Goal: Task Accomplishment & Management: Use online tool/utility

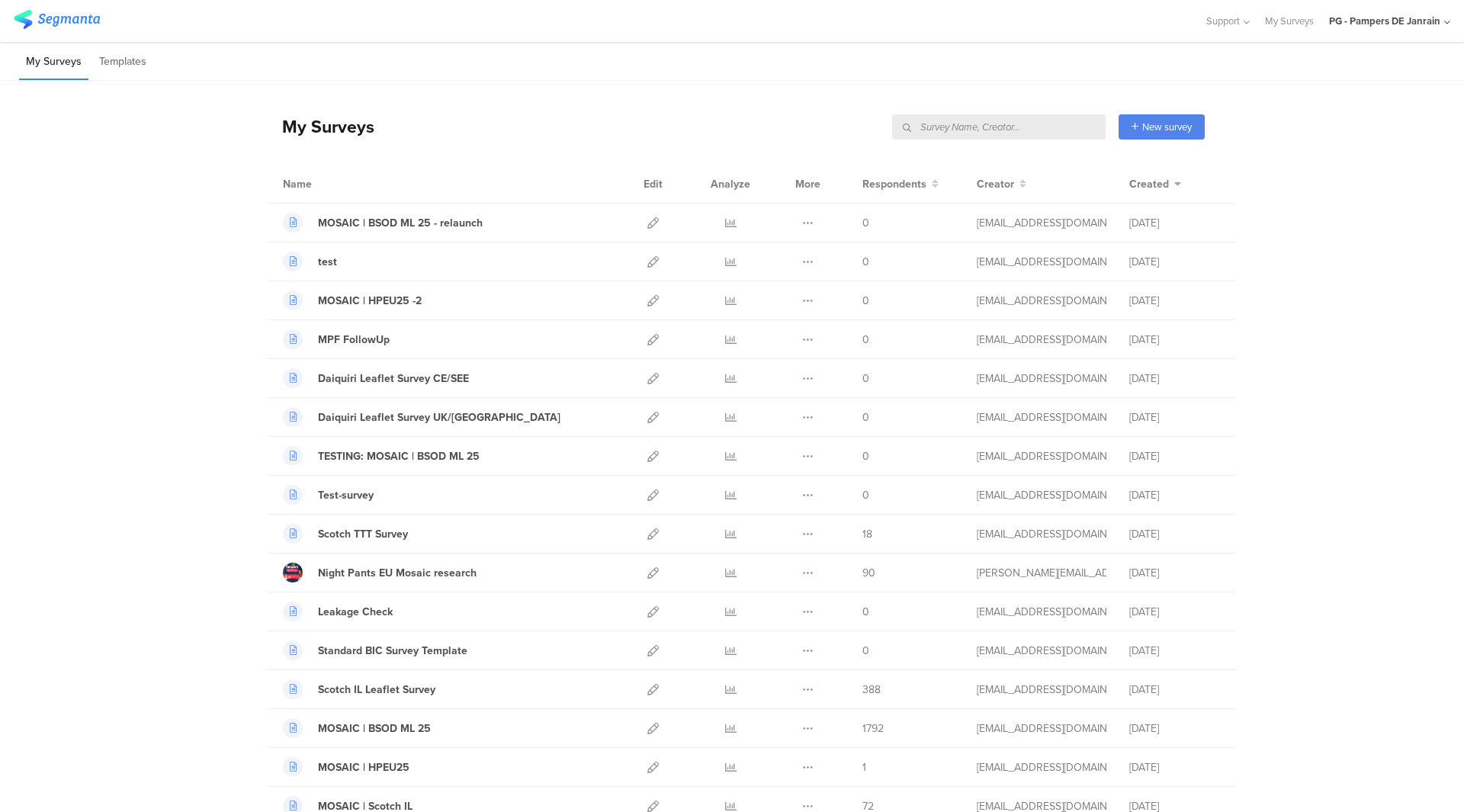
click at [986, 128] on input "text" at bounding box center [998, 127] width 214 height 25
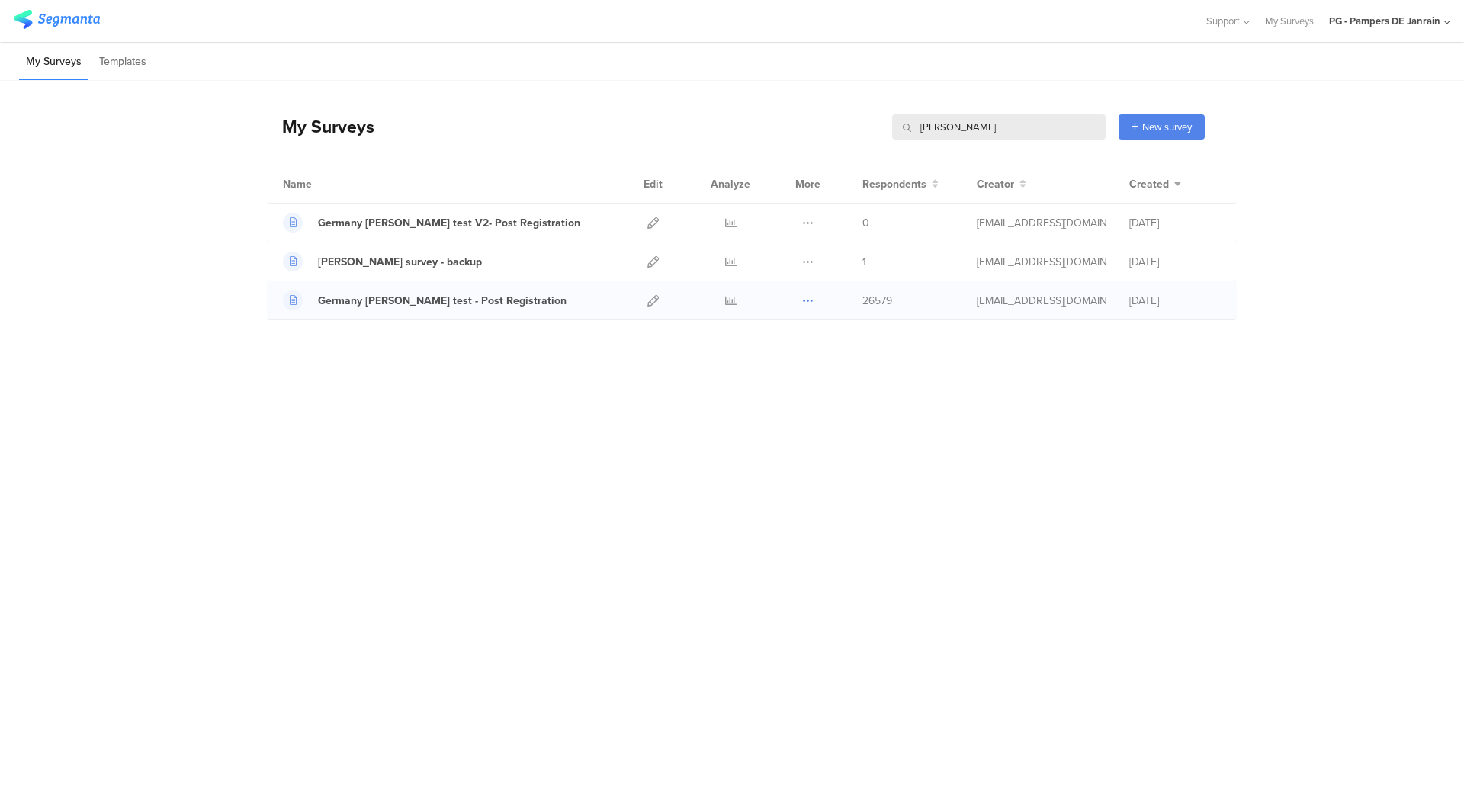
type input "[PERSON_NAME]"
click at [806, 311] on button at bounding box center [808, 299] width 11 height 38
click at [789, 345] on button "Duplicate" at bounding box center [777, 339] width 84 height 28
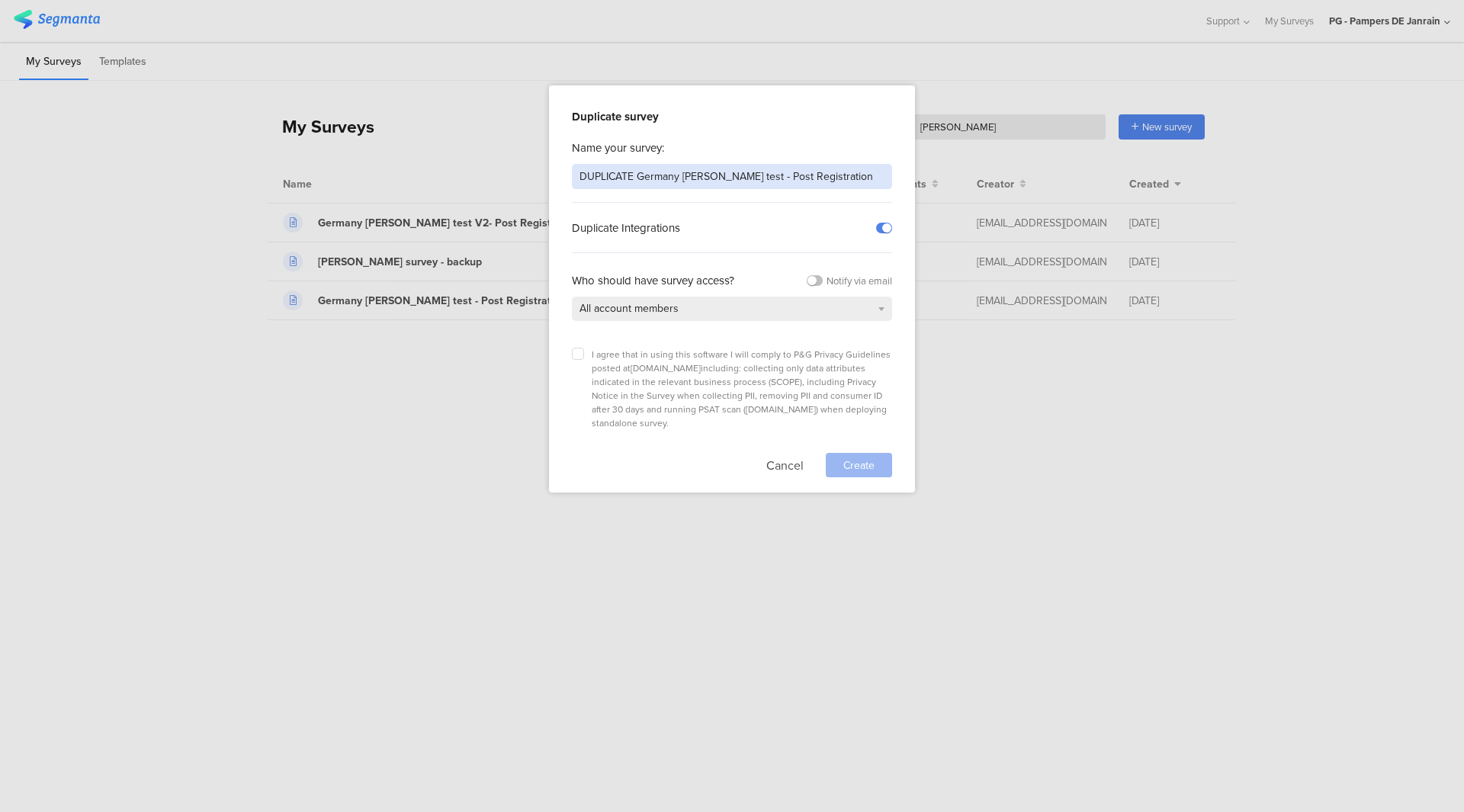
click at [714, 172] on input "DUPLICATE Germany [PERSON_NAME] test - Post Registration" at bounding box center [732, 176] width 321 height 25
click at [645, 176] on input "Wipe" at bounding box center [732, 176] width 321 height 25
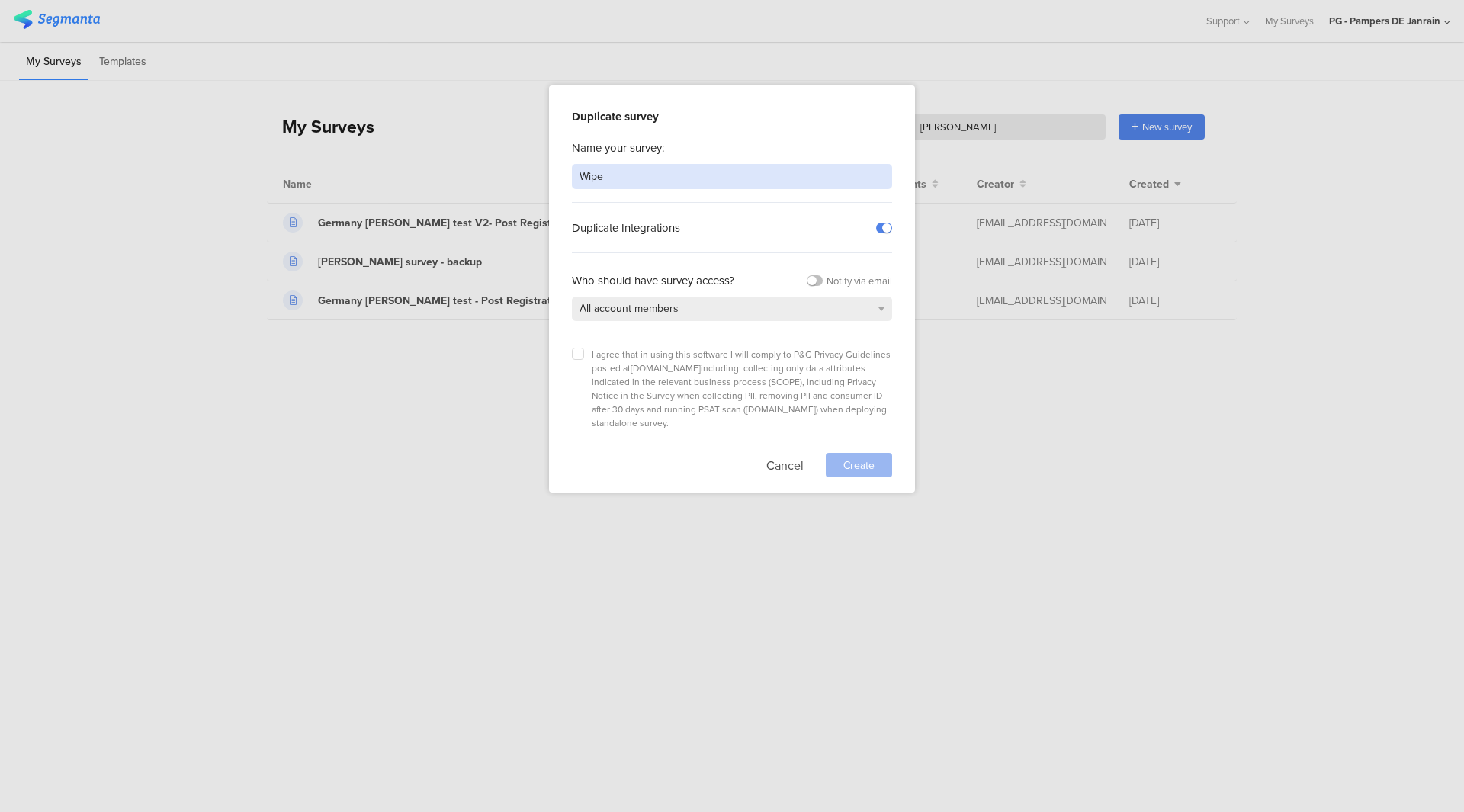
paste input "DACH Wipes Consumption Insights"
type input "DACH Wipes Consumption Insights"
click at [719, 374] on span "I agree that in using this software I will comply to P&G Privacy Guidelines pos…" at bounding box center [740, 388] width 299 height 82
click at [575, 356] on label at bounding box center [578, 353] width 12 height 12
click at [0, 0] on input "checkbox" at bounding box center [0, 0] width 0 height 0
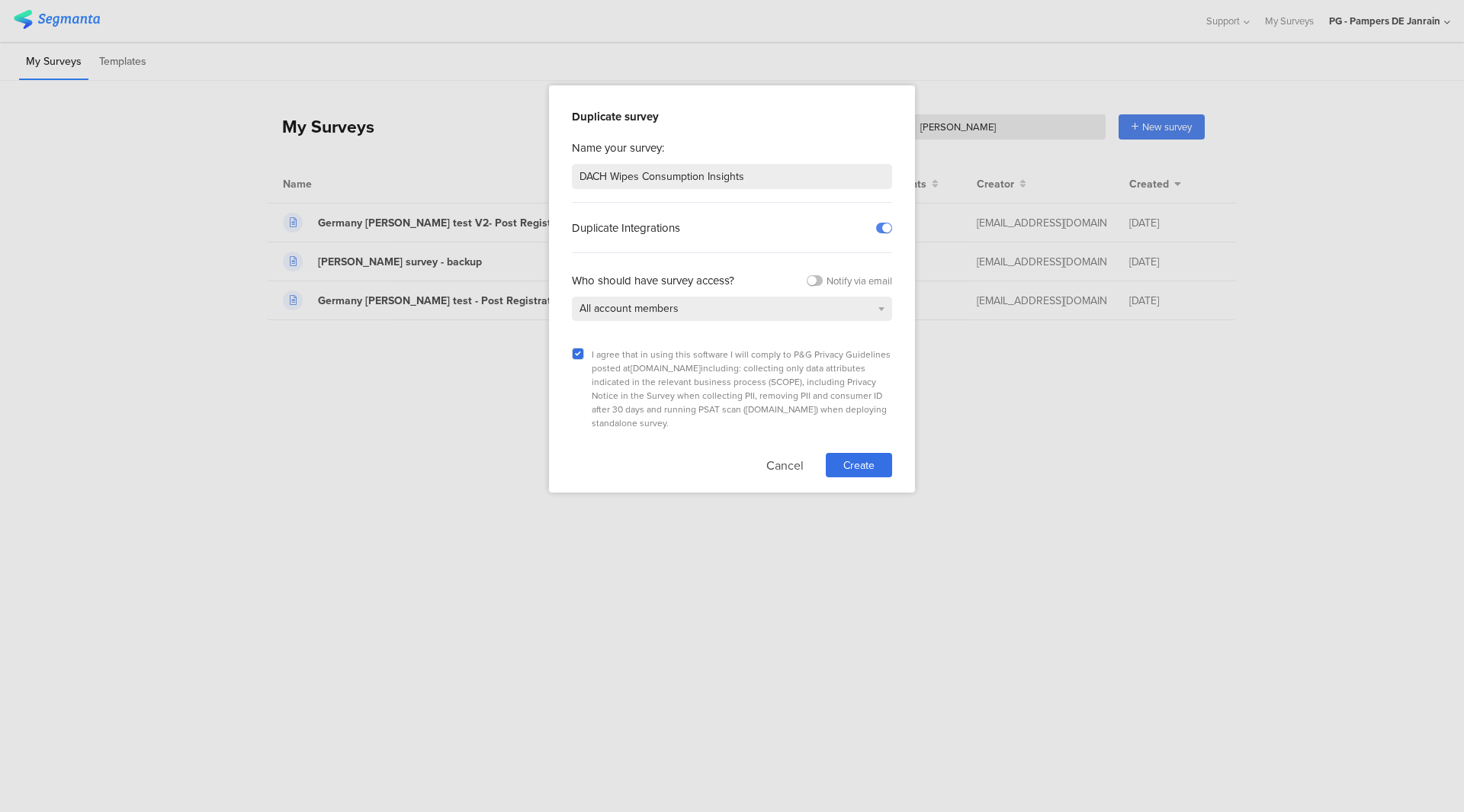
click at [817, 321] on div "Name your survey: DACH Wipes Consumption Insights Duplicate Integrations Who sh…" at bounding box center [732, 308] width 321 height 337
click at [812, 304] on div "All account members" at bounding box center [732, 309] width 321 height 24
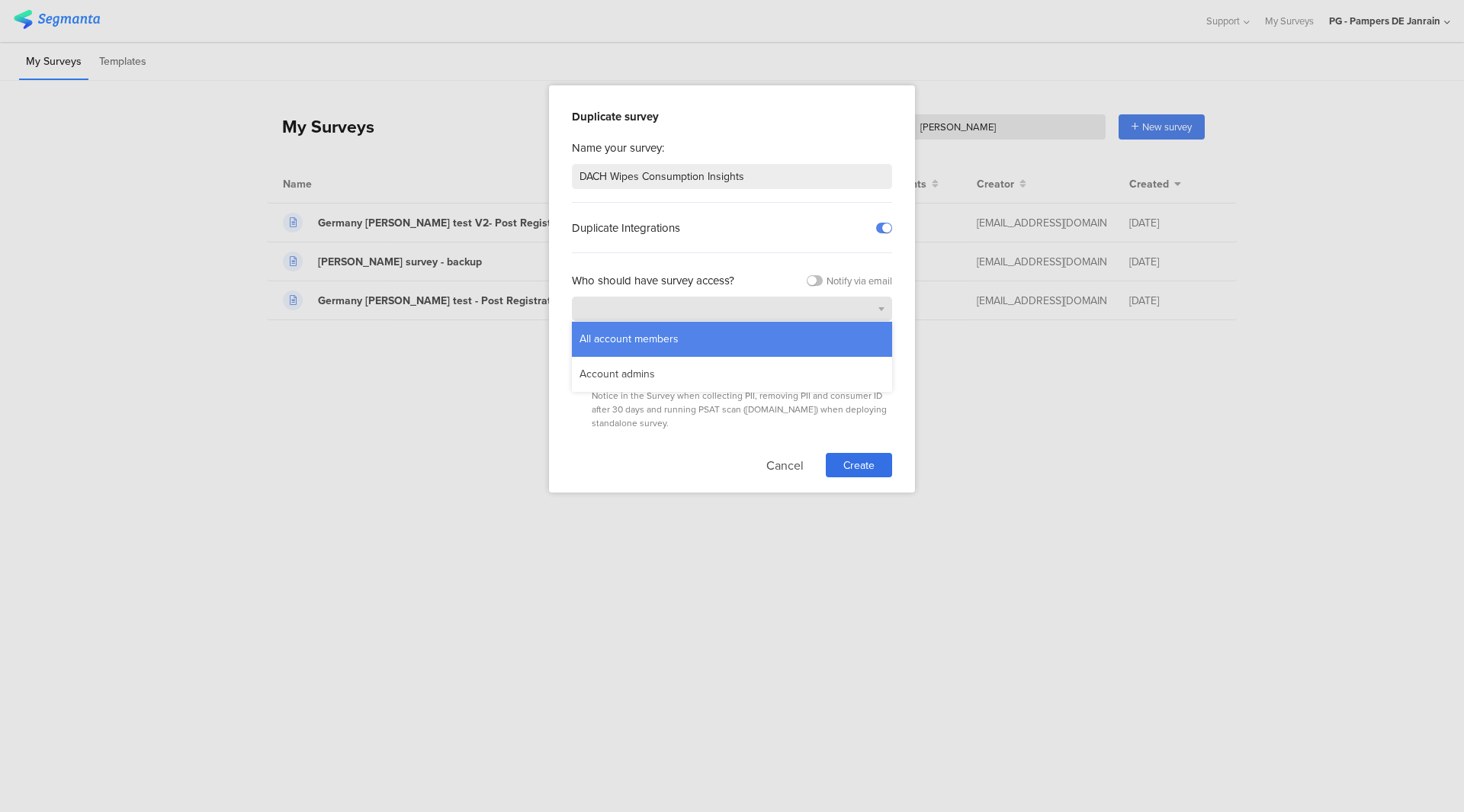
click at [812, 304] on div "All account members" at bounding box center [732, 309] width 321 height 24
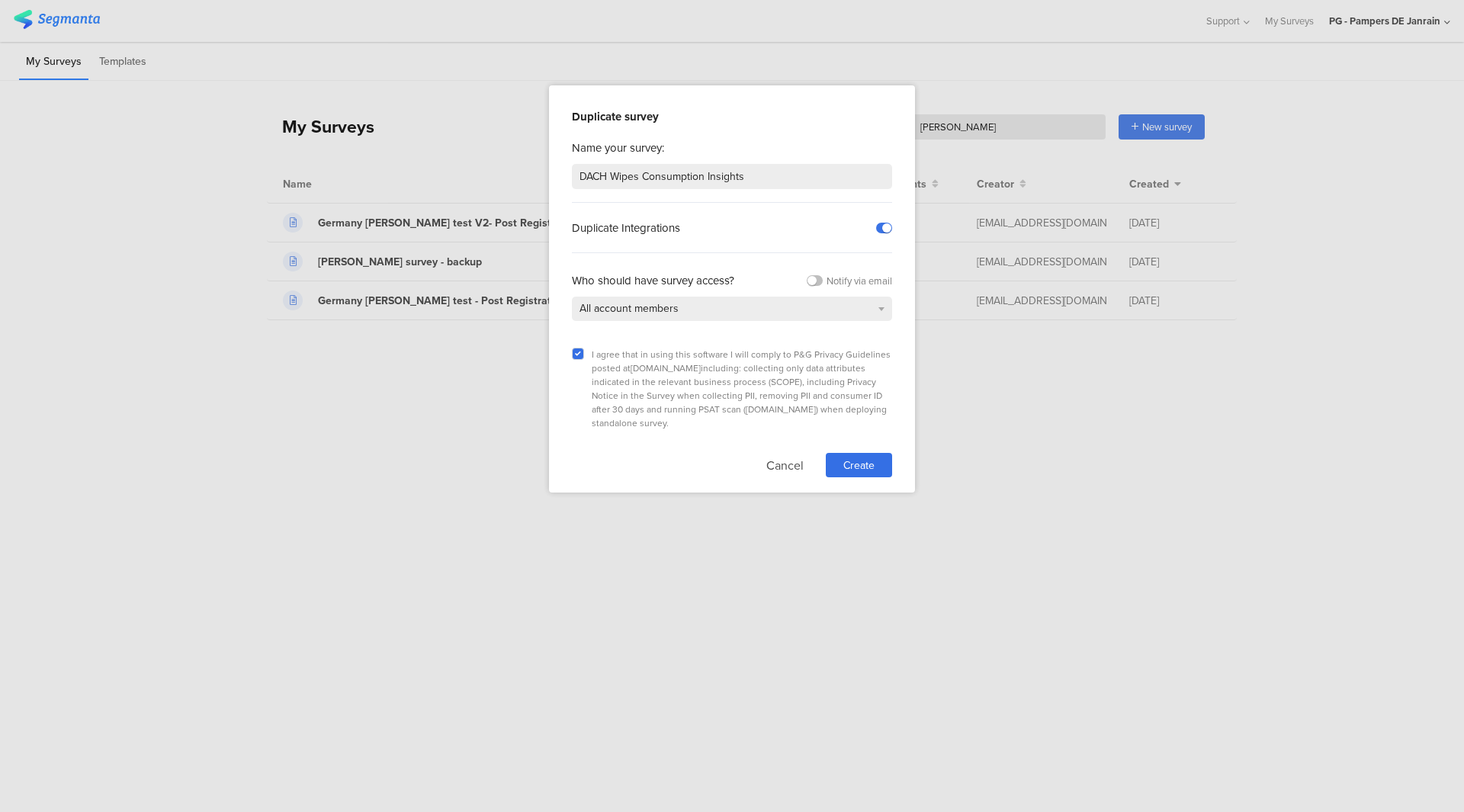
click at [883, 228] on label at bounding box center [884, 228] width 16 height 11
click at [0, 0] on input "checkbox" at bounding box center [0, 0] width 0 height 0
click at [883, 228] on label at bounding box center [884, 228] width 16 height 11
click at [0, 0] on input "checkbox" at bounding box center [0, 0] width 0 height 0
click at [848, 457] on span "Create" at bounding box center [859, 465] width 31 height 16
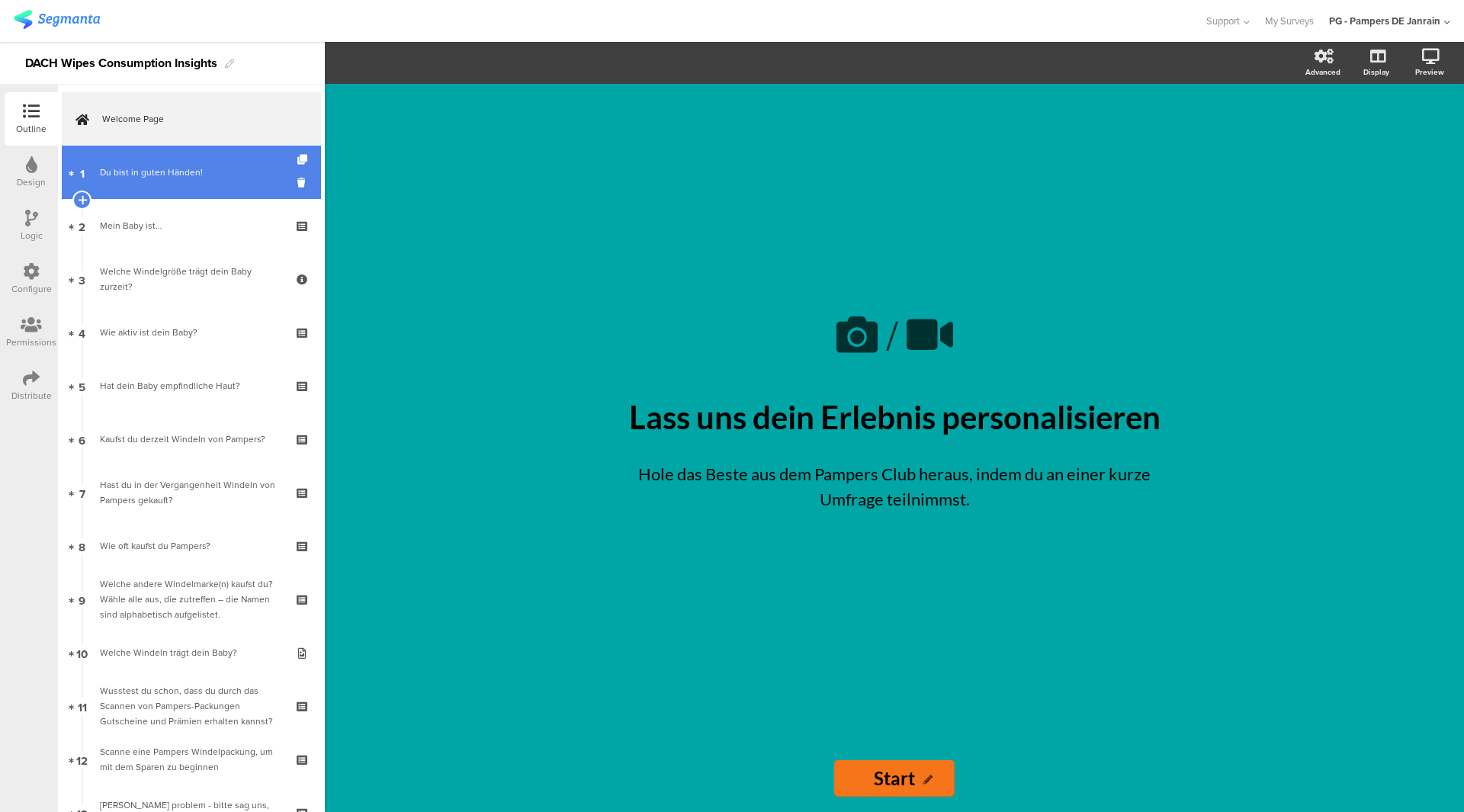
click at [230, 194] on link "1 Du bist in guten Händen!" at bounding box center [191, 173] width 260 height 54
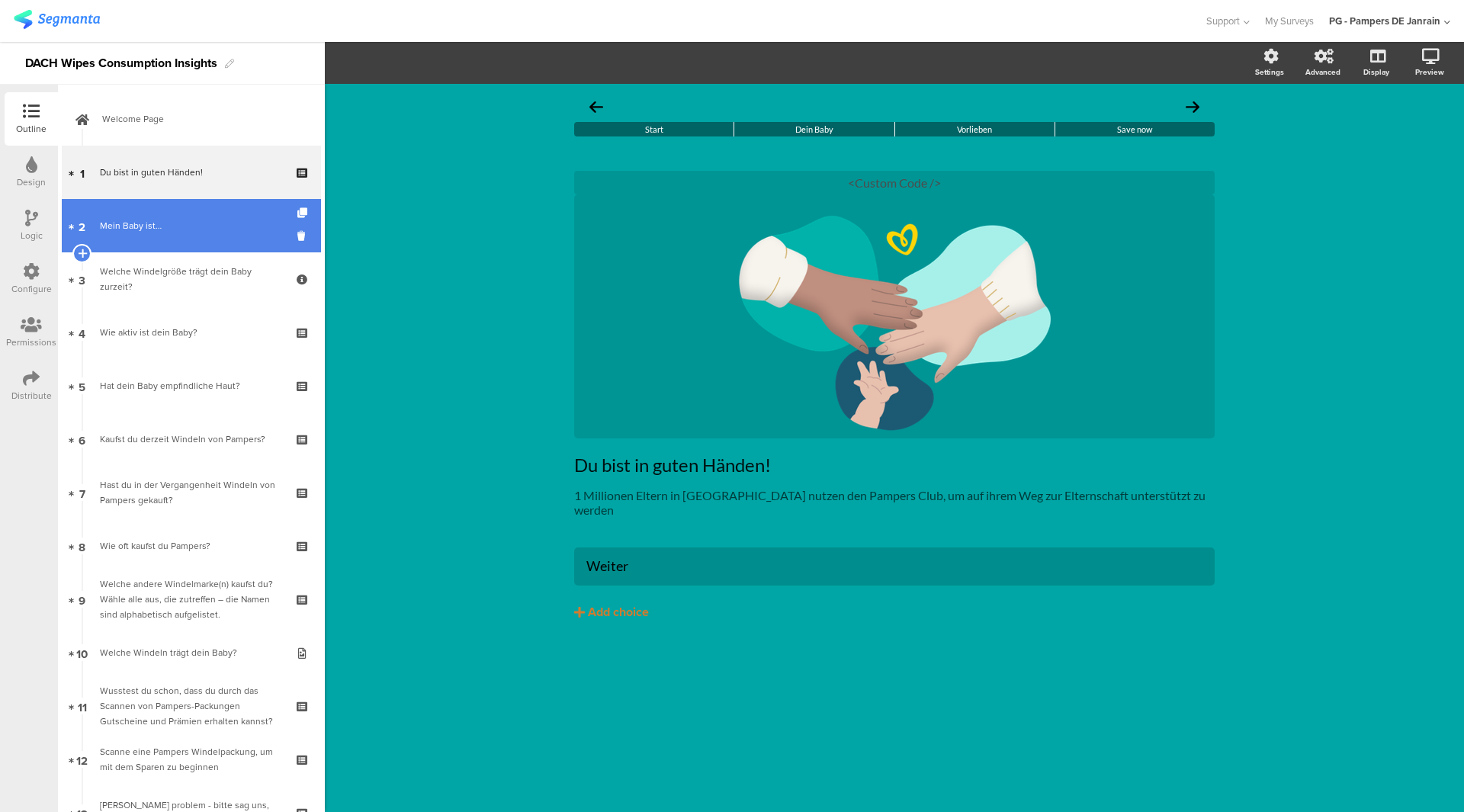
click at [229, 249] on link "2 Mein Baby ist…" at bounding box center [191, 225] width 260 height 54
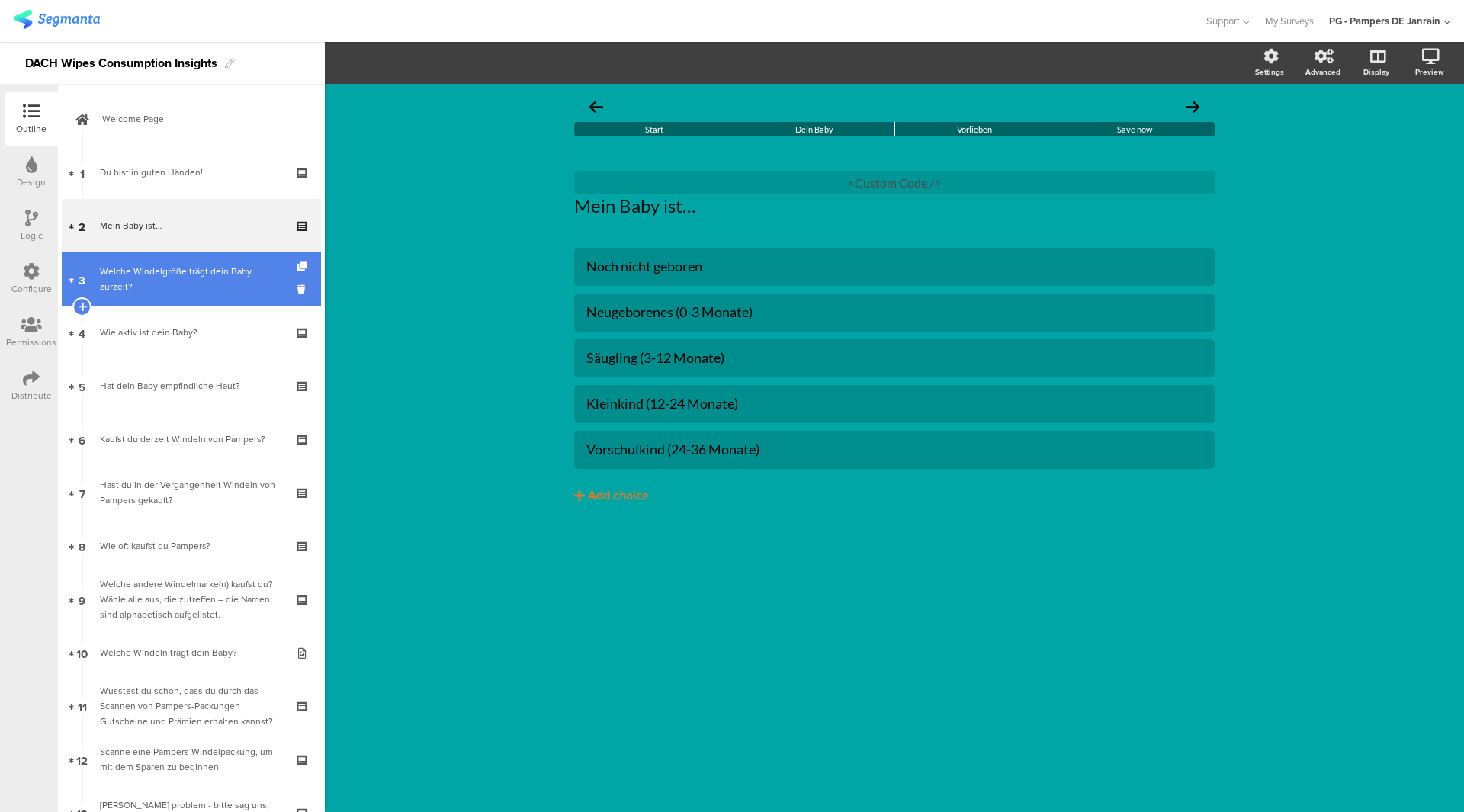
click at [217, 282] on div "Welche Windelgröße trägt dein Baby zurzeit?" at bounding box center [190, 278] width 182 height 30
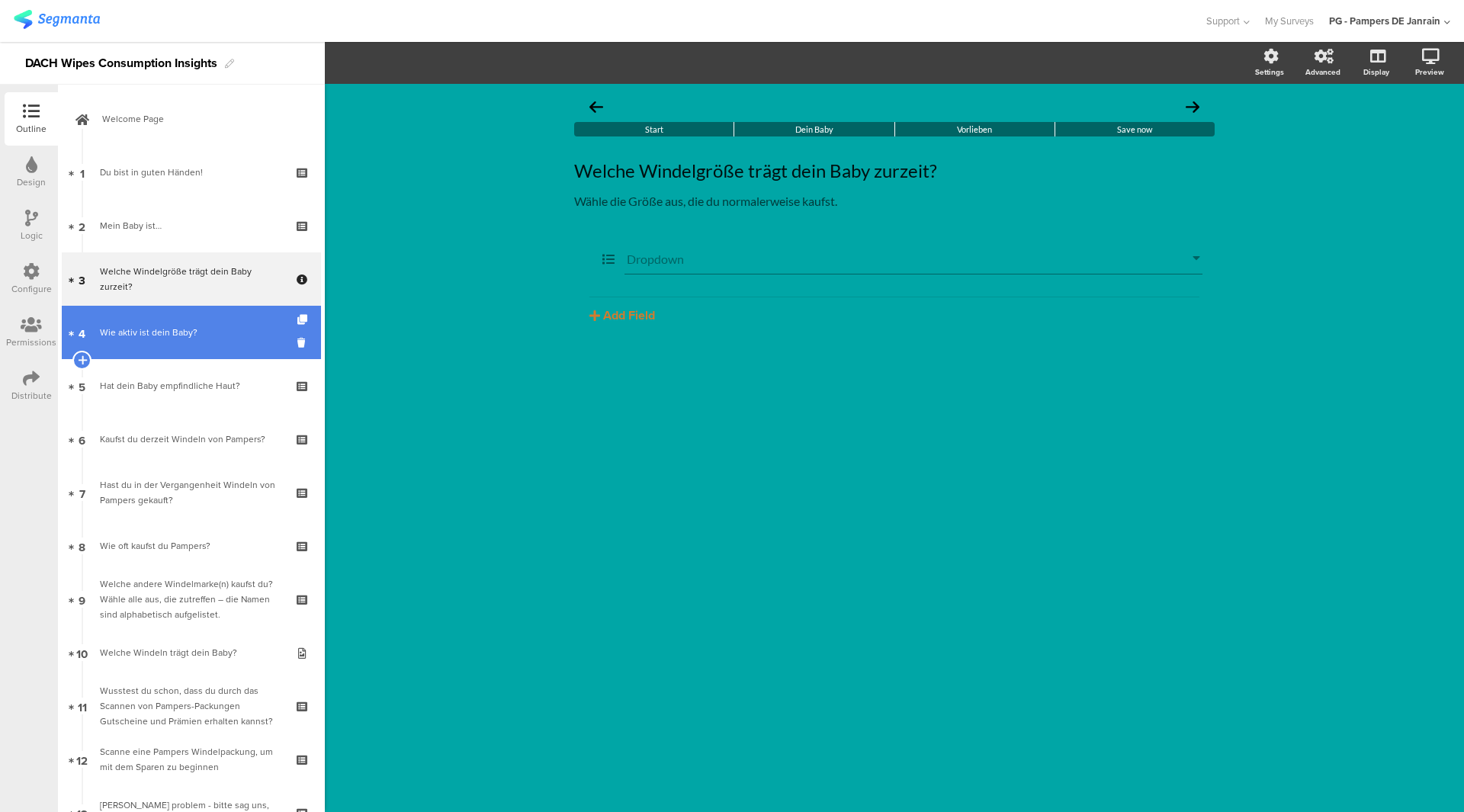
click at [217, 325] on div "Wie aktiv ist dein Baby?" at bounding box center [190, 332] width 182 height 16
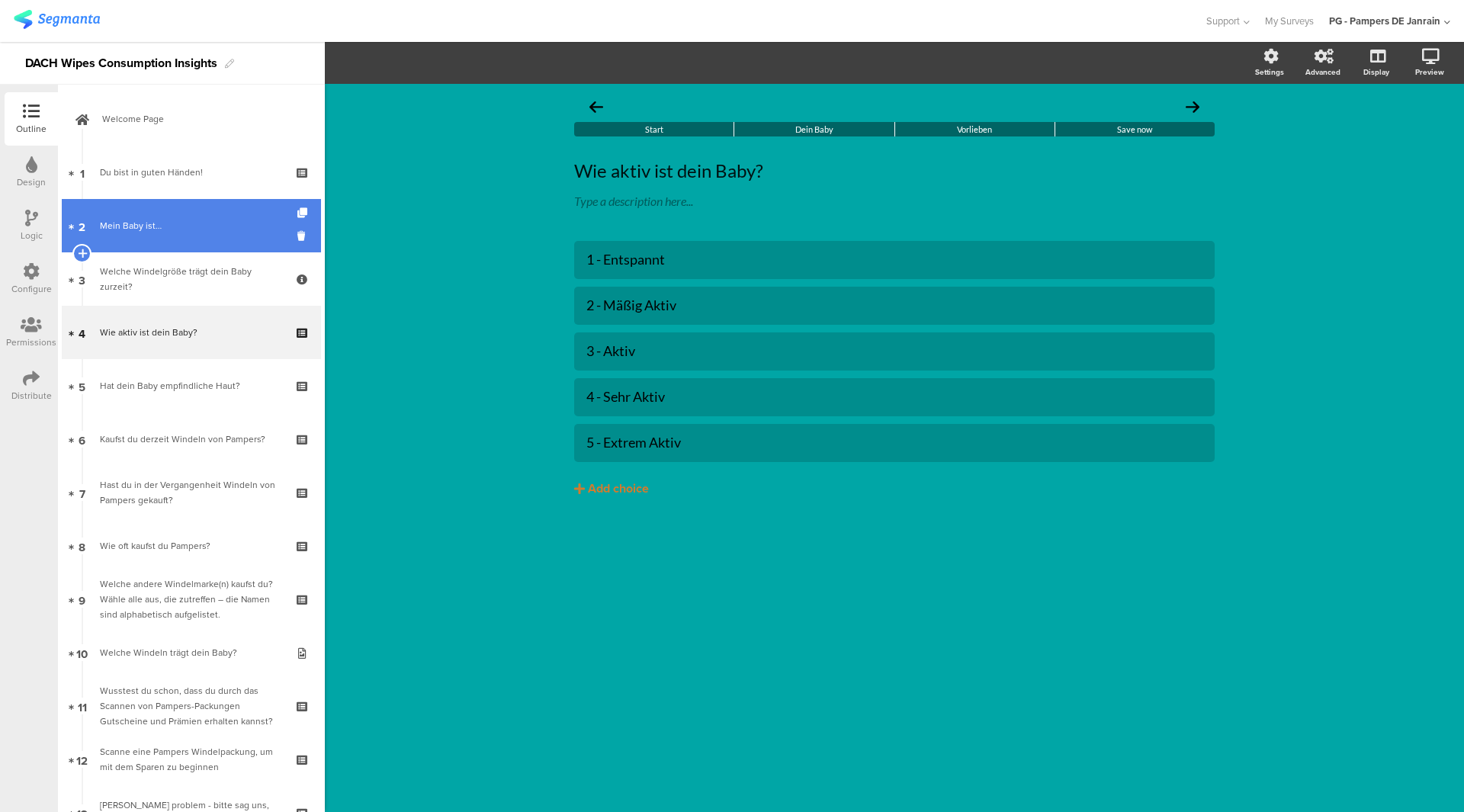
click at [195, 248] on link "2 Mein Baby ist…" at bounding box center [191, 225] width 260 height 54
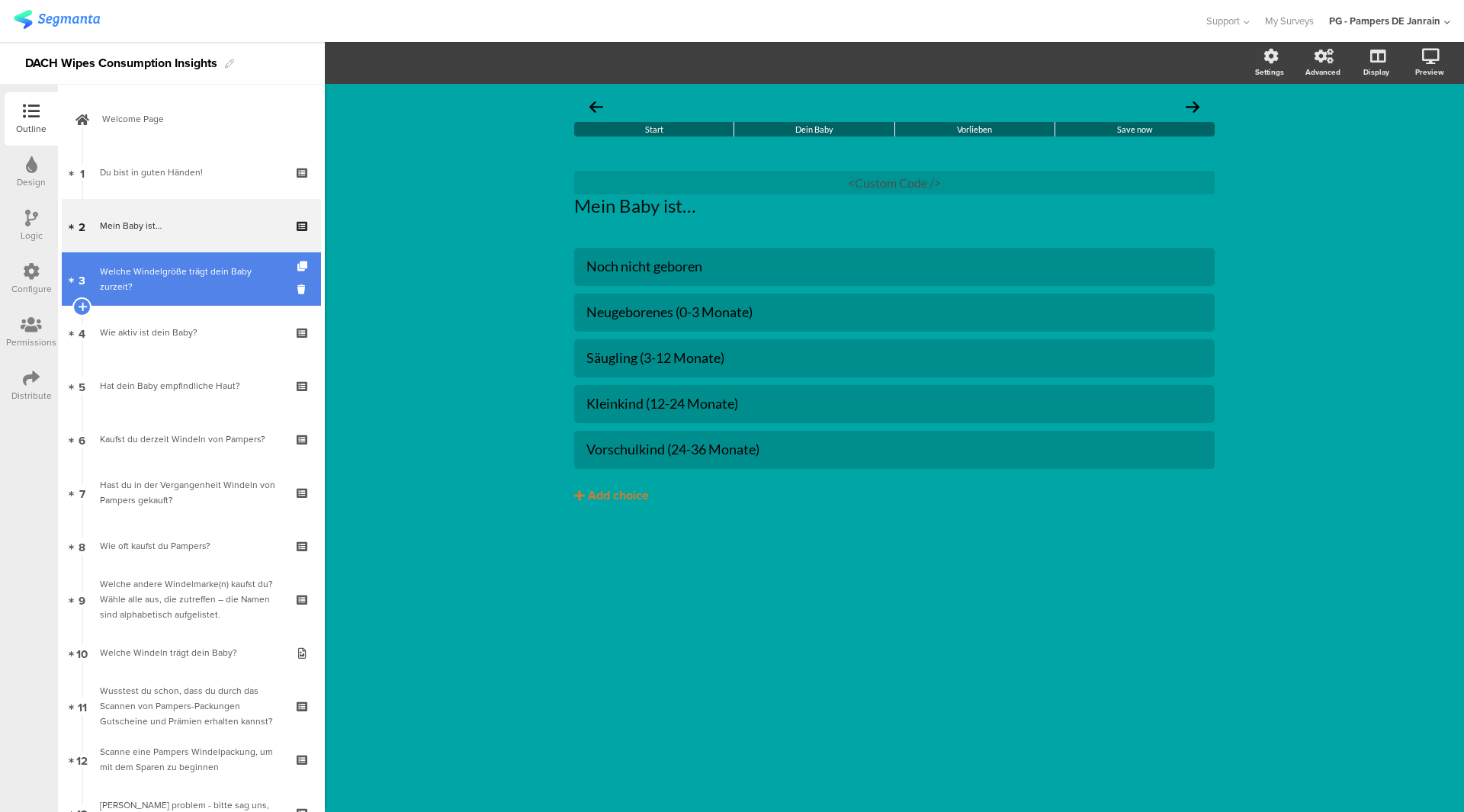
click at [120, 297] on link "3 Welche Windelgröße trägt dein Baby zurzeit?" at bounding box center [191, 279] width 260 height 54
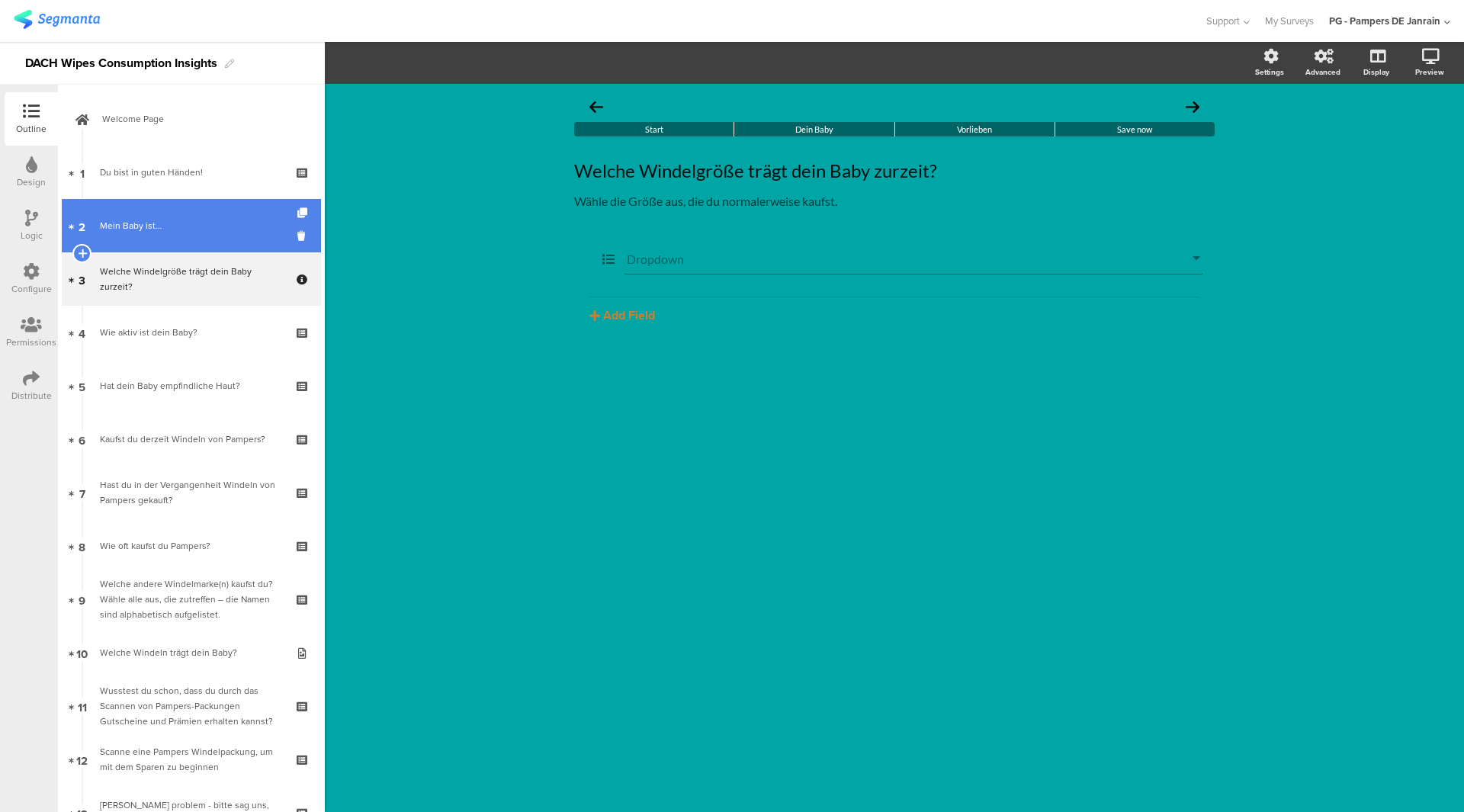
click at [152, 231] on div "Mein Baby ist…" at bounding box center [190, 225] width 182 height 16
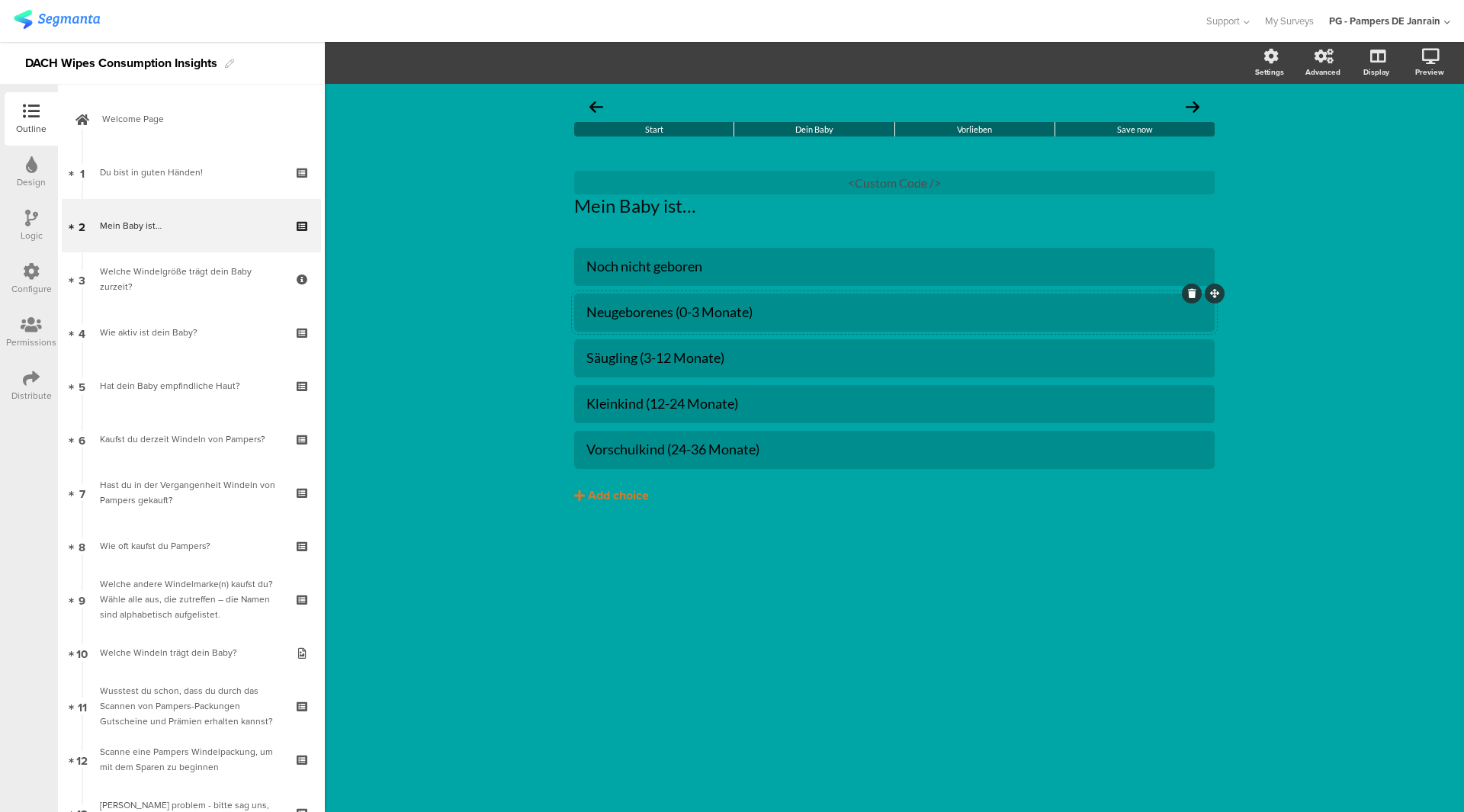
click at [658, 321] on div "Neugeborenes (0-3 Monate)" at bounding box center [894, 311] width 616 height 18
click at [416, 65] on span "Choice options" at bounding box center [409, 63] width 81 height 18
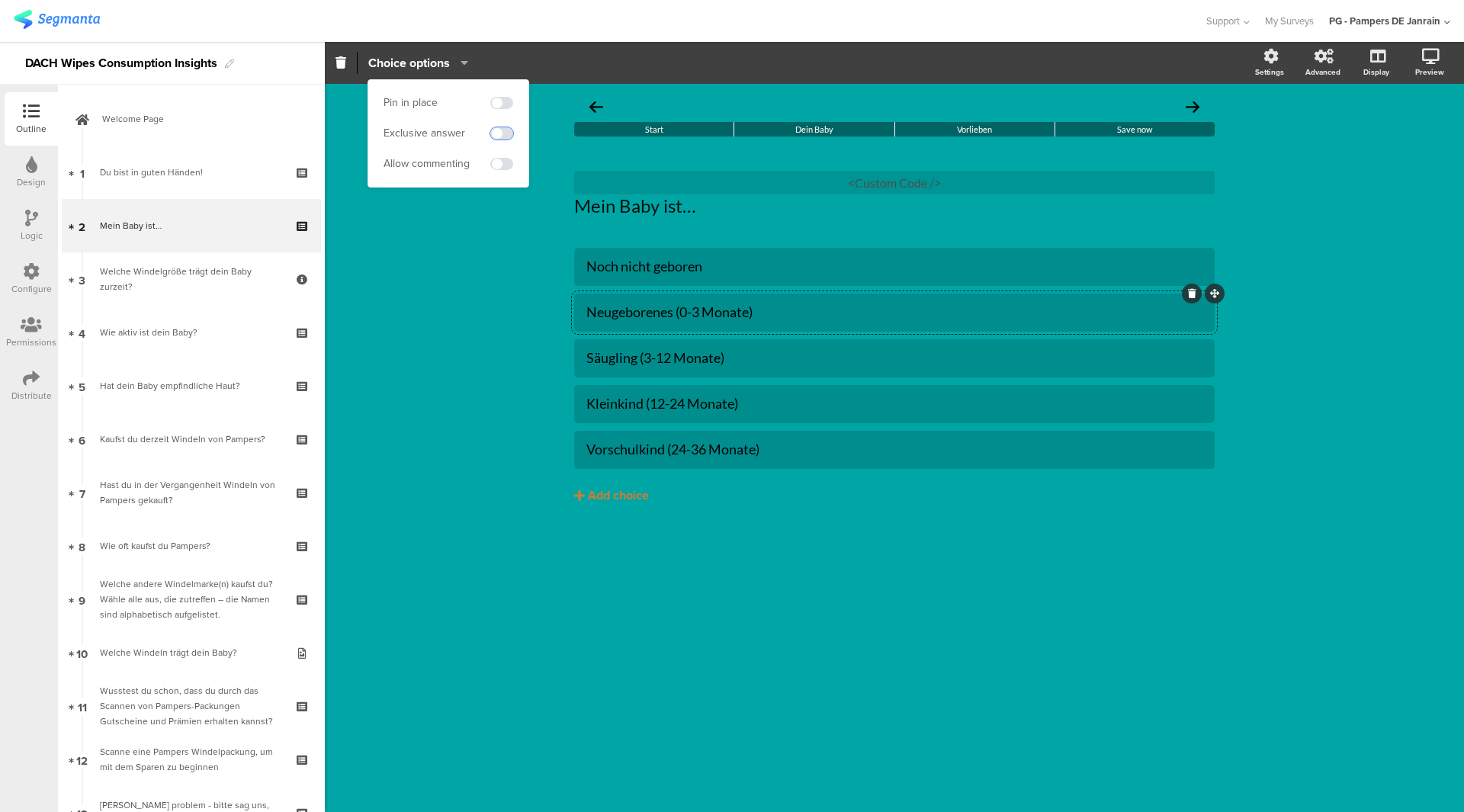
click at [504, 127] on span at bounding box center [501, 133] width 23 height 12
click at [776, 686] on div "Start Dein Baby Vorlieben Save now Mein Baby ist… Mein Baby ist… <Custom Code />" at bounding box center [894, 448] width 1140 height 728
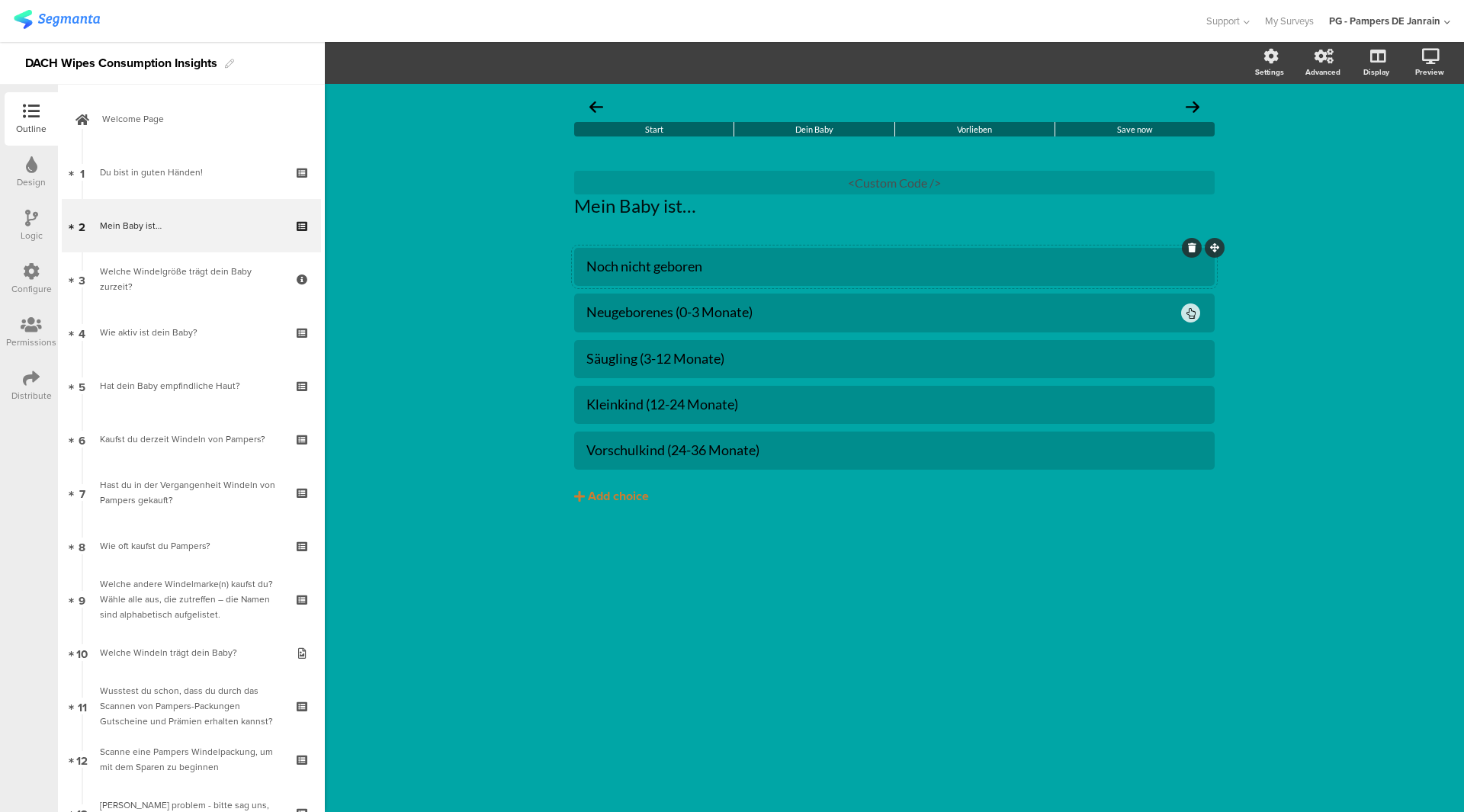
click at [693, 267] on div "Noch nicht geboren" at bounding box center [894, 266] width 616 height 18
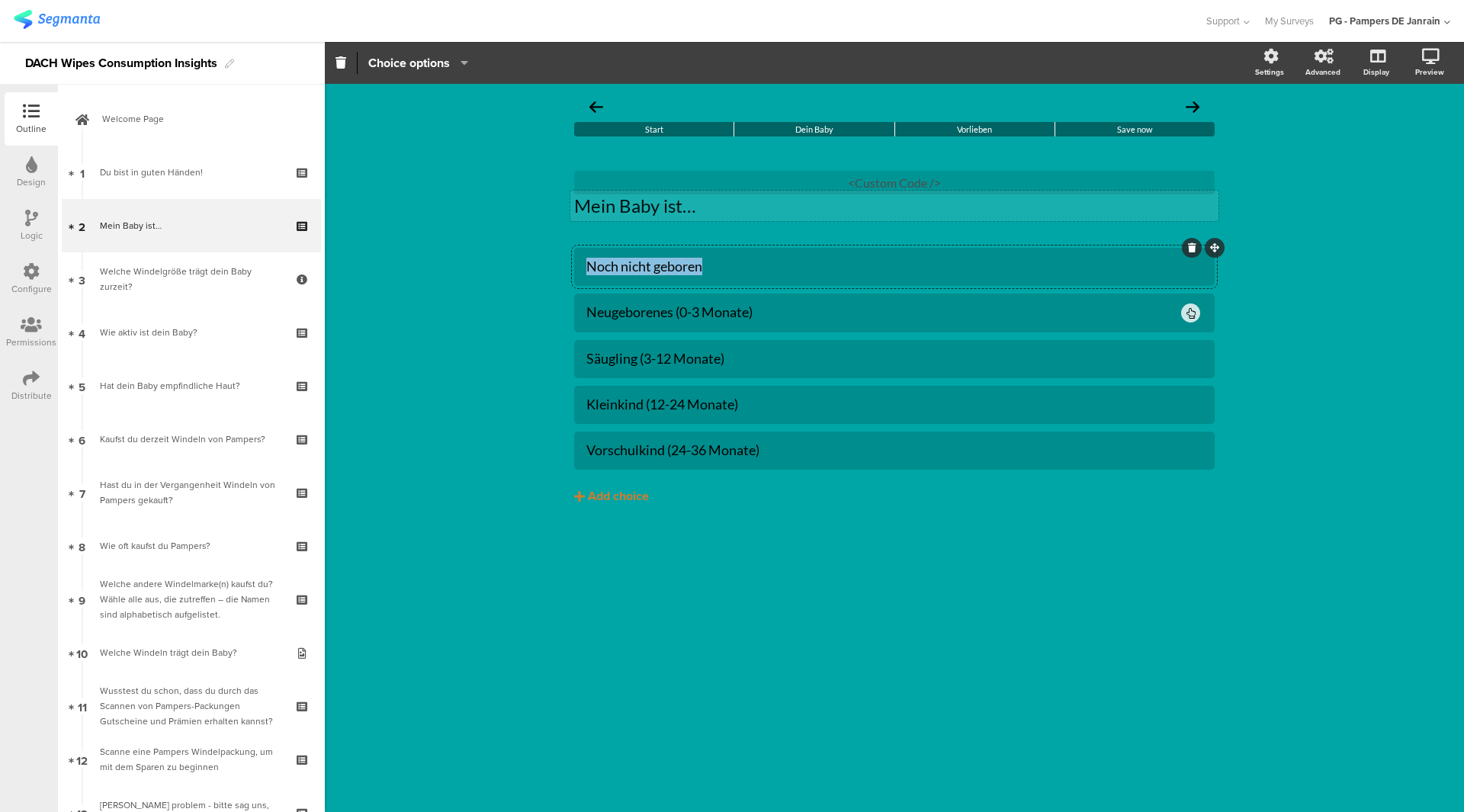
click at [653, 195] on p "Mein Baby ist…" at bounding box center [894, 205] width 640 height 23
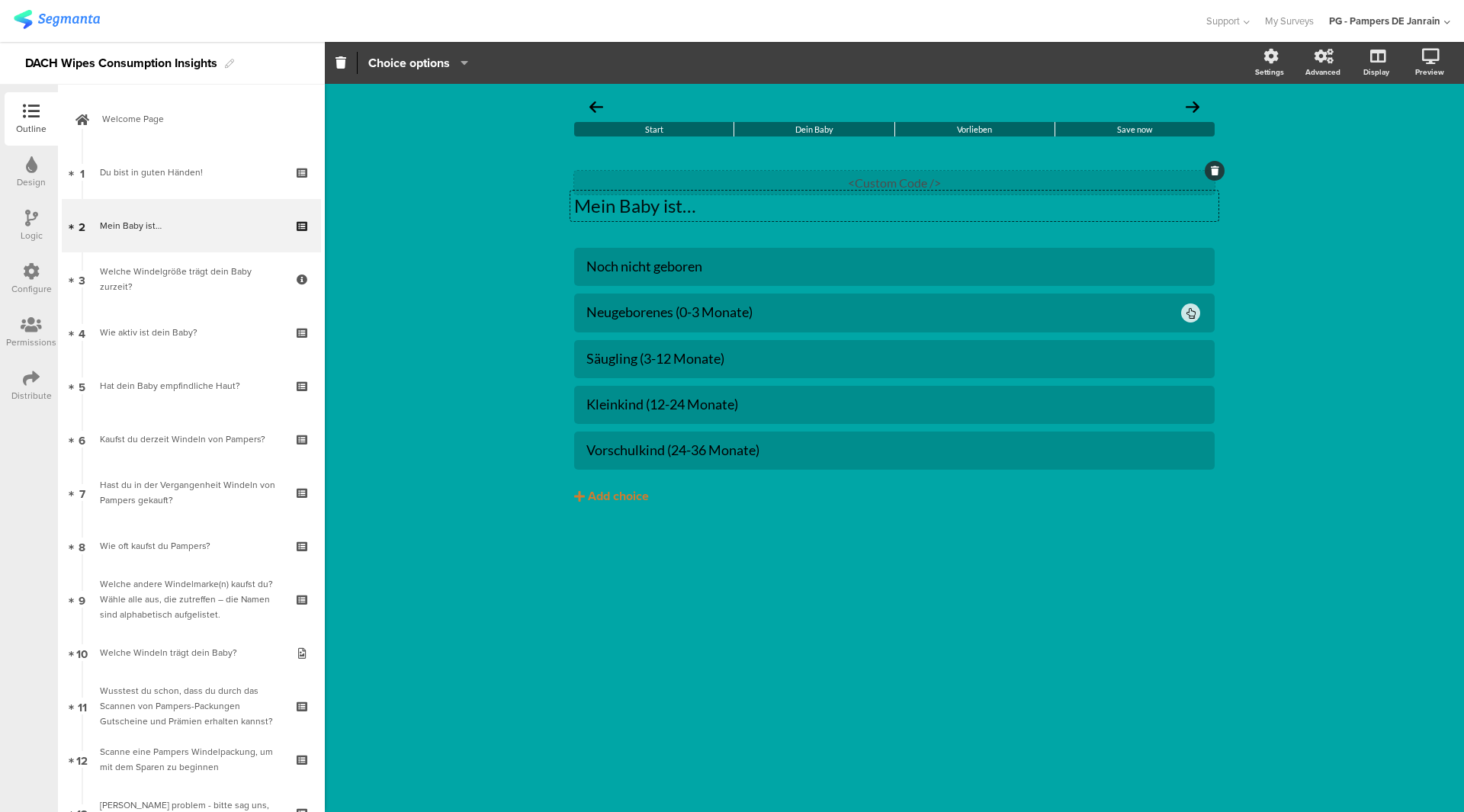
click at [653, 190] on div "<Custom Code />" at bounding box center [894, 183] width 640 height 24
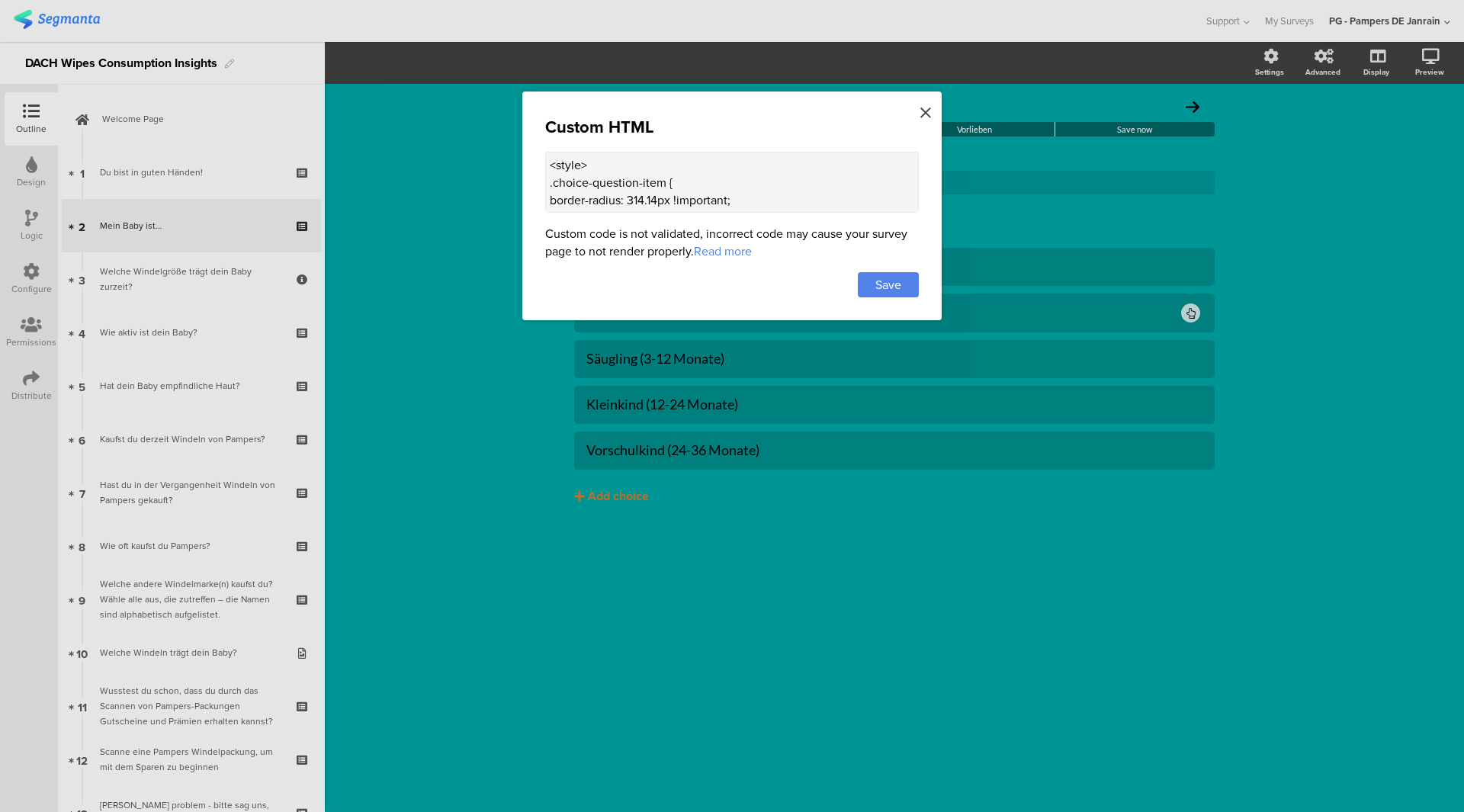
click at [931, 116] on div at bounding box center [925, 113] width 14 height 29
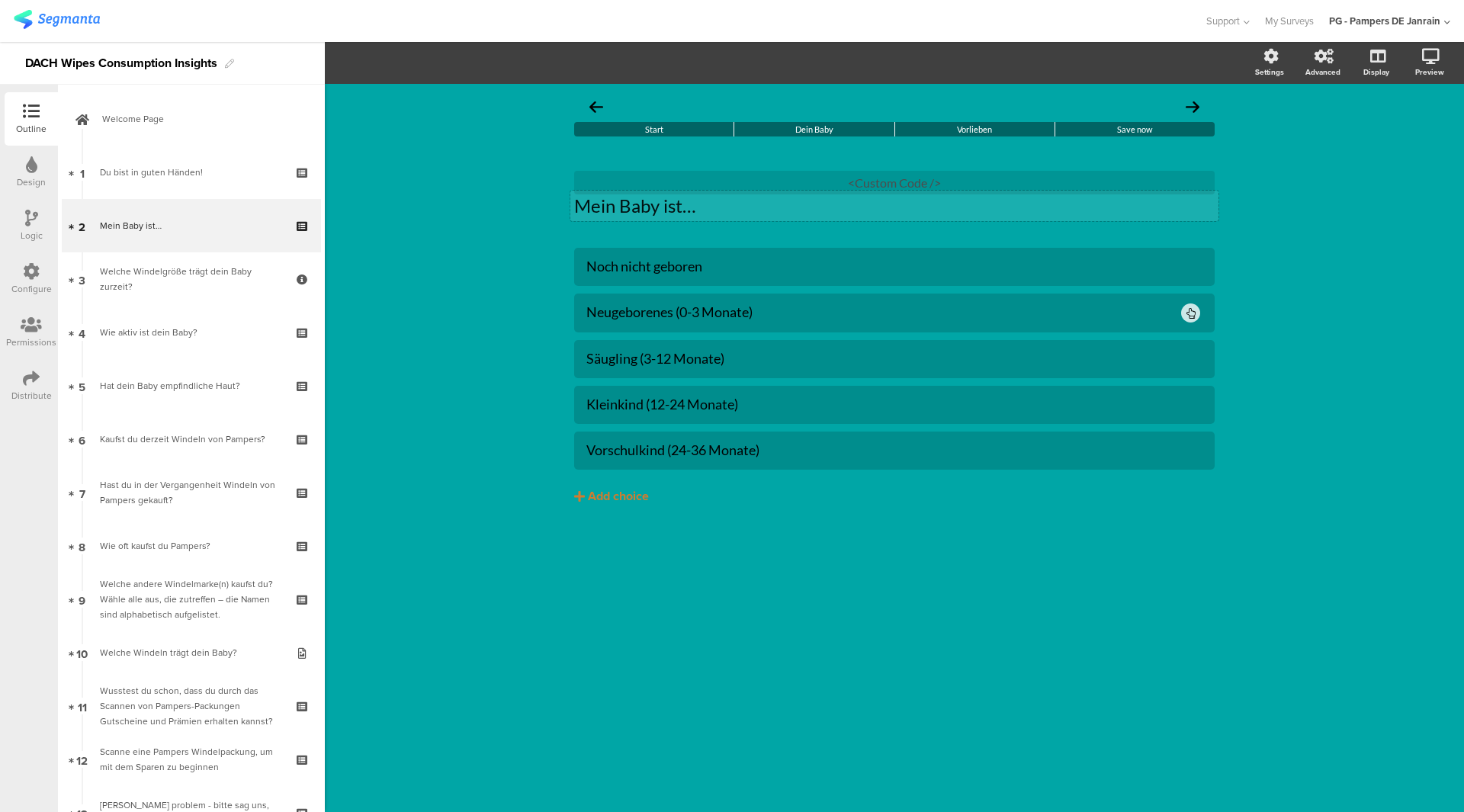
click at [628, 196] on p "Mein Baby ist…" at bounding box center [894, 205] width 640 height 23
click at [743, 197] on p "Mein Baby ist…" at bounding box center [894, 205] width 640 height 23
click at [747, 205] on p "Mein Baby ist…" at bounding box center [894, 205] width 640 height 23
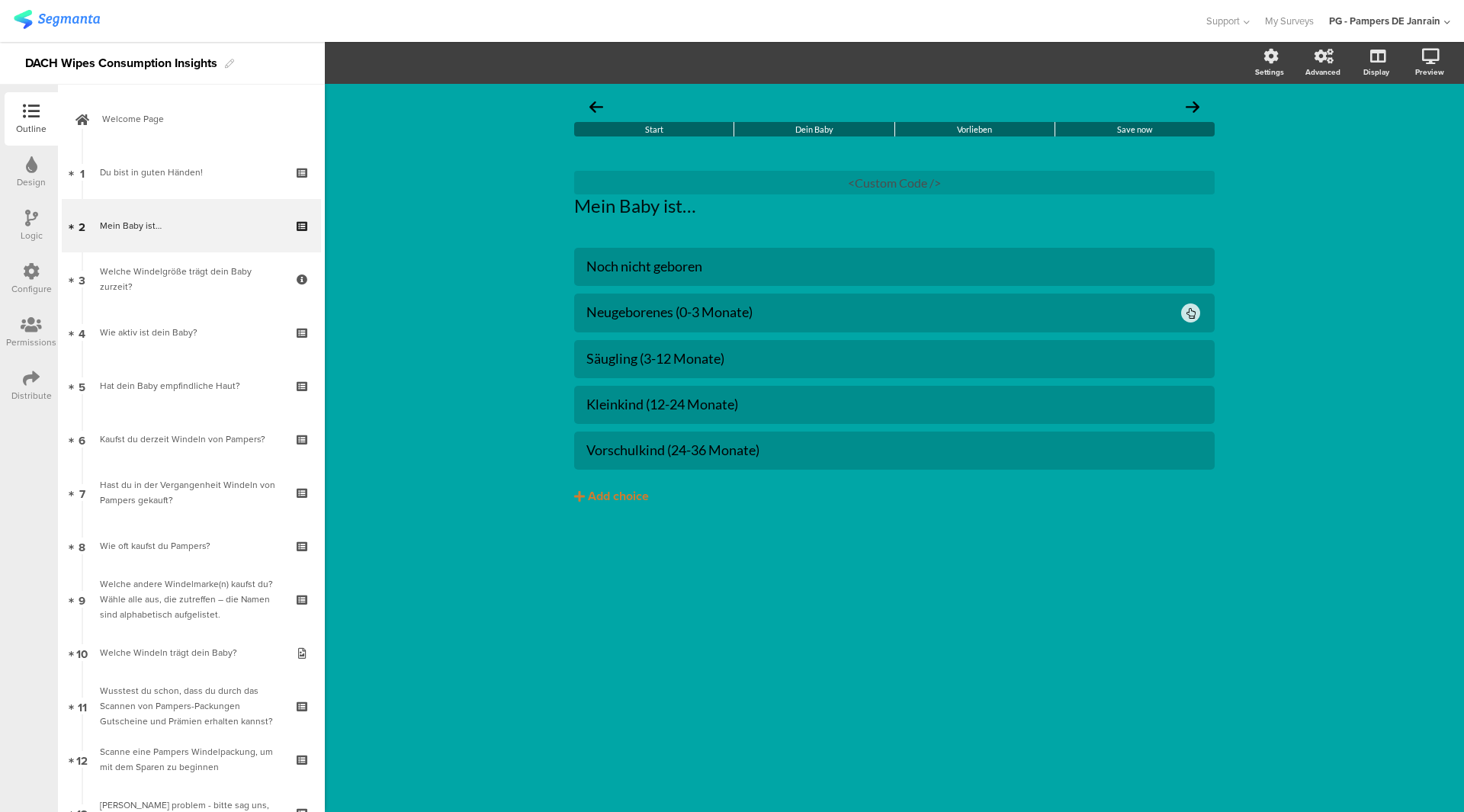
click at [711, 229] on div "Mein Baby ist… Mein Baby ist… Mein Baby ist… <Custom Code />" at bounding box center [894, 188] width 640 height 89
click at [703, 193] on div "<Custom Code />" at bounding box center [894, 183] width 640 height 24
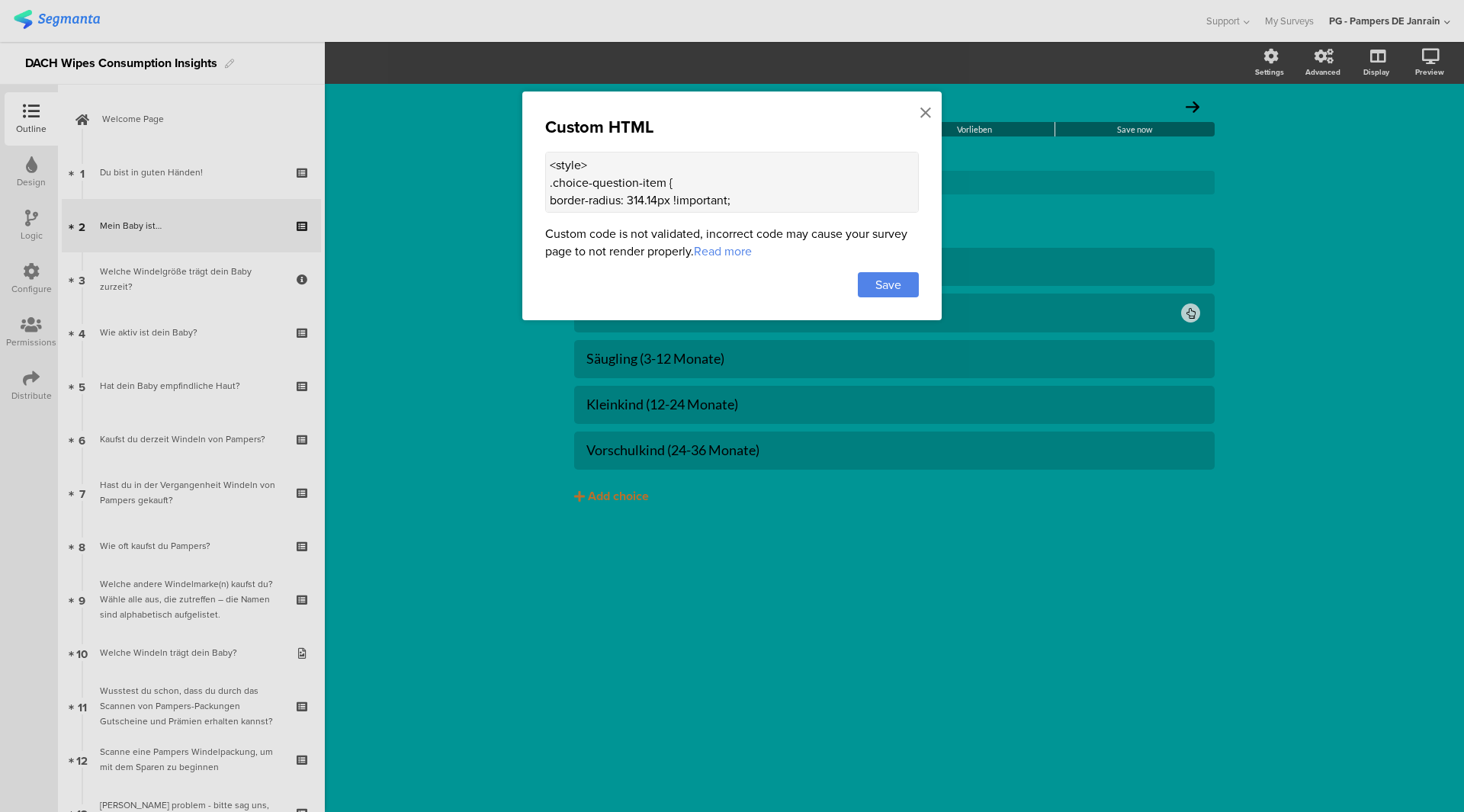
click at [688, 199] on textarea "<style> .choice-question-item { border-radius: 314.14px !important; } </style>" at bounding box center [732, 182] width 373 height 61
click at [926, 108] on icon at bounding box center [926, 113] width 11 height 17
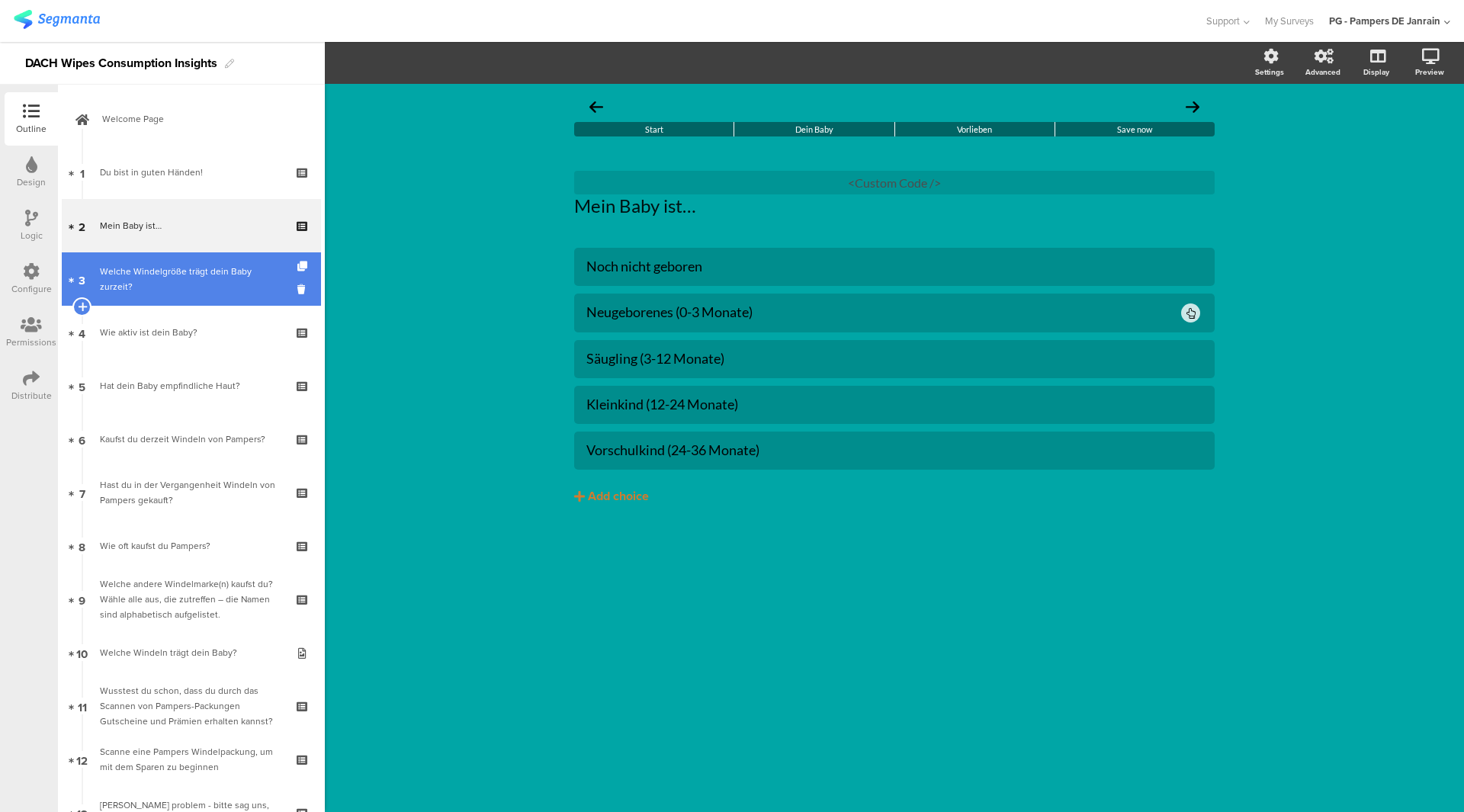
click at [140, 285] on div "Welche Windelgröße trägt dein Baby zurzeit?" at bounding box center [190, 278] width 182 height 30
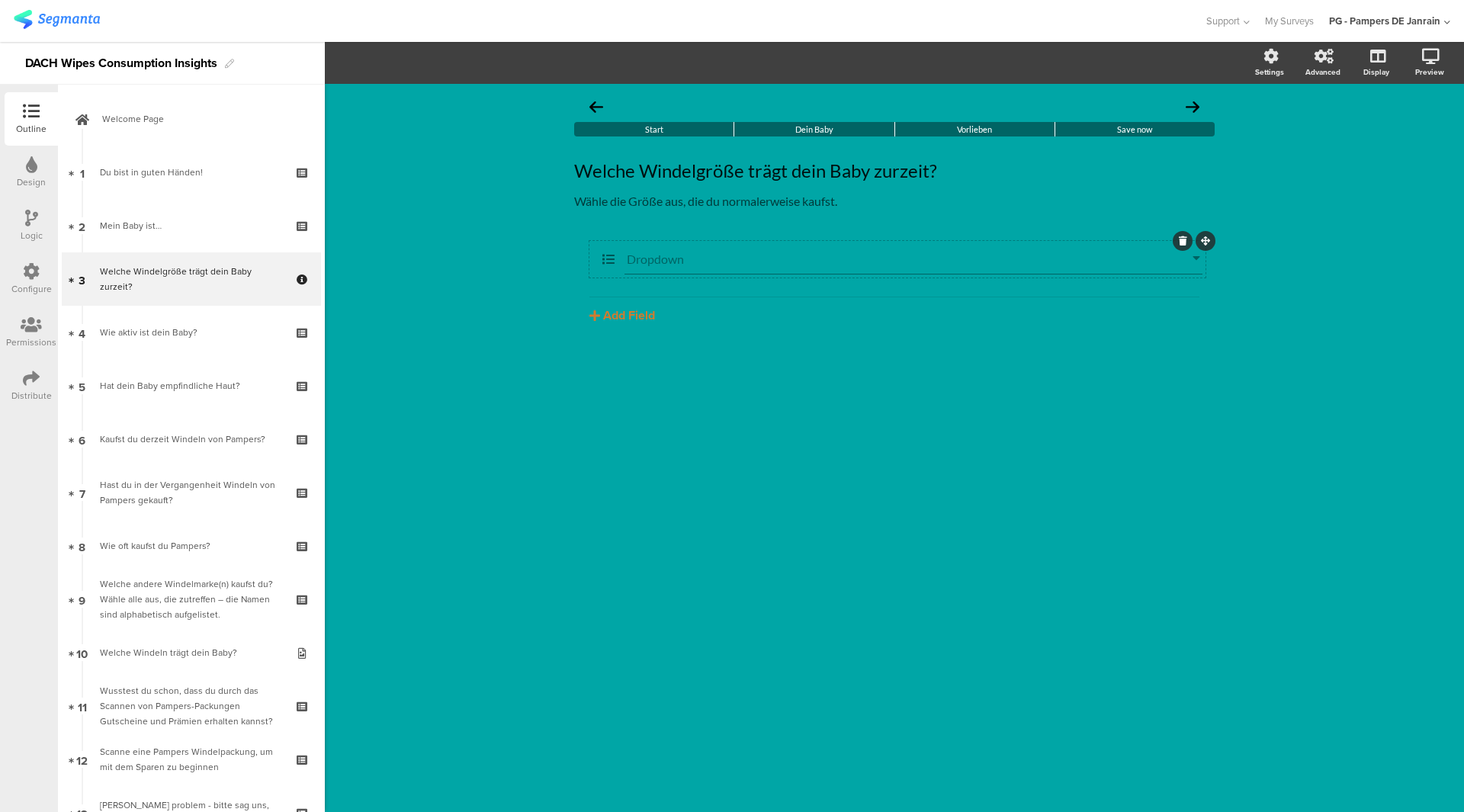
click at [668, 255] on input "Dropdown" at bounding box center [909, 259] width 566 height 15
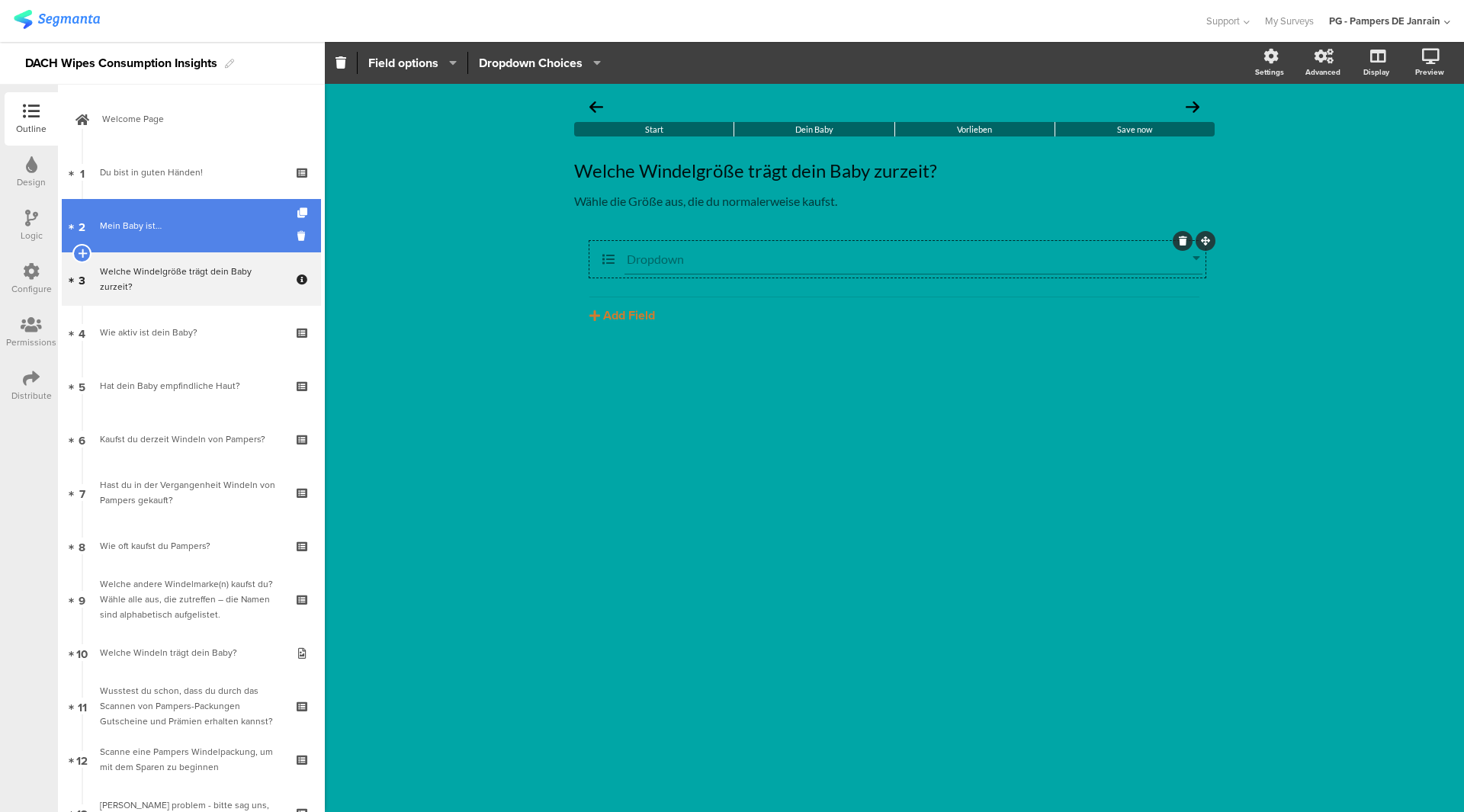
click at [210, 215] on link "2 Mein Baby ist…" at bounding box center [191, 225] width 260 height 54
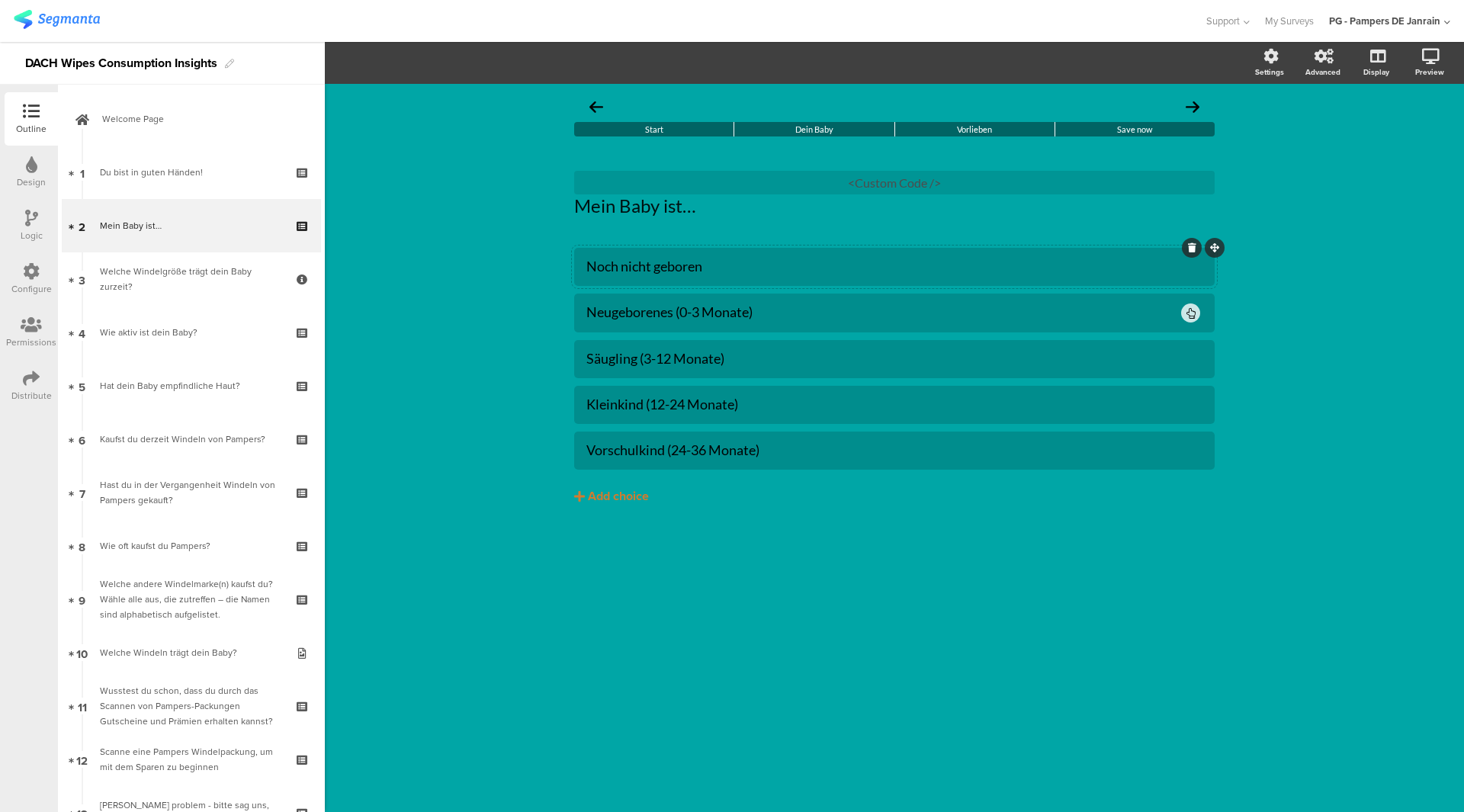
click at [656, 250] on div at bounding box center [894, 266] width 640 height 38
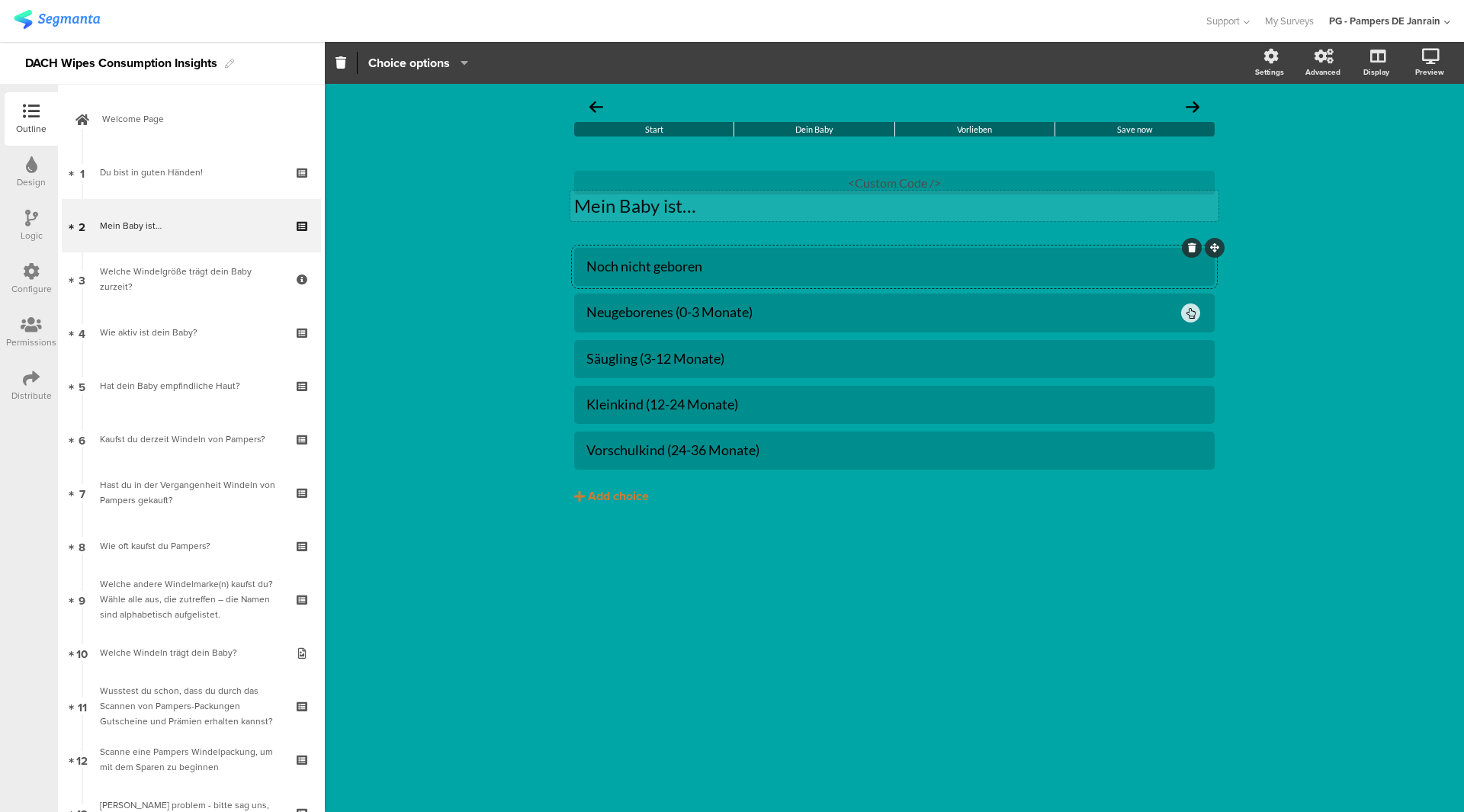
click at [652, 218] on div "Mein Baby ist… Mein Baby ist…" at bounding box center [894, 205] width 648 height 30
click at [733, 207] on p "sdMein Baby ist…" at bounding box center [894, 205] width 640 height 23
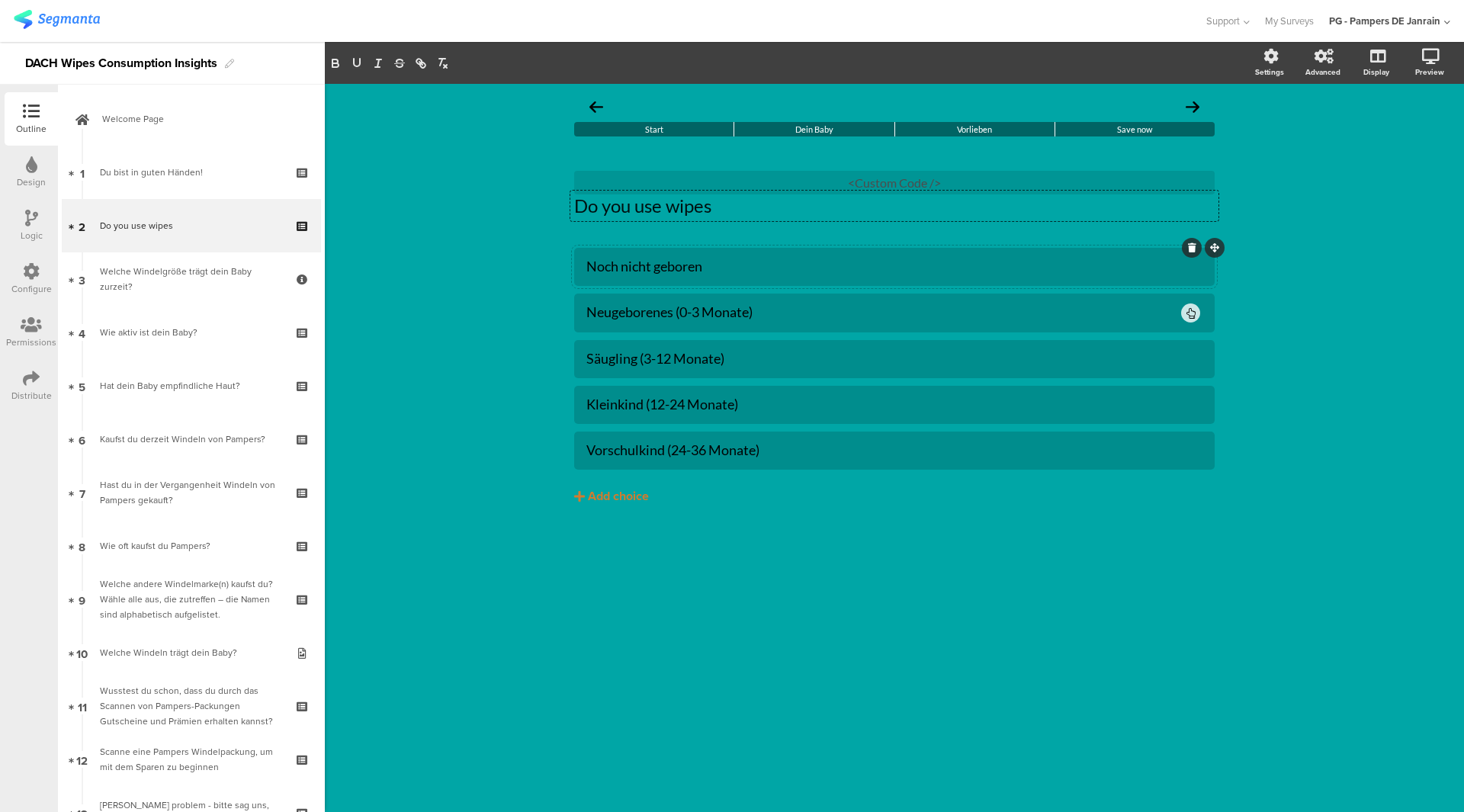
click at [687, 262] on div "Noch nicht geboren" at bounding box center [894, 266] width 616 height 18
click at [742, 313] on div "Neugeborenes (0-3 Monate)" at bounding box center [882, 311] width 592 height 18
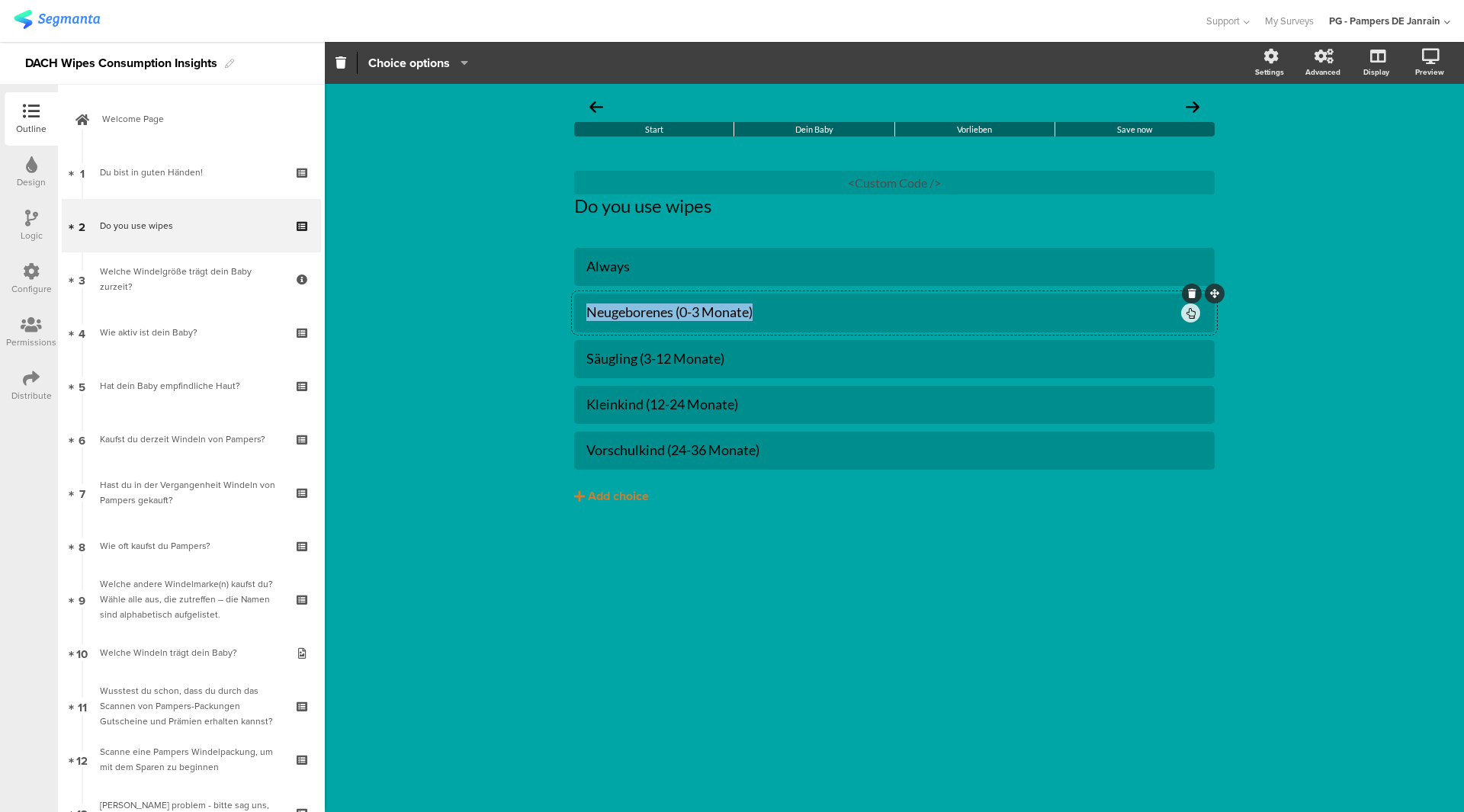
click at [742, 313] on div "Neugeborenes (0-3 Monate)" at bounding box center [882, 311] width 592 height 18
click at [688, 362] on div "Säugling (3-12 Monate)" at bounding box center [894, 358] width 616 height 18
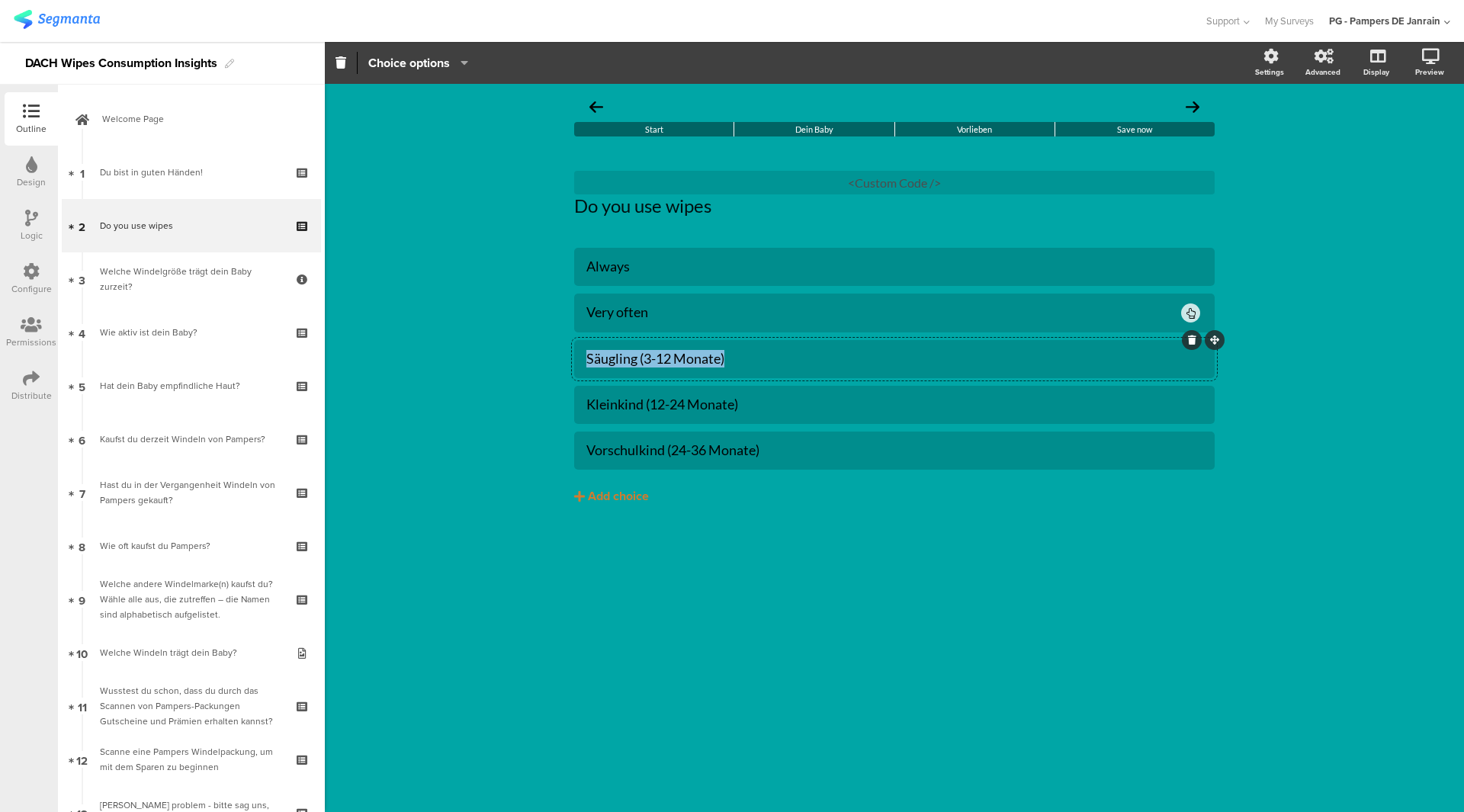
click at [688, 362] on div "Säugling (3-12 Monate)" at bounding box center [894, 358] width 616 height 18
click at [689, 394] on div "Kleinkind (12-24 Monate)" at bounding box center [894, 404] width 616 height 25
click at [713, 444] on div "Vorschulkind (24-36 Monate)" at bounding box center [894, 450] width 616 height 18
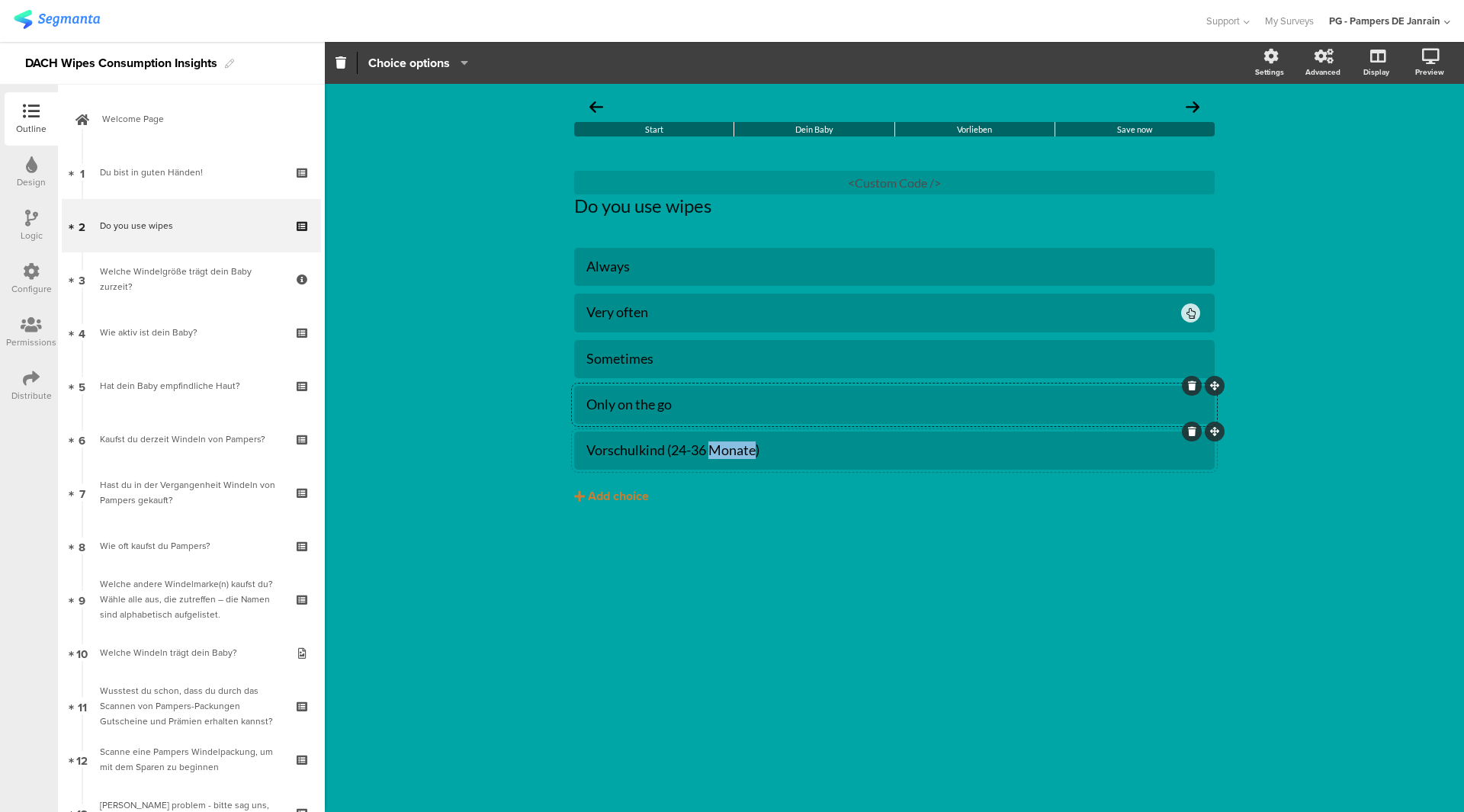
click at [713, 444] on div "Vorschulkind (24-36 Monate)" at bounding box center [894, 450] width 616 height 18
click at [585, 488] on button "Add choice" at bounding box center [894, 495] width 640 height 38
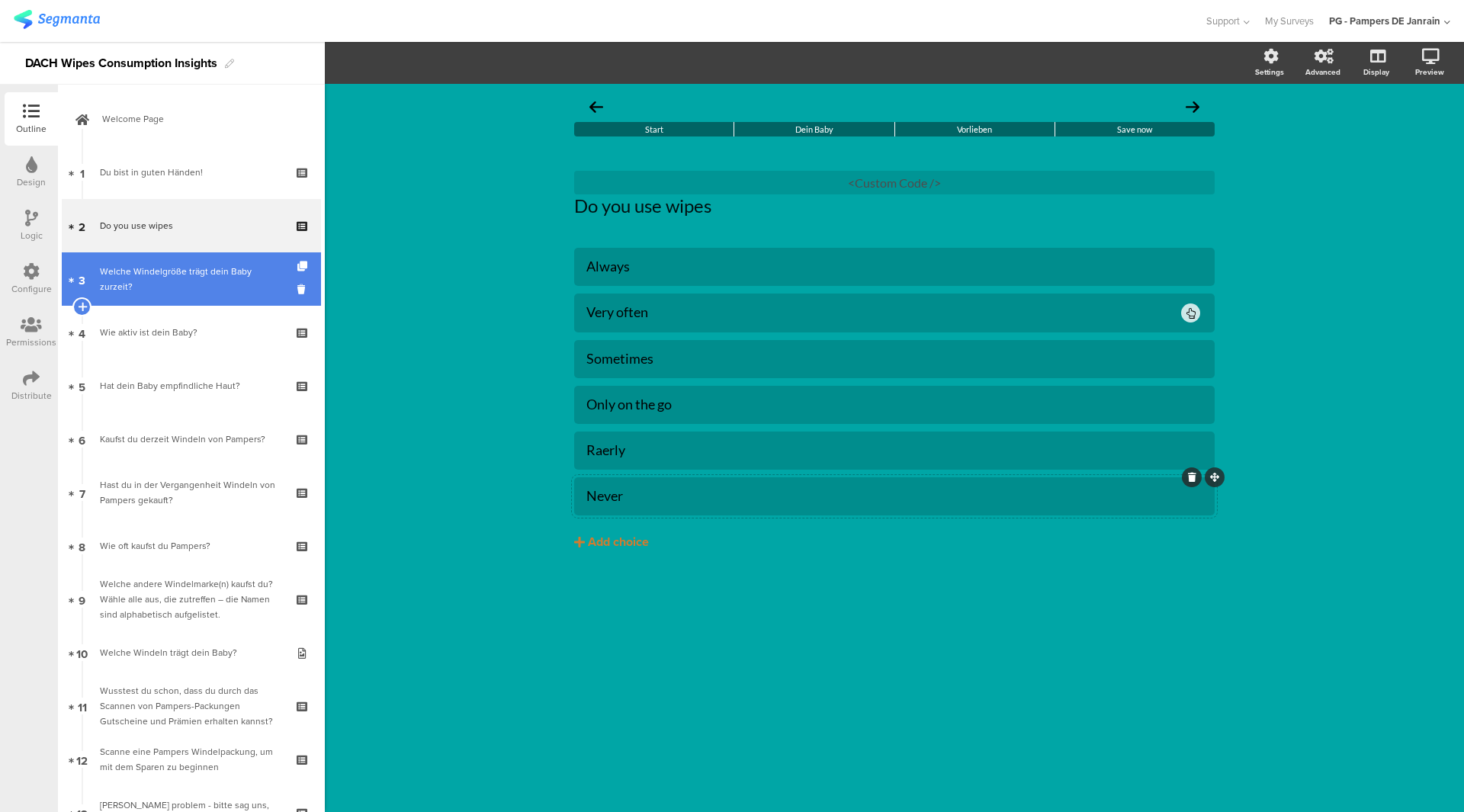
click at [201, 287] on div "Welche Windelgröße trägt dein Baby zurzeit?" at bounding box center [190, 278] width 182 height 30
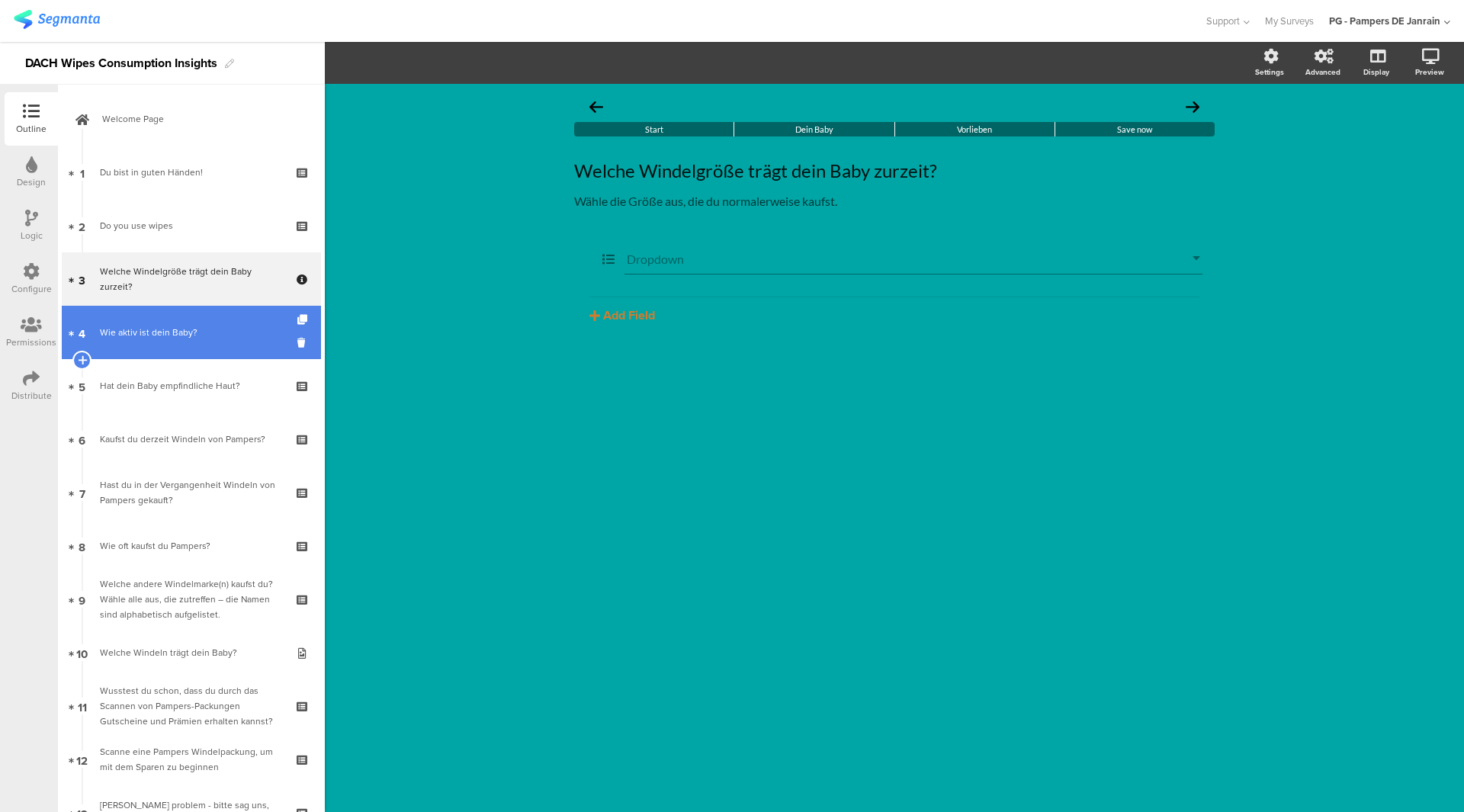
click at [186, 337] on div "Wie aktiv ist dein Baby?" at bounding box center [190, 332] width 182 height 16
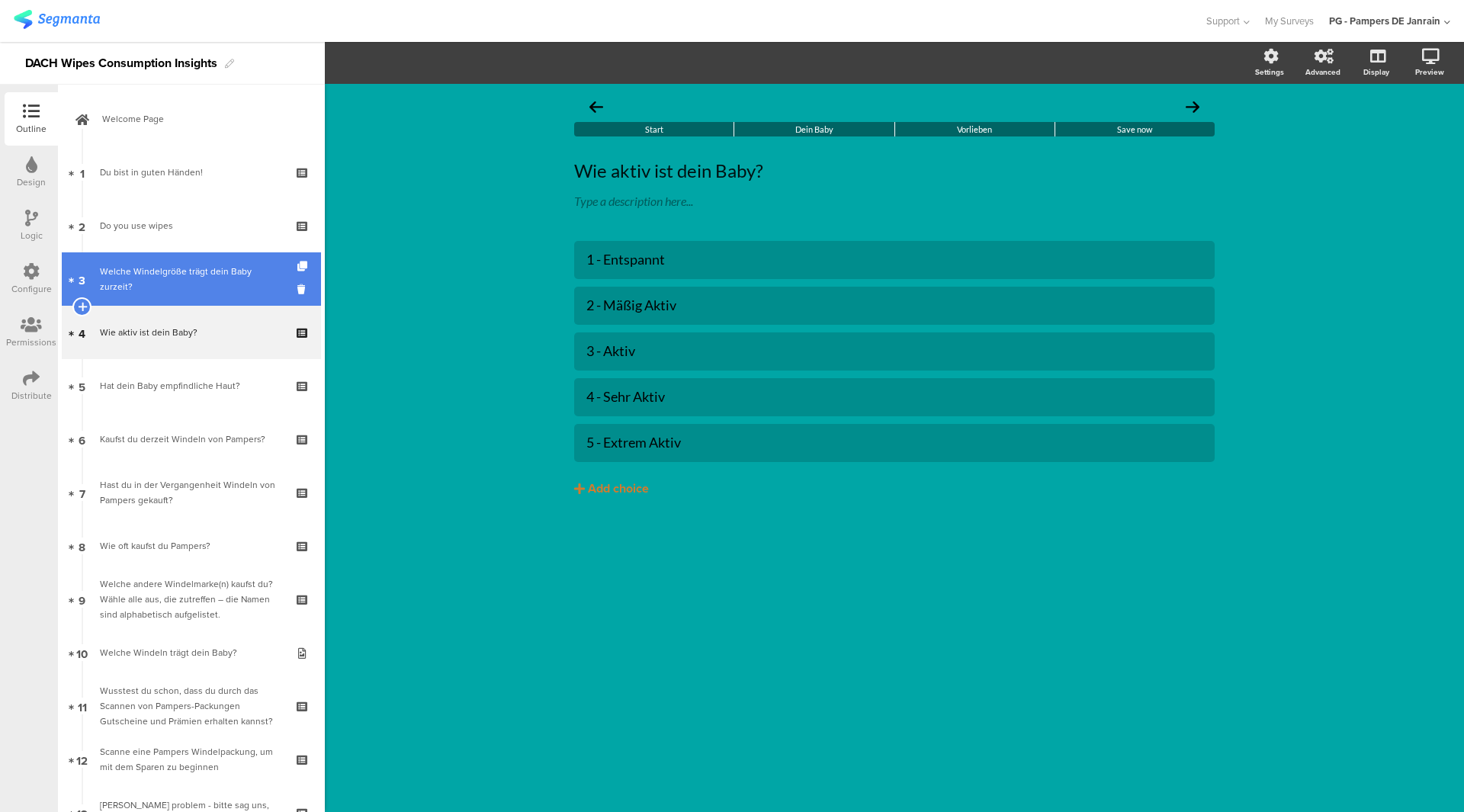
click at [168, 296] on link "3 Welche Windelgröße trägt dein Baby zurzeit?" at bounding box center [191, 279] width 260 height 54
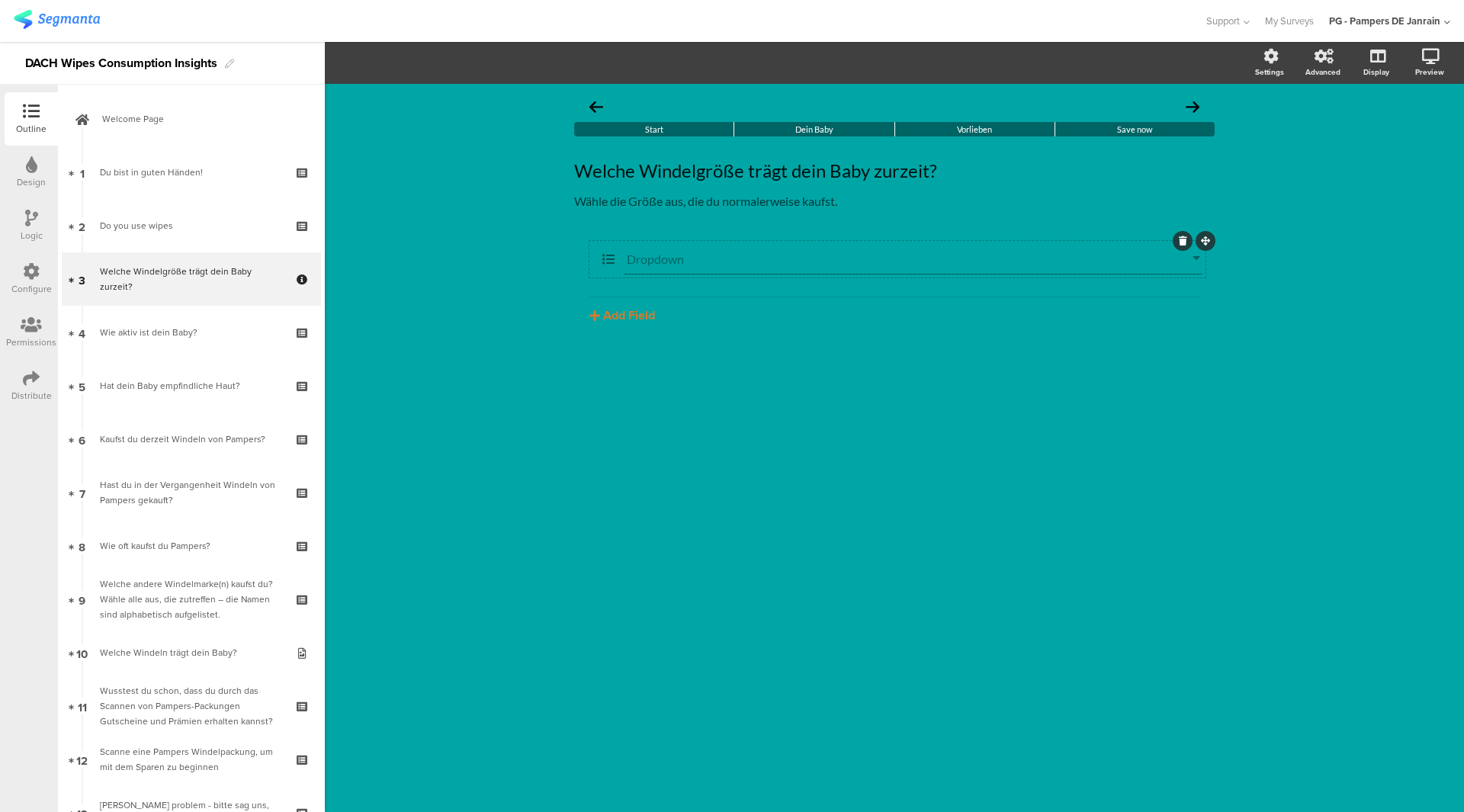
click at [688, 273] on div "Dropdown" at bounding box center [913, 259] width 578 height 30
click at [1141, 249] on div "Dropdown" at bounding box center [913, 259] width 578 height 30
click at [1197, 255] on icon at bounding box center [1196, 259] width 7 height 15
click at [1196, 263] on icon at bounding box center [1196, 259] width 7 height 15
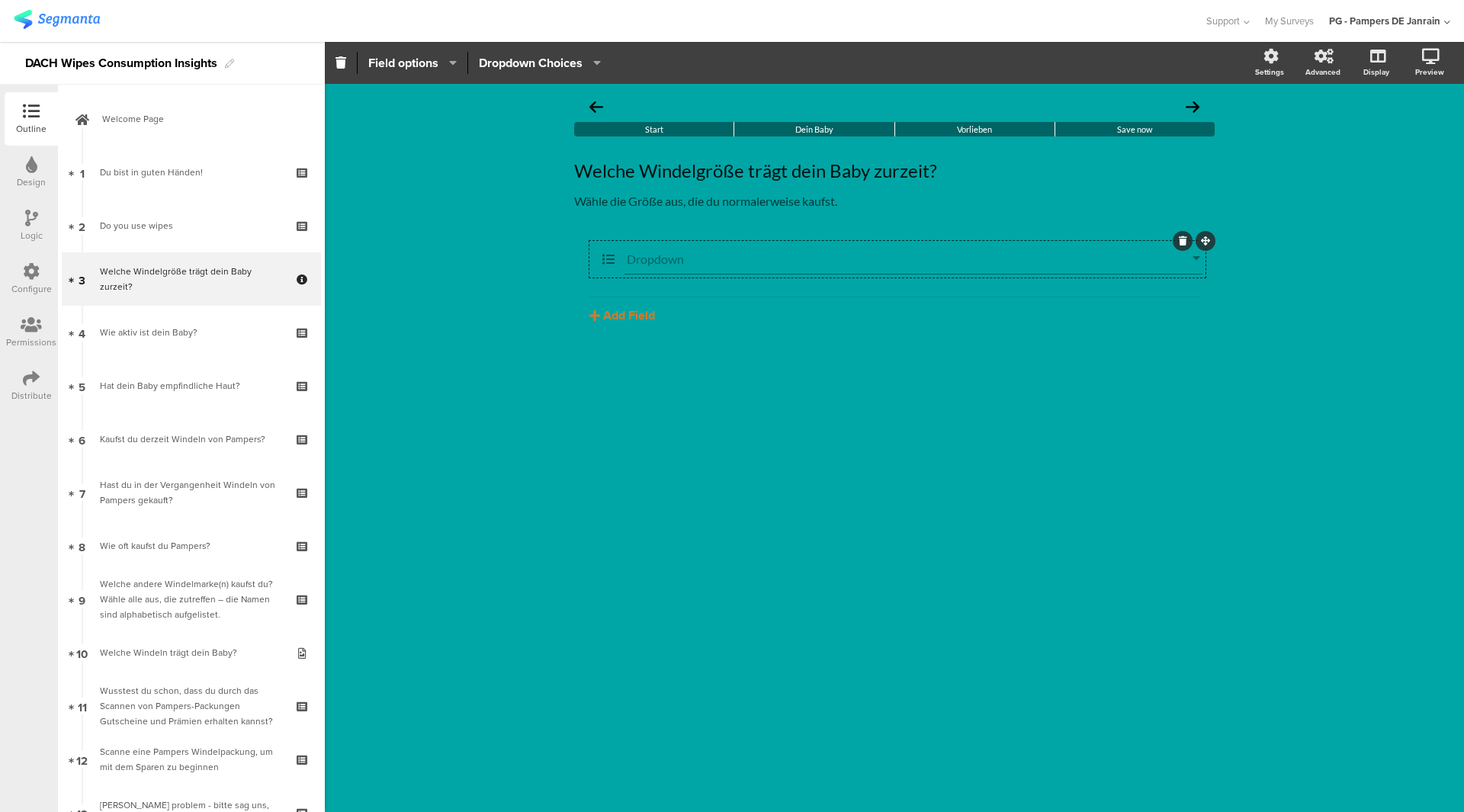
click at [1196, 263] on icon at bounding box center [1196, 259] width 7 height 15
click at [706, 374] on div "Dropdown Add Field Text Name URL Email Date Phone number Dropdown US State Coun…" at bounding box center [894, 319] width 640 height 155
click at [804, 263] on input "Dropdown" at bounding box center [909, 259] width 566 height 15
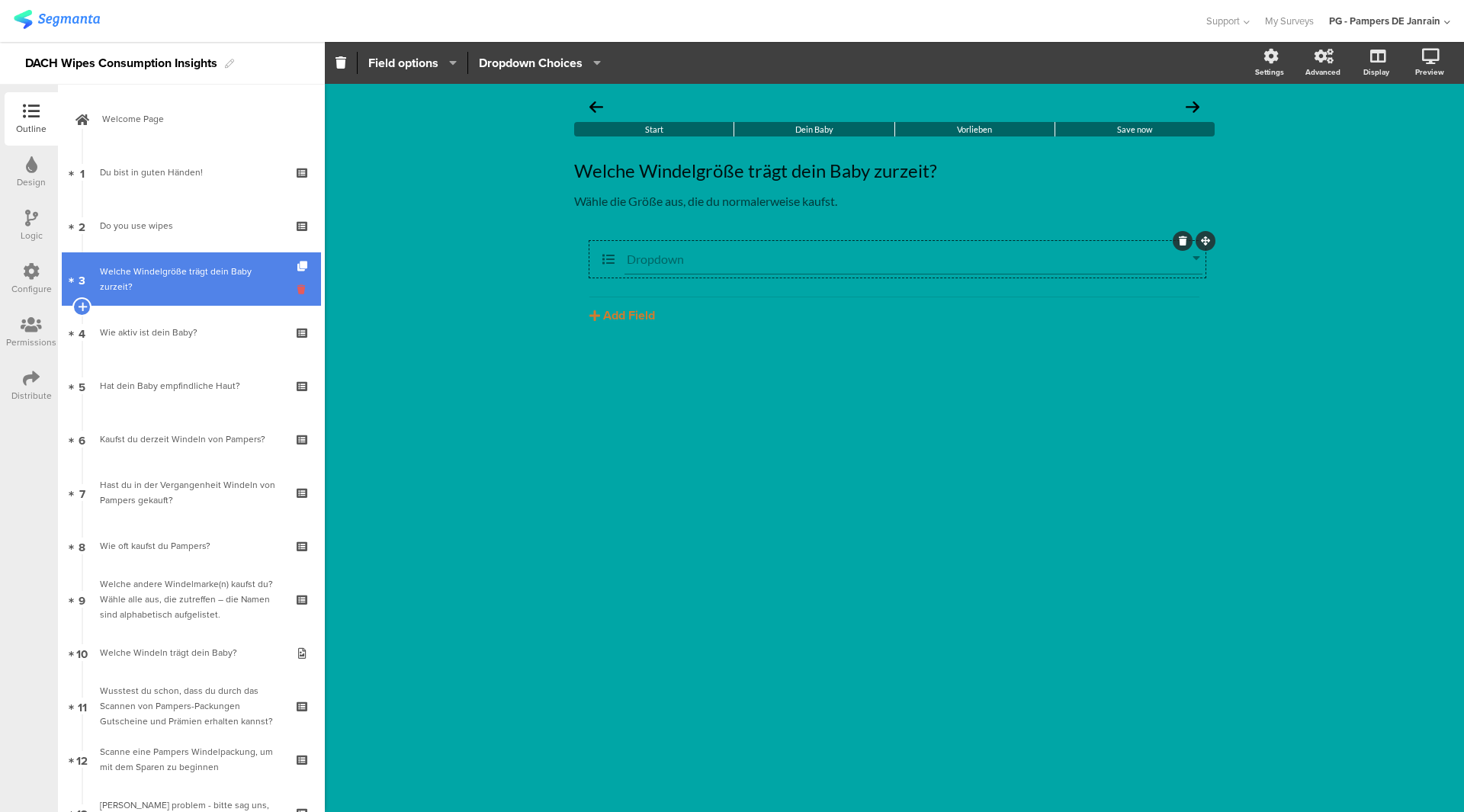
click at [298, 286] on icon at bounding box center [304, 289] width 13 height 15
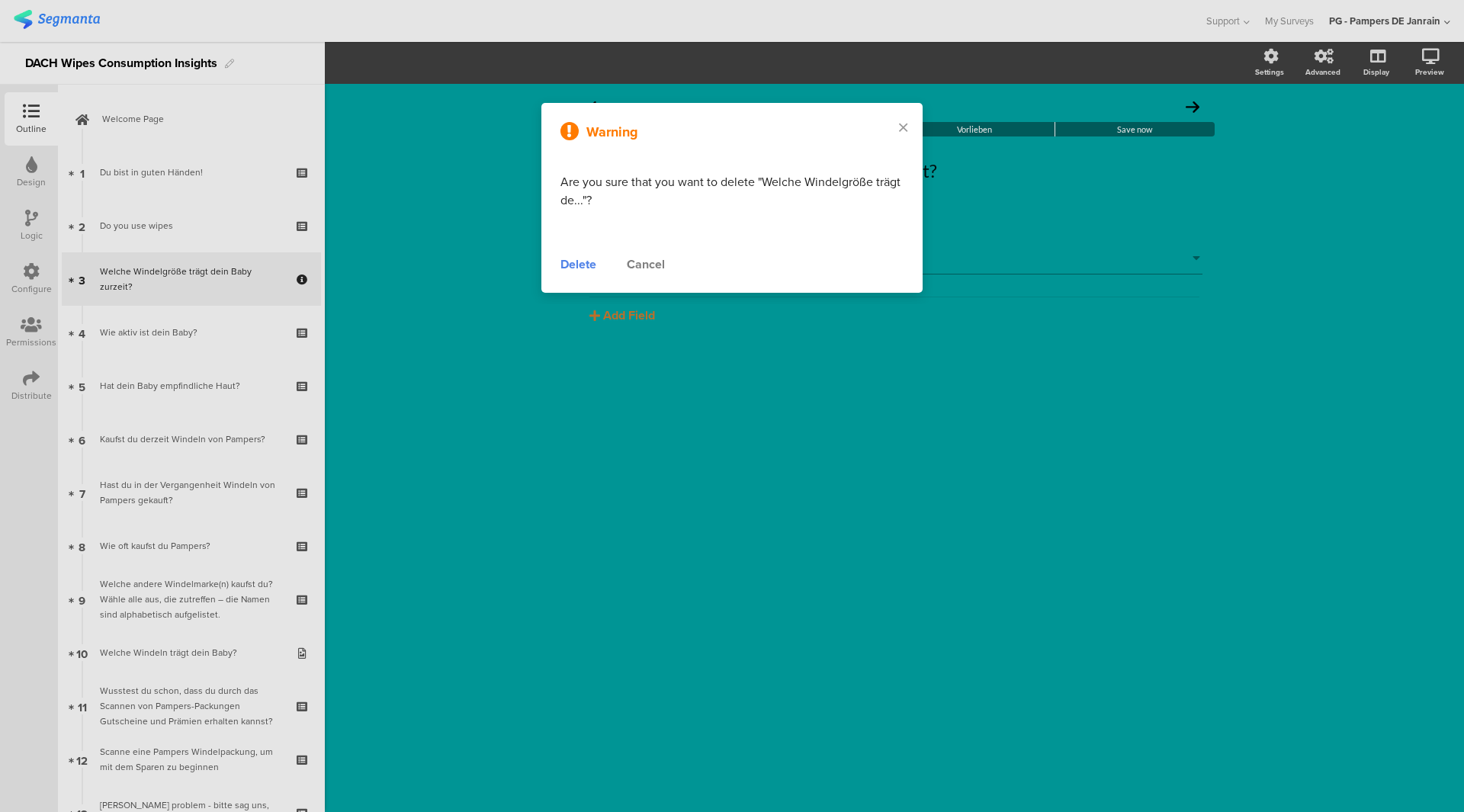
click at [555, 260] on div "Warning Are you sure that you want to delete "Welche Windelgröße trägt de..."? …" at bounding box center [732, 197] width 382 height 189
click at [558, 266] on div "Warning Are you sure that you want to delete "Welche Windelgröße trägt de..."? …" at bounding box center [732, 197] width 382 height 189
click at [573, 264] on div "Delete" at bounding box center [578, 264] width 36 height 18
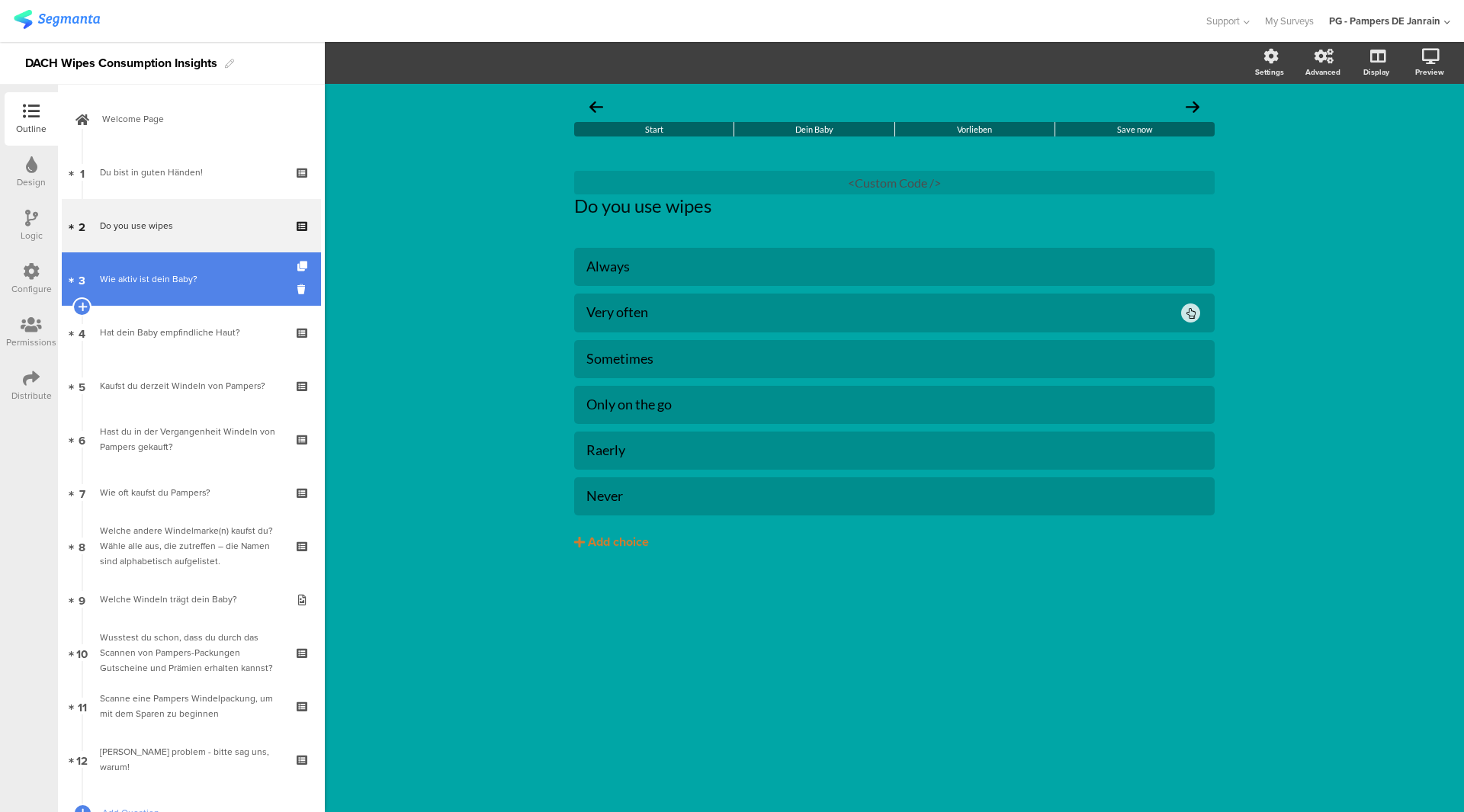
click at [213, 301] on link "3 Wie aktiv ist dein Baby?" at bounding box center [191, 279] width 260 height 54
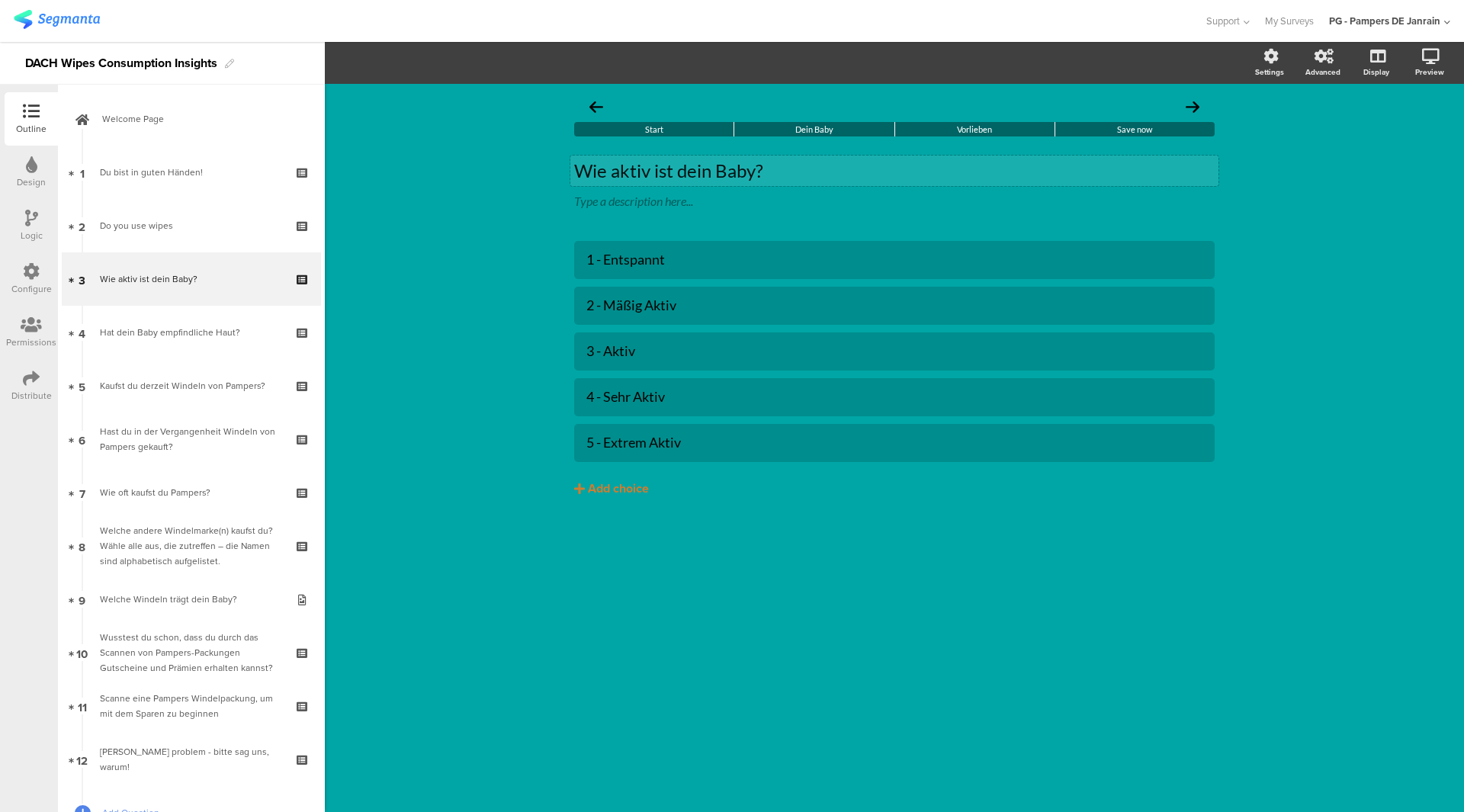
click at [669, 165] on p "Wie aktiv ist dein Baby?" at bounding box center [894, 170] width 640 height 23
click at [677, 274] on div at bounding box center [894, 260] width 640 height 38
click at [635, 267] on div "1 - Entspannt" at bounding box center [894, 259] width 616 height 18
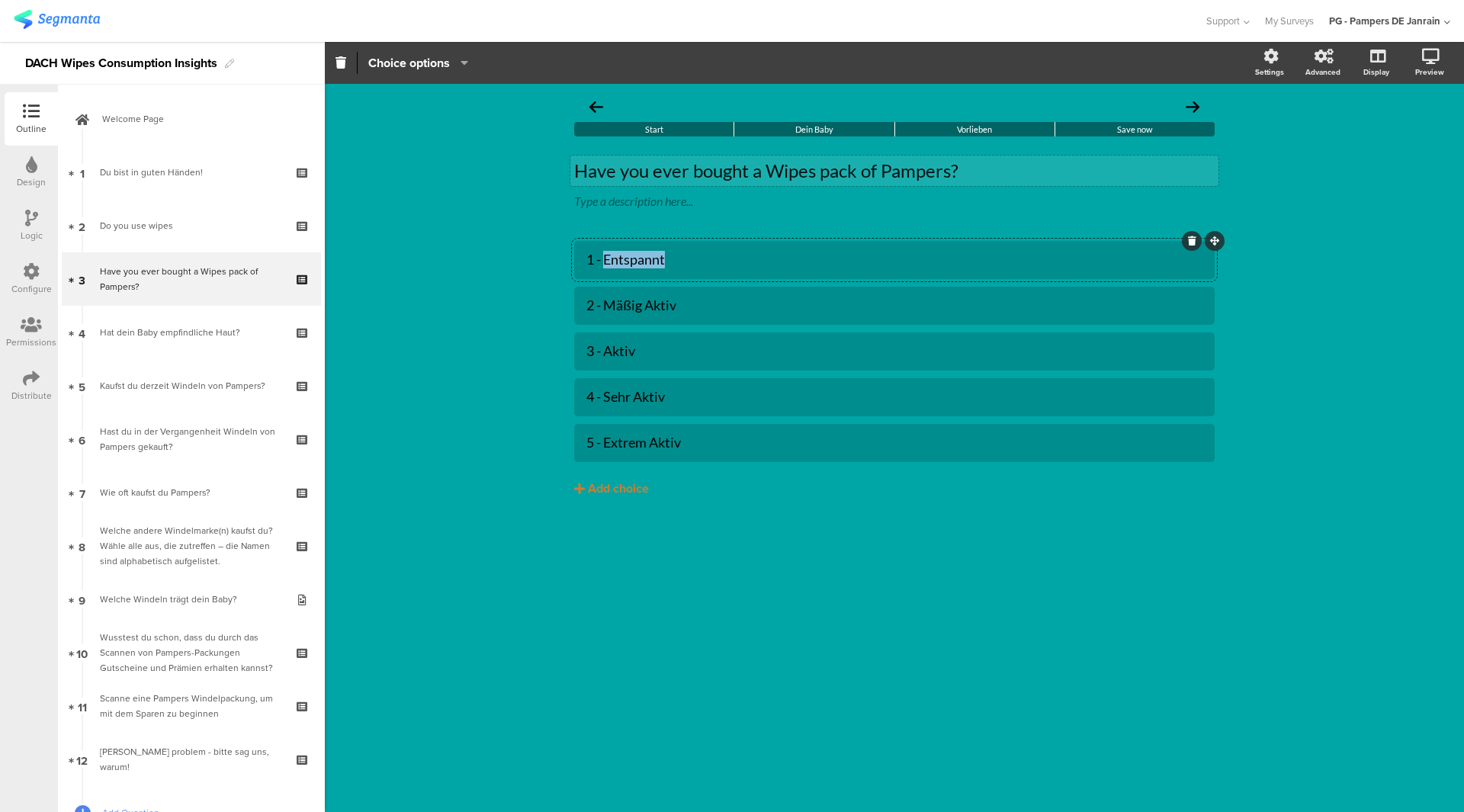
click at [635, 267] on div "1 - Entspannt" at bounding box center [894, 259] width 616 height 18
paste div
click at [1192, 333] on icon at bounding box center [1191, 333] width 8 height 9
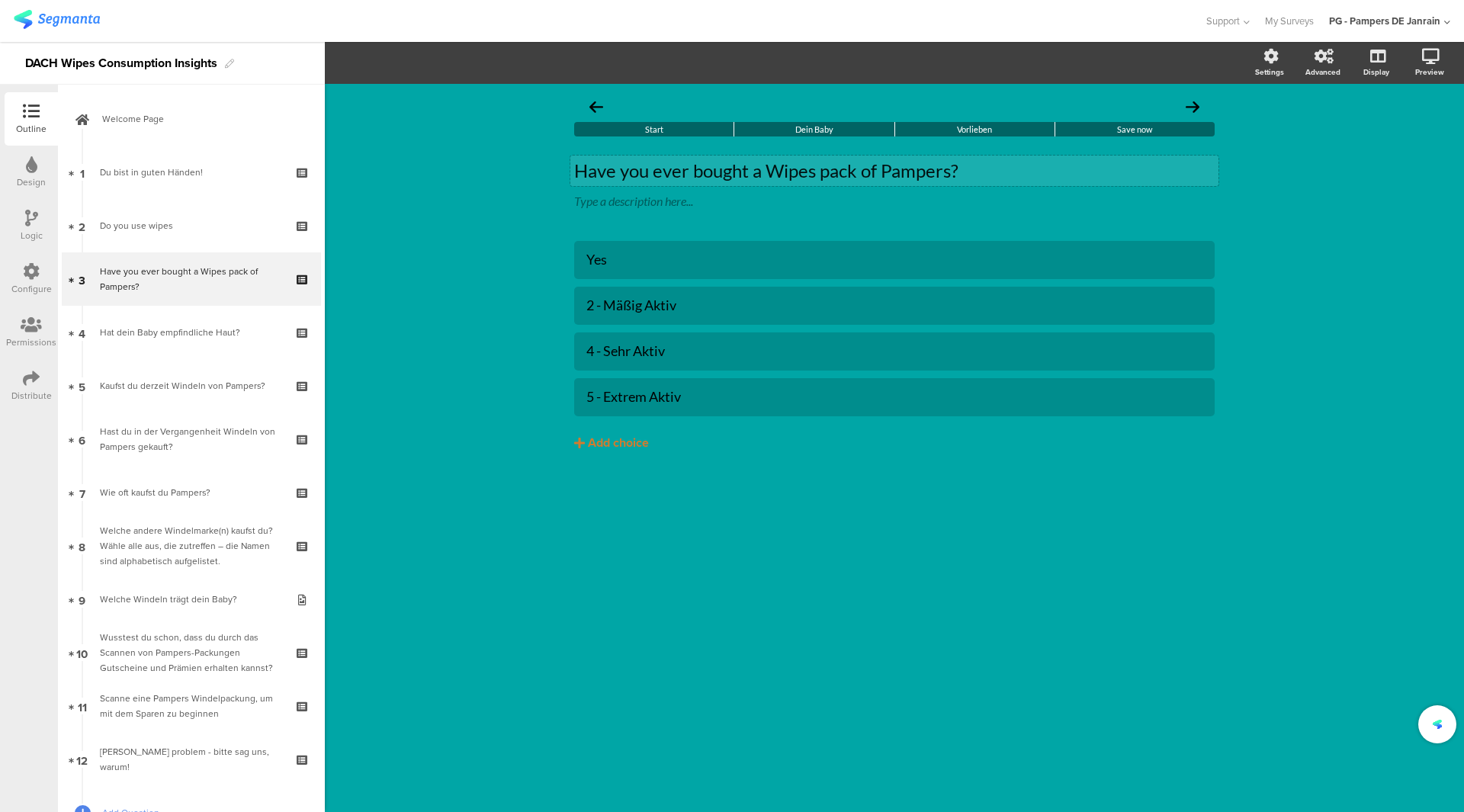
click at [0, 0] on icon at bounding box center [0, 0] width 0 height 0
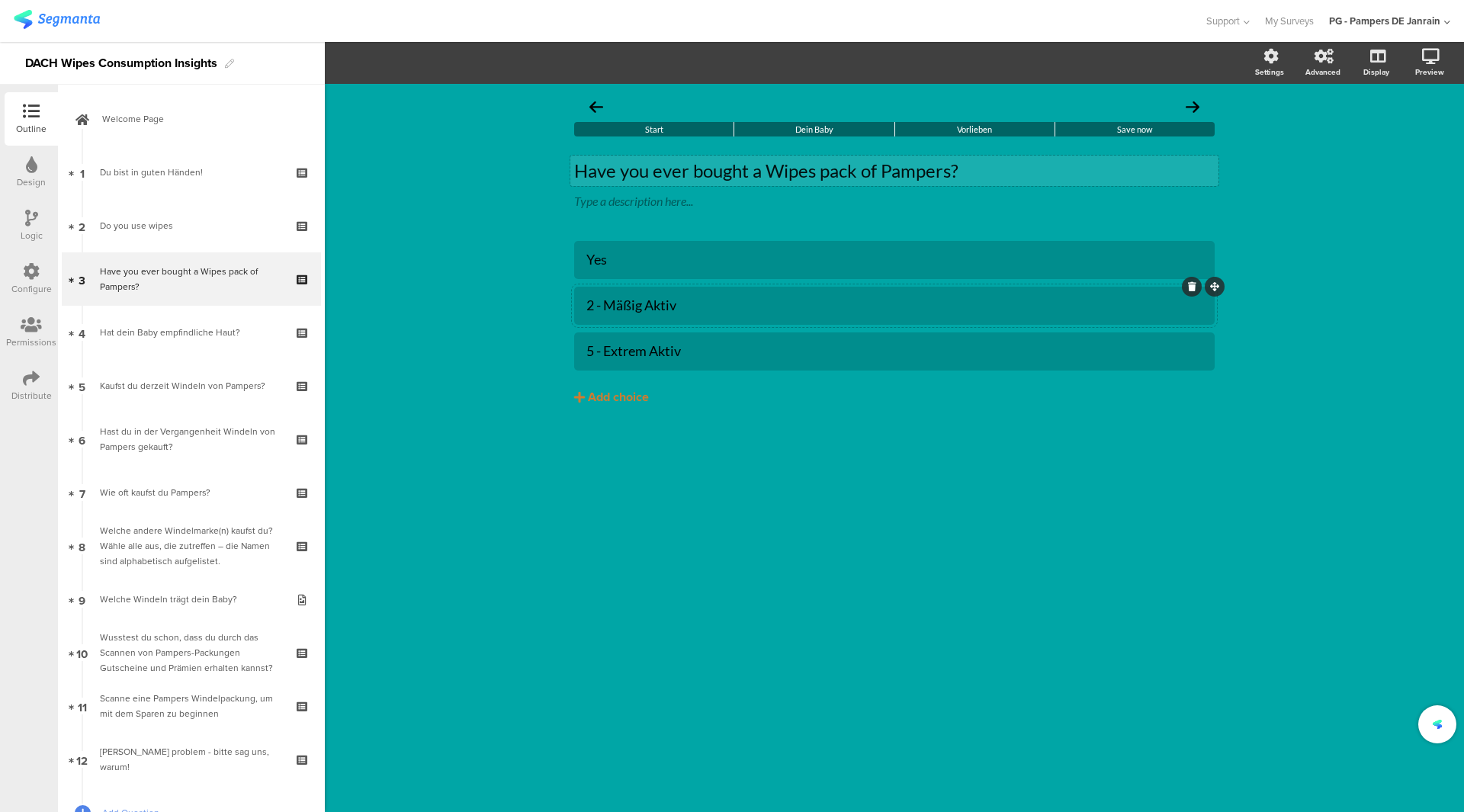
click at [662, 310] on div "2 - Mäßig Aktiv" at bounding box center [894, 305] width 616 height 18
click at [669, 359] on div "5 - Extrem Aktiv" at bounding box center [894, 350] width 616 height 18
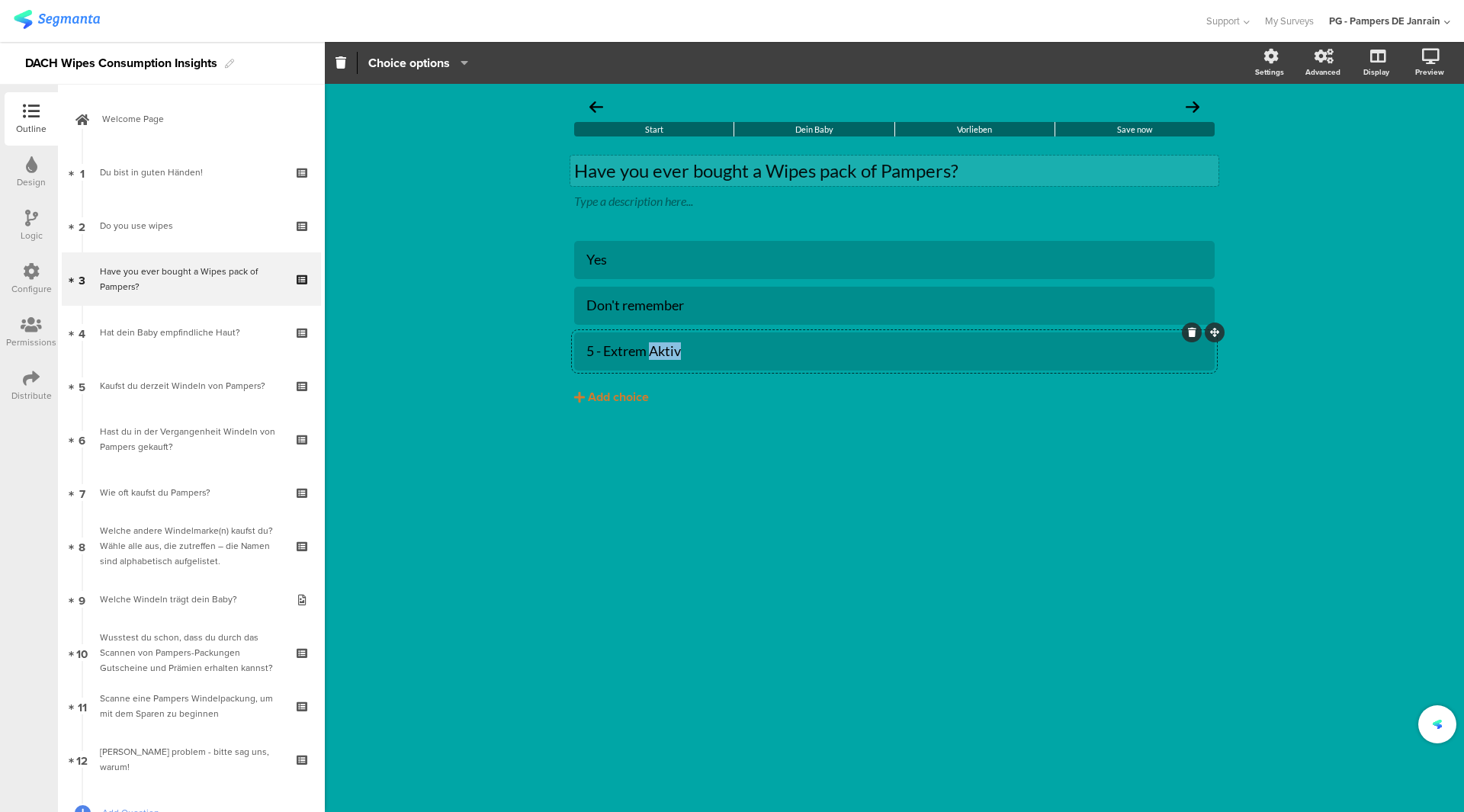
click at [669, 359] on div "5 - Extrem Aktiv" at bounding box center [894, 350] width 616 height 18
click at [768, 452] on div "Yes Don't remember No Add choice" at bounding box center [894, 356] width 640 height 229
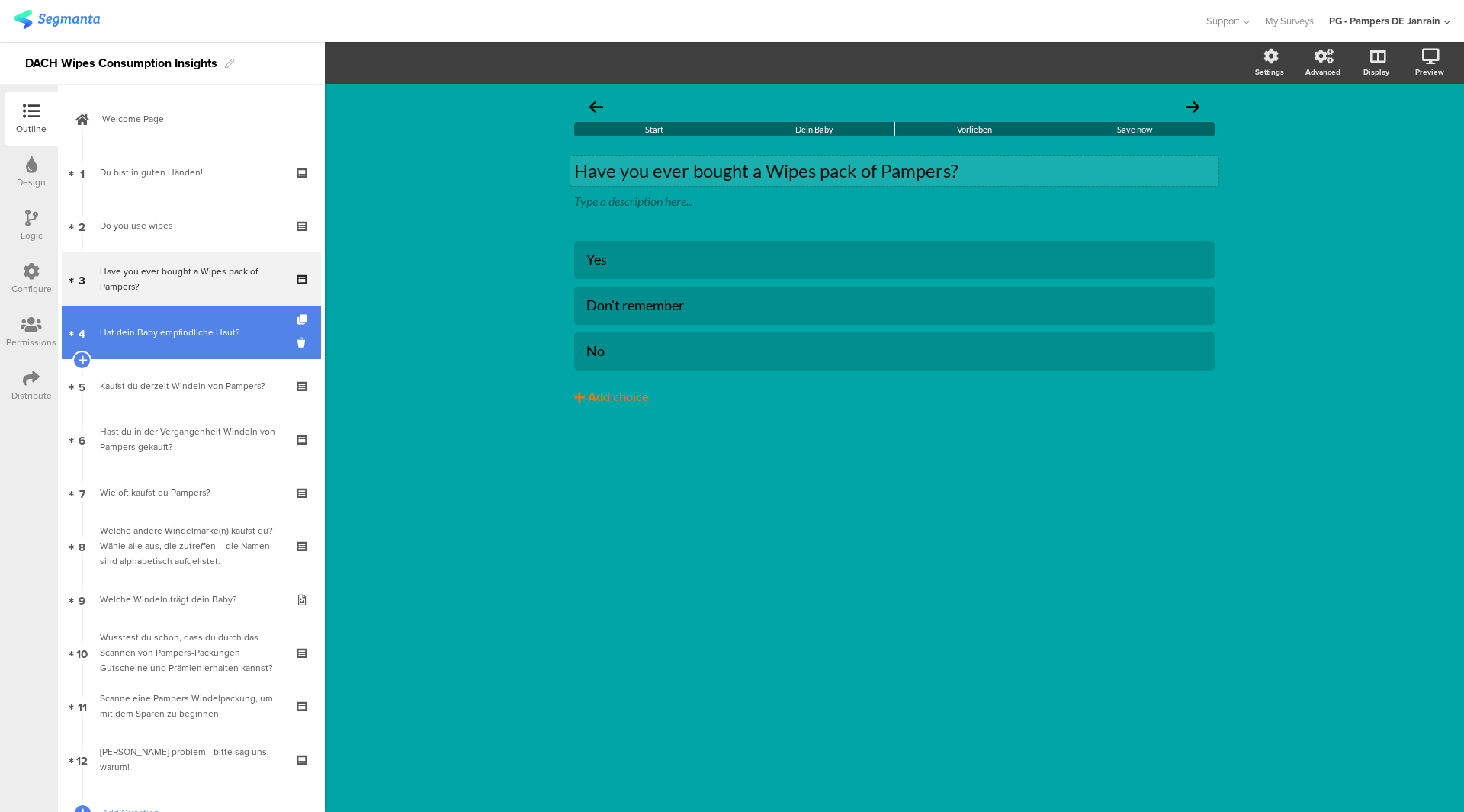
click at [164, 337] on div "Hat dein Baby empfindliche Haut?" at bounding box center [190, 332] width 182 height 16
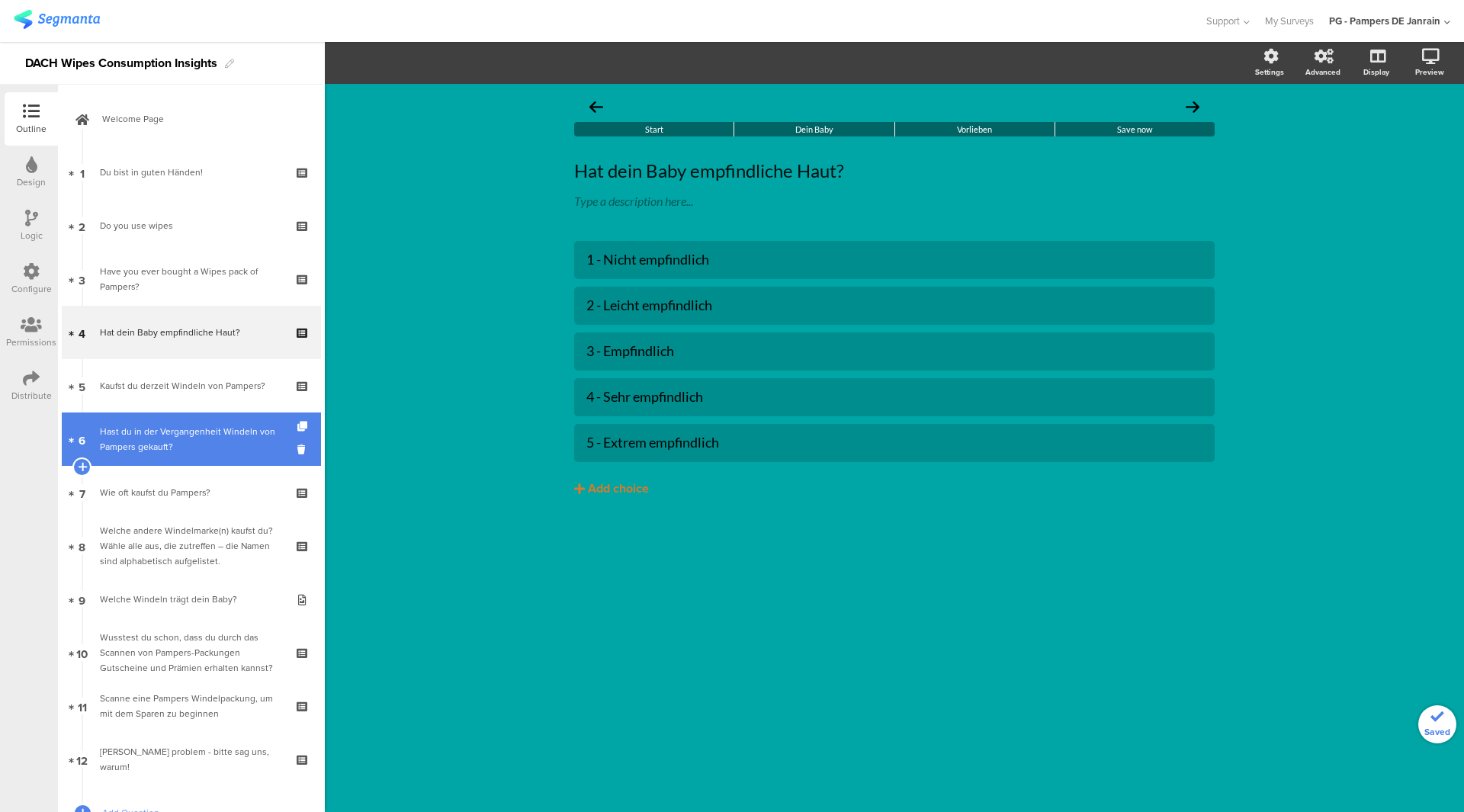
click at [201, 434] on div "Hast du in der Vergangenheit Windeln von Pampers gekauft?" at bounding box center [190, 439] width 182 height 30
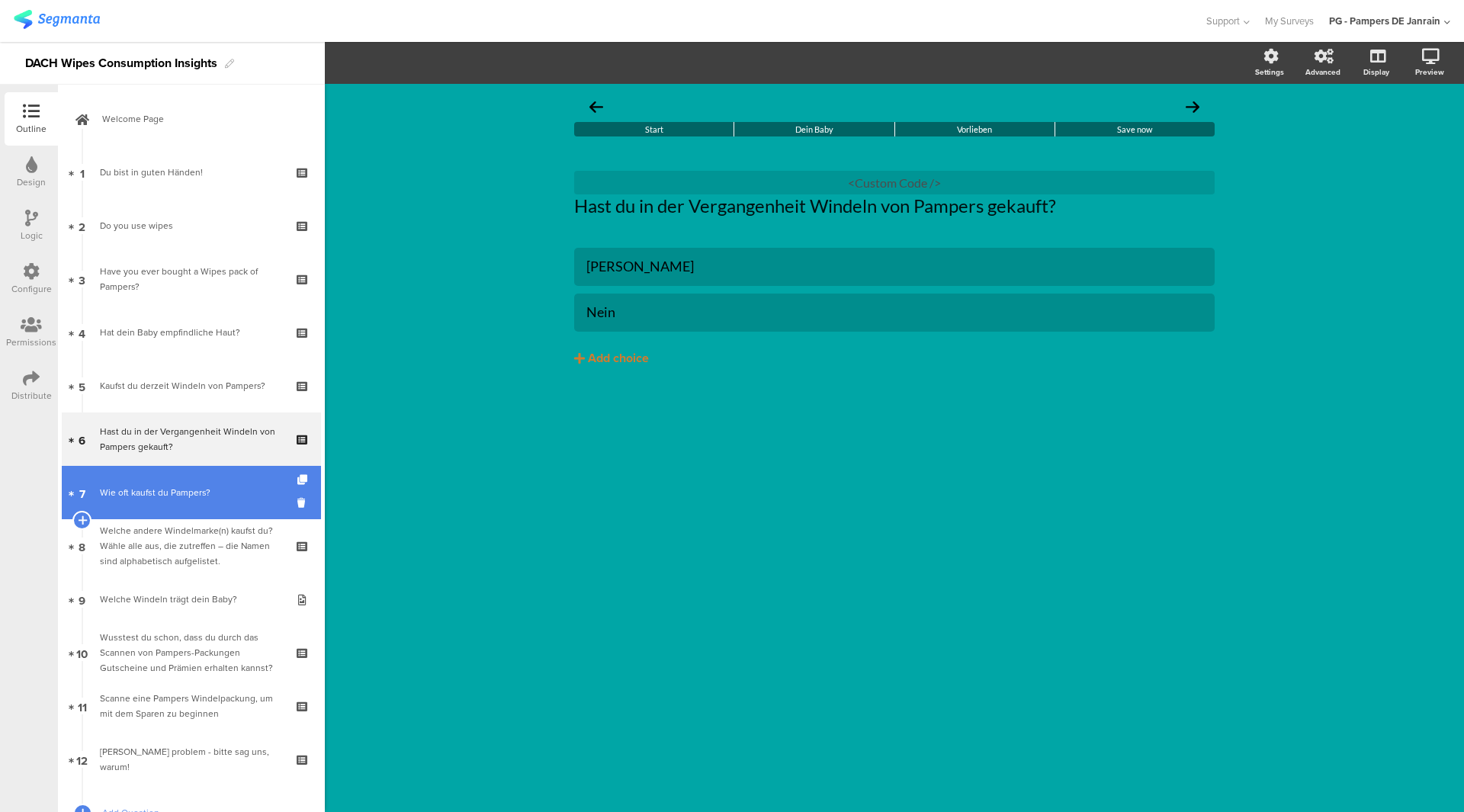
click at [206, 488] on div "Wie oft kaufst du Pampers?" at bounding box center [190, 492] width 182 height 16
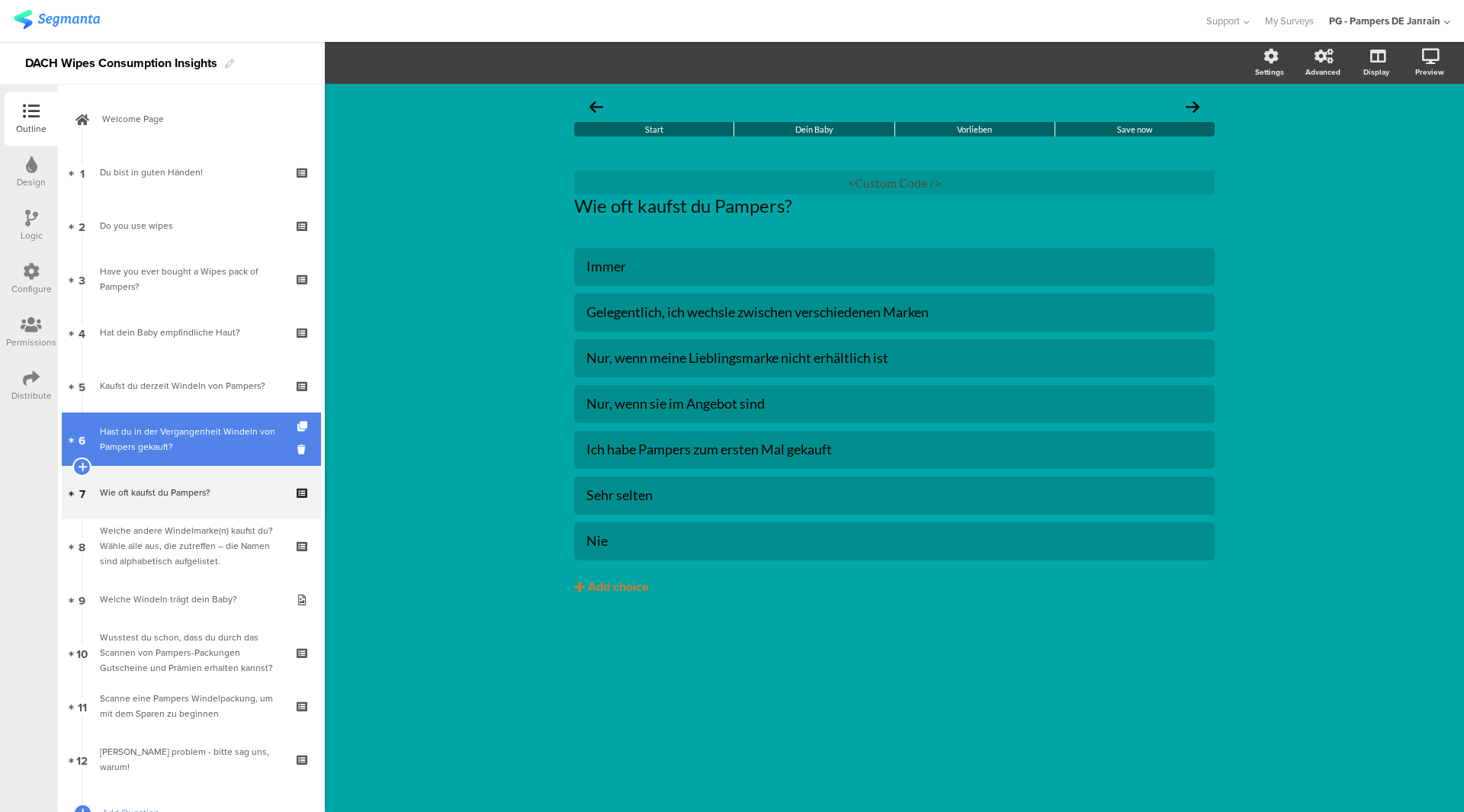
click at [189, 446] on div "Hast du in der Vergangenheit Windeln von Pampers gekauft?" at bounding box center [190, 439] width 182 height 30
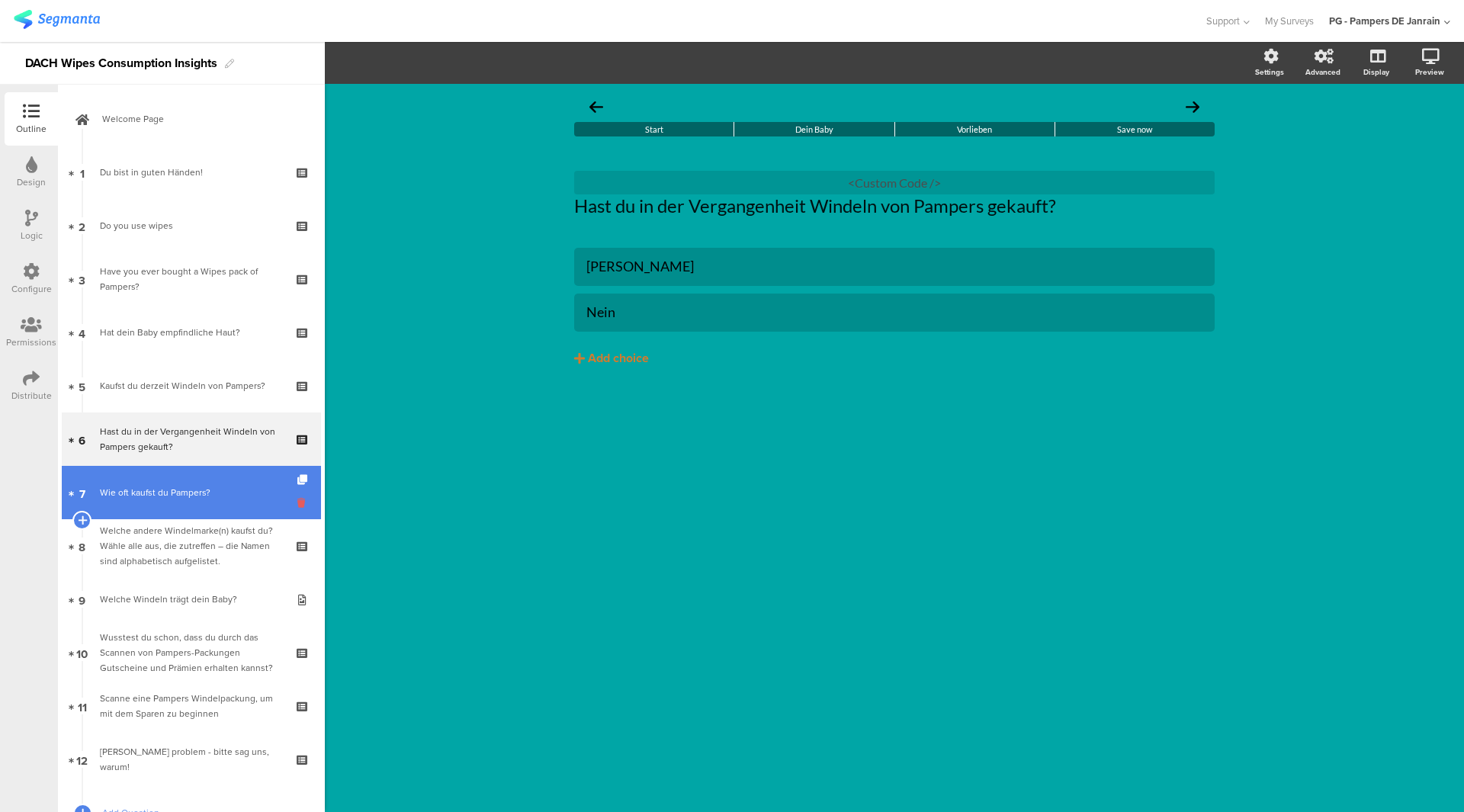
click at [298, 503] on icon at bounding box center [304, 503] width 13 height 15
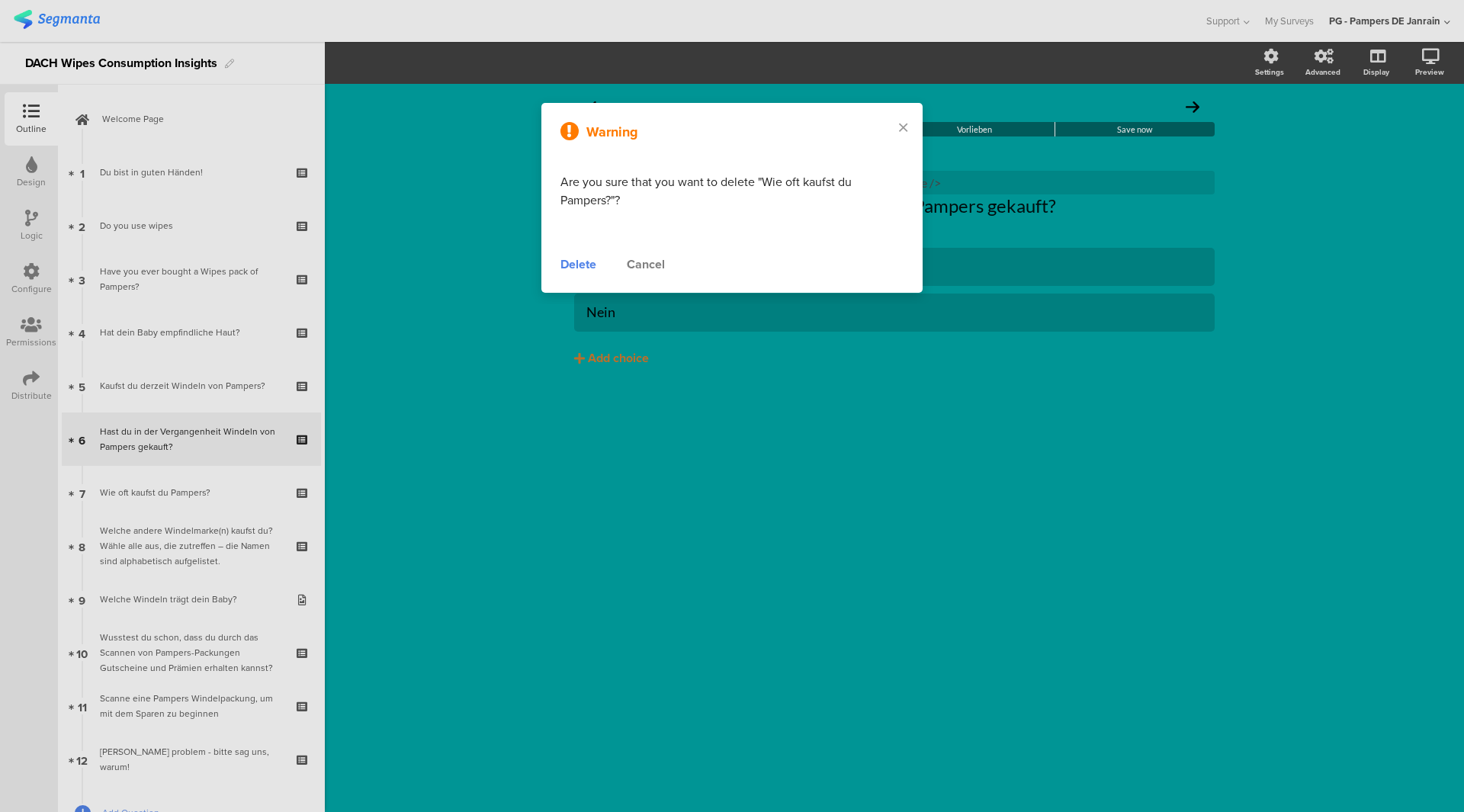
click at [650, 250] on div "Warning Are you sure that you want to delete "Wie oft kaufst du Pampers?"? Dele…" at bounding box center [732, 197] width 382 height 189
click at [652, 270] on div "Cancel" at bounding box center [645, 264] width 38 height 18
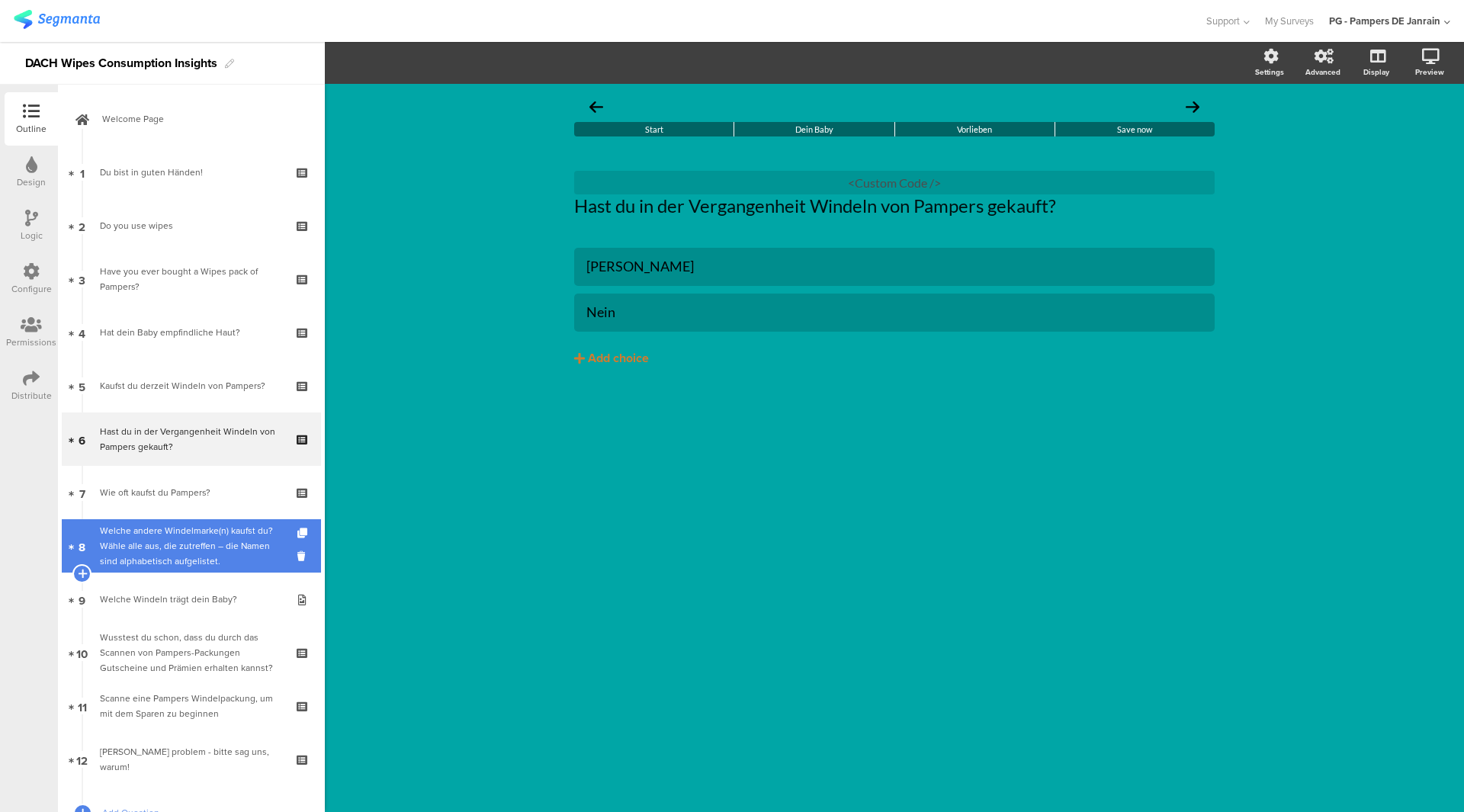
click at [222, 540] on div "Welche andere Windelmarke(n) kaufst du?Wähle alle aus, die zutreffen – die Name…" at bounding box center [190, 546] width 182 height 46
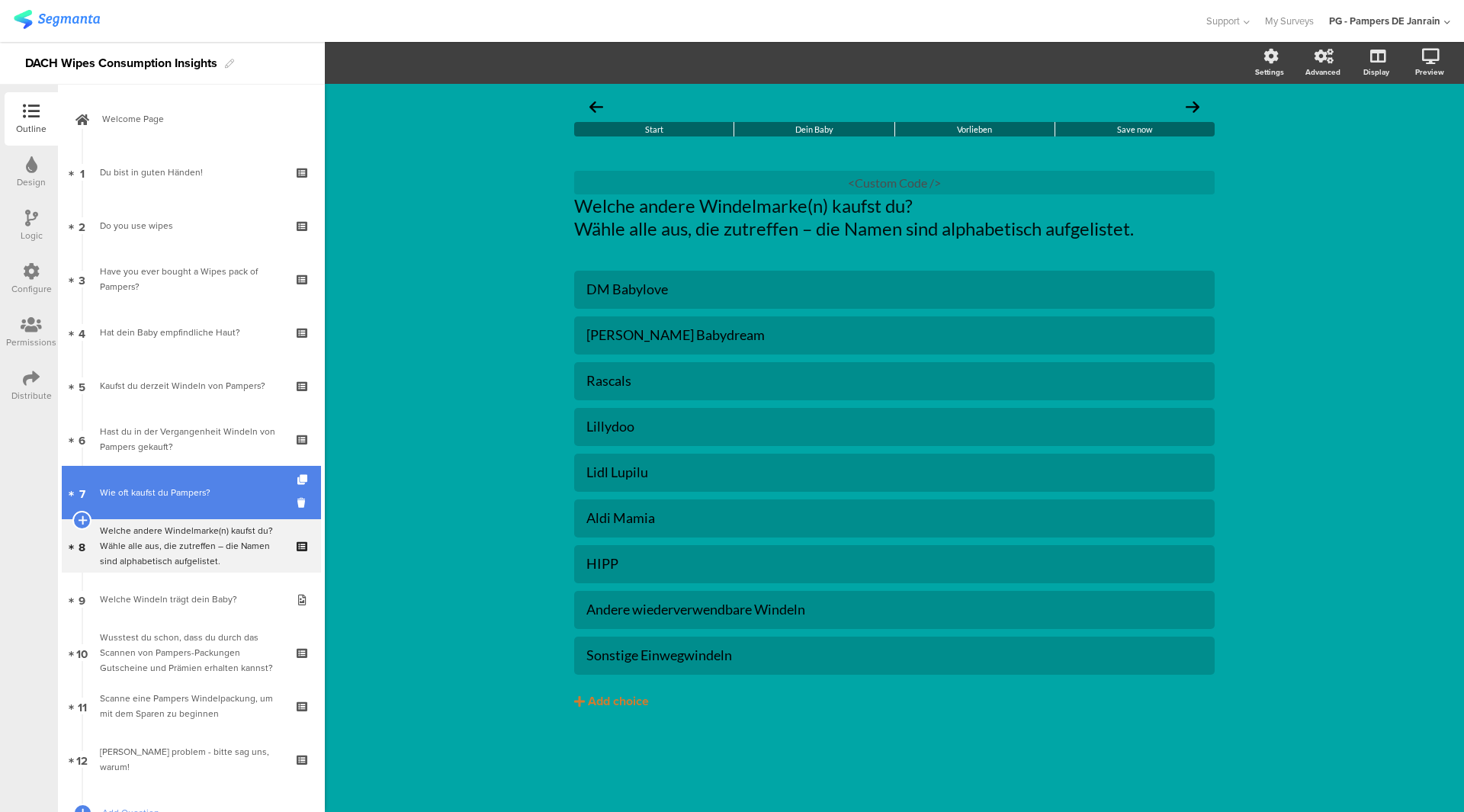
click at [211, 514] on link "7 Wie oft kaufst du Pampers?" at bounding box center [191, 492] width 260 height 54
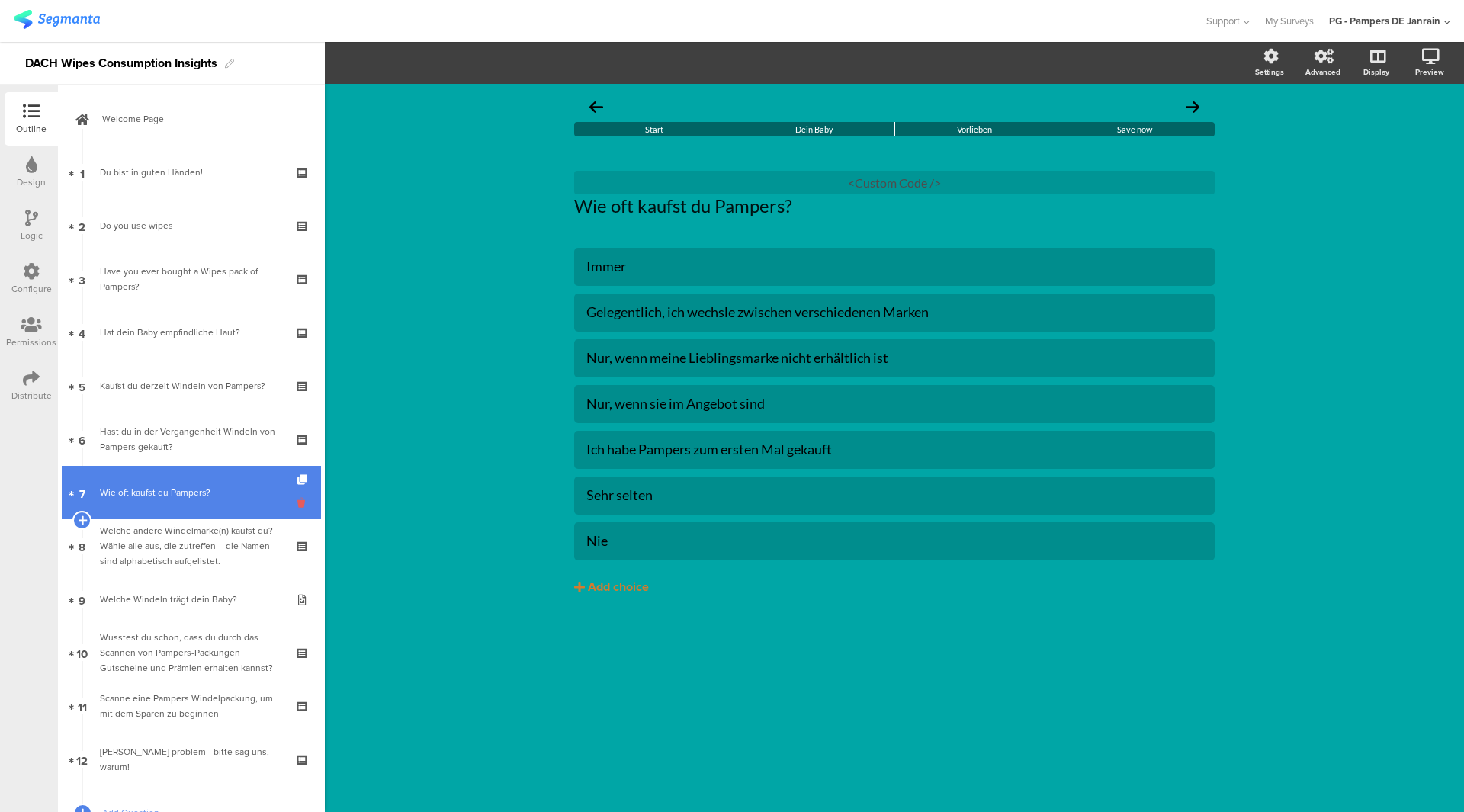
click at [298, 502] on icon at bounding box center [304, 503] width 13 height 15
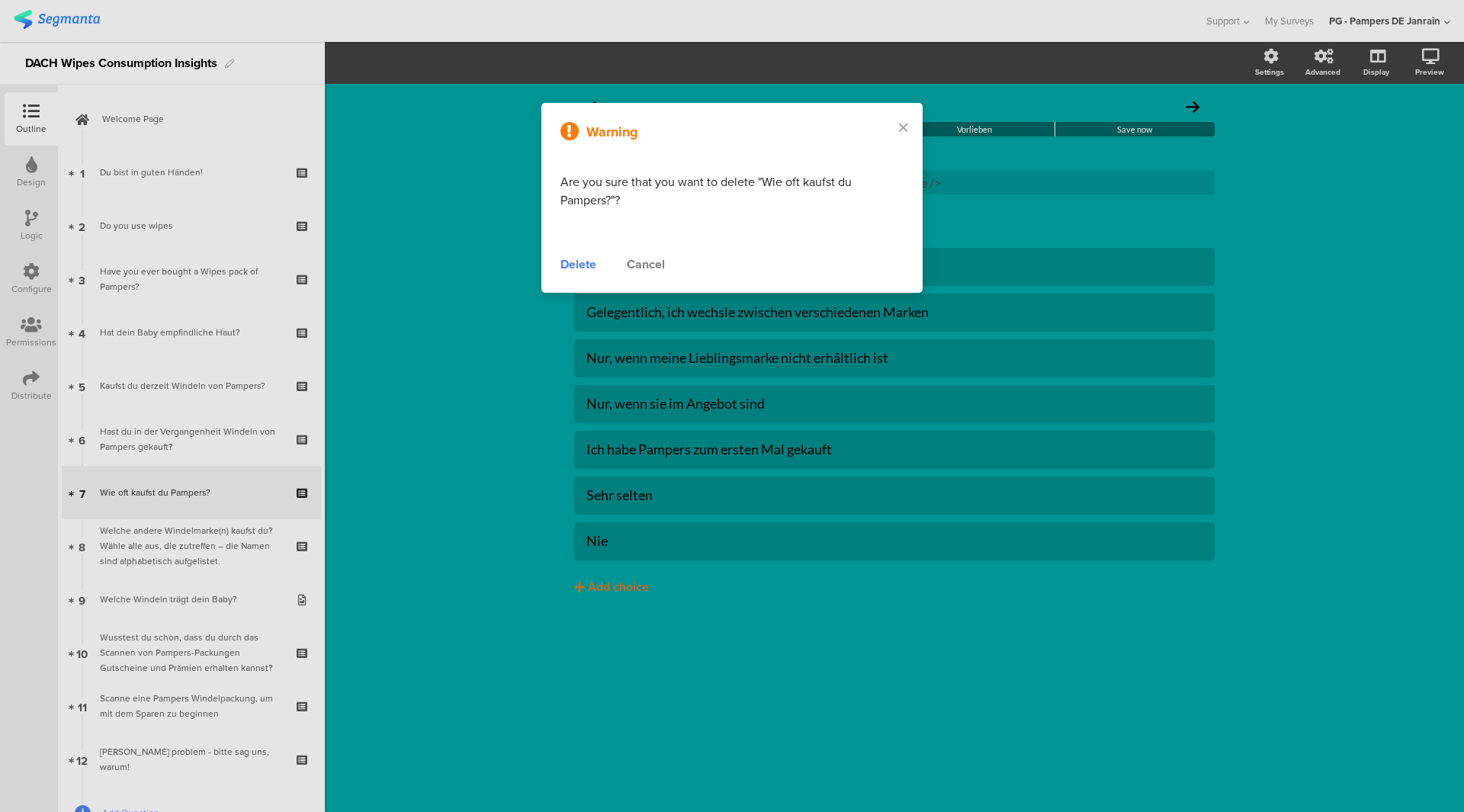
click at [648, 258] on div "Cancel" at bounding box center [645, 264] width 38 height 18
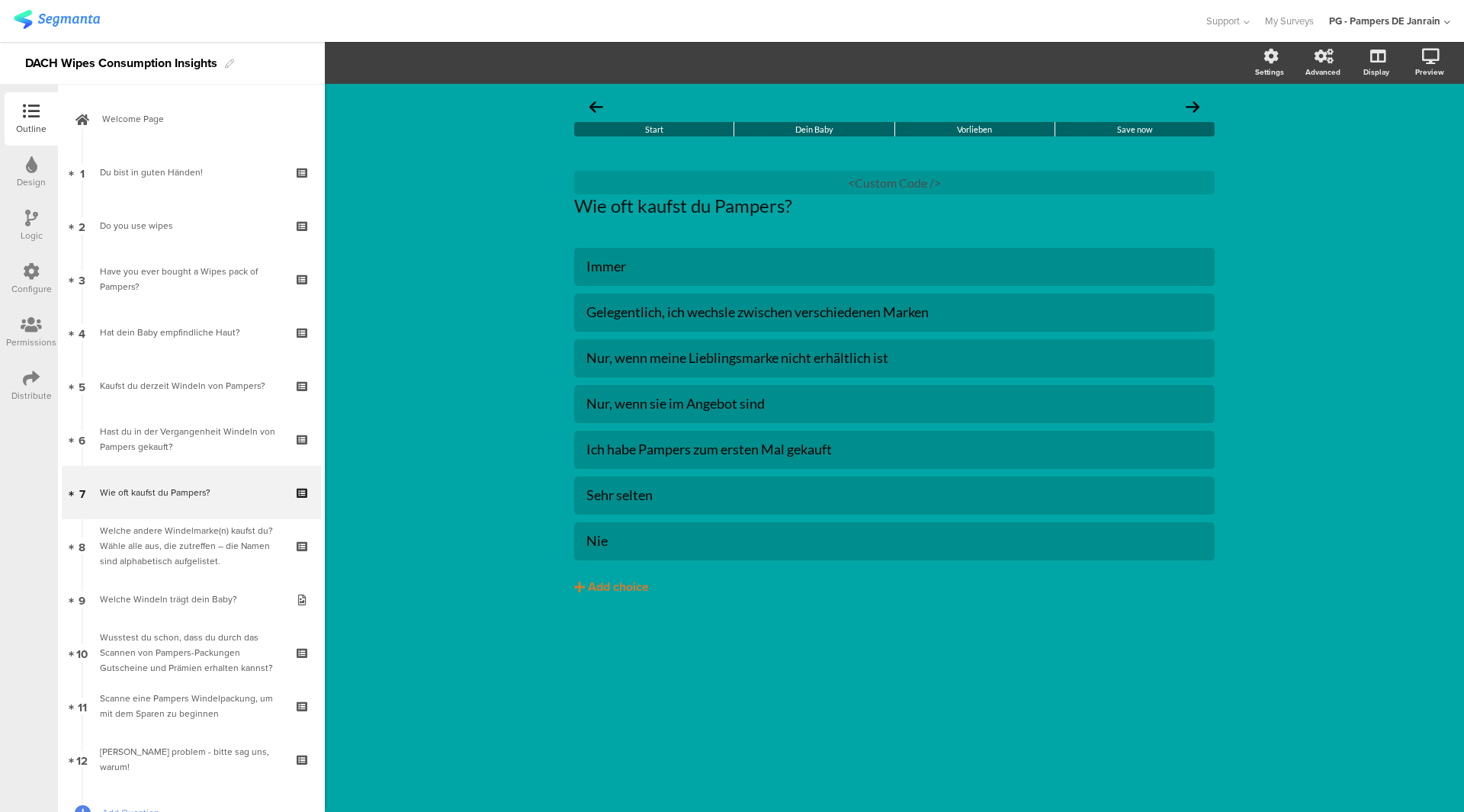
click at [129, 717] on div "Scanne eine Pampers Windelpackung, um mit dem Sparen zu beginnen" at bounding box center [190, 705] width 182 height 30
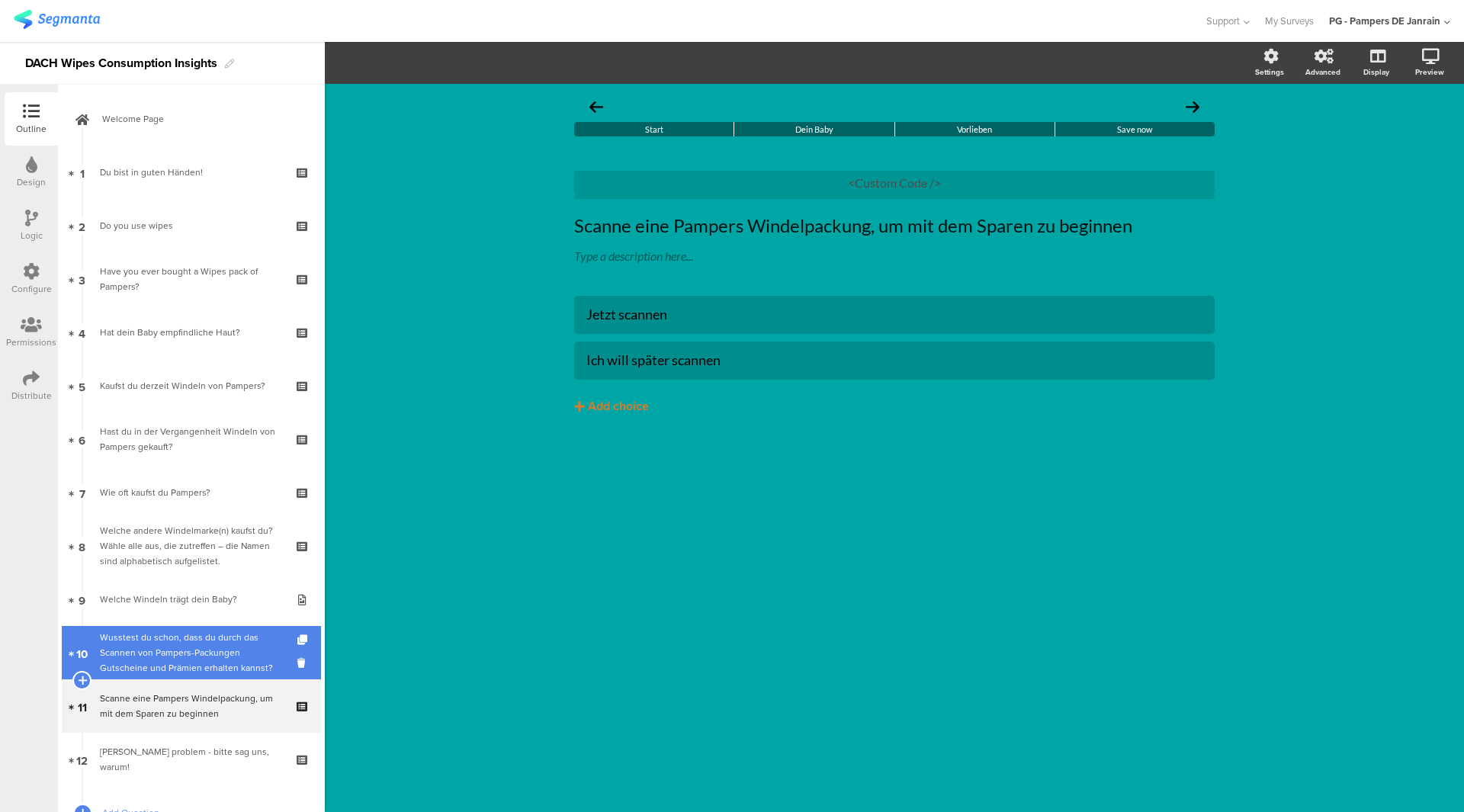
click at [138, 663] on div "Wusstest du schon, dass du durch das Scannen von Pampers-Packungen Gutscheine u…" at bounding box center [190, 652] width 182 height 46
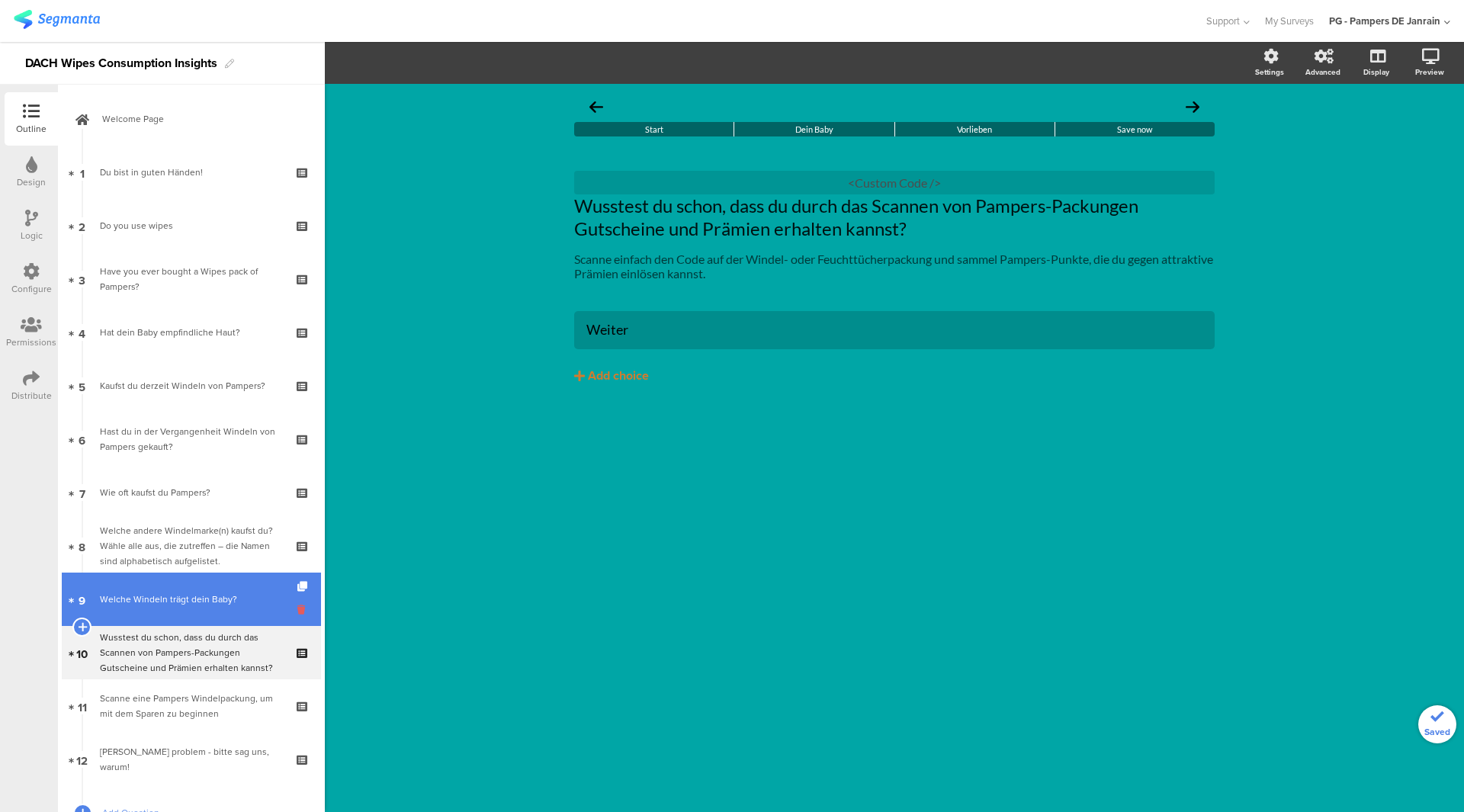
click at [298, 608] on icon at bounding box center [304, 610] width 13 height 15
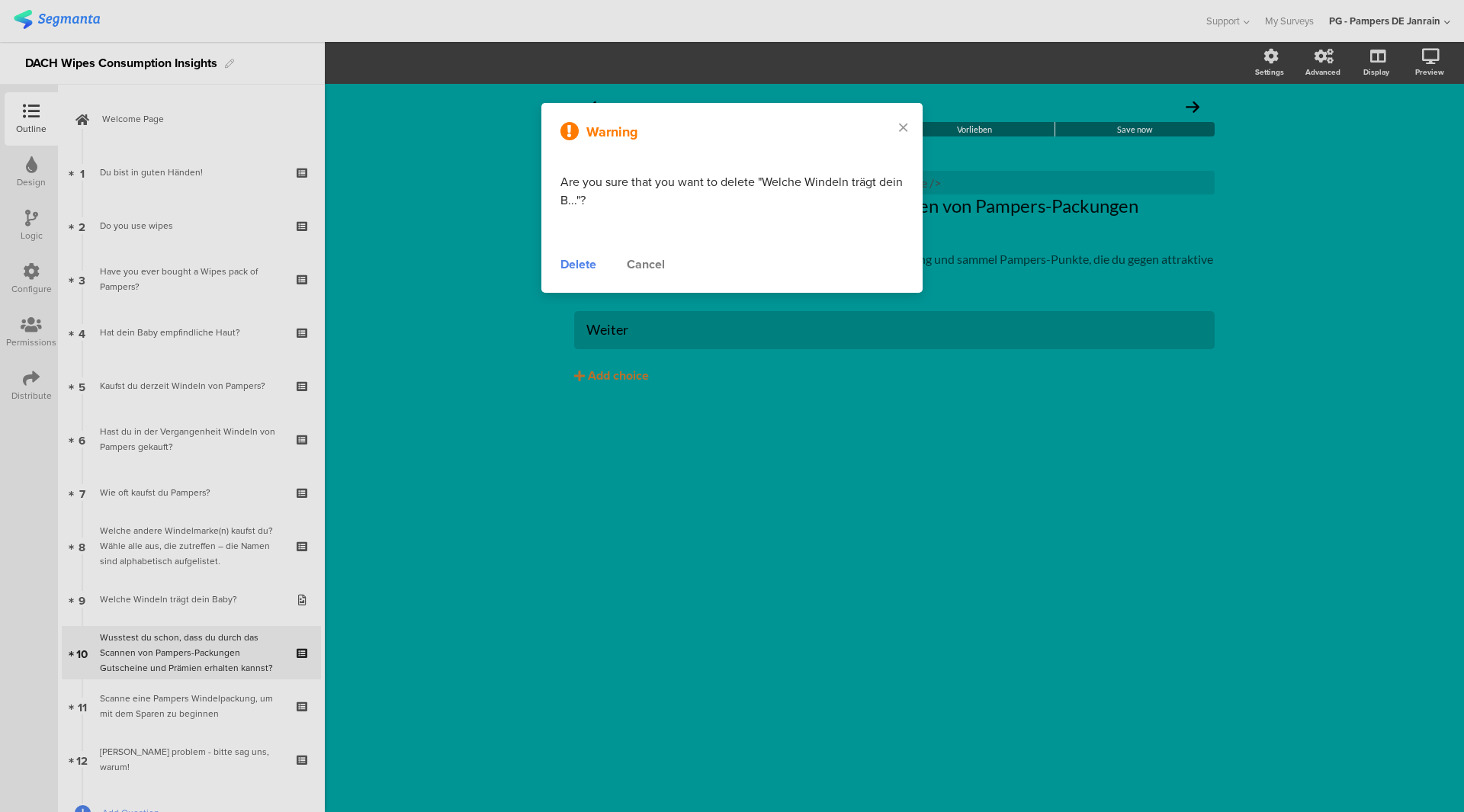
click at [573, 260] on div "Delete" at bounding box center [578, 264] width 36 height 18
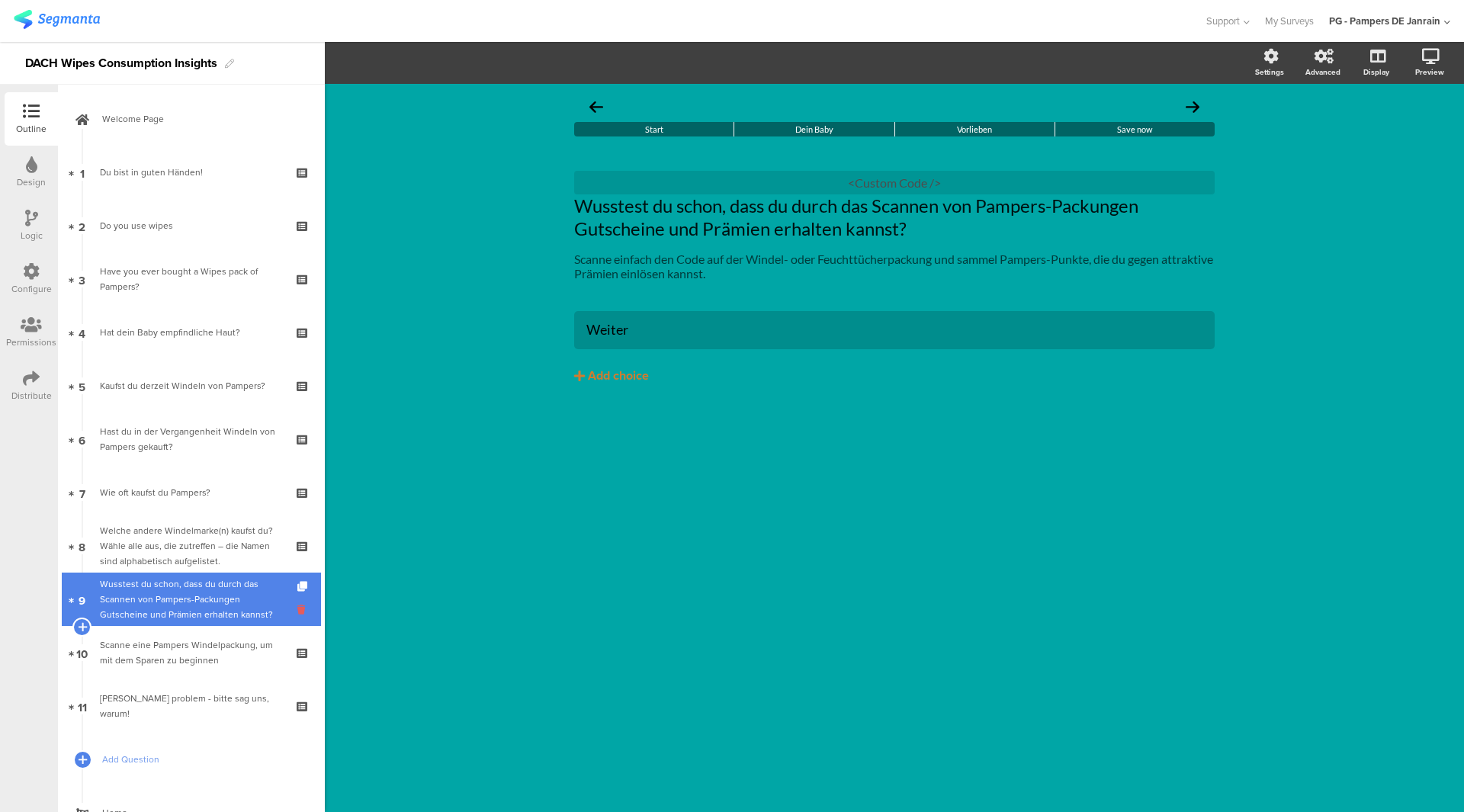
click at [298, 613] on icon at bounding box center [304, 610] width 13 height 15
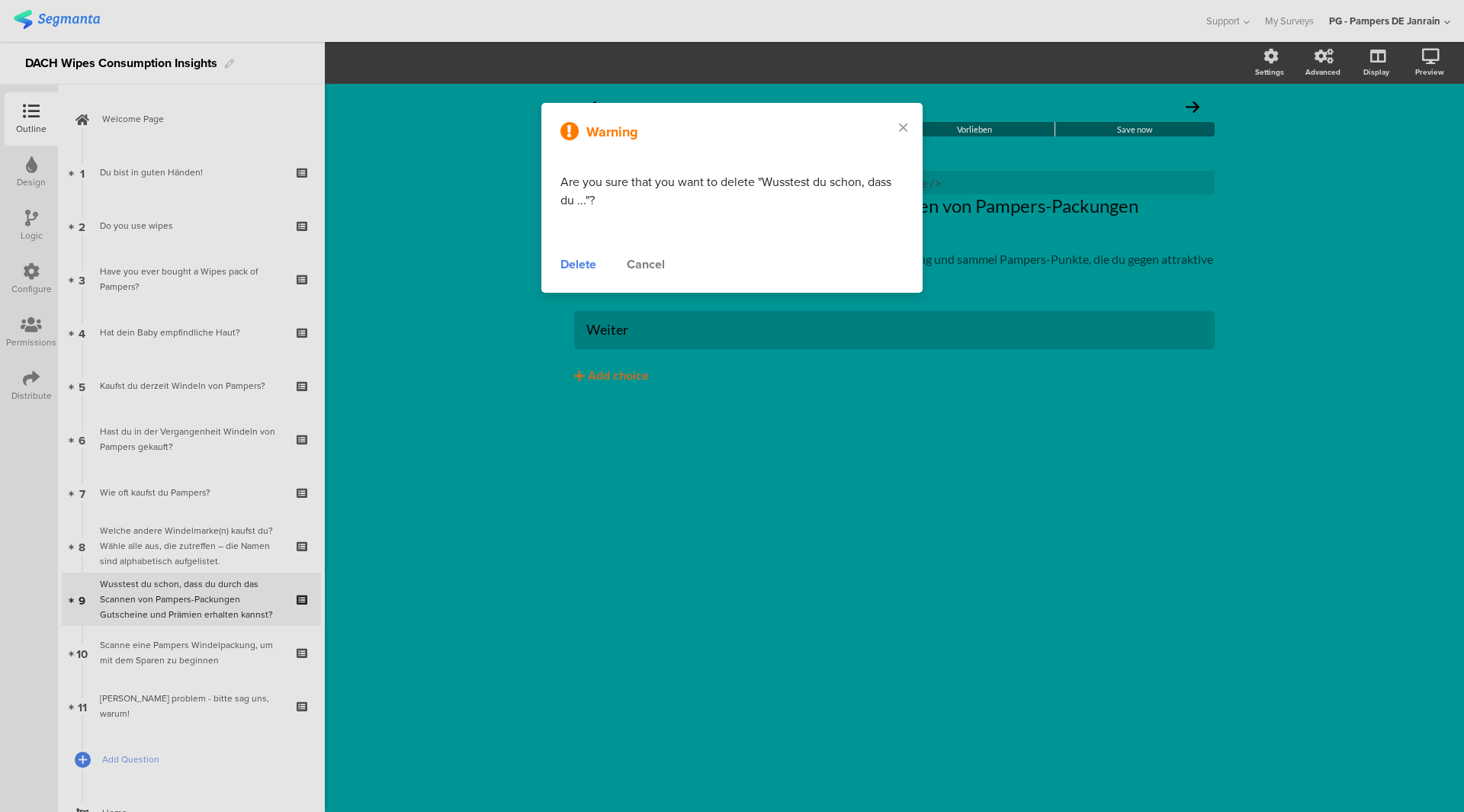
click at [580, 255] on div "Delete" at bounding box center [578, 264] width 36 height 18
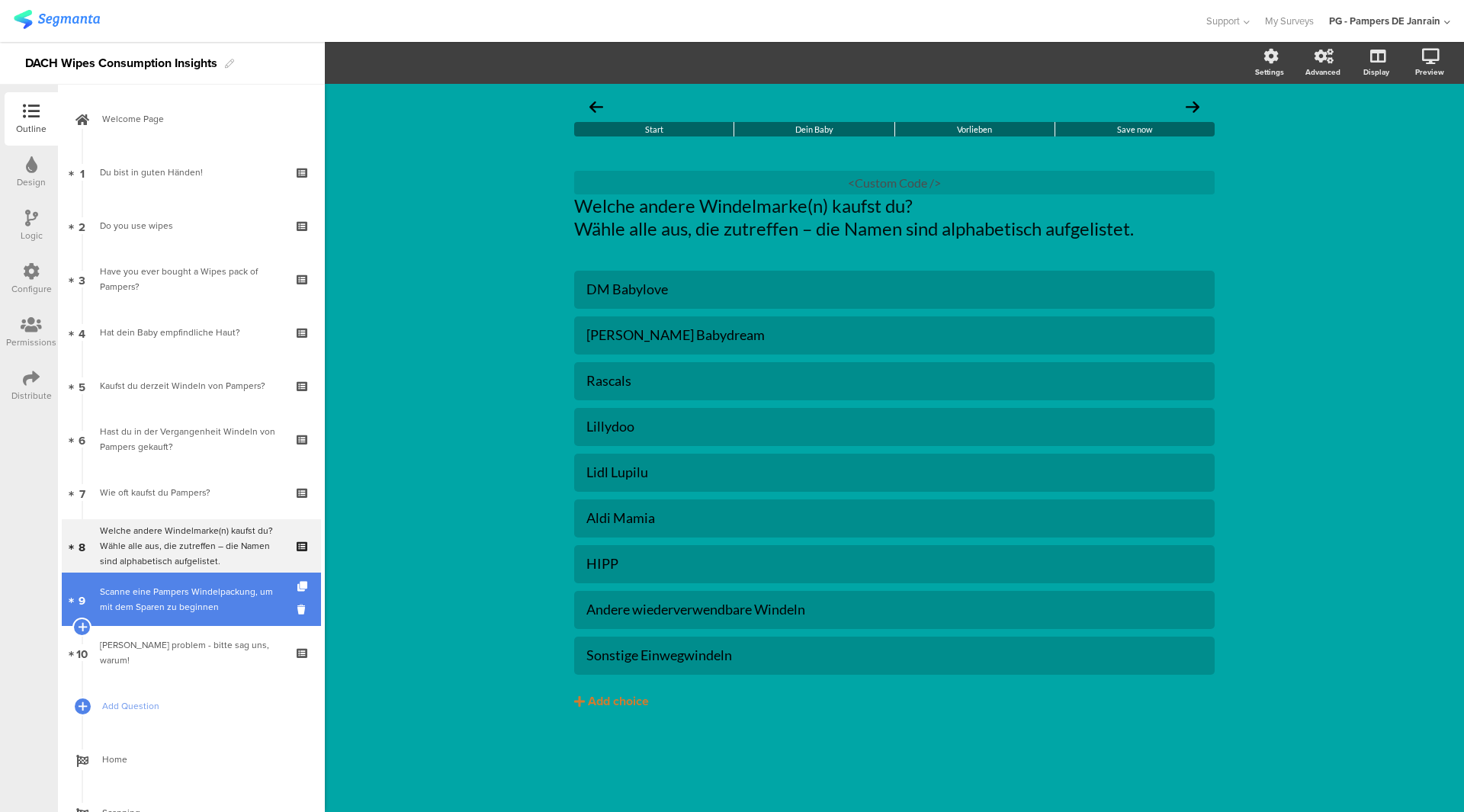
click at [189, 581] on link "9 Scanne eine Pampers Windelpackung, um mit dem Sparen zu beginnen" at bounding box center [191, 600] width 260 height 54
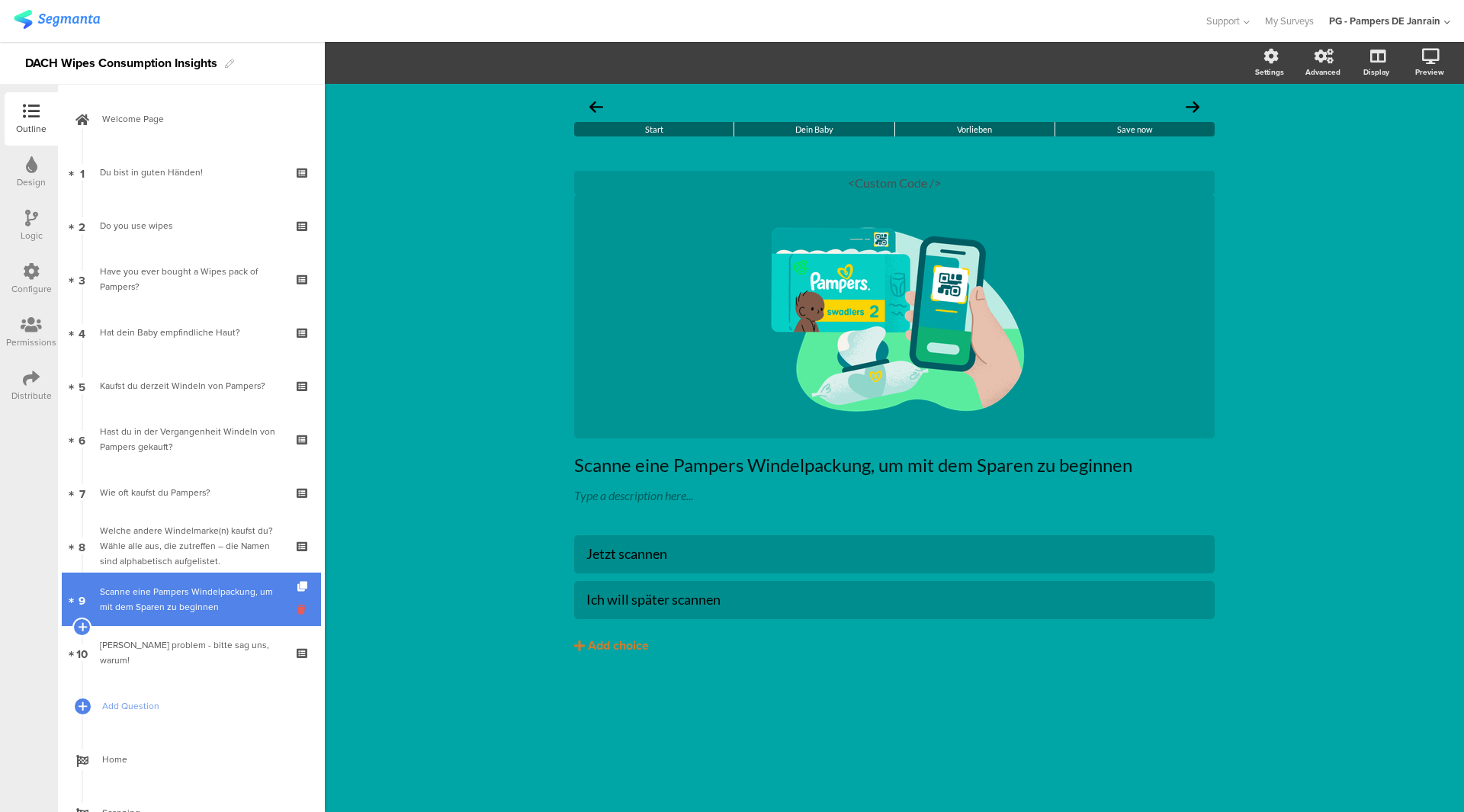
click at [298, 607] on icon at bounding box center [304, 610] width 13 height 15
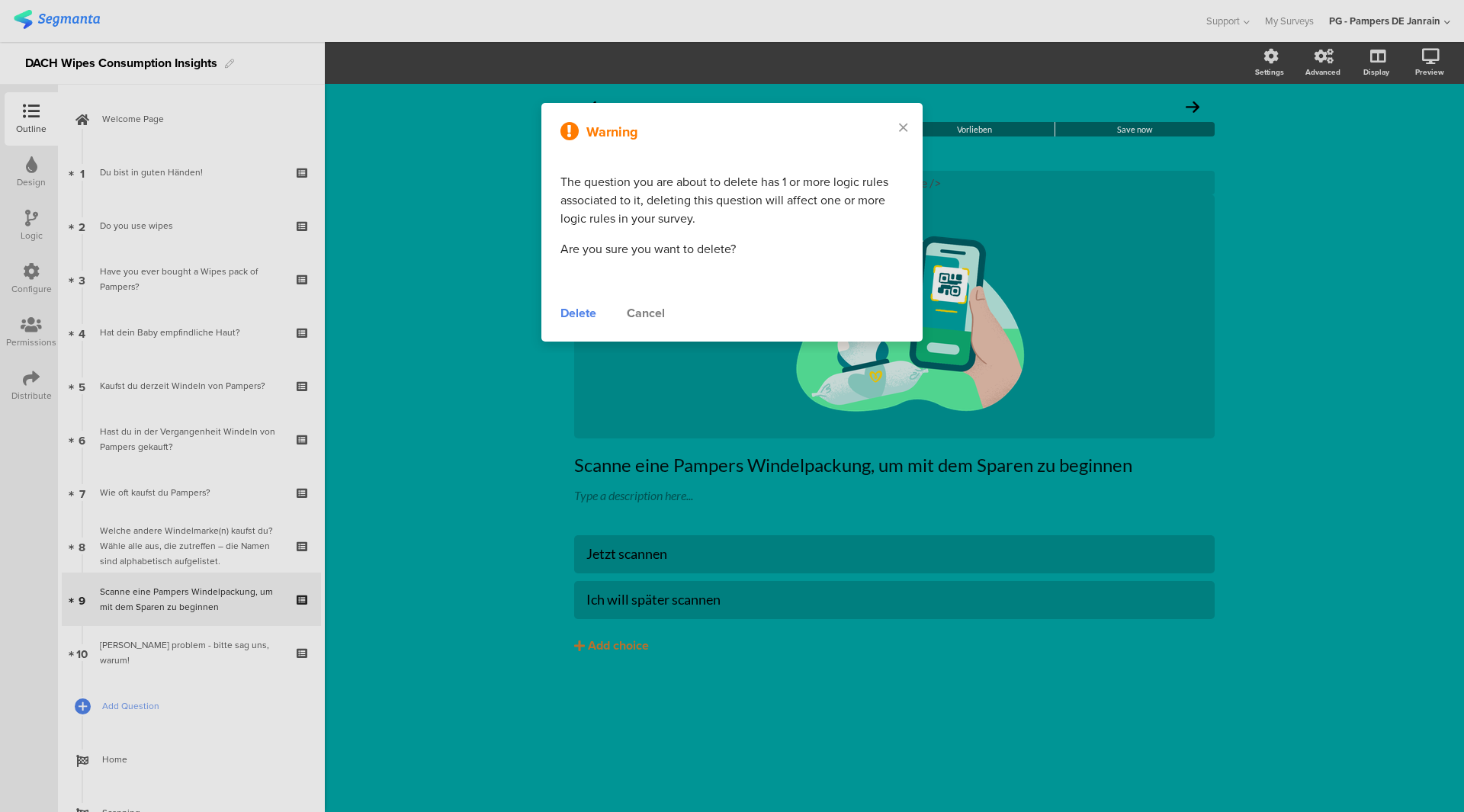
click at [588, 321] on div "Delete" at bounding box center [578, 313] width 36 height 18
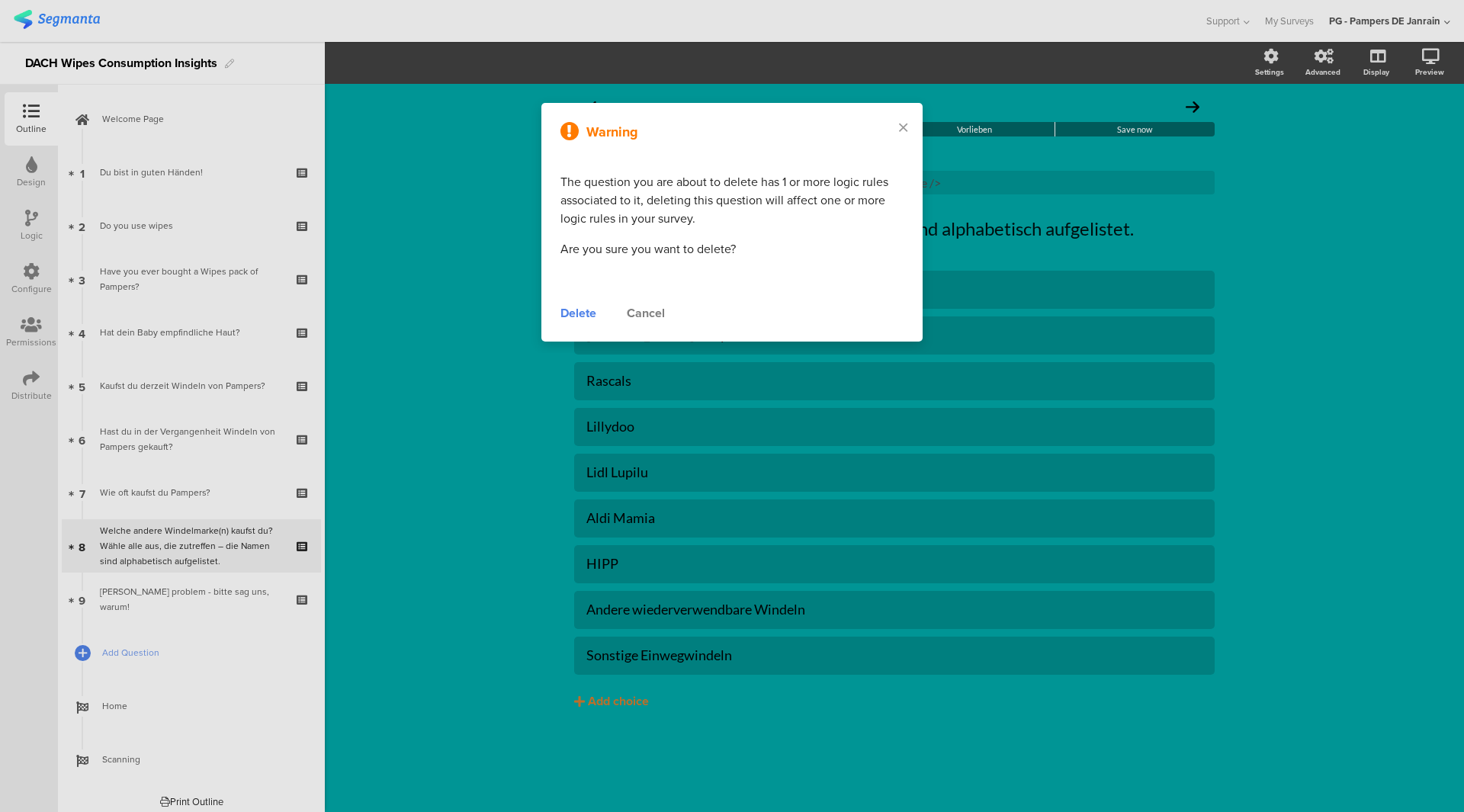
click at [584, 316] on div "Delete" at bounding box center [578, 313] width 36 height 18
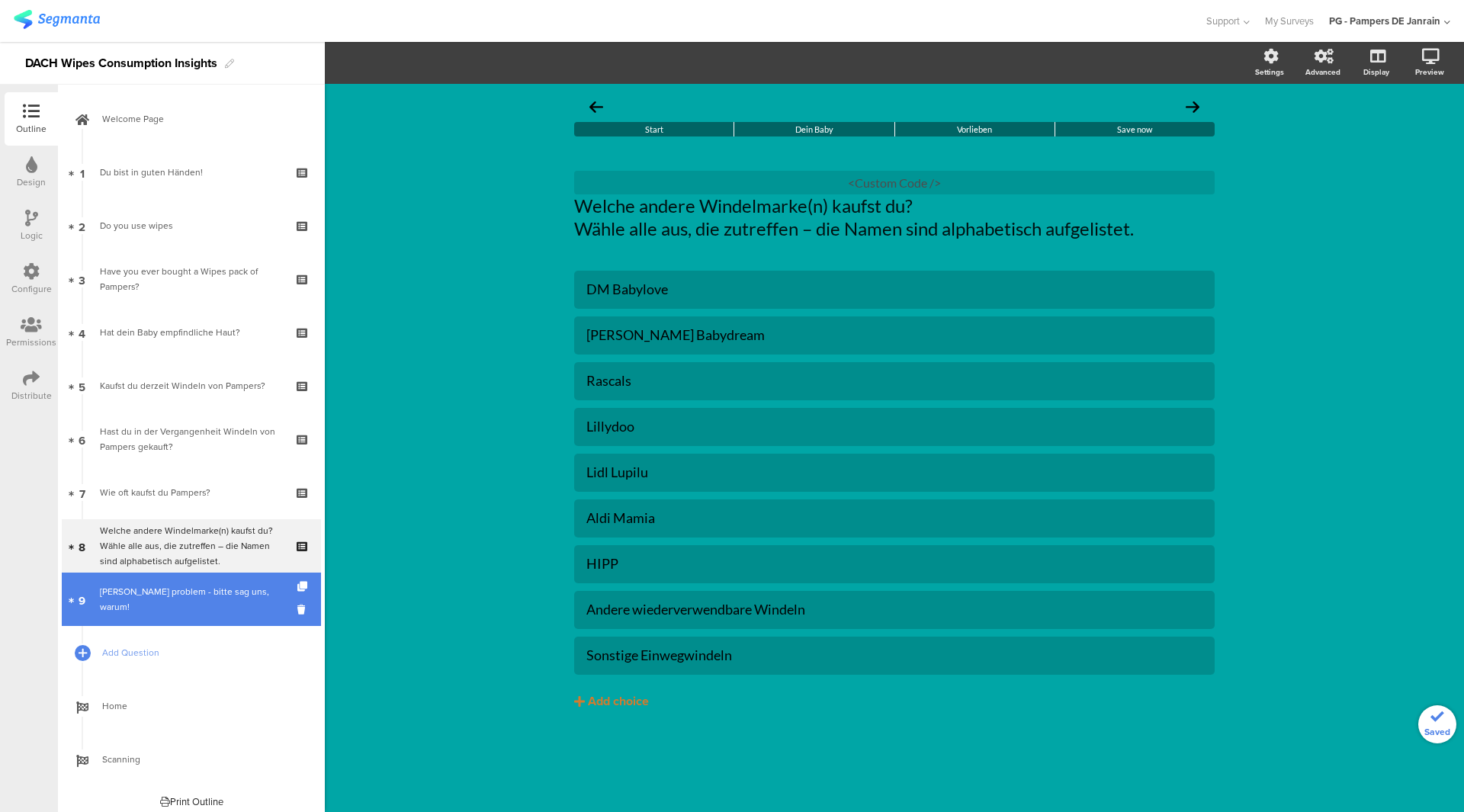
click at [174, 608] on link "9 Kein problem - bitte sag uns, warum!" at bounding box center [191, 600] width 260 height 54
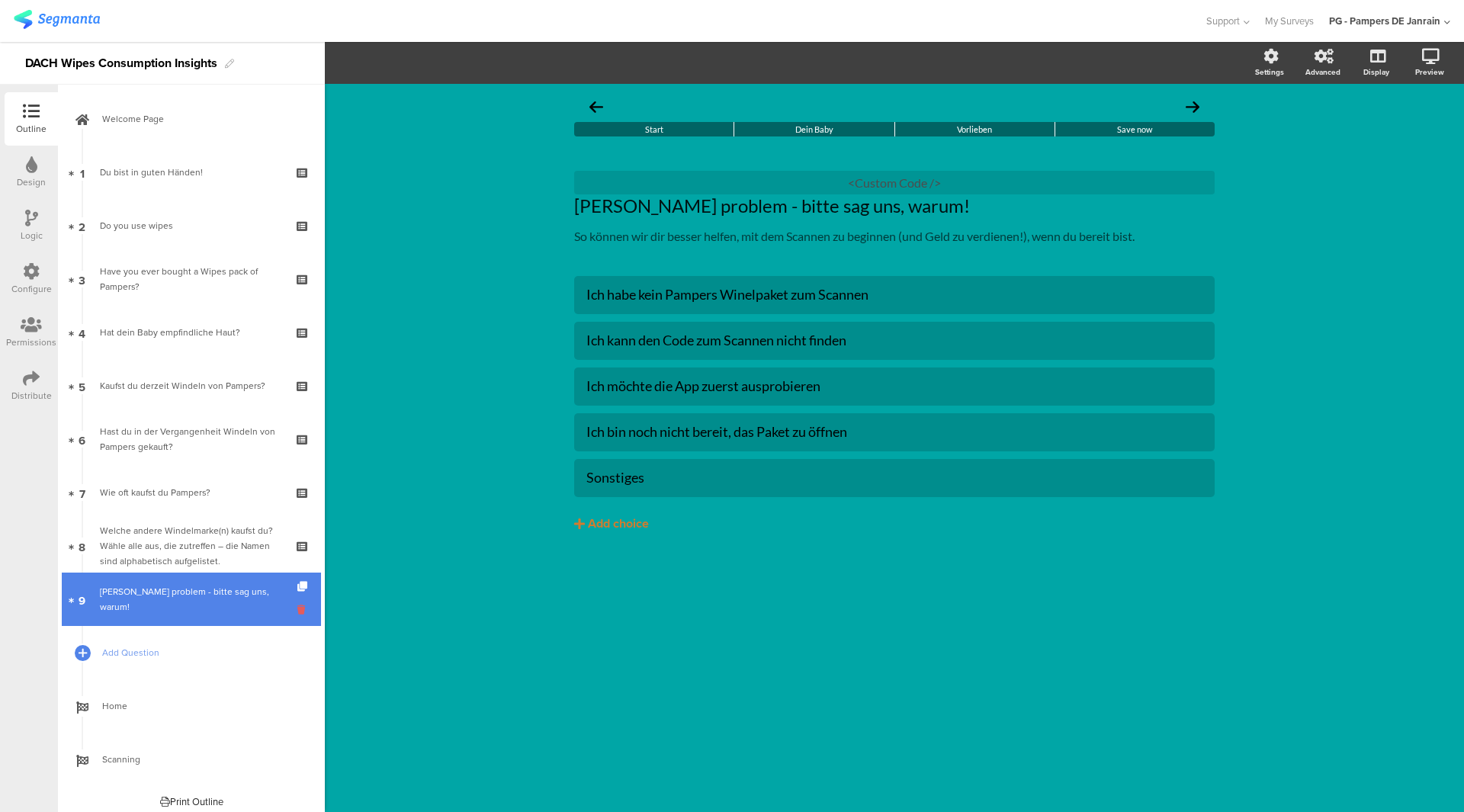
click at [298, 612] on icon at bounding box center [304, 610] width 13 height 15
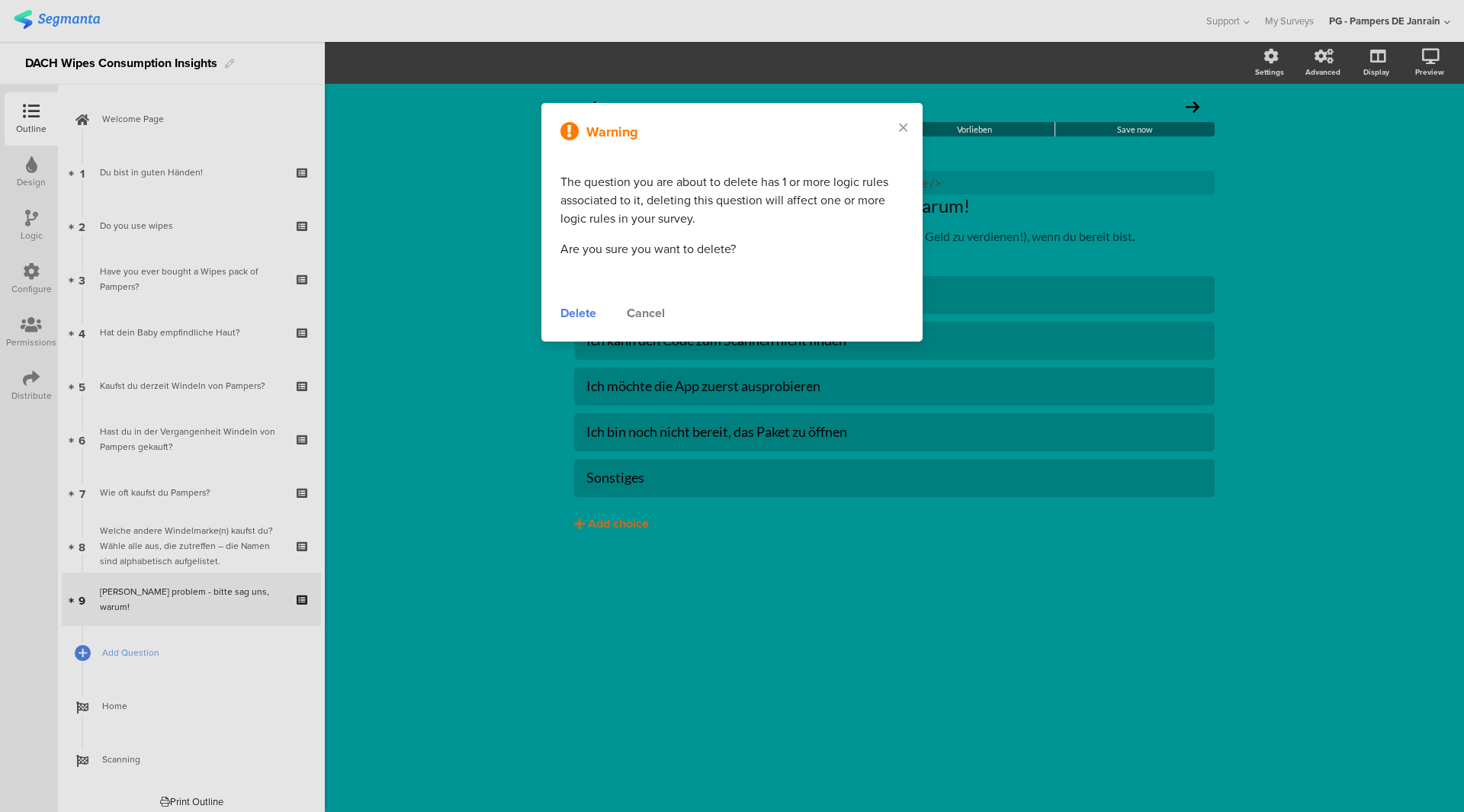
click at [586, 307] on div "Delete" at bounding box center [578, 313] width 36 height 18
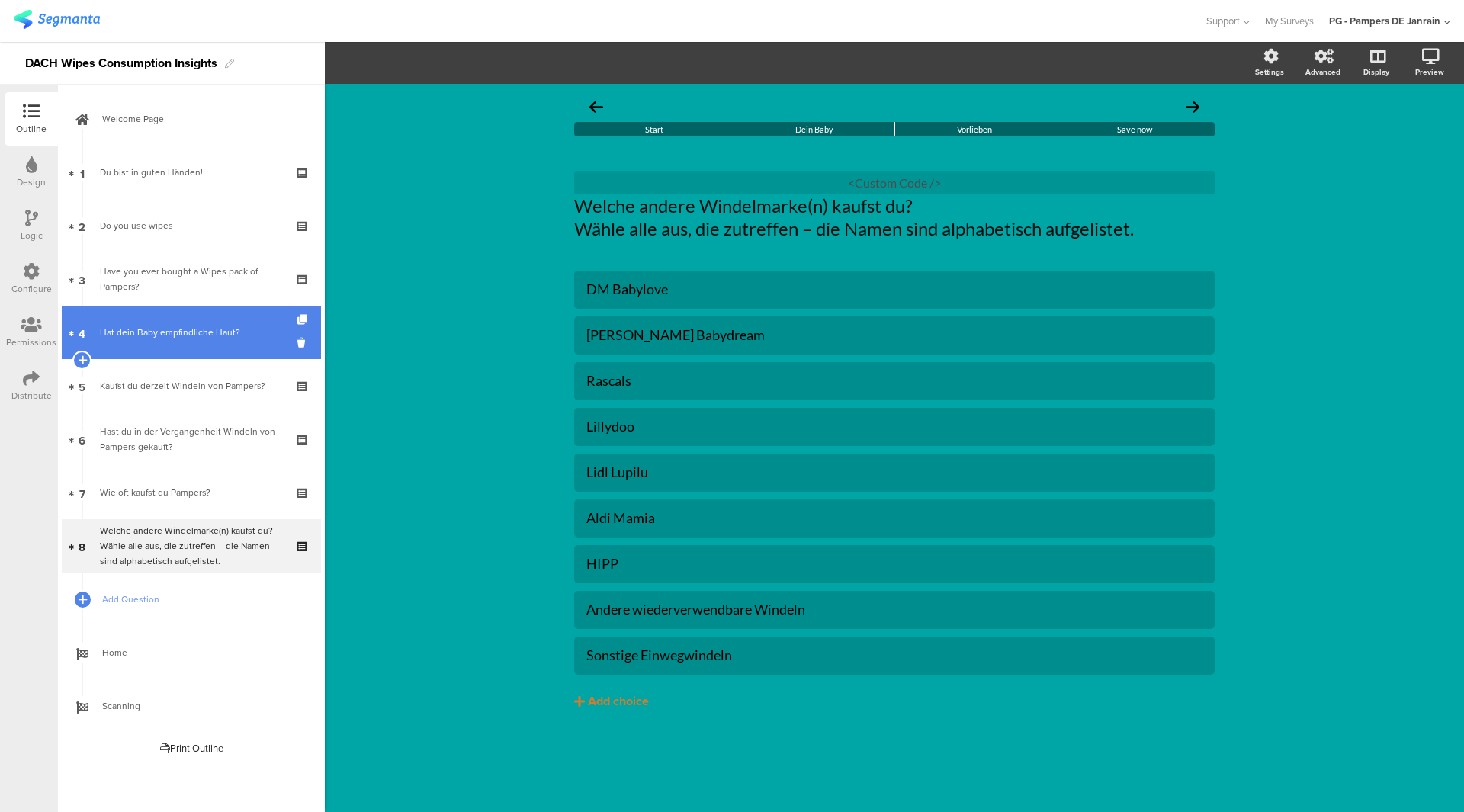
click at [164, 341] on link "4 Hat dein Baby empfindliche Haut?" at bounding box center [191, 333] width 260 height 54
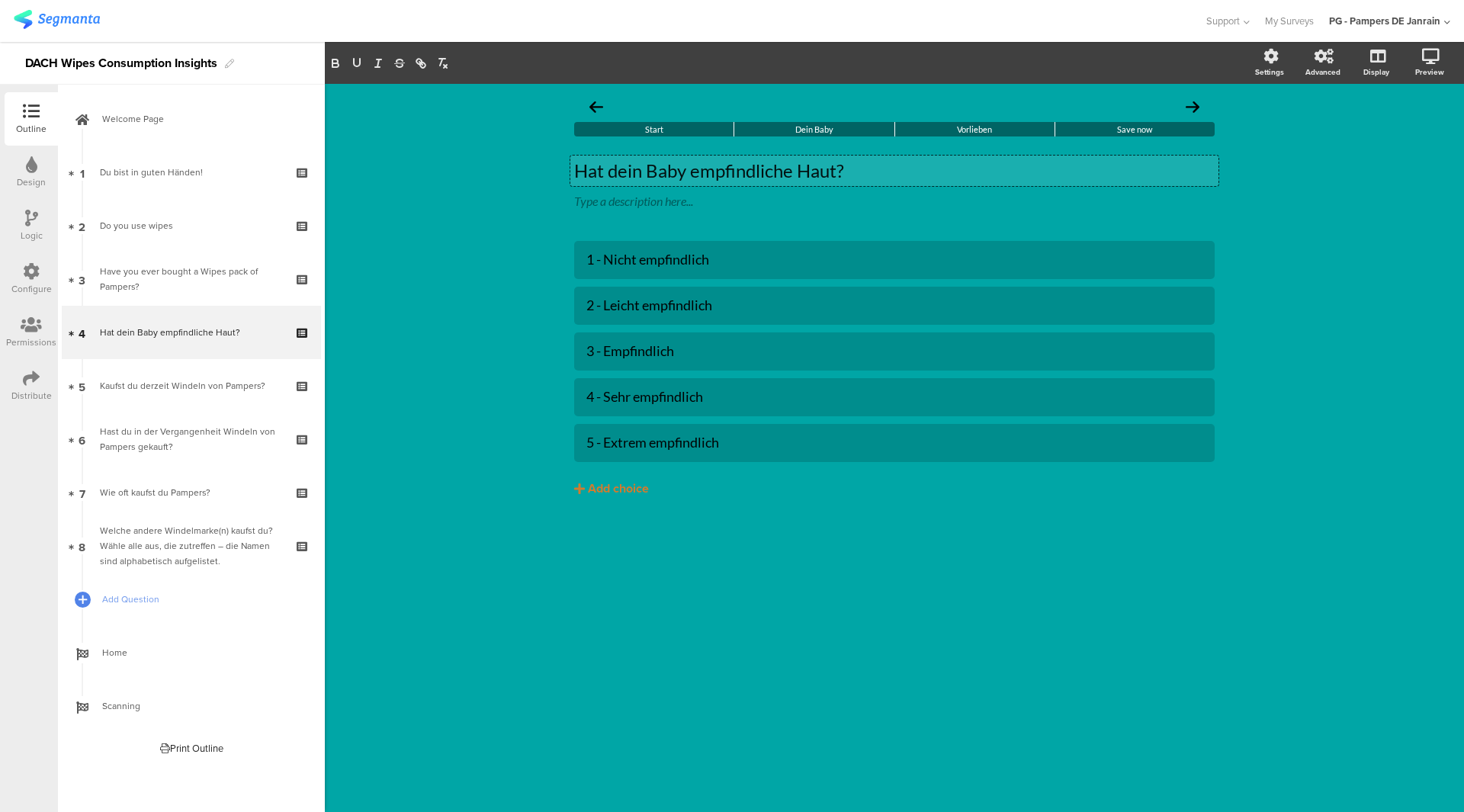
click at [665, 166] on div "Hat dein Baby empfindliche Haut? Hat dein Baby empfindliche Haut? Hat dein Baby…" at bounding box center [894, 170] width 648 height 30
click at [665, 166] on p "Hat dein Baby empfindliche Haut?" at bounding box center [894, 170] width 640 height 23
click at [659, 256] on div "1 - Nicht empfindlich" at bounding box center [894, 259] width 616 height 18
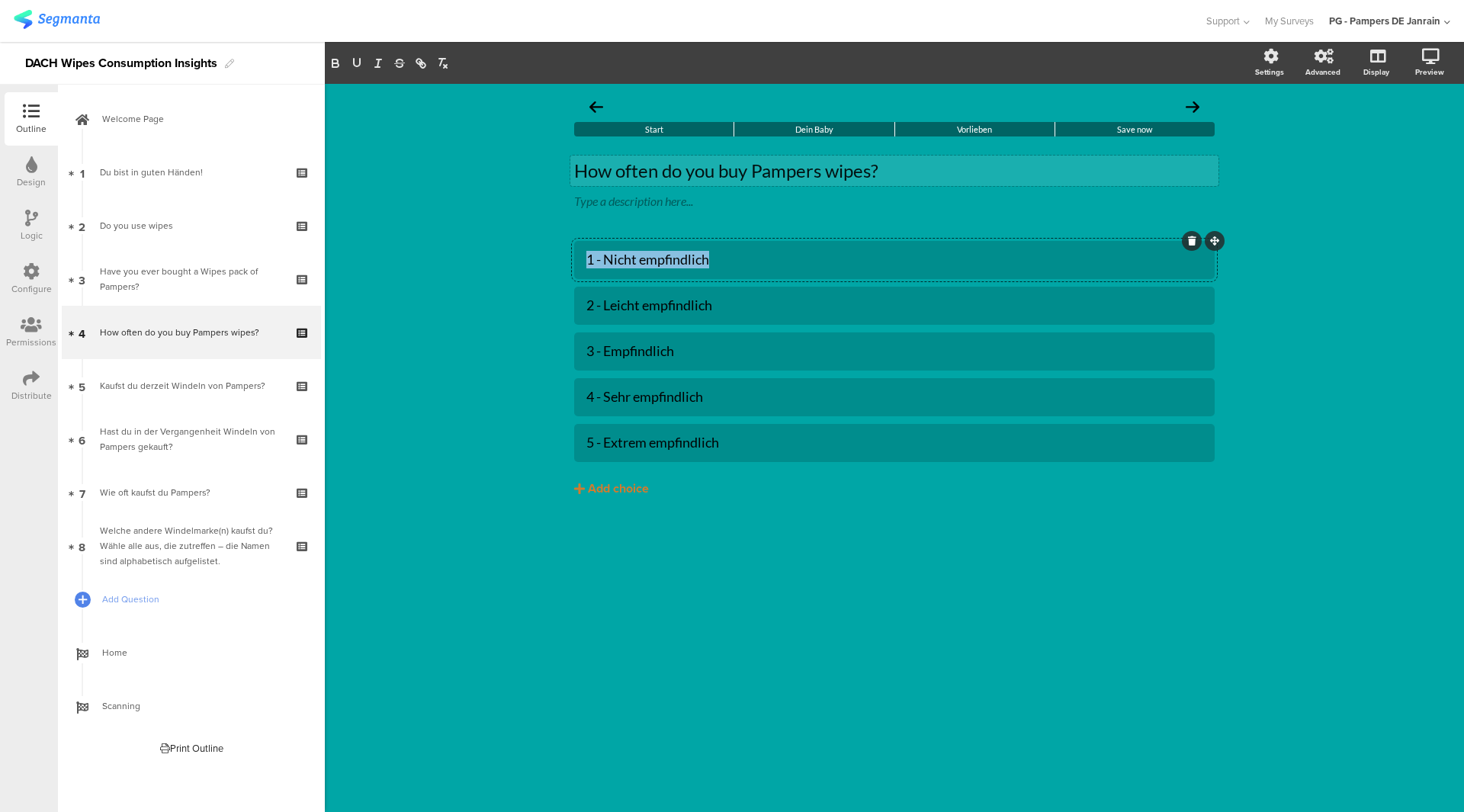
click at [659, 256] on div "1 - Nicht empfindlich" at bounding box center [894, 259] width 616 height 18
paste div
click at [642, 329] on div "1 per week or more 2 - Leicht empfindlich 3 - Empfindlich" at bounding box center [894, 351] width 640 height 221
click at [640, 307] on div "2 - Leicht empfindlich" at bounding box center [894, 305] width 616 height 18
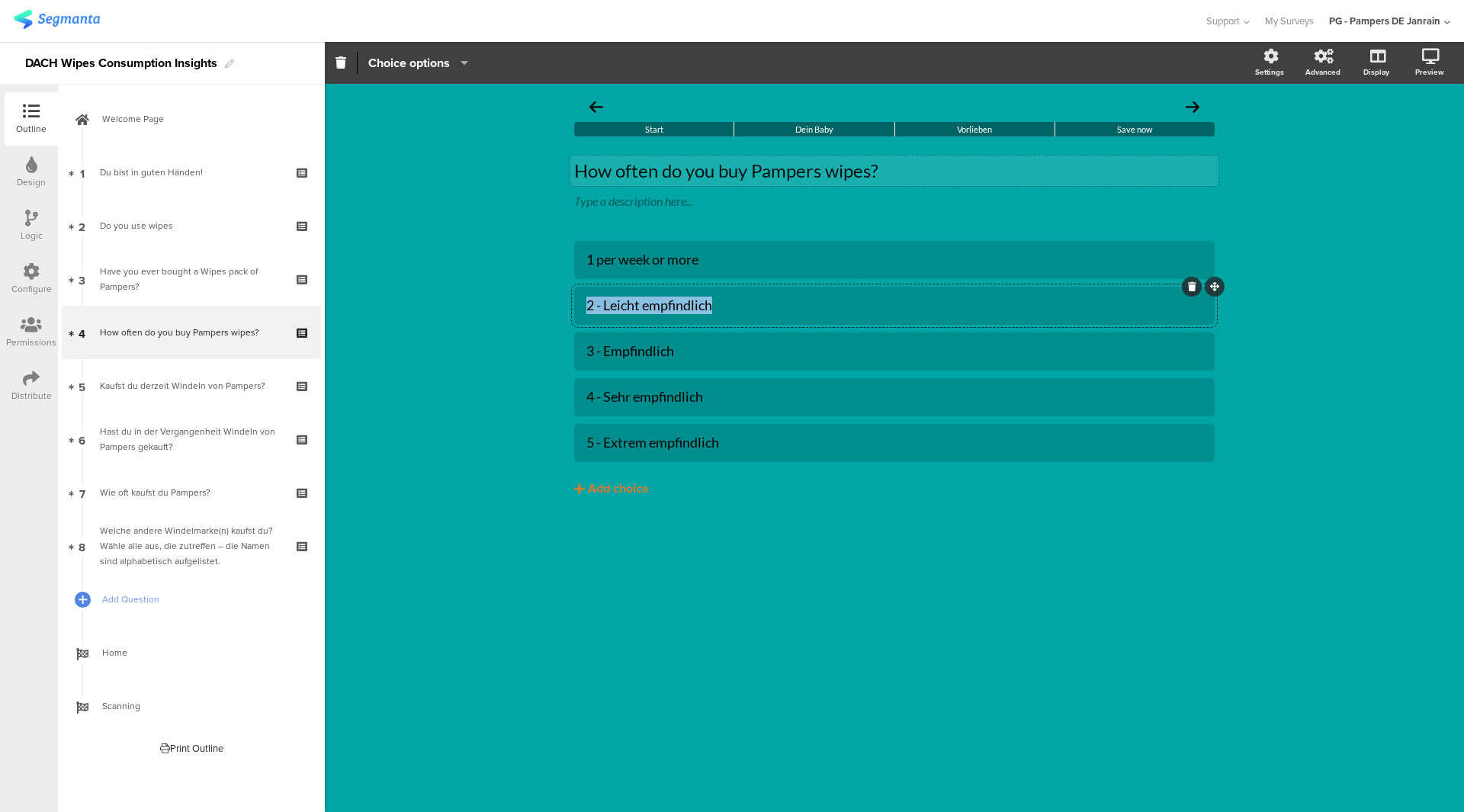
click at [640, 307] on div "2 - Leicht empfindlich" at bounding box center [894, 305] width 616 height 18
paste div
click at [644, 358] on div "3 - Empfindlich" at bounding box center [894, 350] width 616 height 18
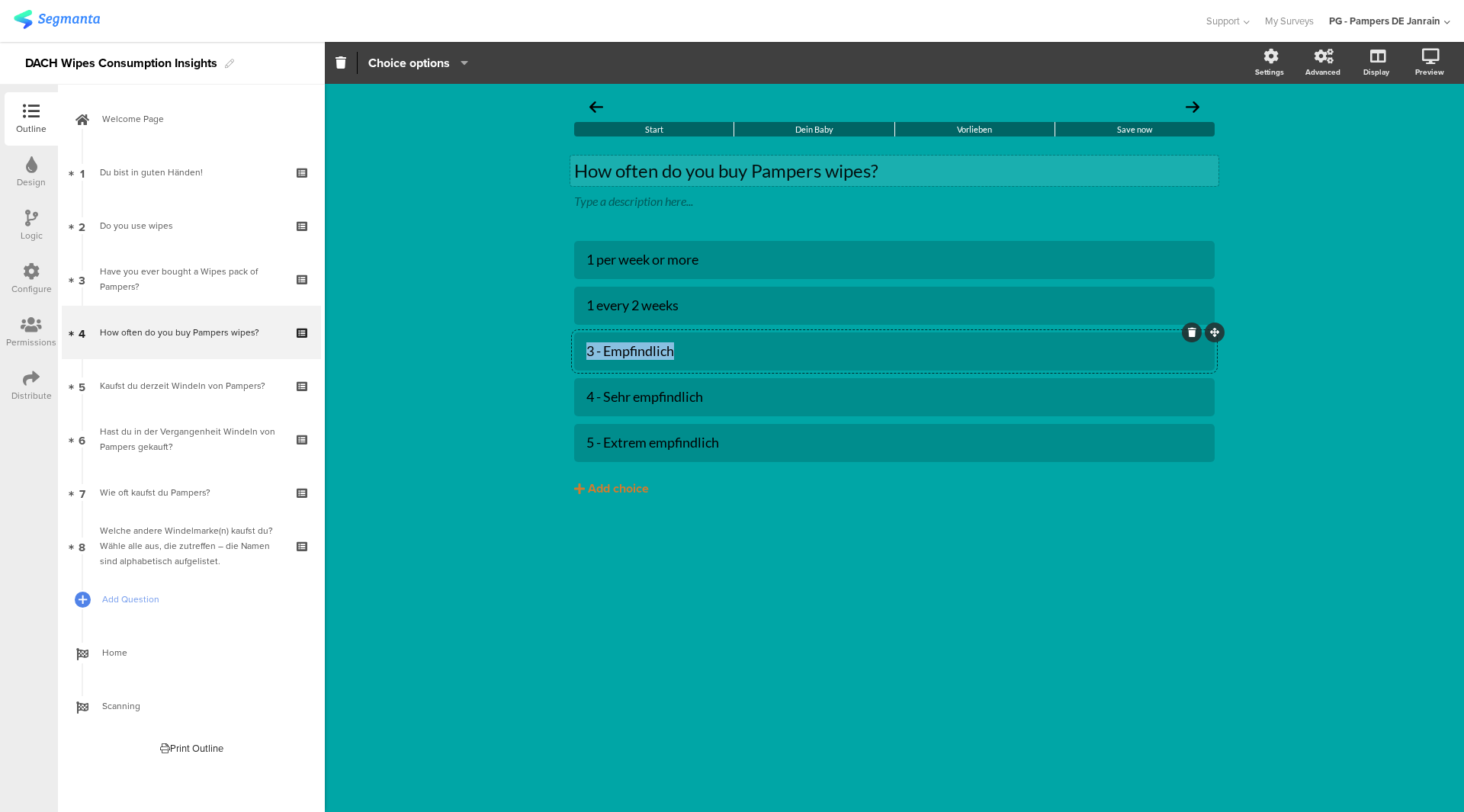
paste div
click at [726, 403] on div "4 - Sehr empfindlich" at bounding box center [894, 396] width 616 height 18
paste div
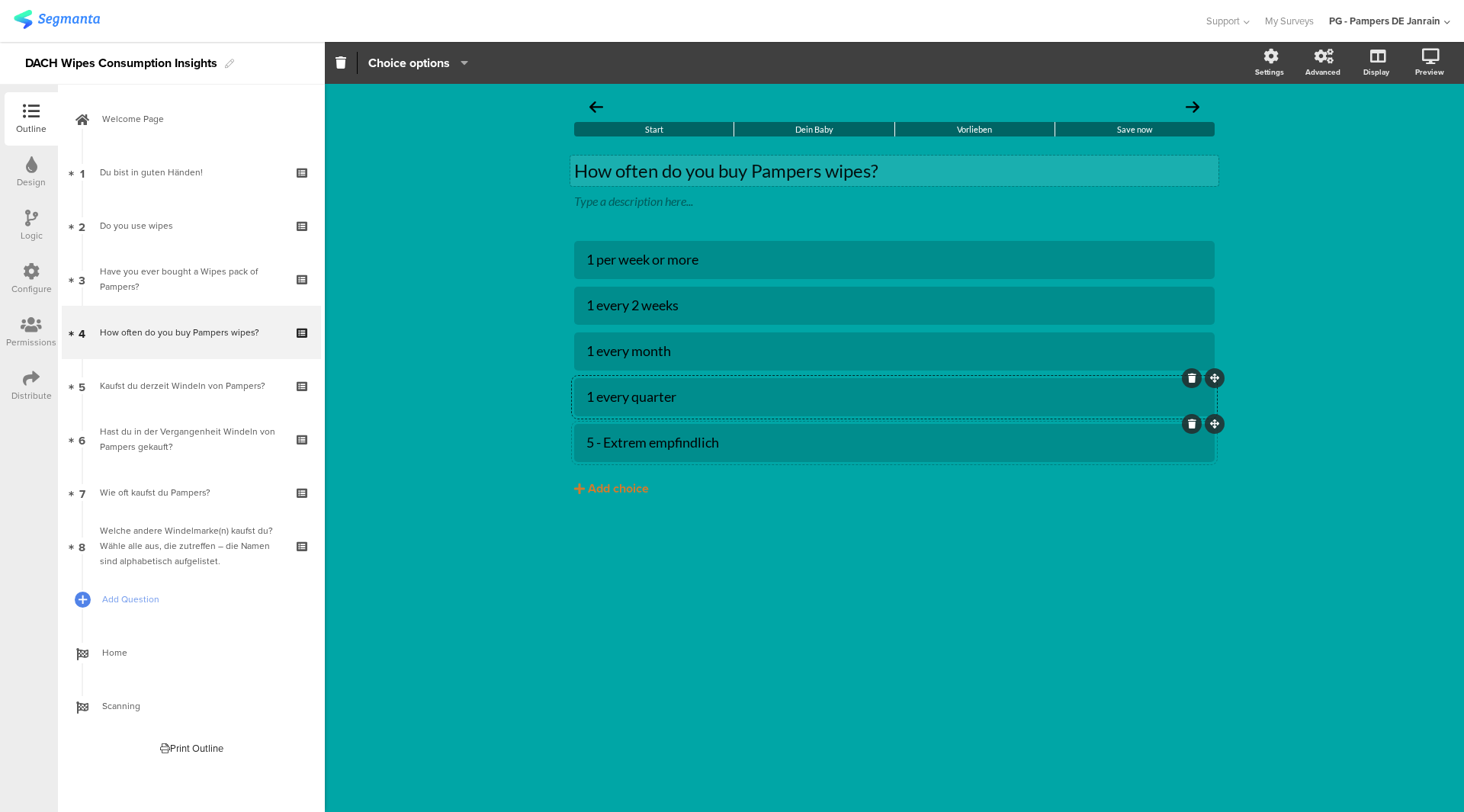
click at [665, 440] on div "5 - Extrem empfindlich" at bounding box center [894, 442] width 616 height 18
click at [666, 440] on div "5 - Extrem empfindlich" at bounding box center [894, 442] width 616 height 18
paste div
click at [612, 487] on div "Add choice" at bounding box center [618, 489] width 61 height 16
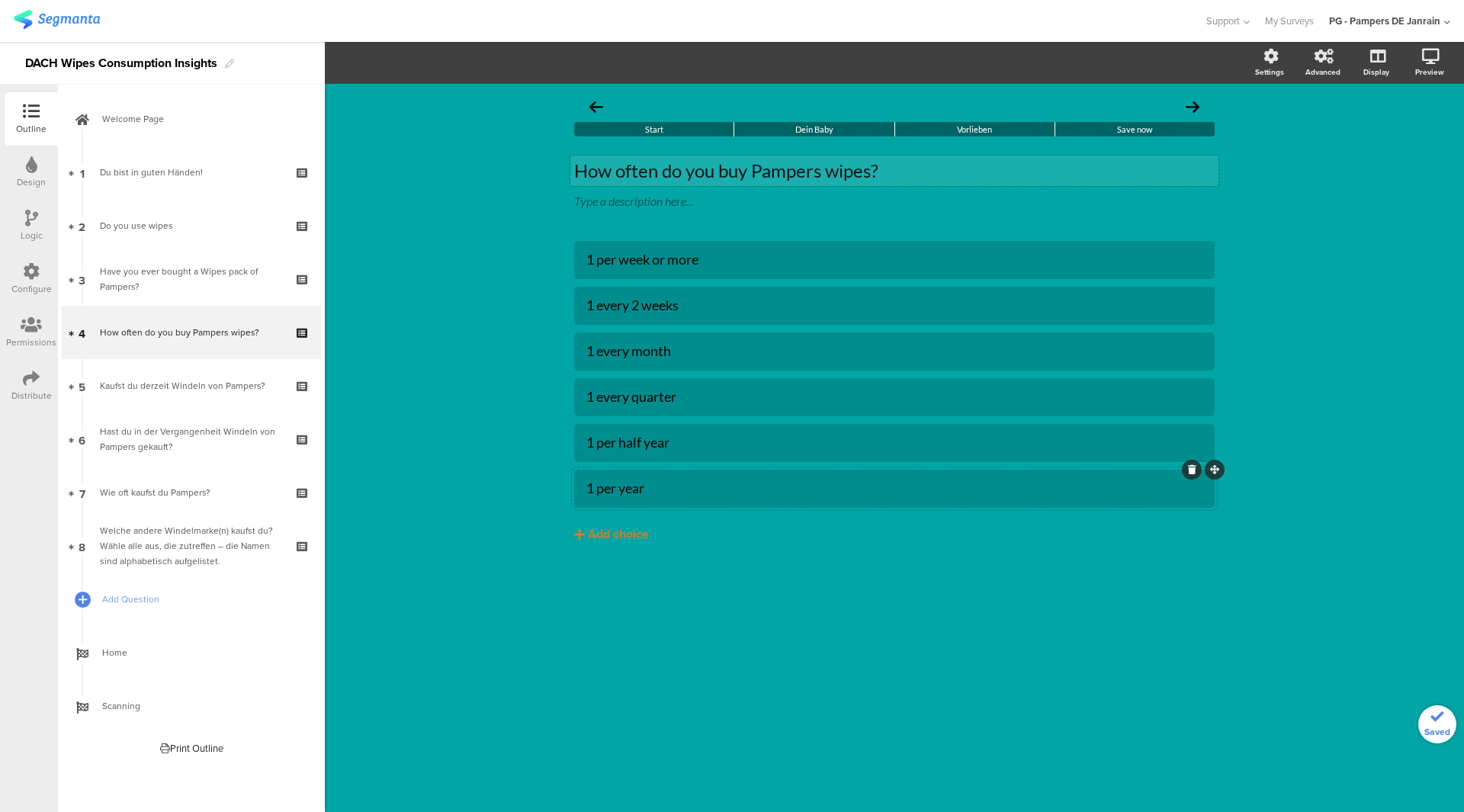
click at [459, 539] on div "Start Dein Baby Vorlieben Save now How often do you buy Pampers wipes? How ofte…" at bounding box center [894, 448] width 1140 height 728
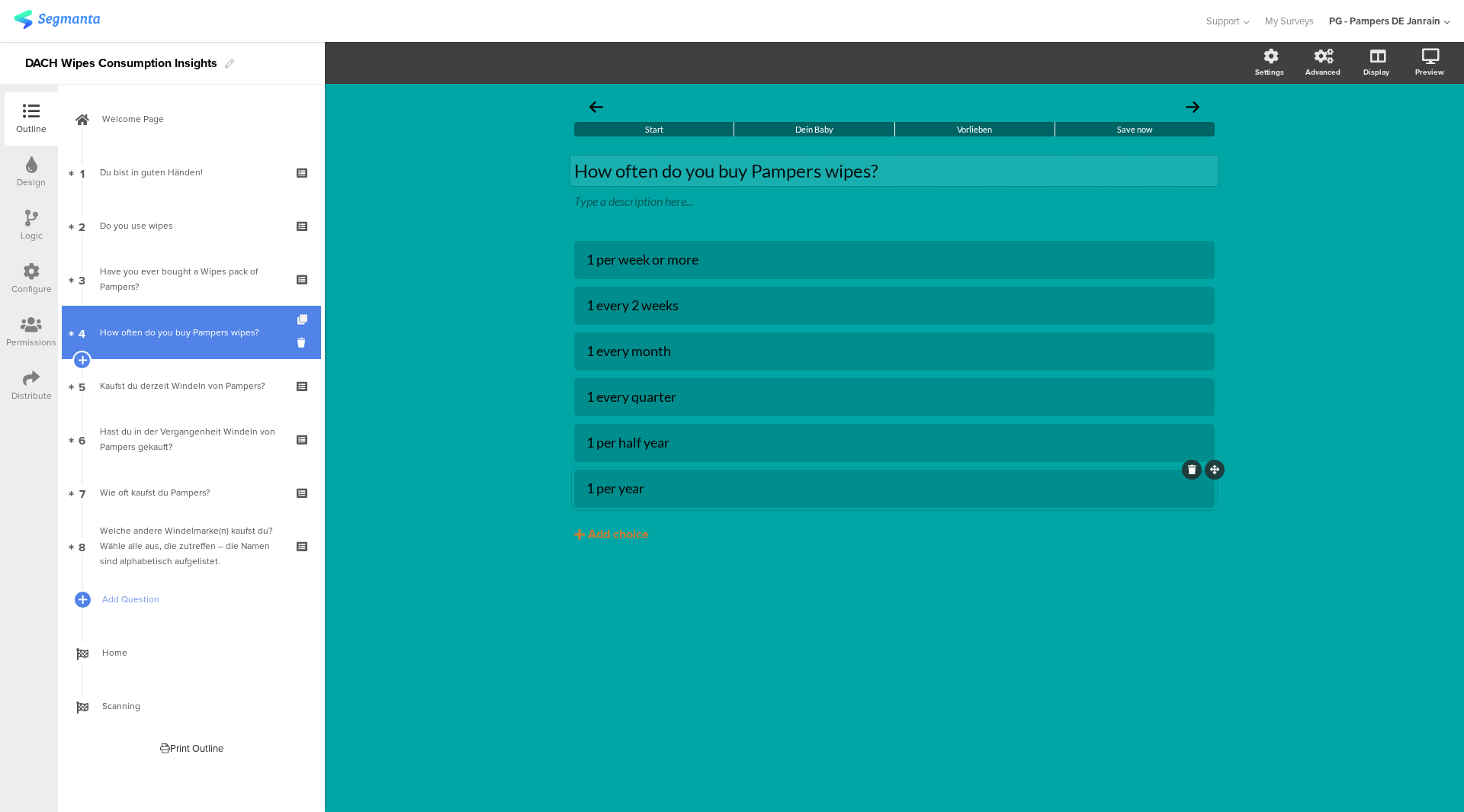
click at [300, 320] on icon at bounding box center [304, 320] width 13 height 10
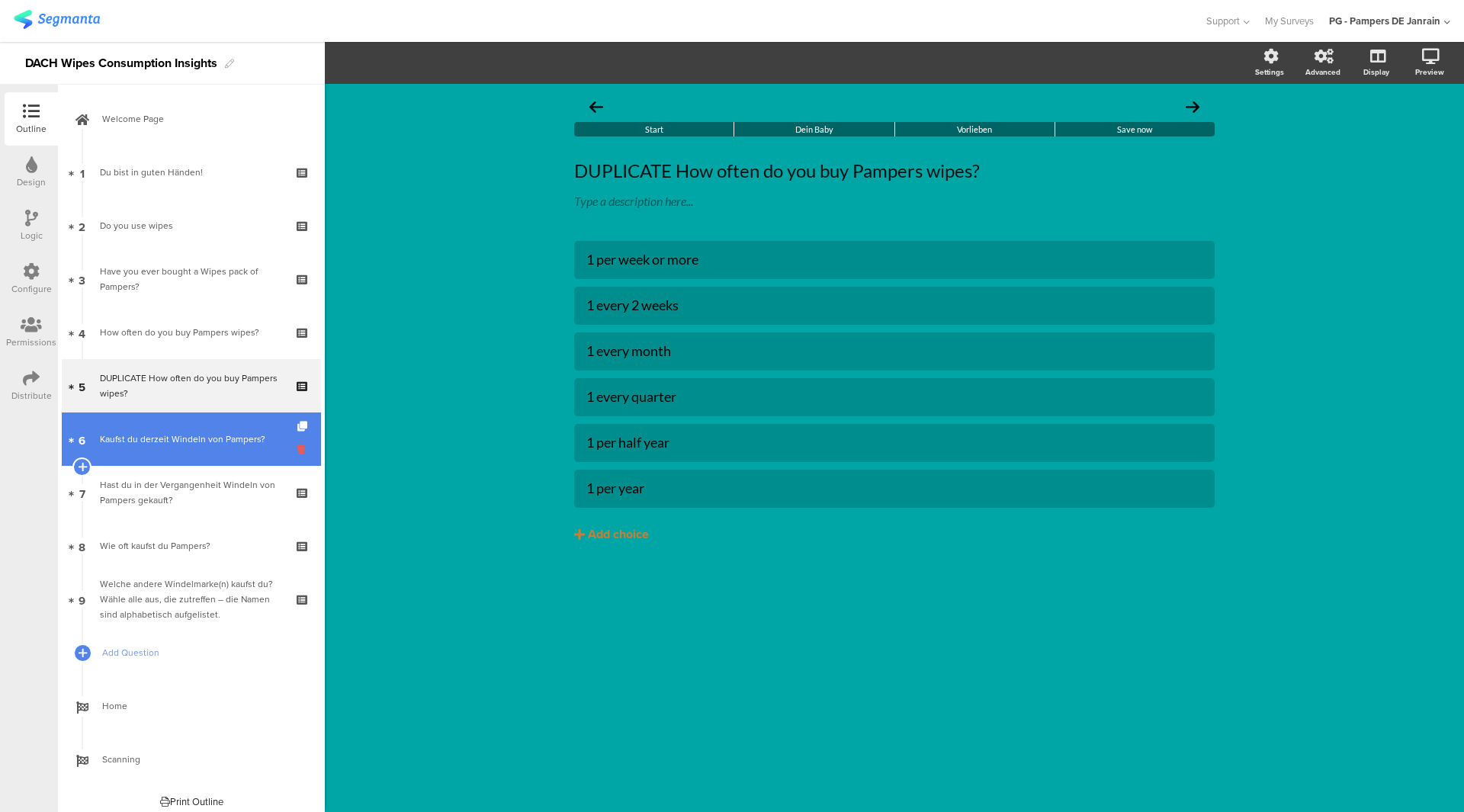
click at [298, 454] on icon at bounding box center [304, 450] width 13 height 15
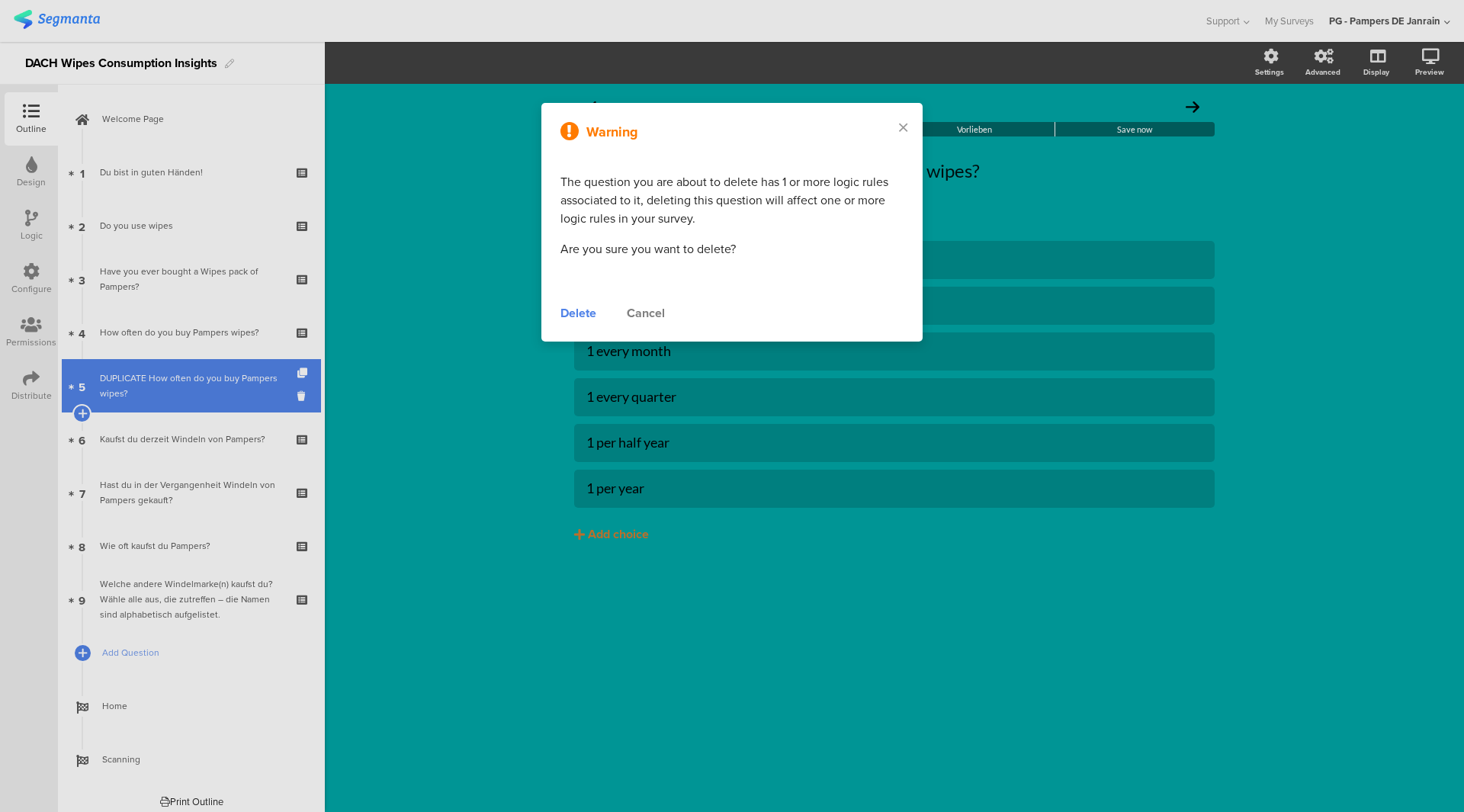
click at [198, 382] on div at bounding box center [732, 406] width 1464 height 812
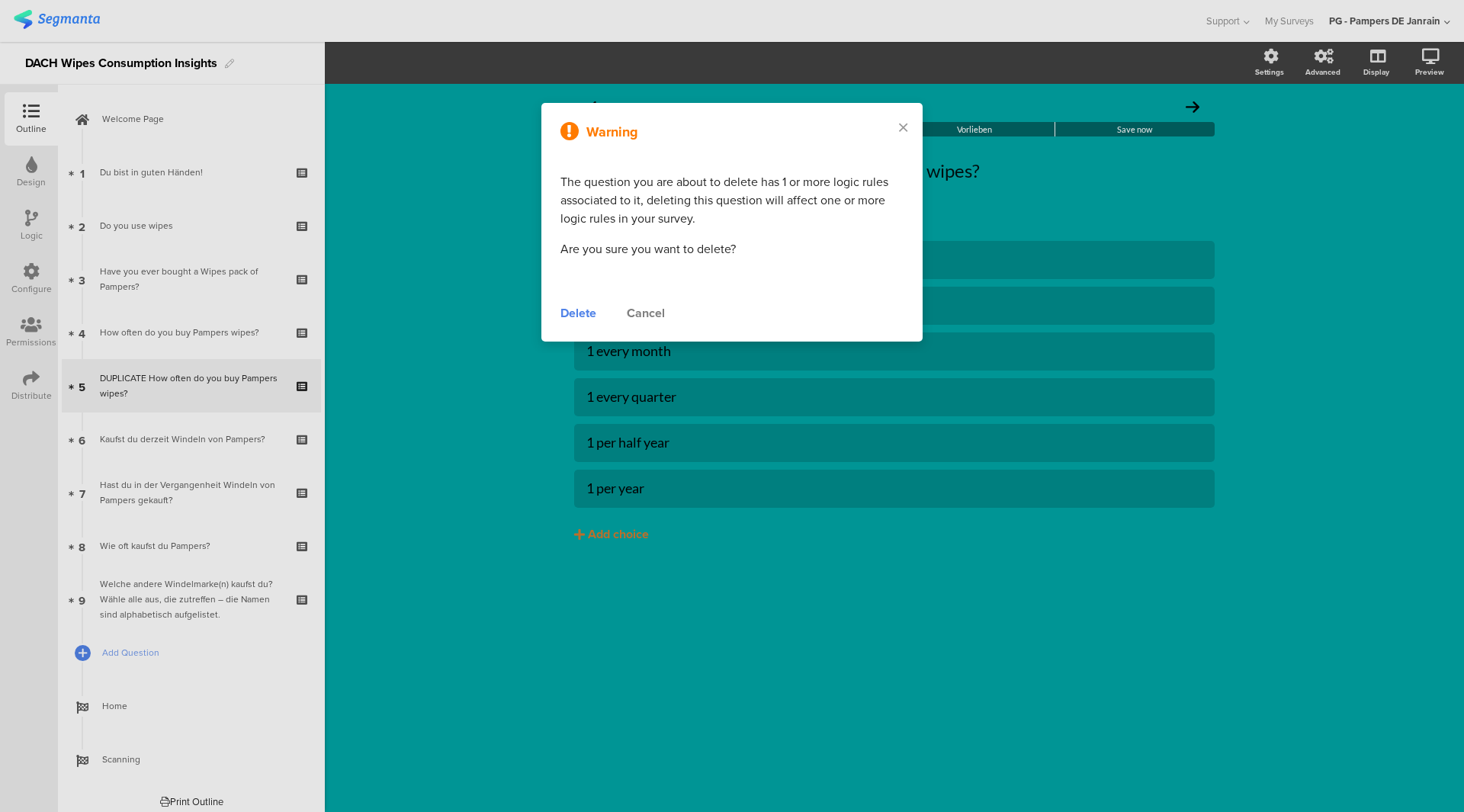
click at [565, 306] on div "Delete" at bounding box center [578, 313] width 36 height 18
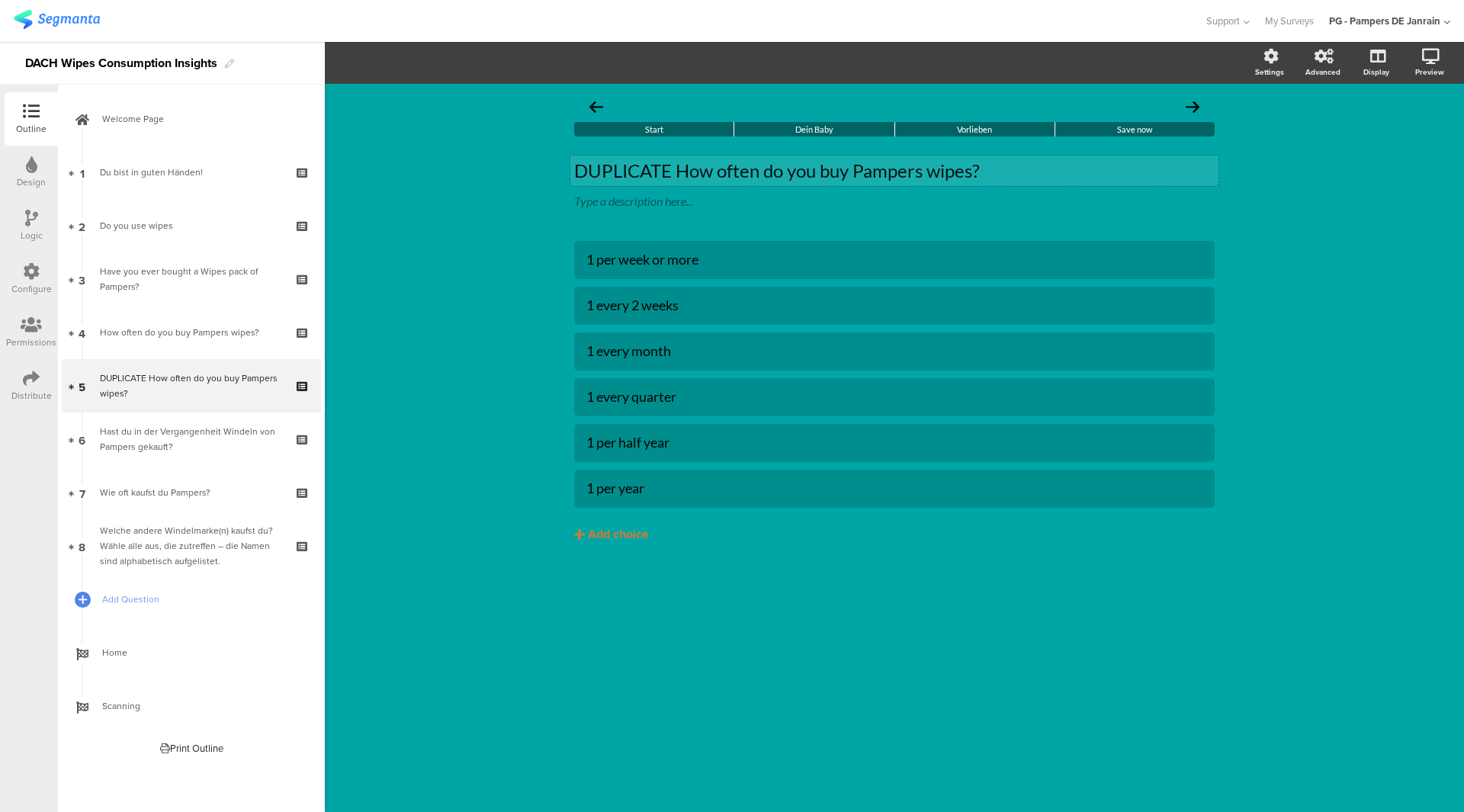
click at [957, 171] on p "DUPLICATE How often do you buy Pampers wipes?" at bounding box center [894, 170] width 640 height 23
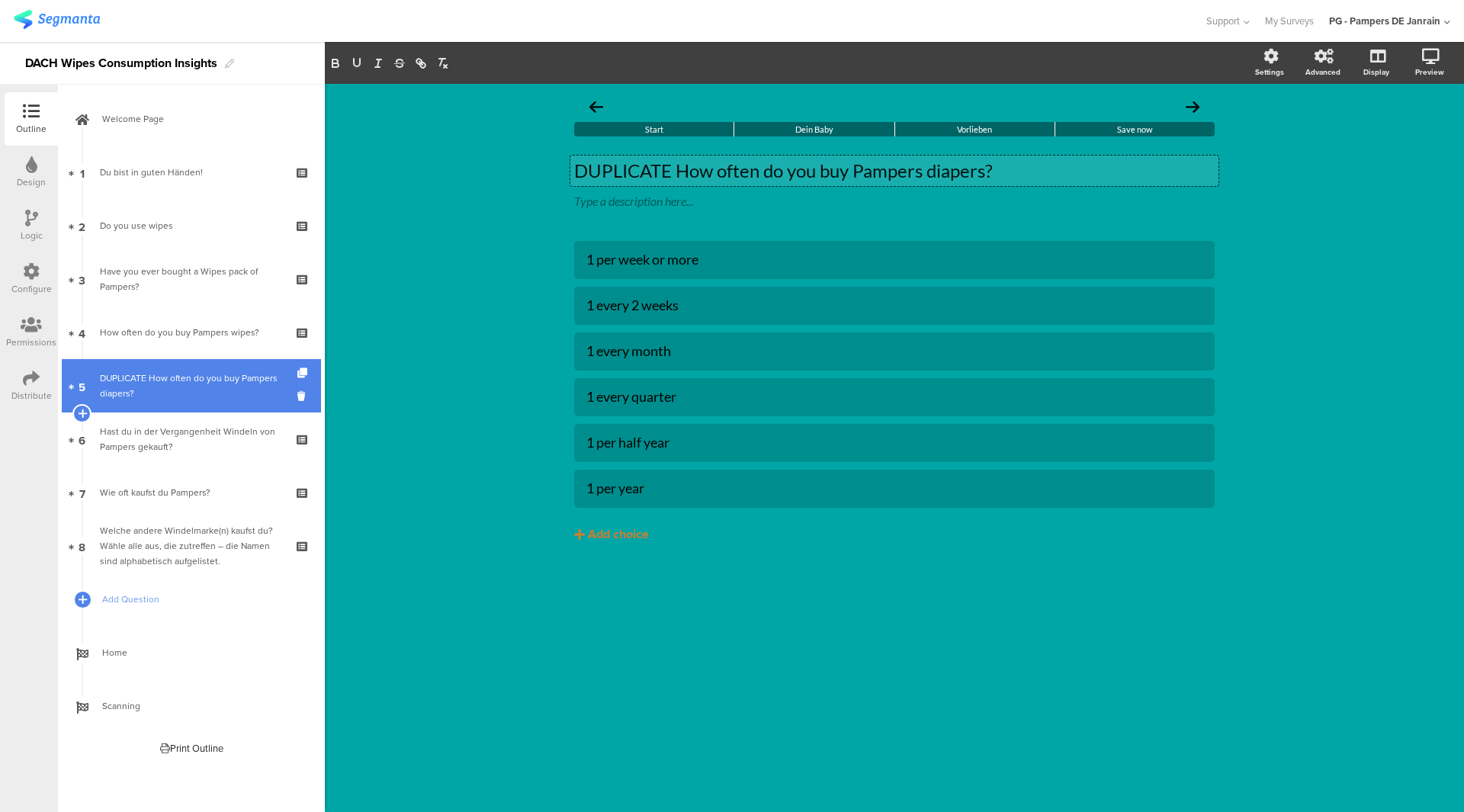
click at [175, 373] on div "DUPLICATE How often do you buy Pampers diapers?" at bounding box center [190, 385] width 182 height 30
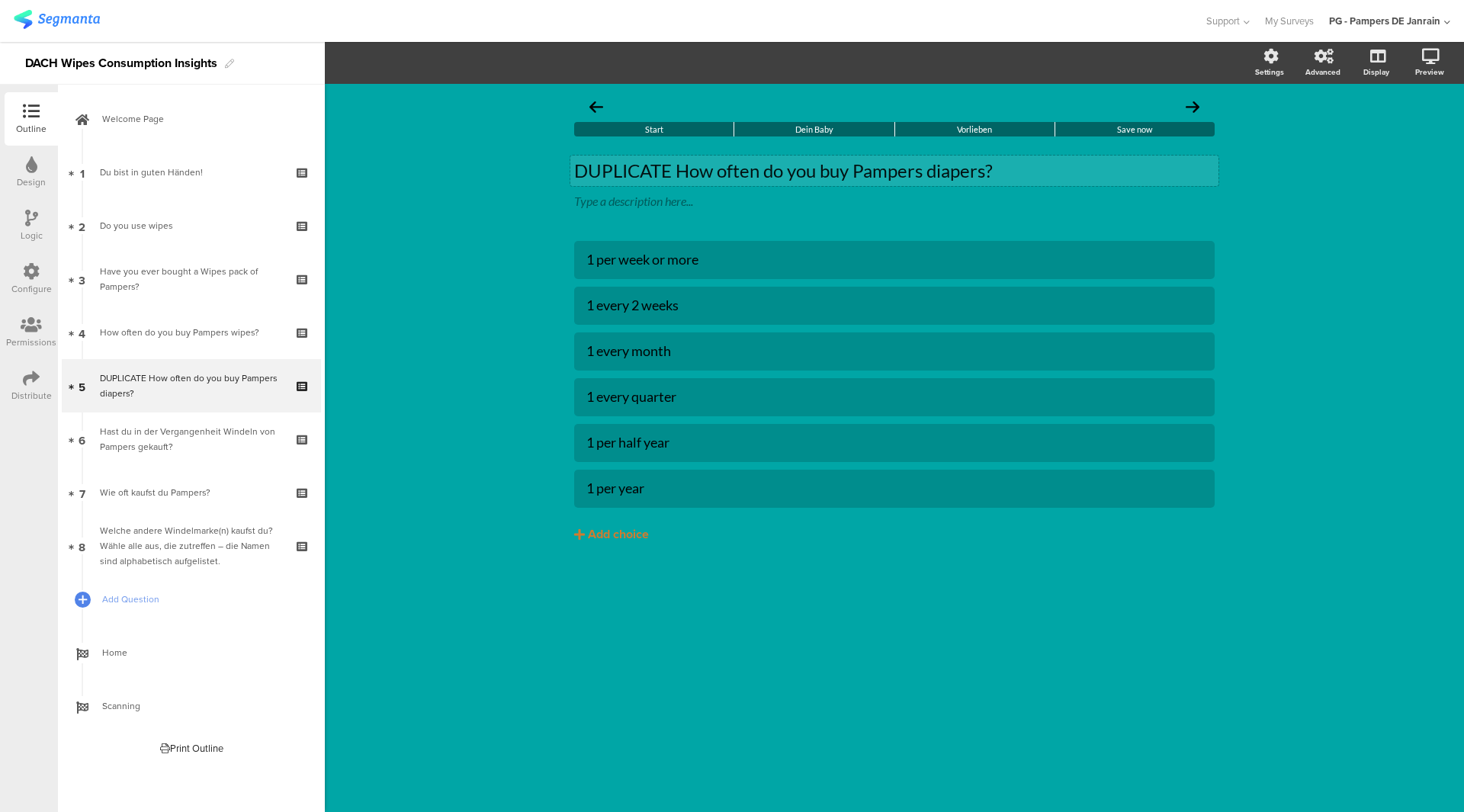
click at [674, 165] on p "DUPLICATE How often do you buy Pampers diapers?" at bounding box center [894, 170] width 640 height 23
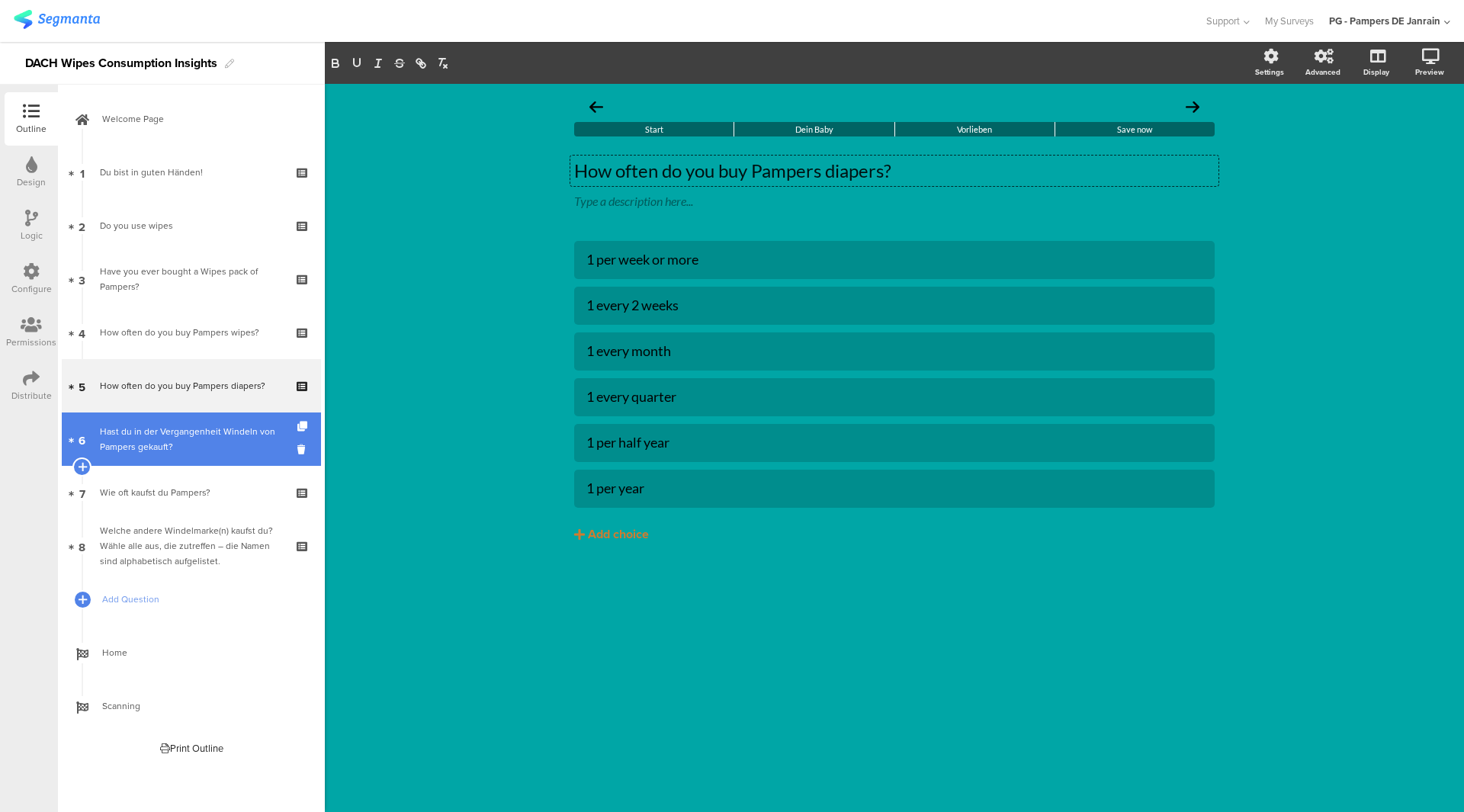
click at [242, 442] on div "Hast du in der Vergangenheit Windeln von Pampers gekauft?" at bounding box center [190, 439] width 182 height 30
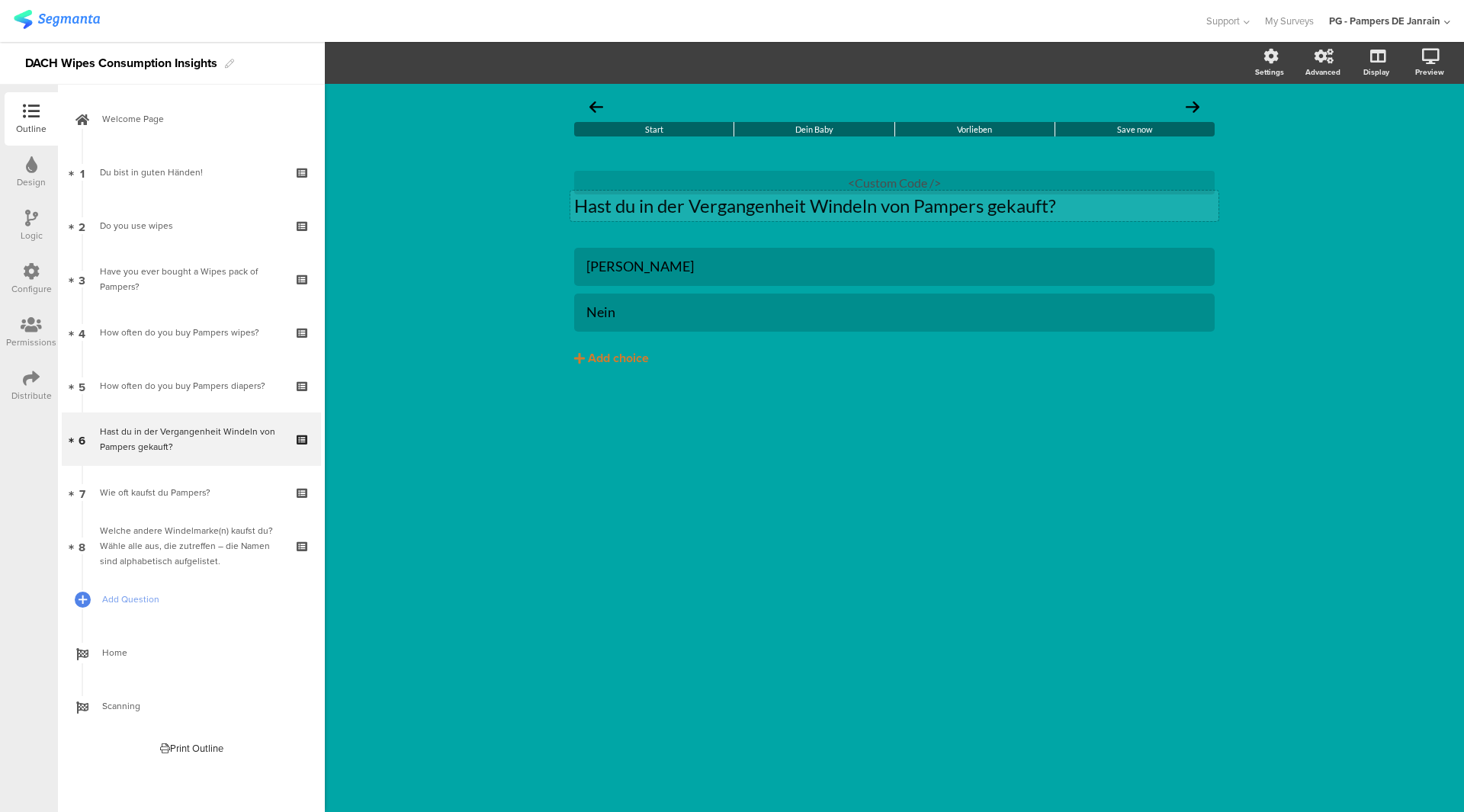
click at [844, 212] on p "Hast du in der Vergangenheit Windeln von Pampers gekauft?" at bounding box center [894, 205] width 640 height 23
click at [599, 582] on div "Start Dein Baby Vorlieben Save now How often do you buy Pampers diapers and wip…" at bounding box center [894, 448] width 1140 height 728
click at [630, 364] on div "Add choice" at bounding box center [618, 358] width 61 height 16
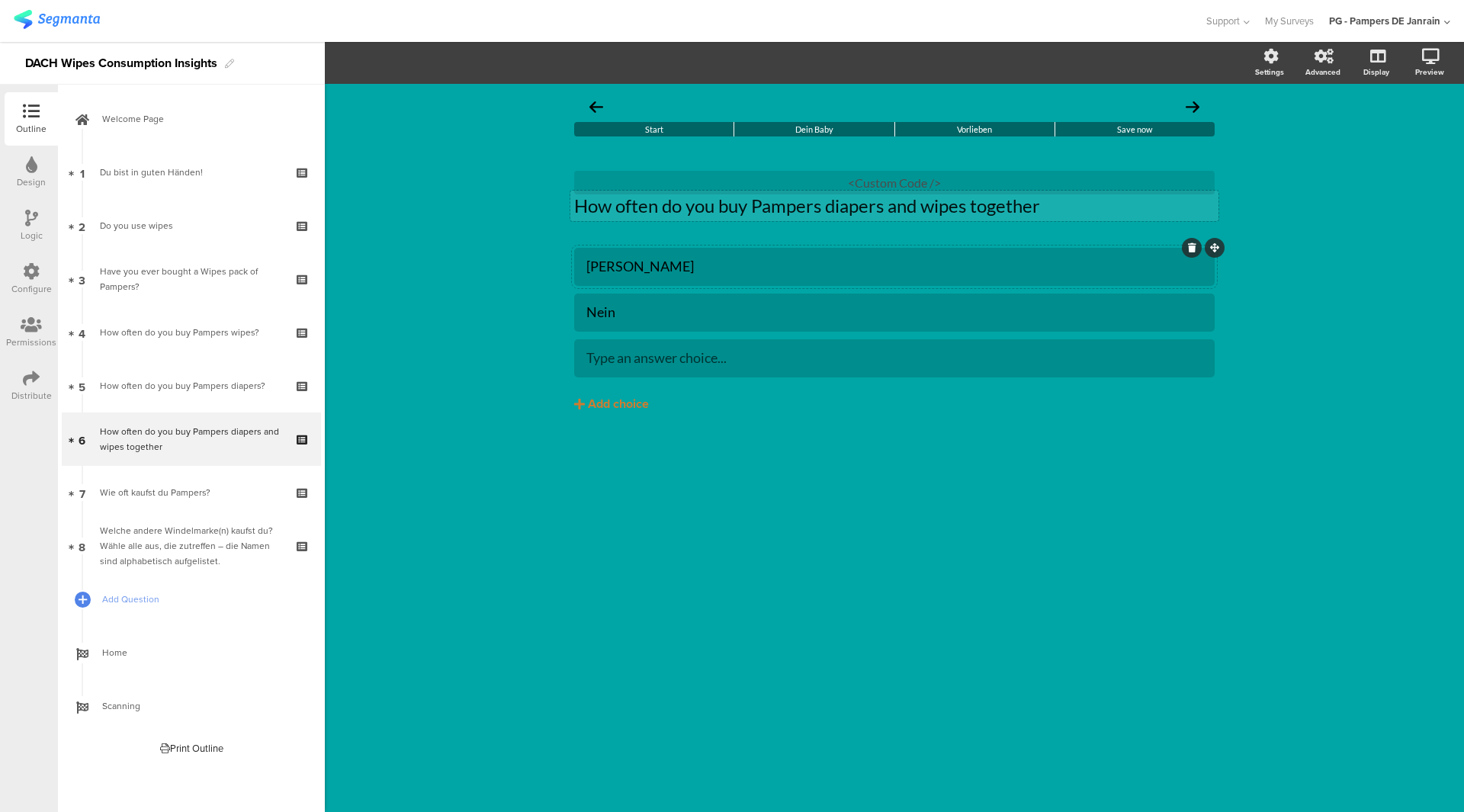
click at [599, 264] on div "Ja" at bounding box center [894, 266] width 616 height 18
paste div
click at [618, 312] on div "Nein" at bounding box center [894, 311] width 616 height 18
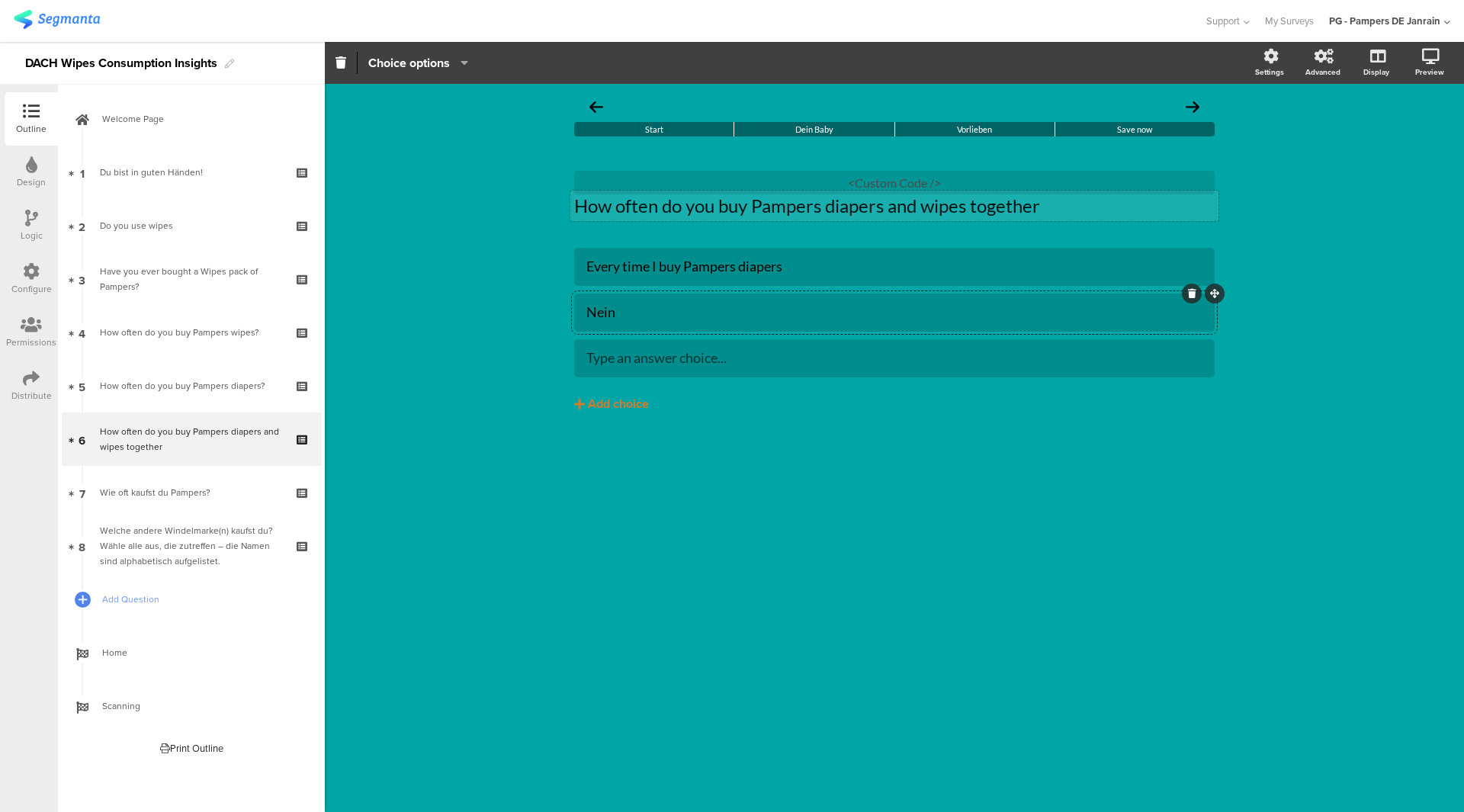
click at [618, 312] on div "Nein" at bounding box center [894, 311] width 616 height 18
paste div
click at [608, 324] on div "Sometimes" at bounding box center [894, 311] width 616 height 25
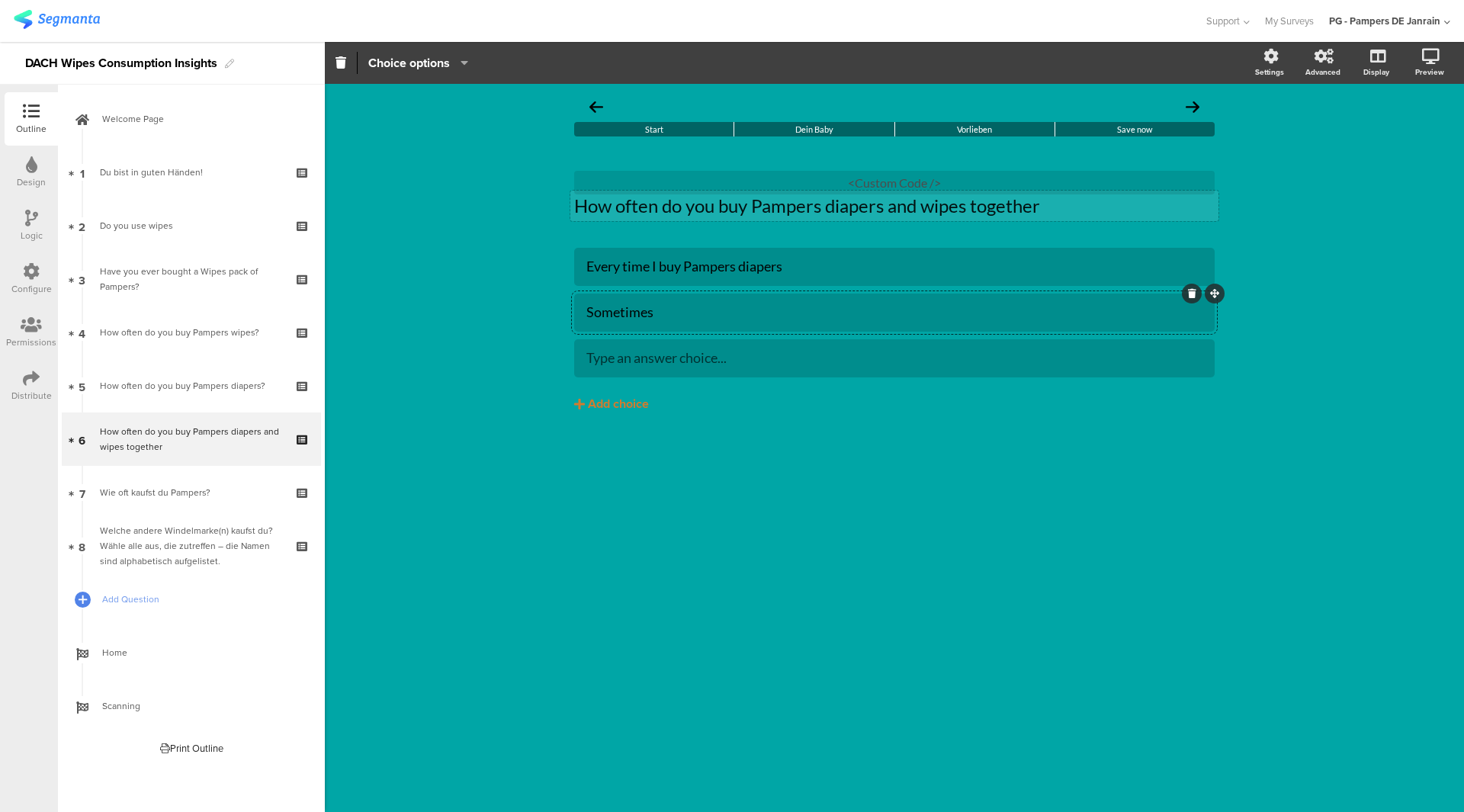
click at [608, 321] on div "Sometimes" at bounding box center [894, 311] width 616 height 18
click at [862, 566] on div "Start Dein Baby Vorlieben Save now How often do you buy Pampers diapers and wip…" at bounding box center [894, 448] width 1140 height 728
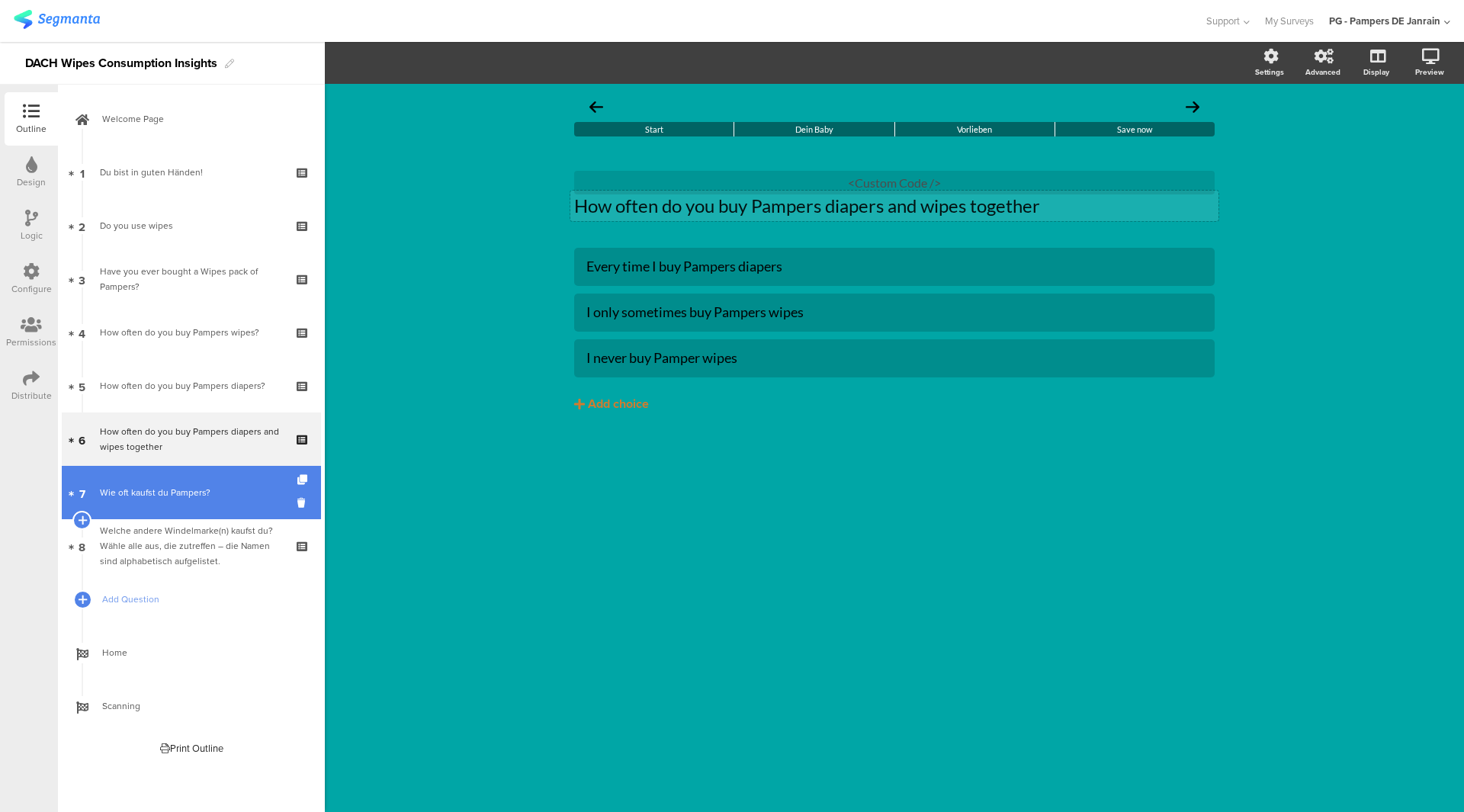
click at [296, 505] on link "7 Wie oft kaufst du Pampers?" at bounding box center [191, 492] width 260 height 54
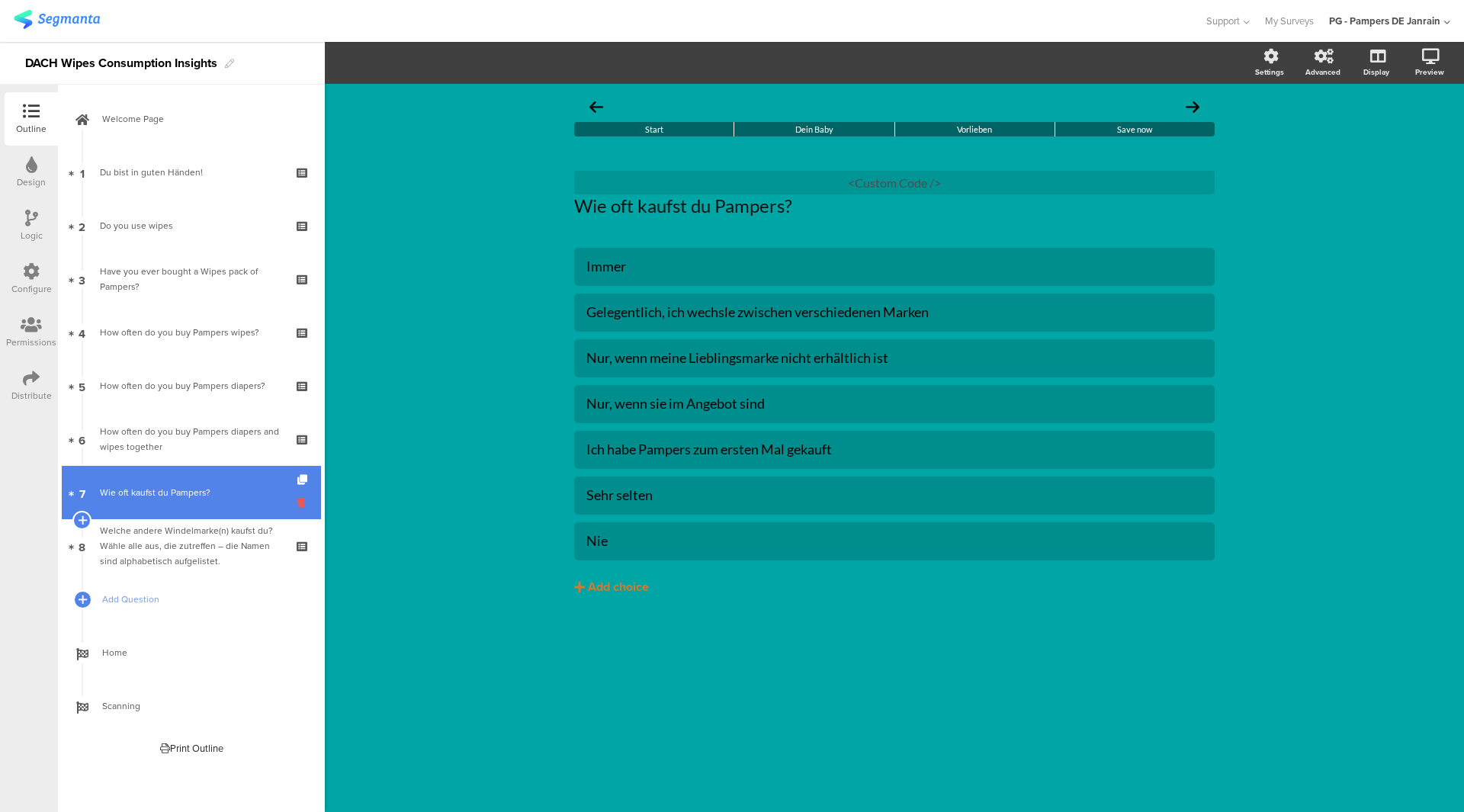
click at [298, 505] on icon at bounding box center [304, 503] width 13 height 15
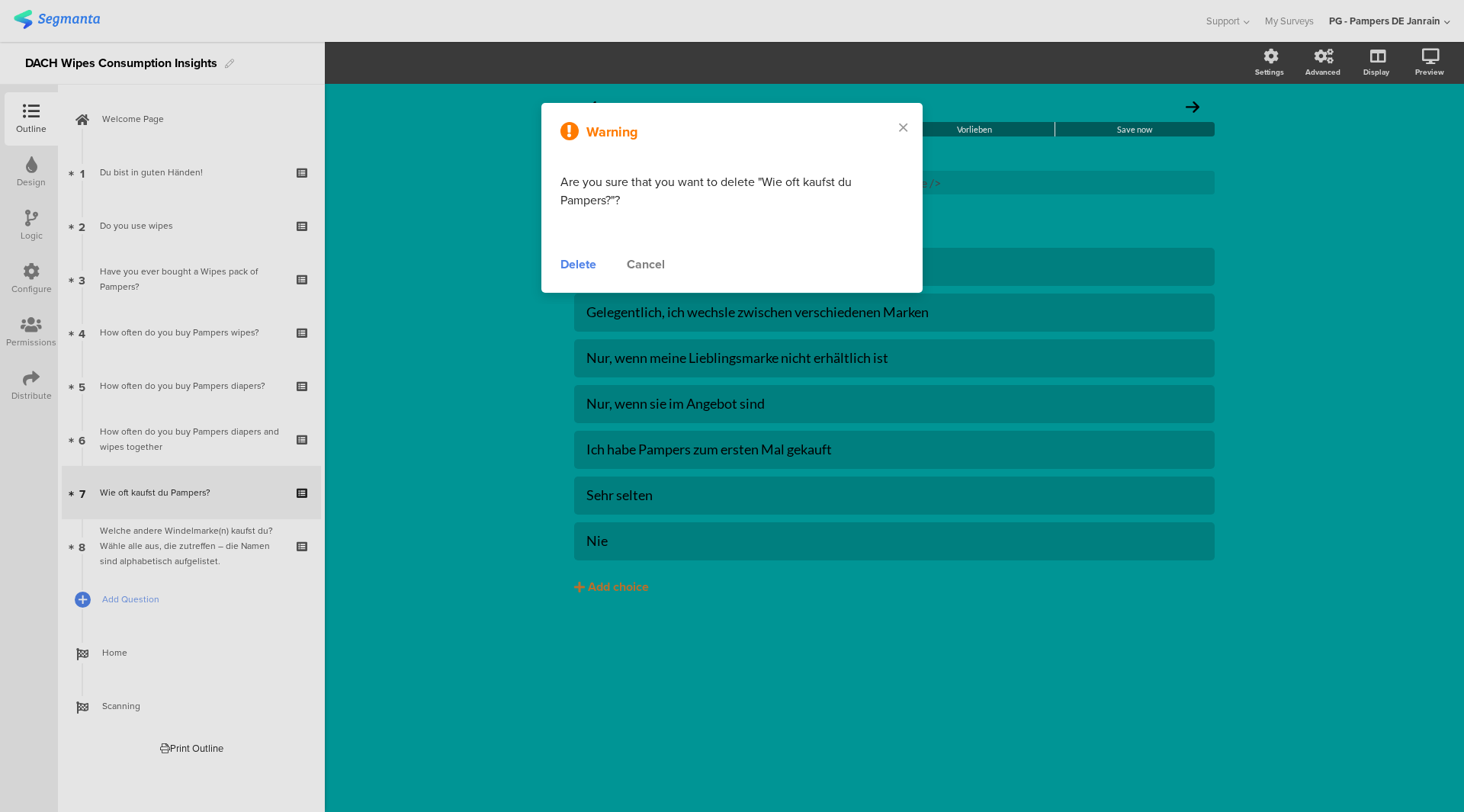
click at [567, 258] on div "Delete" at bounding box center [578, 264] width 36 height 18
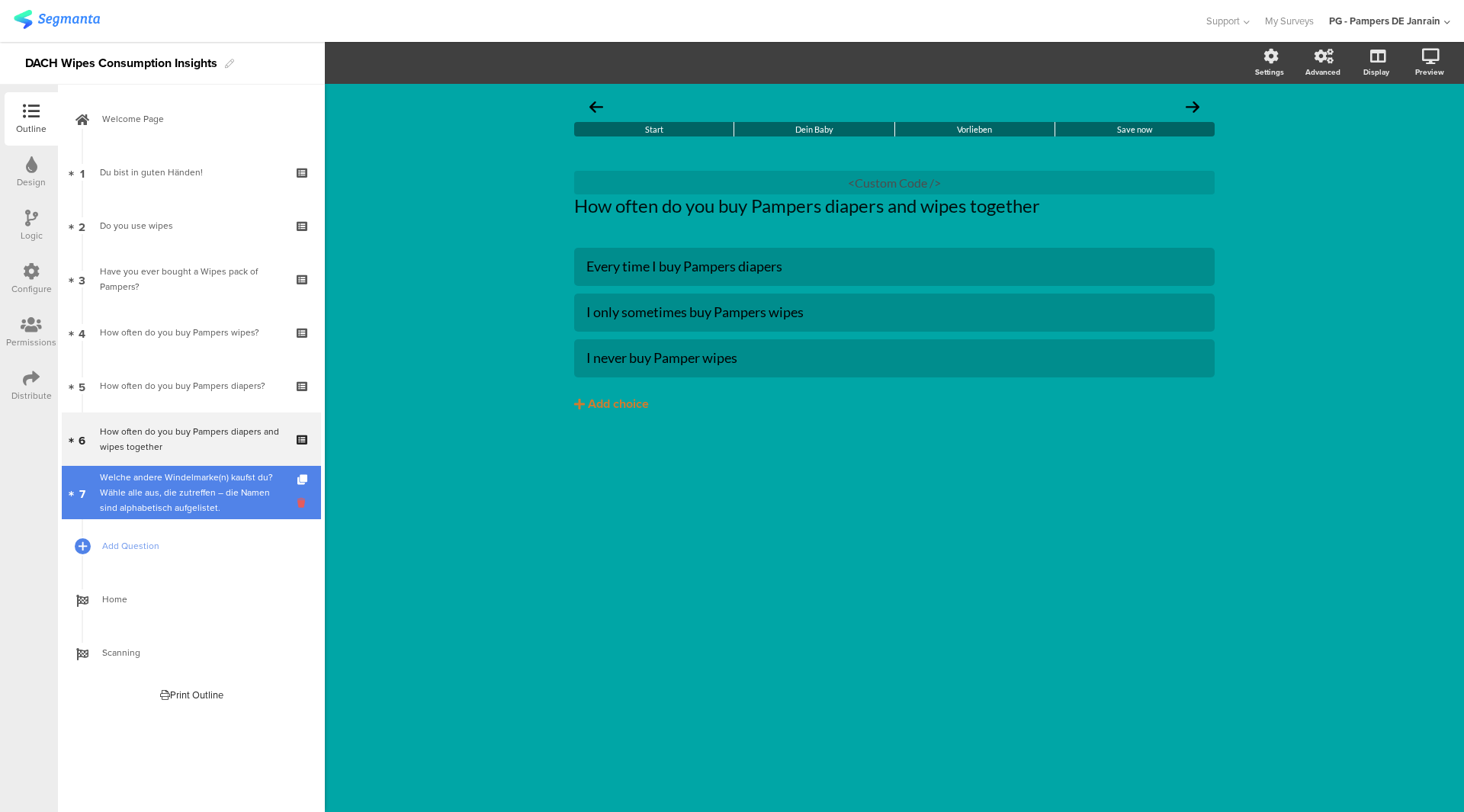
click at [301, 503] on icon at bounding box center [304, 503] width 13 height 15
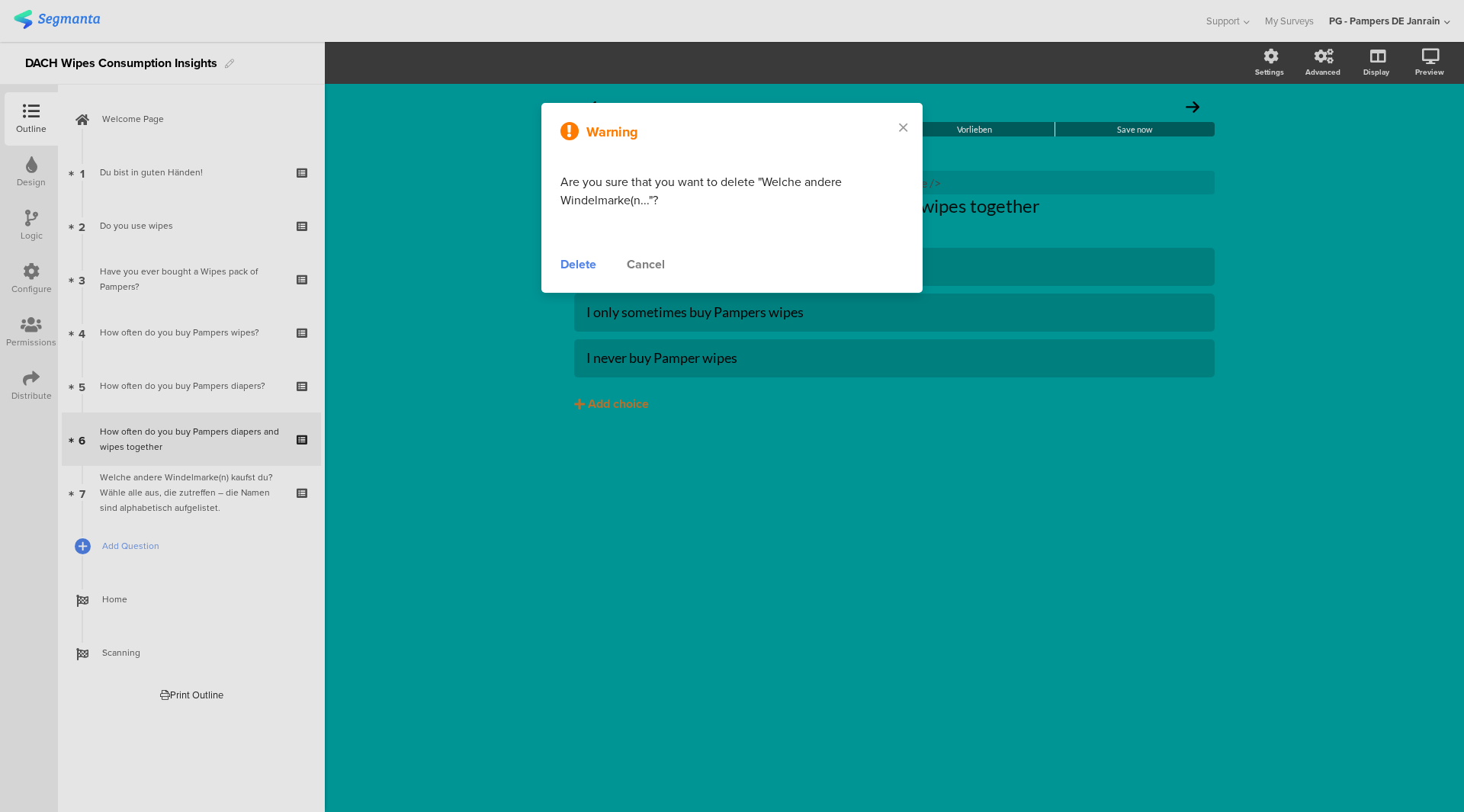
click at [573, 260] on div "Delete" at bounding box center [578, 264] width 36 height 18
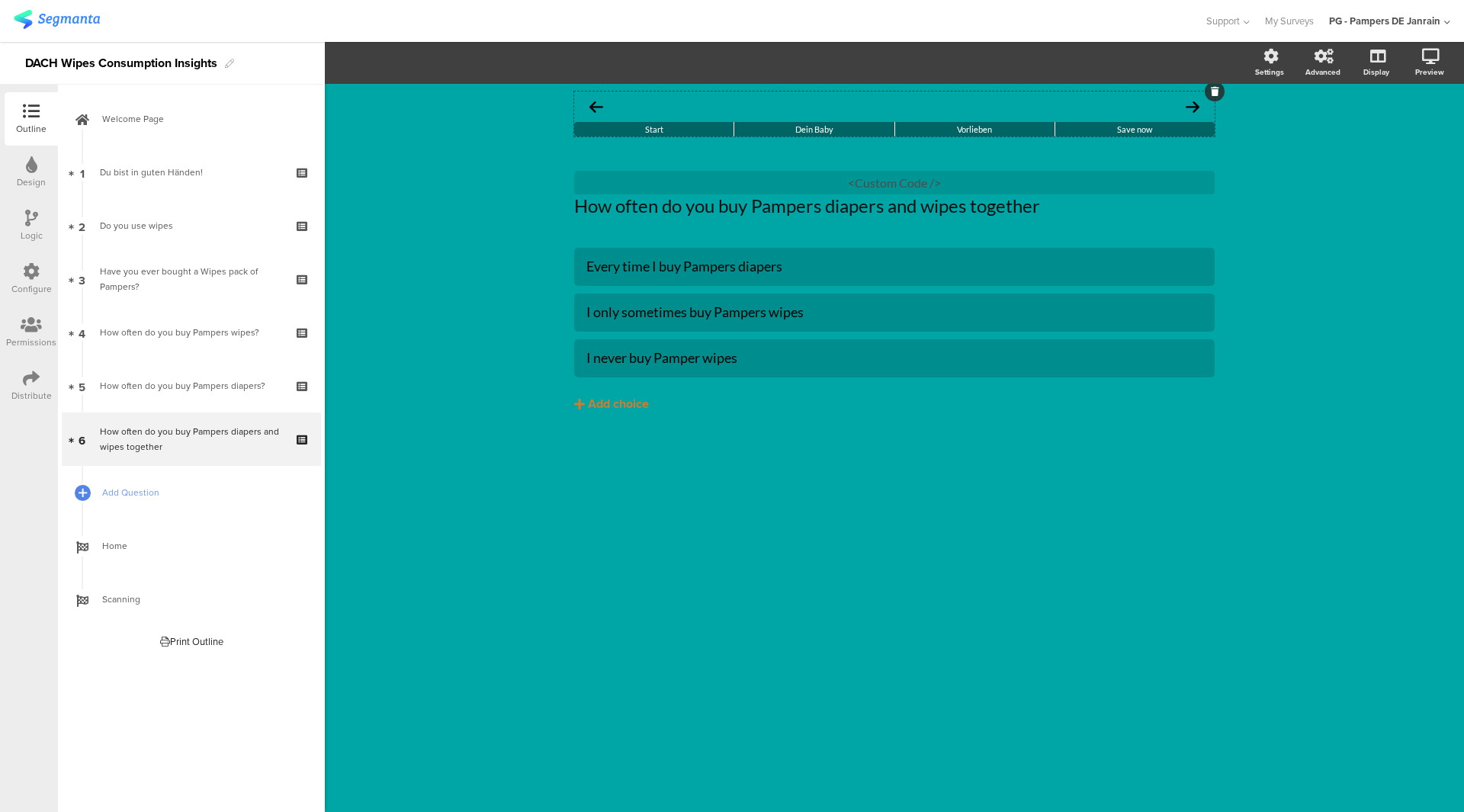
click at [674, 125] on div "Start" at bounding box center [653, 129] width 159 height 15
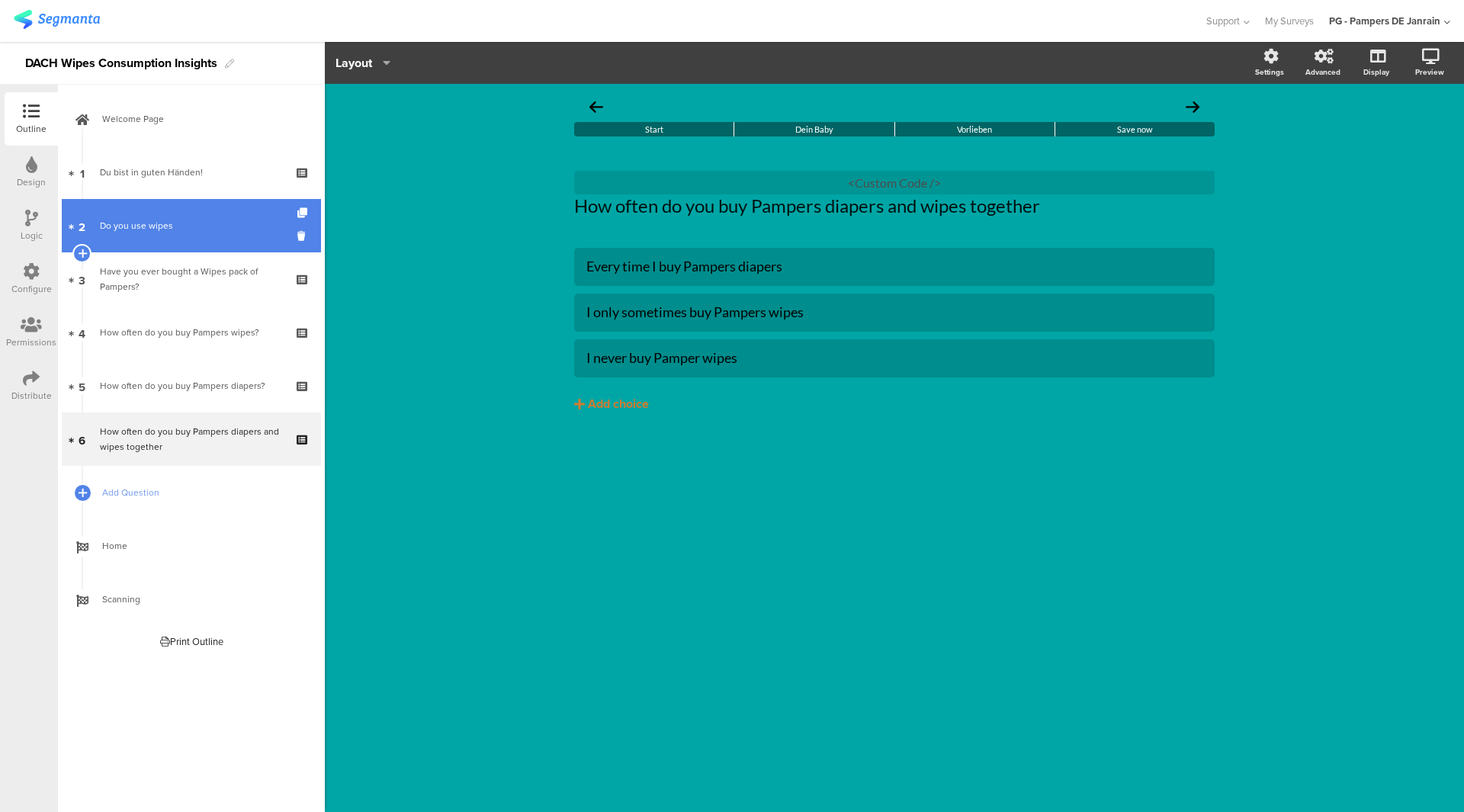
click at [146, 207] on link "2 Do you use wipes" at bounding box center [191, 225] width 260 height 54
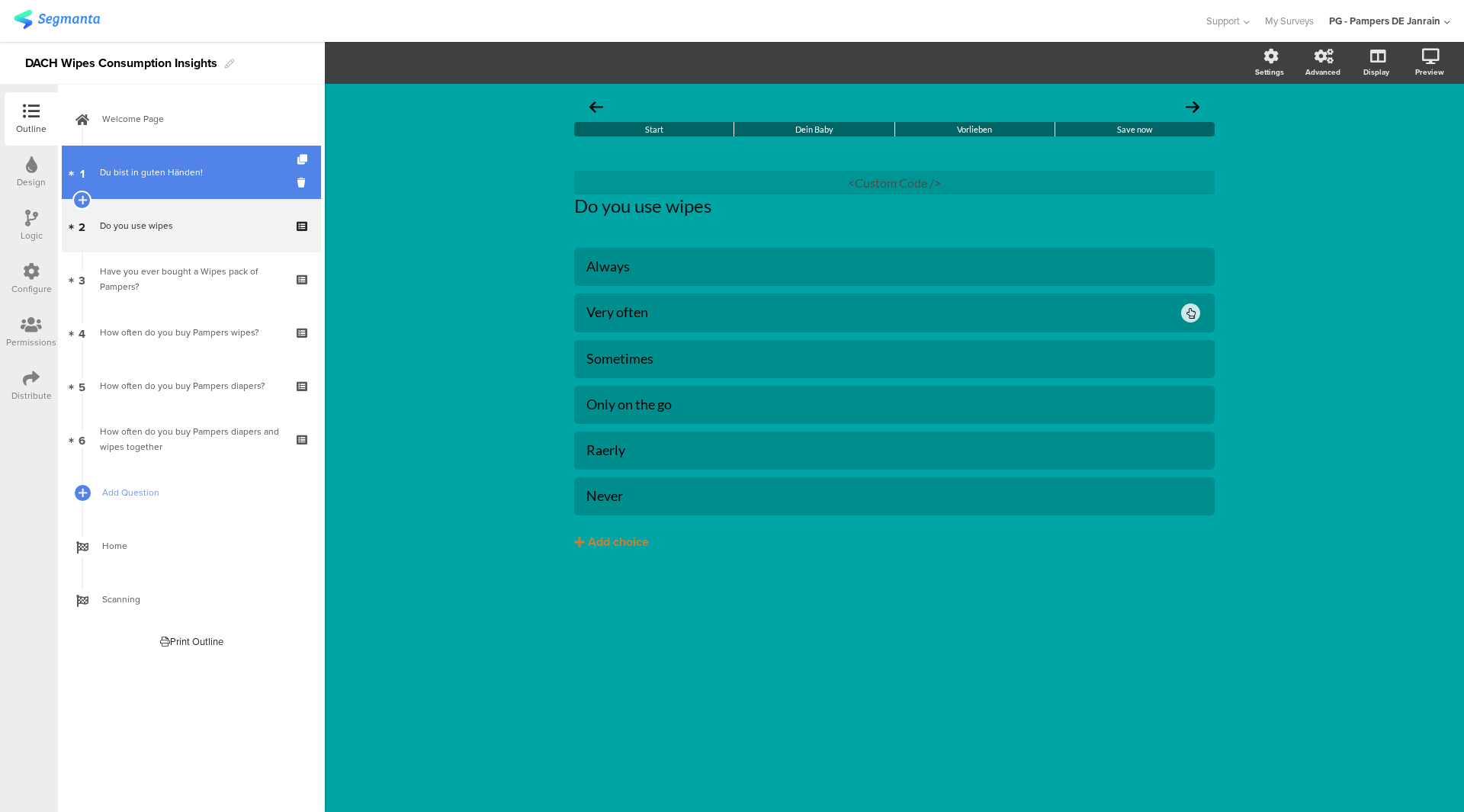
click at [154, 177] on div "Du bist in guten Händen!" at bounding box center [190, 172] width 182 height 16
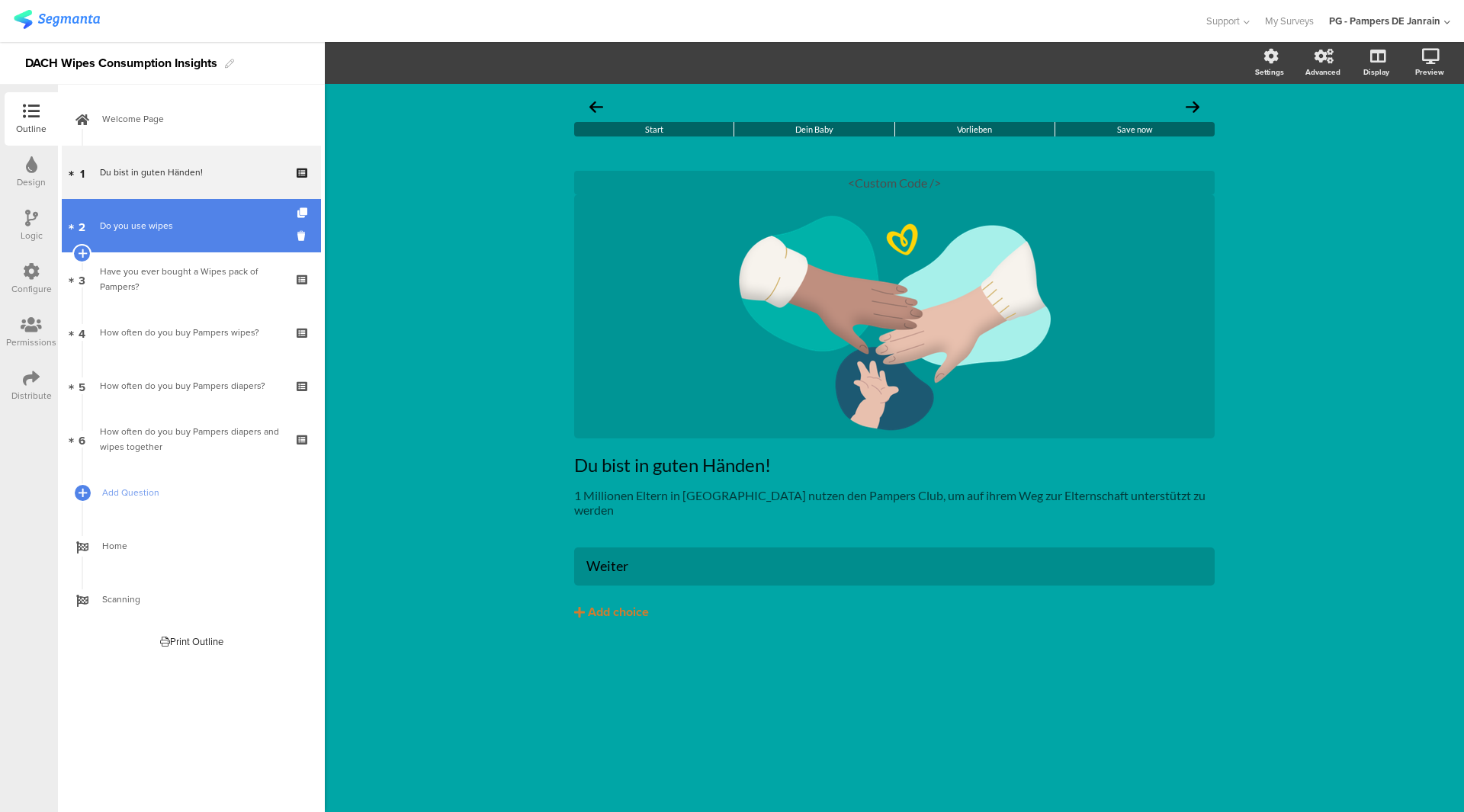
click at [154, 211] on link "2 Do you use wipes" at bounding box center [191, 225] width 260 height 54
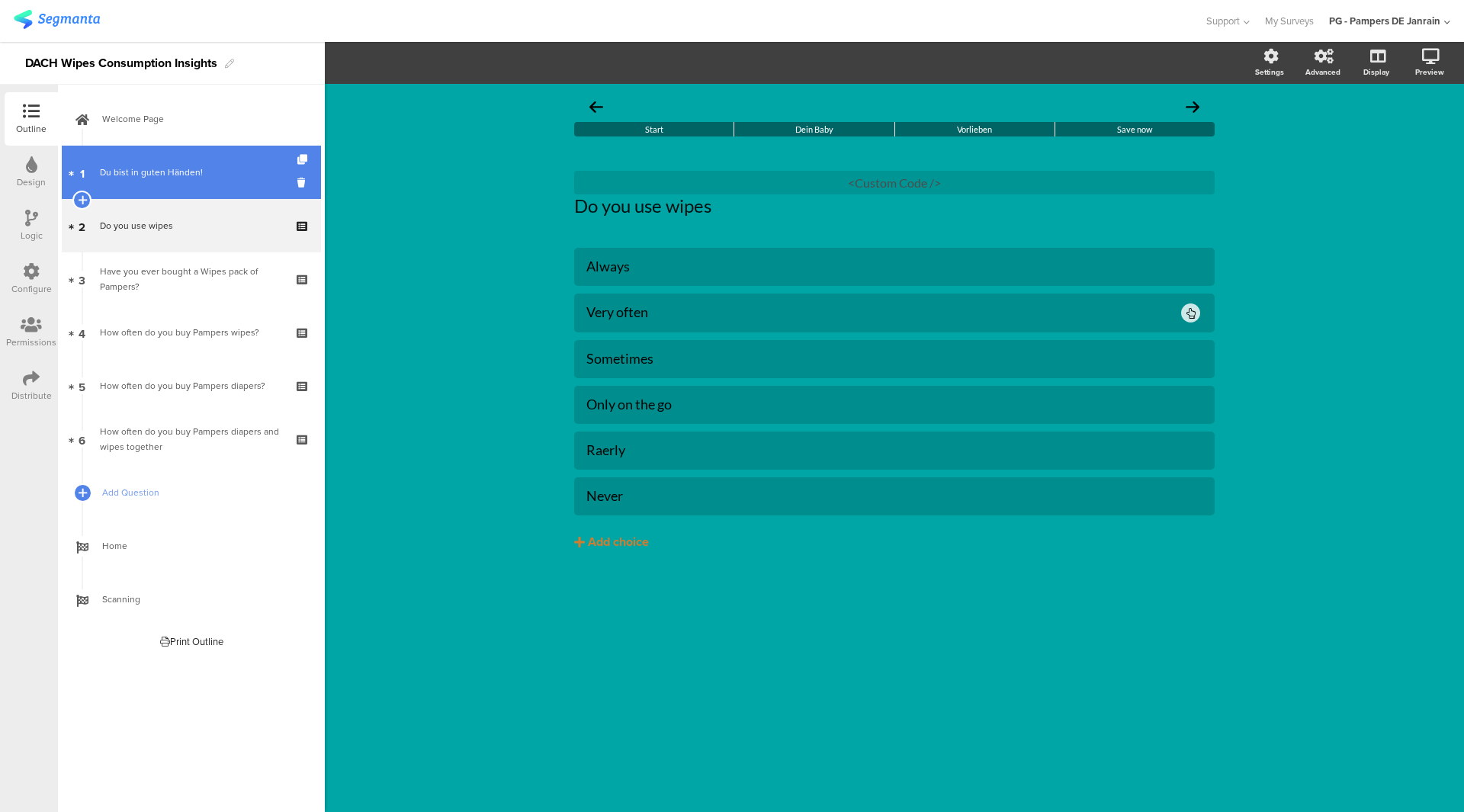
click at [169, 163] on link "1 Du bist in guten Händen!" at bounding box center [191, 173] width 260 height 54
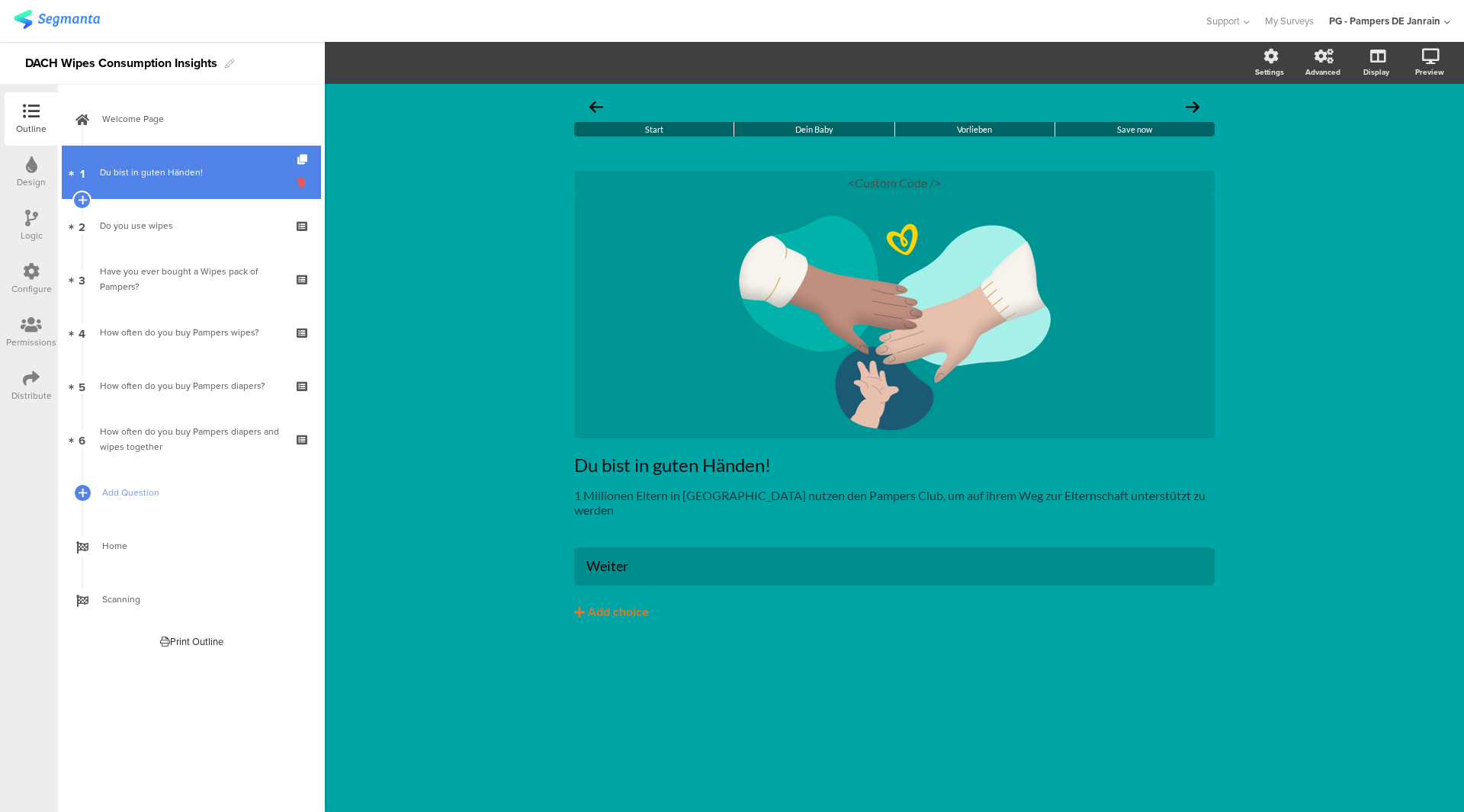
click at [303, 178] on icon at bounding box center [304, 183] width 13 height 15
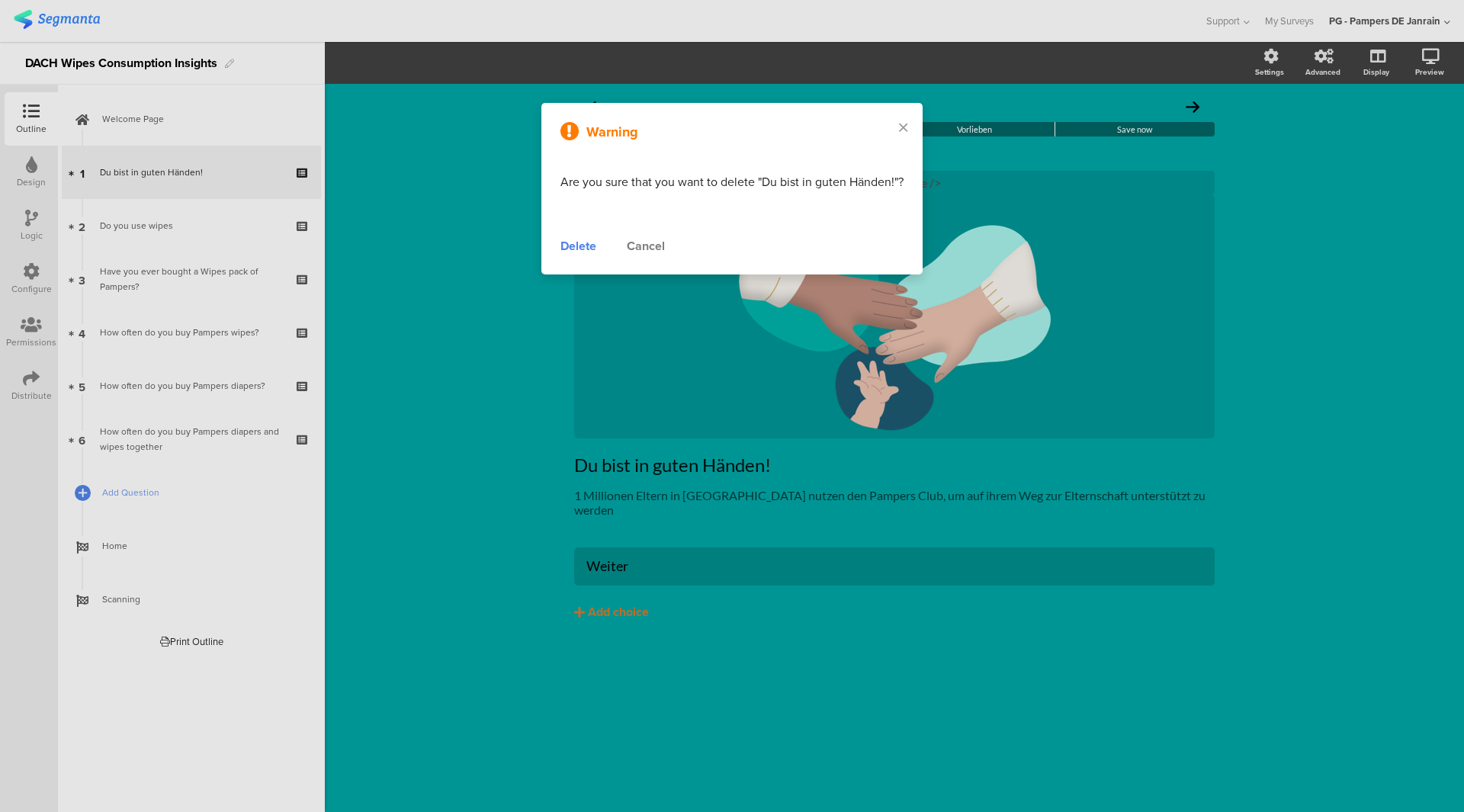
click at [555, 262] on div "Warning Are you sure that you want to delete "Du bist in guten Händen!"? Delete…" at bounding box center [732, 188] width 382 height 172
click at [574, 255] on div "Delete" at bounding box center [578, 247] width 36 height 18
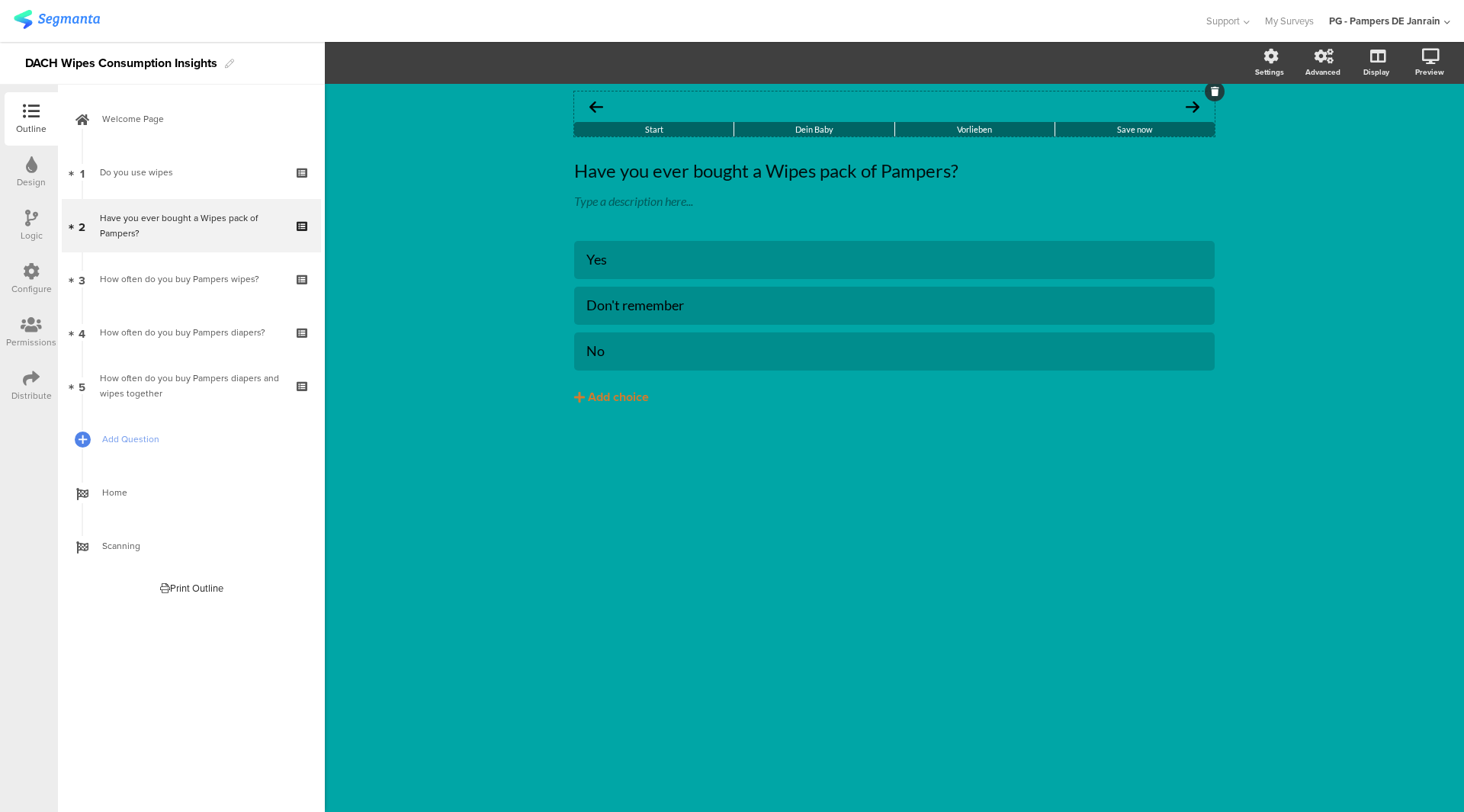
click at [810, 128] on span "Dein Baby" at bounding box center [813, 128] width 38 height 10
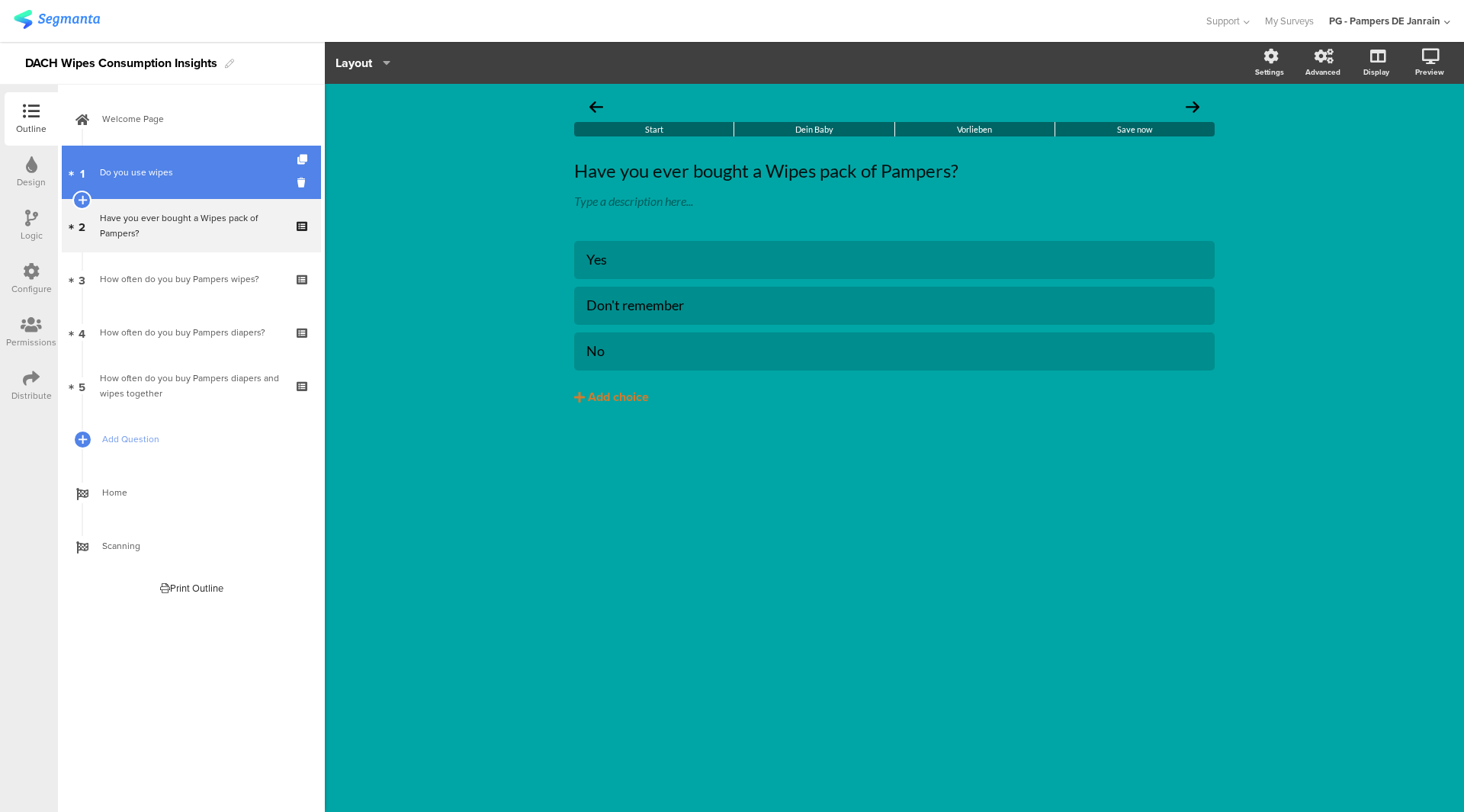
click at [215, 174] on div "Do you use wipes" at bounding box center [190, 172] width 182 height 16
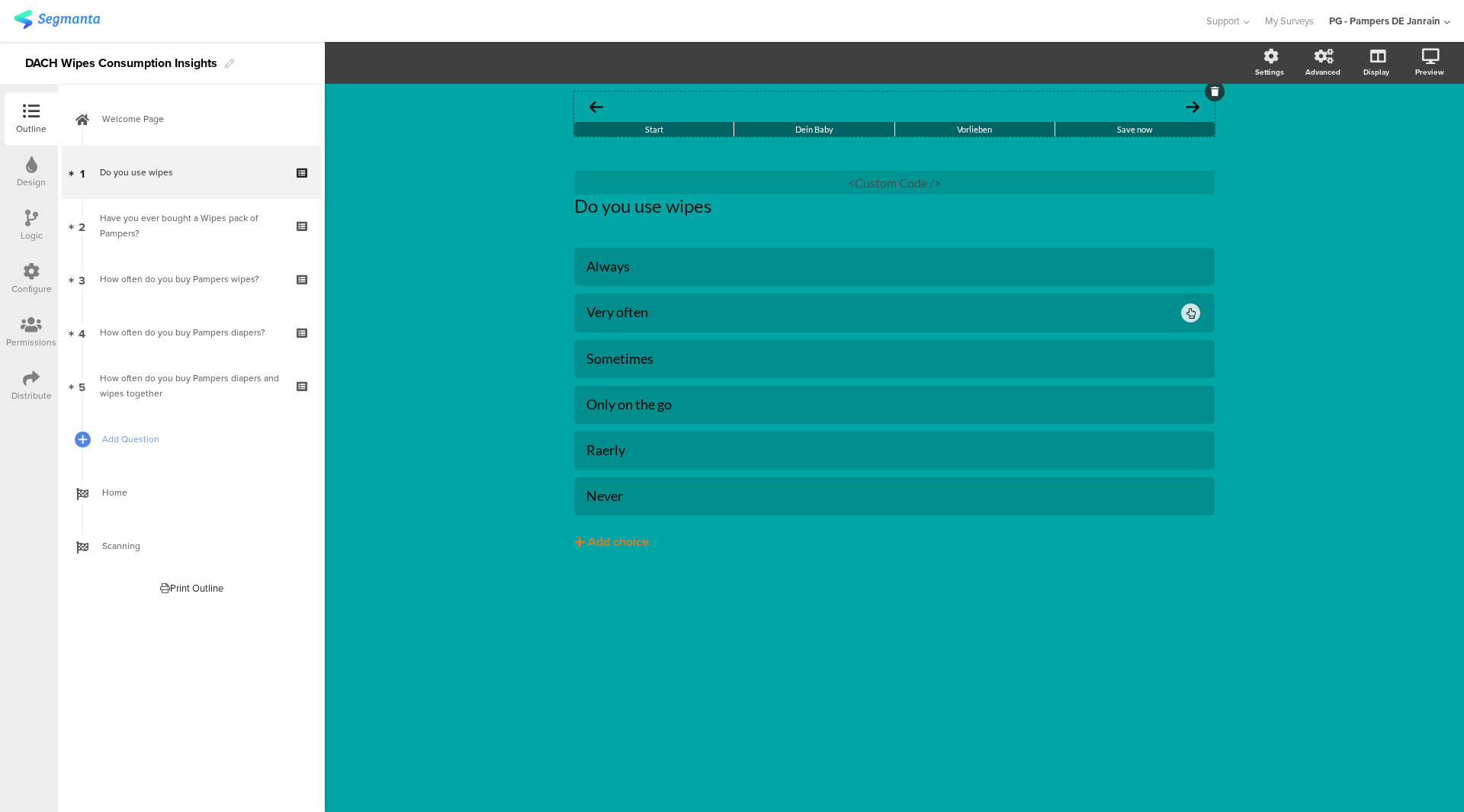
click at [660, 131] on span "Start" at bounding box center [654, 128] width 18 height 10
click at [731, 182] on div "<Custom Code />" at bounding box center [894, 183] width 640 height 24
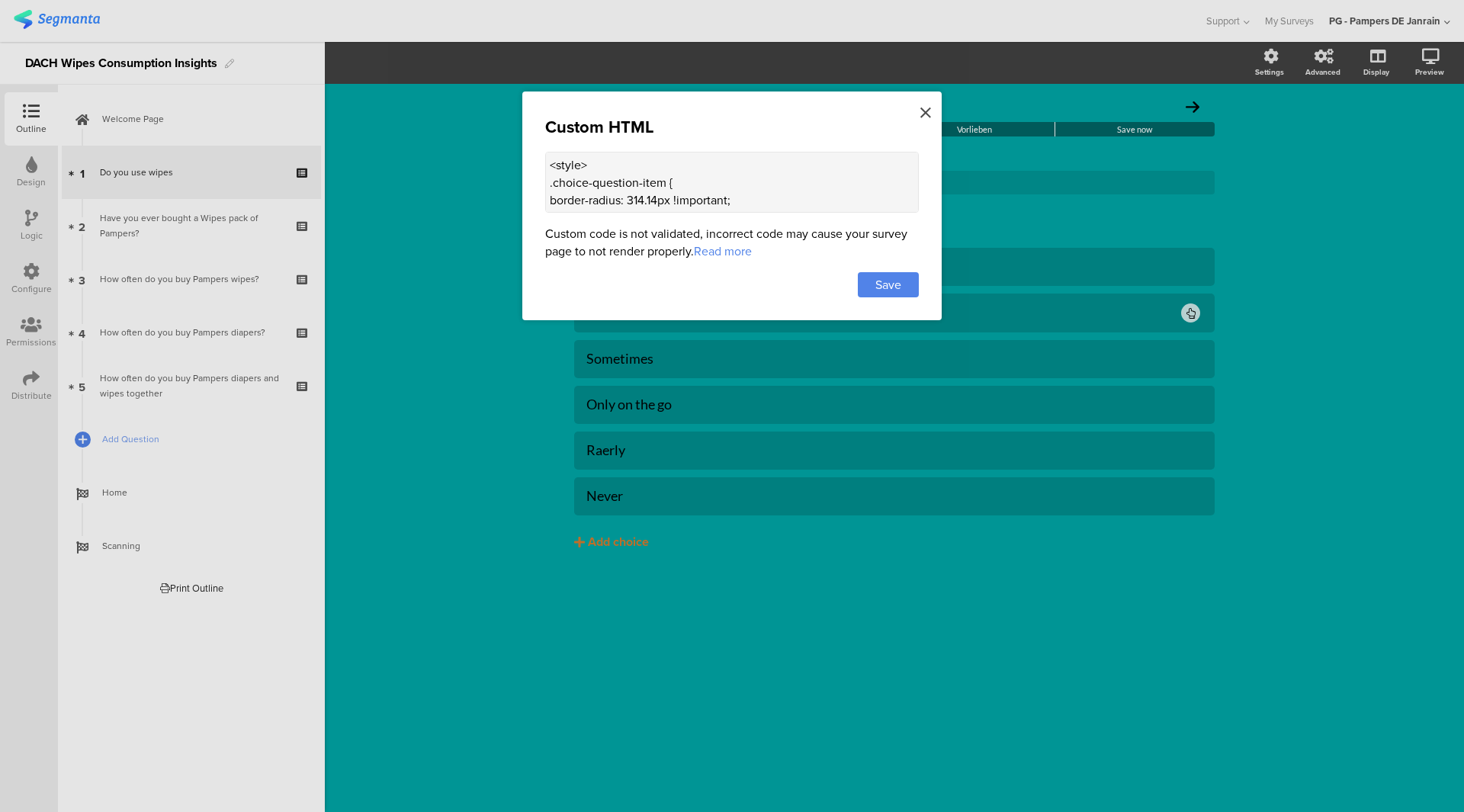
click at [924, 110] on icon at bounding box center [926, 113] width 11 height 17
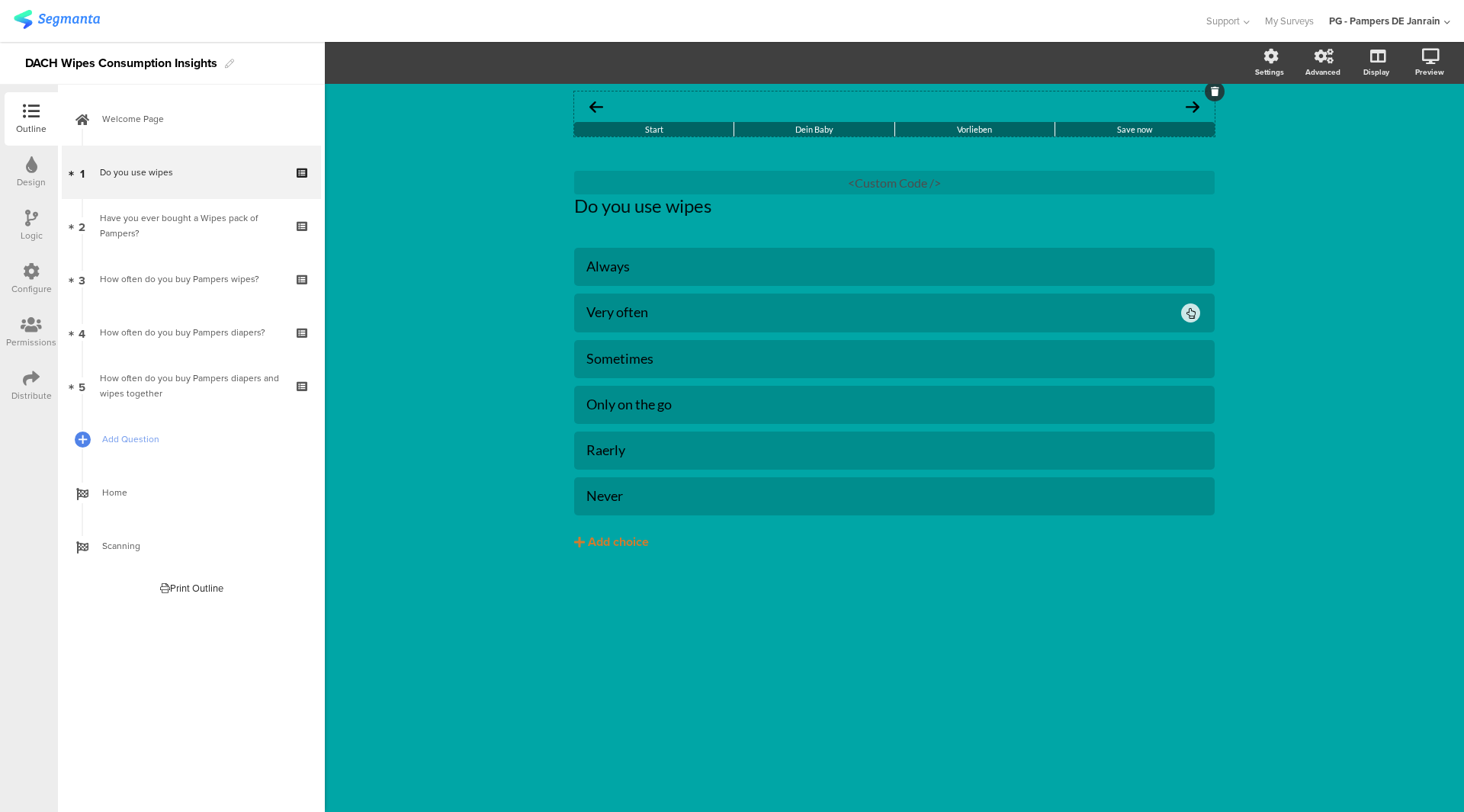
click at [650, 125] on span "Start" at bounding box center [654, 128] width 18 height 10
click at [1175, 130] on div "Save now" at bounding box center [1135, 129] width 159 height 15
click at [1000, 130] on div "Vorlieben" at bounding box center [975, 129] width 159 height 15
click at [896, 130] on div "Vorlieben" at bounding box center [975, 129] width 159 height 15
click at [890, 128] on div "Dein Baby" at bounding box center [813, 129] width 159 height 15
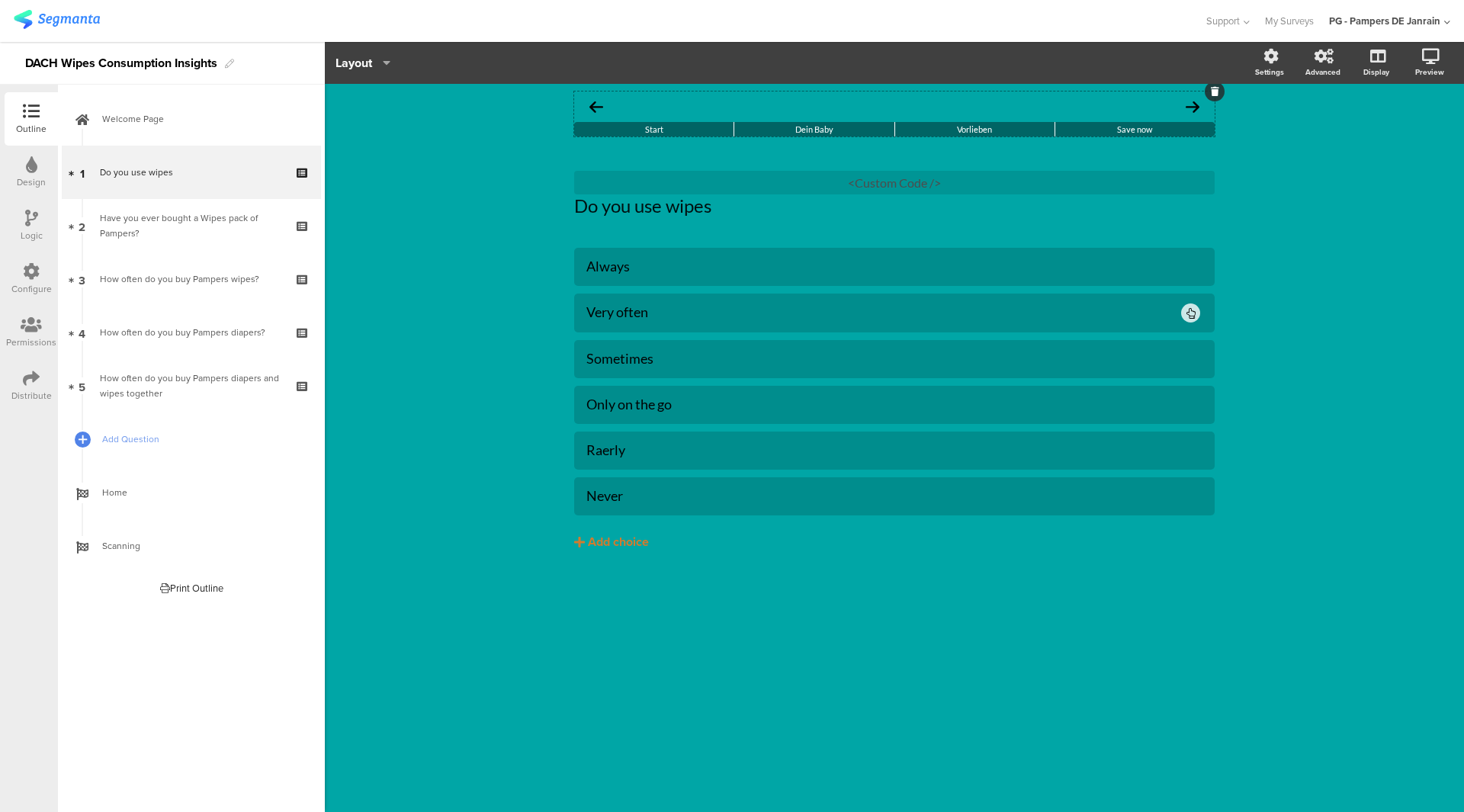
click at [660, 135] on div "Start" at bounding box center [653, 129] width 159 height 15
click at [654, 129] on span "Start" at bounding box center [654, 128] width 18 height 10
click at [820, 125] on span "Dein Baby" at bounding box center [813, 128] width 38 height 10
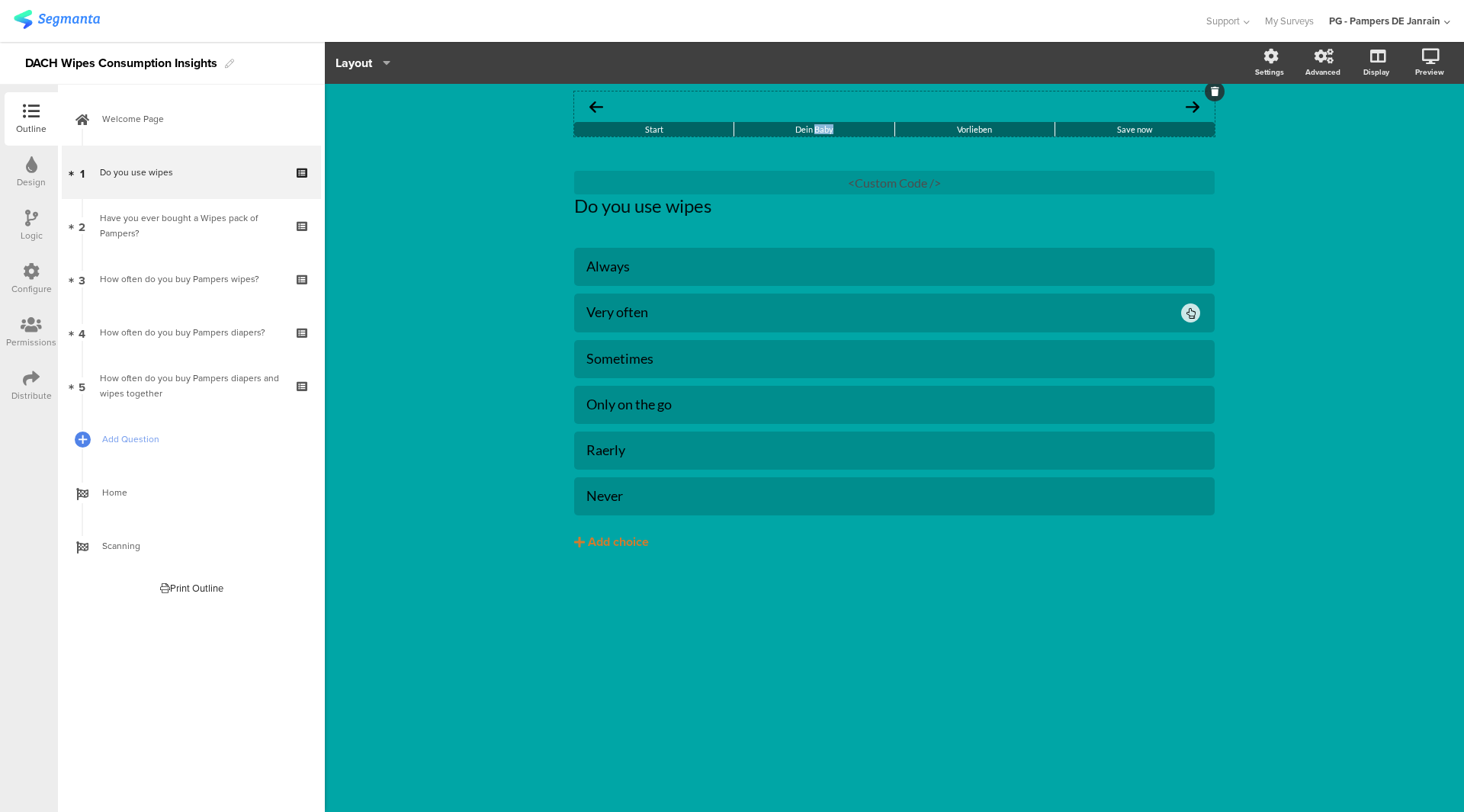
click at [820, 125] on span "Dein Baby" at bounding box center [813, 128] width 38 height 10
click at [906, 127] on div "Vorlieben" at bounding box center [975, 129] width 159 height 15
drag, startPoint x: 1175, startPoint y: 125, endPoint x: 1066, endPoint y: 112, distance: 109.8
click at [1066, 112] on div at bounding box center [894, 106] width 640 height 30
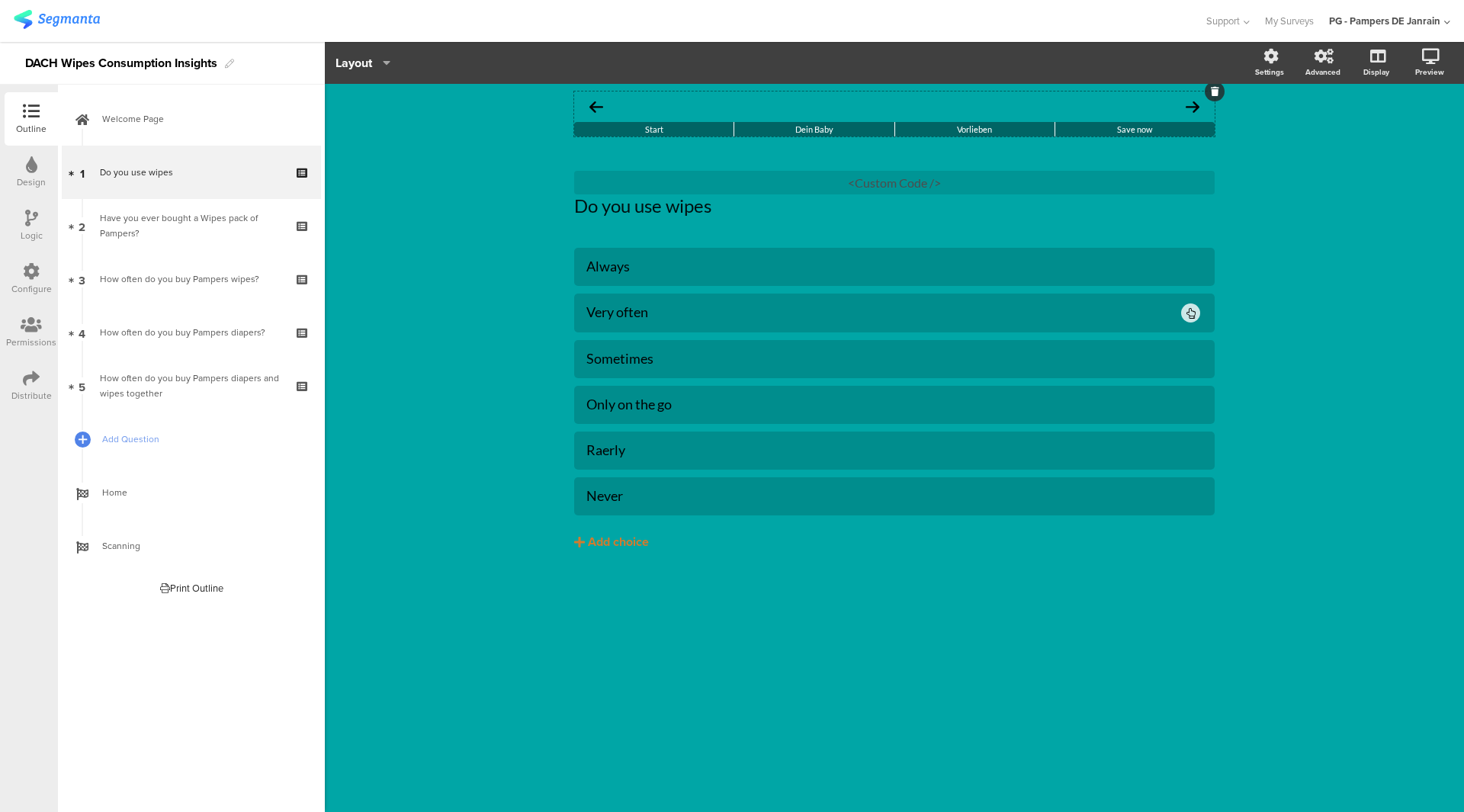
click at [941, 124] on div "Vorlieben" at bounding box center [975, 129] width 159 height 15
click at [933, 106] on div at bounding box center [894, 106] width 640 height 30
click at [1264, 179] on div "Start Dein Baby Vorlieben Save now Do you use wipes Do you use wipes <Custom Co…" at bounding box center [894, 448] width 1140 height 728
click at [1060, 105] on div at bounding box center [894, 106] width 640 height 30
click at [391, 71] on button "Layout" at bounding box center [362, 62] width 56 height 32
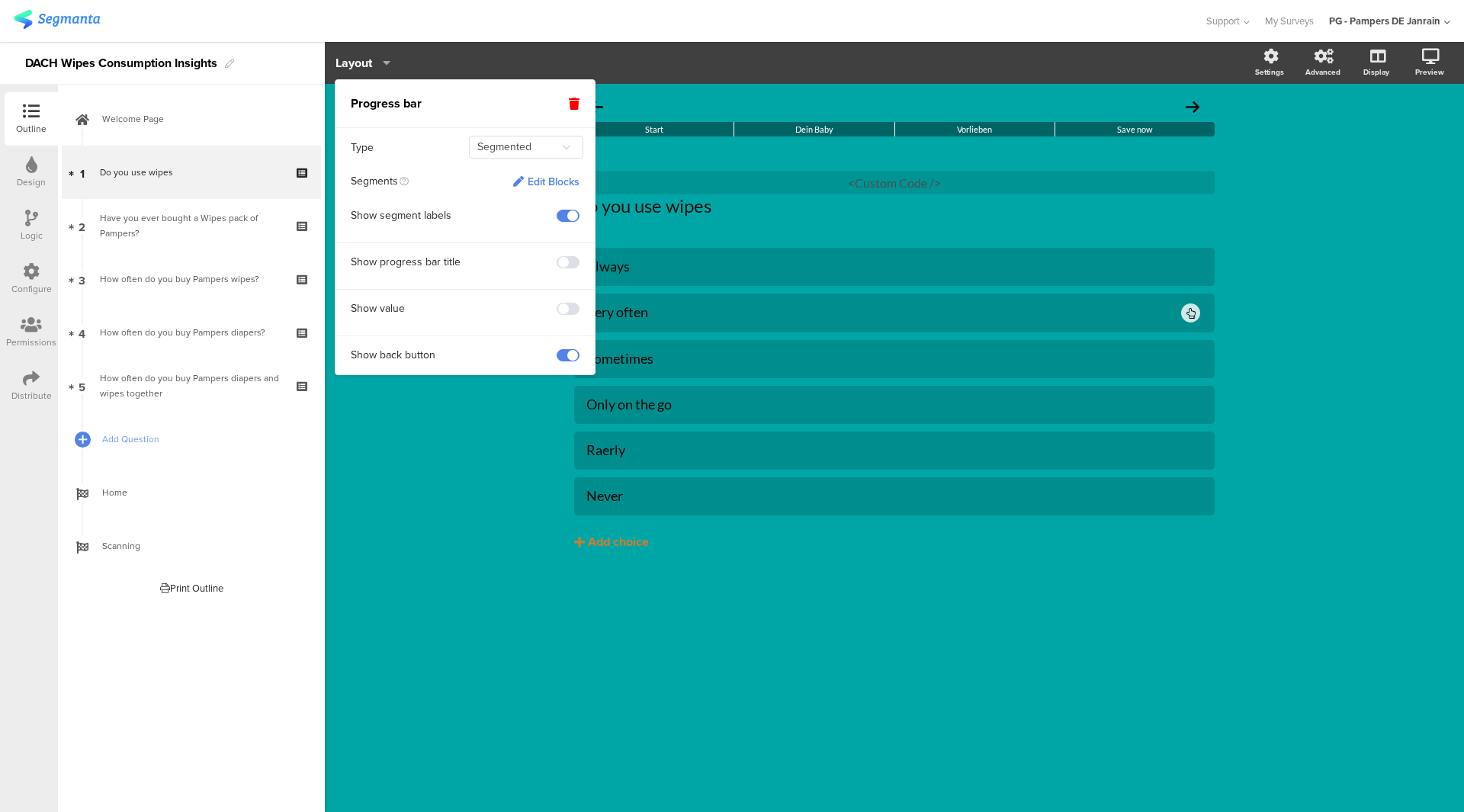
click at [384, 60] on icon "button" at bounding box center [383, 62] width 16 height 12
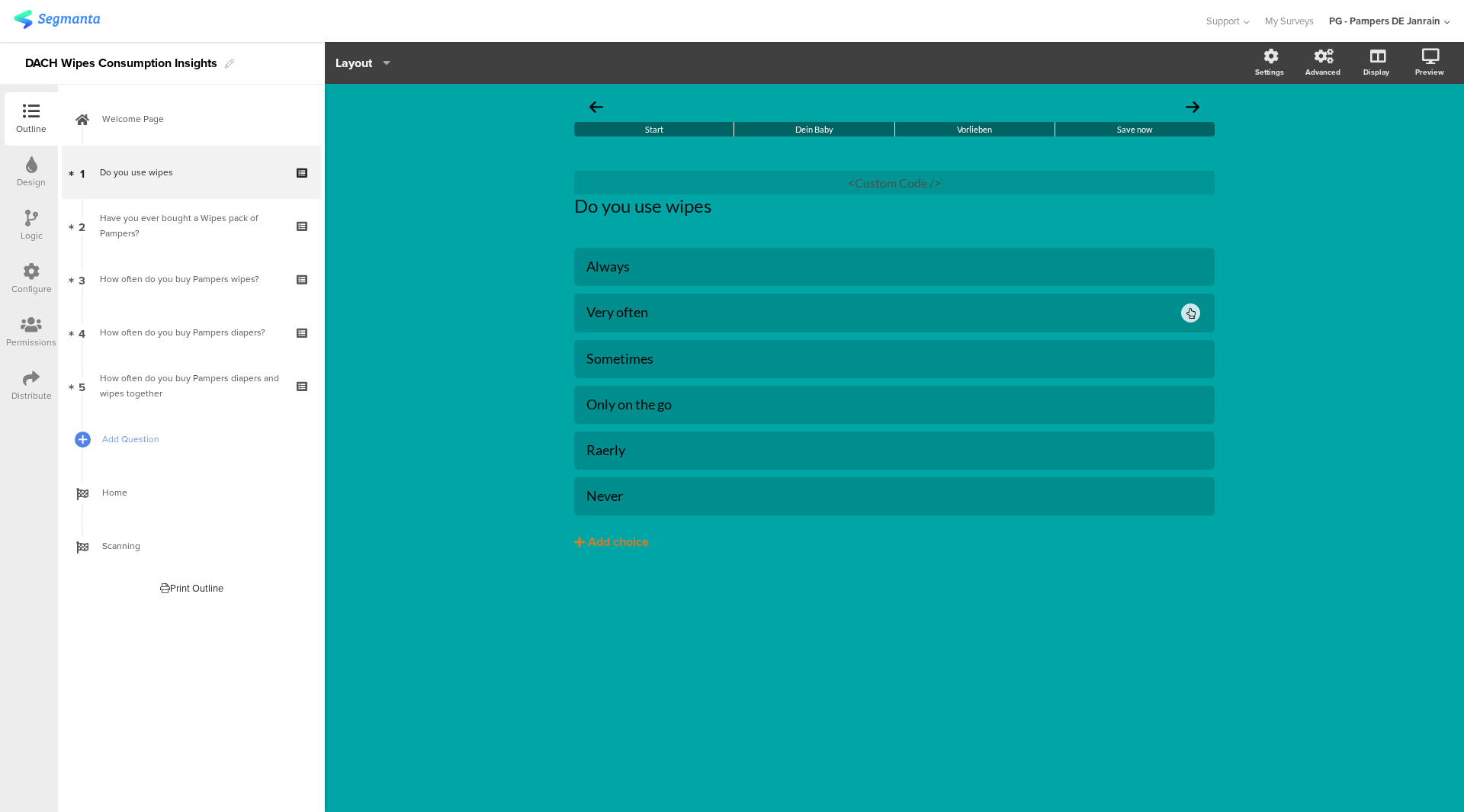
click at [384, 60] on icon "button" at bounding box center [383, 62] width 16 height 12
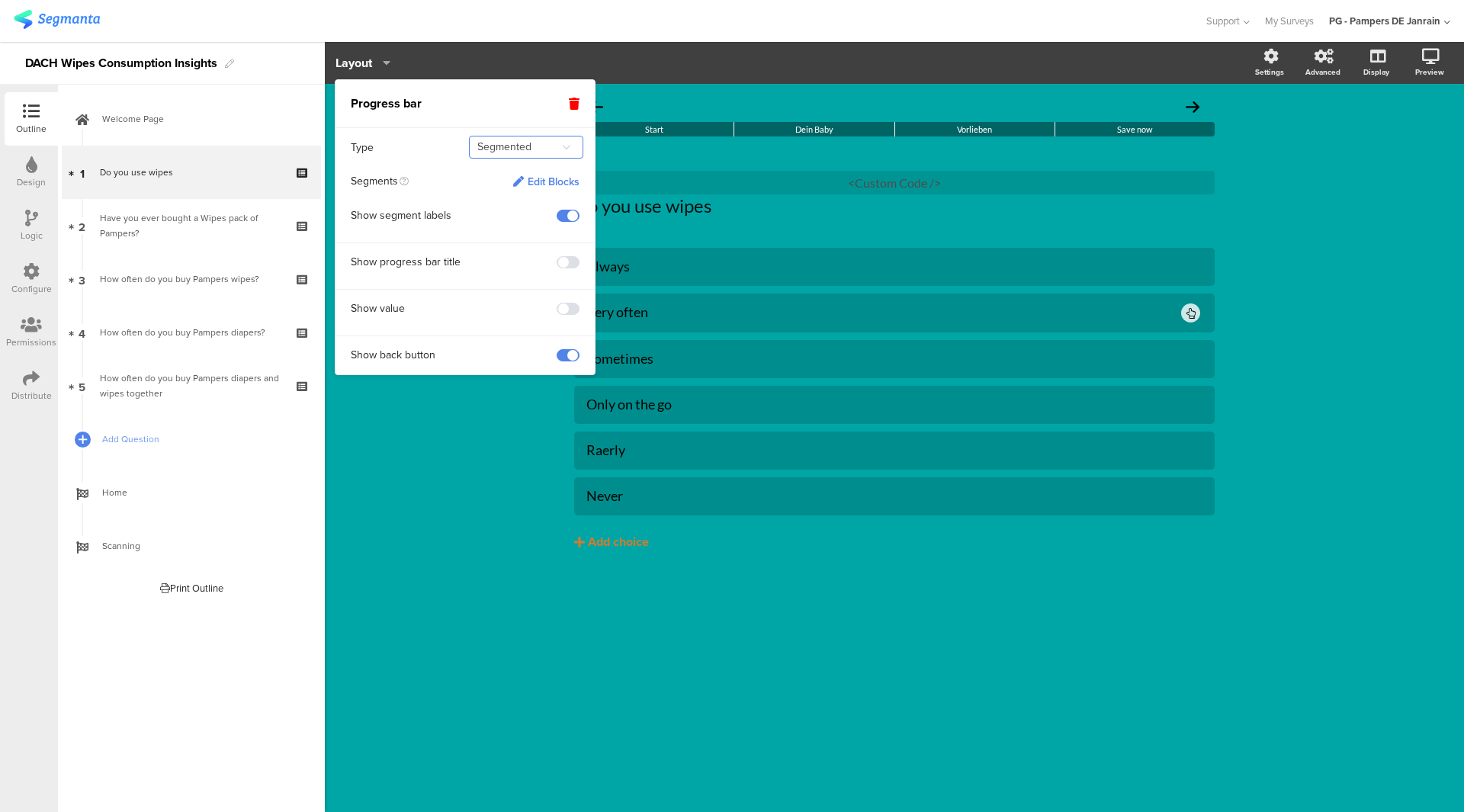
click at [547, 149] on input "Segmented" at bounding box center [526, 147] width 115 height 23
click at [547, 176] on div "Edit Blocks" at bounding box center [546, 182] width 67 height 13
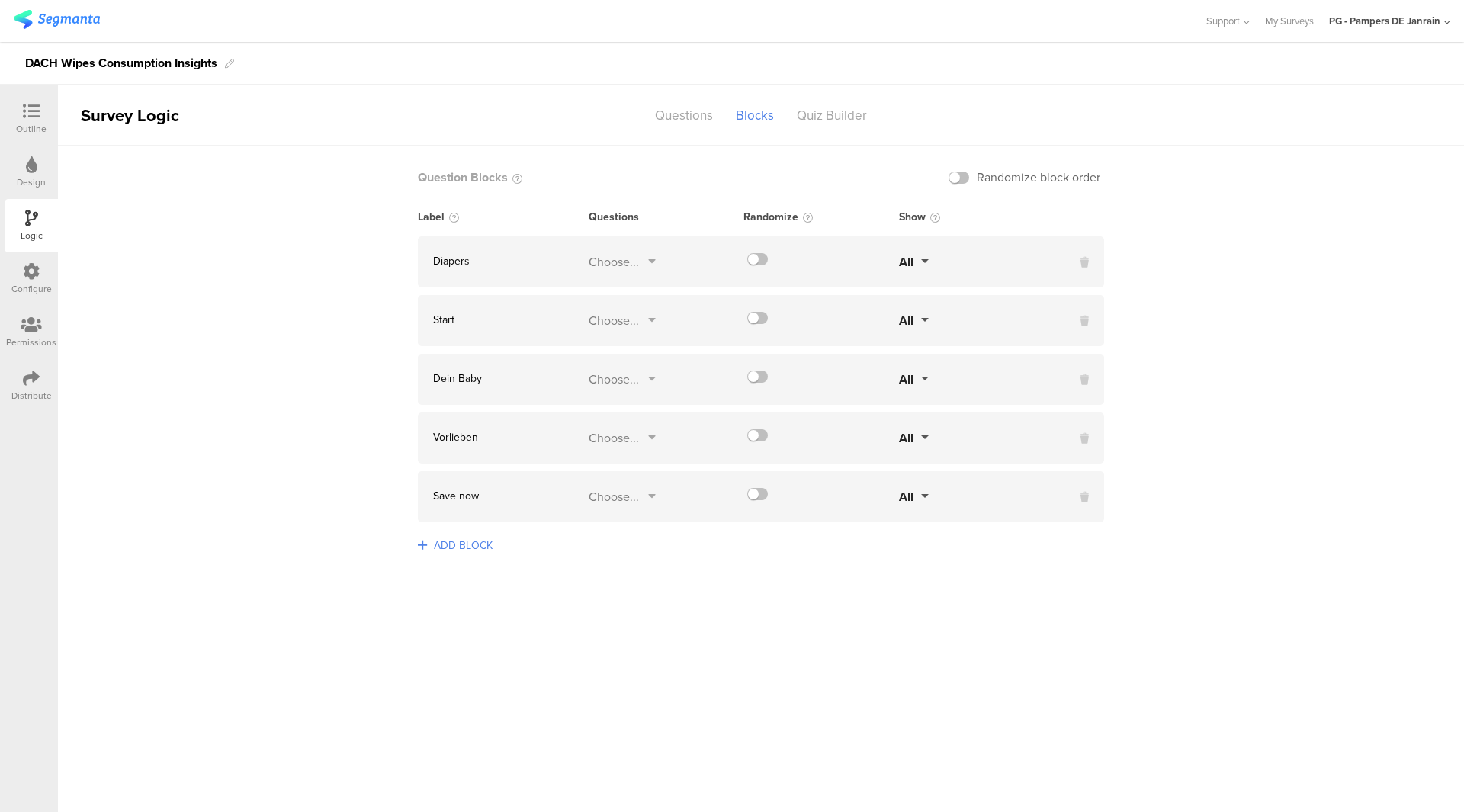
click at [445, 541] on span "ADD BLOCK" at bounding box center [463, 546] width 67 height 24
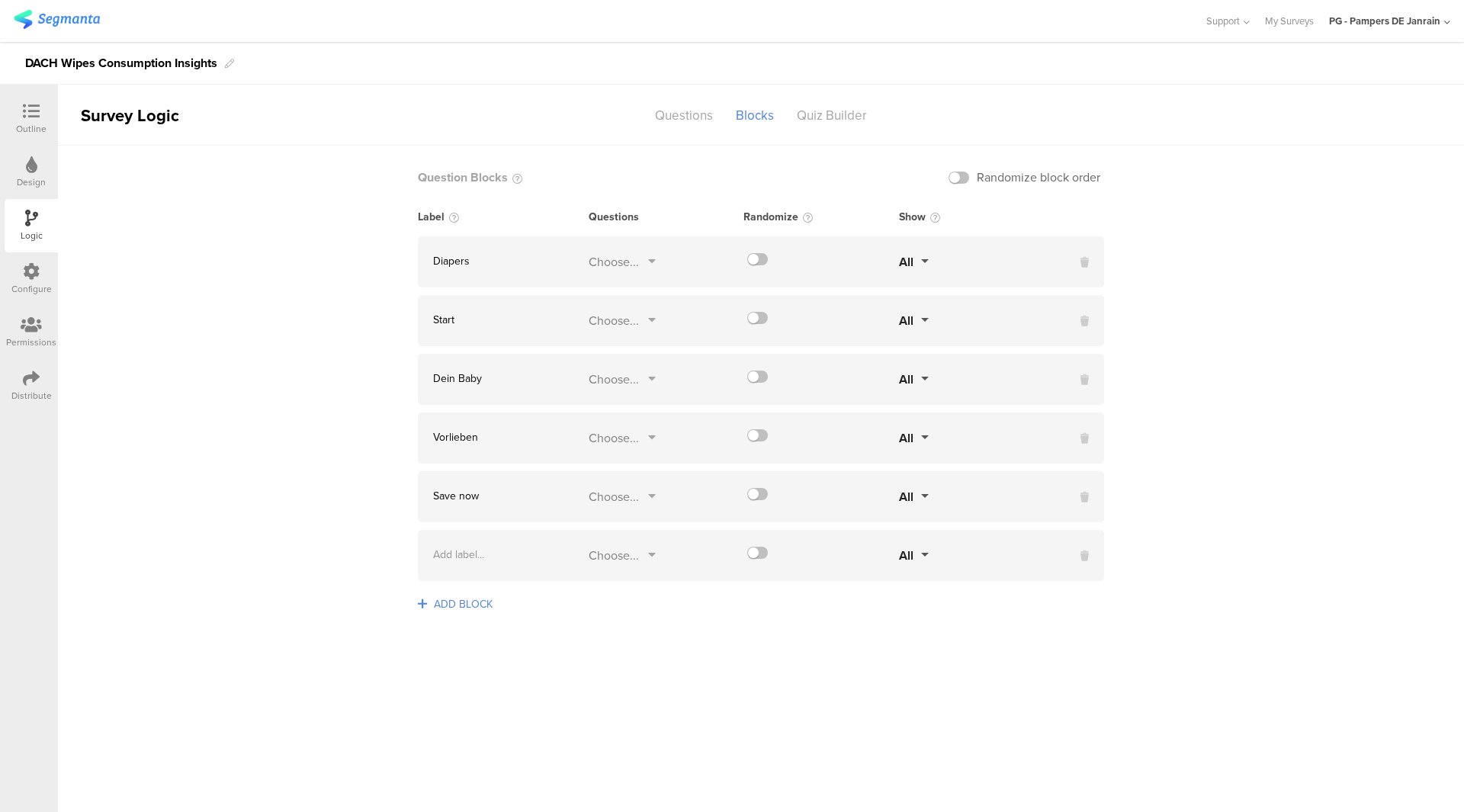
click at [1079, 555] on div at bounding box center [1080, 555] width 50 height 18
click at [1085, 559] on icon at bounding box center [1084, 555] width 8 height 16
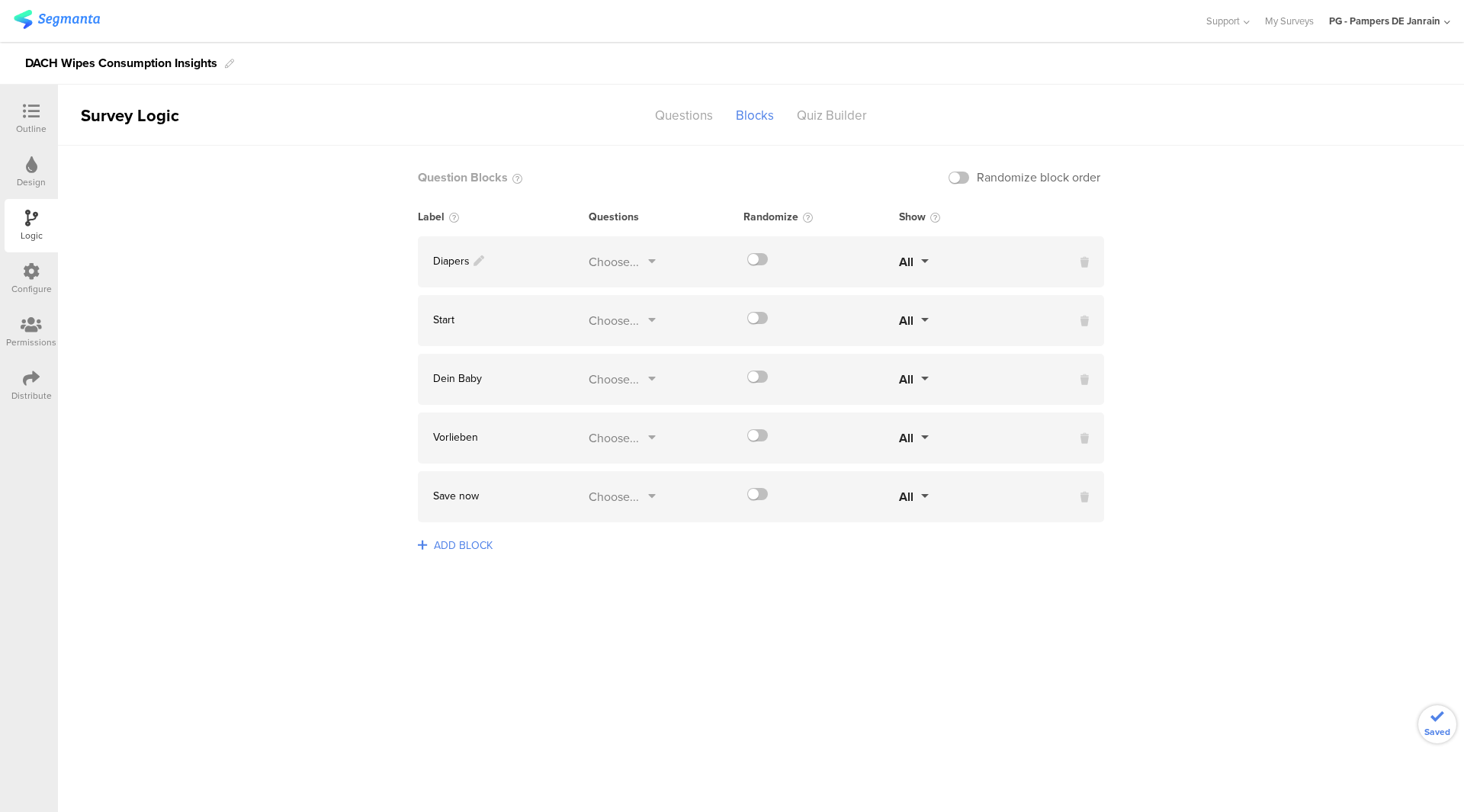
click at [439, 260] on span "Diapers" at bounding box center [452, 261] width 37 height 16
click at [444, 325] on span "Start" at bounding box center [444, 319] width 21 height 16
click at [439, 263] on span "Use" at bounding box center [443, 261] width 19 height 16
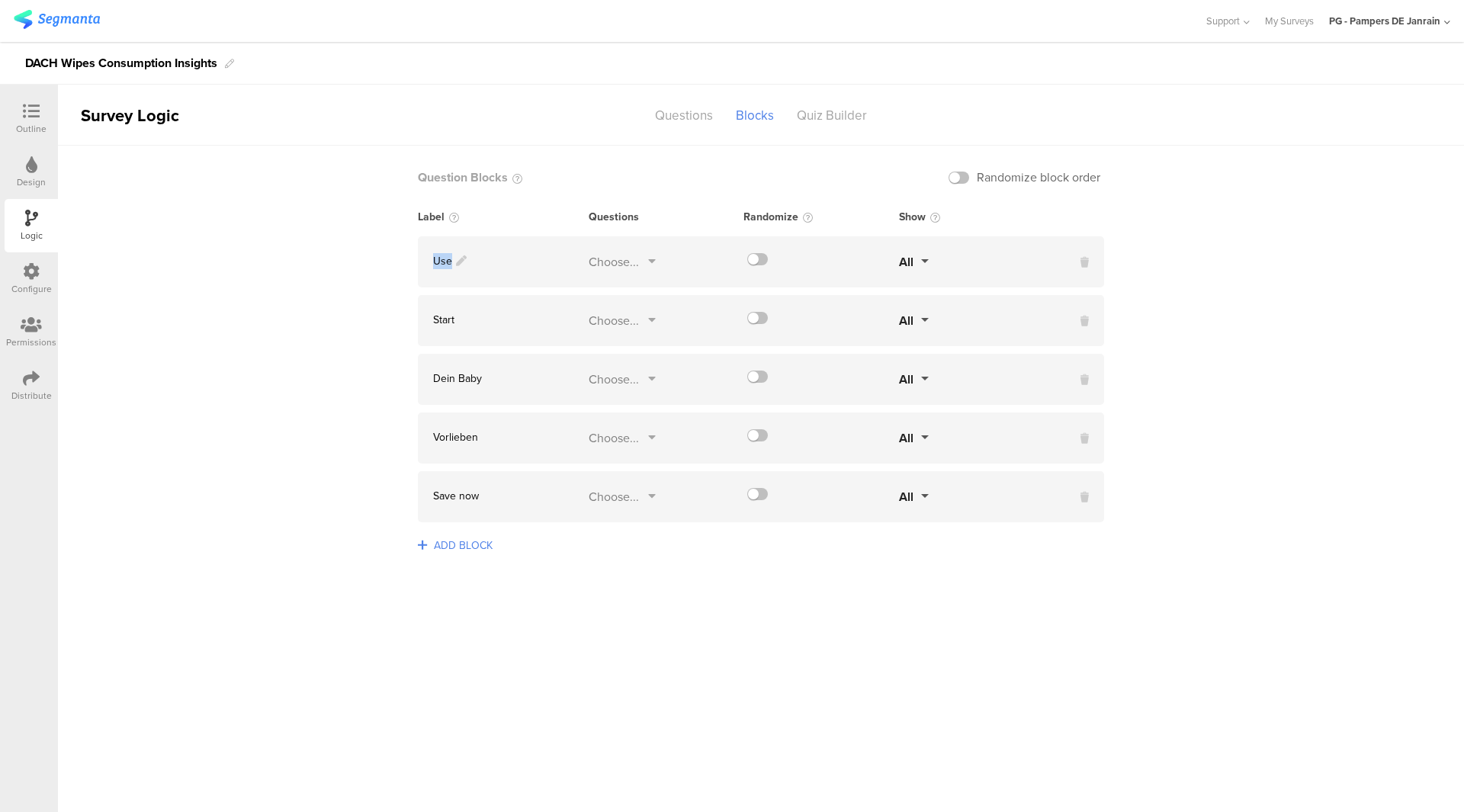
click at [439, 263] on span "Use" at bounding box center [443, 261] width 19 height 16
click at [445, 321] on span "Start" at bounding box center [444, 319] width 21 height 16
click at [436, 320] on span "St2art" at bounding box center [447, 319] width 28 height 16
click at [459, 377] on span "Dein Baby" at bounding box center [458, 378] width 49 height 16
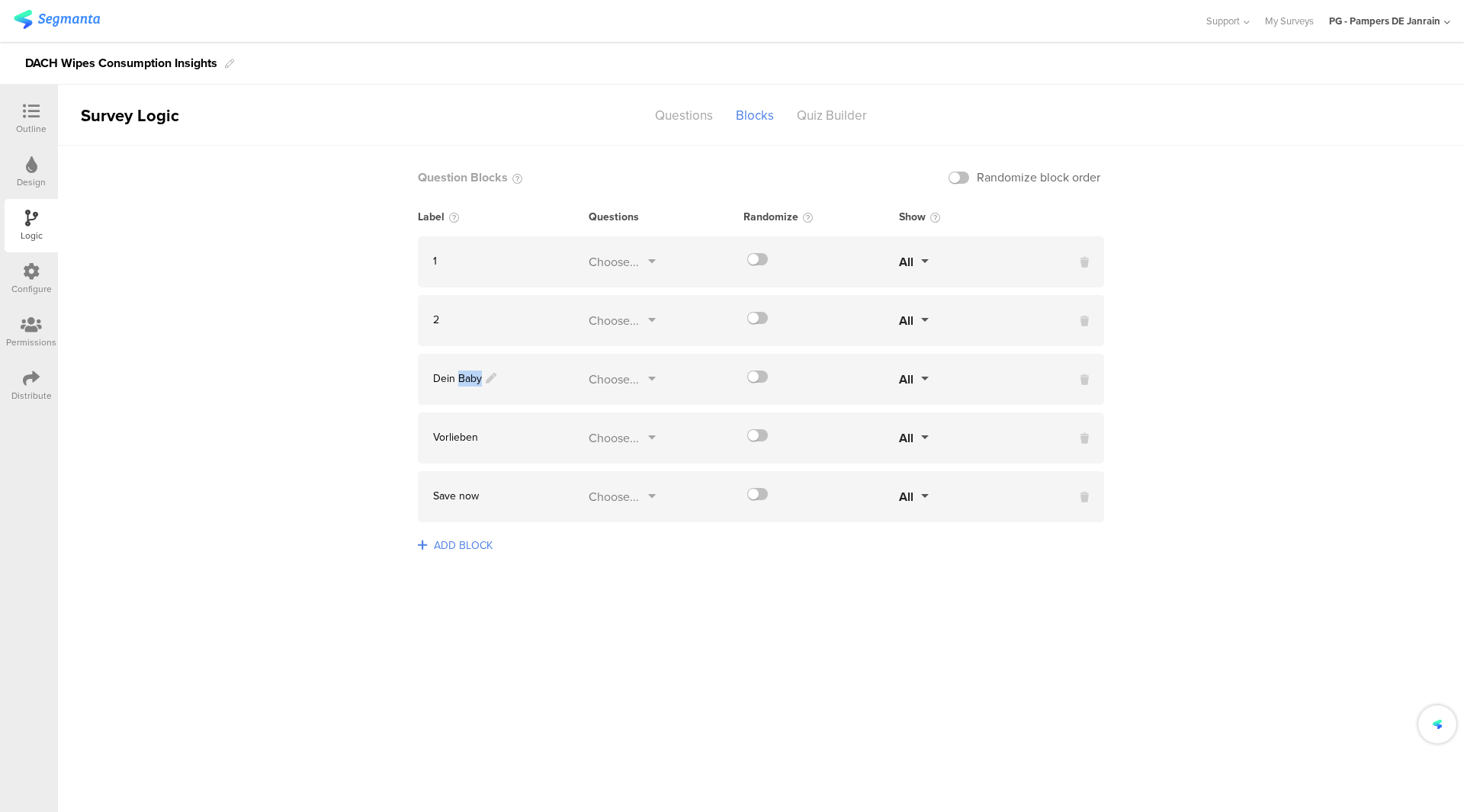
click at [459, 377] on span "Dein Baby" at bounding box center [458, 378] width 49 height 16
click at [456, 442] on span "Vorlieben" at bounding box center [456, 436] width 45 height 16
click at [453, 492] on span "Save now" at bounding box center [457, 495] width 46 height 16
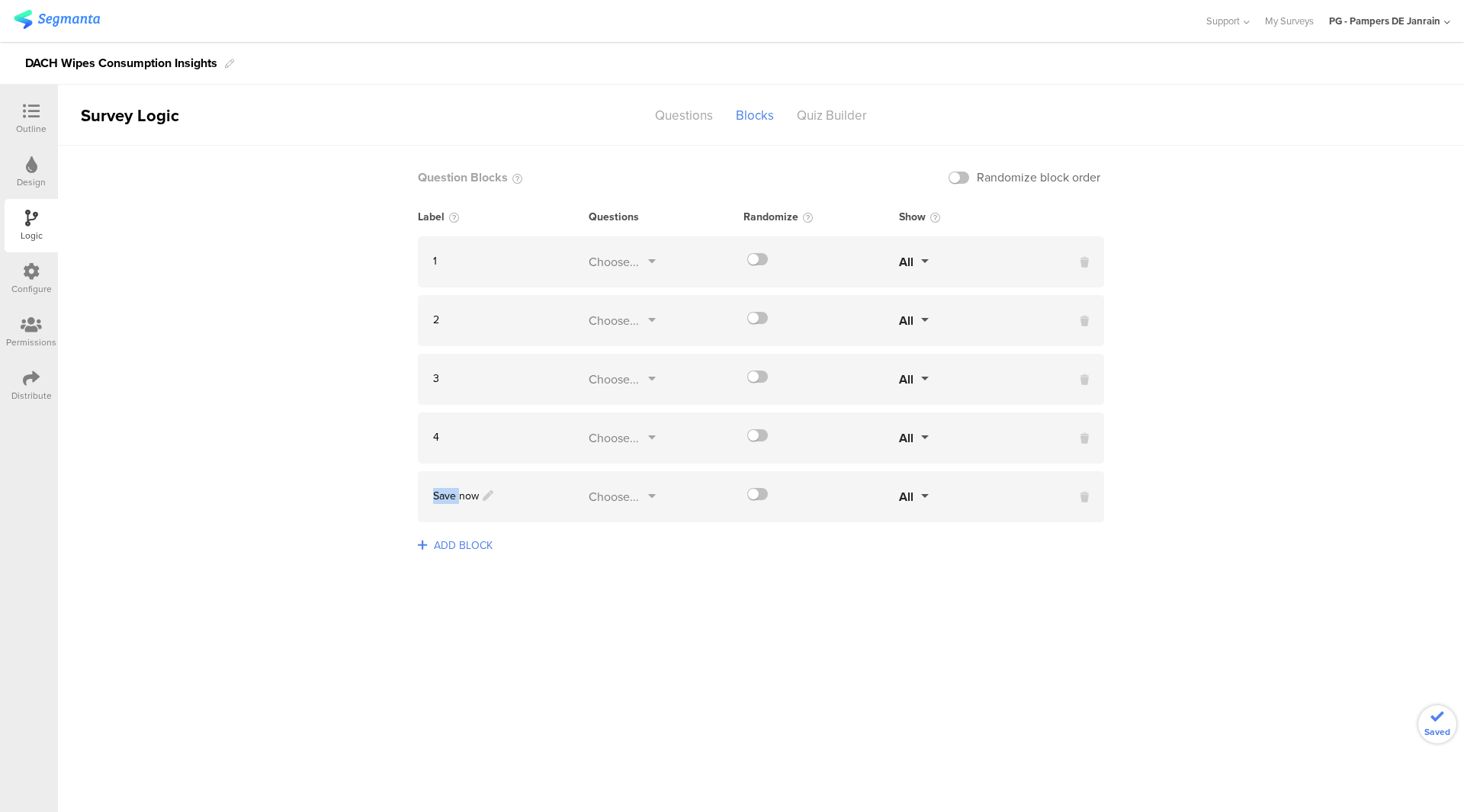
click at [453, 492] on span "Save now" at bounding box center [457, 495] width 46 height 16
click at [443, 491] on span "5now" at bounding box center [446, 495] width 26 height 16
click at [552, 573] on sg-logic-groups-list "Question Blocks Randomize block order Label Questions Randomize Show 1 Choose..." at bounding box center [761, 479] width 1406 height 666
click at [483, 551] on span "ADD BLOCK" at bounding box center [463, 546] width 67 height 24
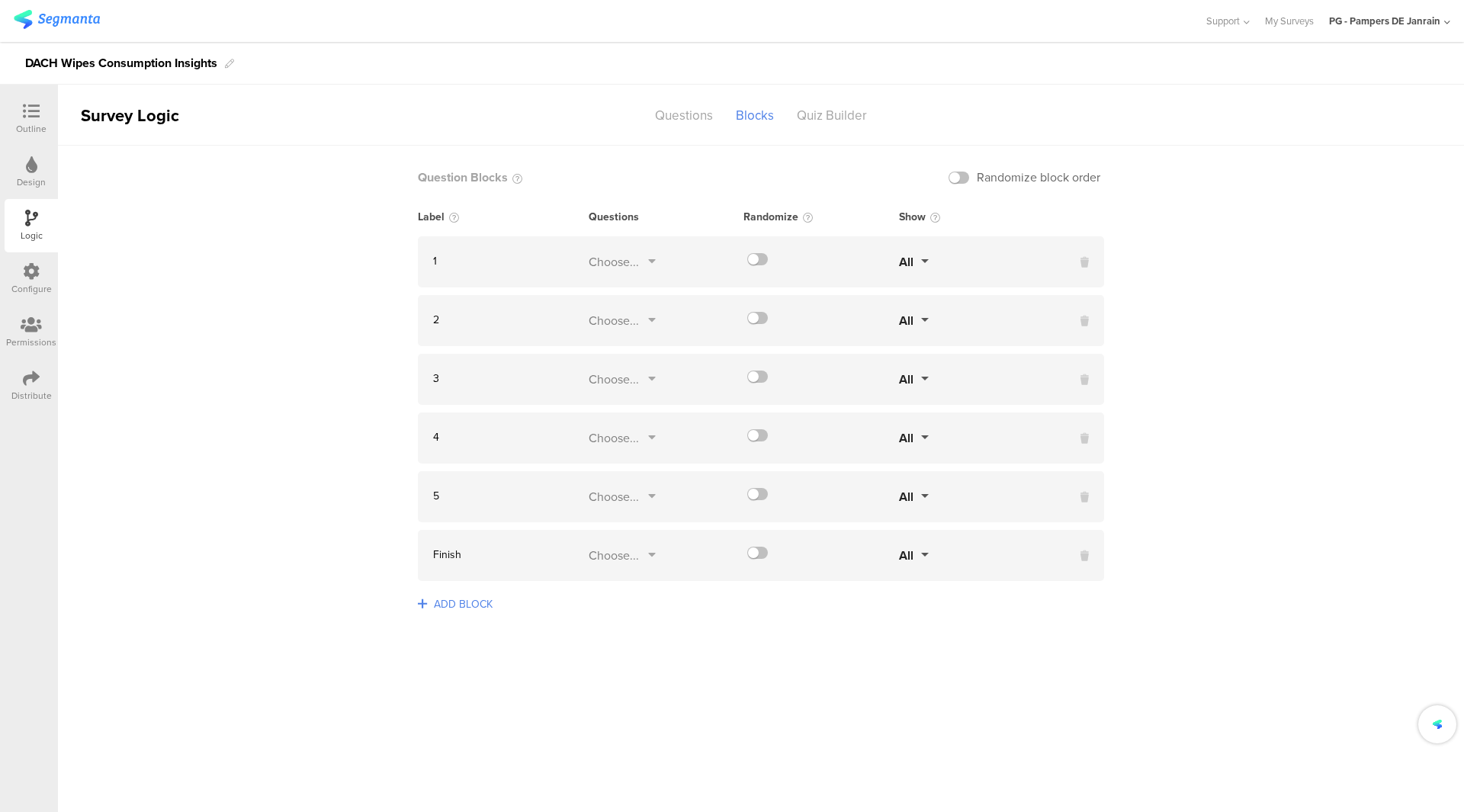
click at [717, 666] on sg-logic-groups-list "Question Blocks Randomize block order Label Questions Randomize Show 1 Choose..." at bounding box center [761, 479] width 1406 height 666
click at [621, 557] on div "Choose..." at bounding box center [614, 555] width 50 height 18
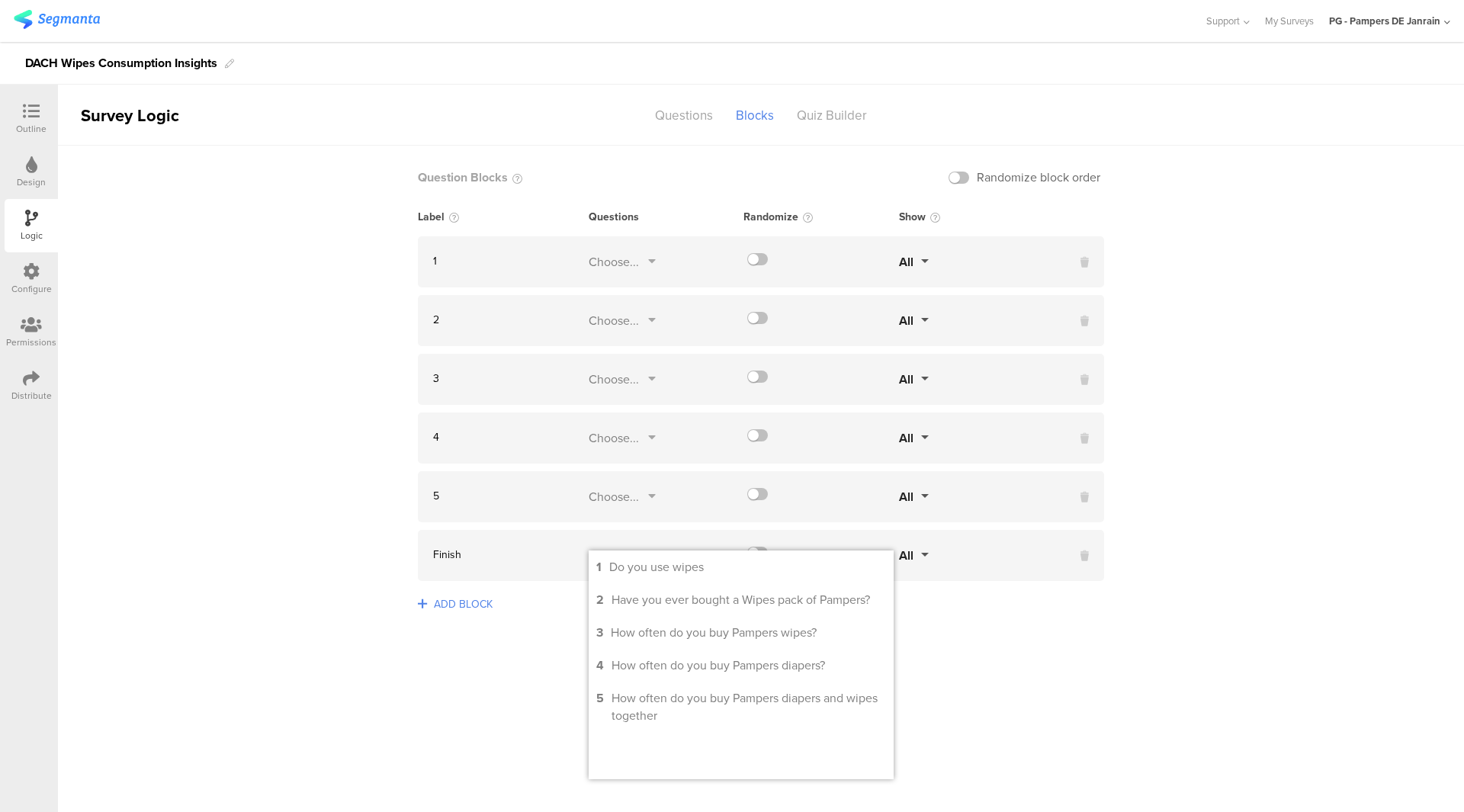
drag, startPoint x: 1095, startPoint y: 637, endPoint x: 781, endPoint y: 442, distance: 369.6
click at [1096, 637] on sg-logic-groups-list "Question Blocks Randomize block order Label Questions Randomize Show 1 Choose..." at bounding box center [761, 479] width 1406 height 666
click at [626, 267] on div "Choose..." at bounding box center [614, 261] width 50 height 18
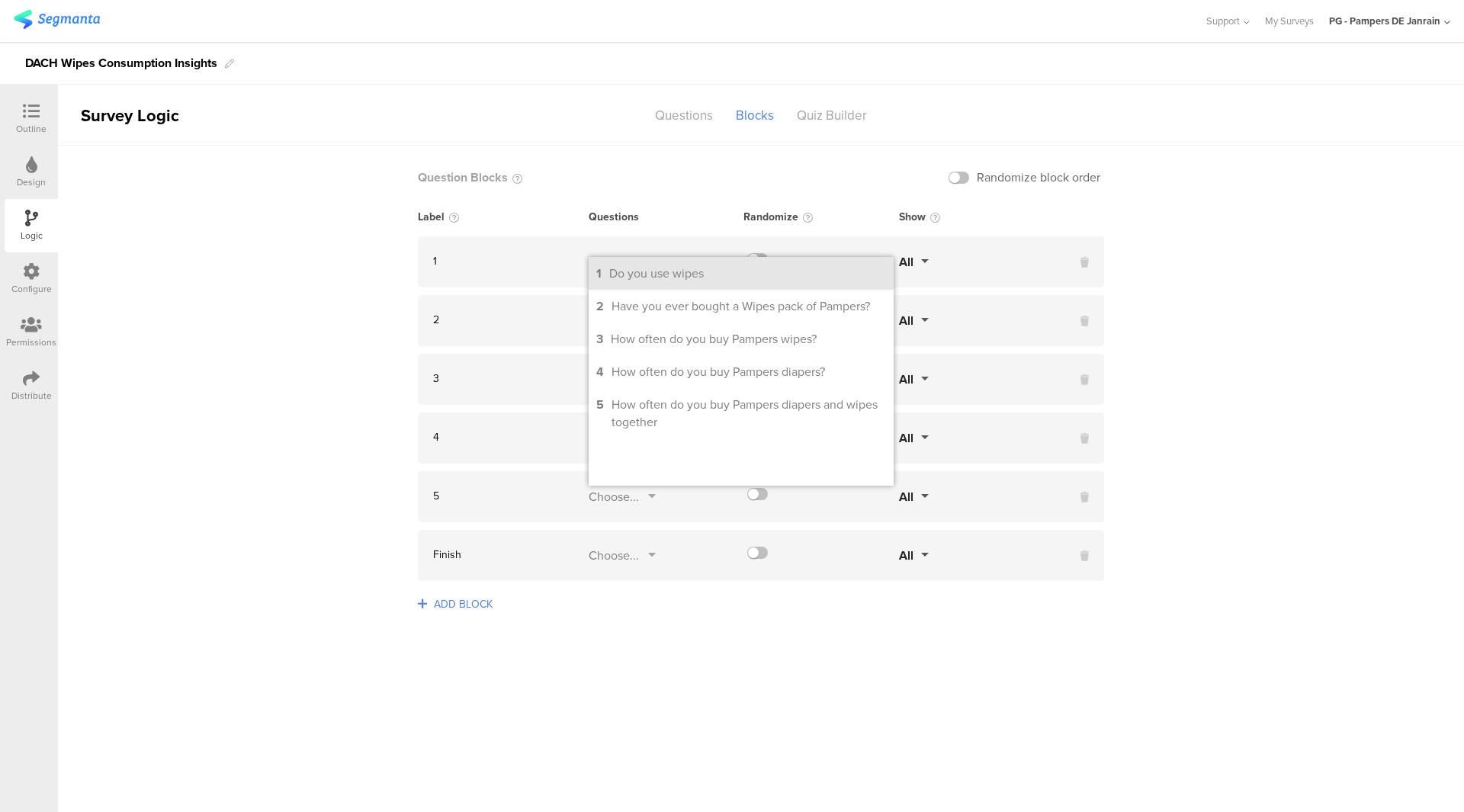
click at [642, 273] on div "Do you use wipes" at bounding box center [656, 273] width 94 height 18
click at [519, 329] on div "2" at bounding box center [503, 320] width 171 height 18
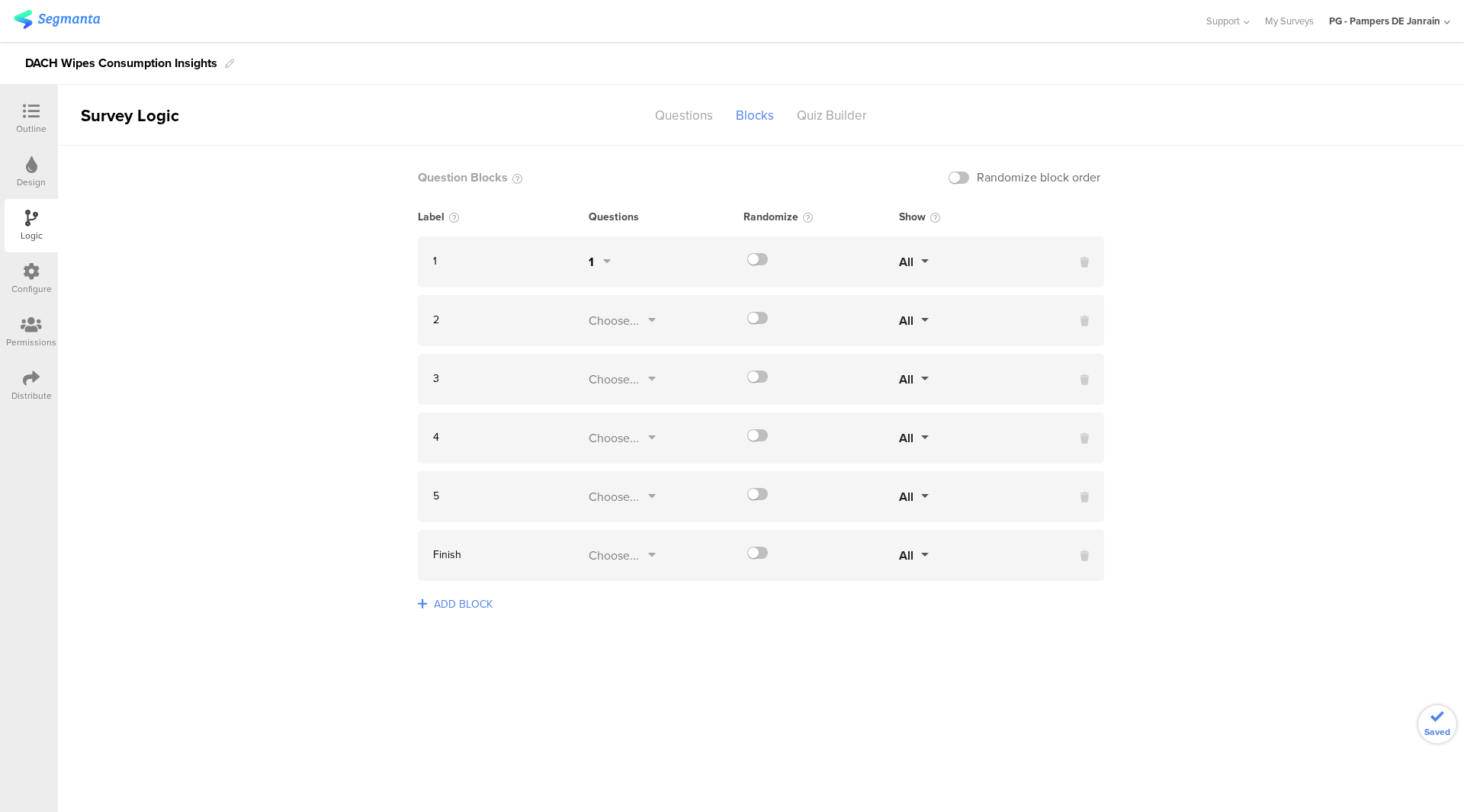
click at [628, 319] on div "Choose..." at bounding box center [614, 320] width 50 height 18
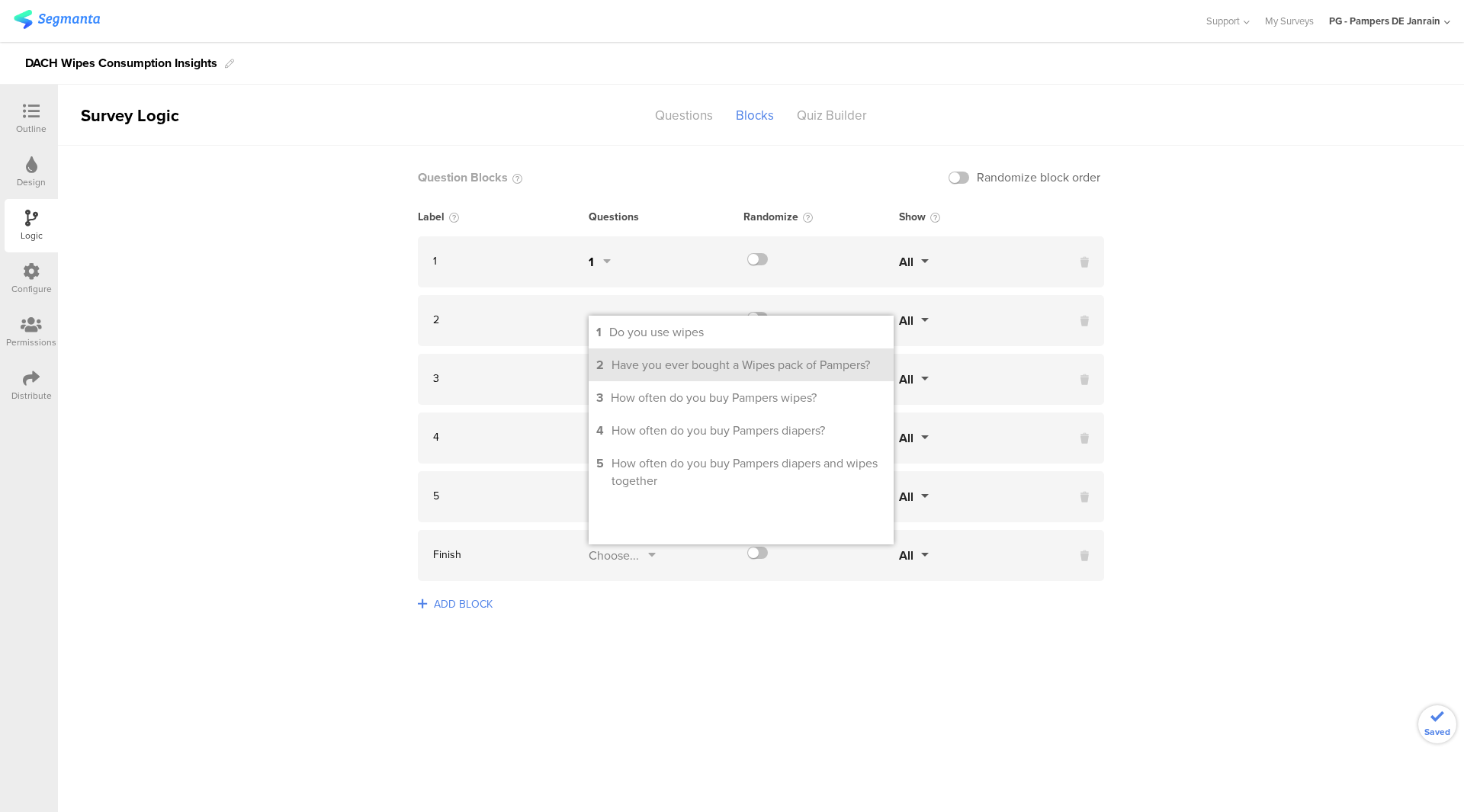
click at [658, 376] on li "2 Have you ever bought a Wipes pack of Pampers?" at bounding box center [741, 364] width 305 height 32
click at [554, 398] on div "3 Choose... All" at bounding box center [761, 379] width 687 height 51
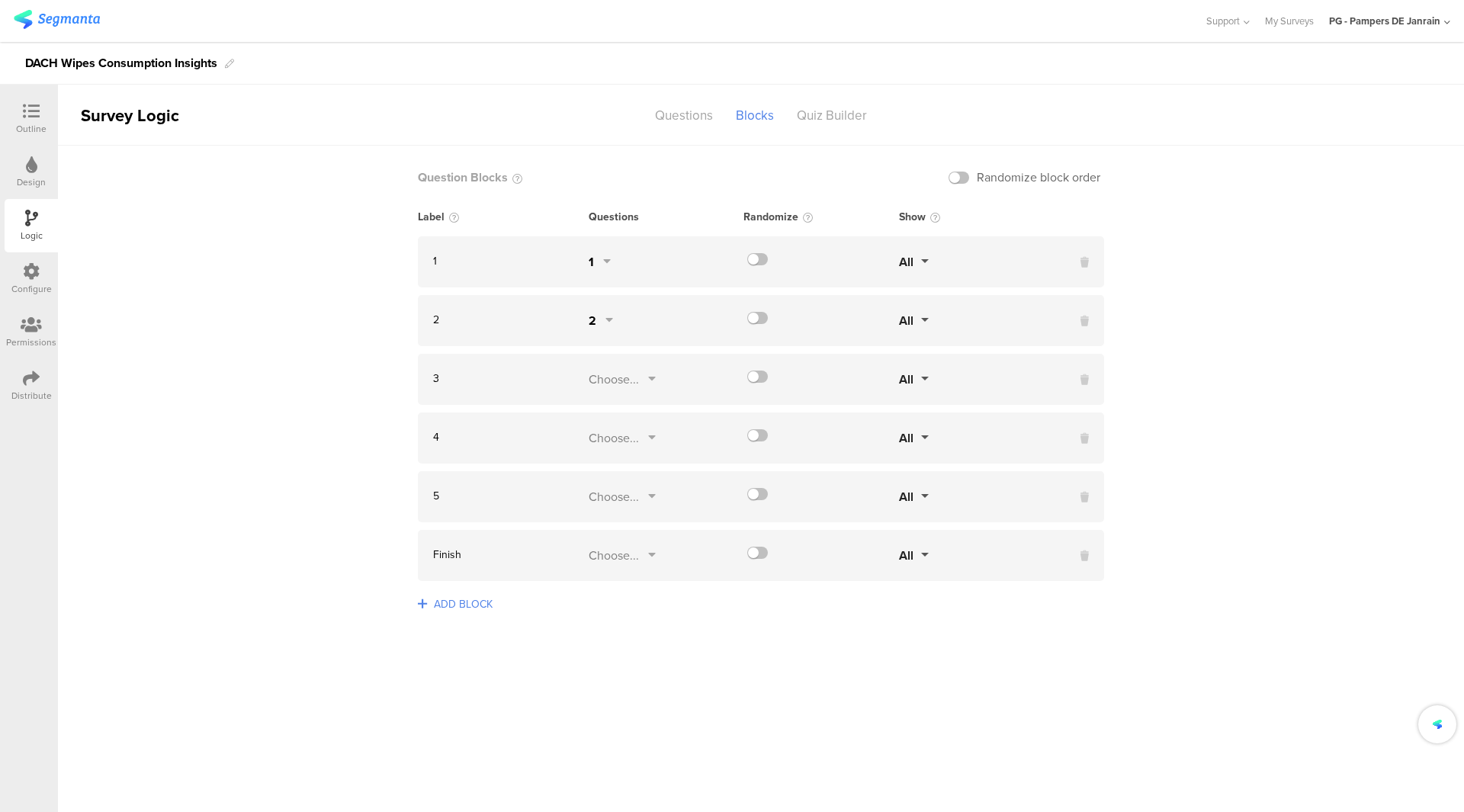
click at [634, 386] on div "Choose..." at bounding box center [614, 379] width 50 height 18
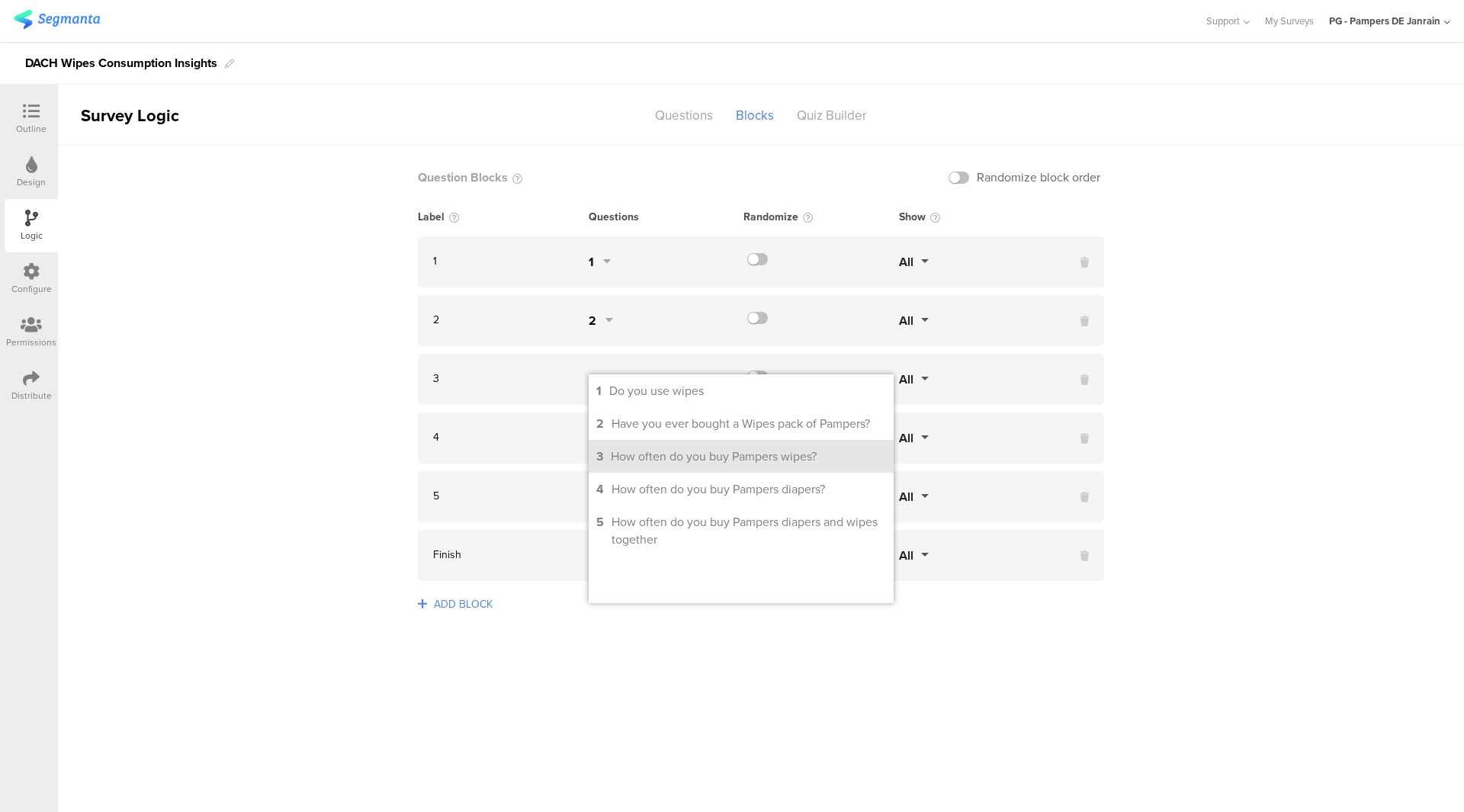
click at [669, 464] on div "How often do you buy Pampers wipes?" at bounding box center [714, 455] width 206 height 18
click at [351, 425] on sg-logic-groups-list "Question Blocks Randomize block order Label Questions Randomize Show 1 1 All" at bounding box center [761, 479] width 1406 height 666
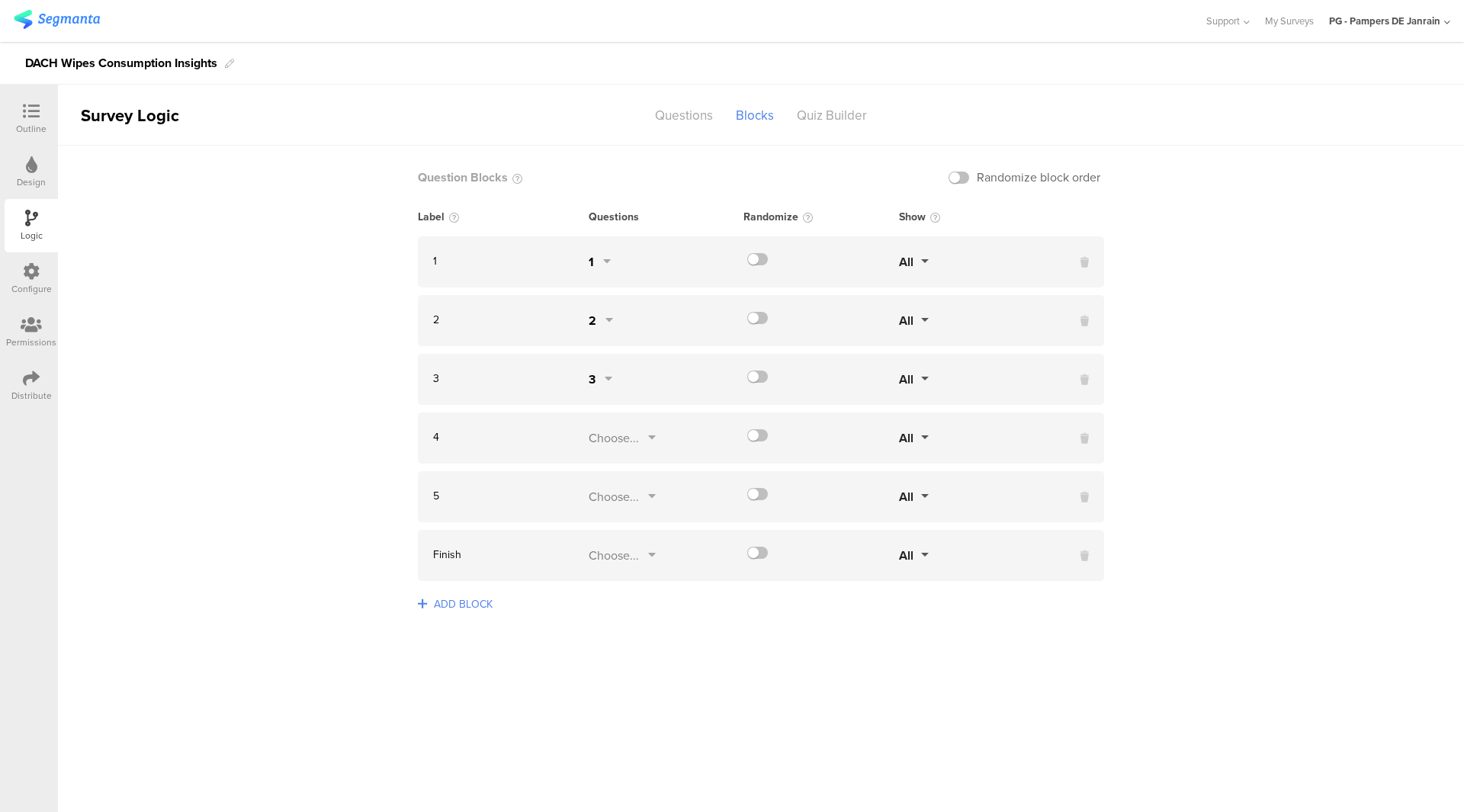
click at [628, 439] on div "Choose..." at bounding box center [614, 437] width 50 height 18
click at [727, 547] on div "How often do you buy Pampers diapers?" at bounding box center [718, 547] width 214 height 18
click at [351, 481] on sg-logic-groups-list "Question Blocks Randomize block order Label Questions Randomize Show 1 1 All" at bounding box center [761, 479] width 1406 height 666
click at [614, 494] on div "Choose..." at bounding box center [614, 496] width 50 height 18
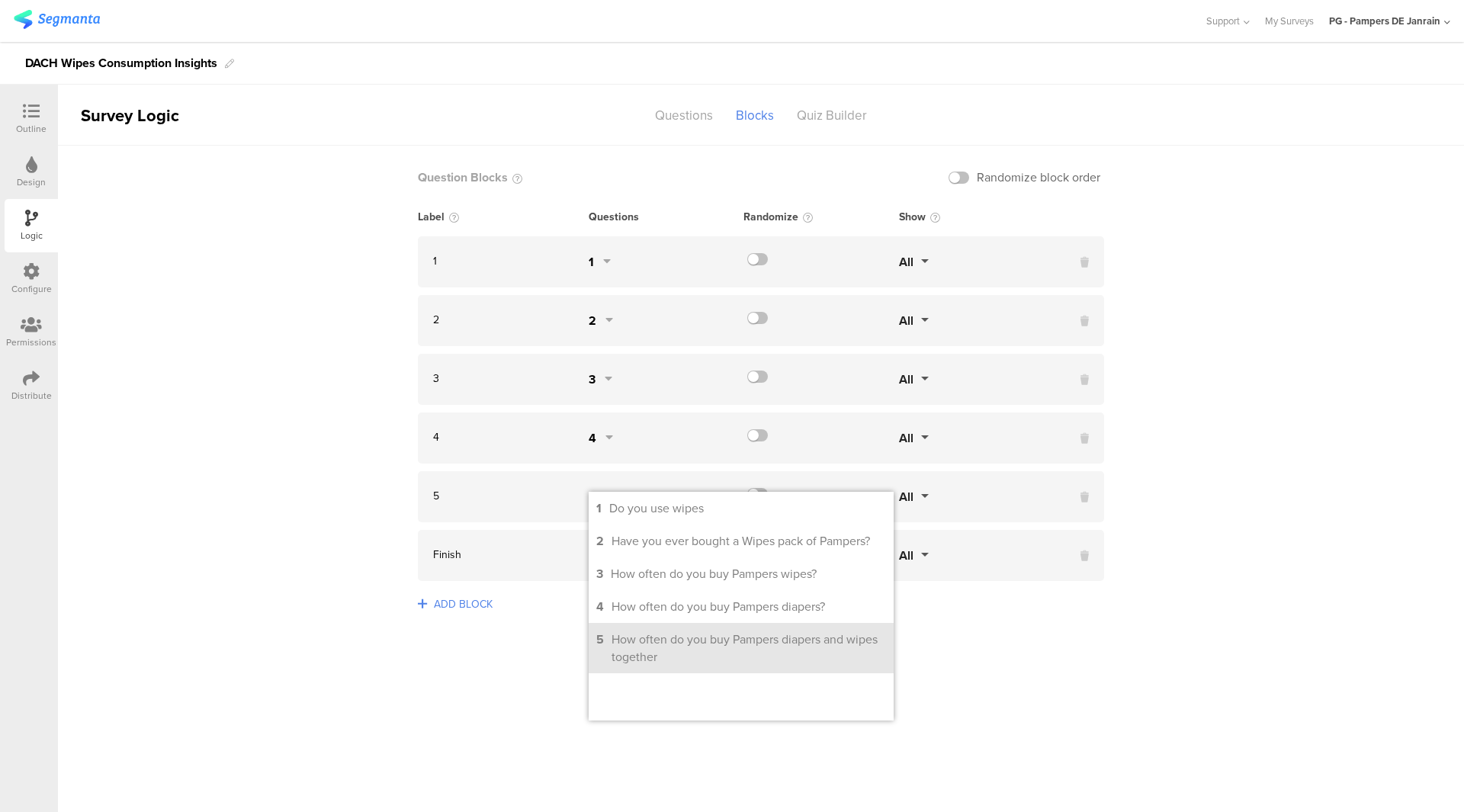
click at [761, 634] on div "How often do you buy Pampers diapers and wipes together" at bounding box center [749, 648] width 274 height 35
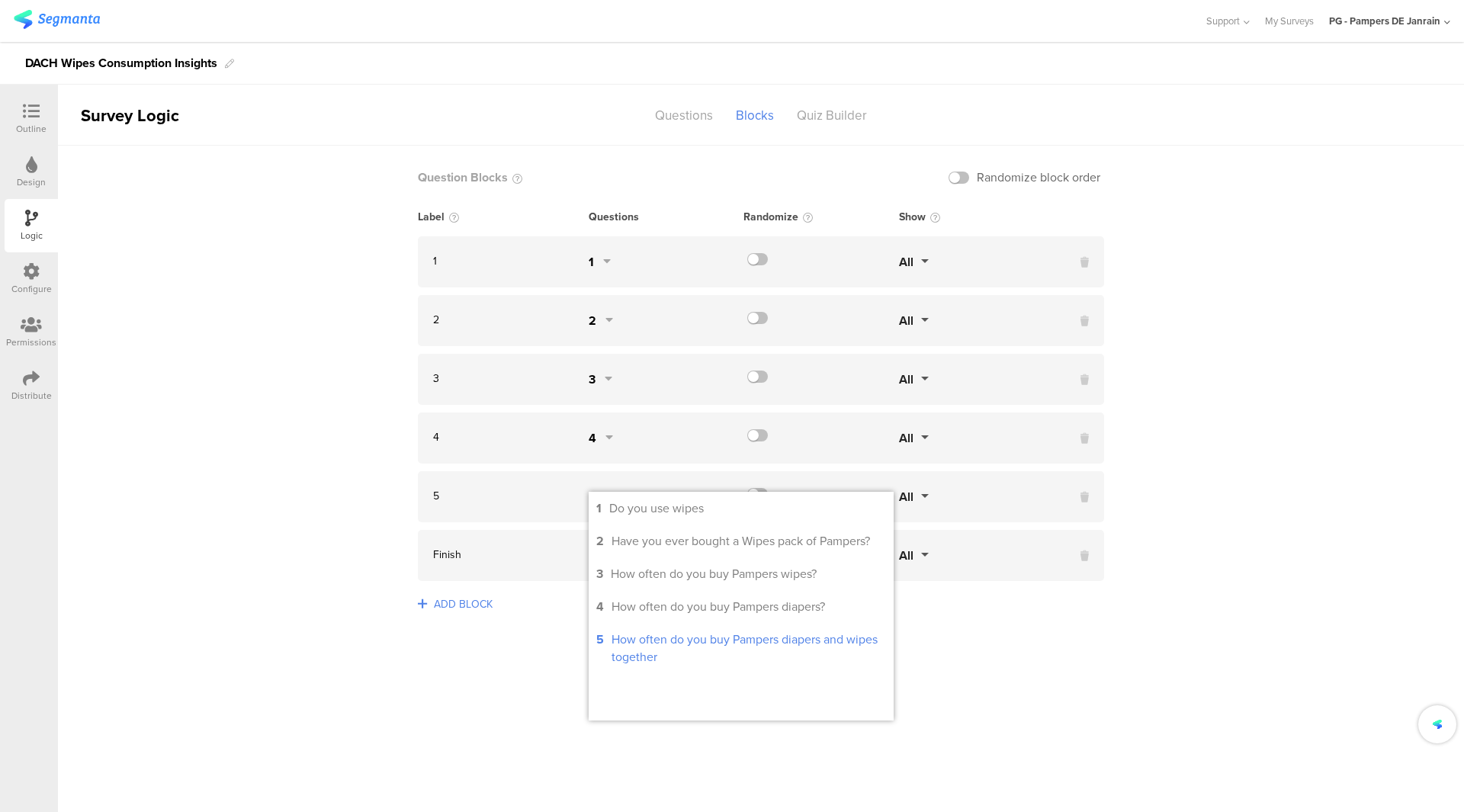
click at [225, 551] on sg-logic-groups-list "Question Blocks Randomize block order Label Questions Randomize Show 1 1 All" at bounding box center [761, 479] width 1406 height 666
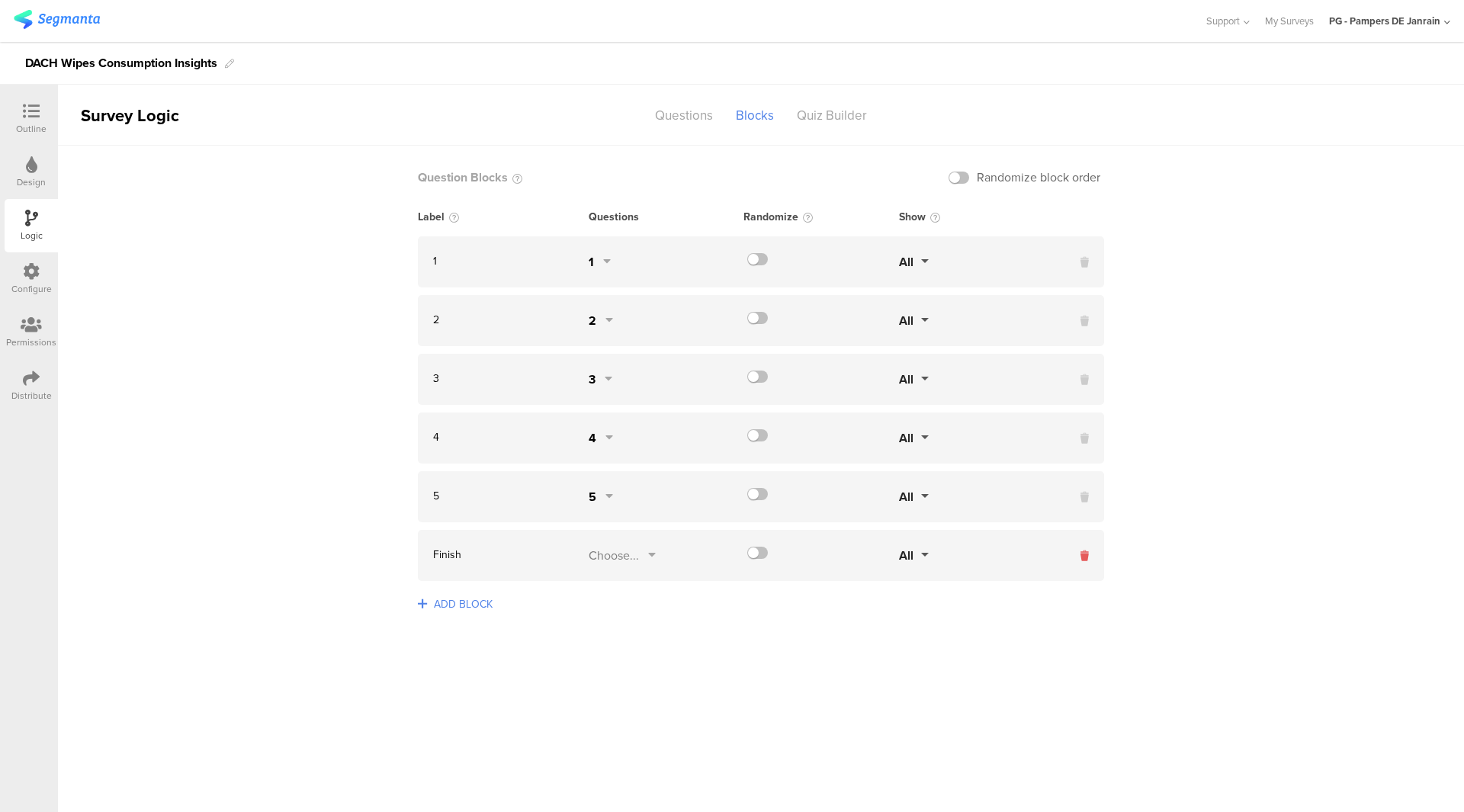
click at [1086, 554] on icon at bounding box center [1084, 555] width 8 height 16
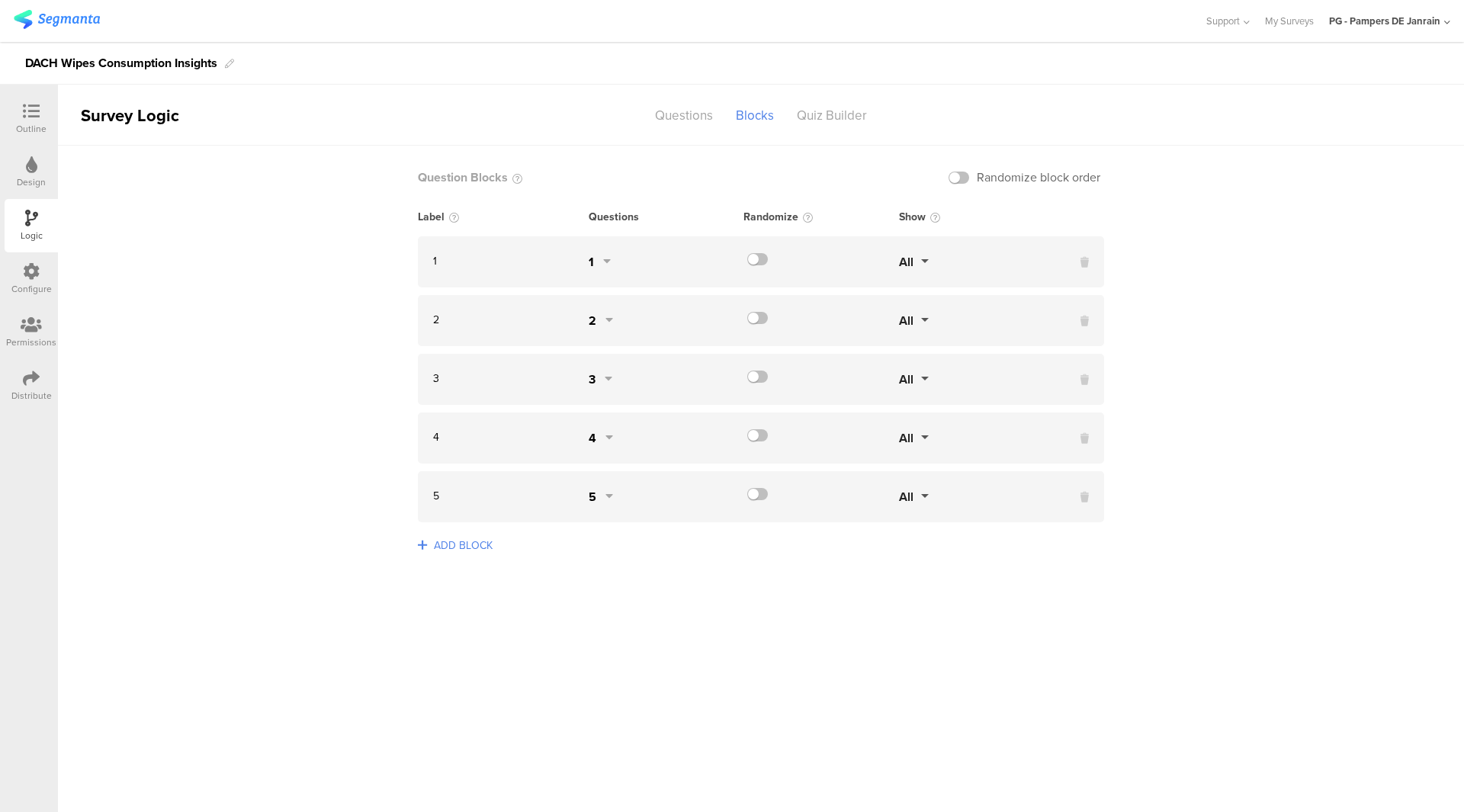
drag, startPoint x: 29, startPoint y: 174, endPoint x: 32, endPoint y: 141, distance: 33.1
click at [29, 174] on div at bounding box center [31, 165] width 11 height 19
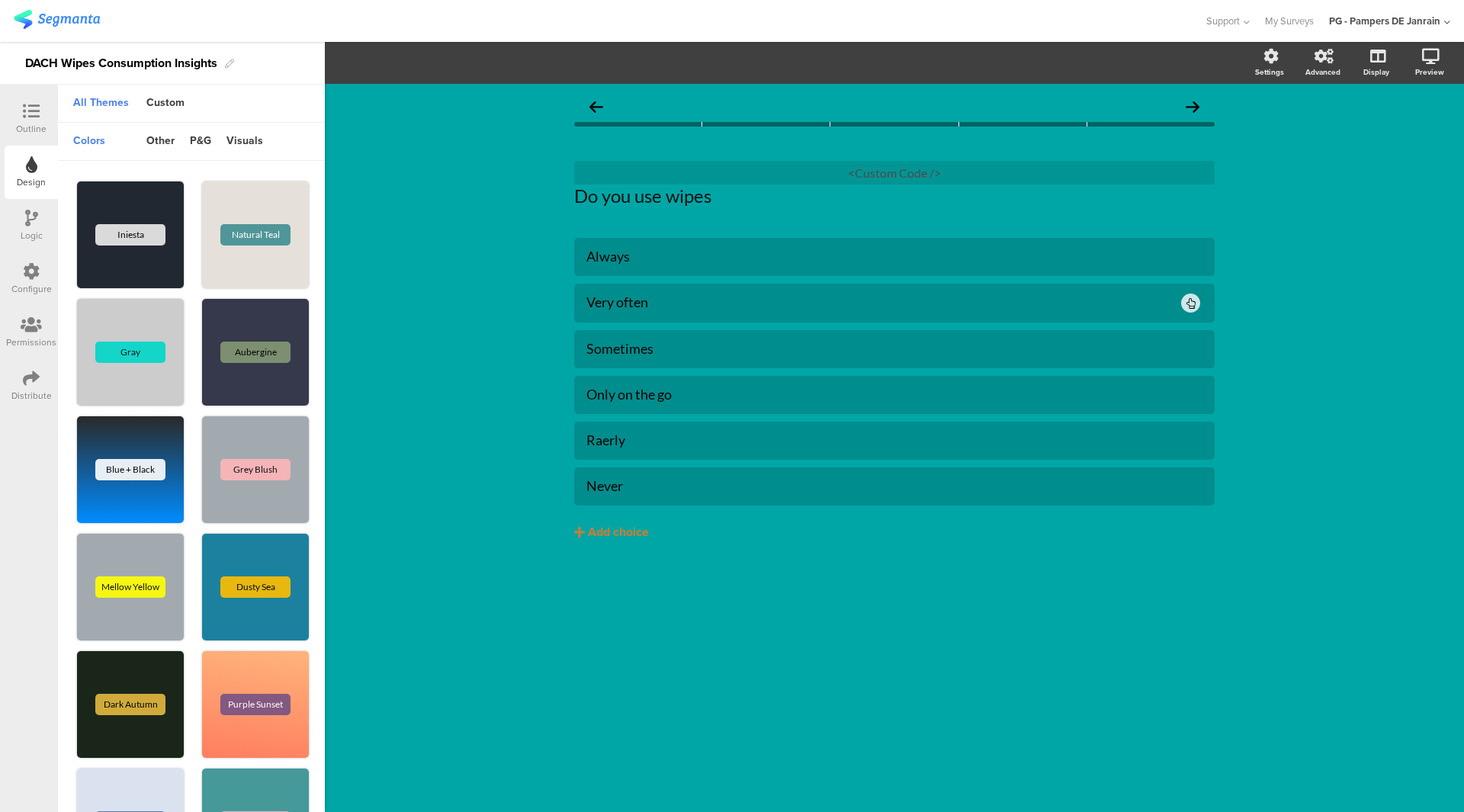
click at [38, 117] on icon at bounding box center [31, 111] width 17 height 17
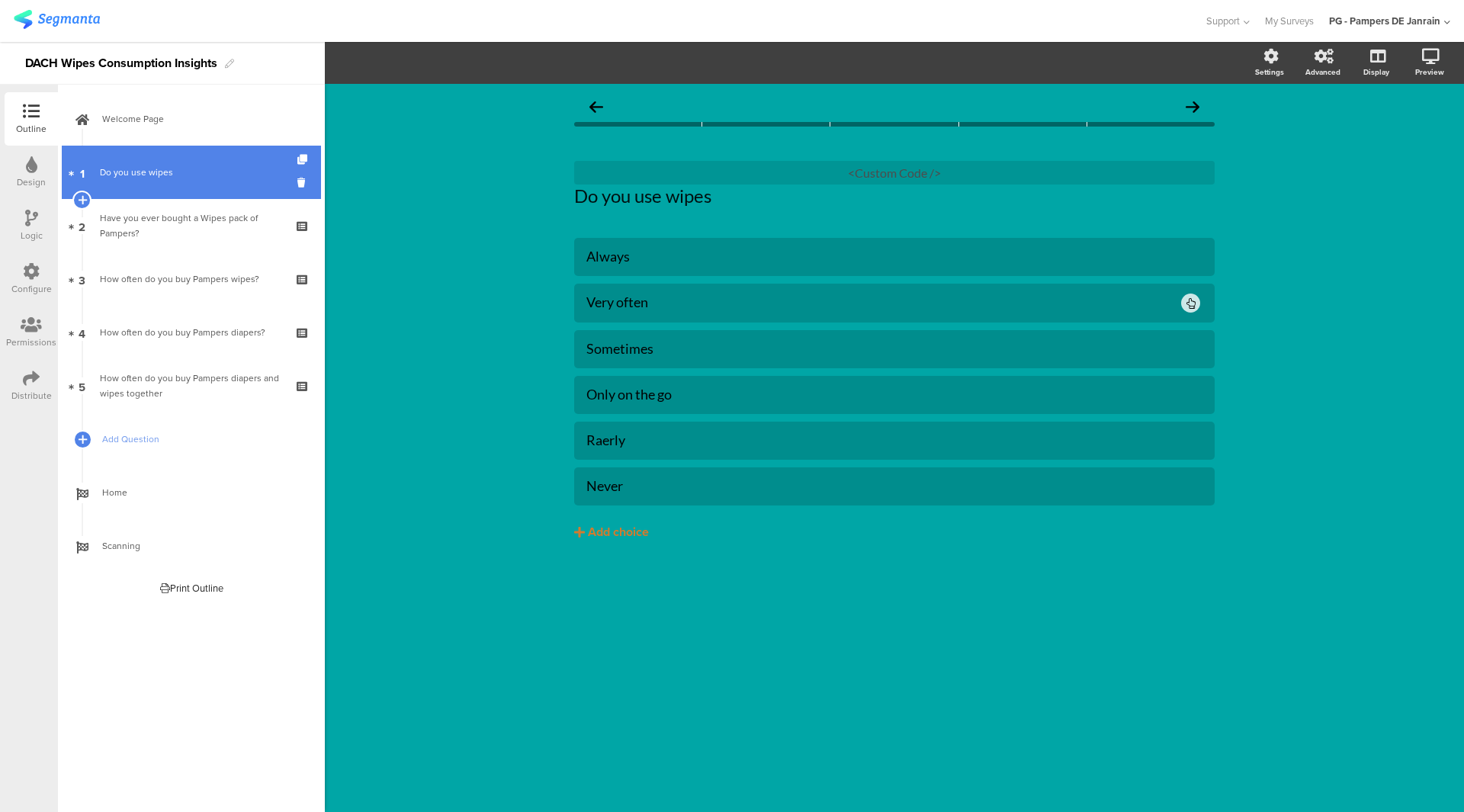
click at [172, 179] on div "Do you use wipes" at bounding box center [190, 172] width 182 height 16
click at [169, 154] on link "1 Do you use wipes" at bounding box center [191, 173] width 260 height 54
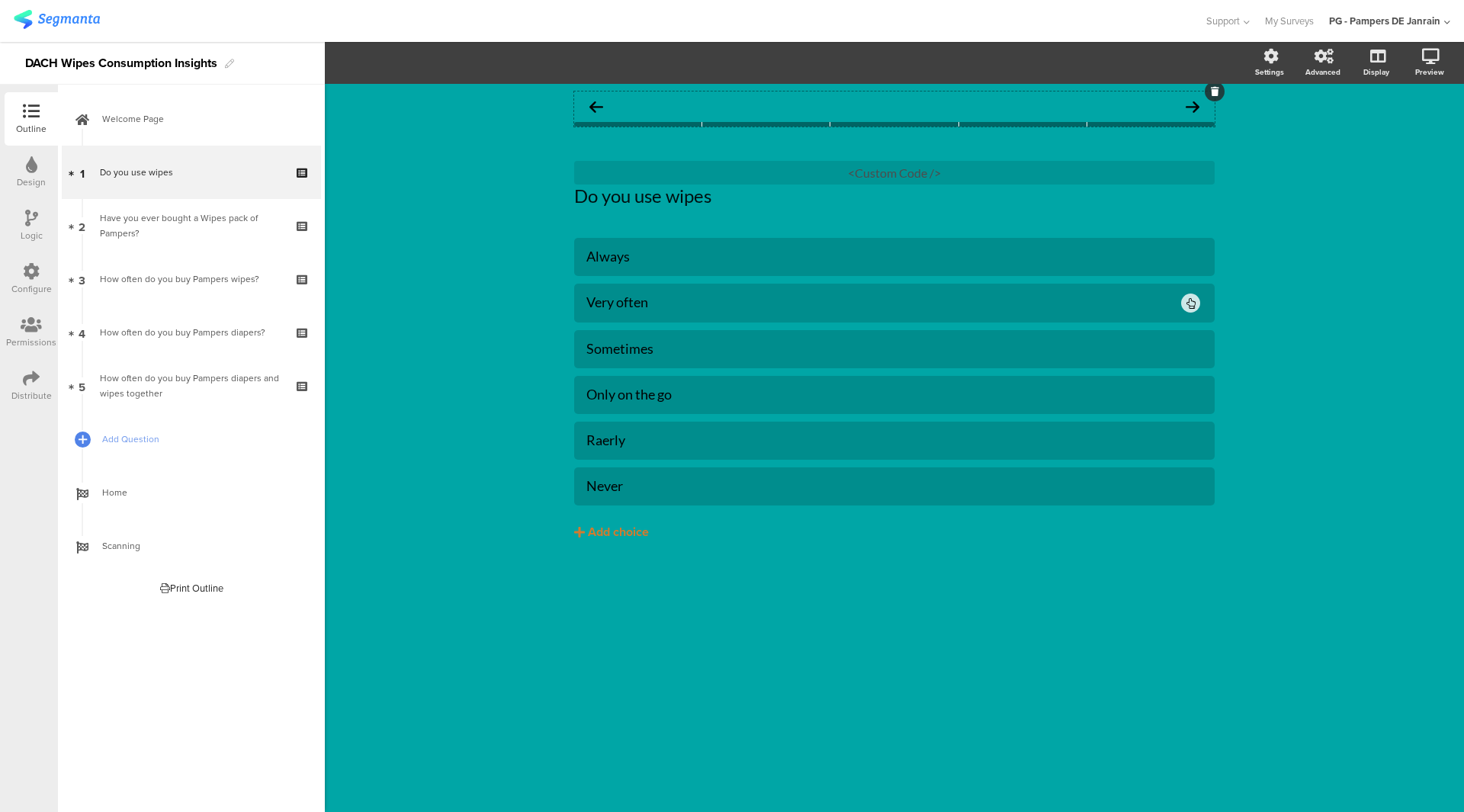
click at [616, 124] on div at bounding box center [638, 124] width 128 height 5
click at [1432, 67] on div "Preview" at bounding box center [1429, 72] width 29 height 11
click at [1409, 130] on icon at bounding box center [1410, 137] width 12 height 19
click at [872, 110] on div at bounding box center [894, 106] width 640 height 30
click at [364, 77] on section "Progress bar Type Segmented Line Segmented Segments Edit Blocks Show segment la…" at bounding box center [894, 62] width 1140 height 42
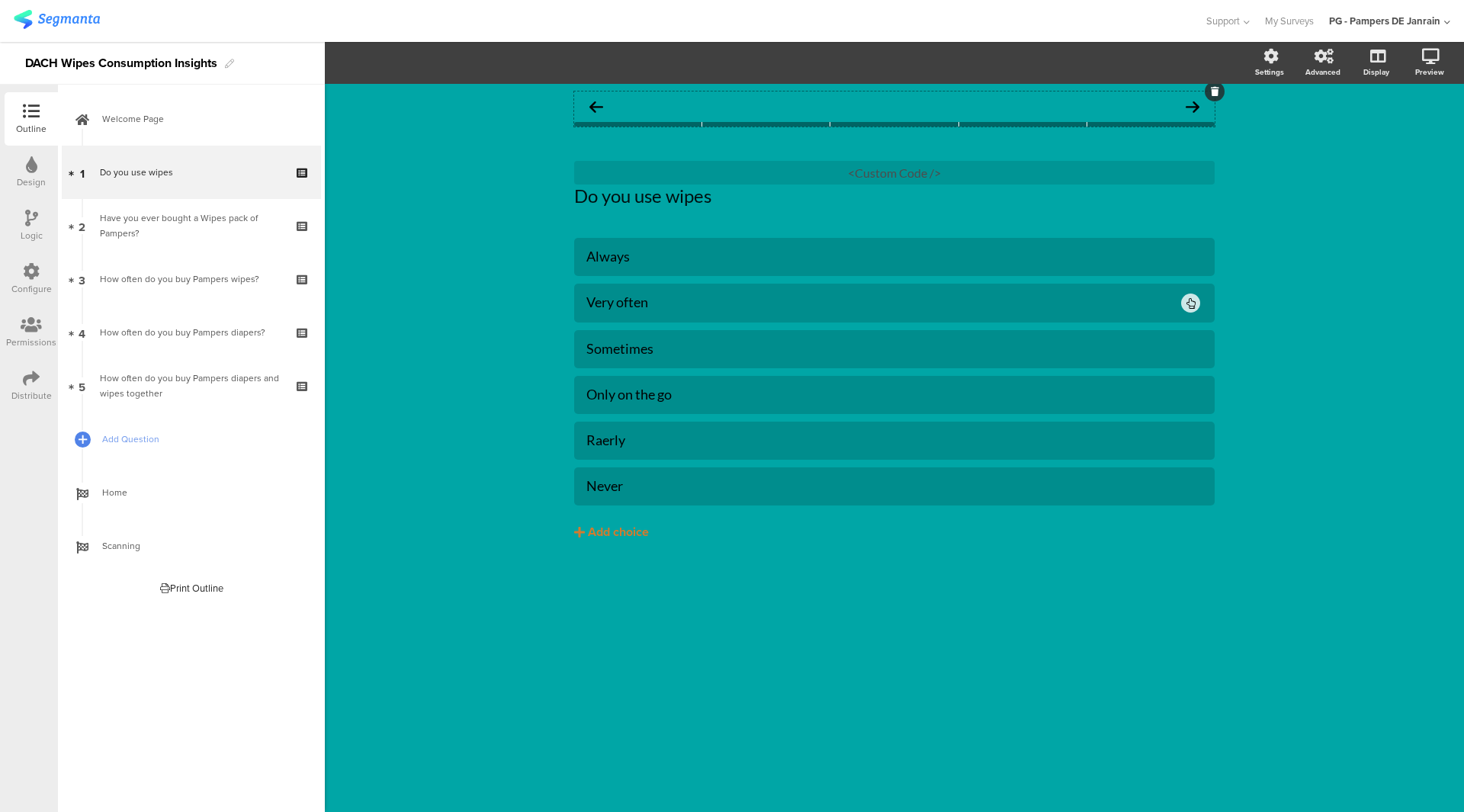
click at [793, 103] on div at bounding box center [894, 106] width 640 height 30
click at [364, 48] on section "Progress bar Type Segmented Line Segmented Segments Edit Blocks Show segment la…" at bounding box center [894, 62] width 1140 height 42
click at [633, 112] on div at bounding box center [894, 106] width 640 height 30
click at [383, 59] on icon "button" at bounding box center [383, 62] width 16 height 12
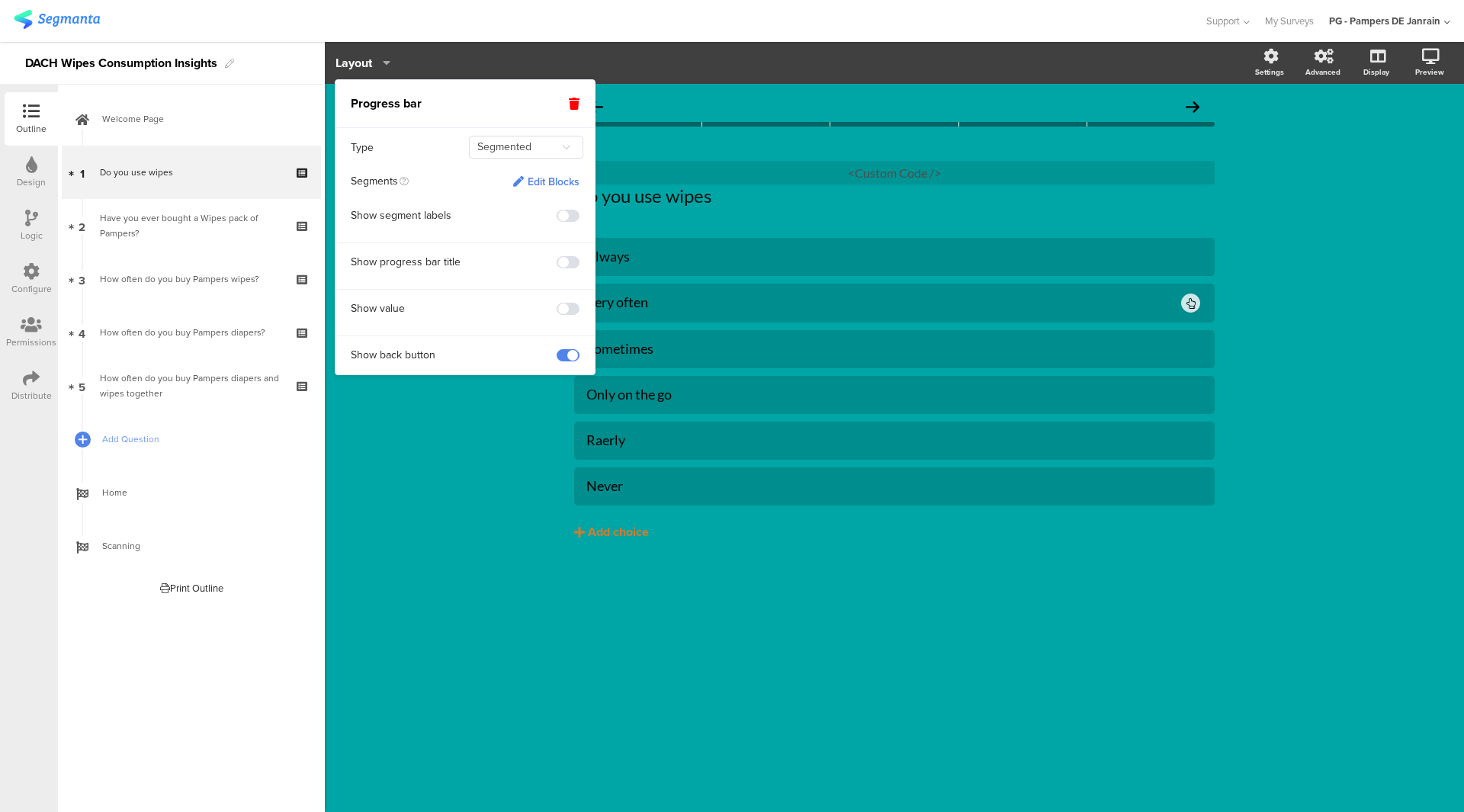
click at [536, 176] on div "Edit Blocks" at bounding box center [546, 182] width 67 height 13
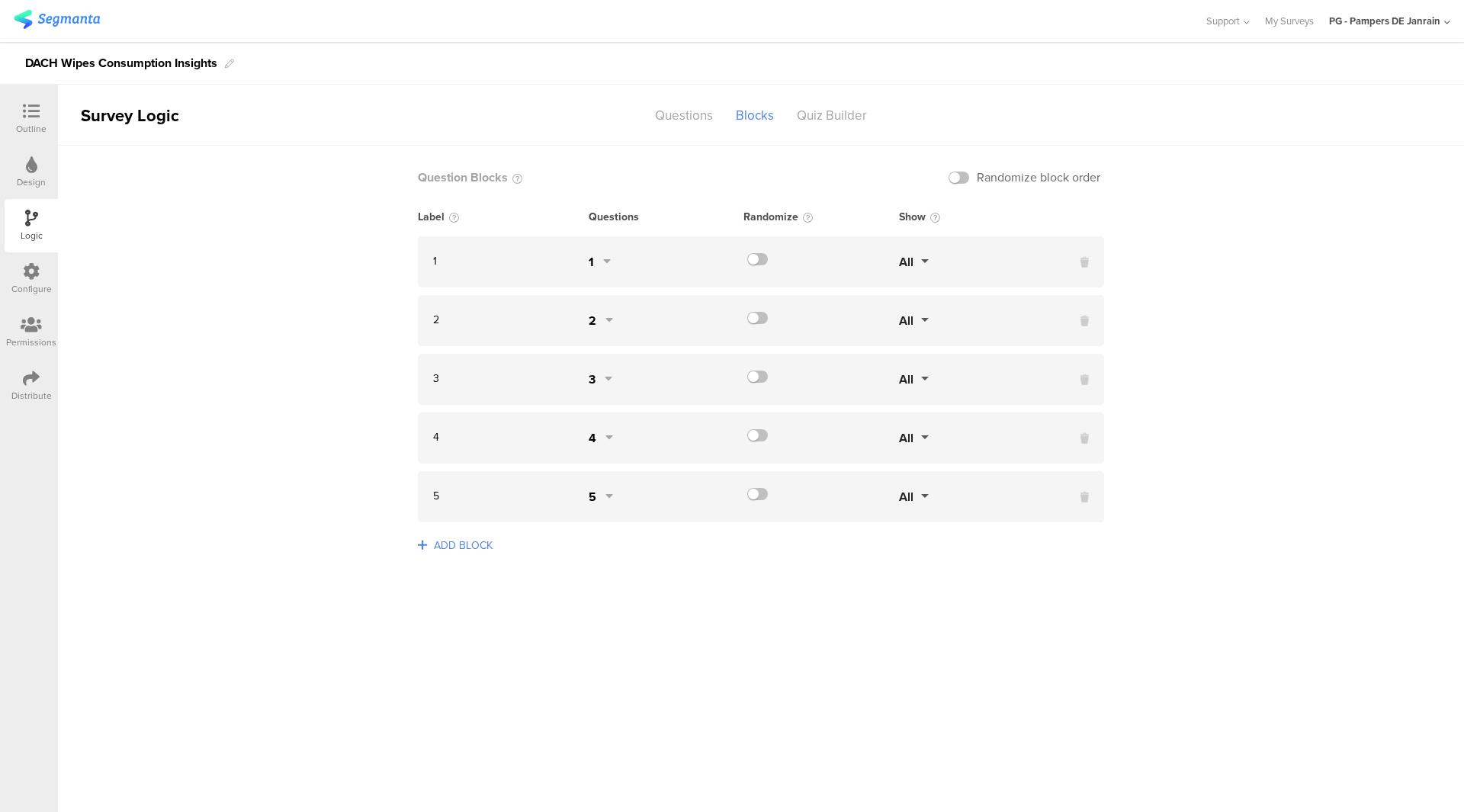
click at [616, 268] on sg-page-selection "1" at bounding box center [646, 261] width 115 height 18
click at [610, 265] on icon at bounding box center [607, 262] width 7 height 16
click at [647, 442] on ul "1 Do you use wipes 2 Have you ever bought a Wipes pack of Pampers? 3 How often …" at bounding box center [741, 371] width 305 height 229
click at [1005, 256] on seg-popup "All" at bounding box center [977, 261] width 155 height 18
click at [904, 261] on span "All" at bounding box center [907, 261] width 15 height 18
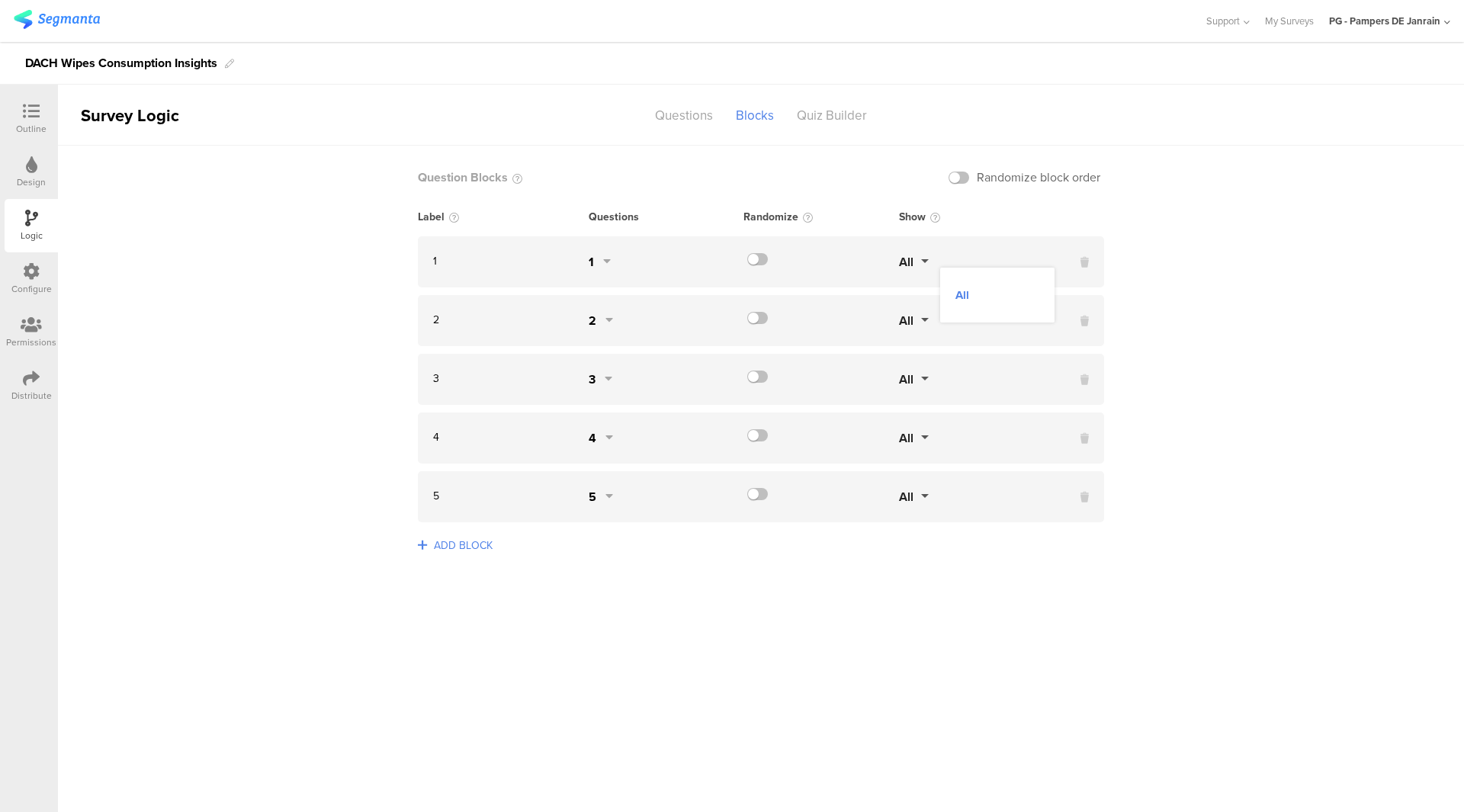
click at [1244, 197] on sg-logic-groups-list "Question Blocks Randomize block order Label Questions Randomize Show 1 1 All" at bounding box center [761, 479] width 1406 height 666
click at [599, 258] on div "1" at bounding box center [600, 261] width 22 height 18
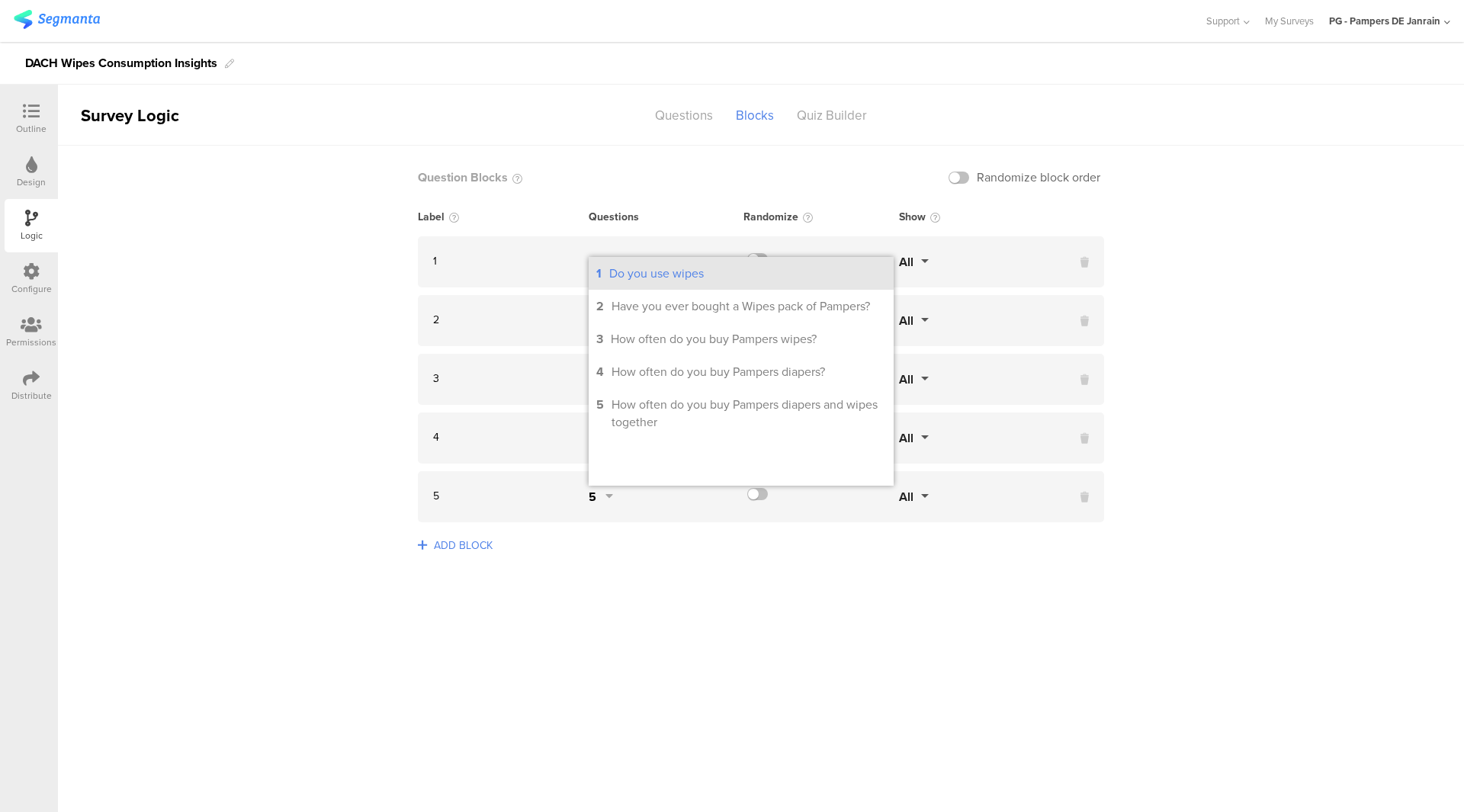
click at [621, 281] on div "Do you use wipes" at bounding box center [656, 273] width 94 height 18
click at [561, 311] on div "2" at bounding box center [503, 320] width 171 height 18
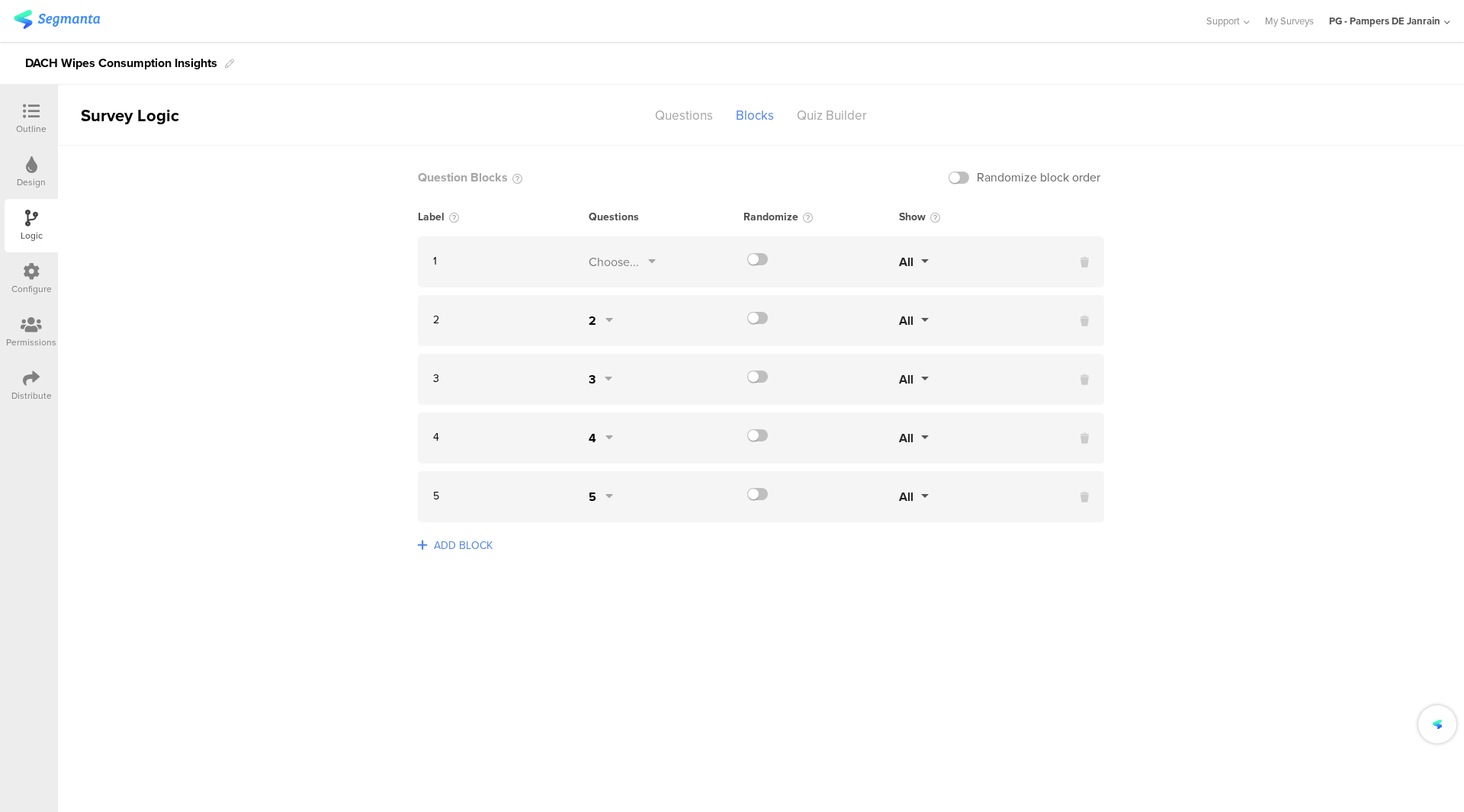
click at [602, 310] on div "2 2 All" at bounding box center [761, 320] width 687 height 51
click at [595, 324] on div "2" at bounding box center [592, 320] width 7 height 18
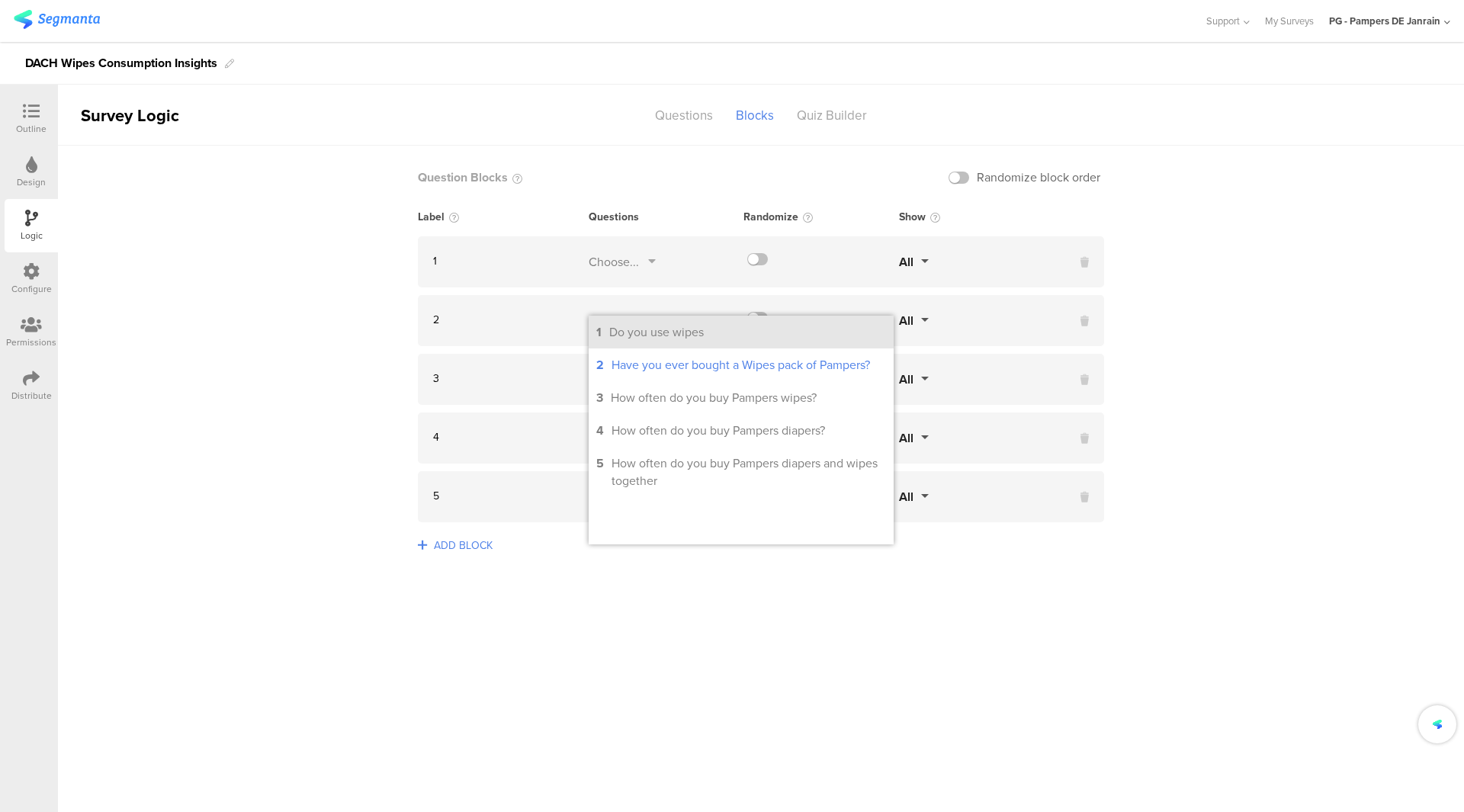
click at [601, 333] on div "1" at bounding box center [599, 332] width 6 height 18
click at [601, 337] on div "1" at bounding box center [599, 332] width 6 height 18
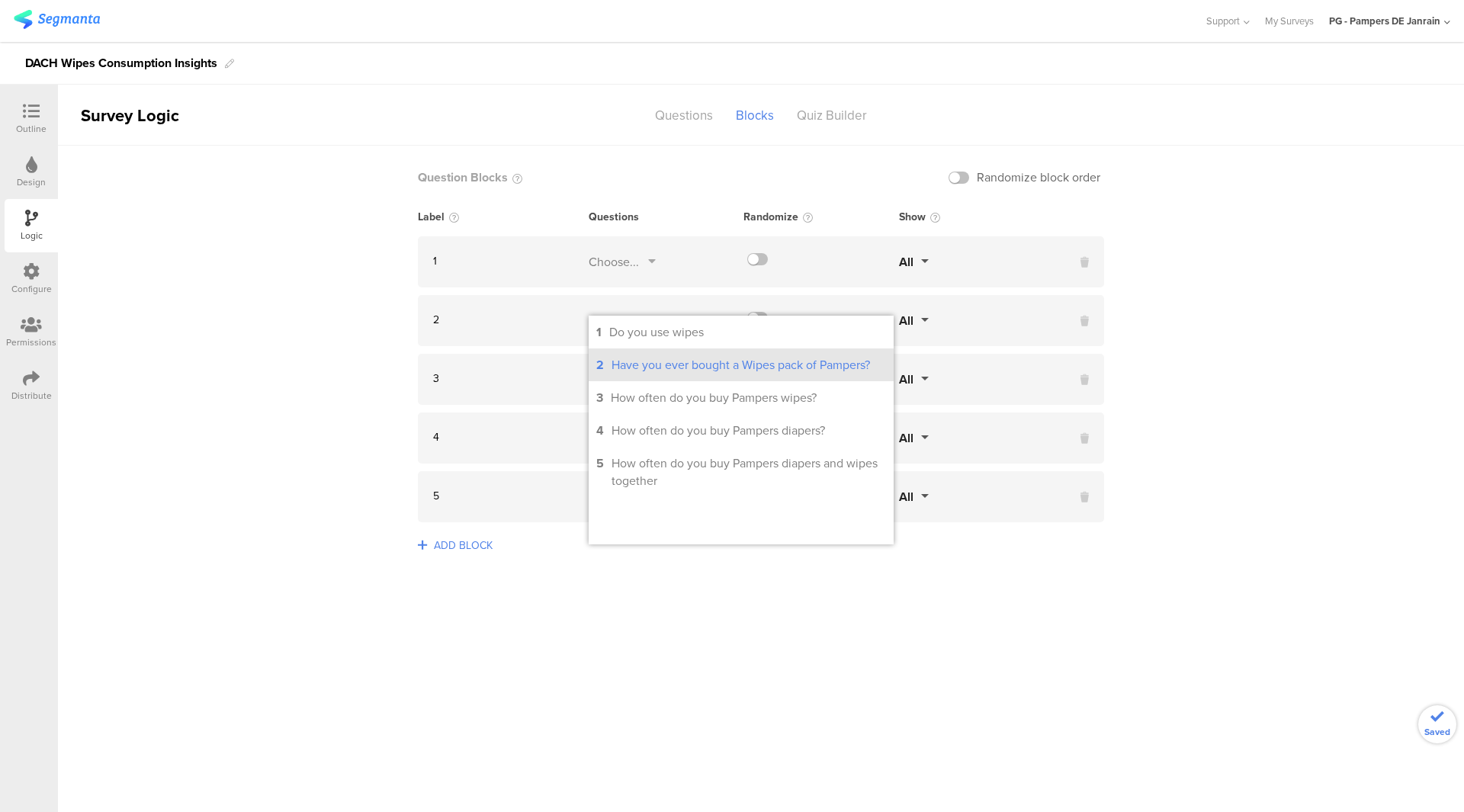
click at [619, 367] on div "Have you ever bought a Wipes pack of Pampers?" at bounding box center [741, 364] width 259 height 18
click at [506, 358] on div "3 3 All" at bounding box center [761, 379] width 687 height 51
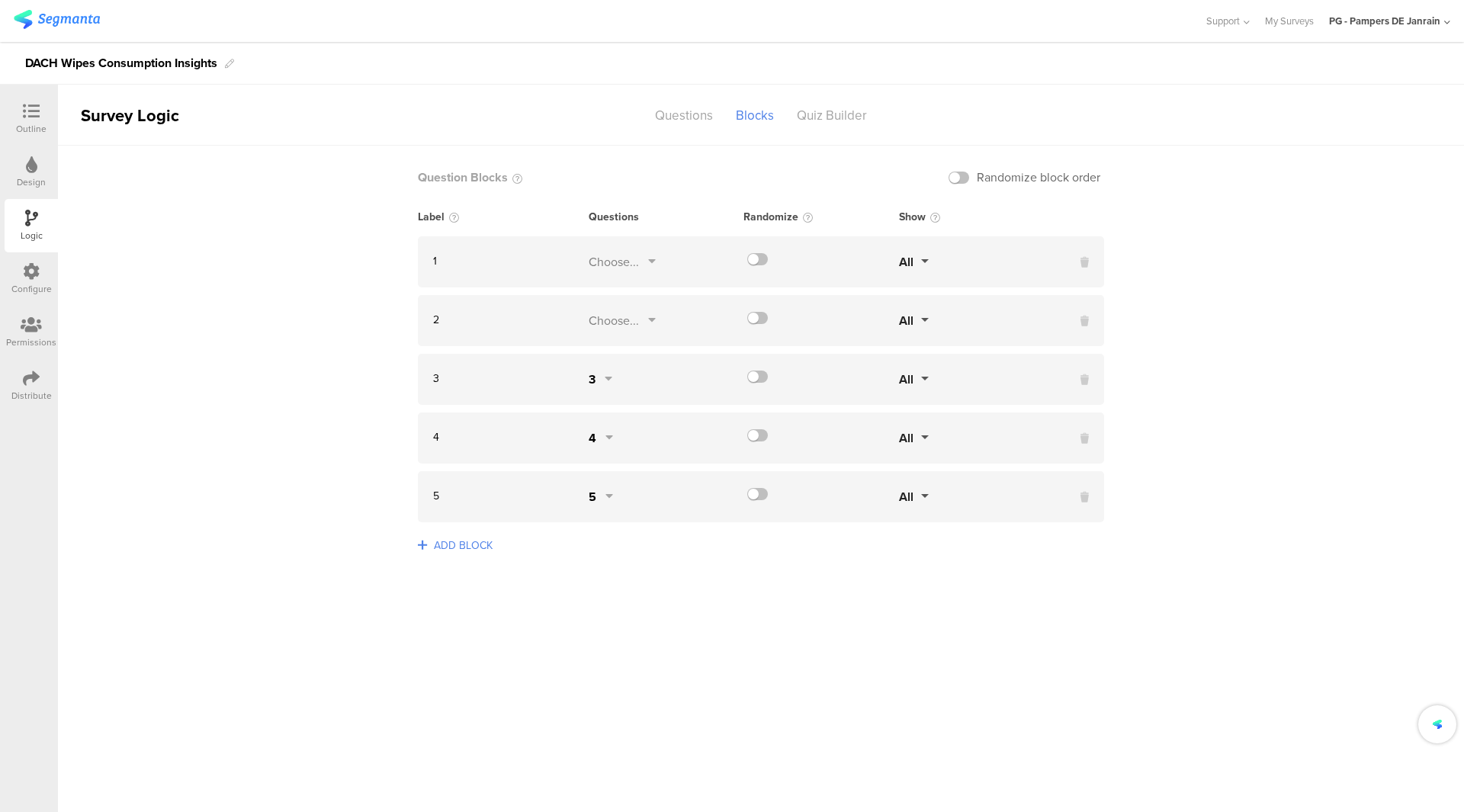
click at [597, 380] on div "3" at bounding box center [601, 379] width 24 height 18
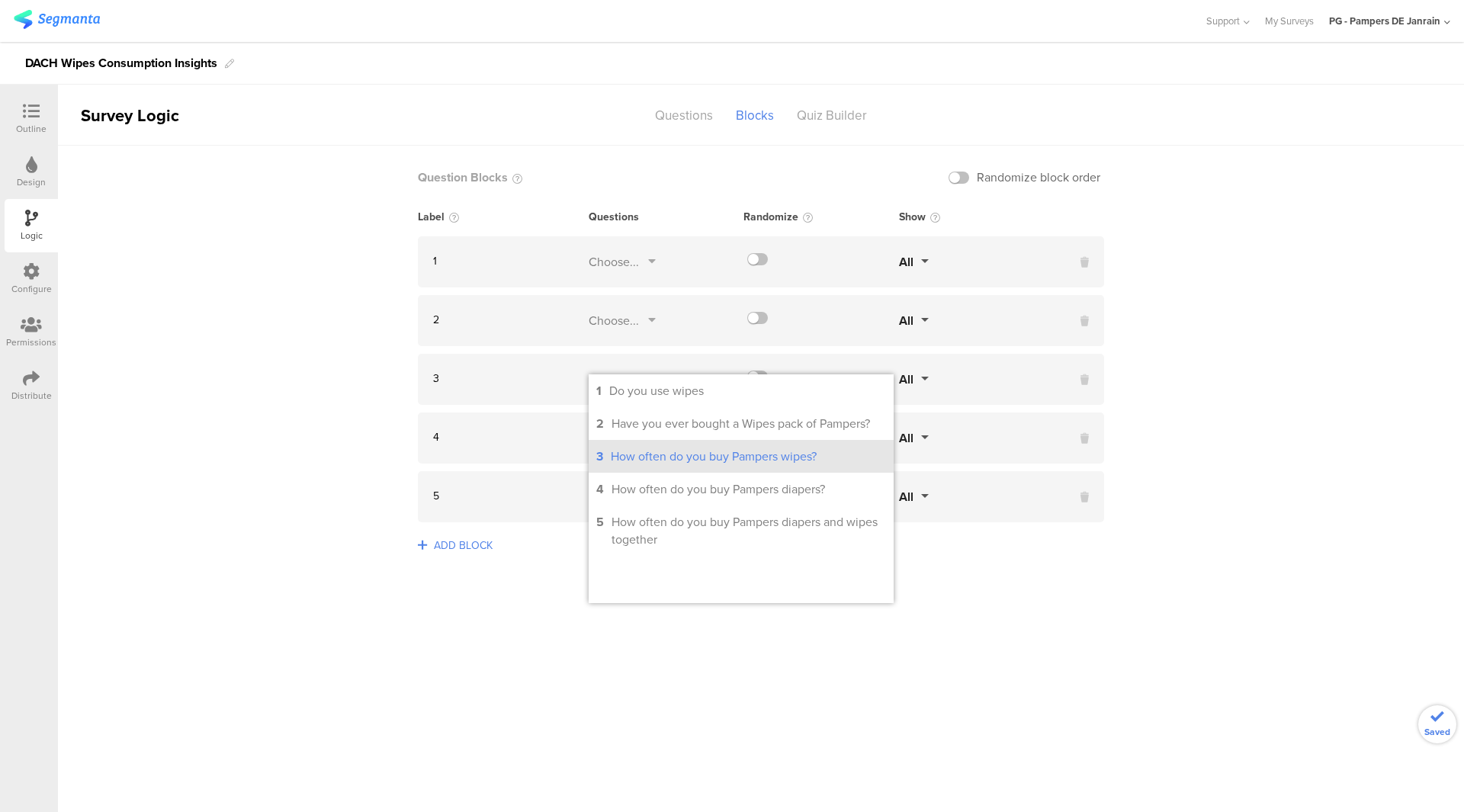
click at [630, 452] on div "How often do you buy Pampers wipes?" at bounding box center [714, 455] width 206 height 18
click at [384, 392] on sg-logic-groups-list "Question Blocks Randomize block order Label Questions Randomize Show 1 Choose..." at bounding box center [761, 479] width 1406 height 666
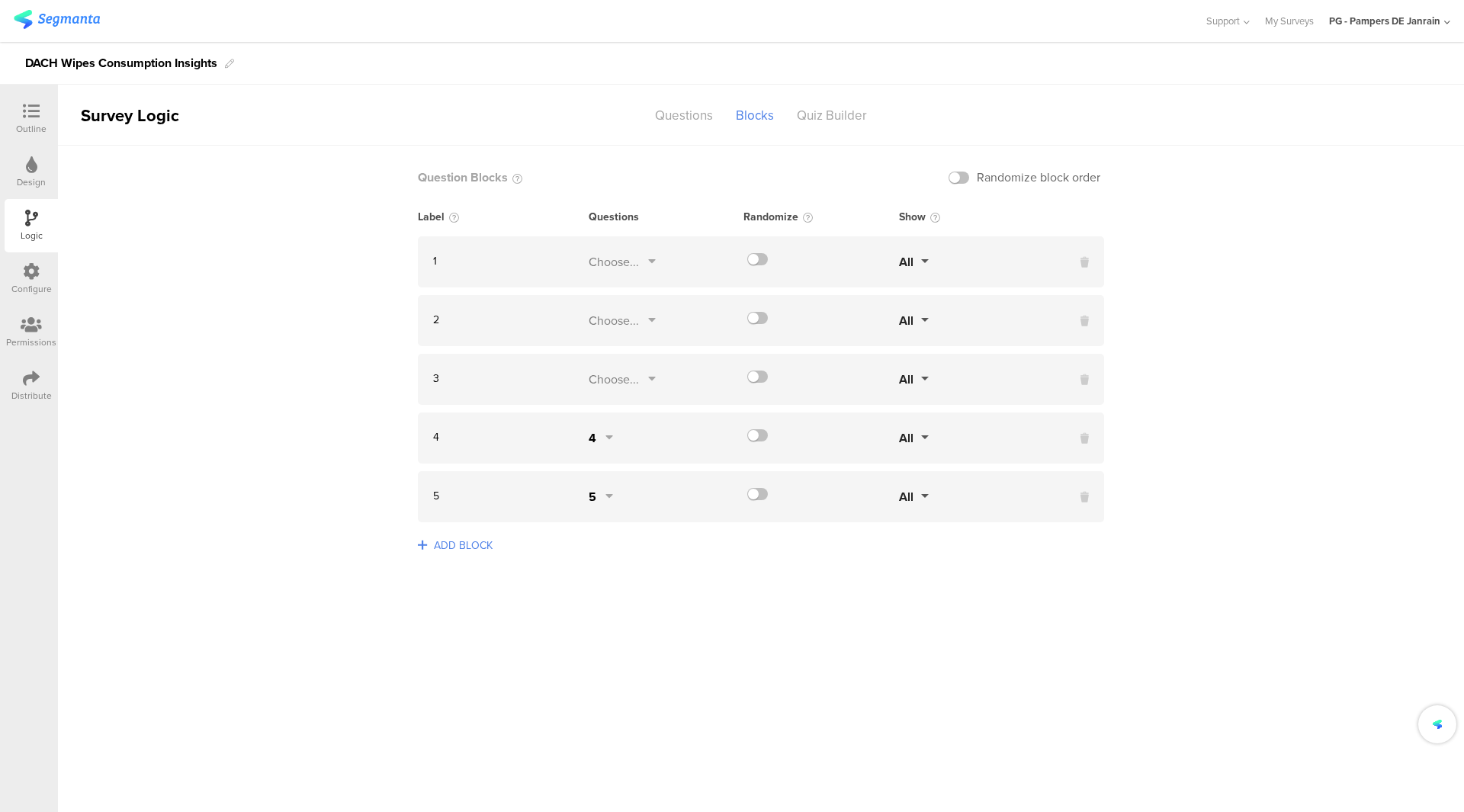
click at [598, 429] on div "4 4 All" at bounding box center [761, 437] width 687 height 51
click at [598, 436] on div "4" at bounding box center [601, 437] width 24 height 18
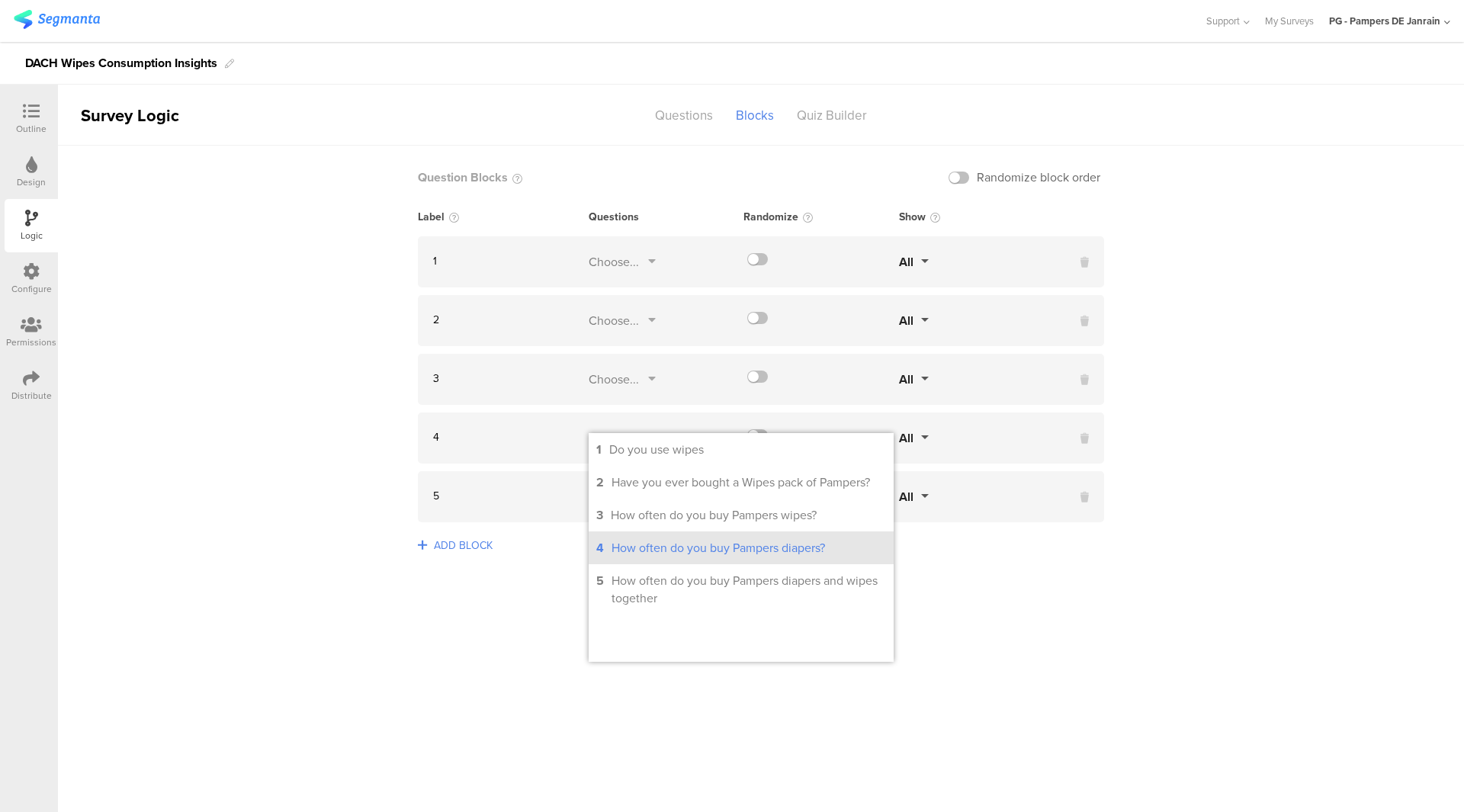
click at [672, 558] on li "4 How often do you buy Pampers diapers?" at bounding box center [741, 547] width 305 height 32
click at [461, 693] on sg-logic-groups-list "Question Blocks Randomize block order Label Questions Randomize Show 1 Choose..." at bounding box center [761, 479] width 1406 height 666
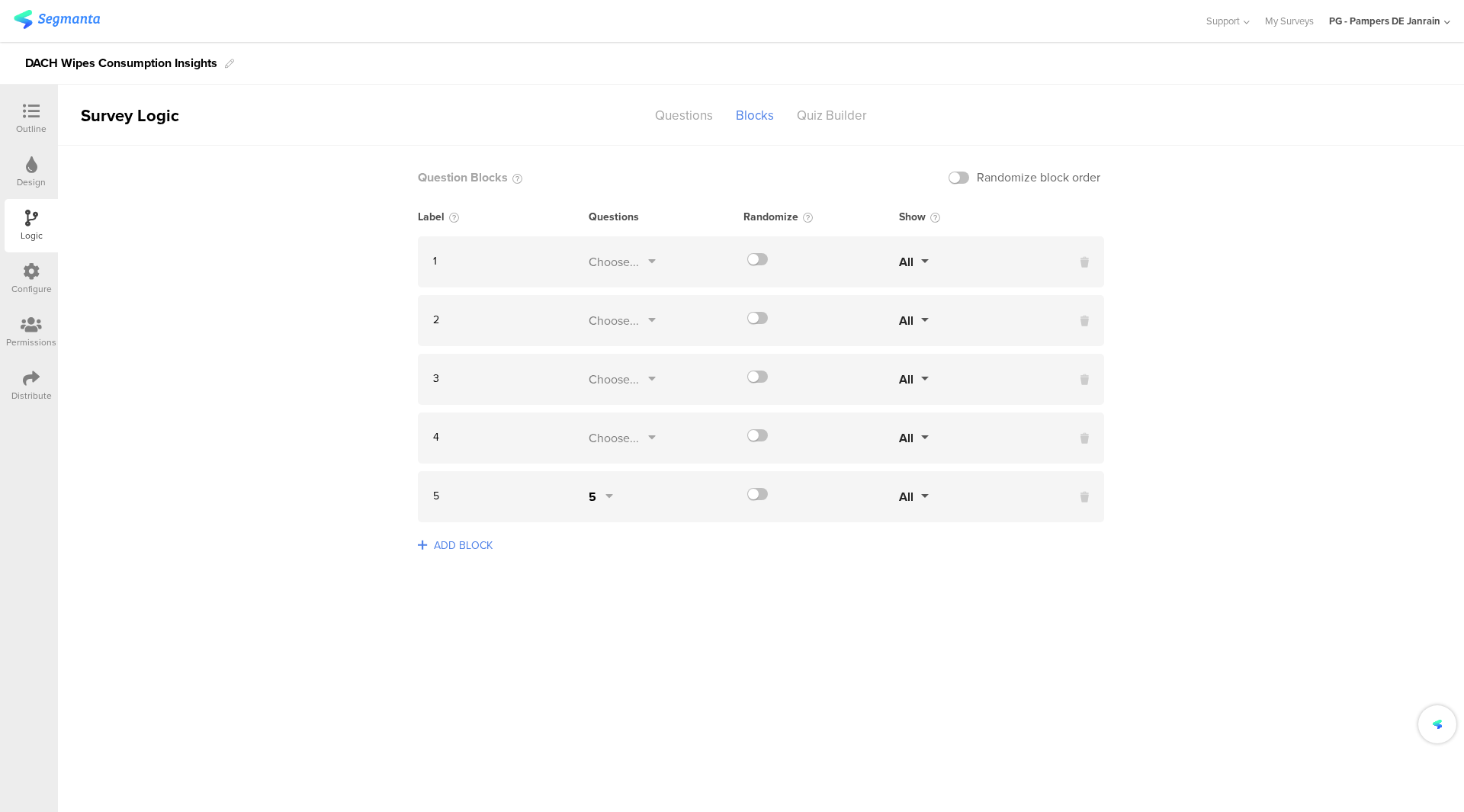
click at [601, 496] on div "5" at bounding box center [601, 496] width 24 height 18
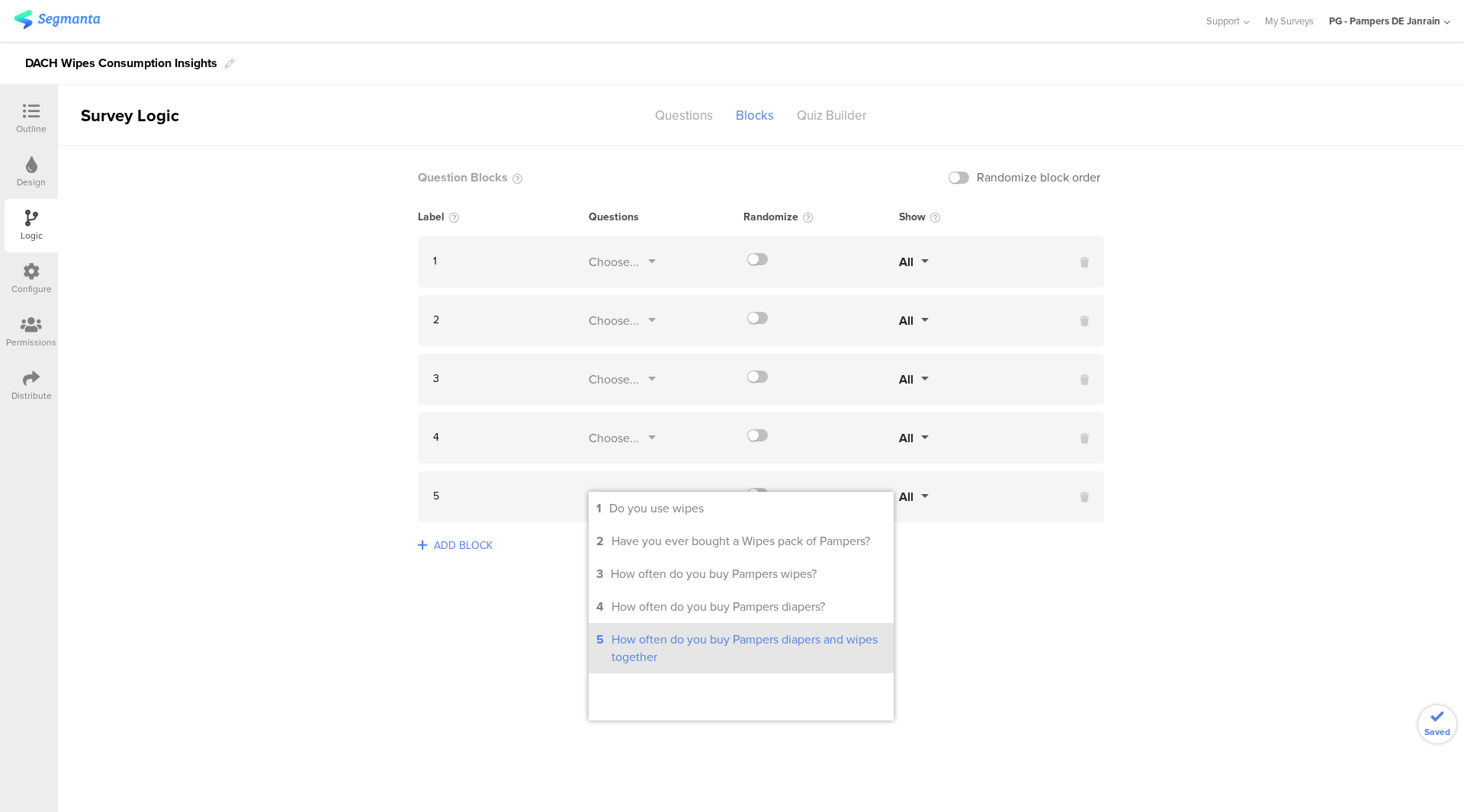
click at [651, 642] on div "How often do you buy Pampers diapers and wipes together" at bounding box center [749, 648] width 274 height 35
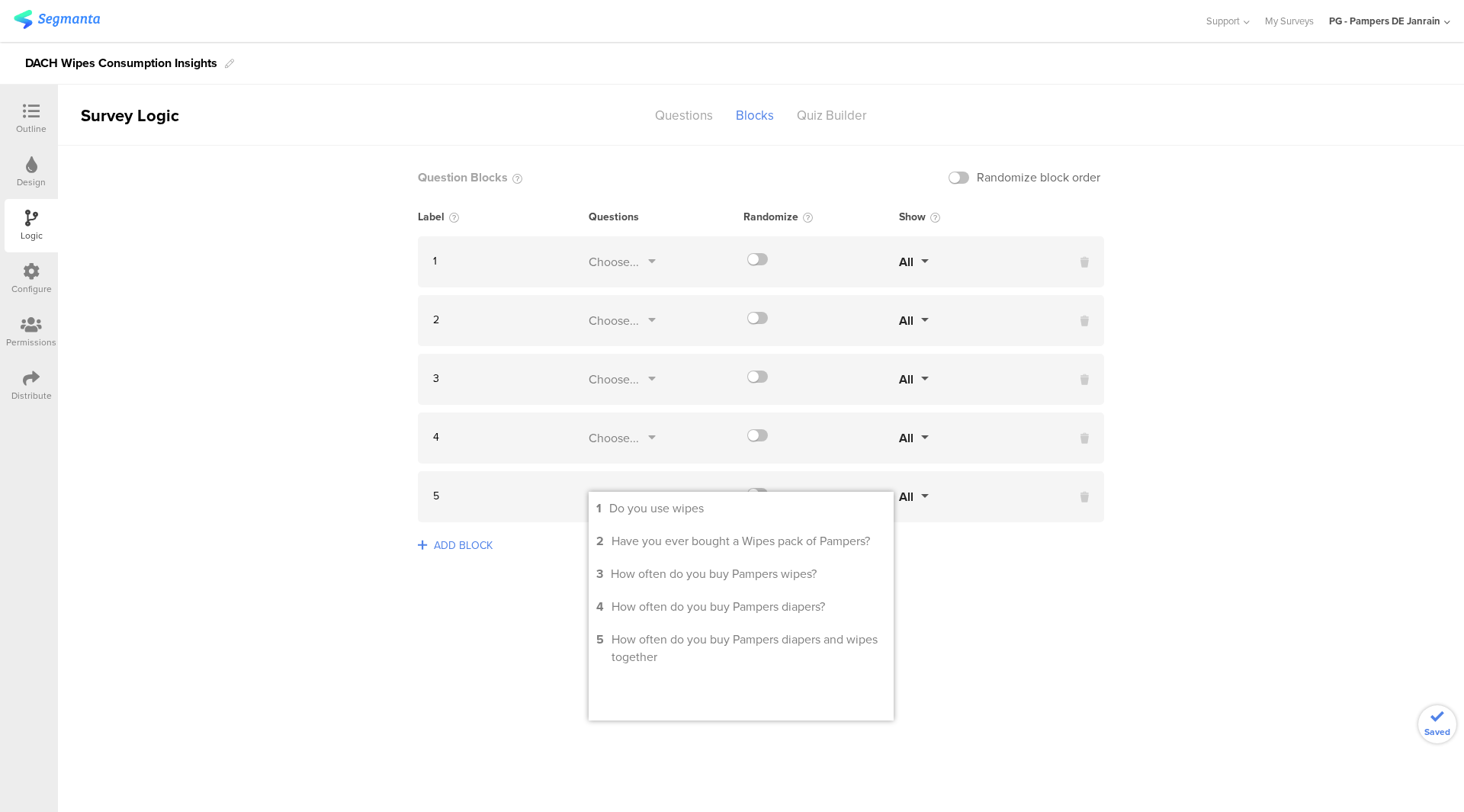
click at [573, 675] on sg-logic-groups-list "Question Blocks Randomize block order Label Questions Randomize Show 1 Choose..." at bounding box center [761, 479] width 1406 height 666
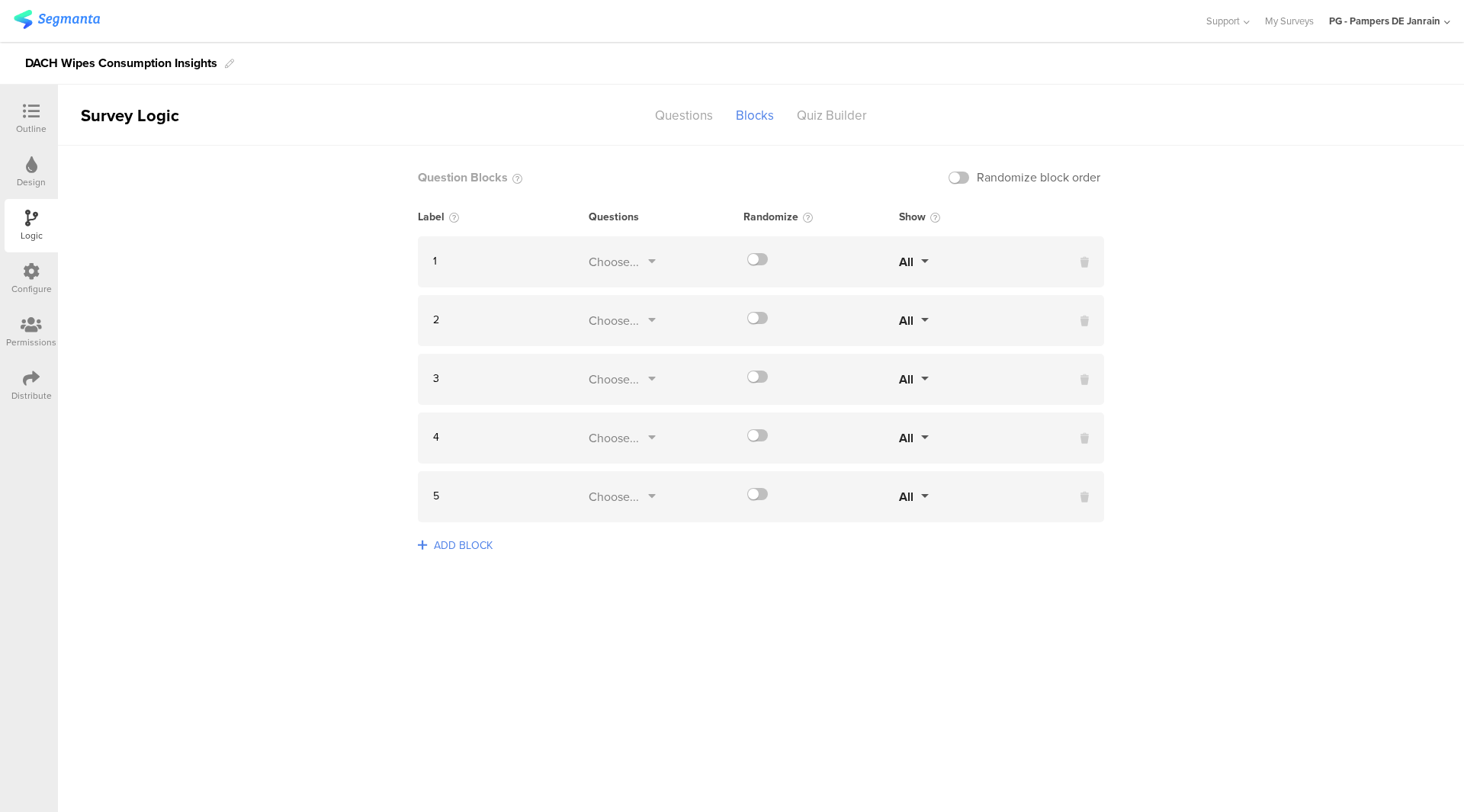
click at [19, 153] on div "Design" at bounding box center [31, 173] width 54 height 54
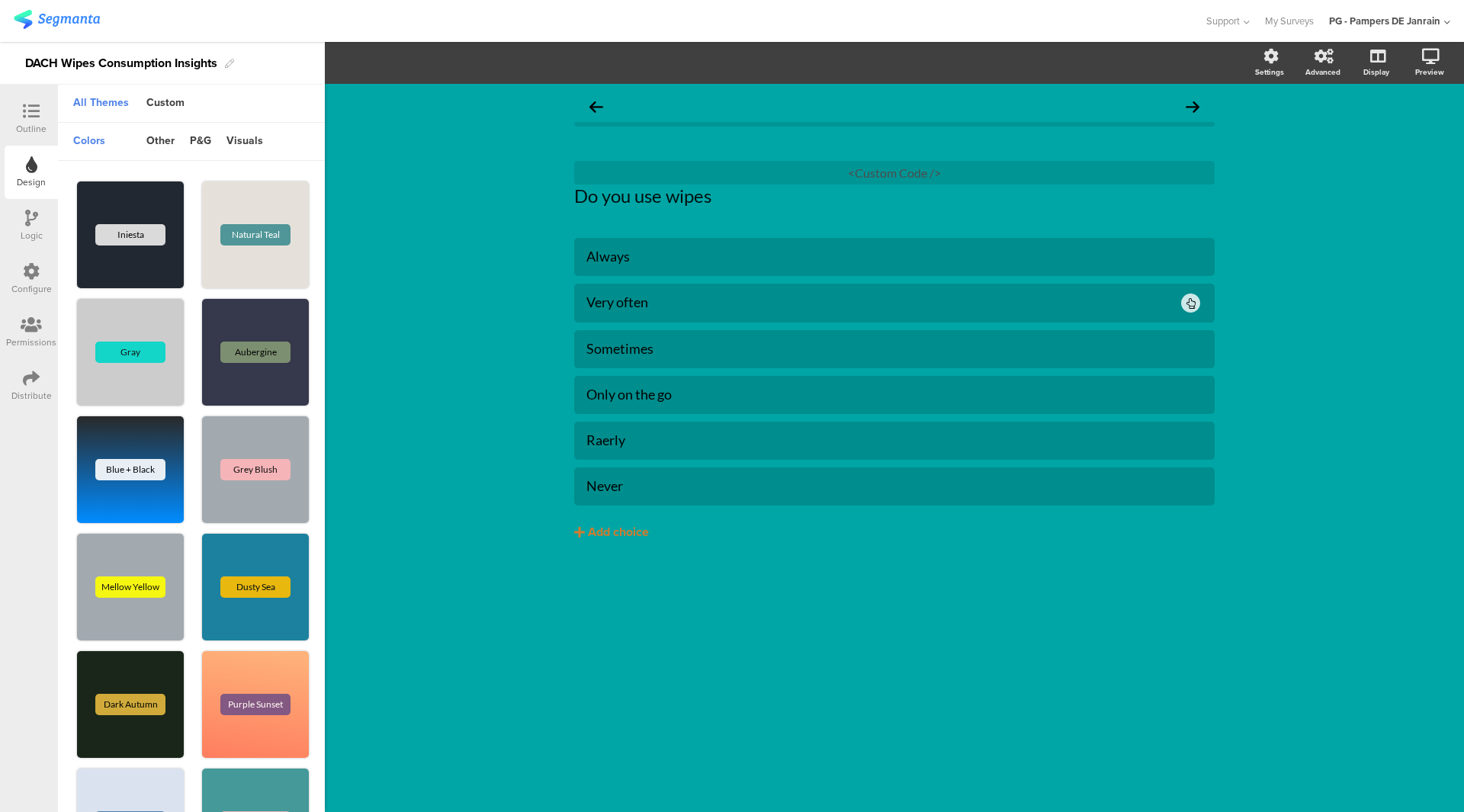
click at [24, 128] on div "Outline" at bounding box center [30, 128] width 30 height 14
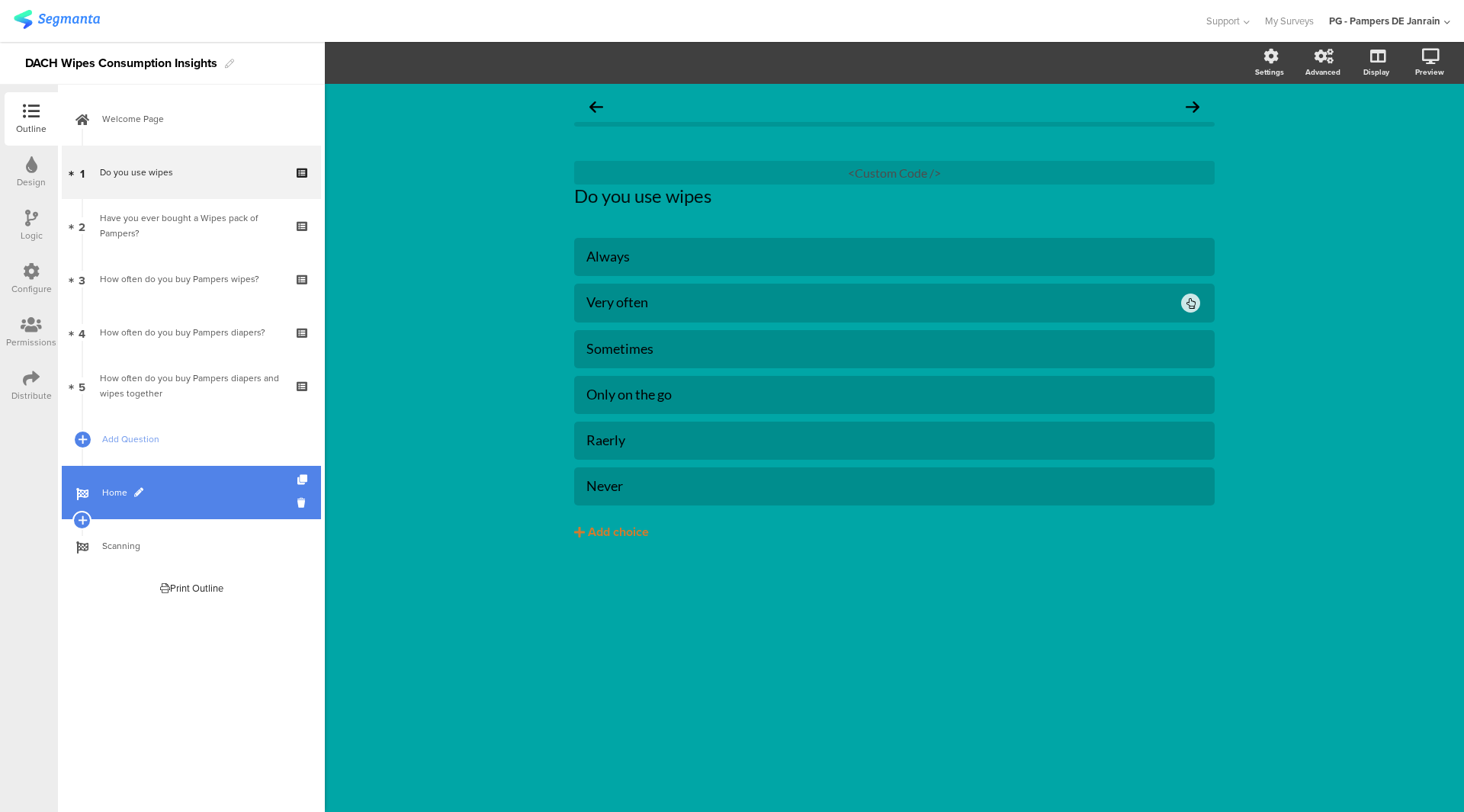
click at [167, 502] on link "Home" at bounding box center [191, 492] width 260 height 54
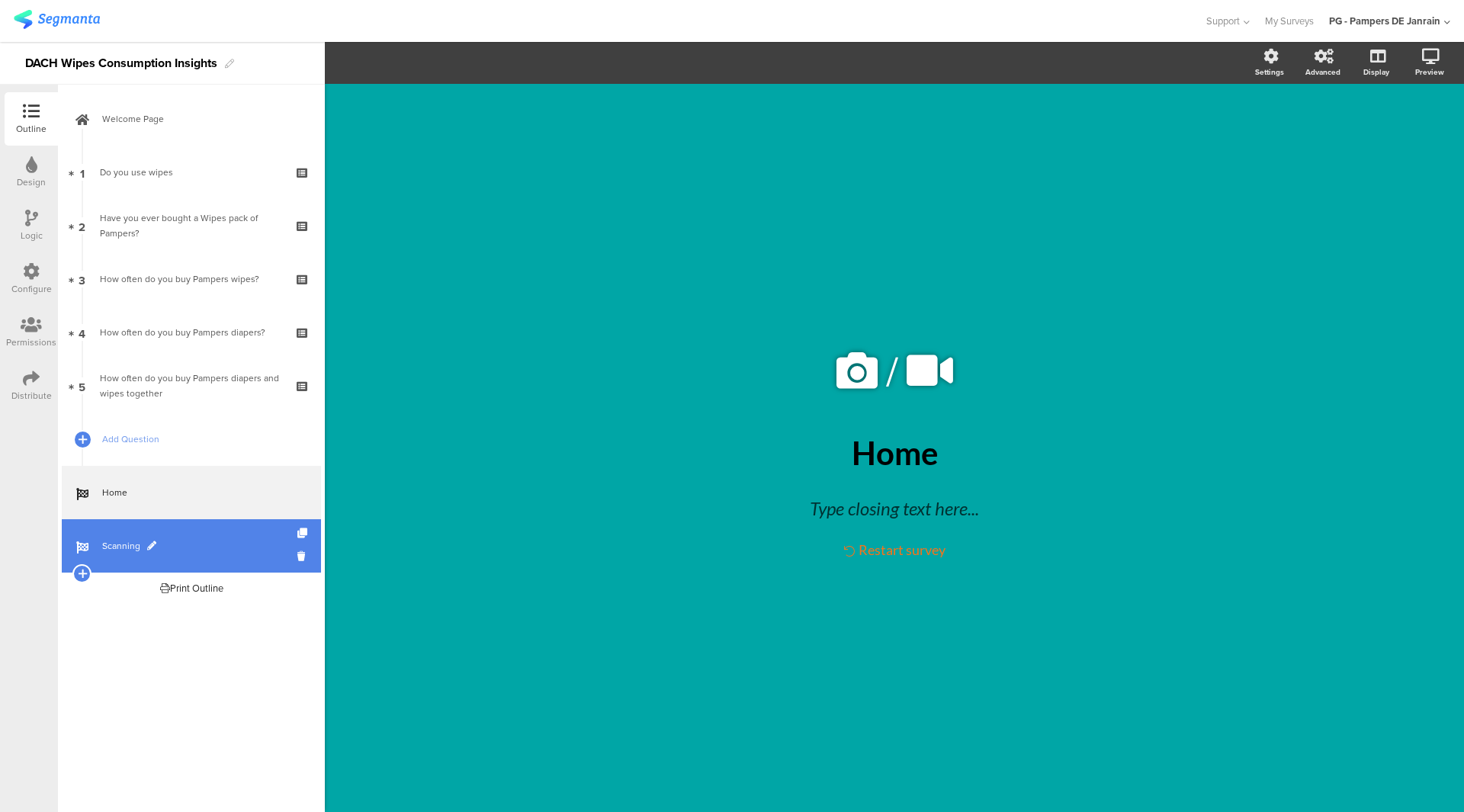
click at [201, 534] on link "Scanning" at bounding box center [191, 546] width 260 height 54
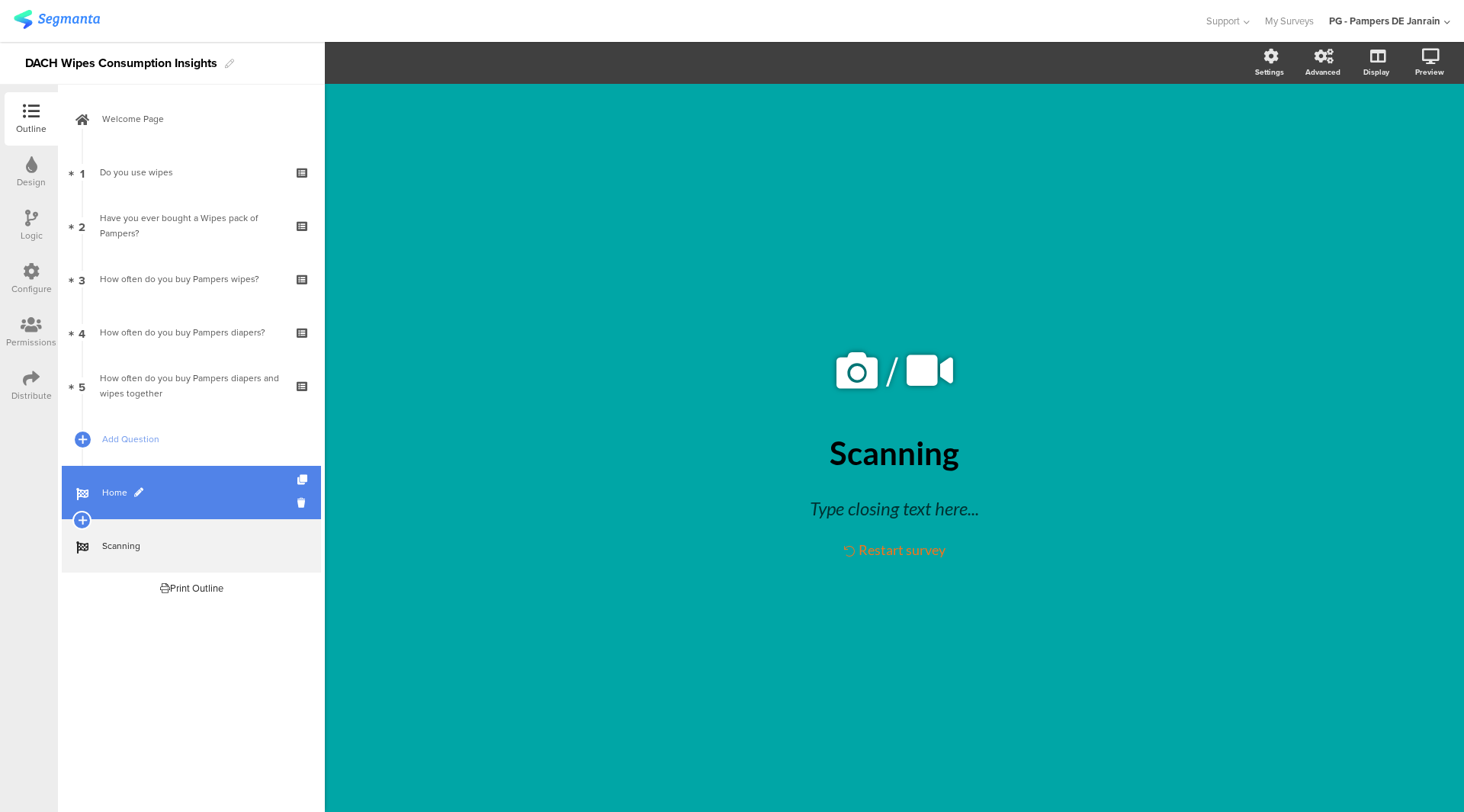
click at [218, 503] on link "Home" at bounding box center [191, 492] width 260 height 54
click at [299, 503] on icon at bounding box center [304, 503] width 13 height 15
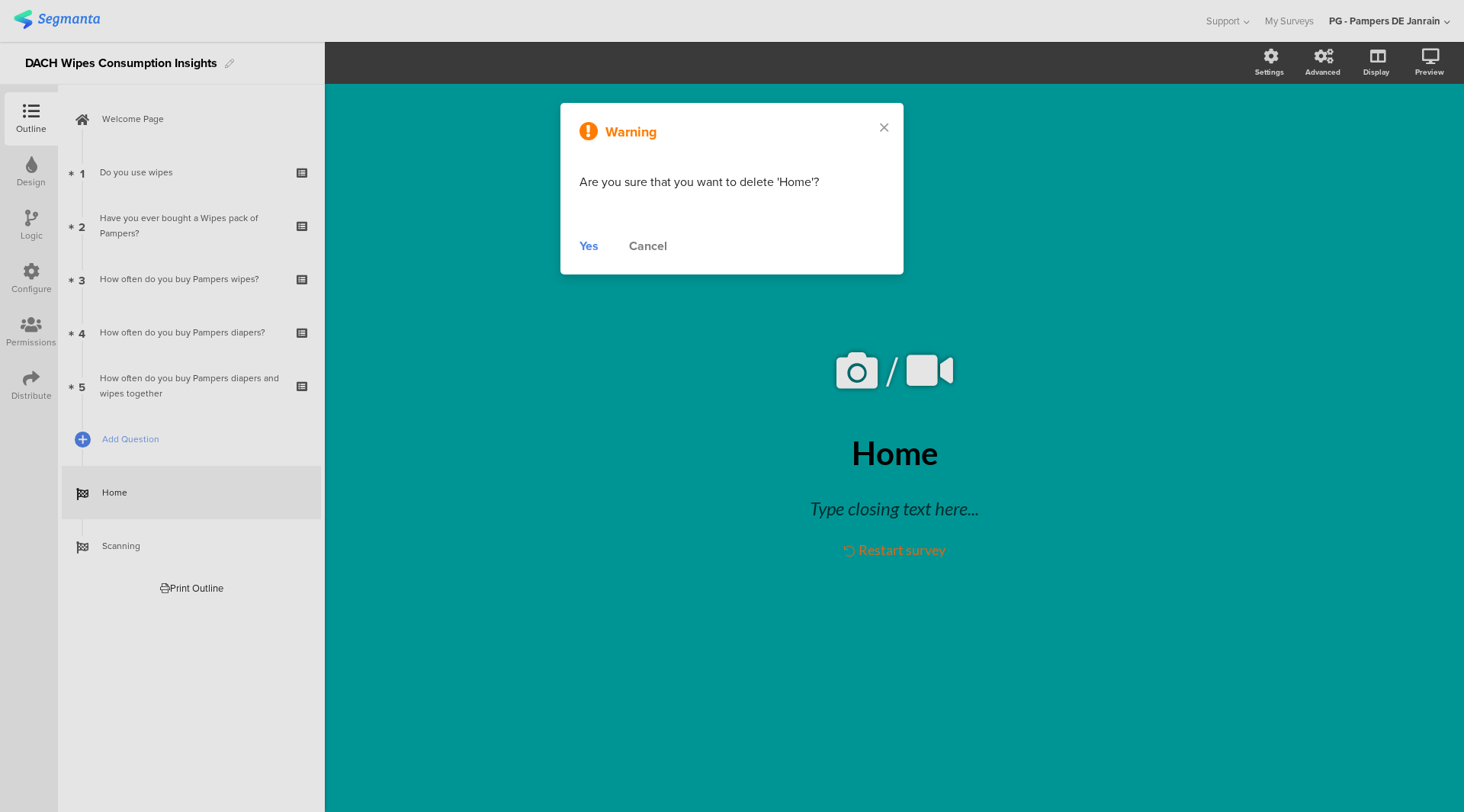
click at [586, 224] on div "Warning Are you sure that you want to delete 'Home'? Yes Cancel" at bounding box center [731, 188] width 343 height 172
click at [586, 237] on div "Yes" at bounding box center [589, 247] width 19 height 18
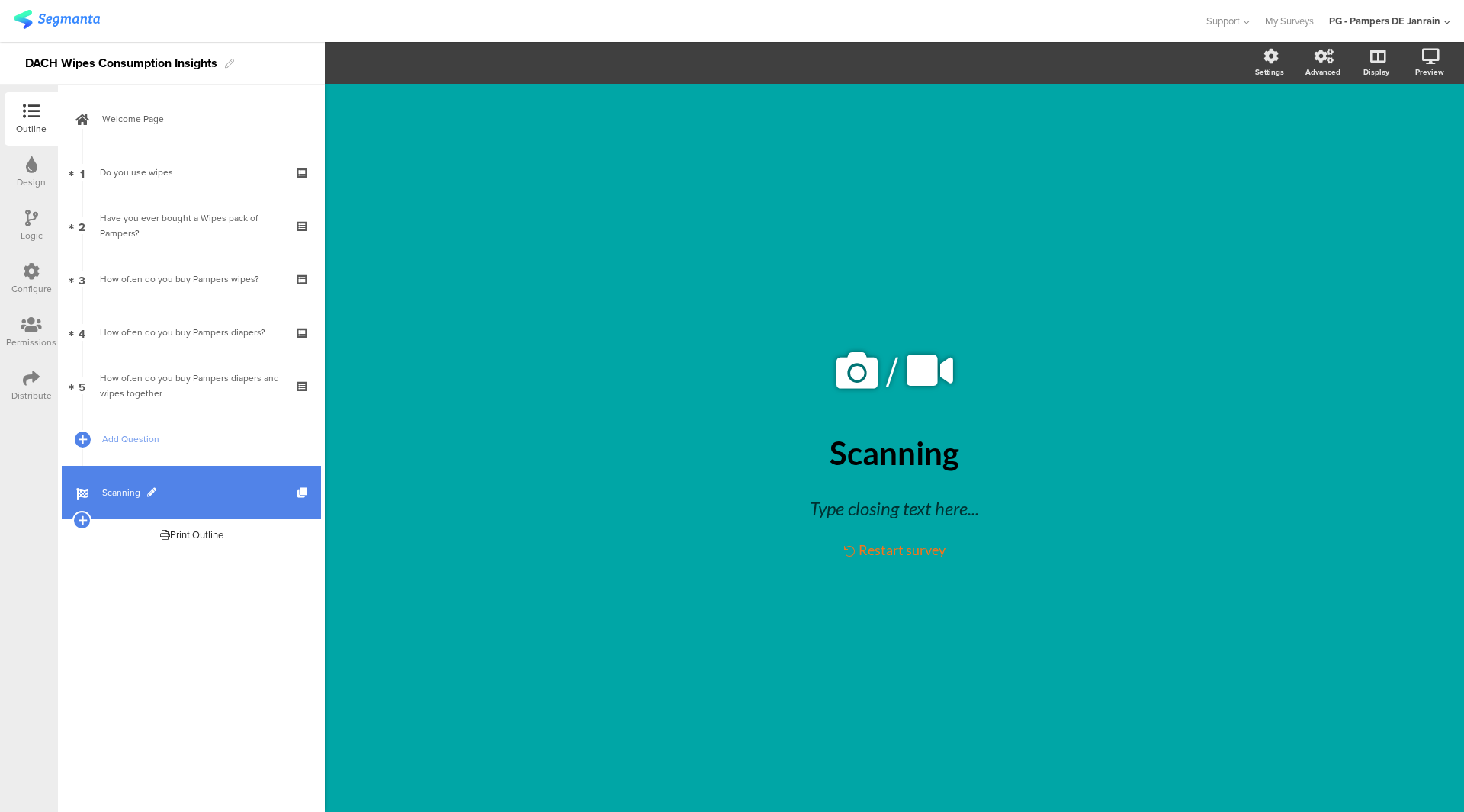
click at [182, 496] on span "Scanning" at bounding box center [200, 492] width 195 height 16
click at [157, 490] on span "Scanning" at bounding box center [200, 492] width 195 height 16
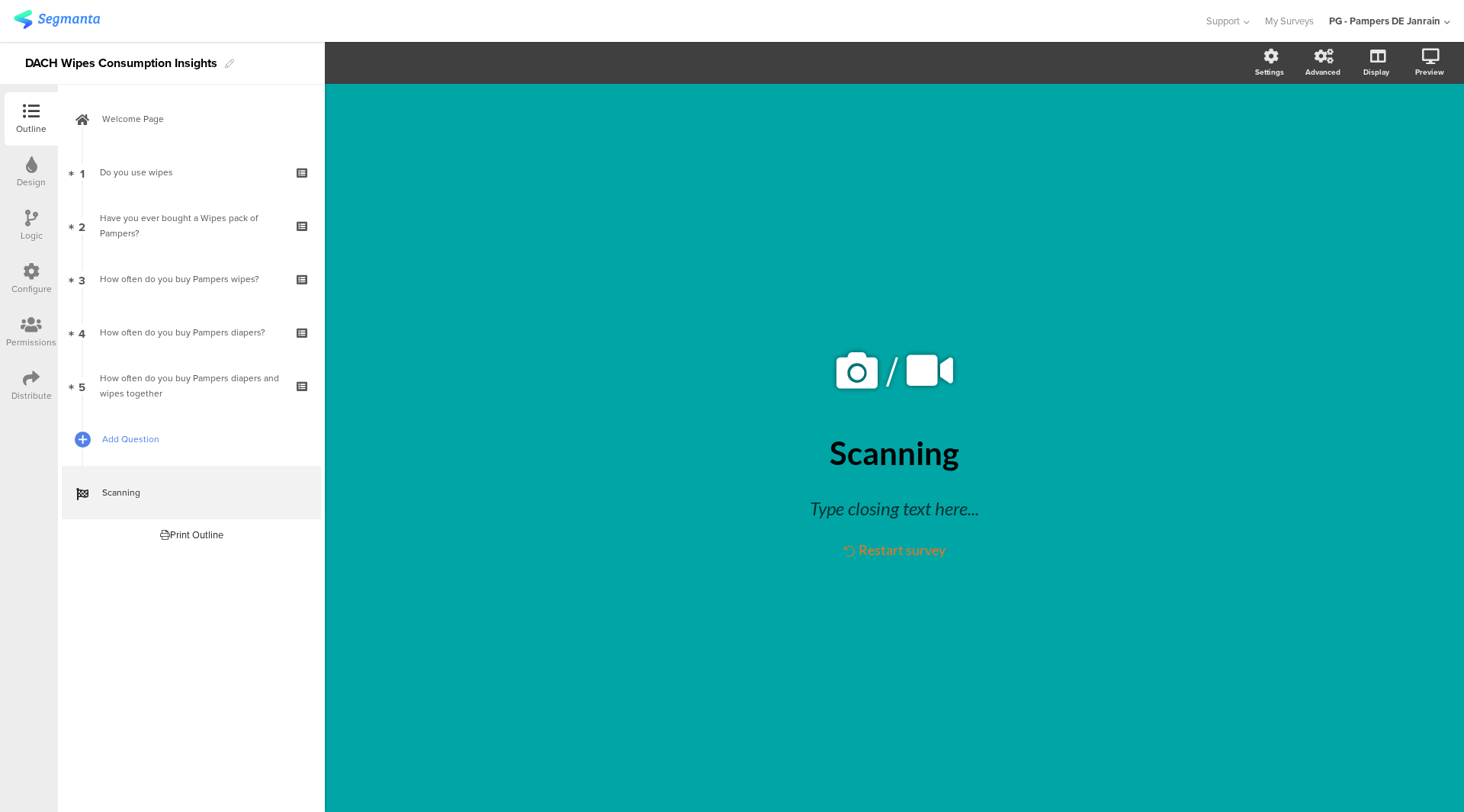
click at [164, 435] on span "Add Question" at bounding box center [200, 439] width 195 height 16
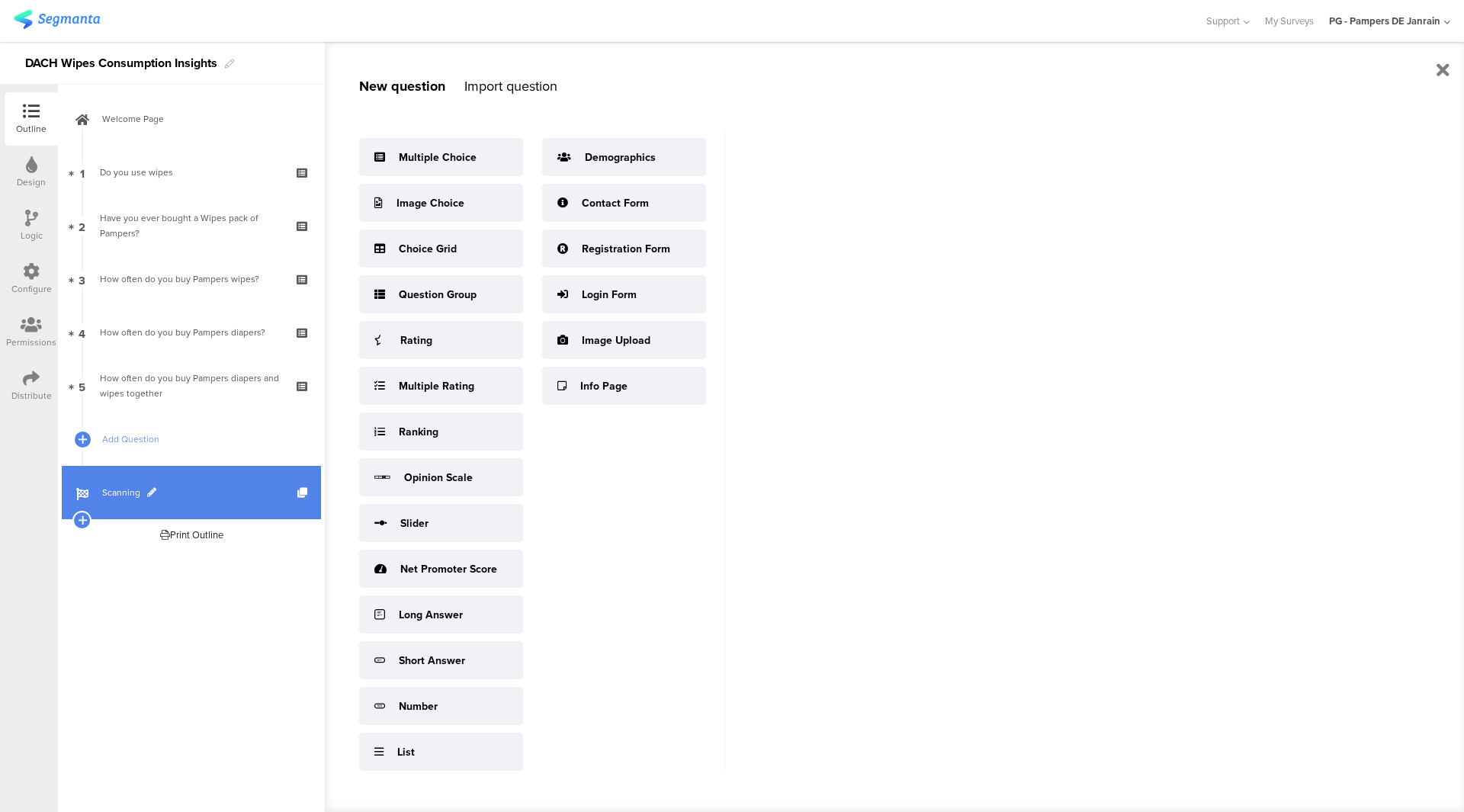
click at [163, 477] on link "Scanning" at bounding box center [191, 492] width 260 height 54
click at [207, 499] on span "Scanning" at bounding box center [200, 492] width 195 height 16
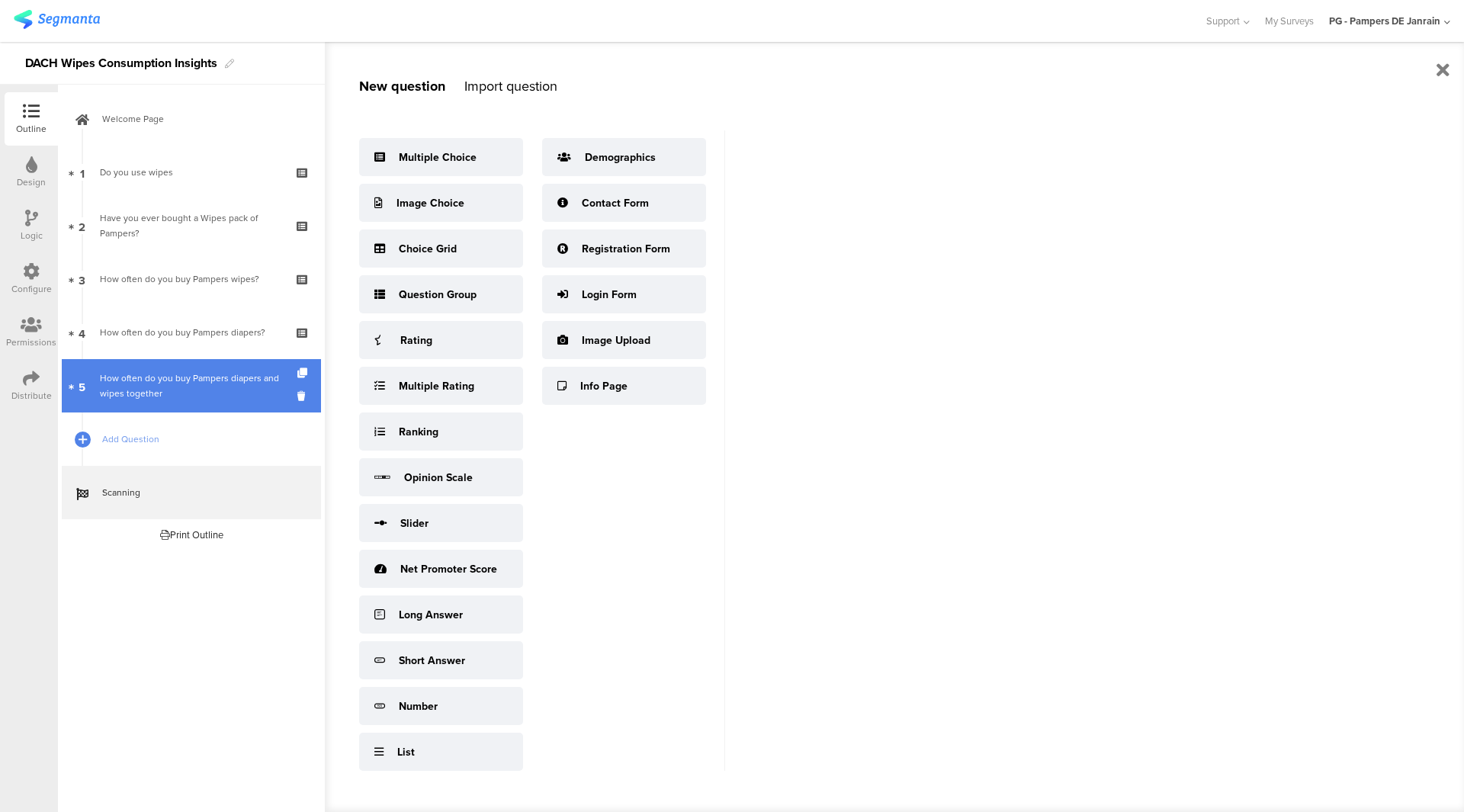
click at [172, 382] on div "How often do you buy Pampers diapers and wipes together" at bounding box center [190, 385] width 182 height 30
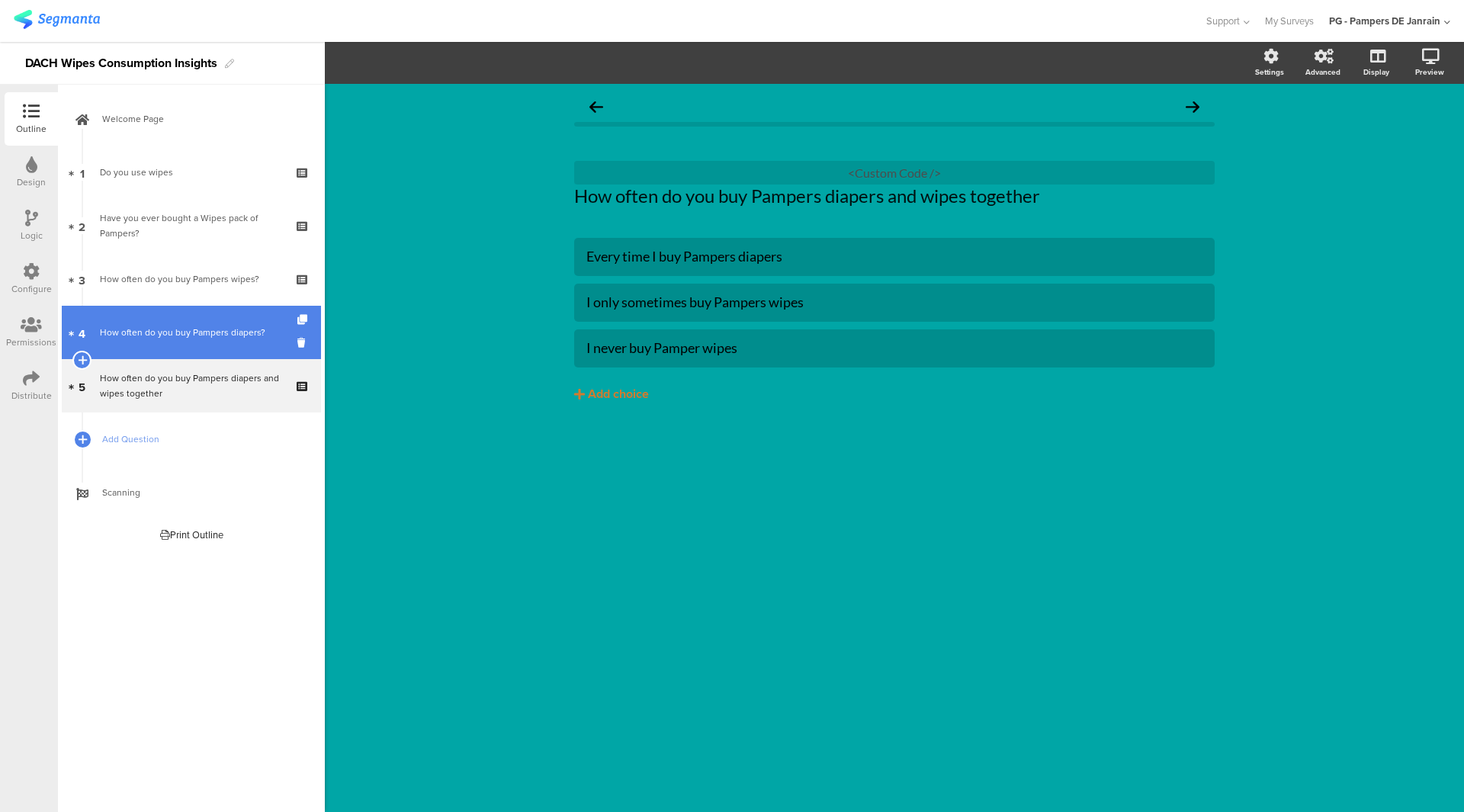
click at [182, 321] on link "4 How often do you buy Pampers diapers?" at bounding box center [191, 333] width 260 height 54
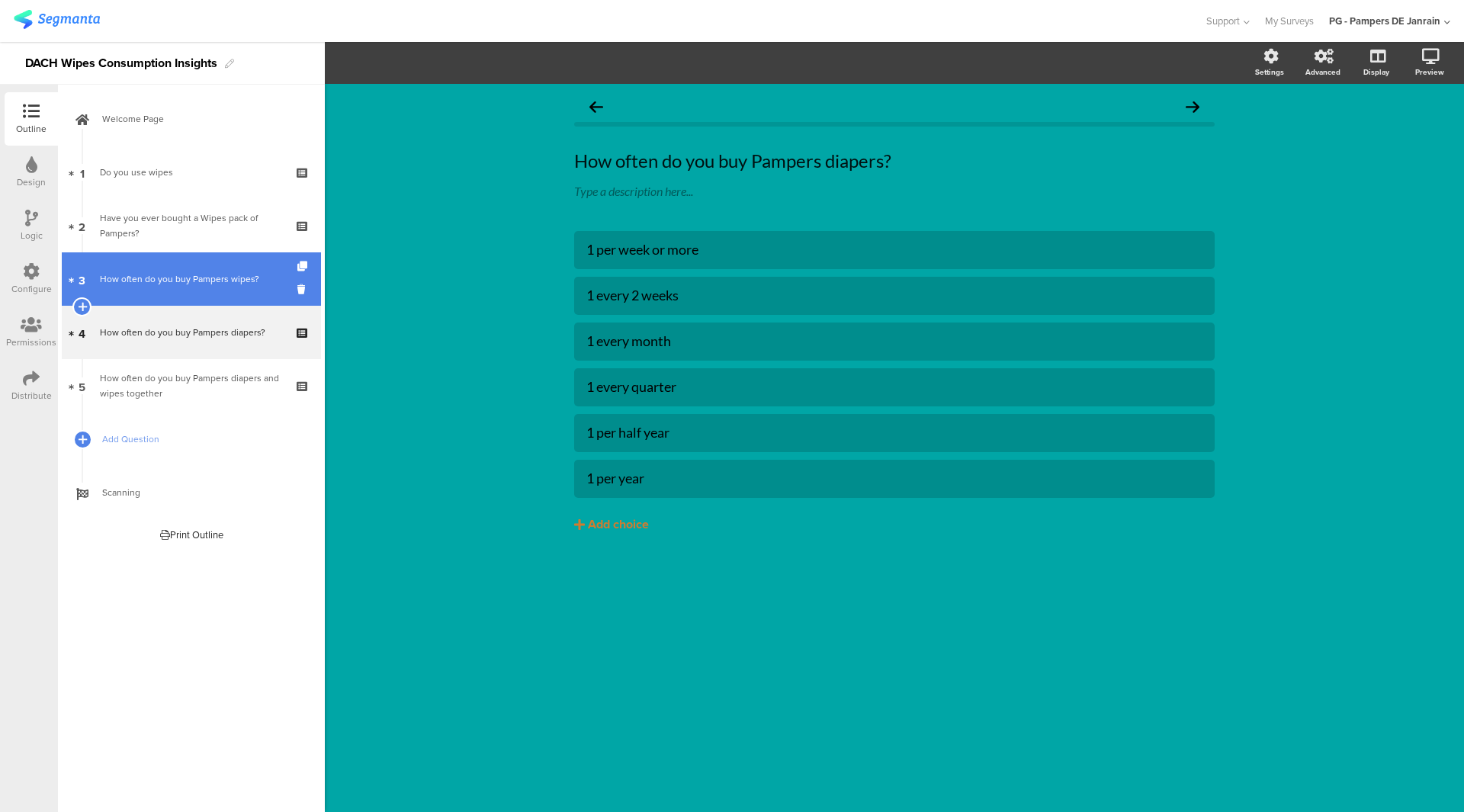
click at [191, 286] on link "3 How often do you buy Pampers wipes?" at bounding box center [191, 279] width 260 height 54
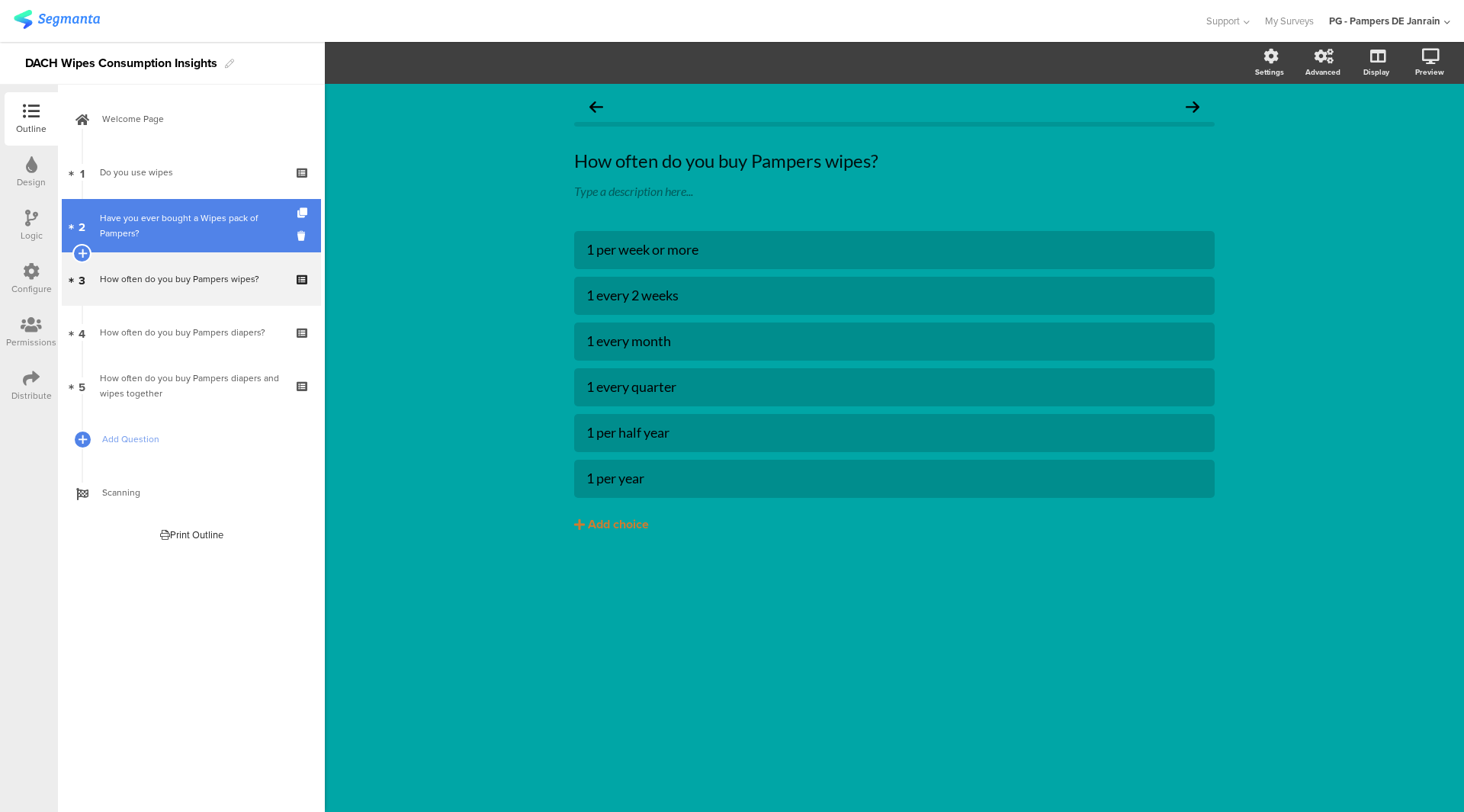
click at [212, 246] on link "2 Have you ever bought a Wipes pack of Pampers?" at bounding box center [191, 225] width 260 height 54
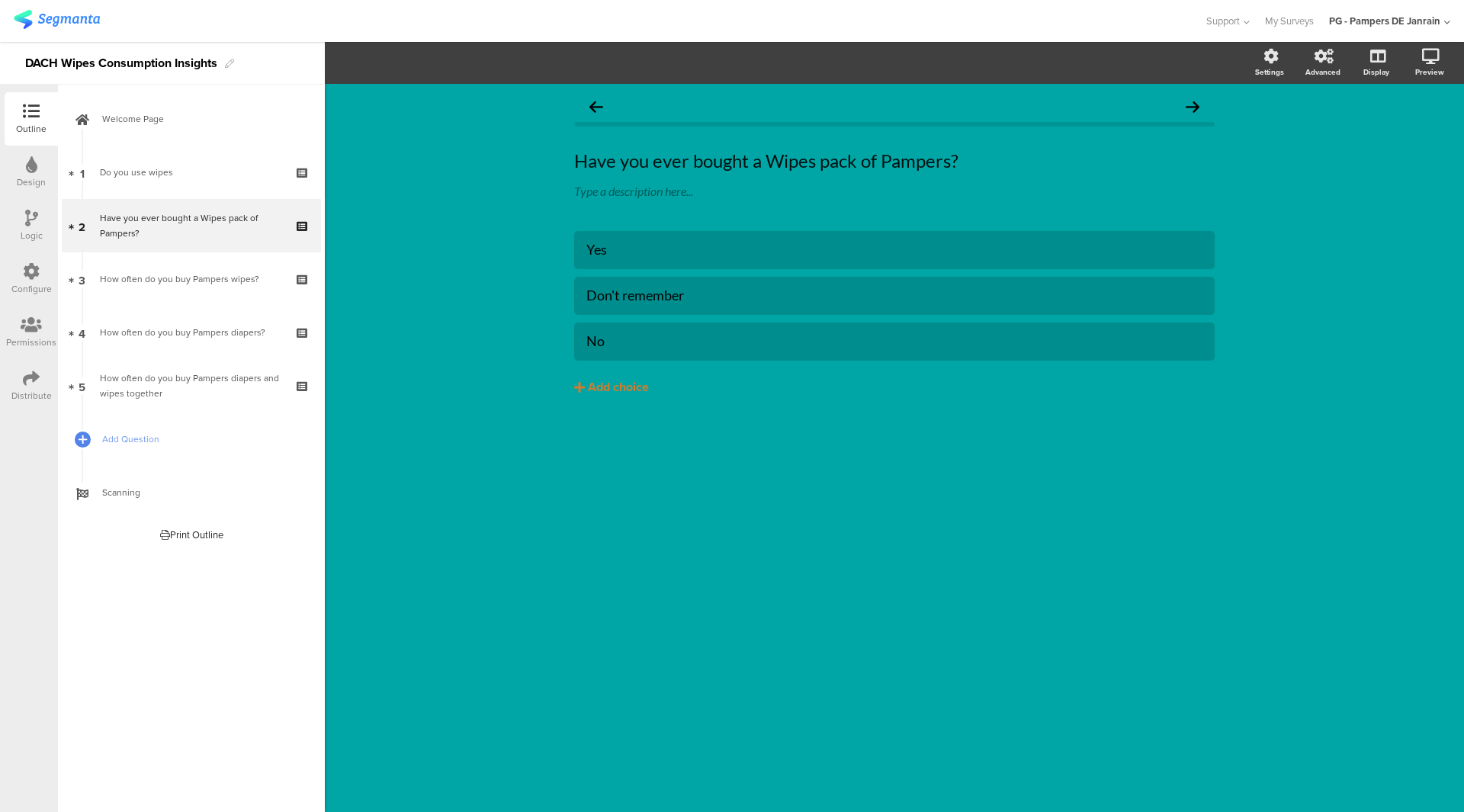
click at [30, 216] on icon at bounding box center [31, 218] width 13 height 17
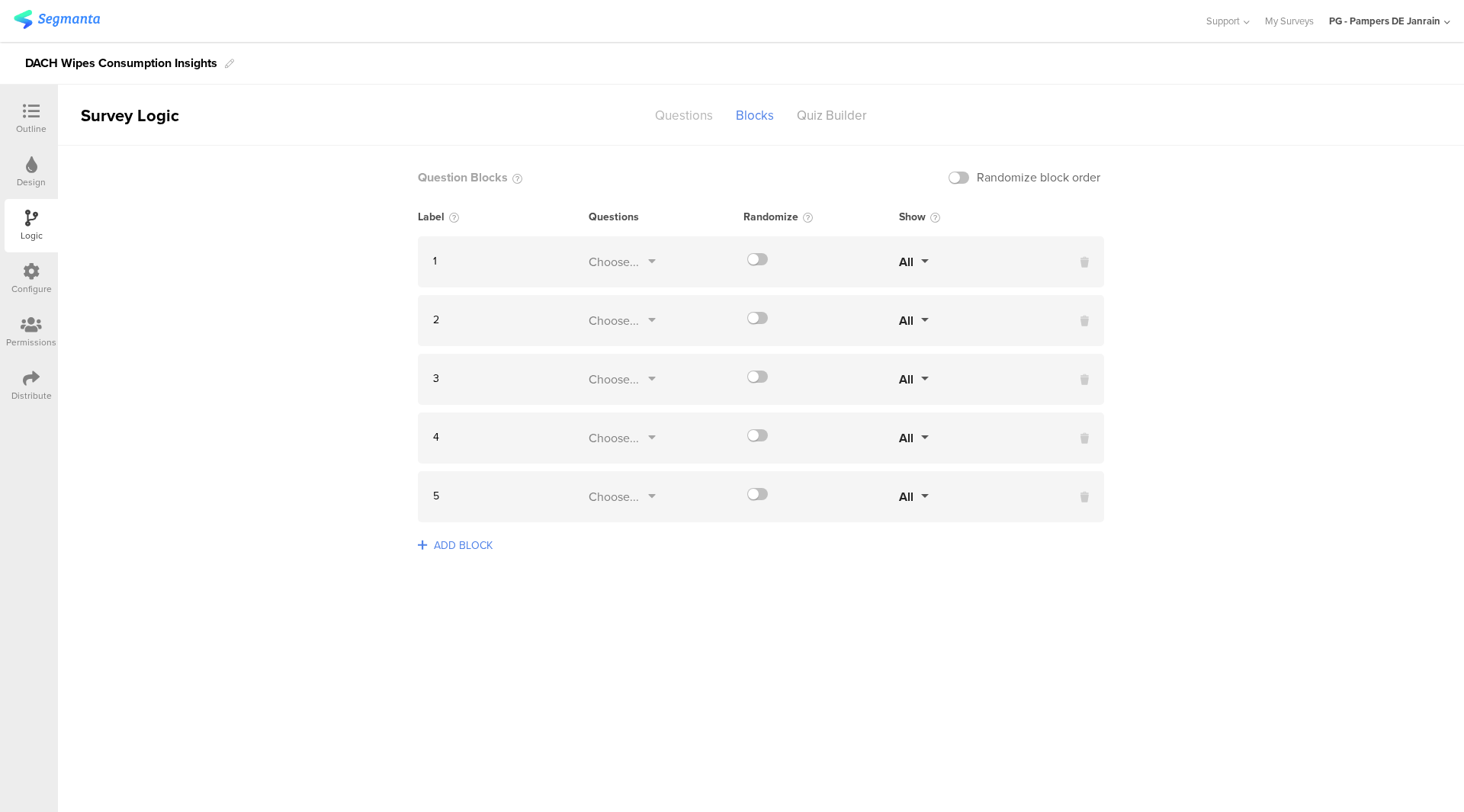
click at [684, 120] on div "Questions" at bounding box center [683, 115] width 80 height 27
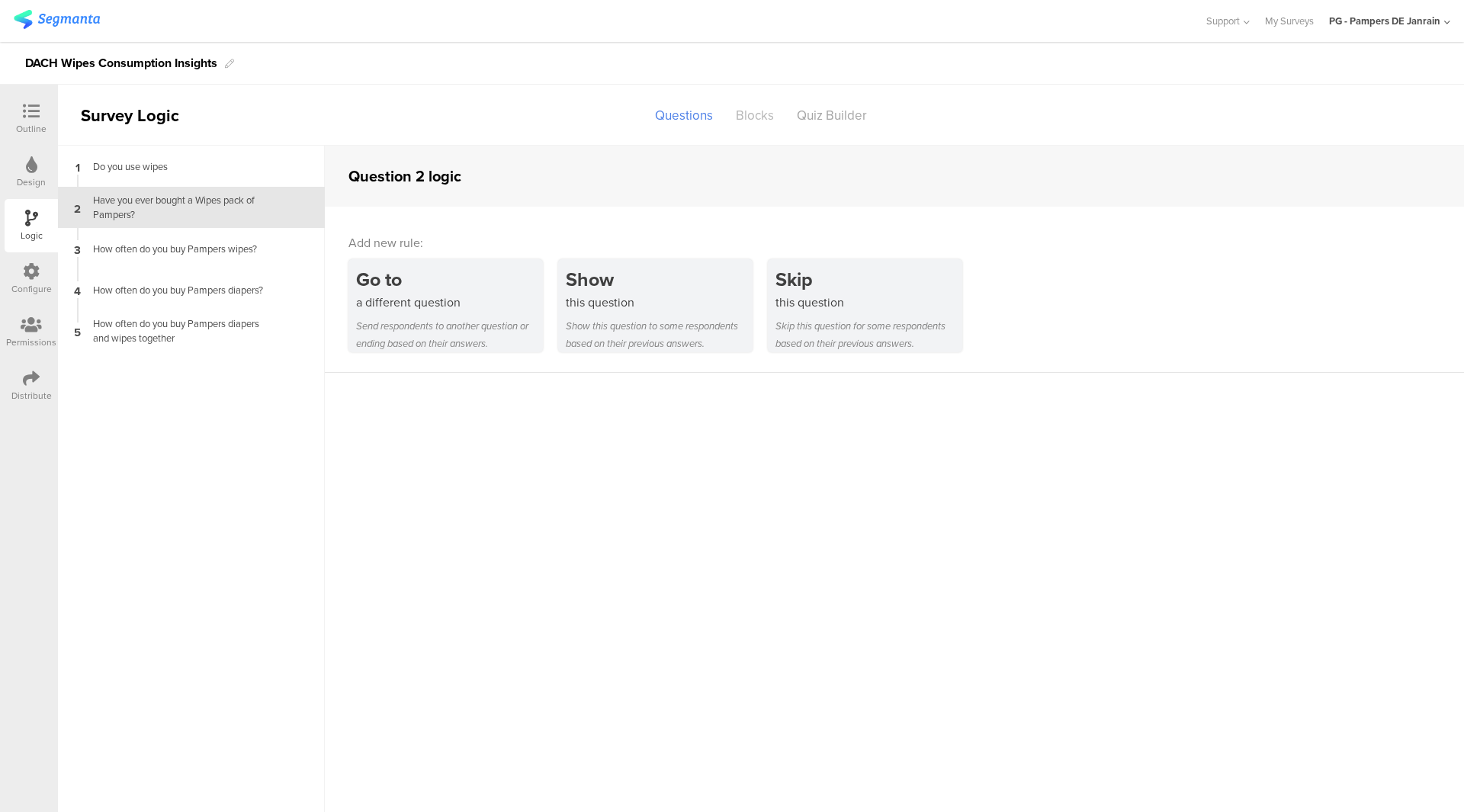
click at [762, 125] on div "Blocks" at bounding box center [755, 115] width 61 height 27
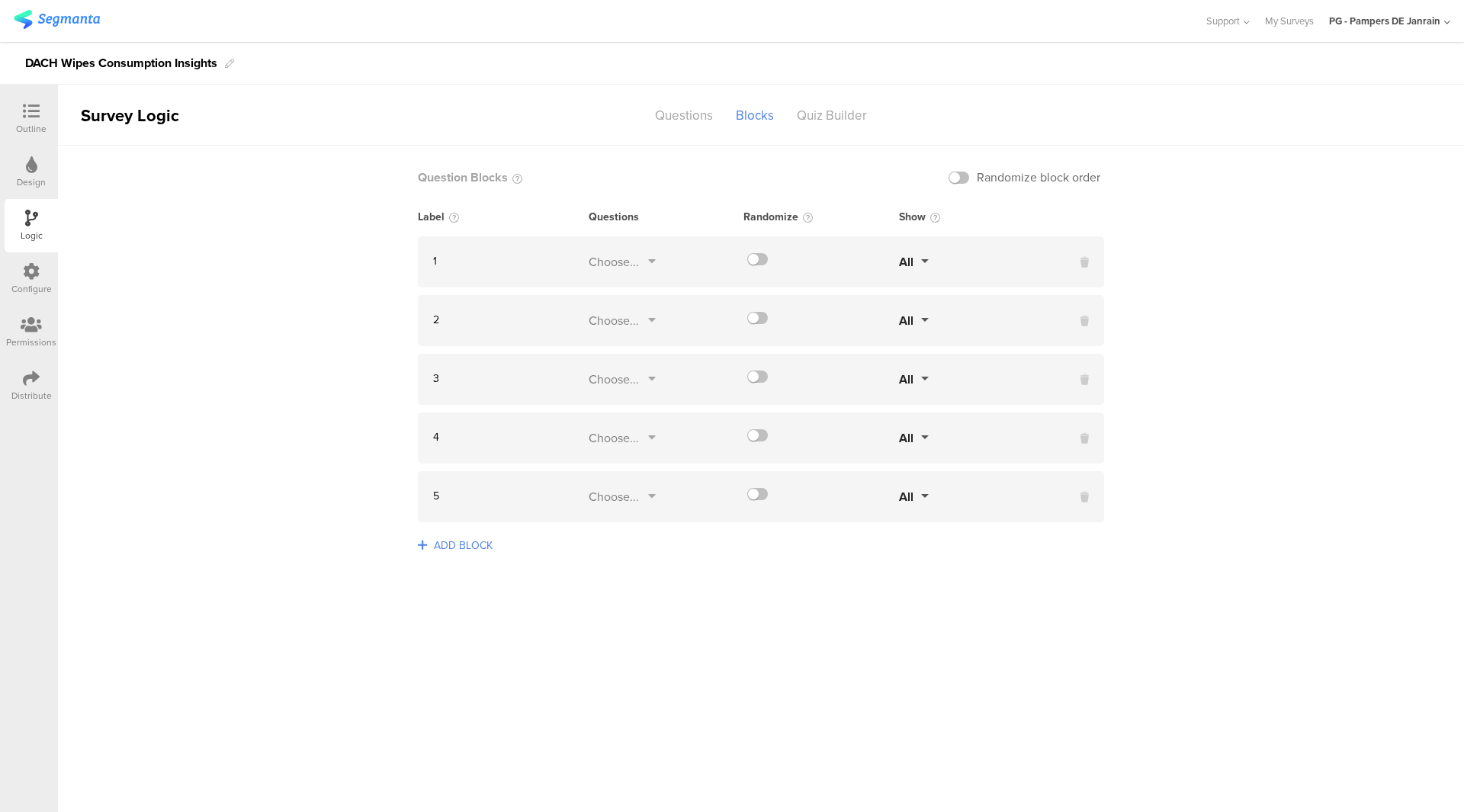
click at [601, 263] on div "Choose..." at bounding box center [614, 261] width 50 height 18
click at [262, 218] on sg-logic-groups-list "Question Blocks Randomize block order Label Questions Randomize Show 1 Choose..…" at bounding box center [761, 479] width 1406 height 666
click at [832, 116] on div "Quiz Builder" at bounding box center [832, 115] width 93 height 27
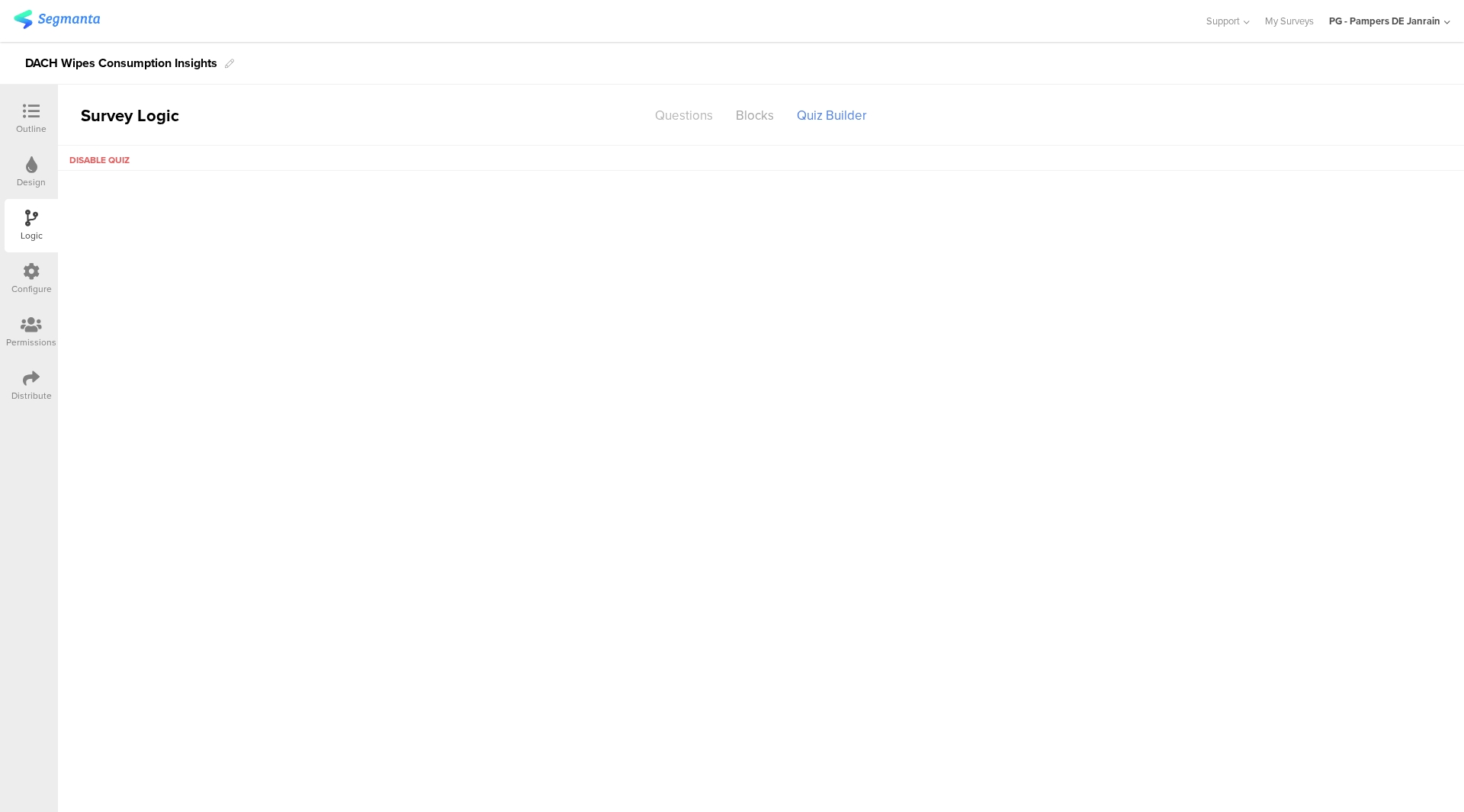
click at [709, 112] on div "Questions" at bounding box center [683, 115] width 80 height 27
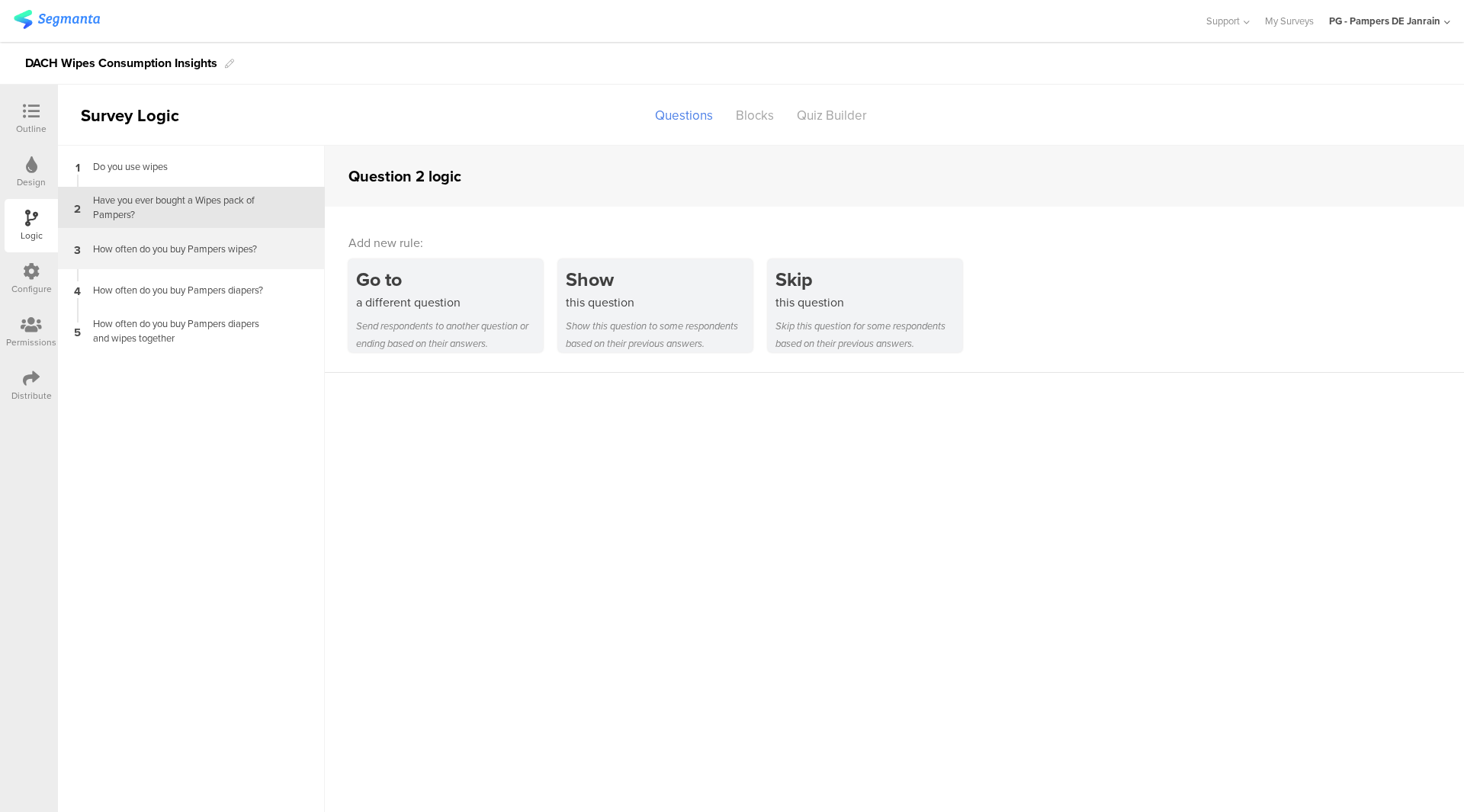
click at [201, 256] on div "3 How often do you buy Pampers wipes?" at bounding box center [191, 248] width 267 height 42
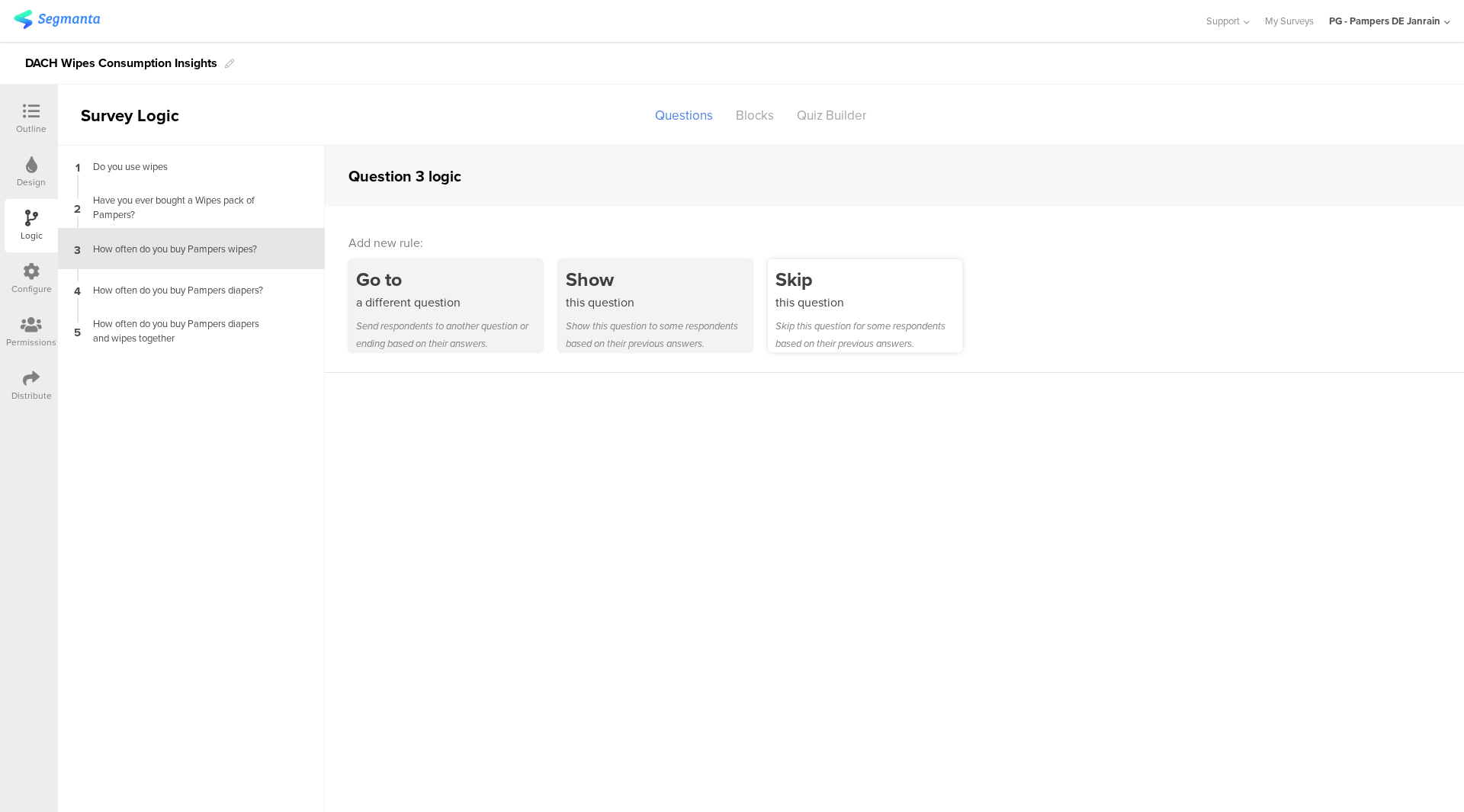
click at [890, 337] on div "Skip this question for some respondents based on their previous answers." at bounding box center [869, 334] width 187 height 35
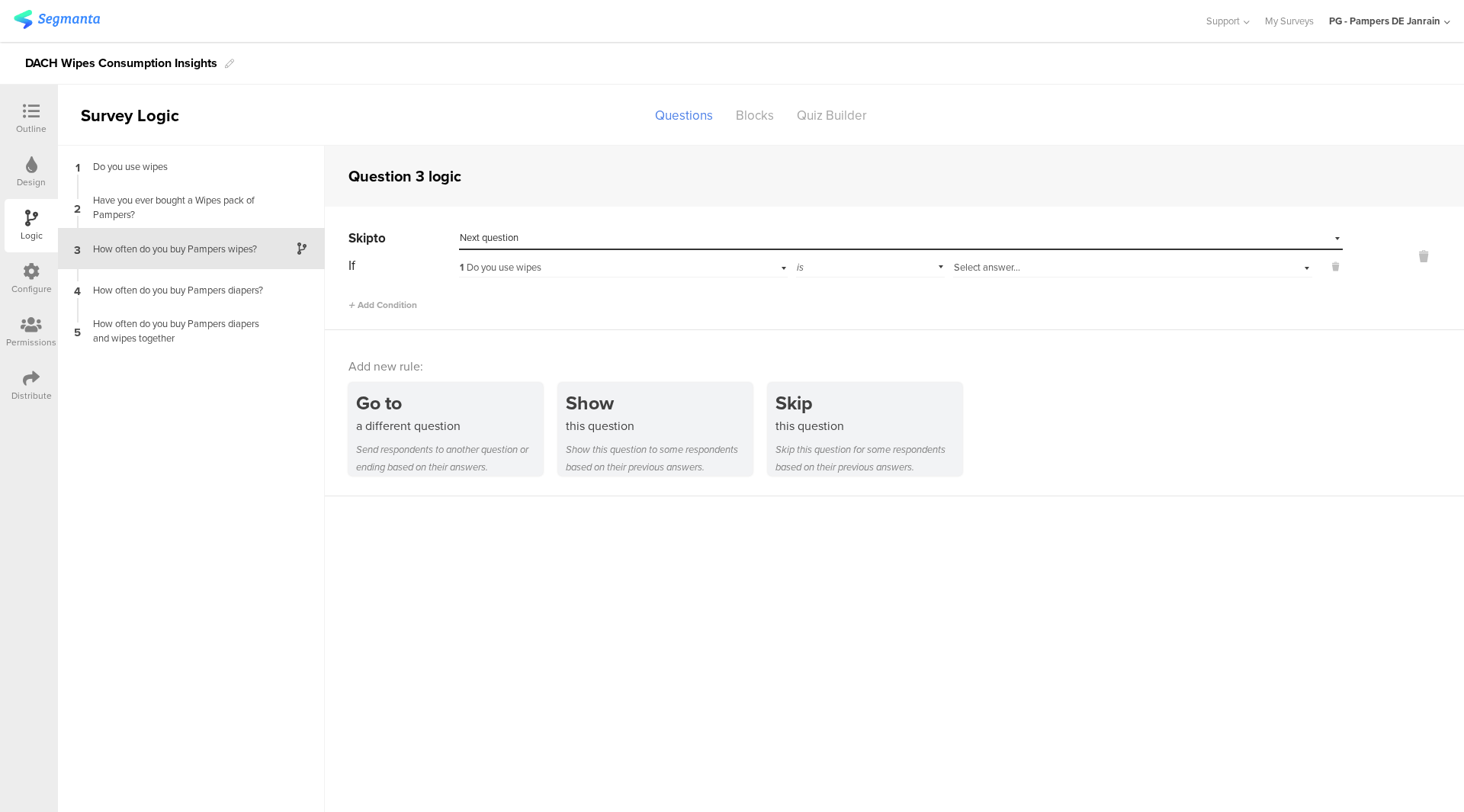
click at [979, 268] on span "Select answer..." at bounding box center [987, 267] width 67 height 15
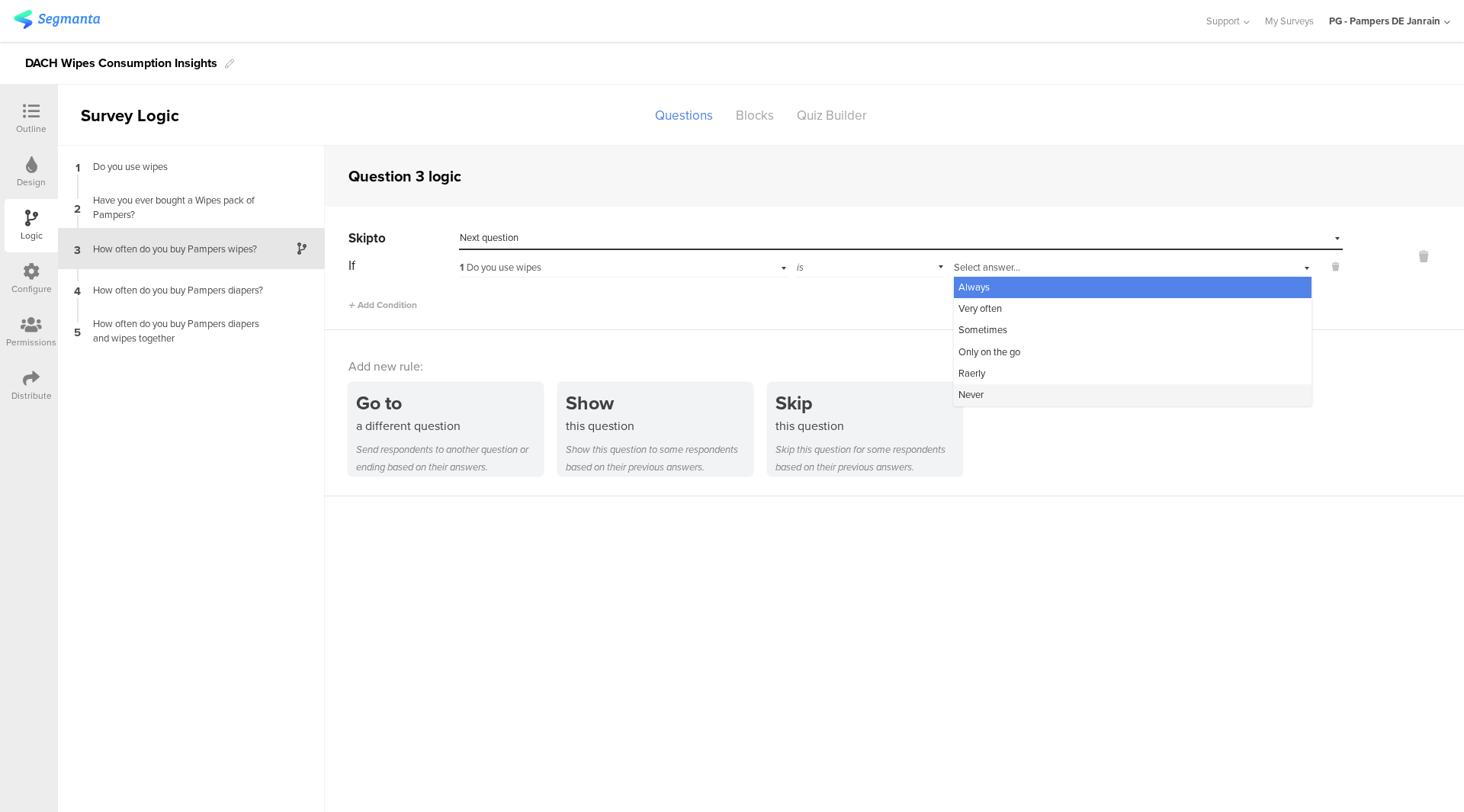
click at [1007, 390] on div "Never" at bounding box center [1132, 394] width 358 height 21
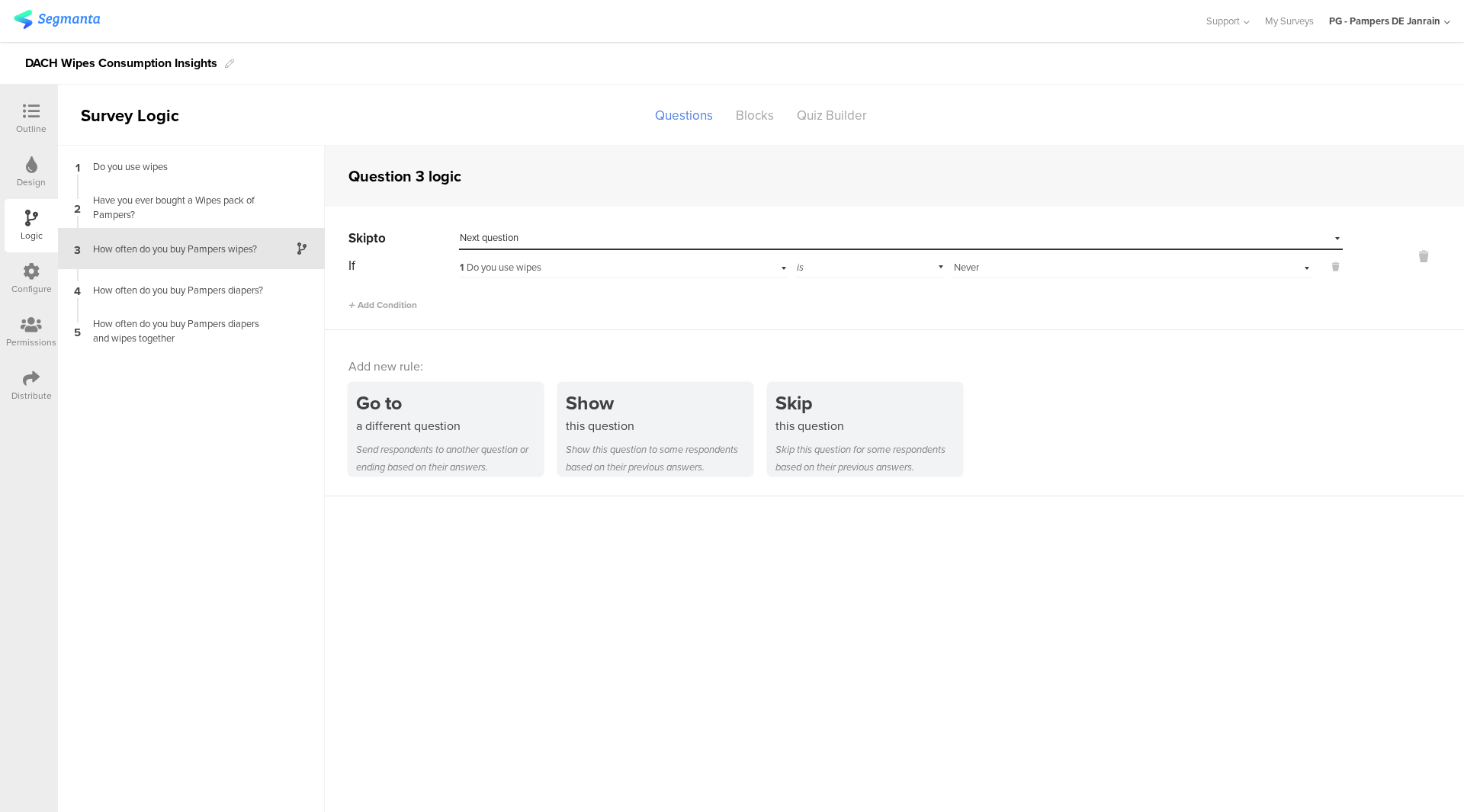
click at [1048, 499] on sg-question-logic-editor "Question 3 logic Skip to Select destination... Next question If 1 Do you use wi…" at bounding box center [894, 479] width 1140 height 666
click at [511, 247] on div "Select destination... Next question" at bounding box center [901, 238] width 884 height 24
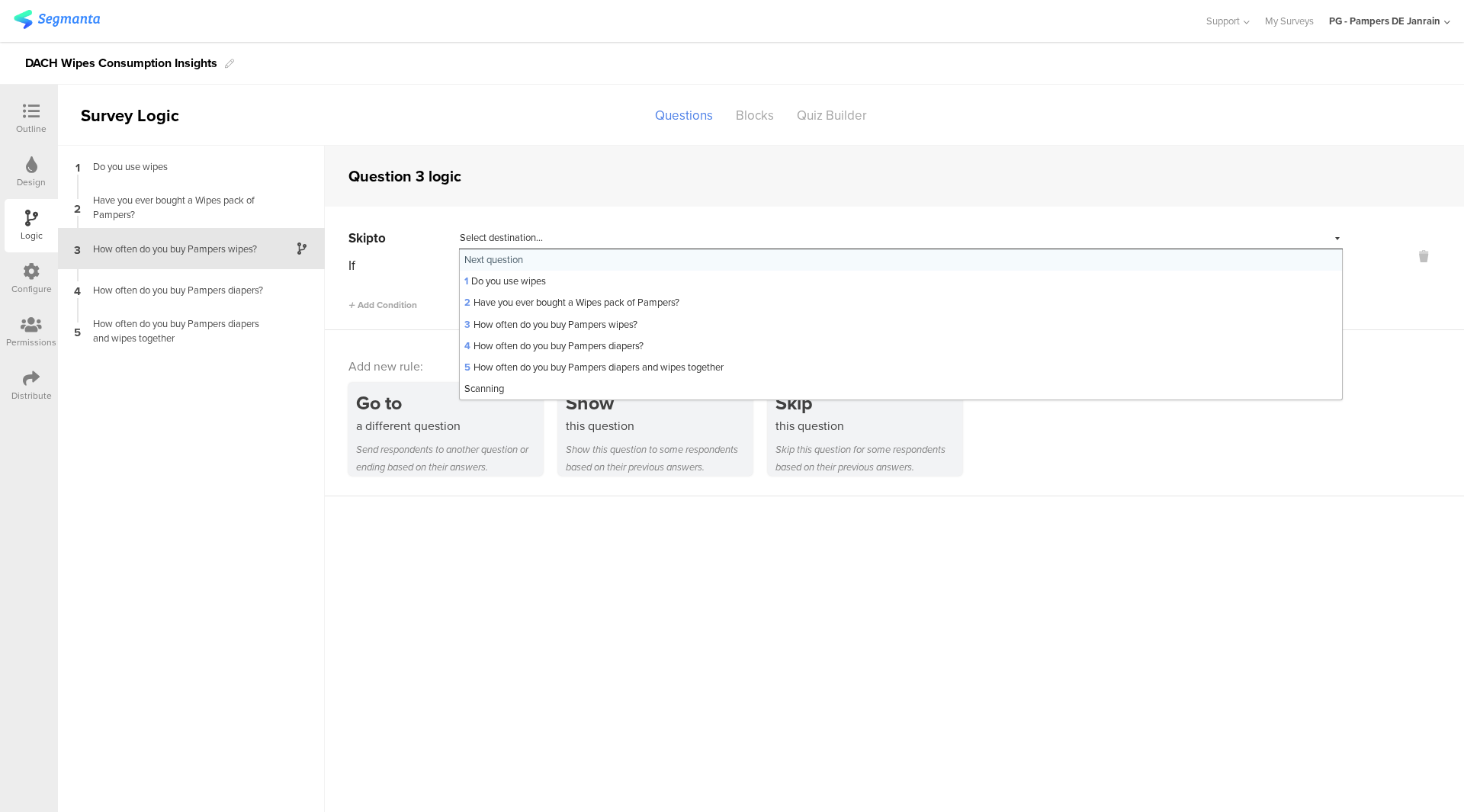
click at [496, 473] on div "Add new rule: Go to a different question Send respondents to another question o…" at bounding box center [894, 413] width 1140 height 166
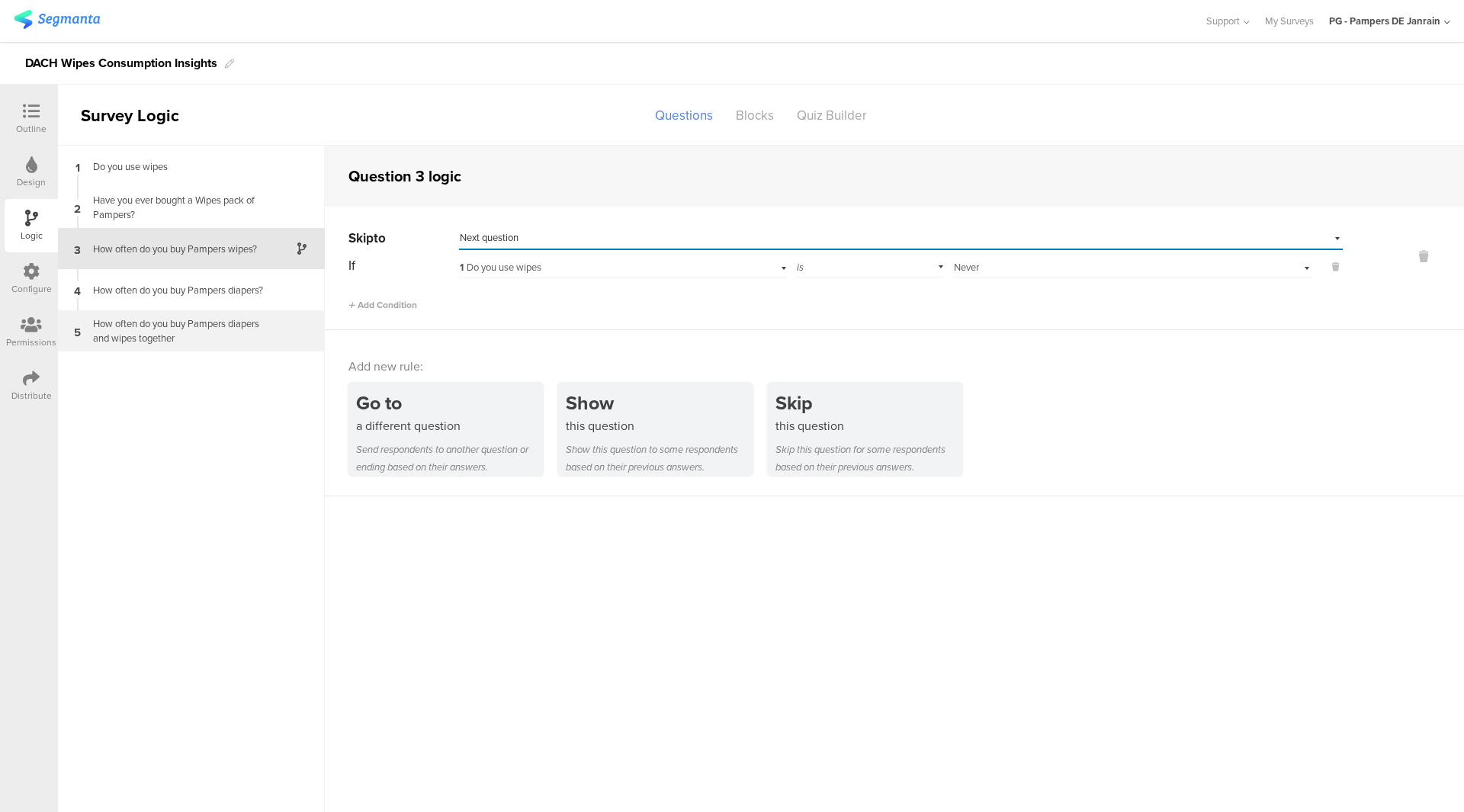
click at [226, 333] on div "How often do you buy Pampers diapers and wipes together" at bounding box center [179, 330] width 190 height 29
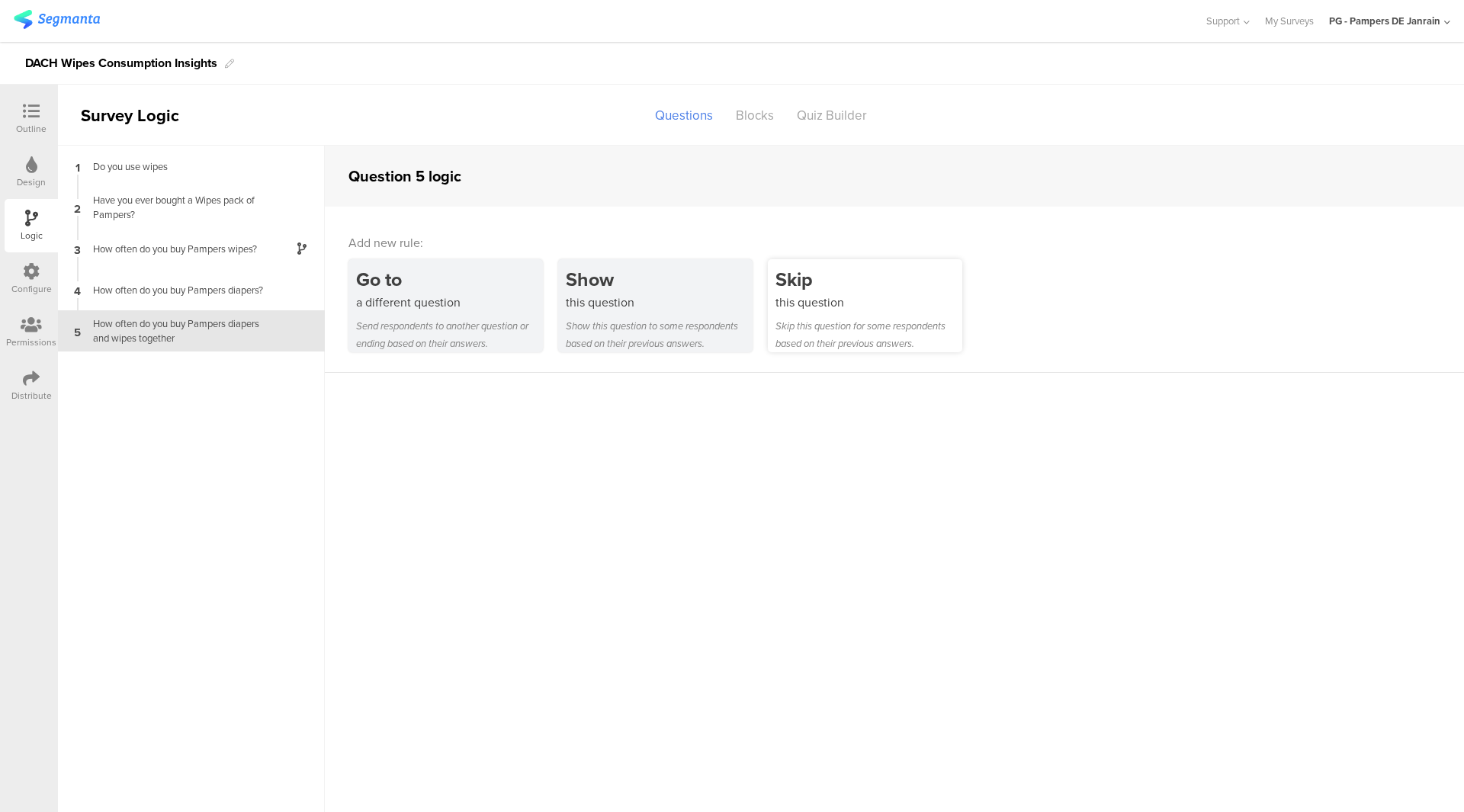
click at [857, 335] on div "Skip this question for some respondents based on their previous answers." at bounding box center [869, 334] width 187 height 35
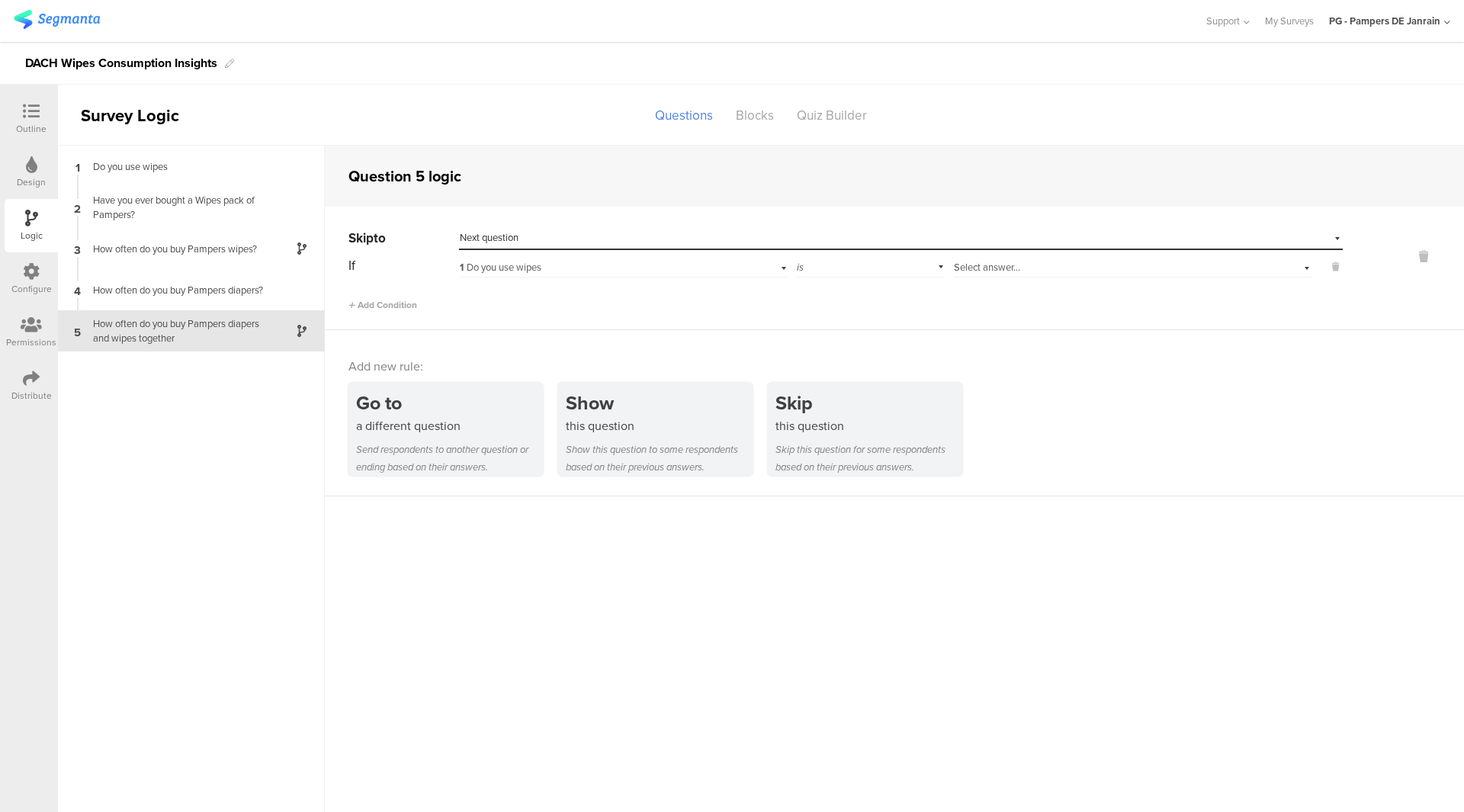
click at [580, 261] on div "1 Do you use wipes" at bounding box center [597, 267] width 276 height 14
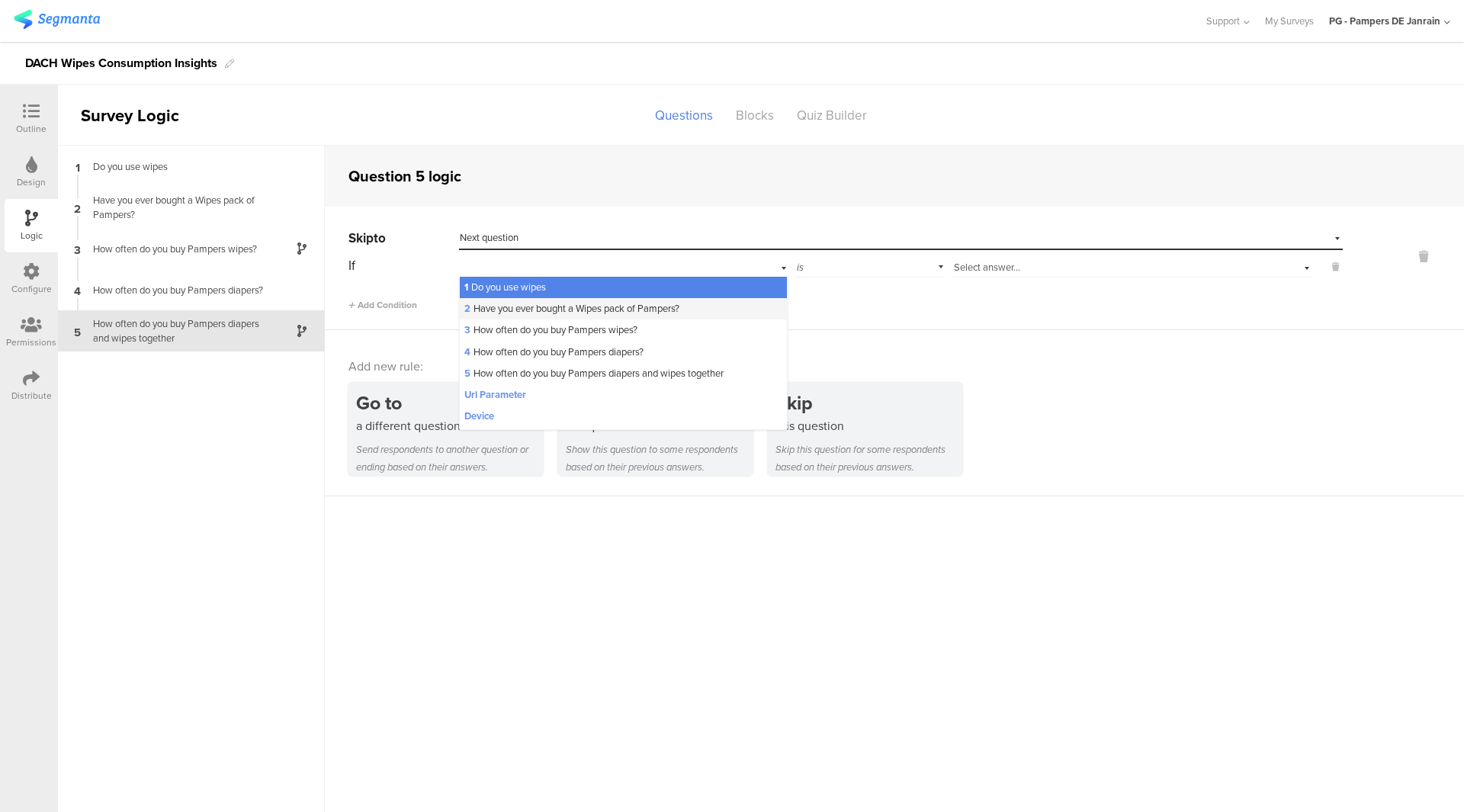
click at [621, 314] on span "2 Have you ever bought a Wipes pack of Pampers?" at bounding box center [571, 309] width 215 height 15
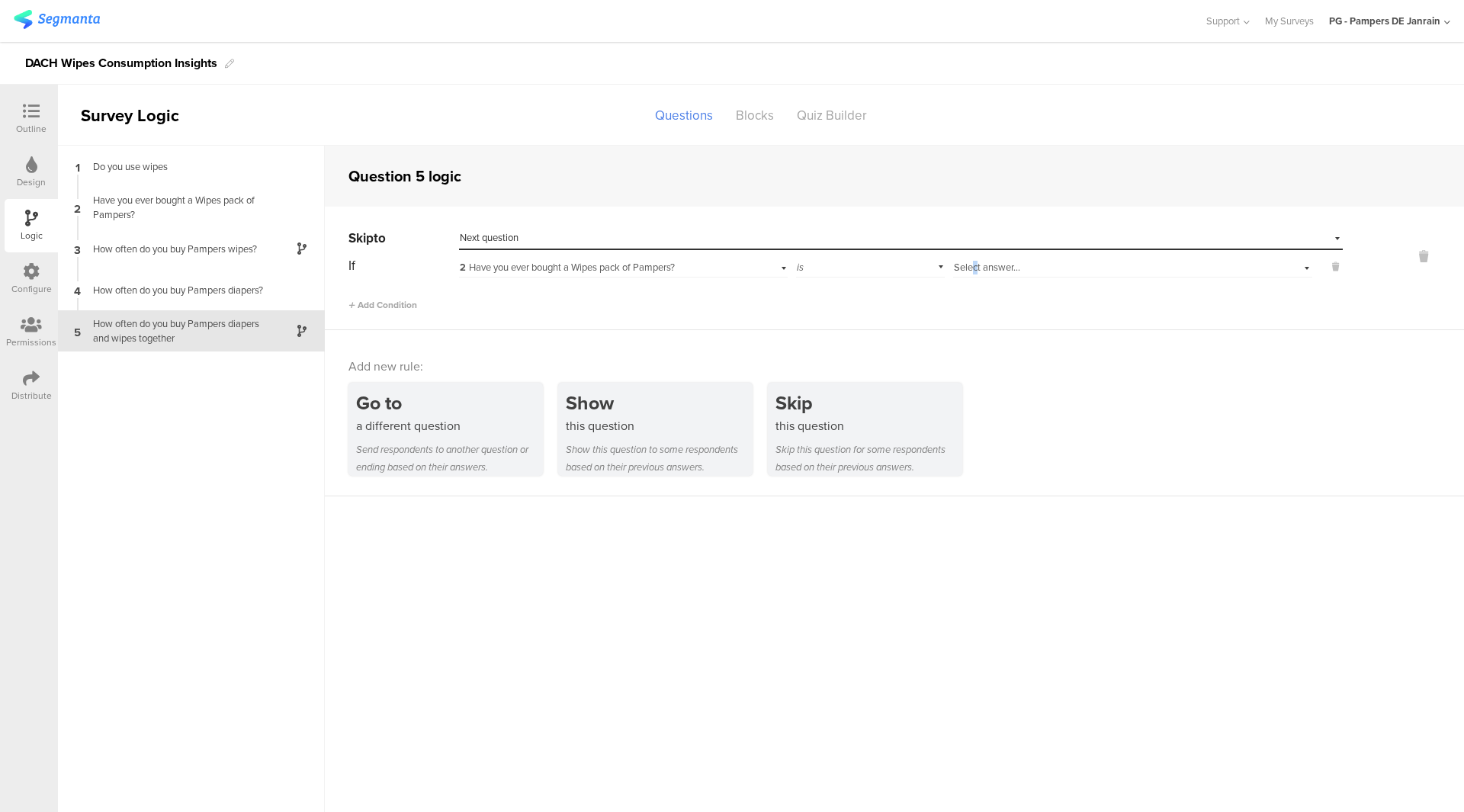
click at [976, 269] on span "Select answer..." at bounding box center [987, 267] width 67 height 15
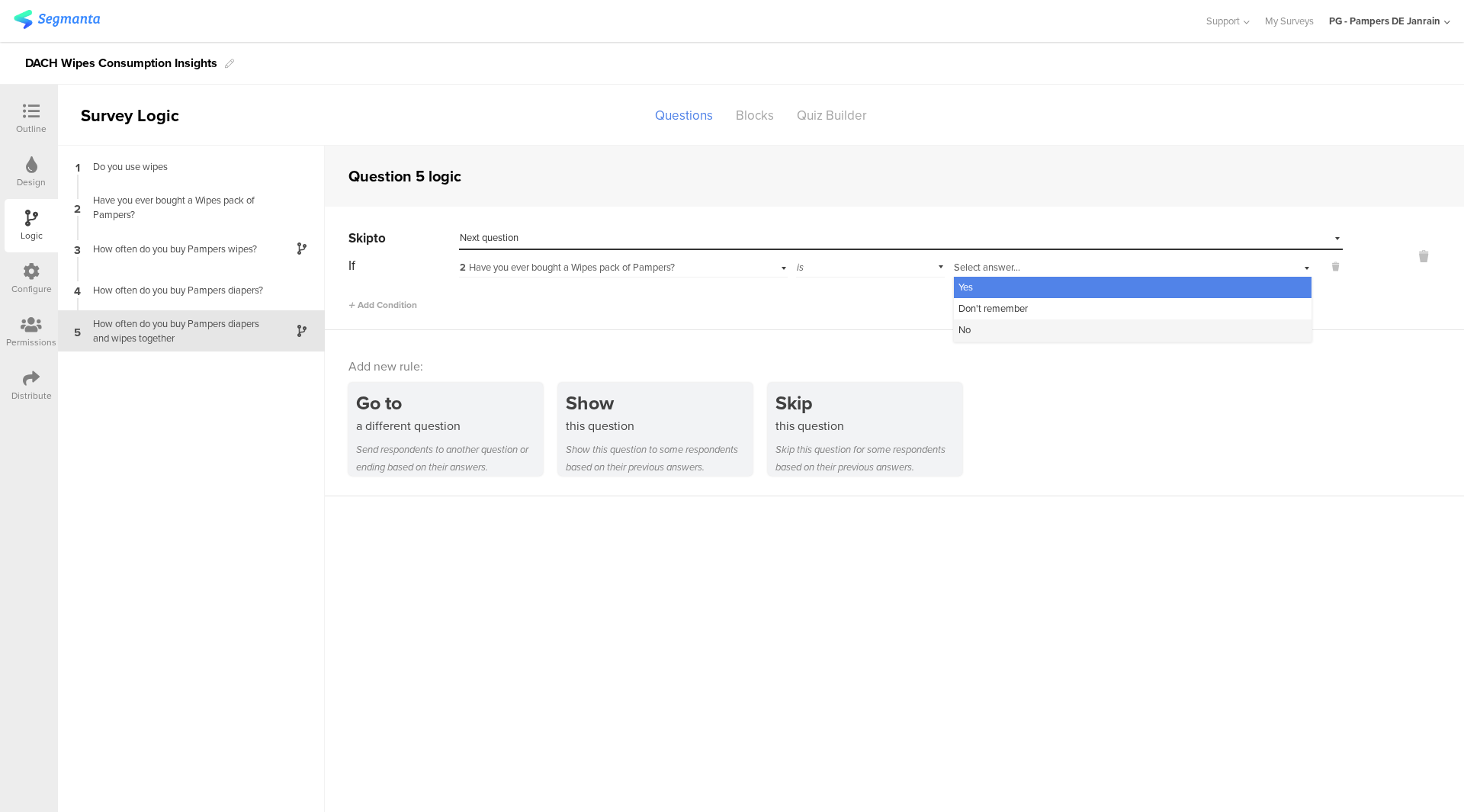
click at [998, 322] on div "No" at bounding box center [1132, 330] width 358 height 21
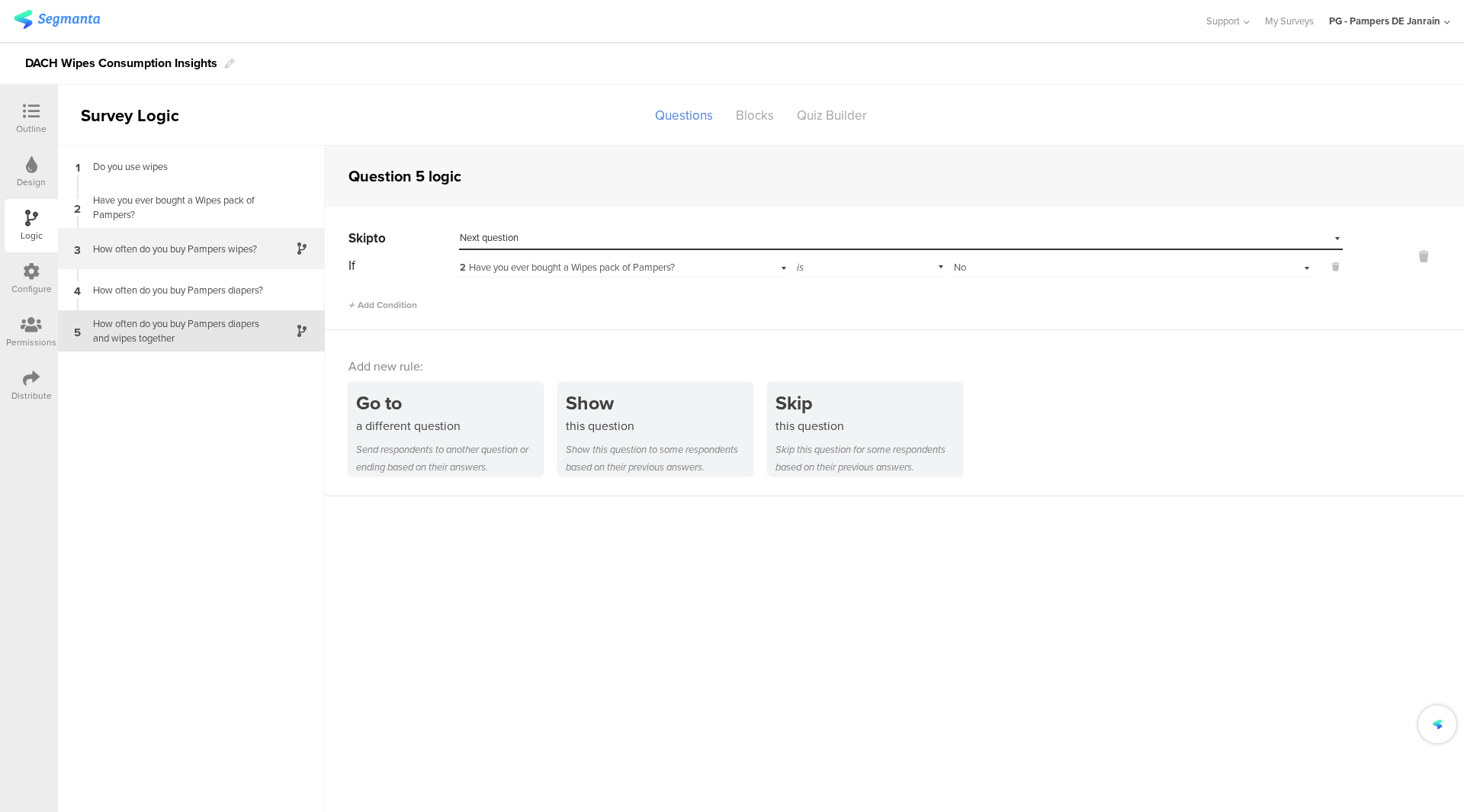
click at [185, 252] on div "How often do you buy Pampers wipes?" at bounding box center [179, 249] width 190 height 15
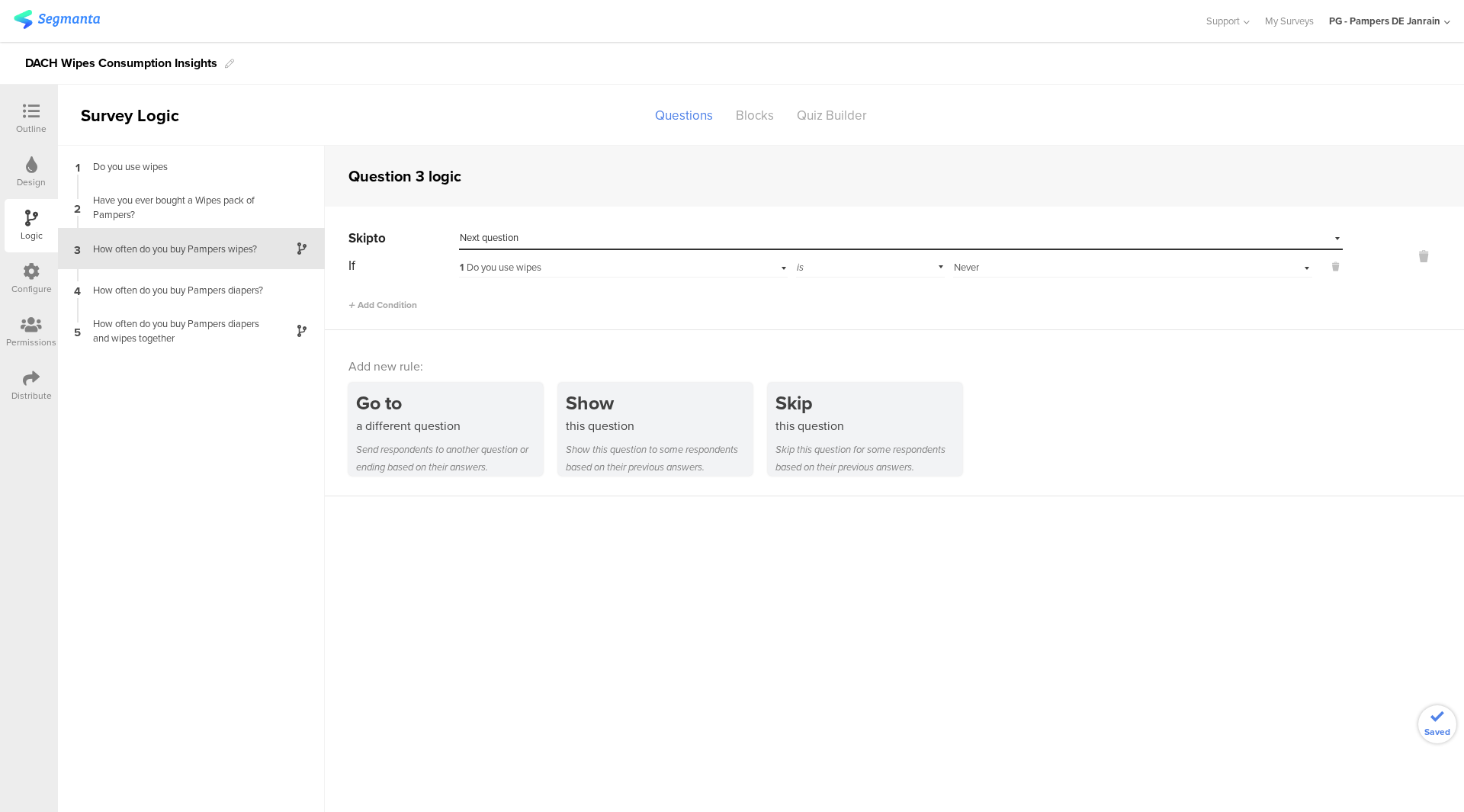
click at [568, 275] on div "1 Do you use wipes" at bounding box center [623, 266] width 328 height 24
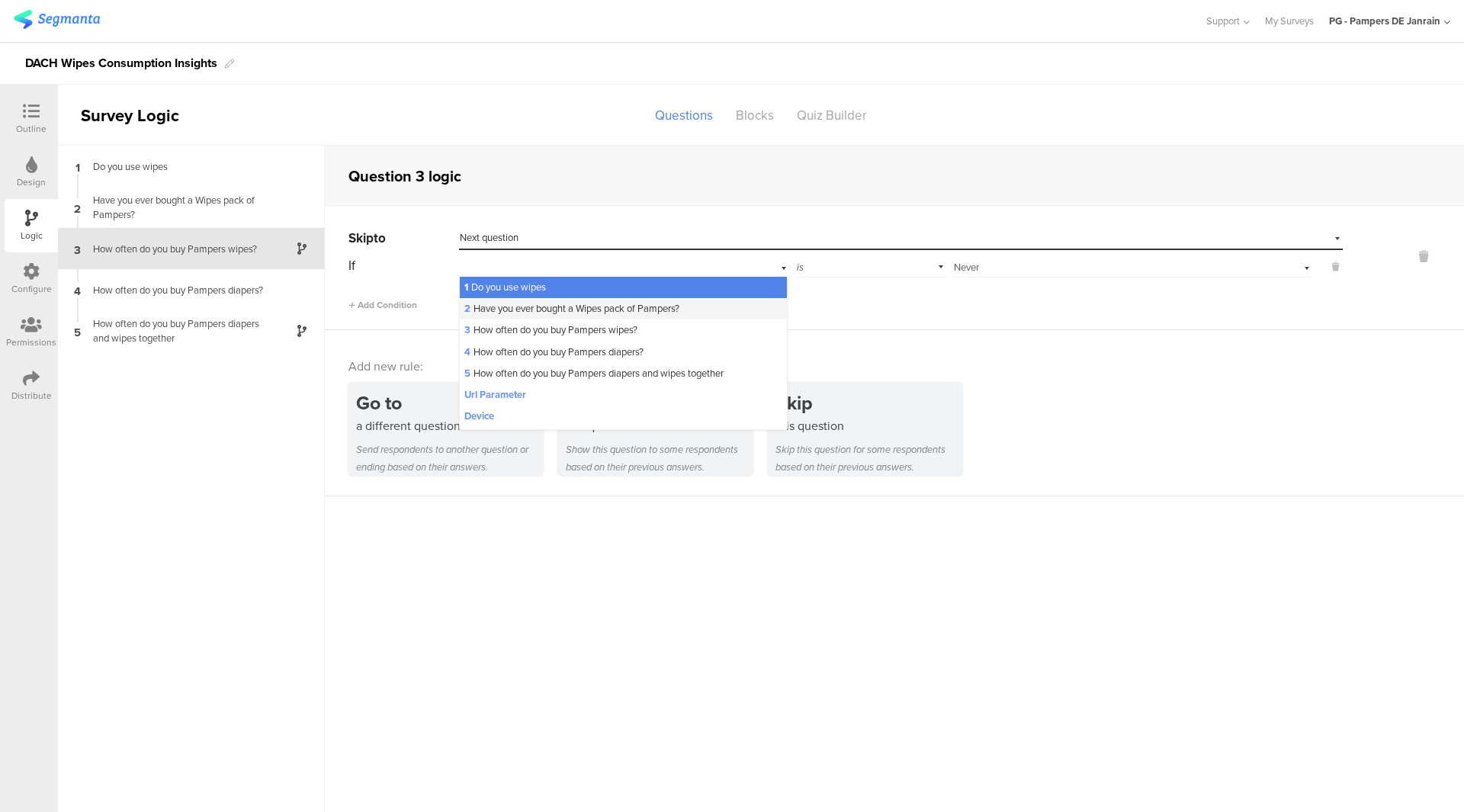
click at [585, 310] on span "2 Have you ever bought a Wipes pack of Pampers?" at bounding box center [571, 309] width 215 height 15
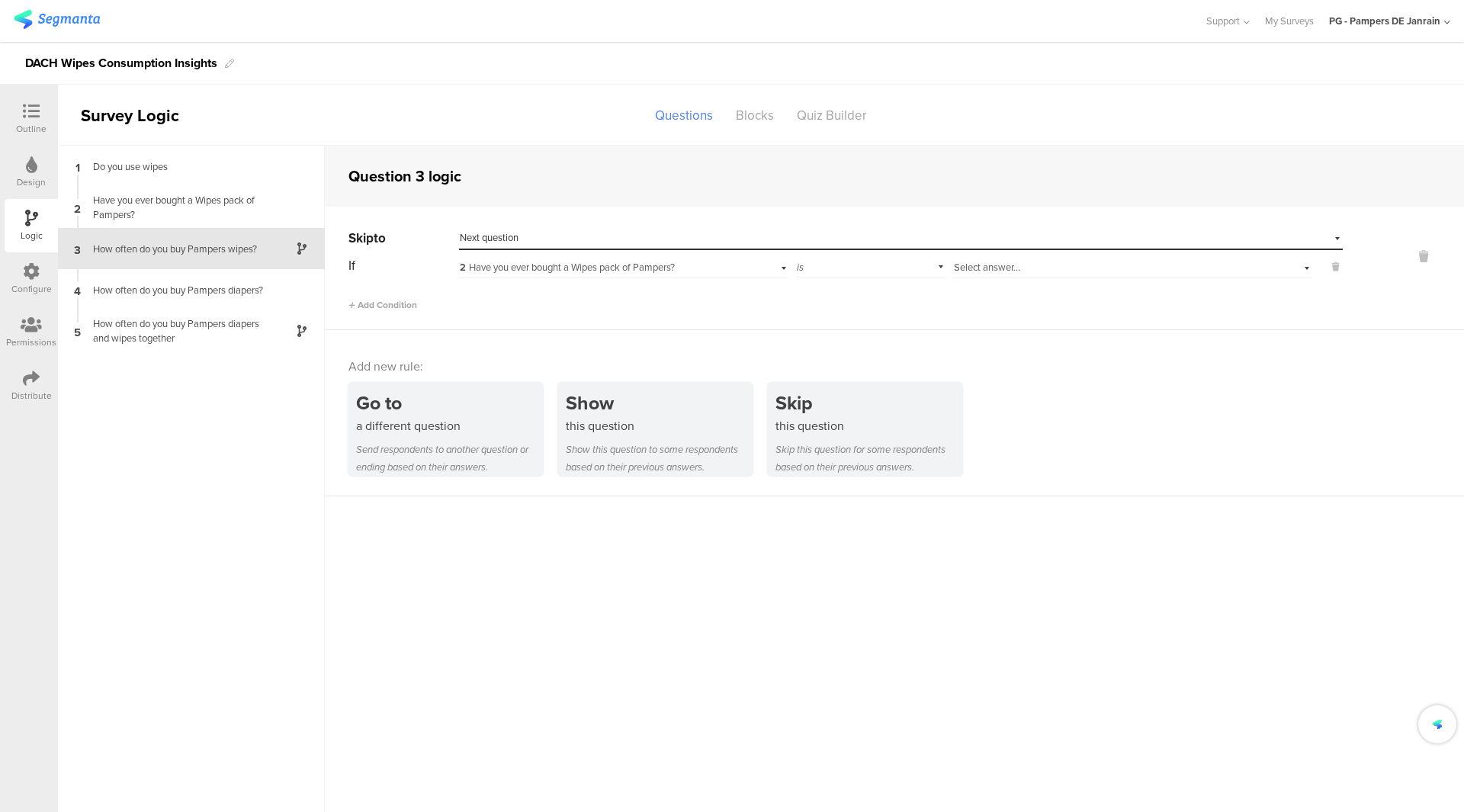
click at [967, 262] on span "Select answer..." at bounding box center [987, 267] width 67 height 15
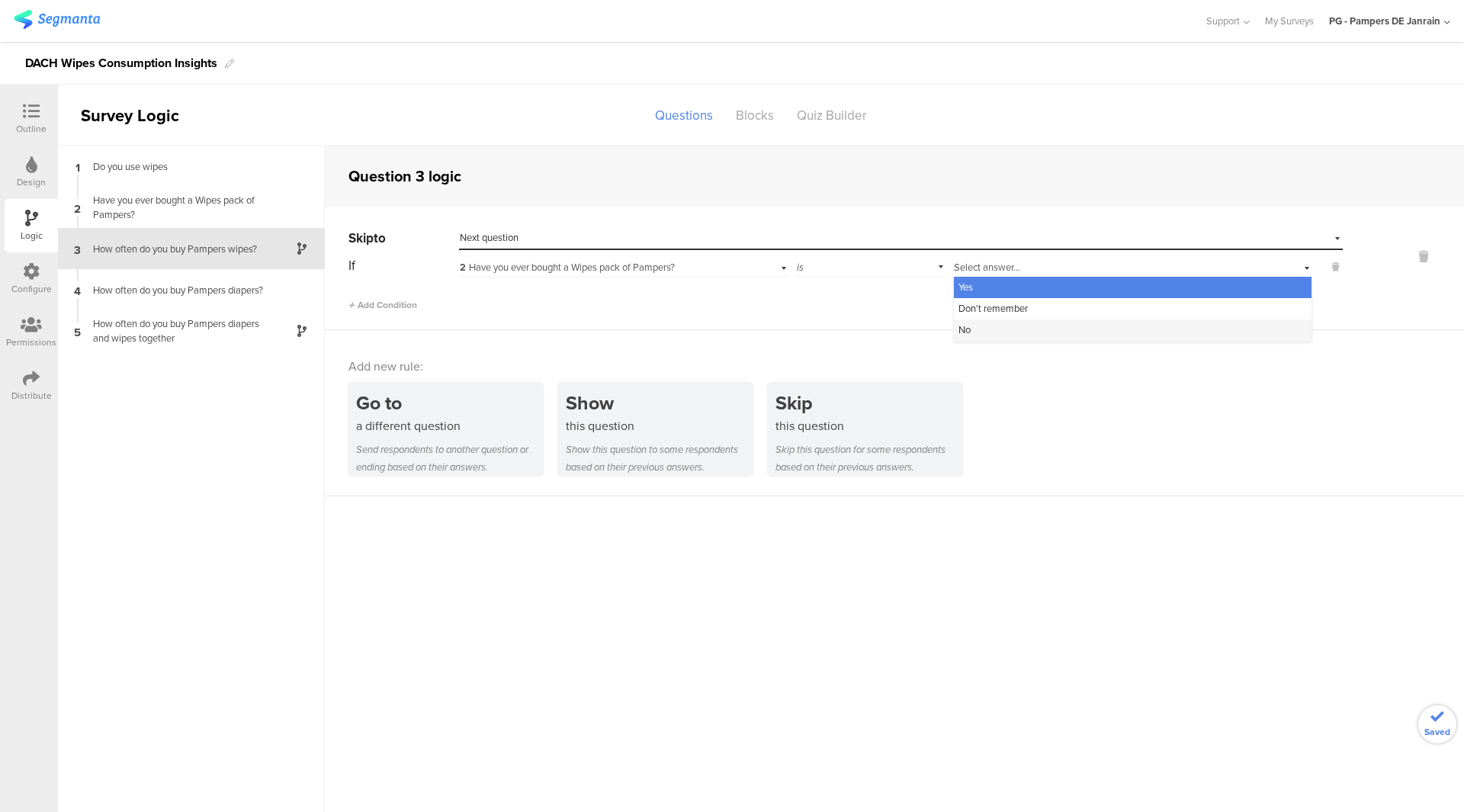
click at [979, 329] on div "No" at bounding box center [1132, 330] width 358 height 21
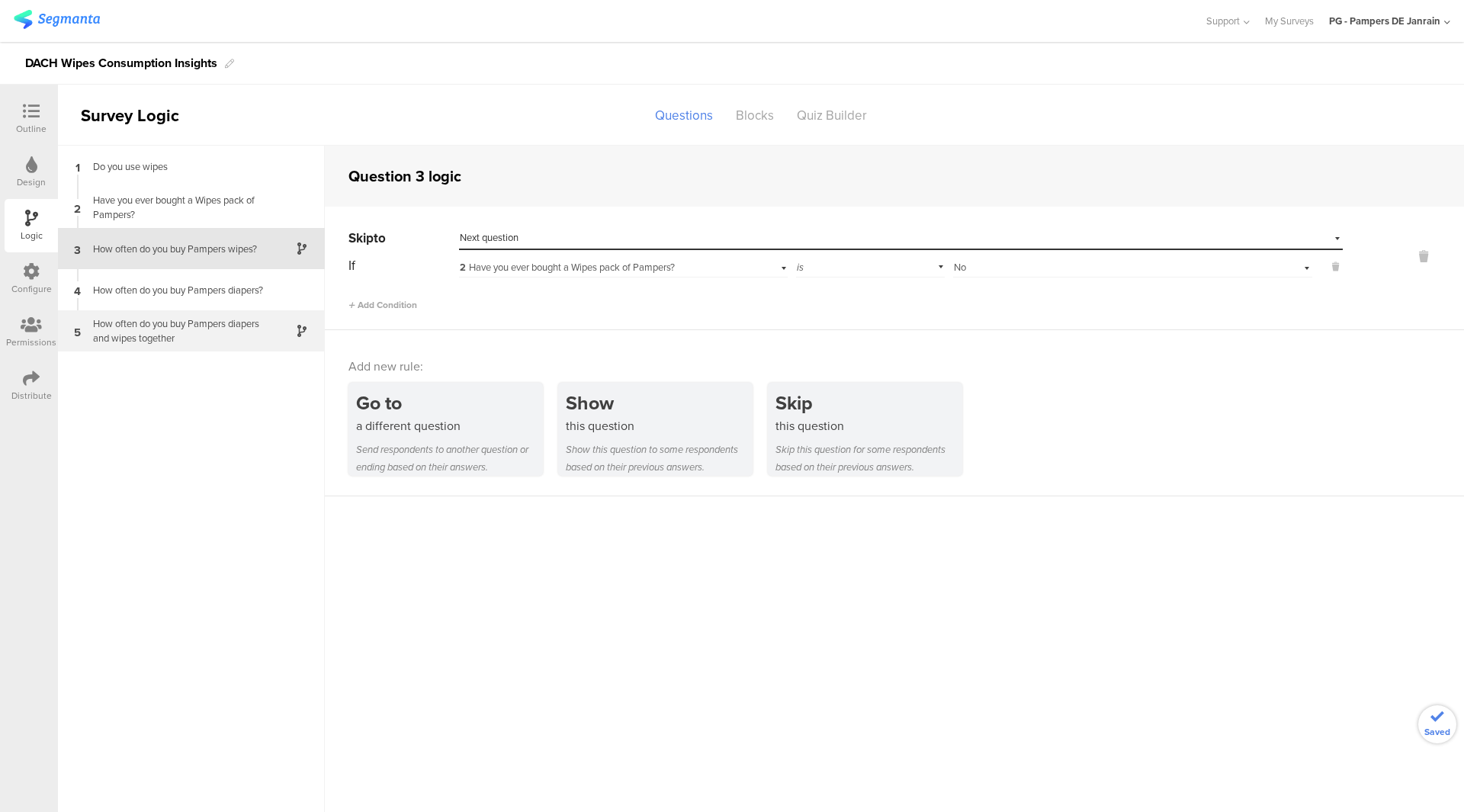
click at [195, 336] on div "How often do you buy Pampers diapers and wipes together" at bounding box center [179, 330] width 190 height 29
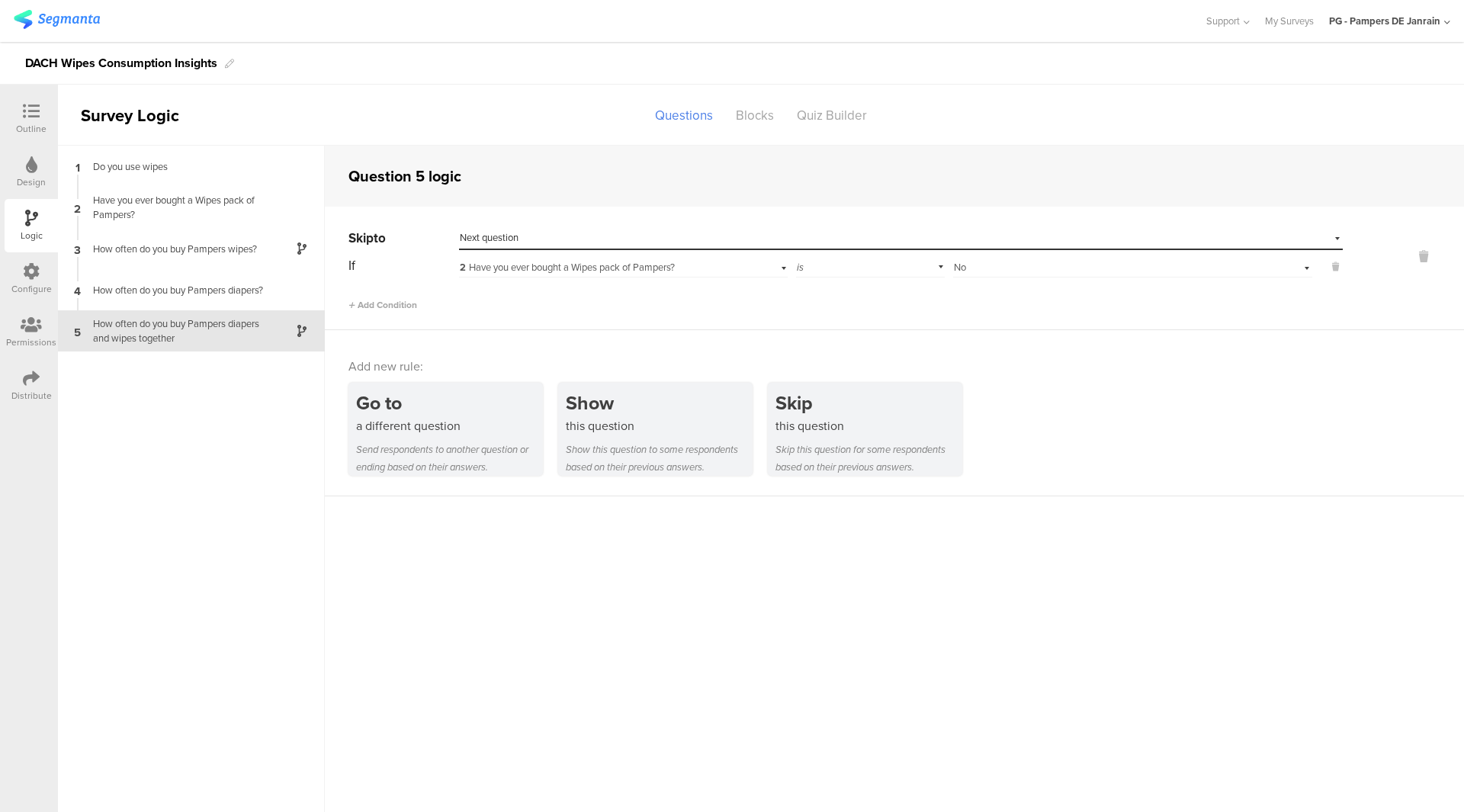
click at [39, 268] on icon at bounding box center [31, 272] width 17 height 17
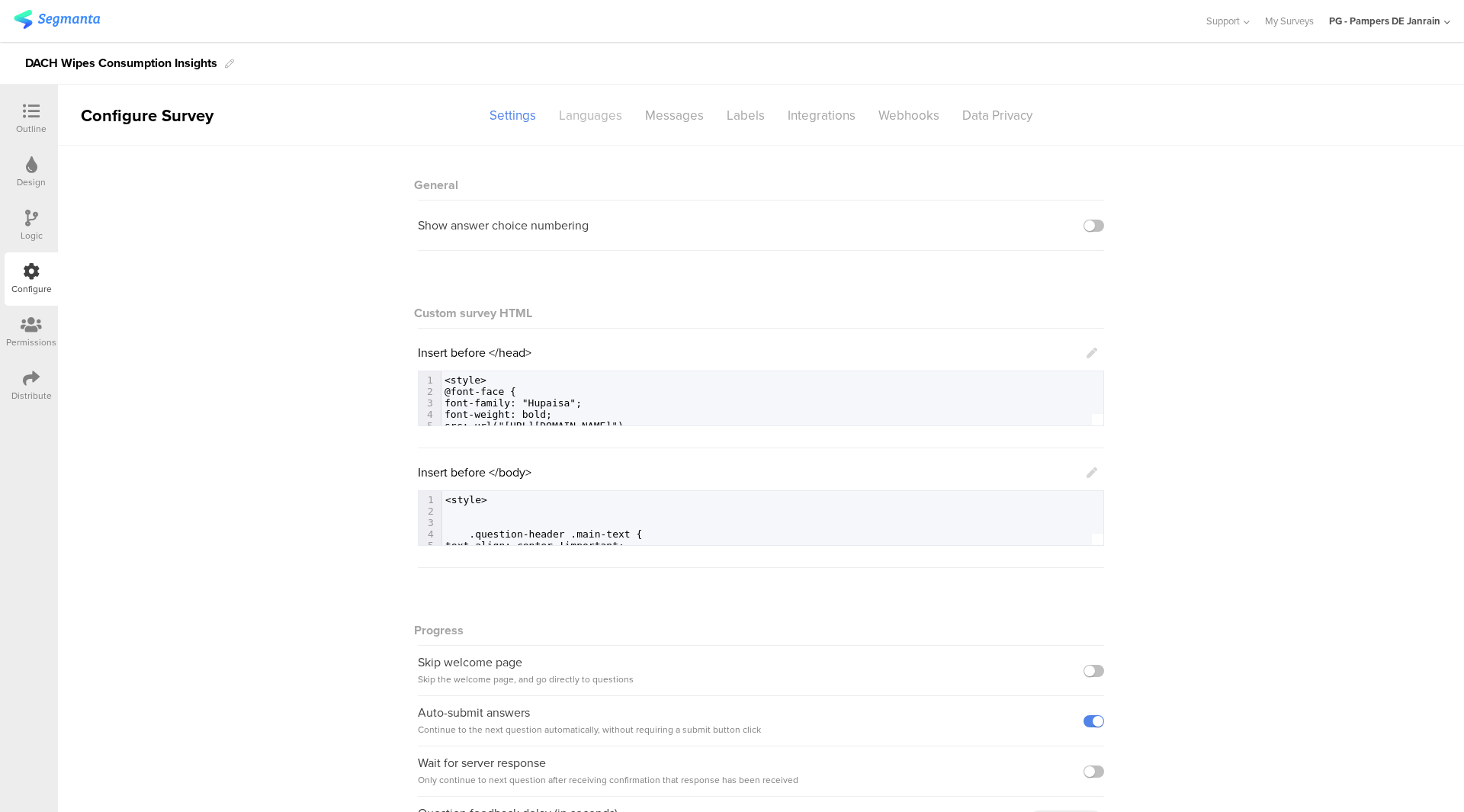
click at [587, 115] on div "Languages" at bounding box center [590, 115] width 86 height 27
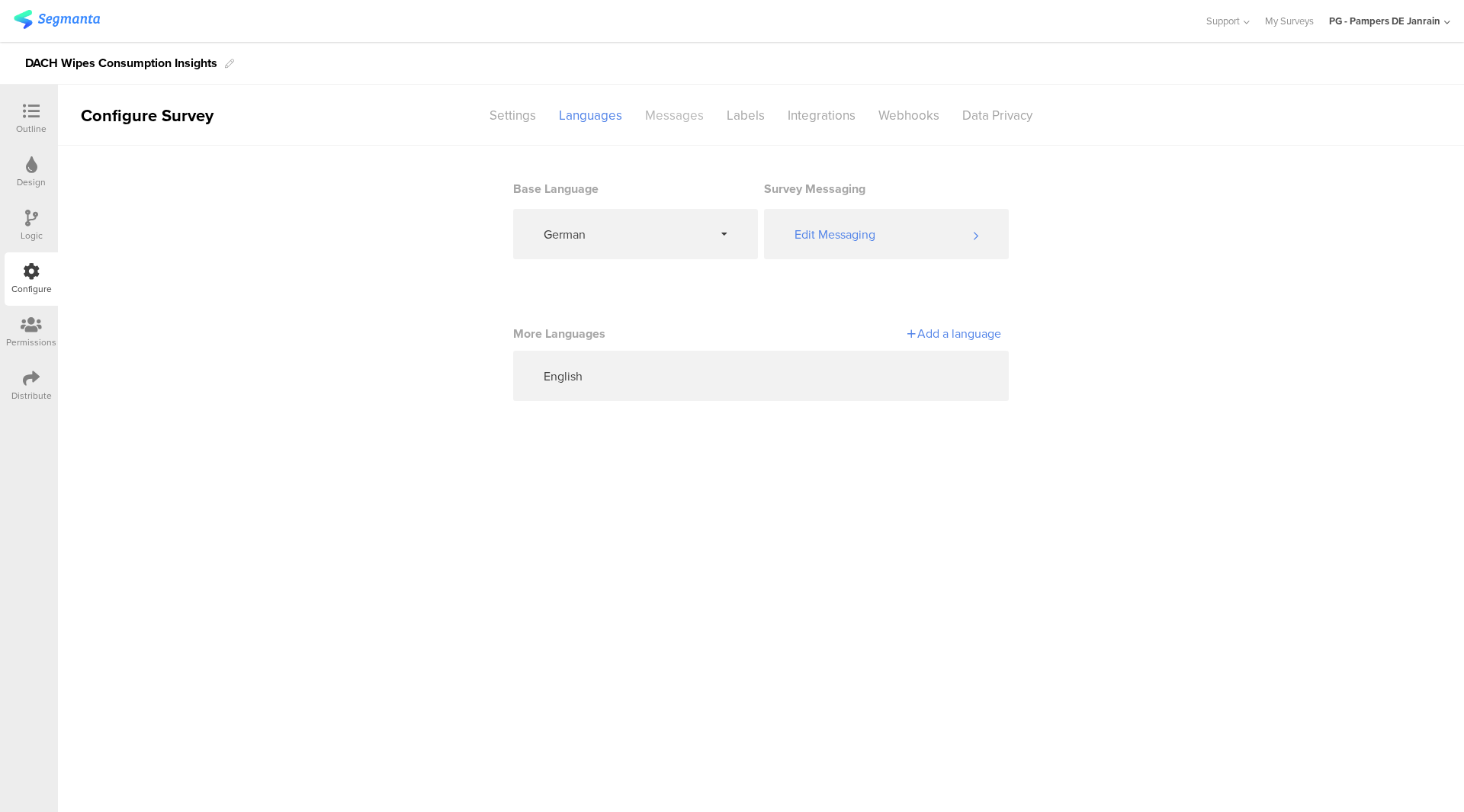
click at [654, 112] on div "Messages" at bounding box center [675, 115] width 81 height 27
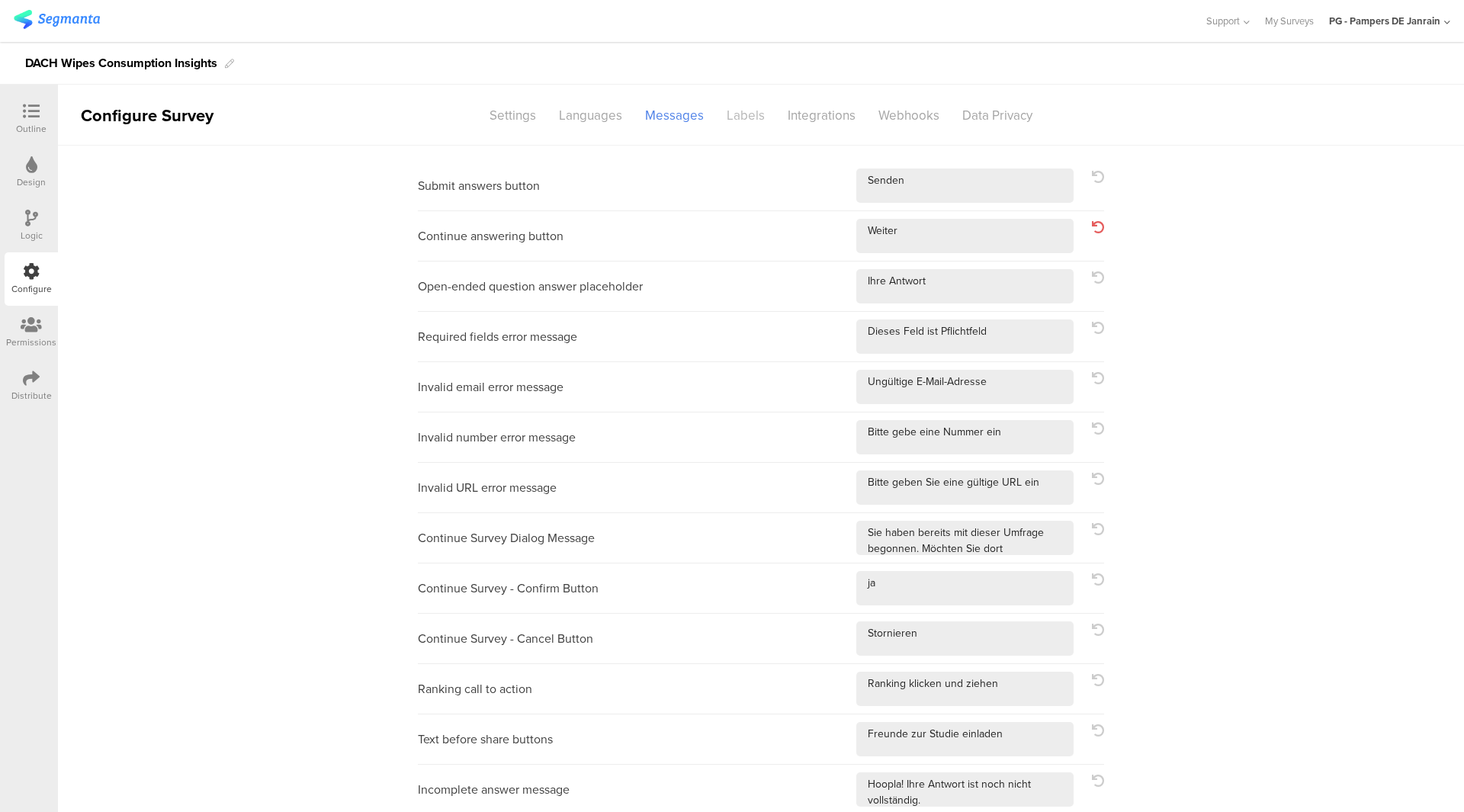
click at [738, 113] on div "Labels" at bounding box center [746, 115] width 61 height 27
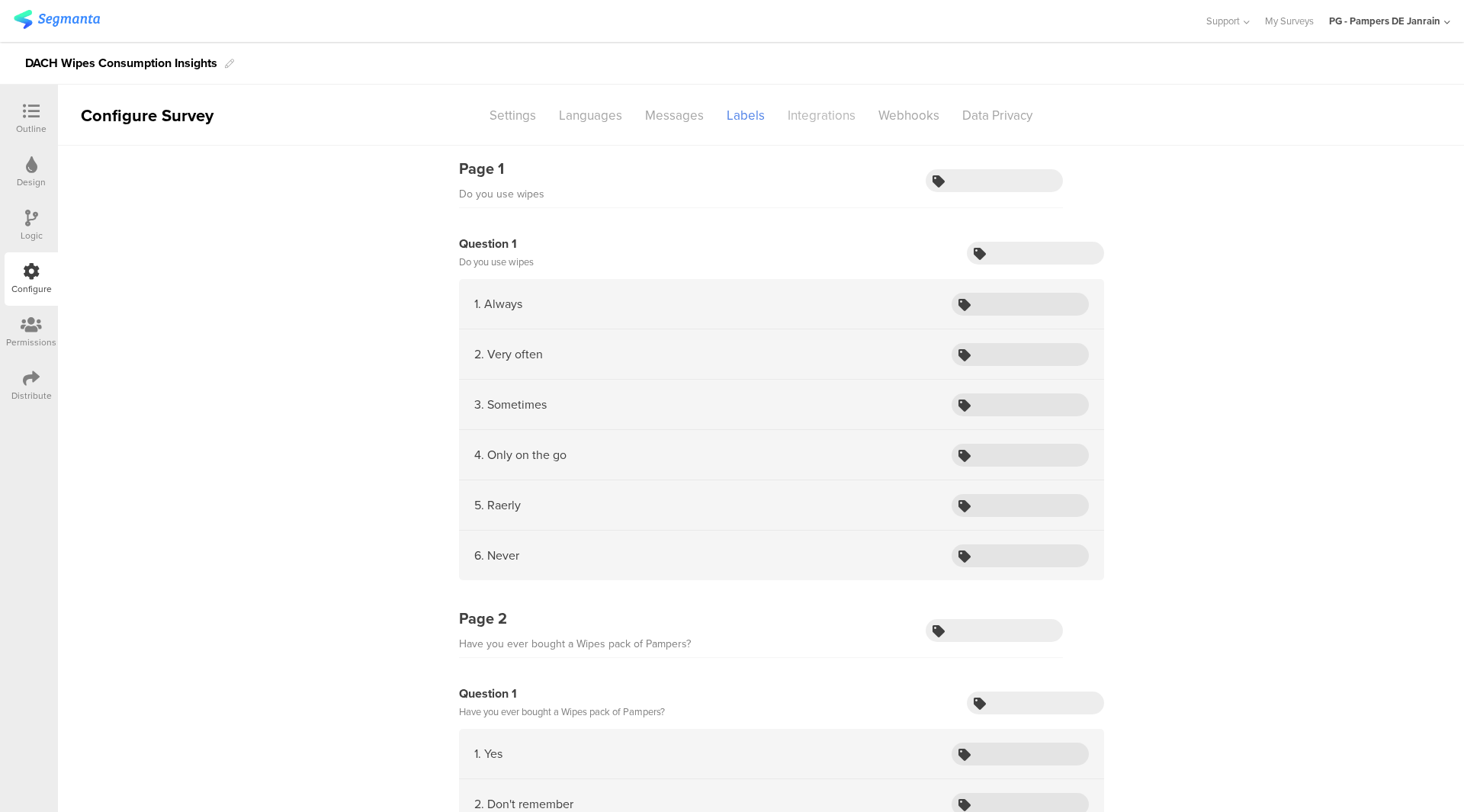
click at [848, 115] on div "Integrations" at bounding box center [822, 115] width 91 height 27
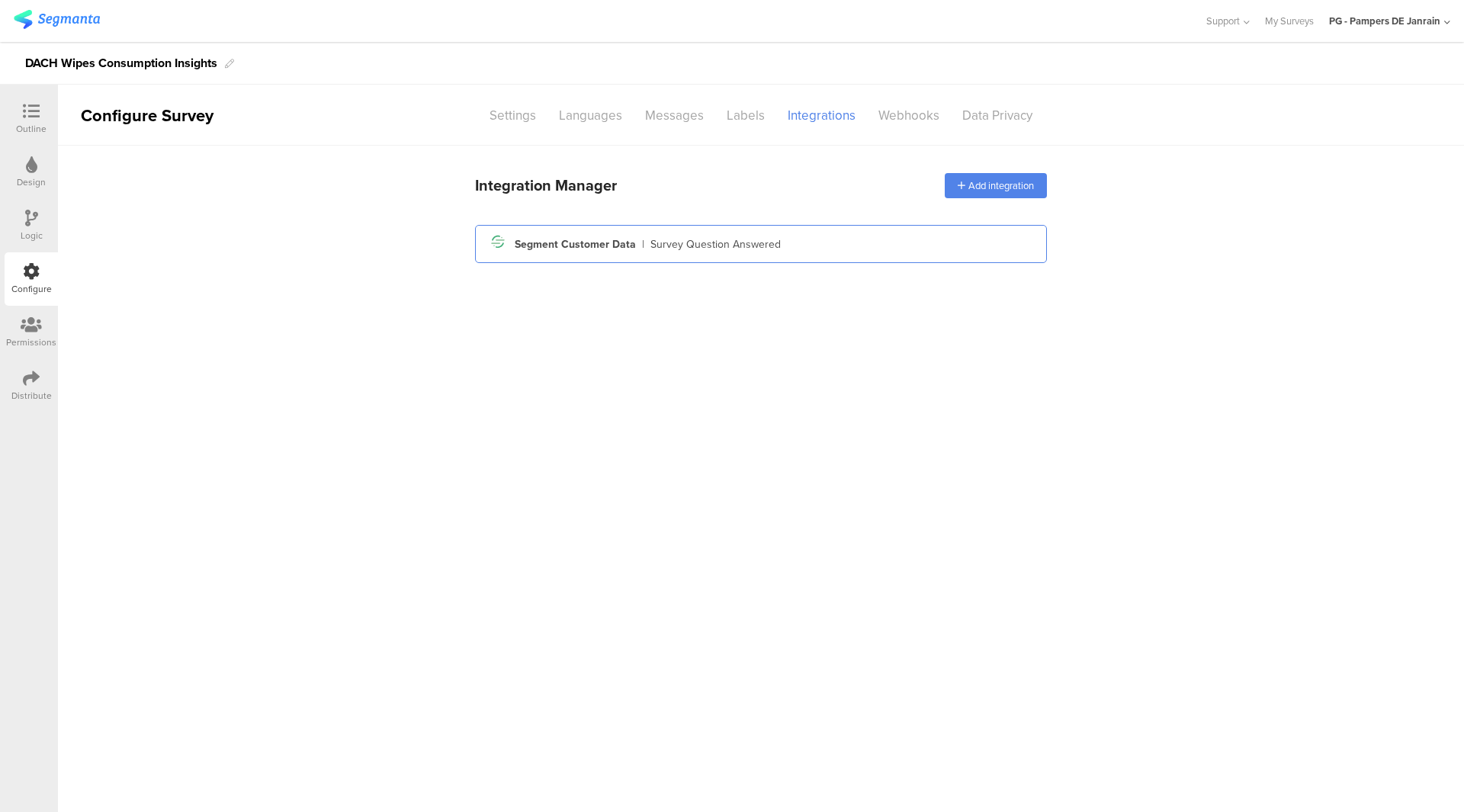
click at [668, 246] on div "Survey Question Answered" at bounding box center [715, 244] width 130 height 16
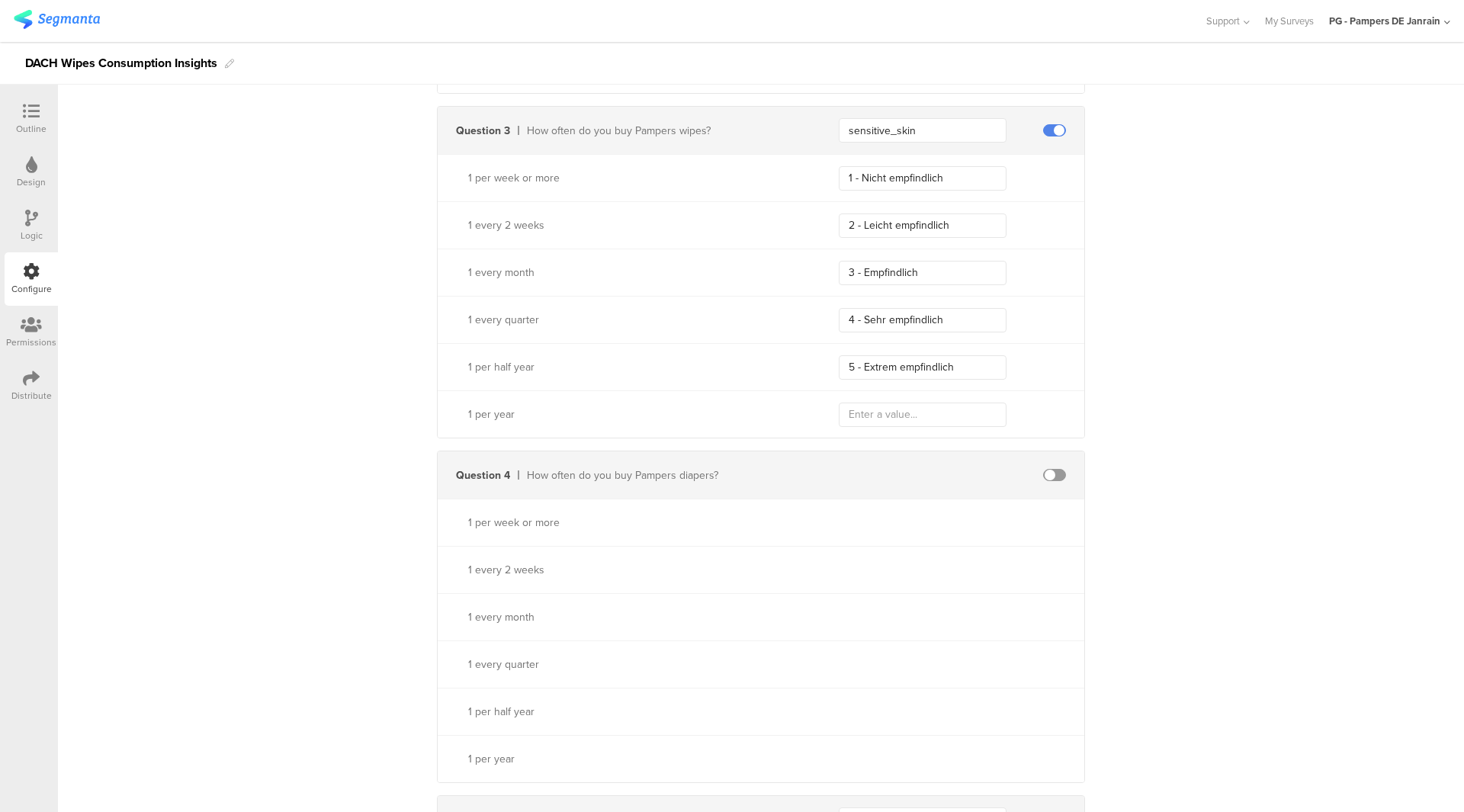
scroll to position [1219, 0]
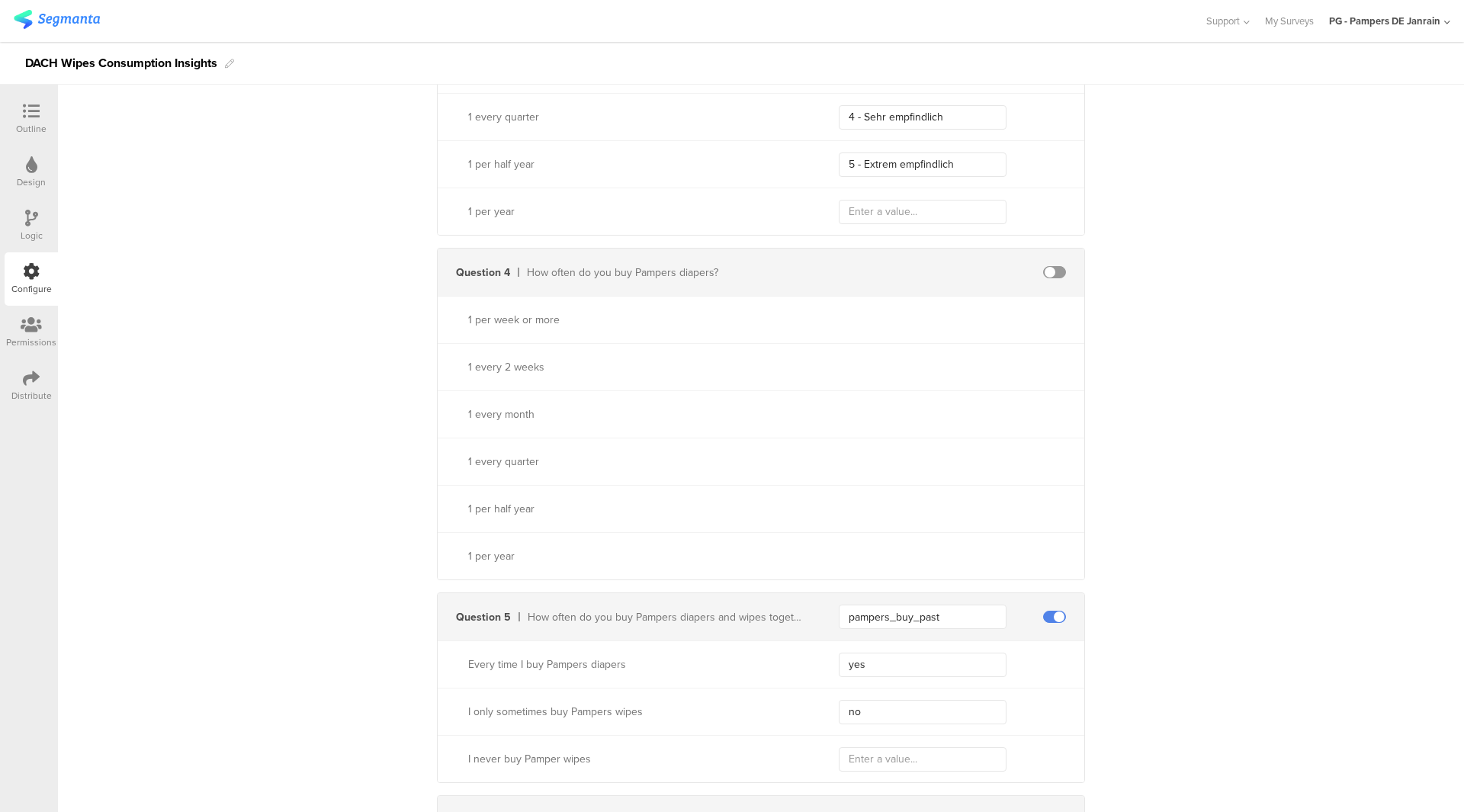
click at [1055, 276] on div "Question 4 How often do you buy Pampers diapers?" at bounding box center [762, 272] width 647 height 47
click at [1052, 272] on span at bounding box center [1055, 272] width 23 height 12
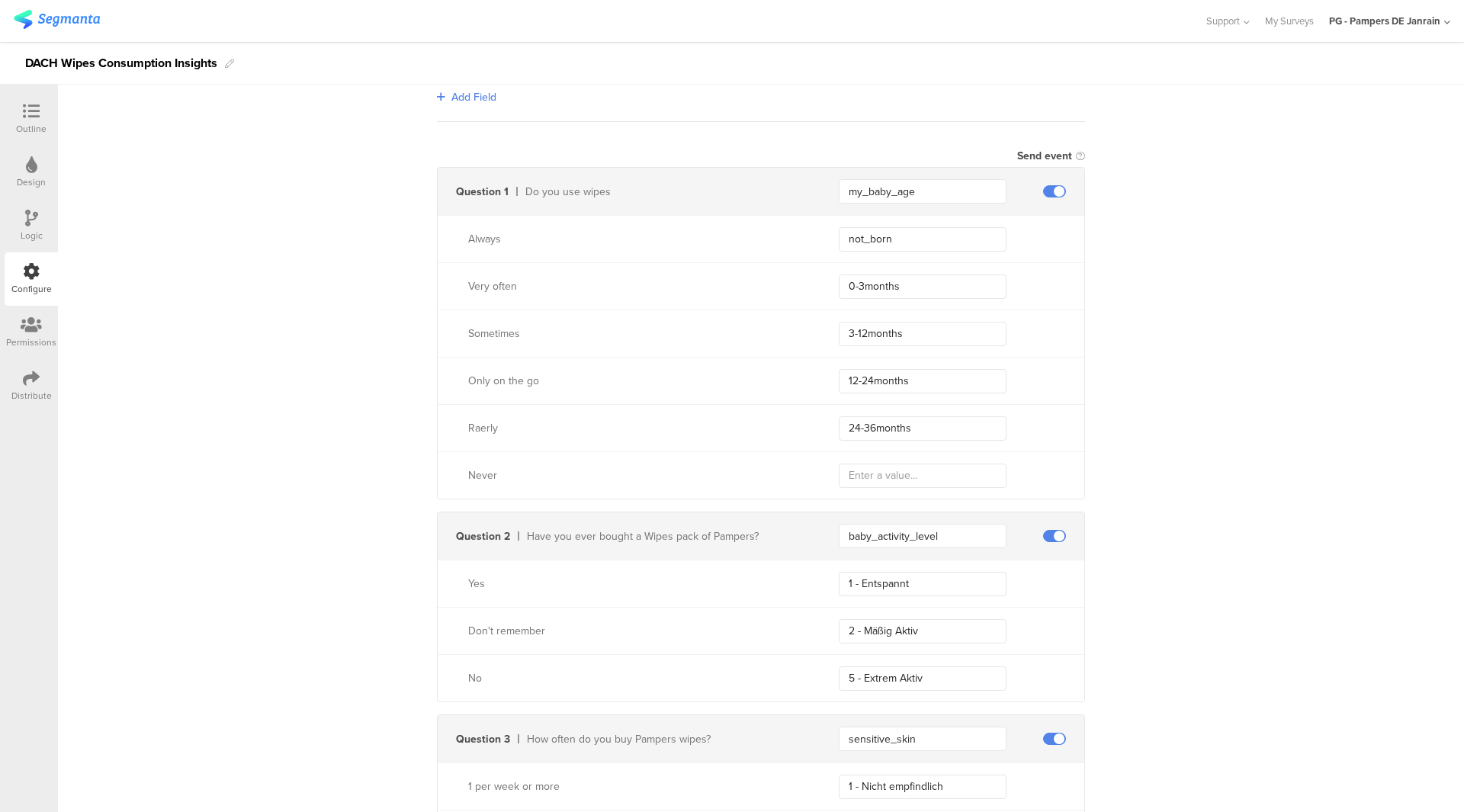
scroll to position [127, 0]
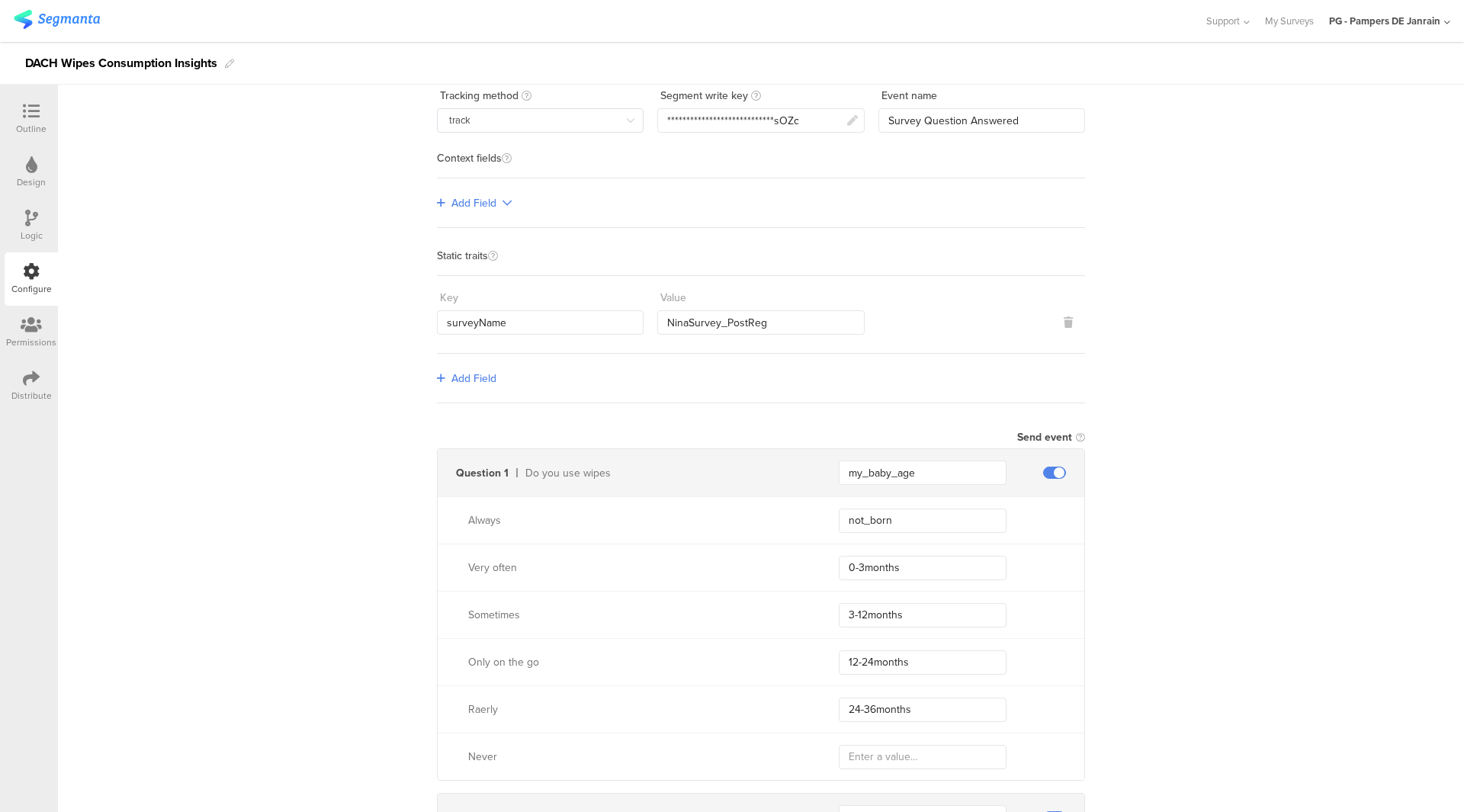
click at [49, 103] on div "Outline" at bounding box center [31, 119] width 54 height 54
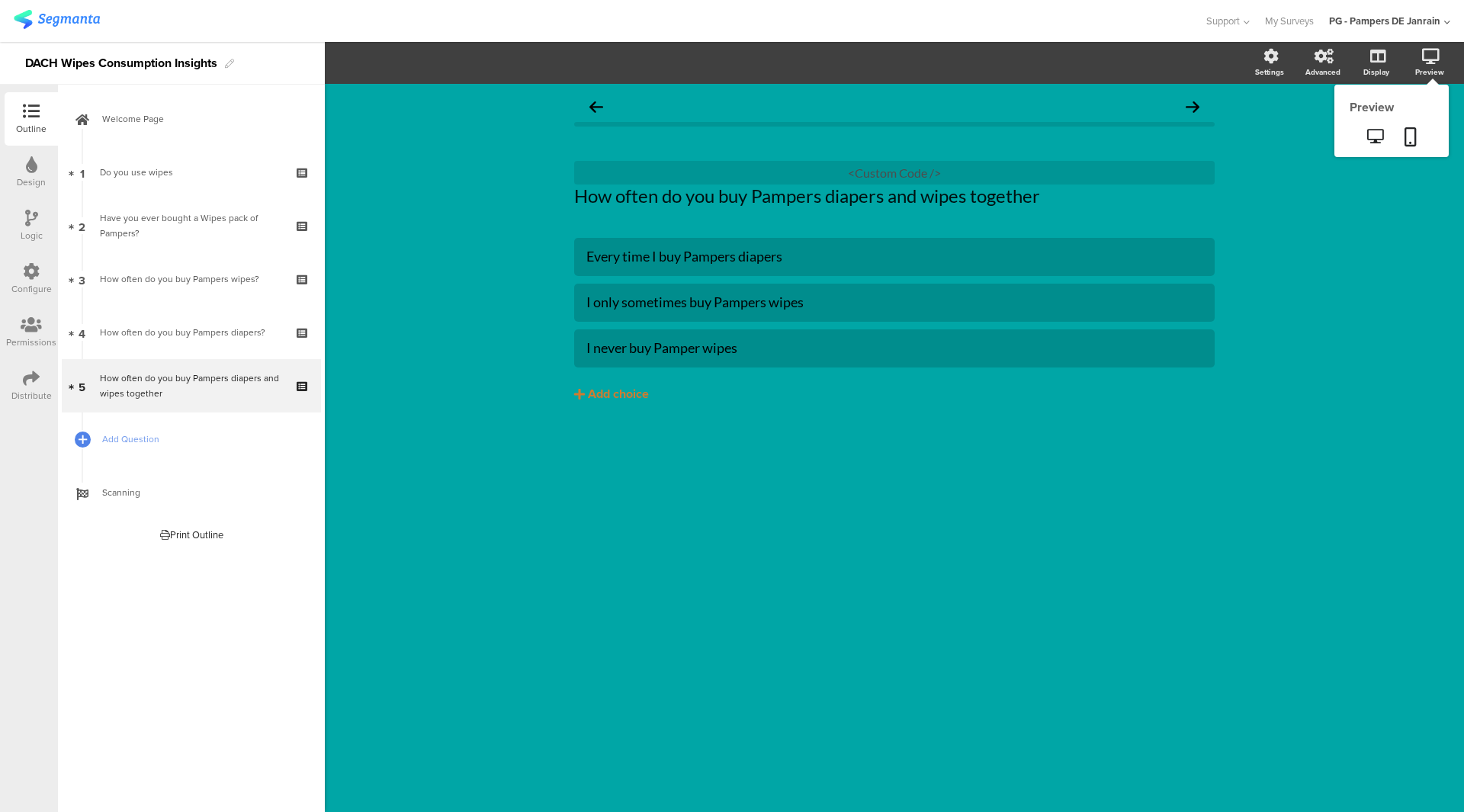
click at [1414, 77] on div "Preview" at bounding box center [1437, 63] width 54 height 38
click at [1407, 138] on icon at bounding box center [1410, 137] width 12 height 19
click at [19, 395] on div "Distribute" at bounding box center [31, 395] width 41 height 14
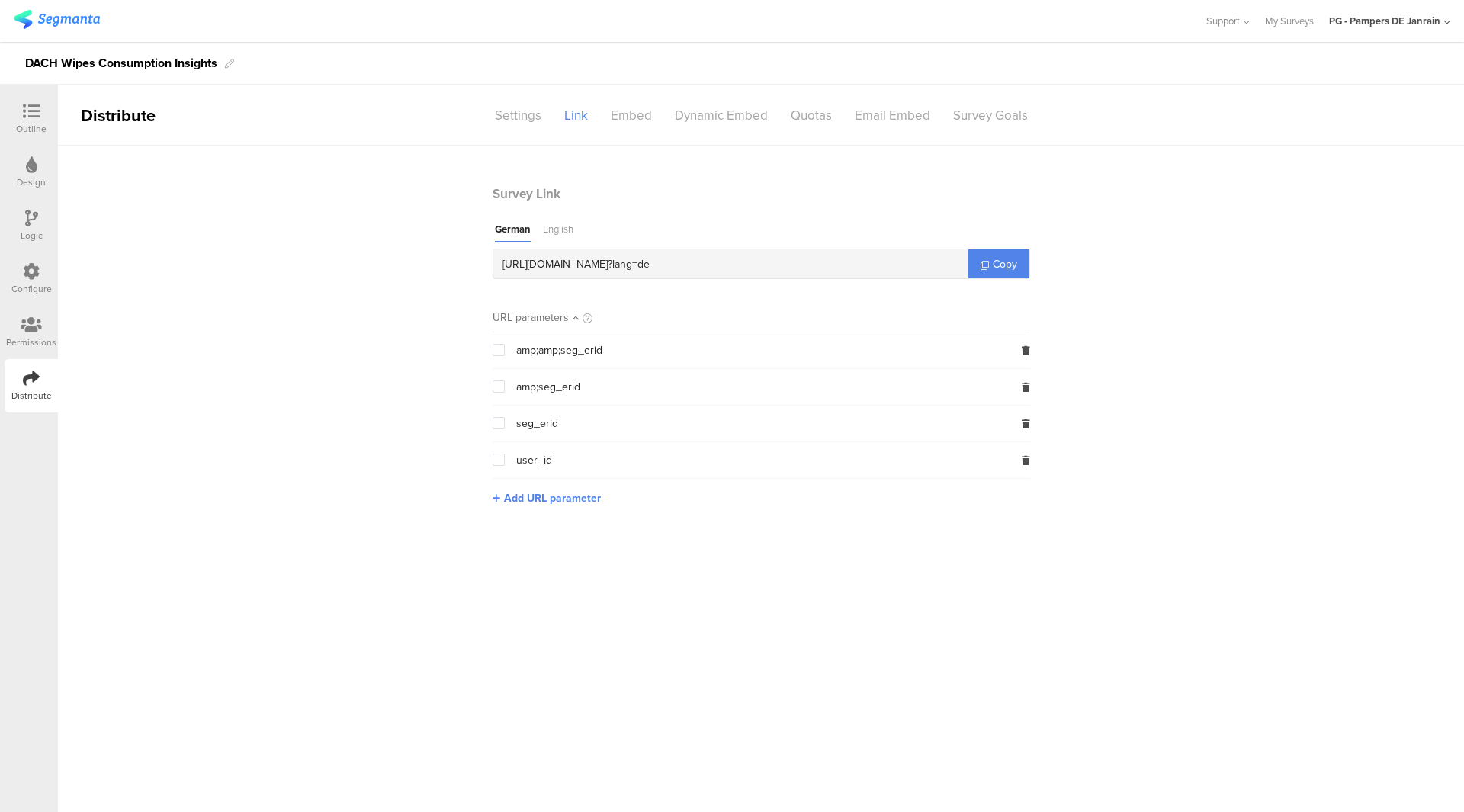
click at [547, 231] on div "English" at bounding box center [557, 232] width 30 height 20
click at [1018, 261] on link "Copy" at bounding box center [999, 263] width 61 height 29
click at [987, 255] on link "Copy" at bounding box center [999, 263] width 61 height 29
click at [1008, 261] on span "Copy" at bounding box center [1005, 263] width 24 height 16
click at [500, 424] on span at bounding box center [498, 422] width 12 height 12
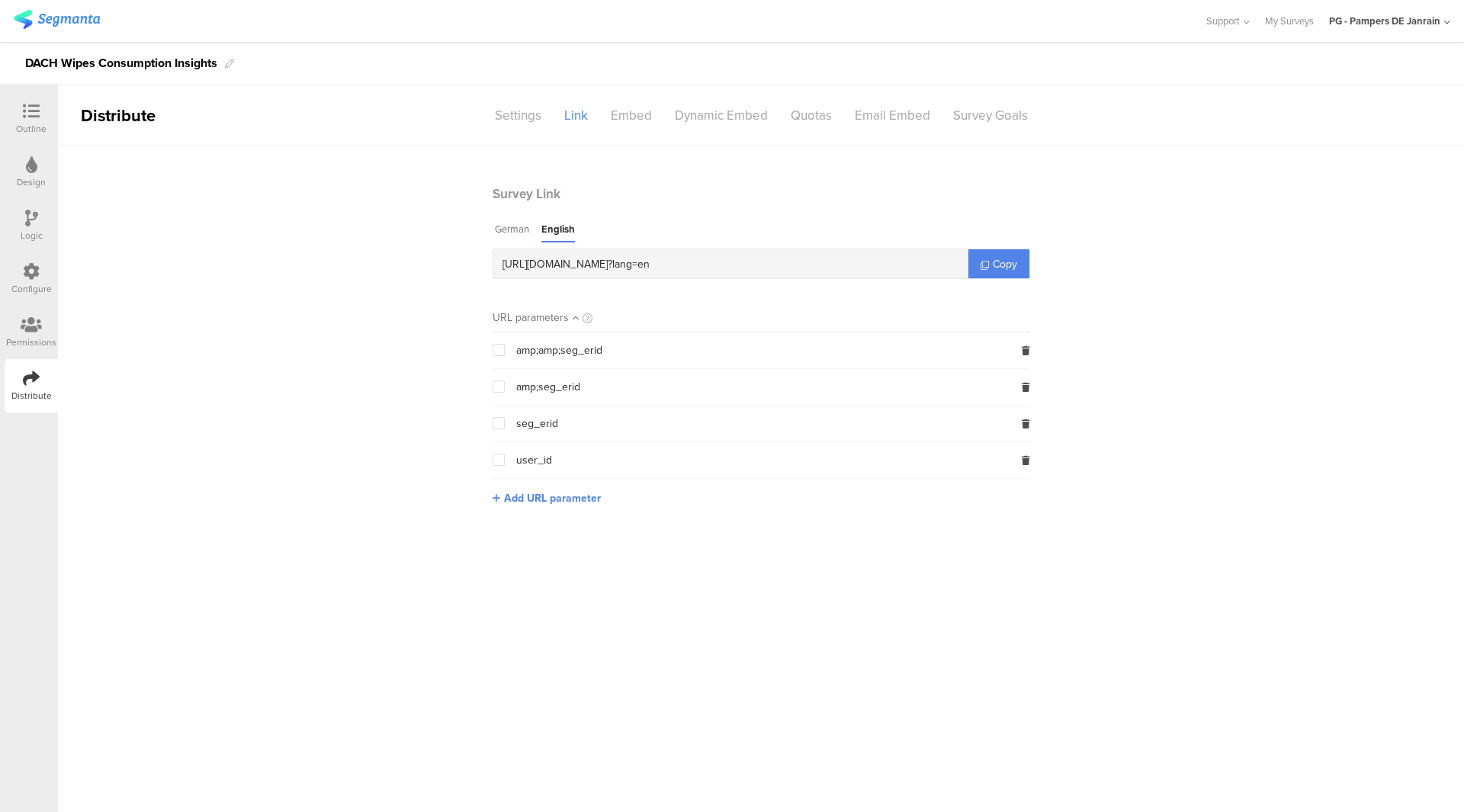
click at [505, 417] on input "checkbox" at bounding box center [505, 417] width 0 height 0
click at [1002, 256] on span "Copy" at bounding box center [1005, 263] width 24 height 16
click at [25, 120] on div at bounding box center [30, 112] width 30 height 19
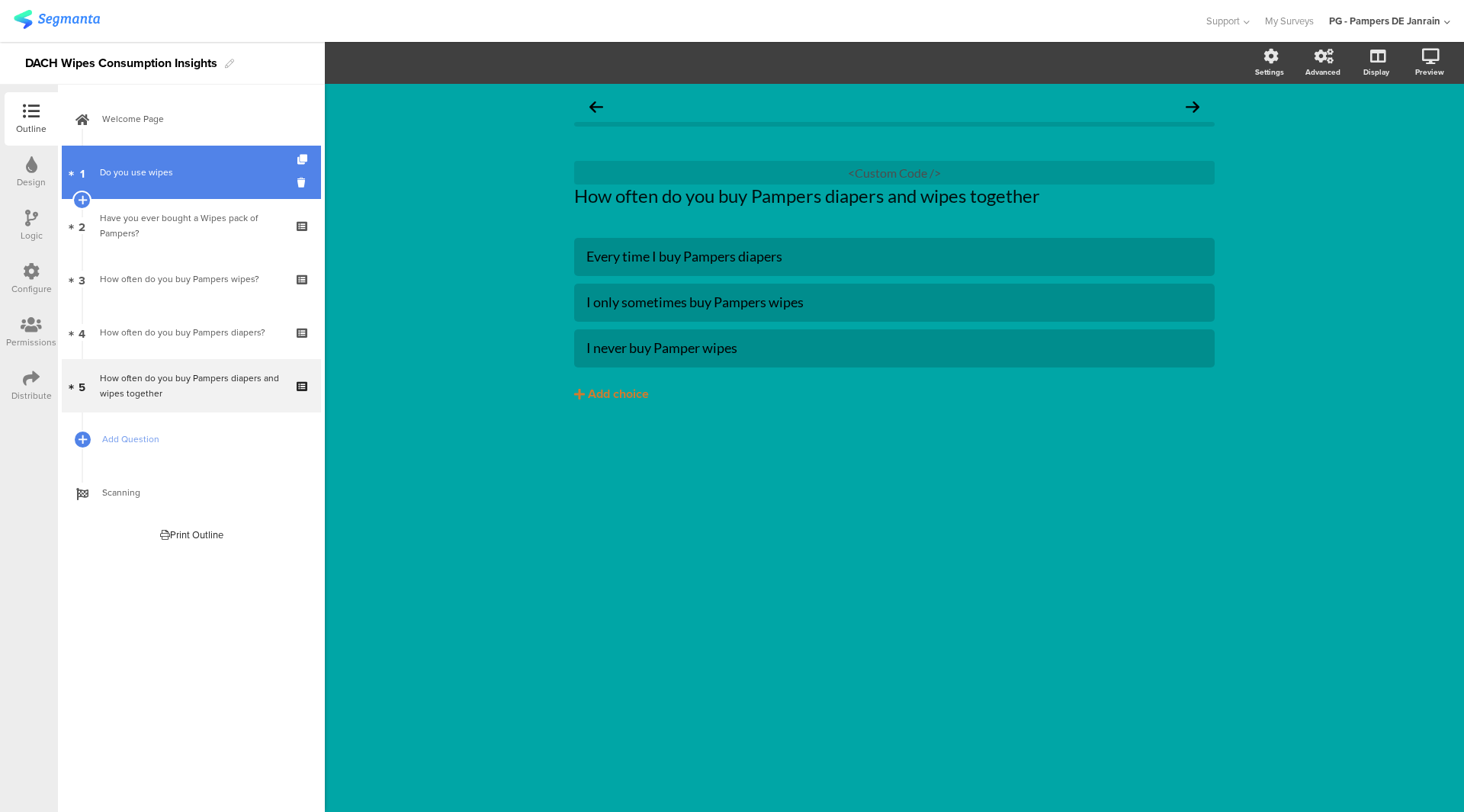
click at [141, 159] on link "1 Do you use wipes" at bounding box center [191, 173] width 260 height 54
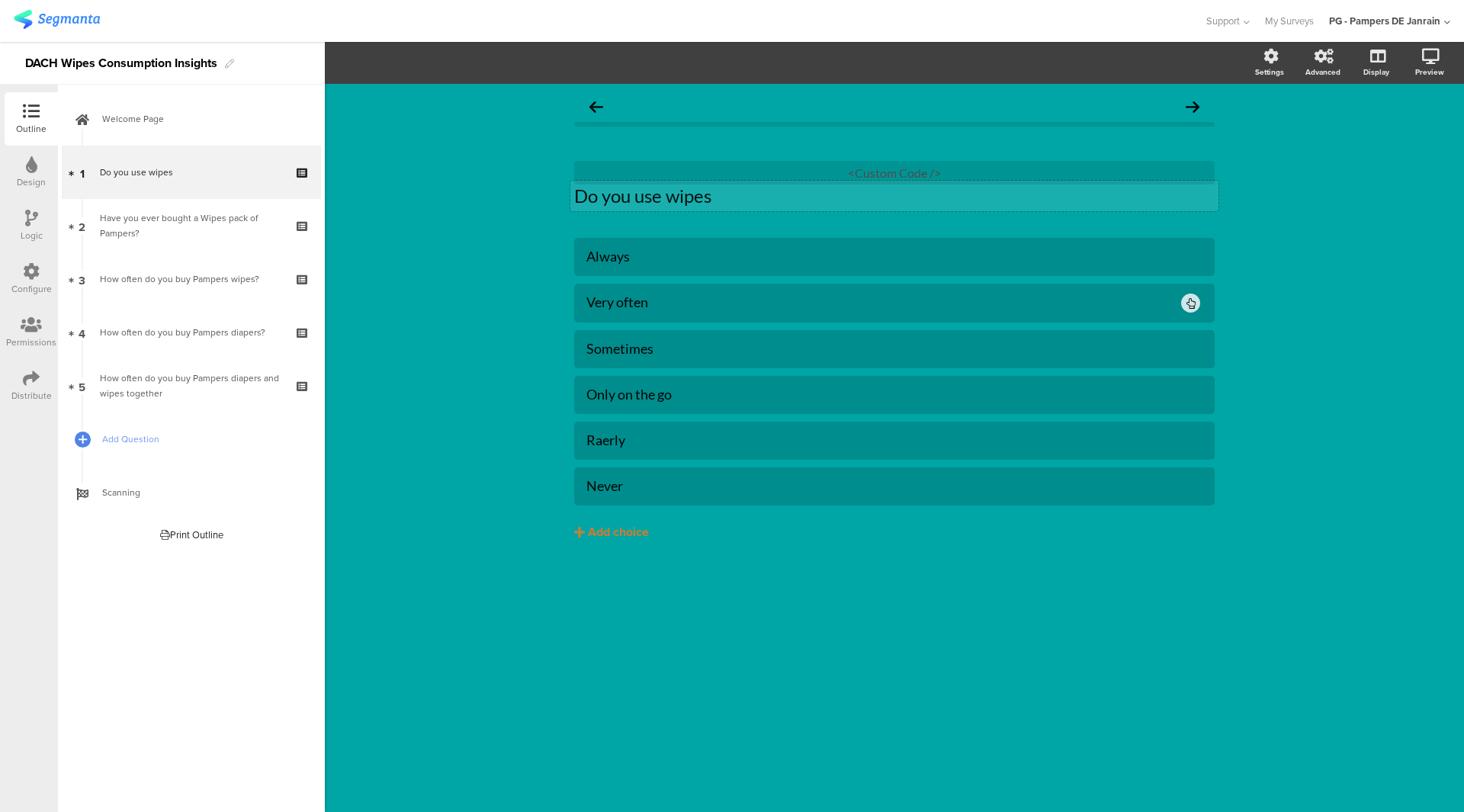
click at [665, 189] on p "Do you use wipes" at bounding box center [894, 196] width 640 height 23
click at [604, 255] on div "Always" at bounding box center [894, 256] width 616 height 18
paste div
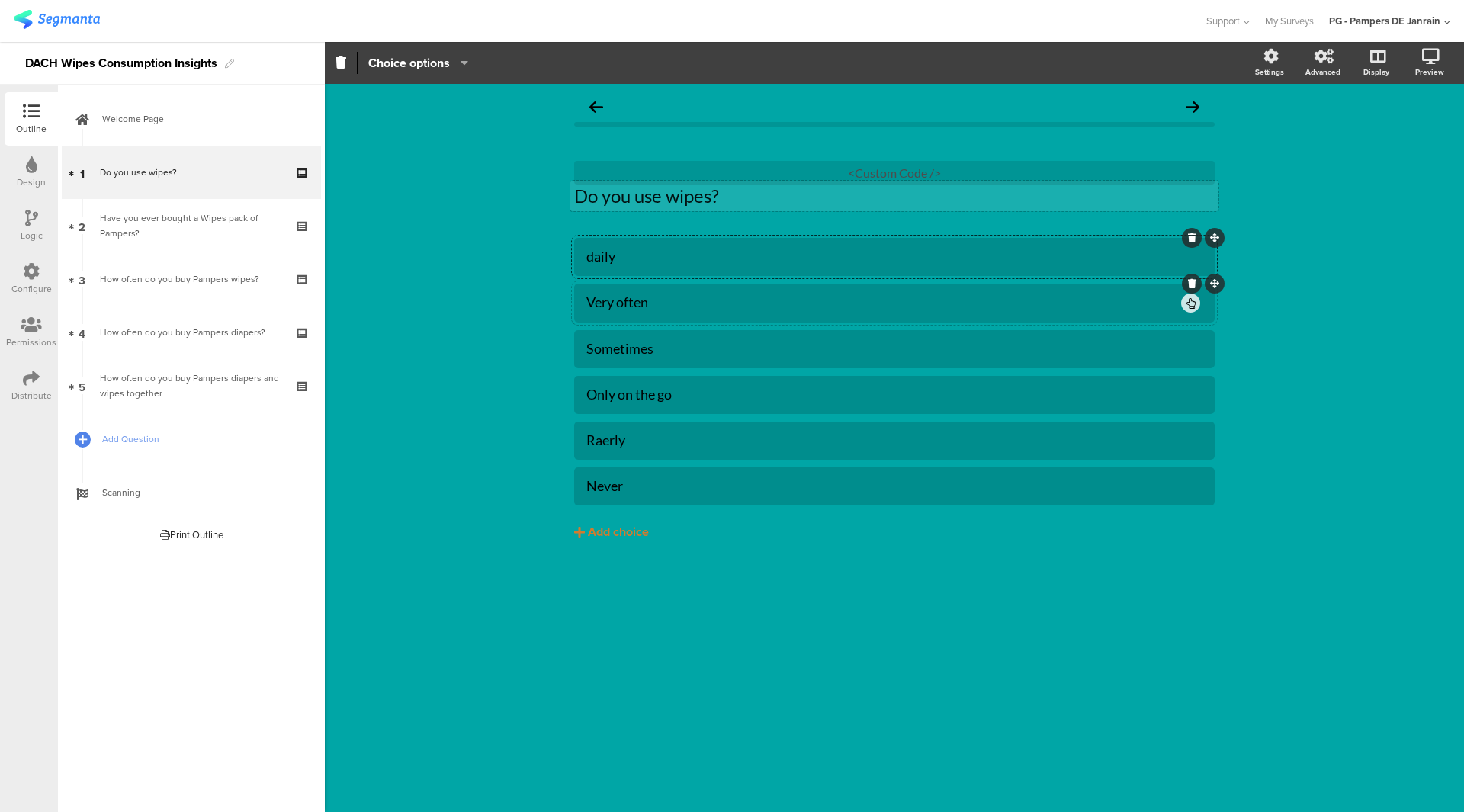
click at [621, 298] on div "Very often" at bounding box center [882, 302] width 592 height 18
paste div
click at [632, 351] on div "Sometimes" at bounding box center [894, 348] width 616 height 18
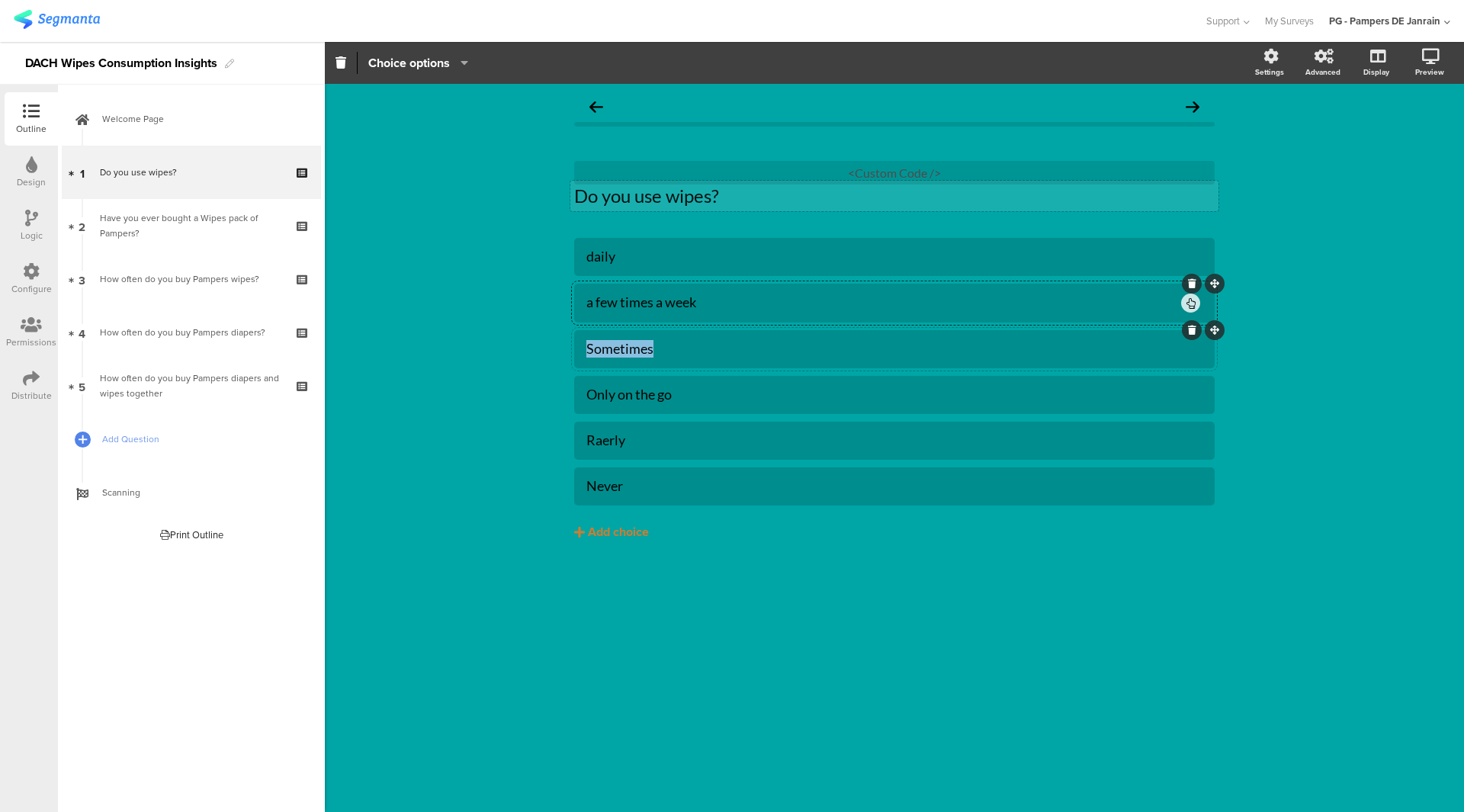
click at [632, 351] on div "Sometimes" at bounding box center [894, 348] width 616 height 18
paste div
click at [635, 394] on div "Only on the go" at bounding box center [894, 394] width 616 height 18
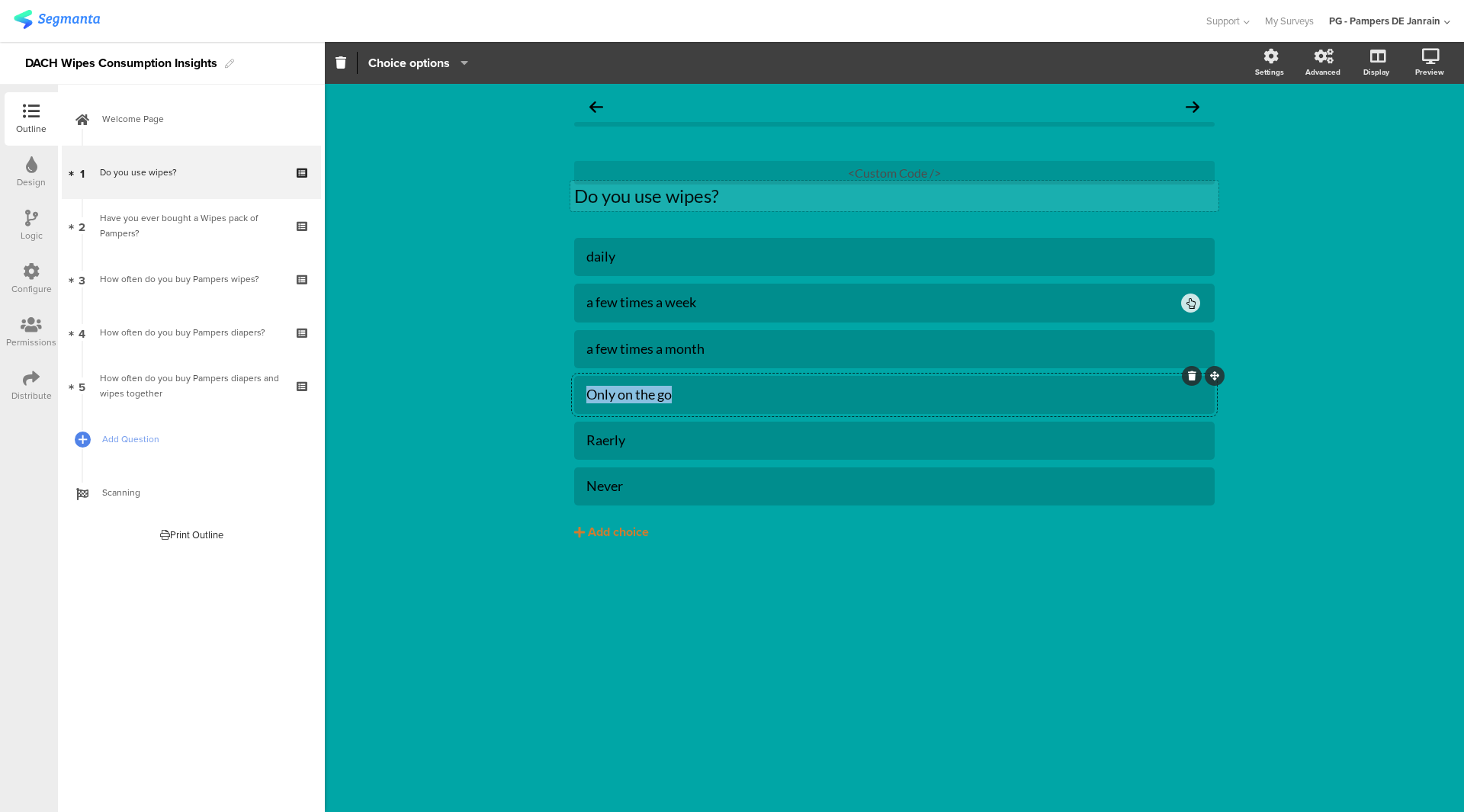
click at [635, 394] on div "Only on the go" at bounding box center [894, 394] width 616 height 18
paste div
click at [599, 437] on div "Raerly" at bounding box center [894, 440] width 616 height 18
paste div
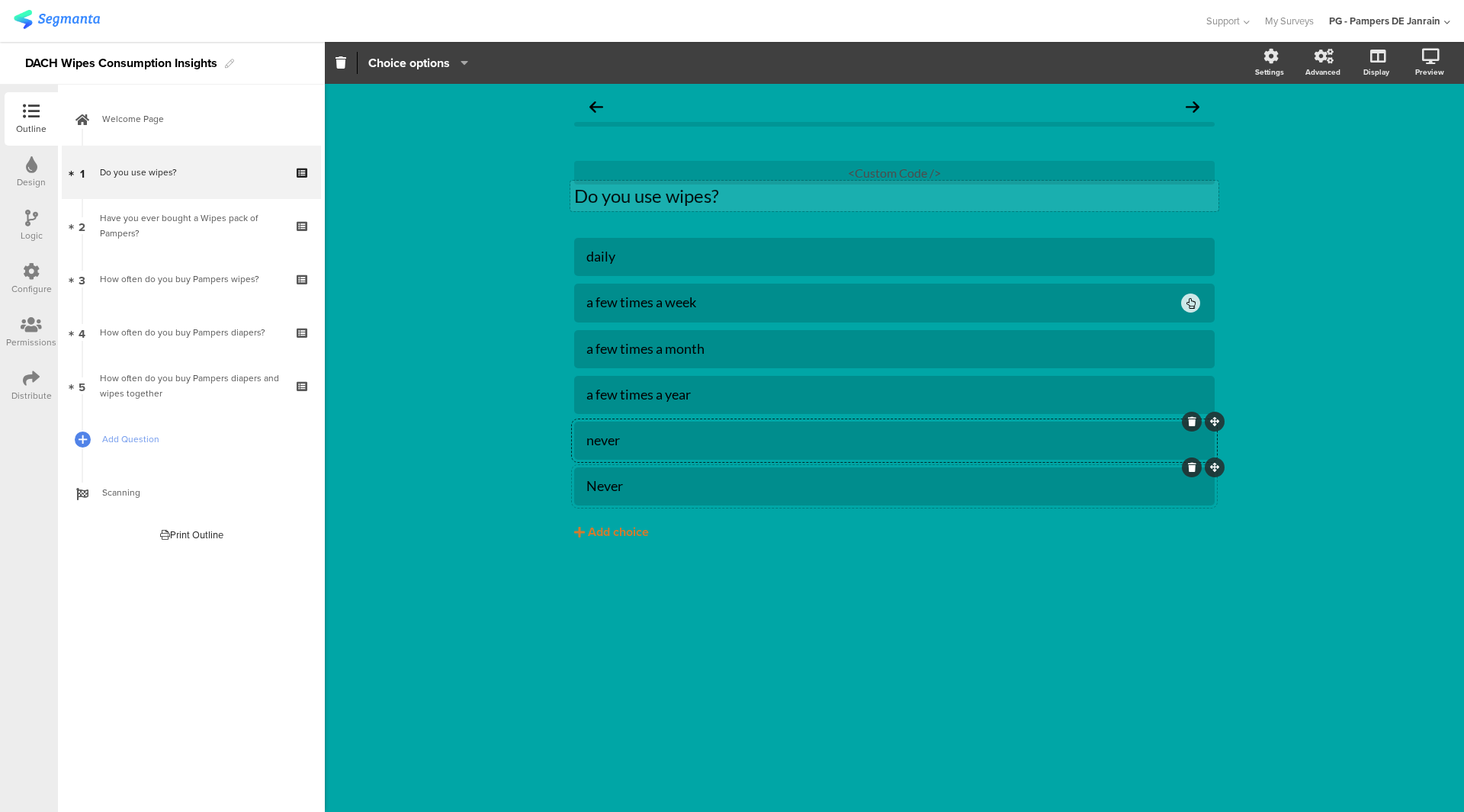
click at [608, 486] on div "Never" at bounding box center [894, 485] width 616 height 18
paste div
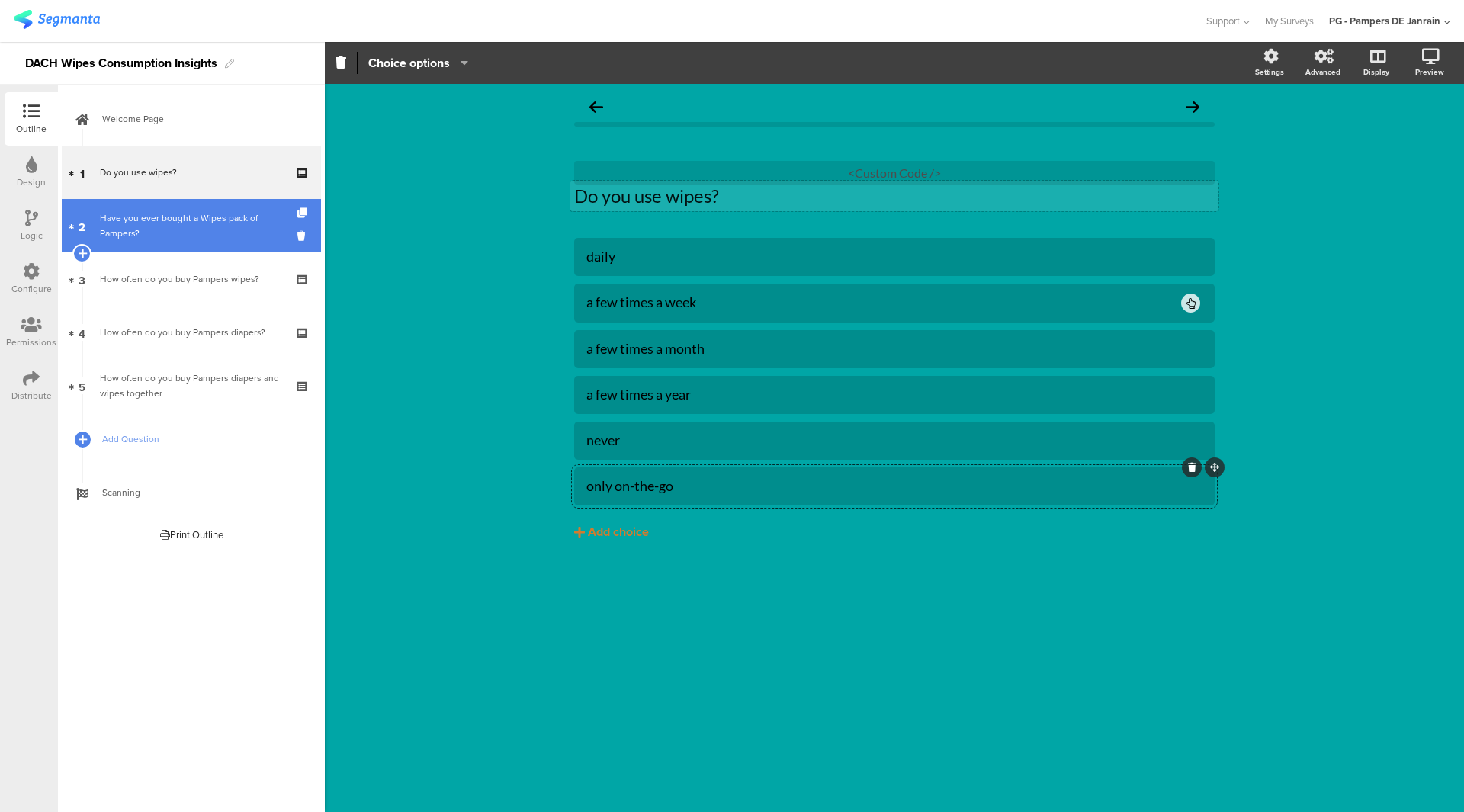
click at [189, 245] on link "2 Have you ever bought a Wipes pack of Pampers?" at bounding box center [191, 225] width 260 height 54
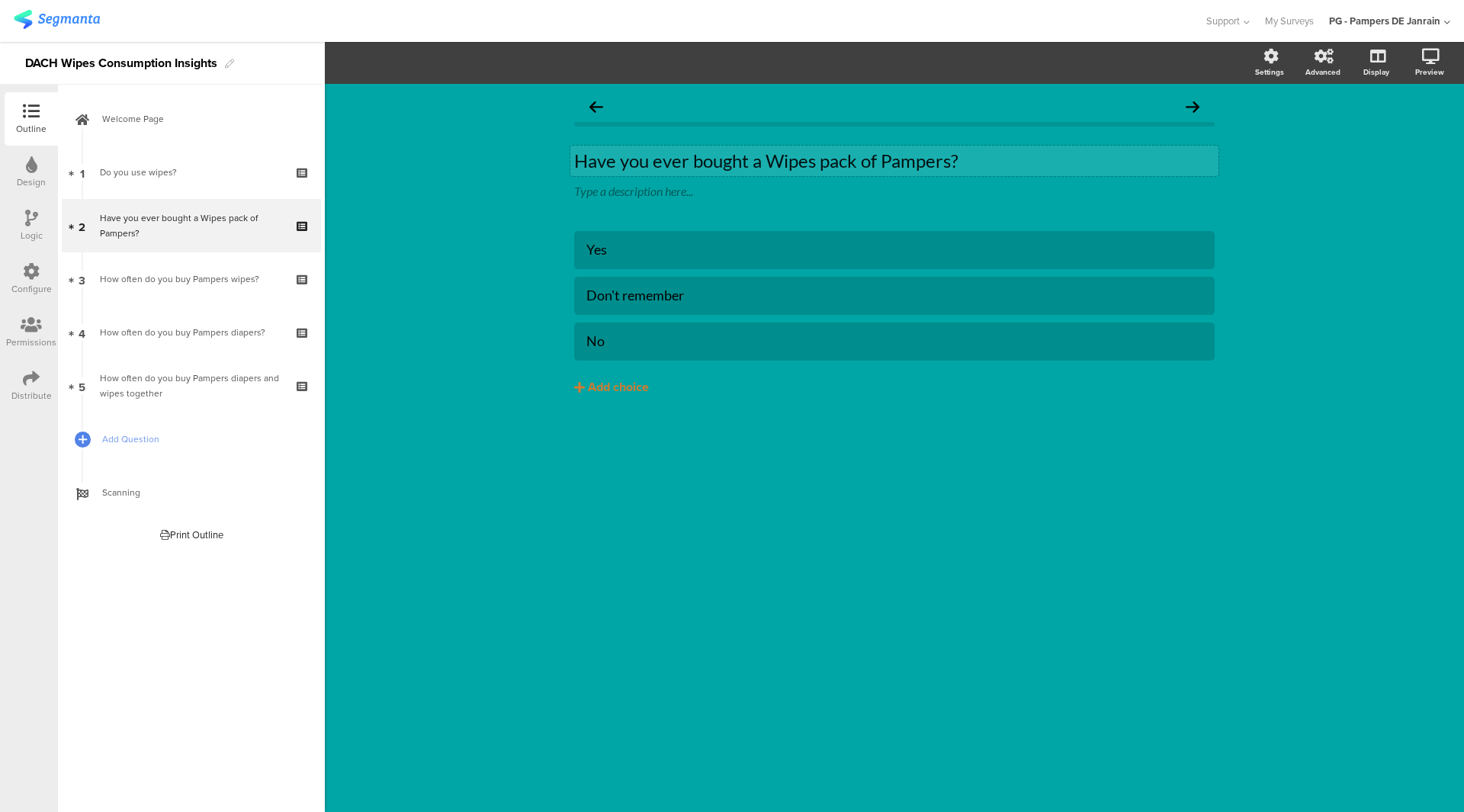
click at [948, 161] on p "Have you ever bought a Wipes pack of Pampers?" at bounding box center [894, 161] width 640 height 23
click at [957, 164] on p "Have you ever bought a Wipes pack of Pampers in the last 12 months?" at bounding box center [894, 161] width 640 height 23
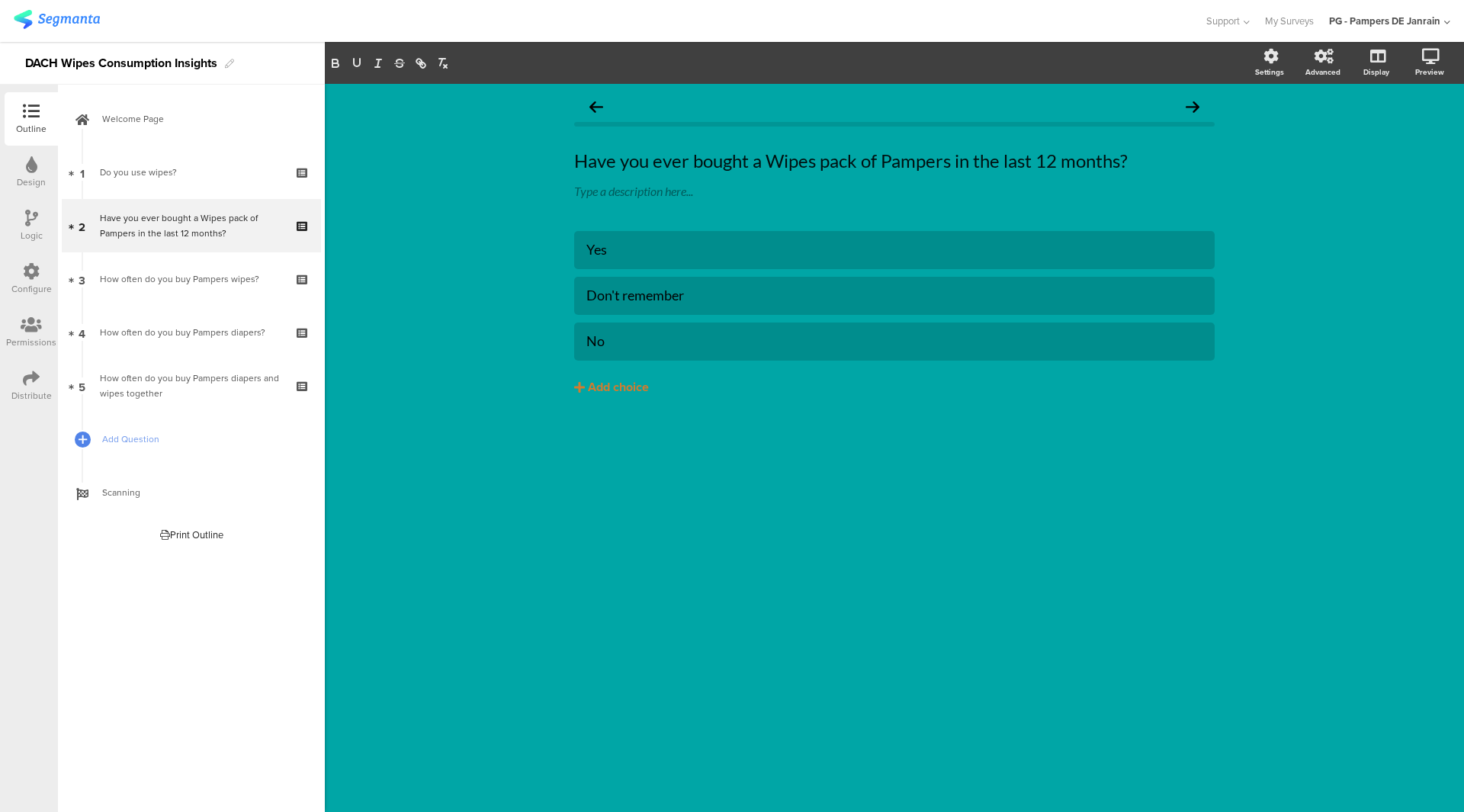
click at [30, 189] on div "Design" at bounding box center [31, 173] width 54 height 54
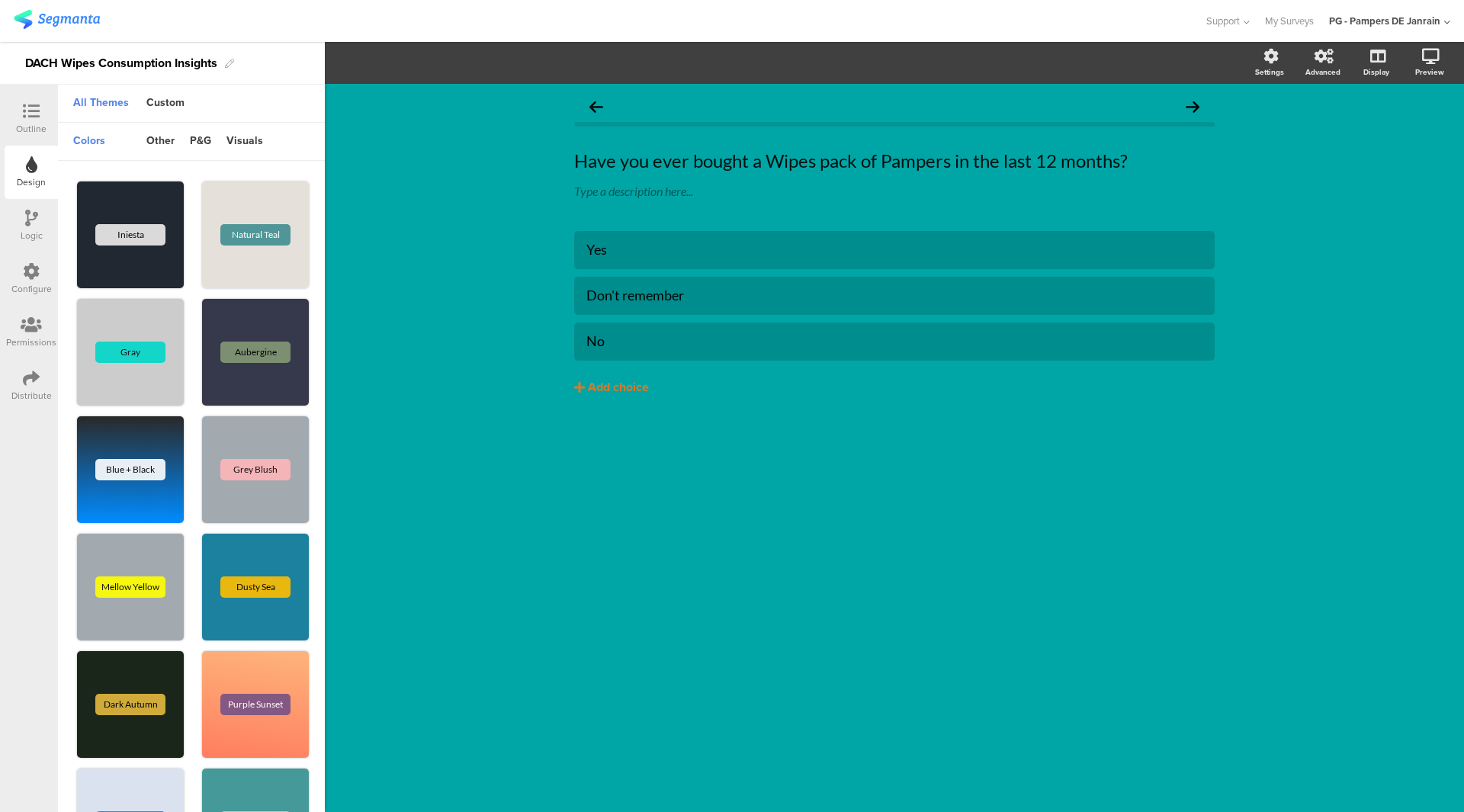
click at [37, 92] on div "Outline" at bounding box center [31, 119] width 54 height 54
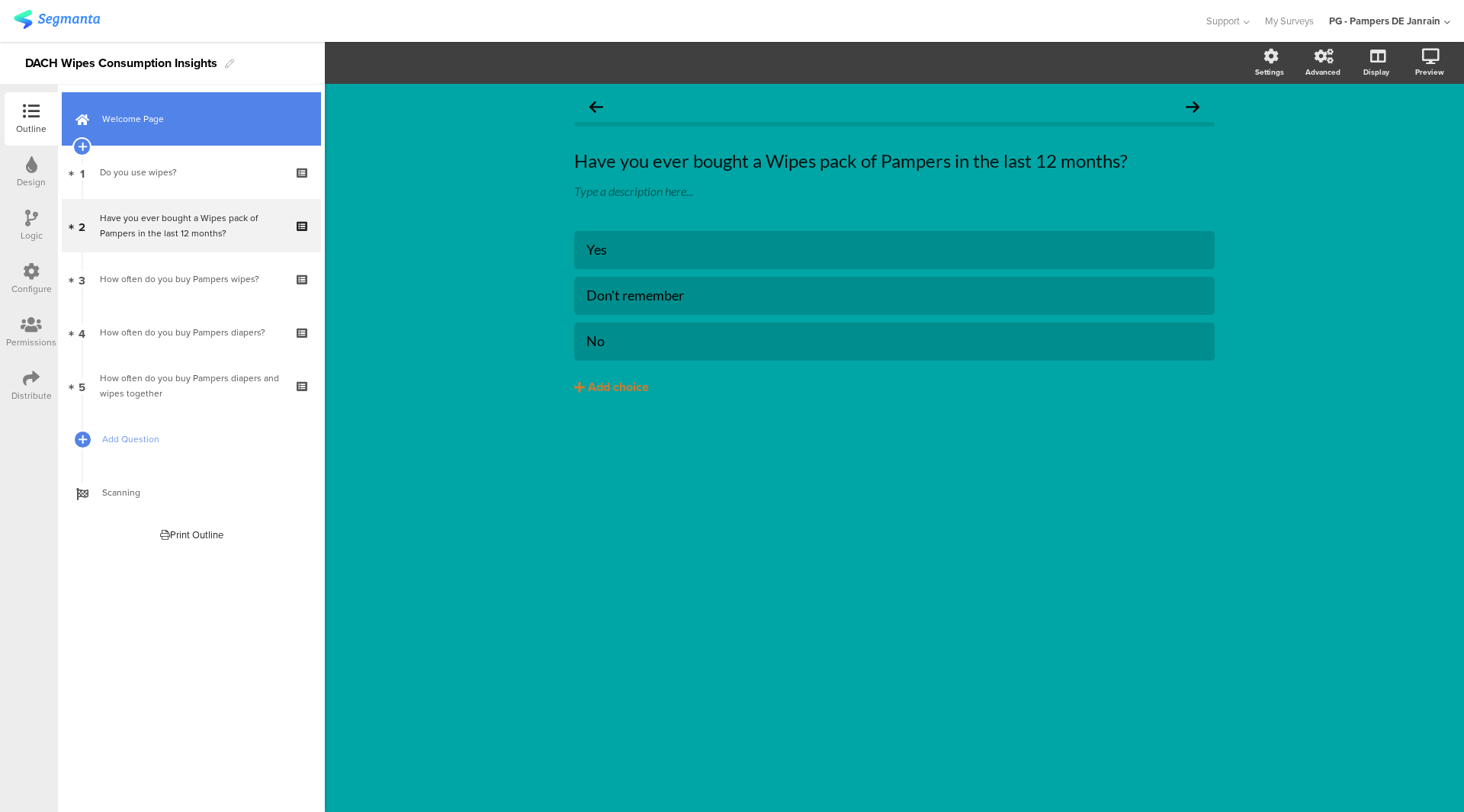
click at [146, 124] on span "Welcome Page" at bounding box center [200, 118] width 195 height 16
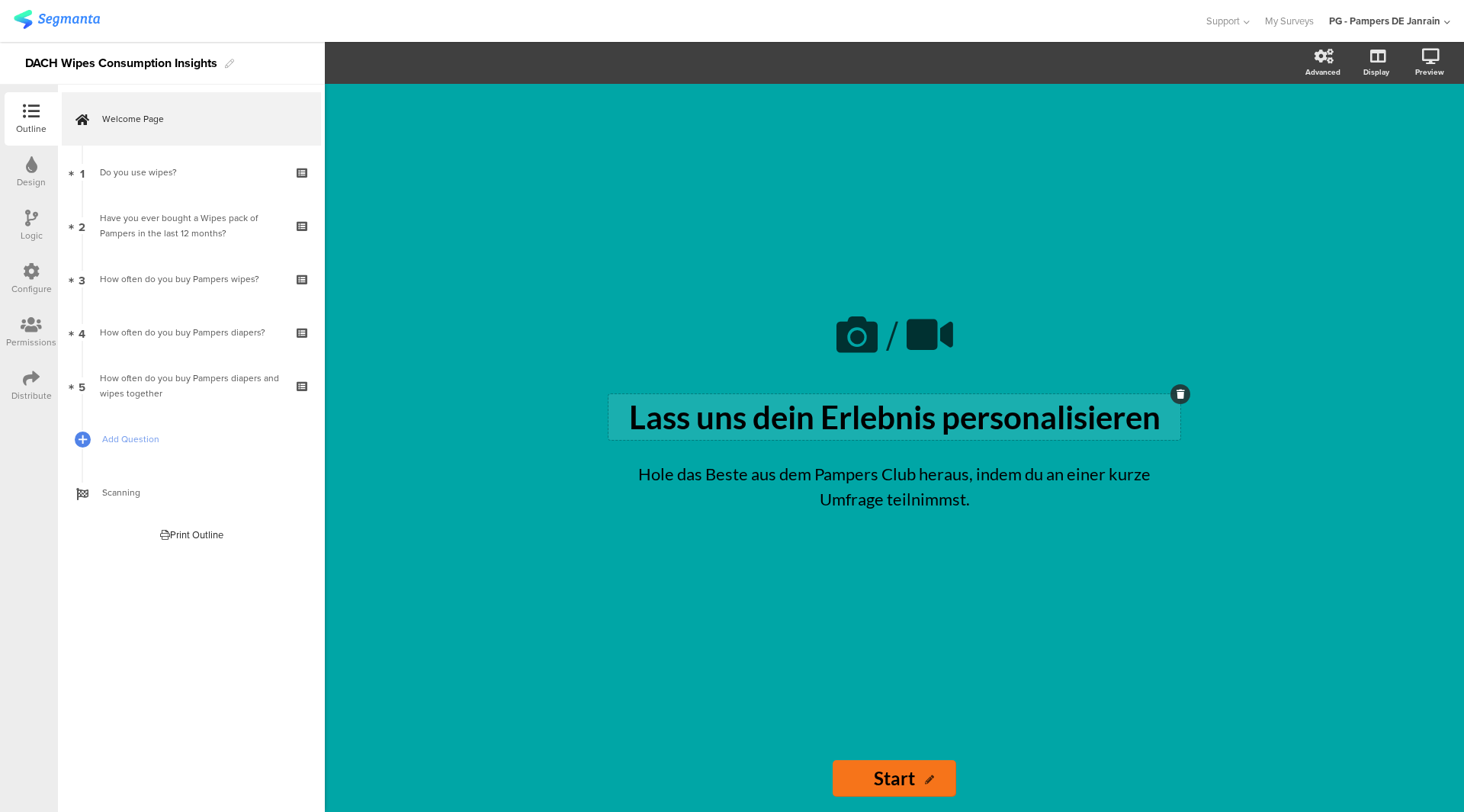
click at [723, 428] on div "Lass uns dein Erlebnis personalisieren Lass uns dein Erlebnis personalisieren" at bounding box center [894, 418] width 572 height 46
click at [723, 428] on p "Lass uns dein Erlebnis personalisieren" at bounding box center [894, 417] width 565 height 38
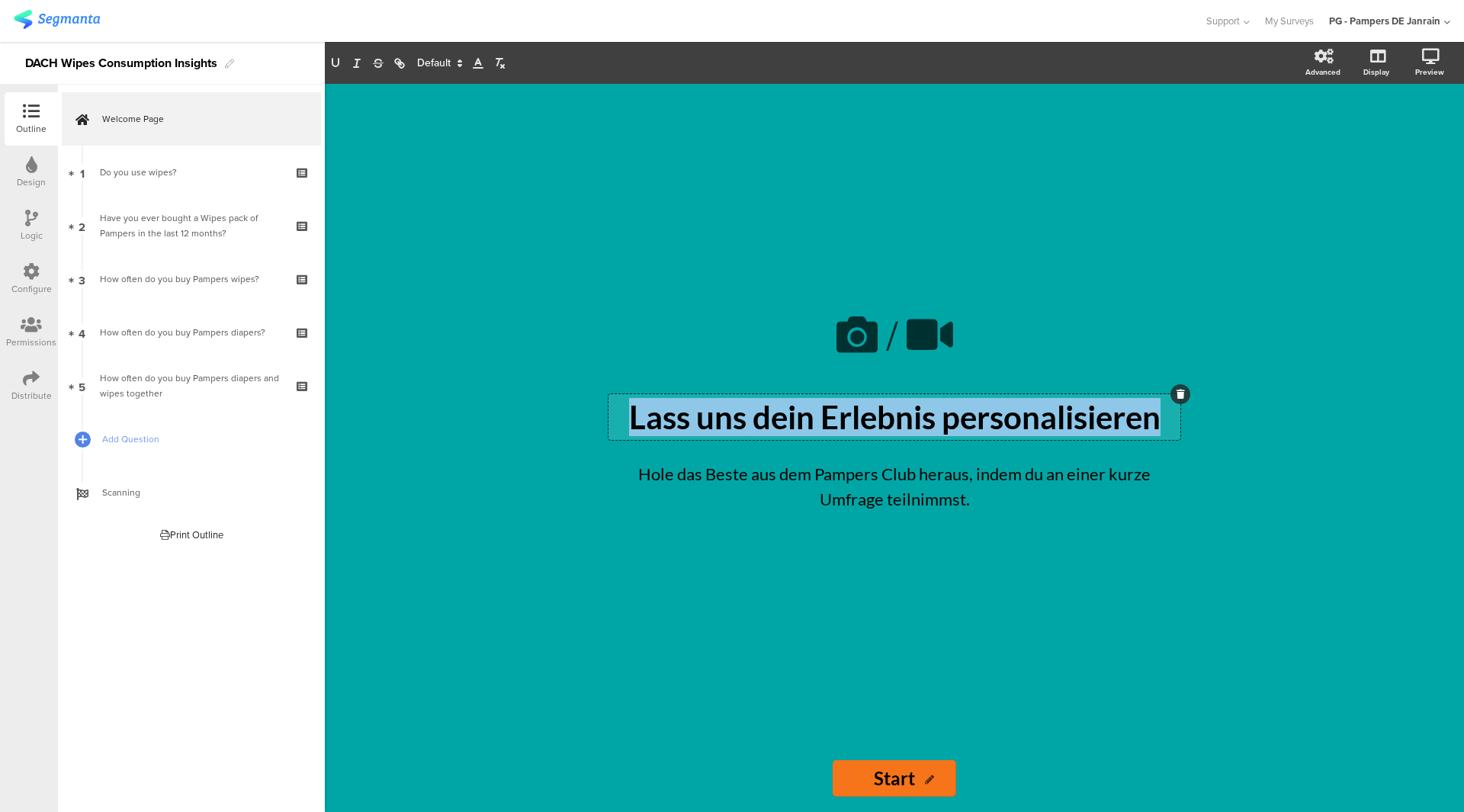
click at [723, 428] on p "Lass uns dein Erlebnis personalisieren" at bounding box center [894, 417] width 565 height 38
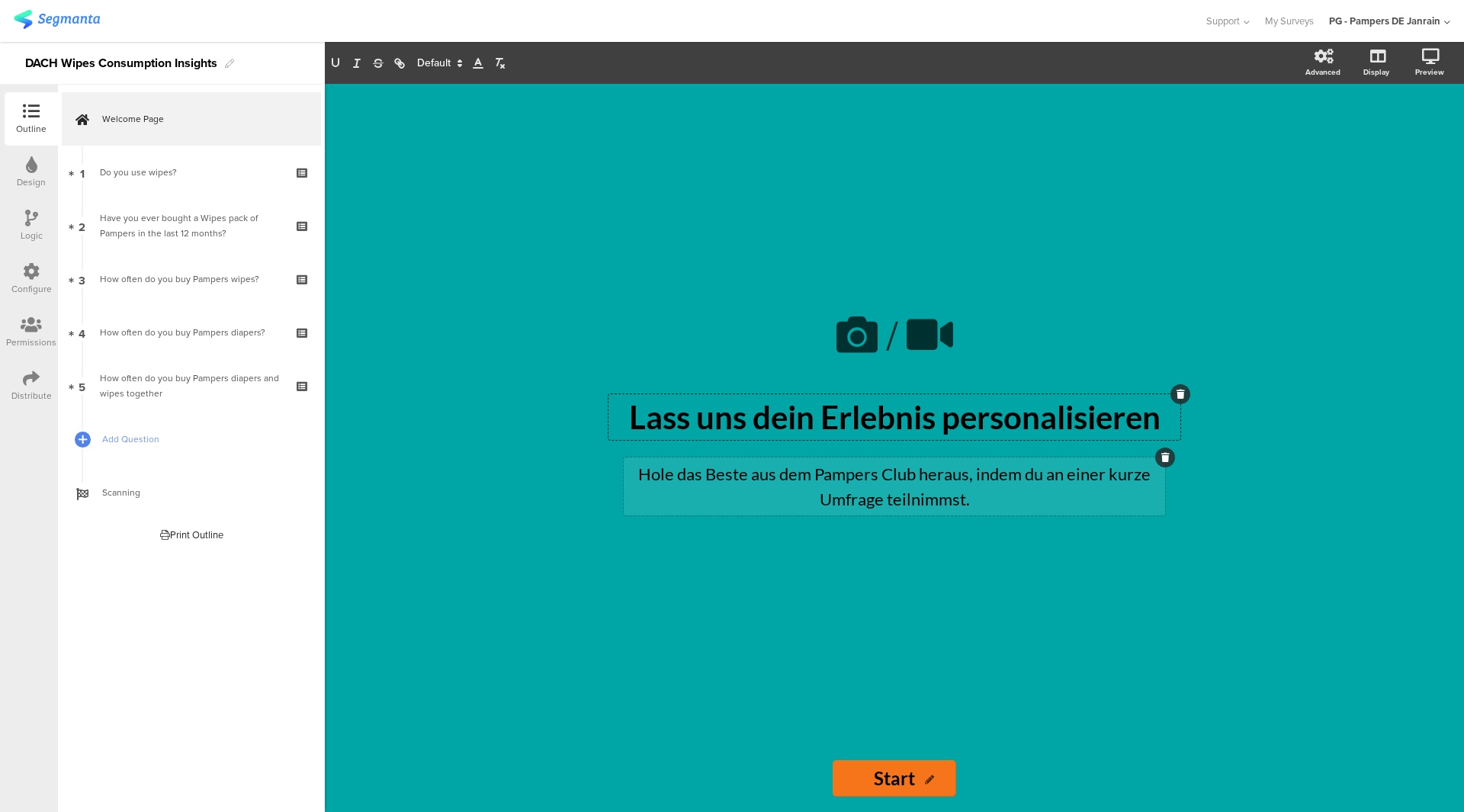
click at [927, 462] on div "Hole das Beste aus dem Pampers Club heraus, indem du an einer kurze Umfrage tei…" at bounding box center [895, 486] width 542 height 58
click at [926, 462] on p "Hole das Beste aus dem Pampers Club heraus, indem du an einer kurze Umfrage tei…" at bounding box center [895, 486] width 534 height 50
click at [926, 472] on p "Hole das Beste aus dem Pampers Club heraus, indem du an einer kurze Umfrage tei…" at bounding box center [895, 486] width 534 height 50
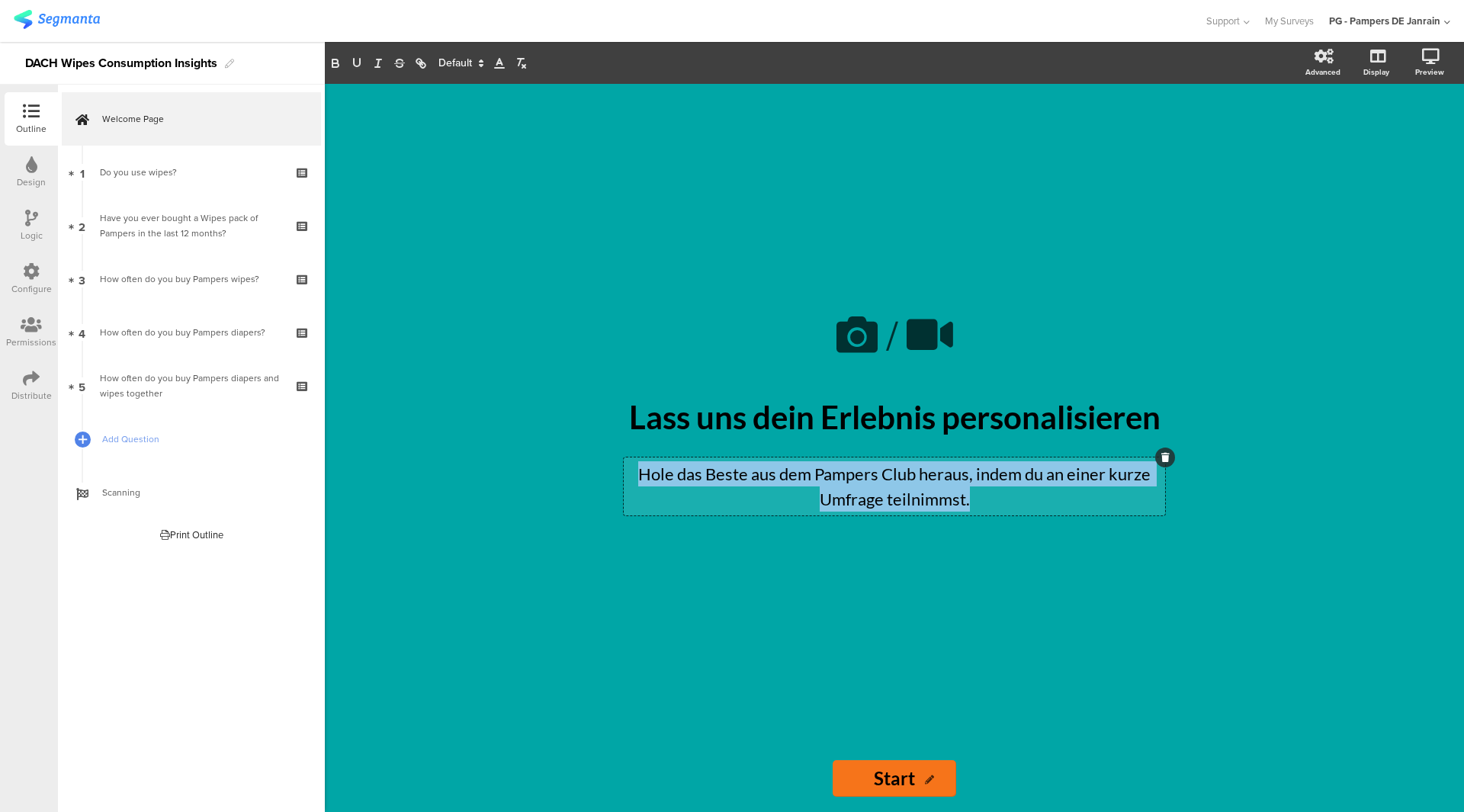
click at [926, 472] on p "Hole das Beste aus dem Pampers Club heraus, indem du an einer kurze Umfrage tei…" at bounding box center [895, 486] width 534 height 50
copy p "Hole das Beste aus dem Pampers Club heraus, indem du an einer kurze Umfrage tei…"
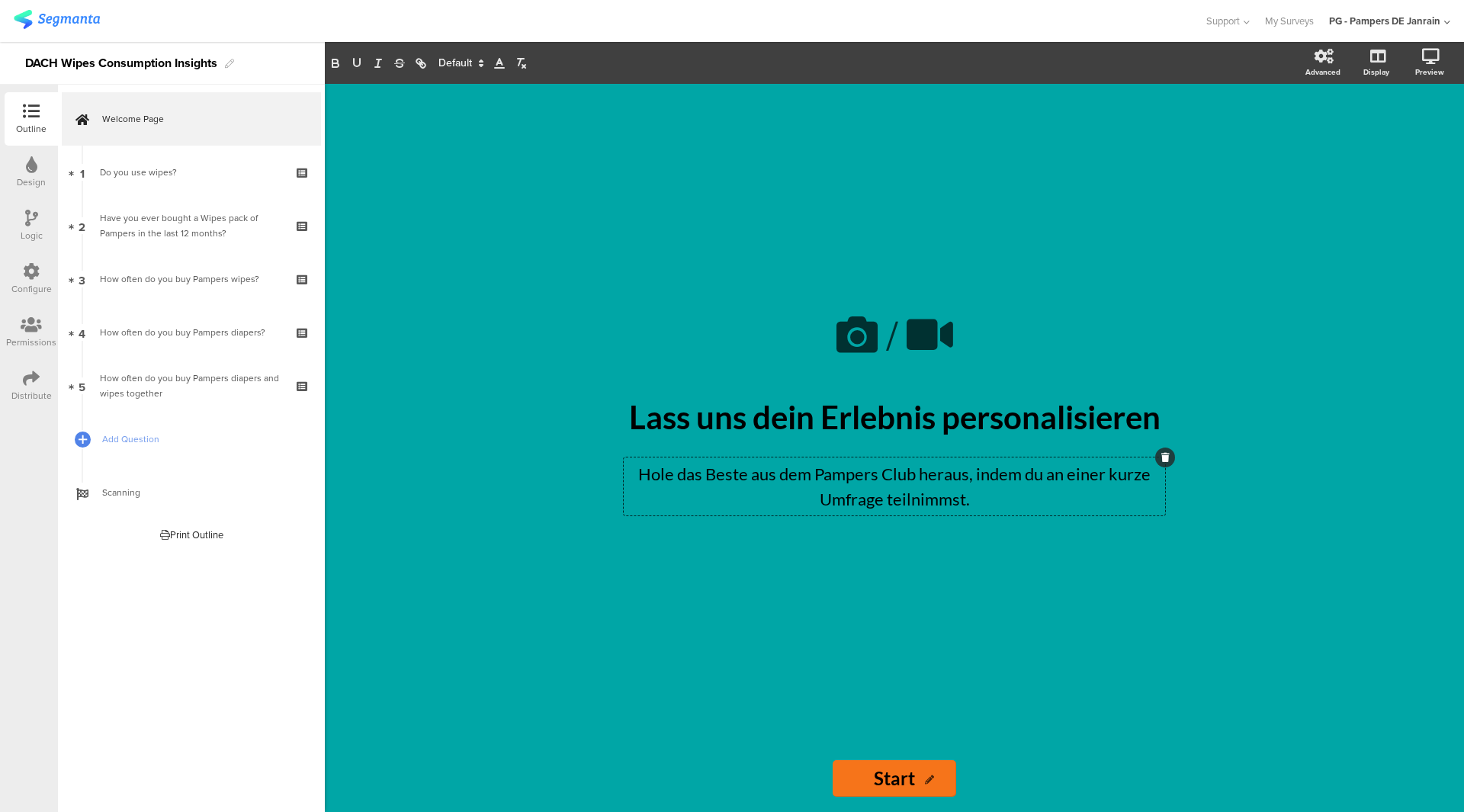
click at [29, 317] on icon at bounding box center [30, 324] width 21 height 17
click at [24, 285] on div "Configure" at bounding box center [31, 288] width 41 height 14
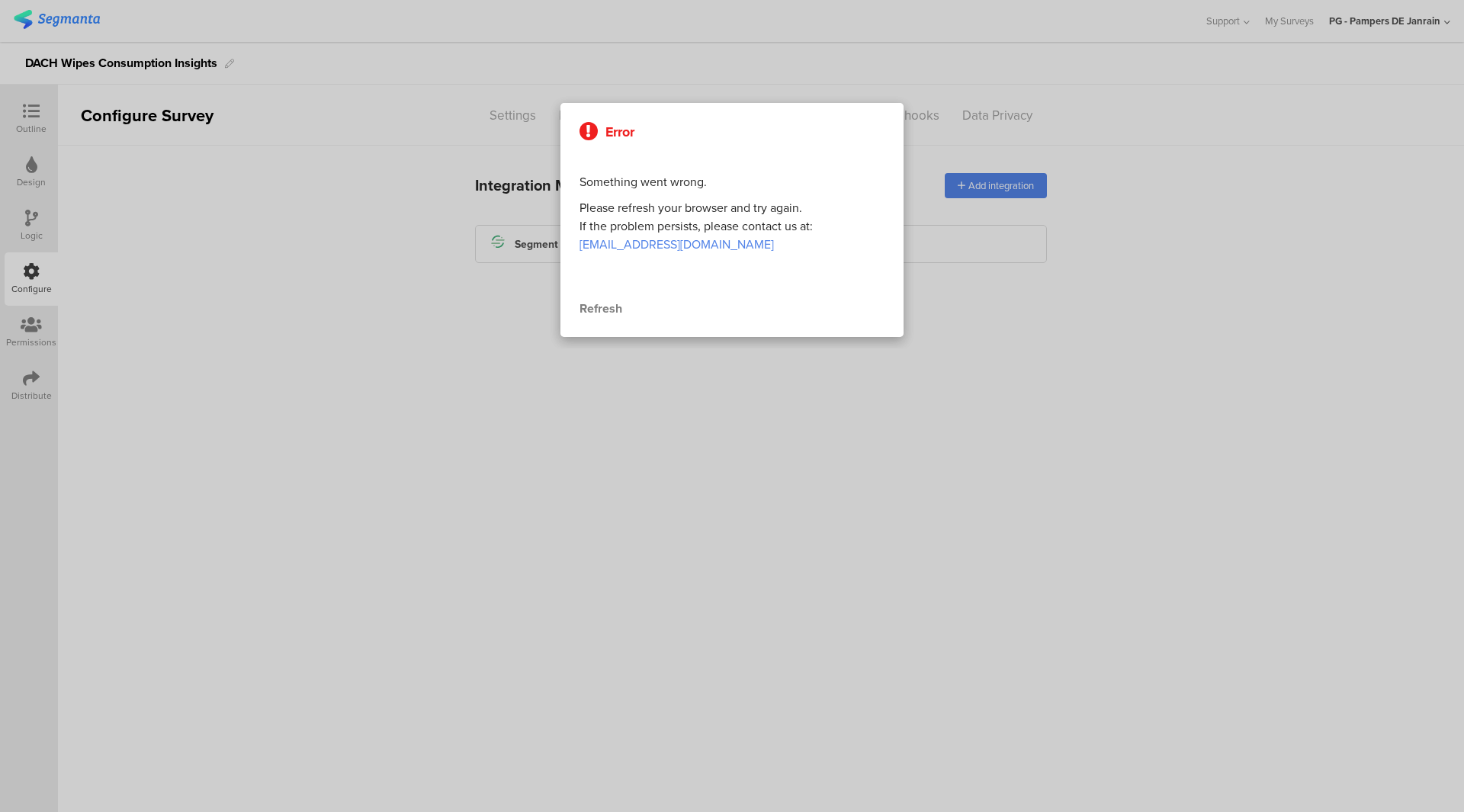
click at [615, 310] on div "Refresh" at bounding box center [732, 309] width 305 height 18
click at [679, 465] on div at bounding box center [732, 406] width 1464 height 812
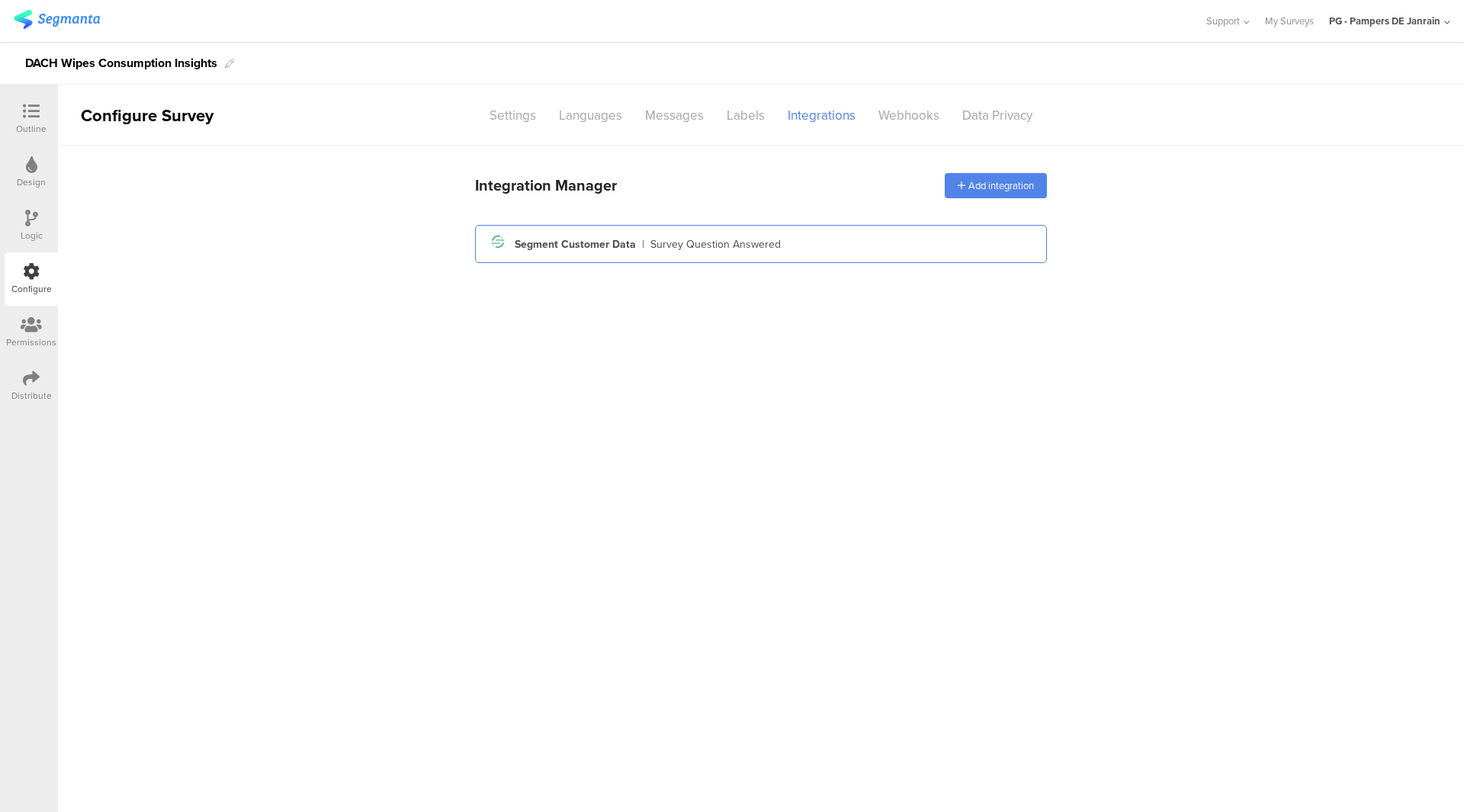
click at [751, 237] on div "Survey Question Answered" at bounding box center [715, 244] width 130 height 16
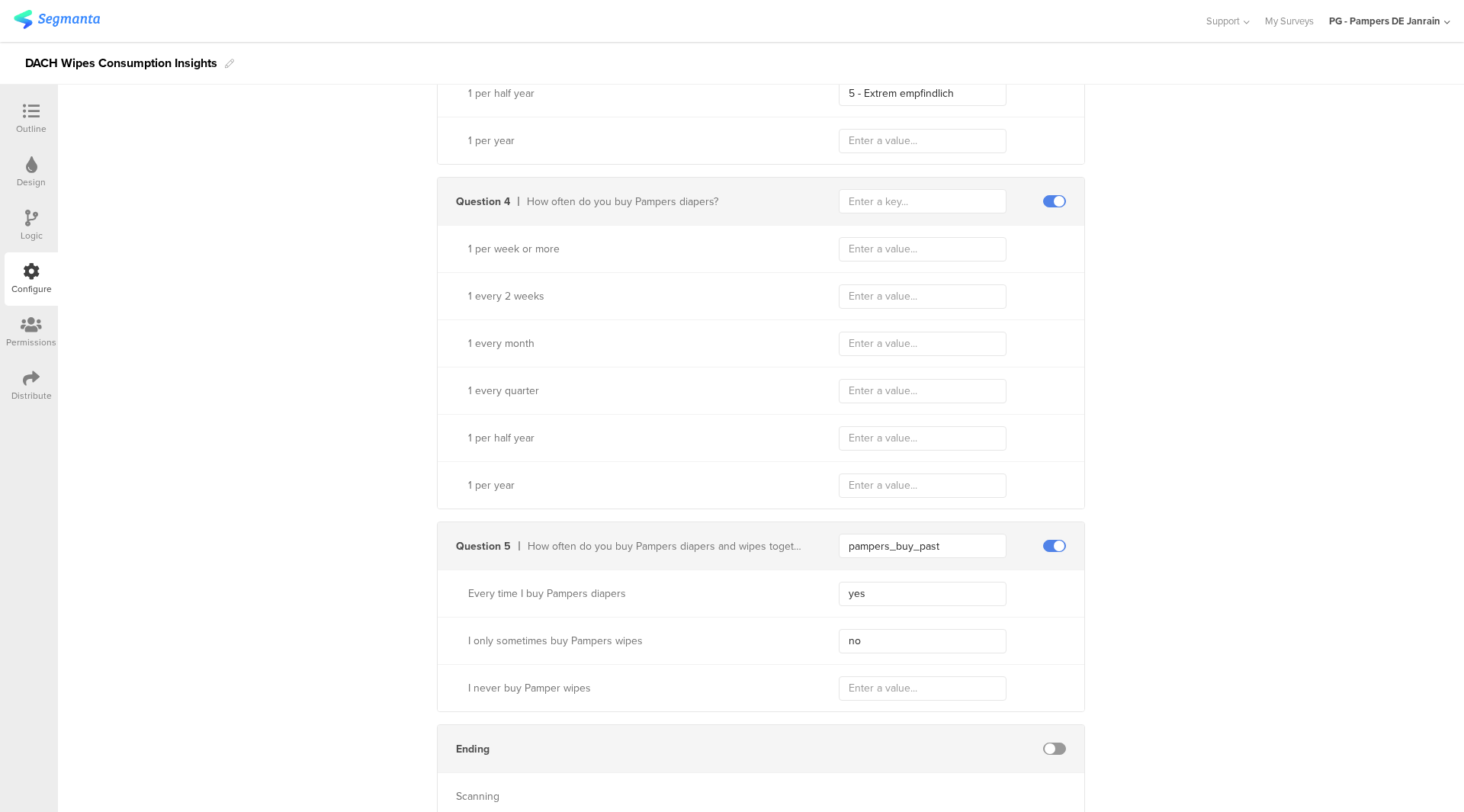
scroll to position [1347, 0]
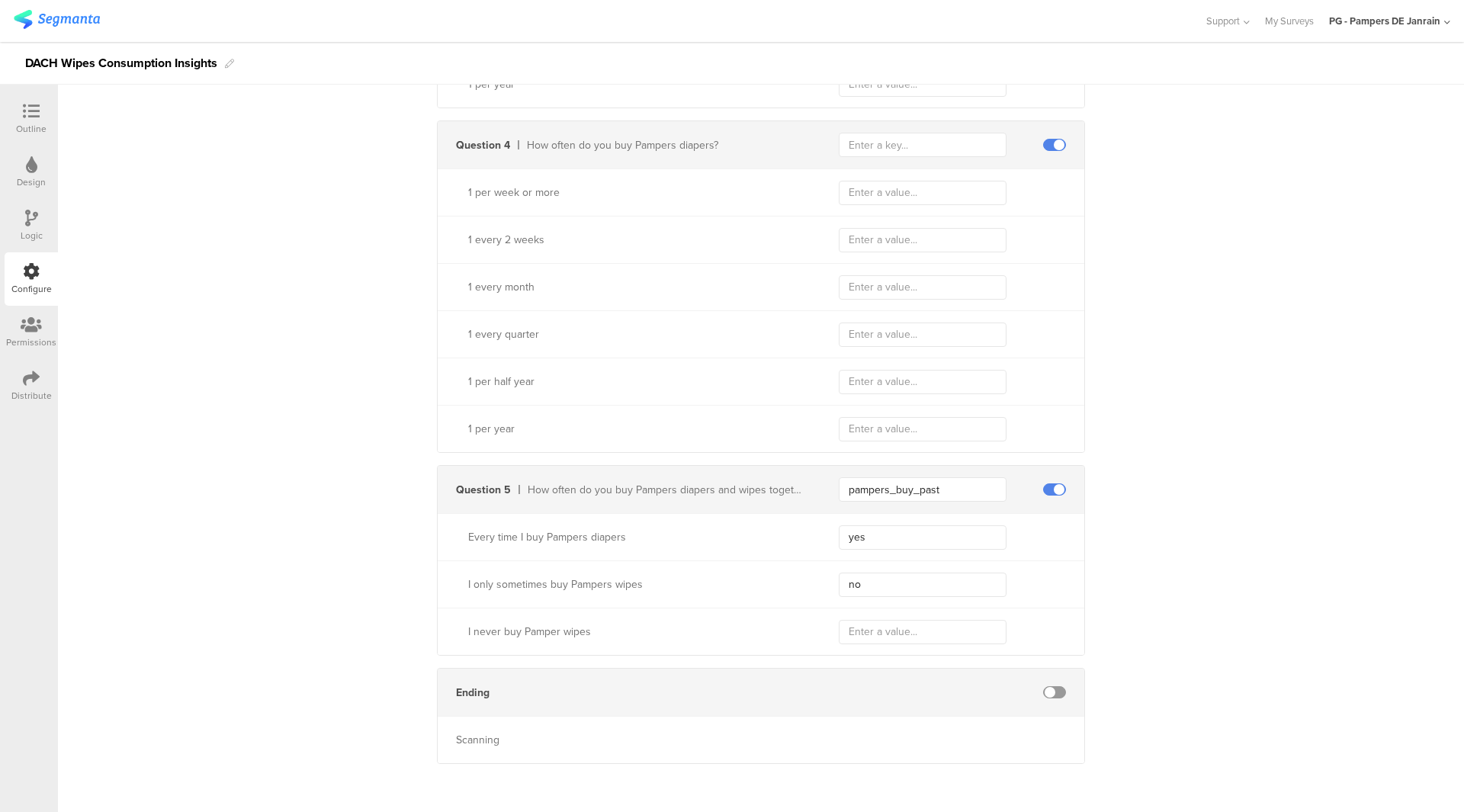
click at [697, 507] on div "Question 5 How often do you buy Pampers diapers and wipes together pampers_buy_…" at bounding box center [762, 489] width 647 height 47
click at [880, 482] on input "pampers_buy_past" at bounding box center [923, 489] width 168 height 24
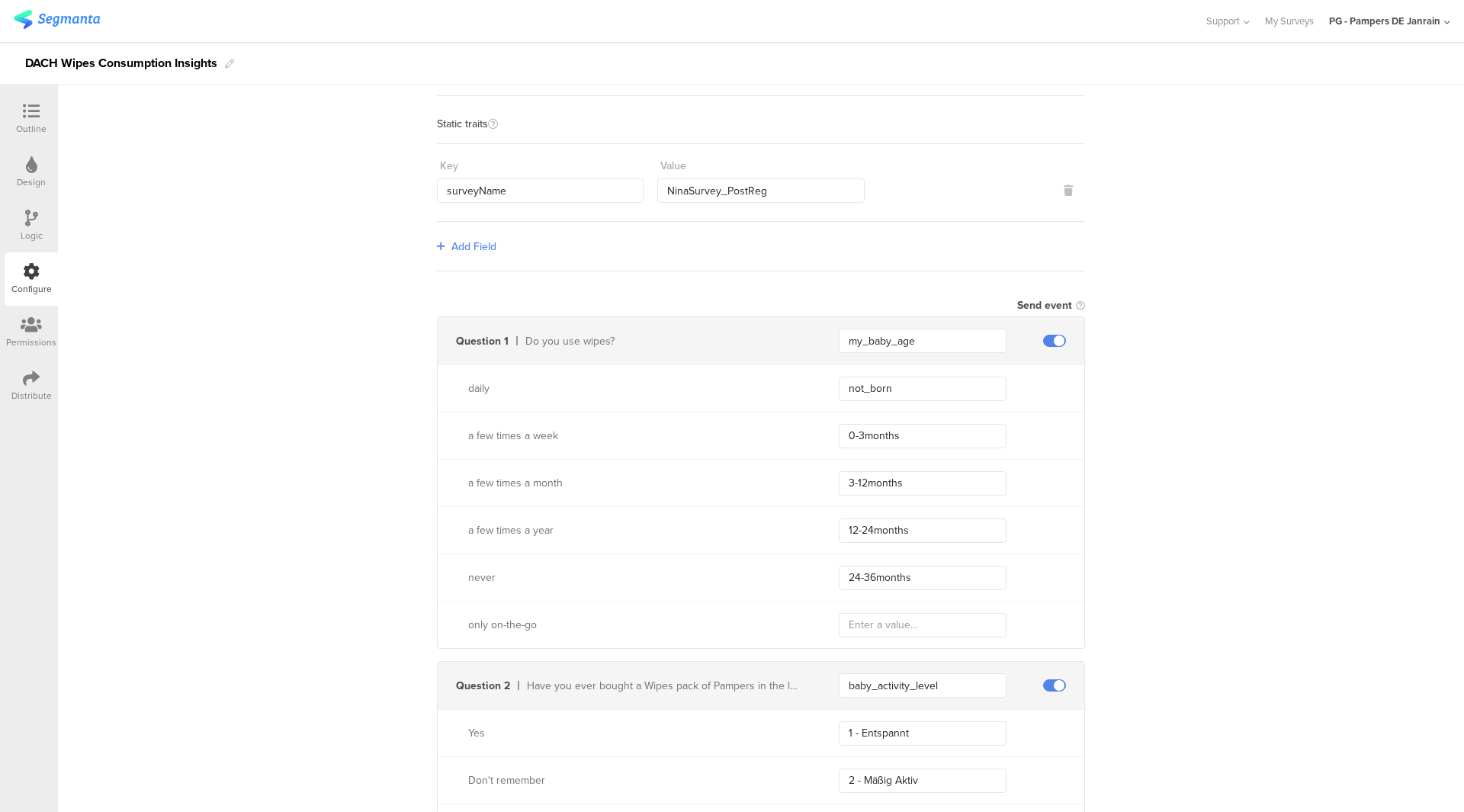
scroll to position [762, 0]
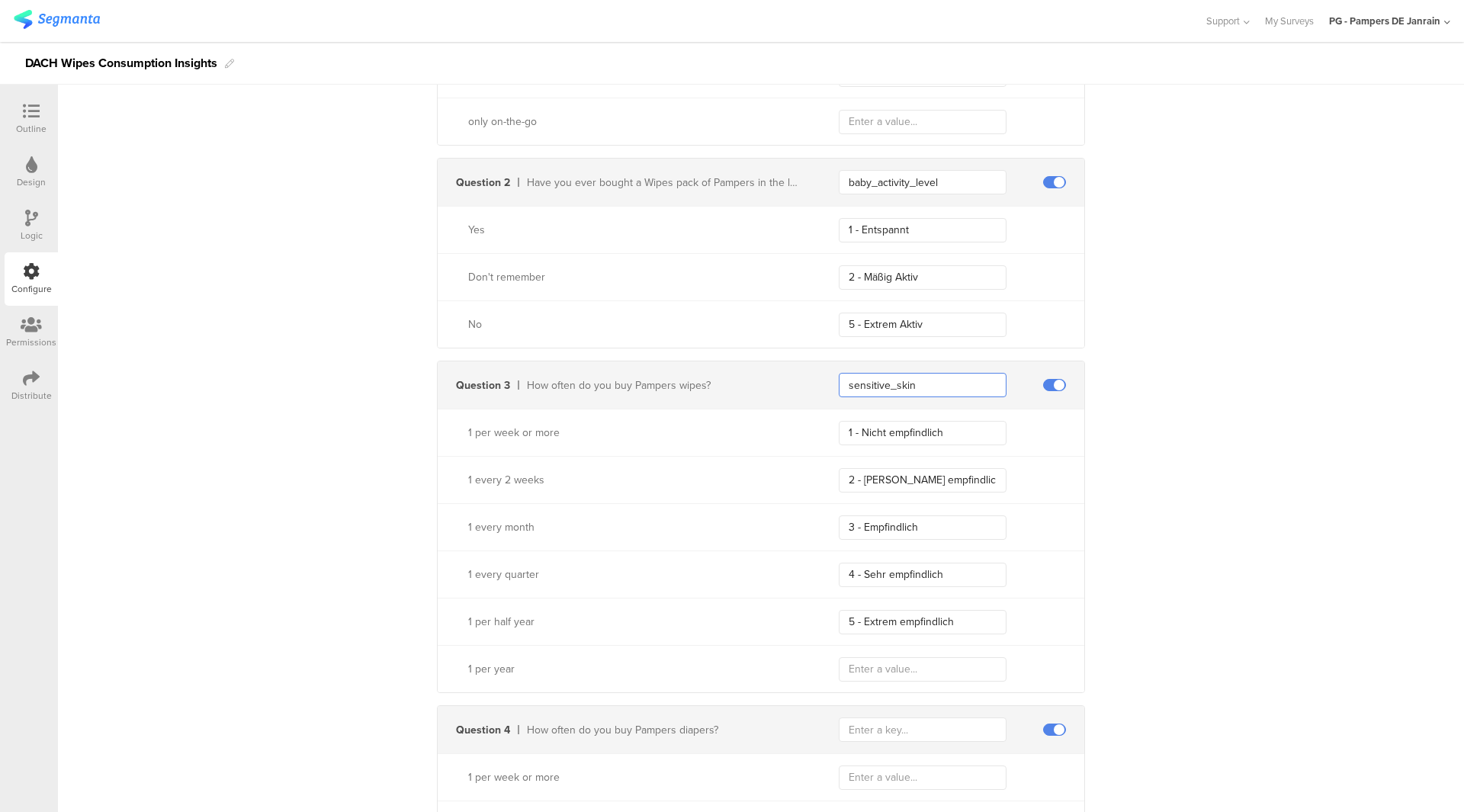
click at [900, 382] on input "sensitive_skin" at bounding box center [923, 384] width 168 height 24
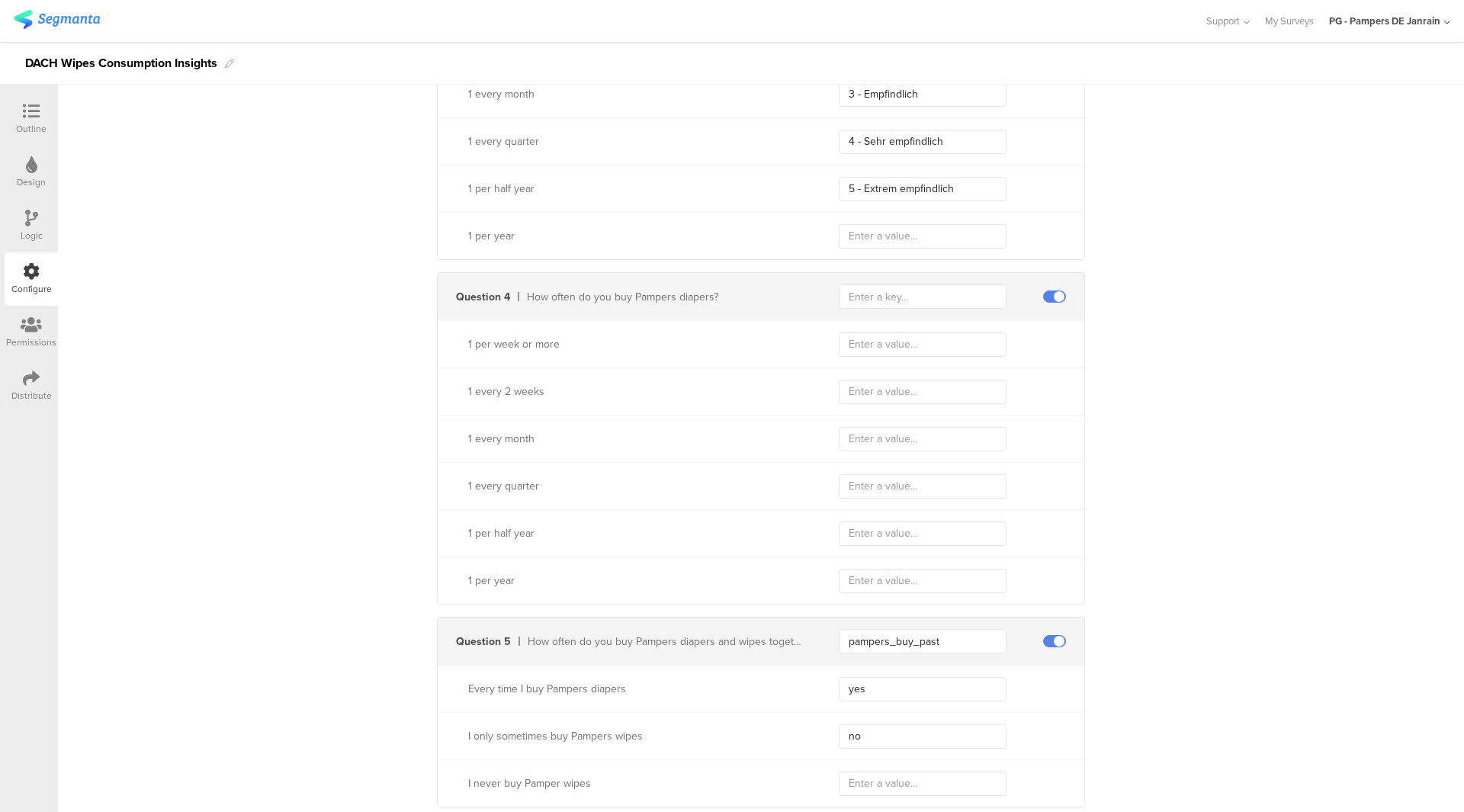
scroll to position [1347, 0]
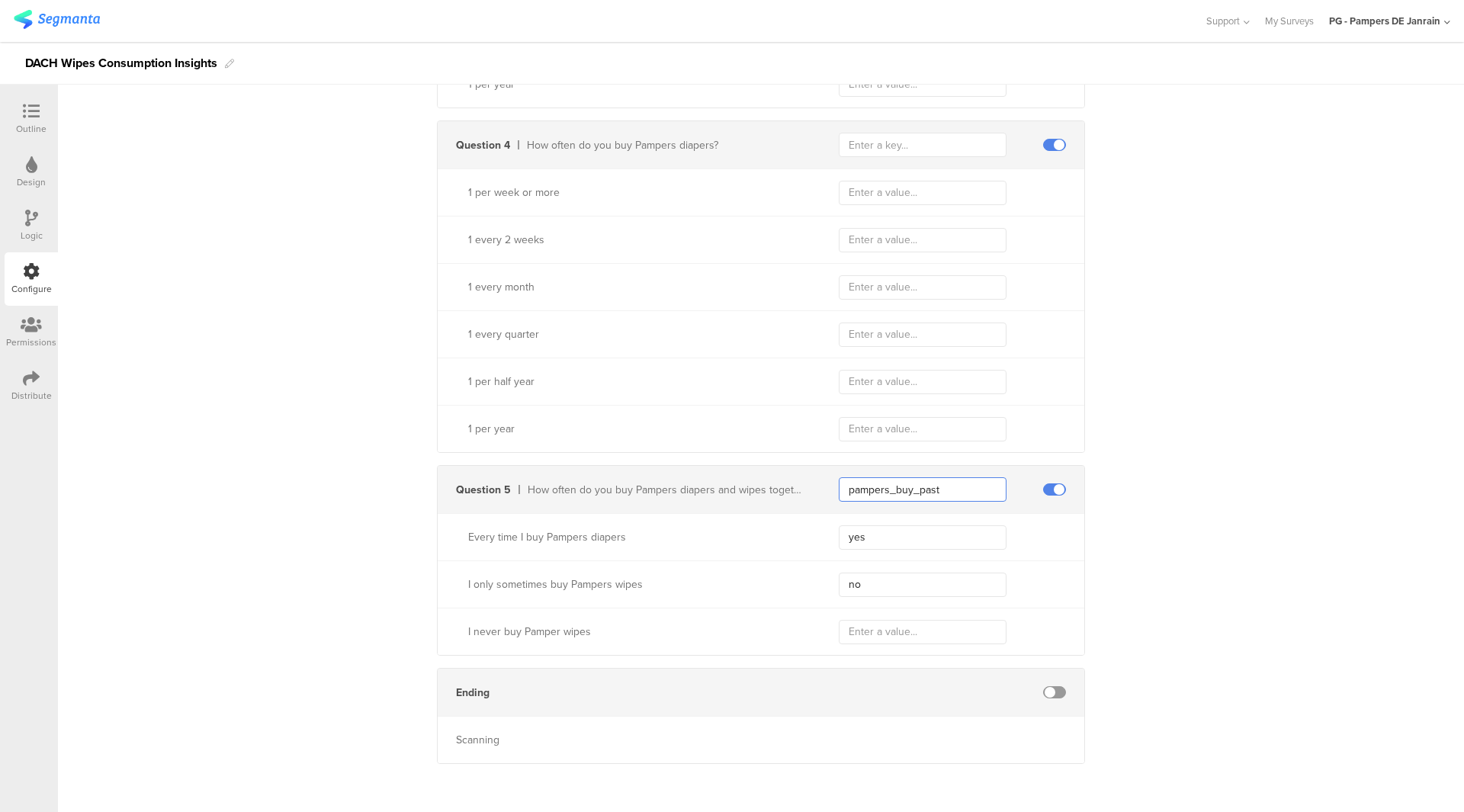
click at [894, 491] on input "pampers_buy_past" at bounding box center [923, 489] width 168 height 24
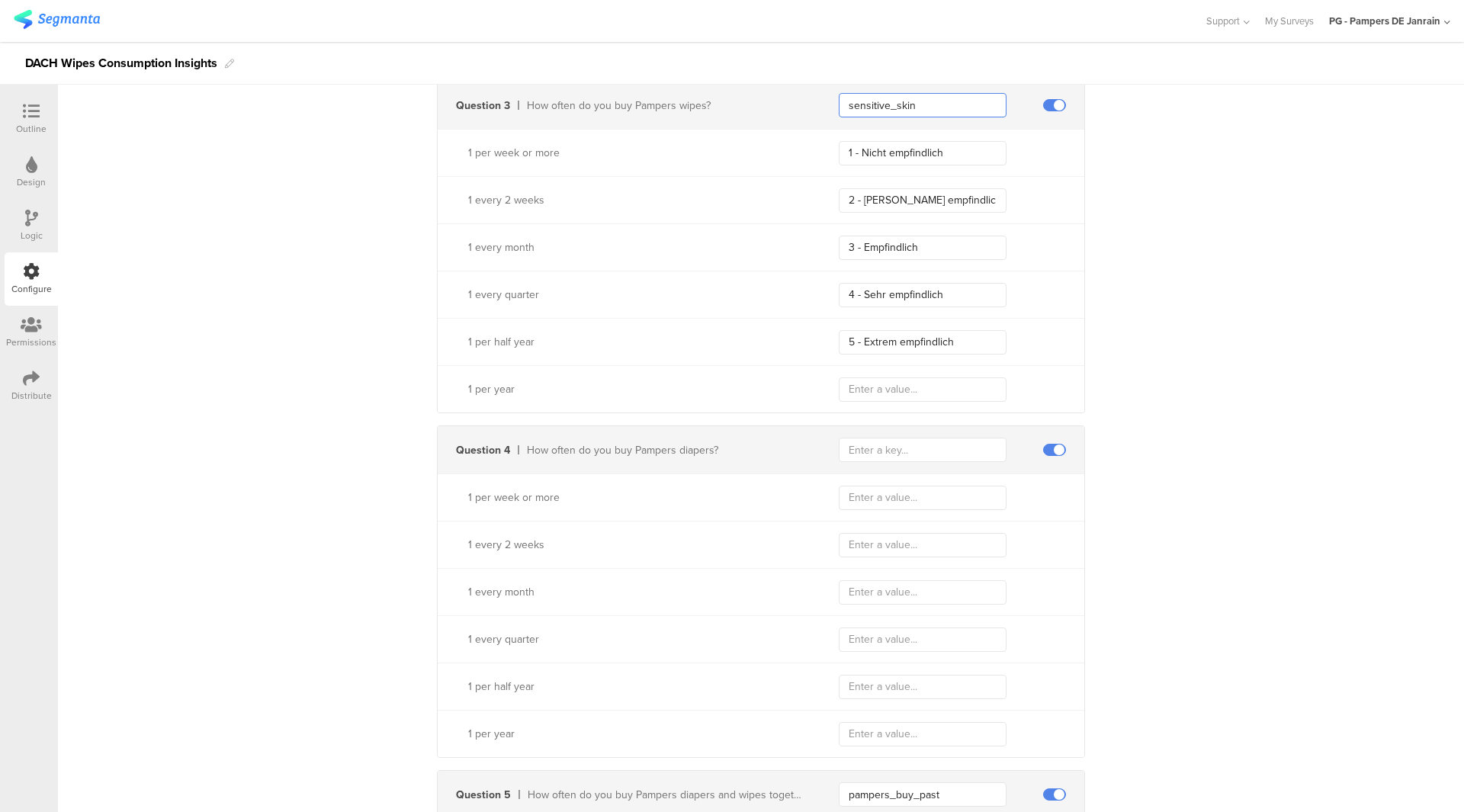
click at [873, 110] on input "sensitive_skin" at bounding box center [923, 105] width 168 height 24
click at [872, 115] on input "sensitive_skin" at bounding box center [923, 105] width 168 height 24
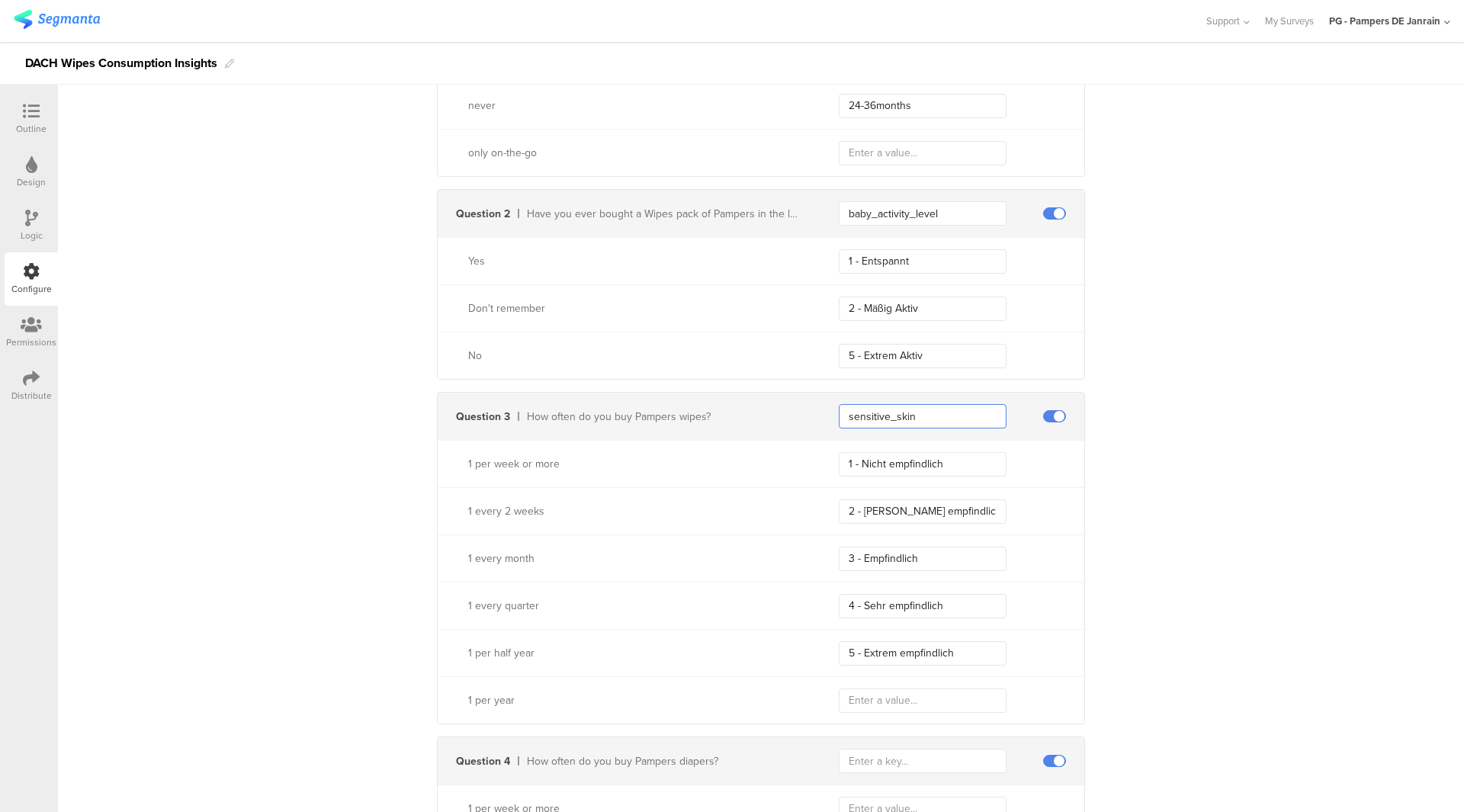
scroll to position [508, 0]
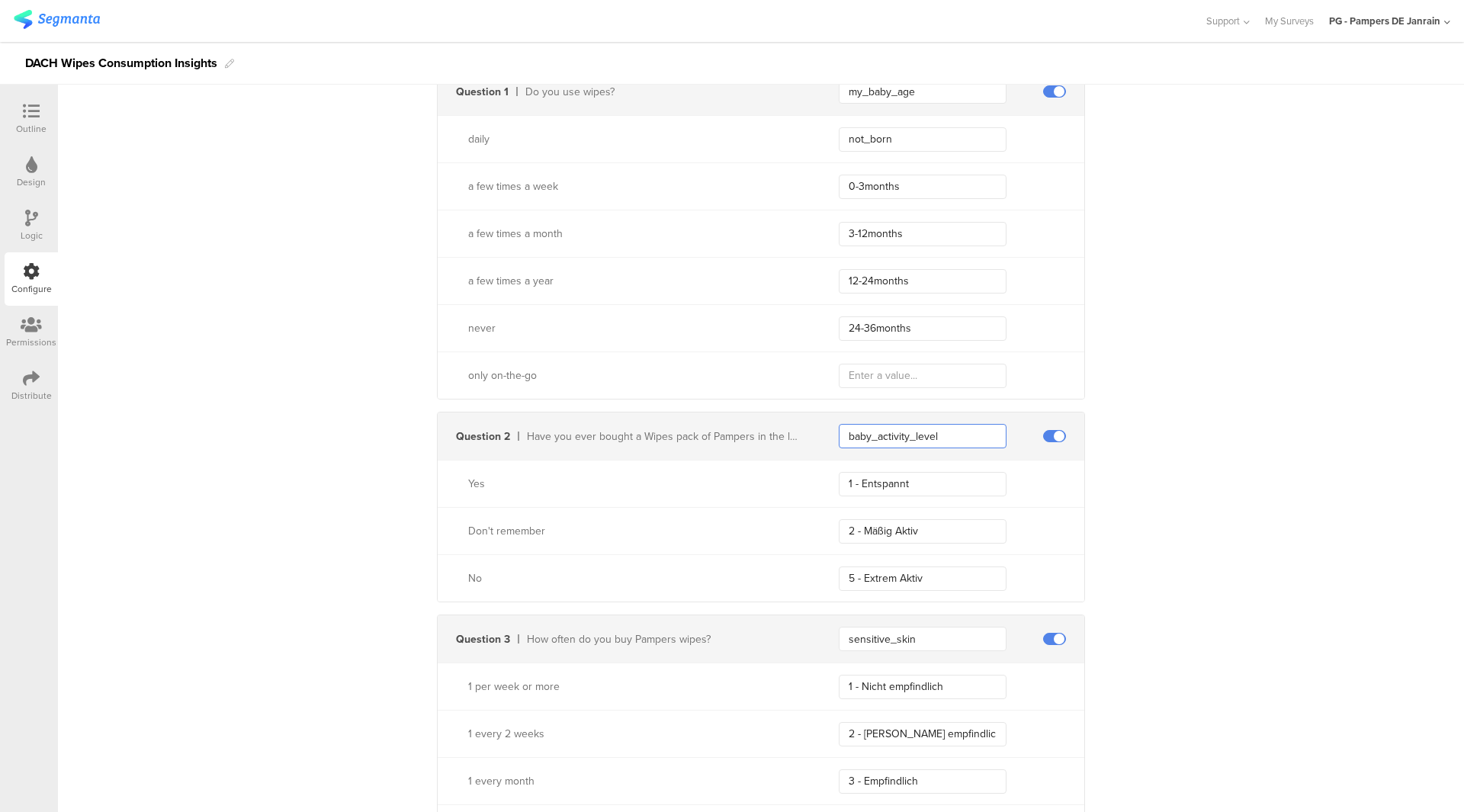
click at [880, 431] on input "baby_activity_level" at bounding box center [923, 436] width 168 height 24
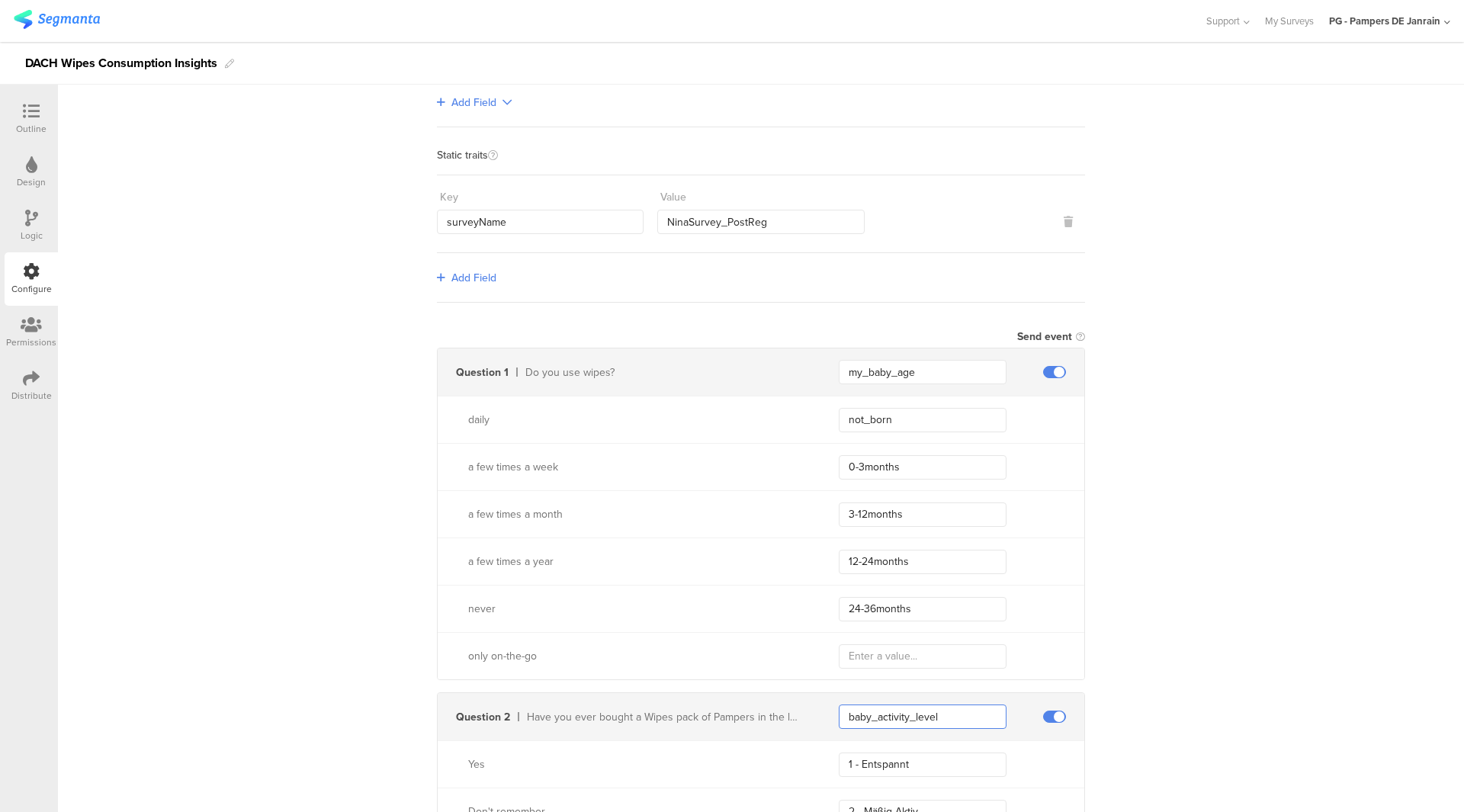
scroll to position [280, 0]
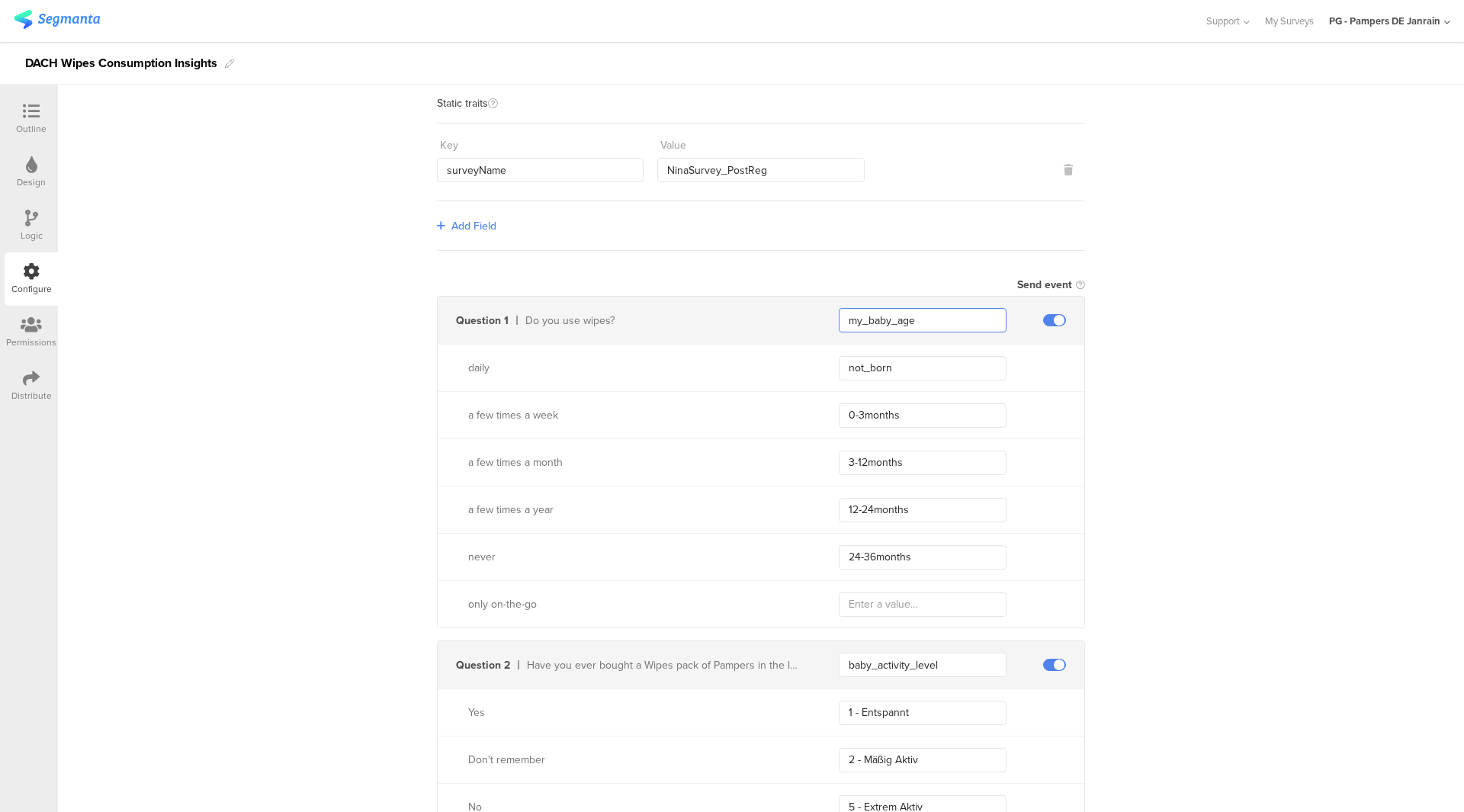
click at [917, 317] on input "my_baby_age" at bounding box center [923, 320] width 168 height 24
click at [586, 324] on div "Do you use wipes?" at bounding box center [663, 320] width 276 height 16
copy div "wipes"
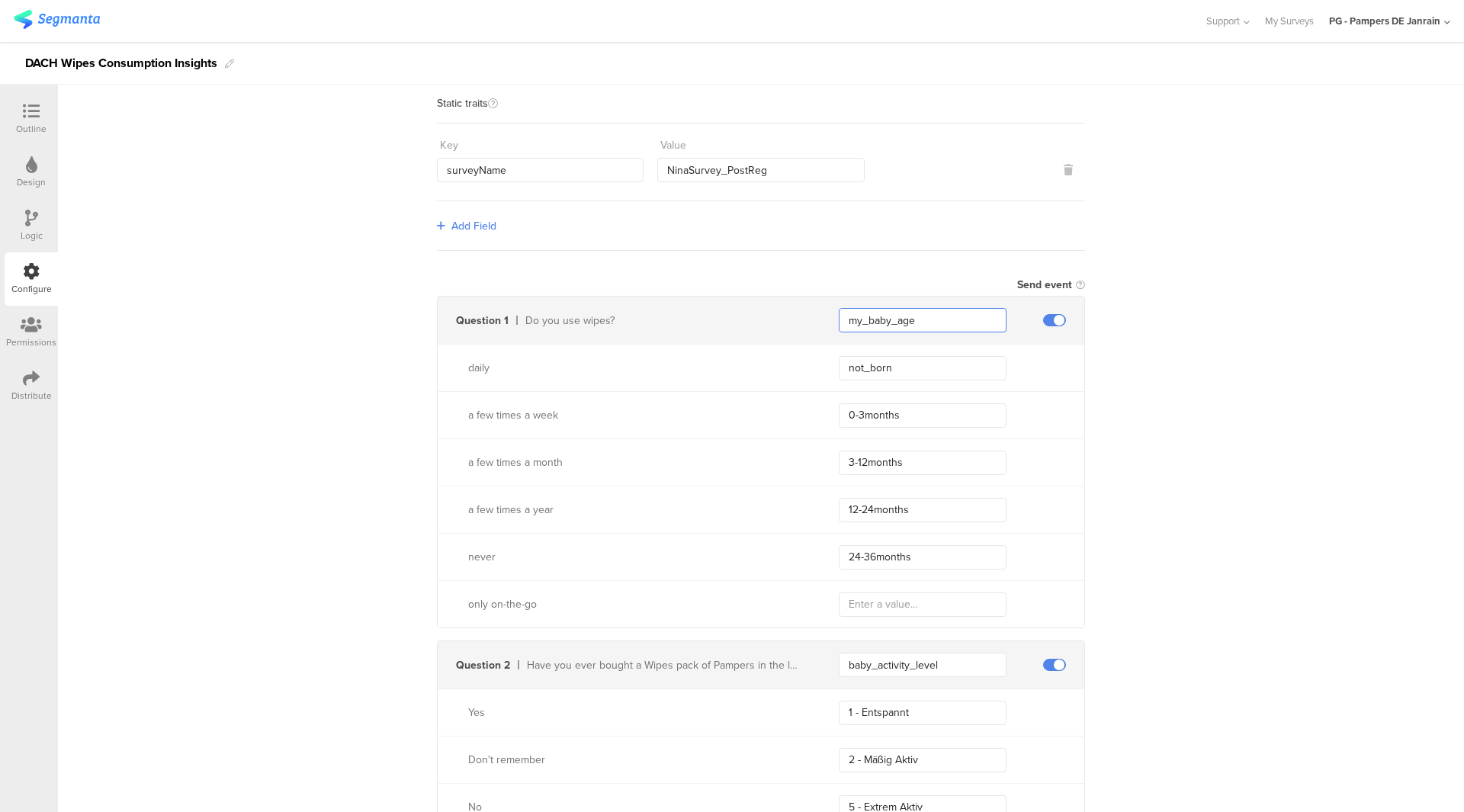
click at [859, 325] on input "my_baby_age" at bounding box center [923, 320] width 168 height 24
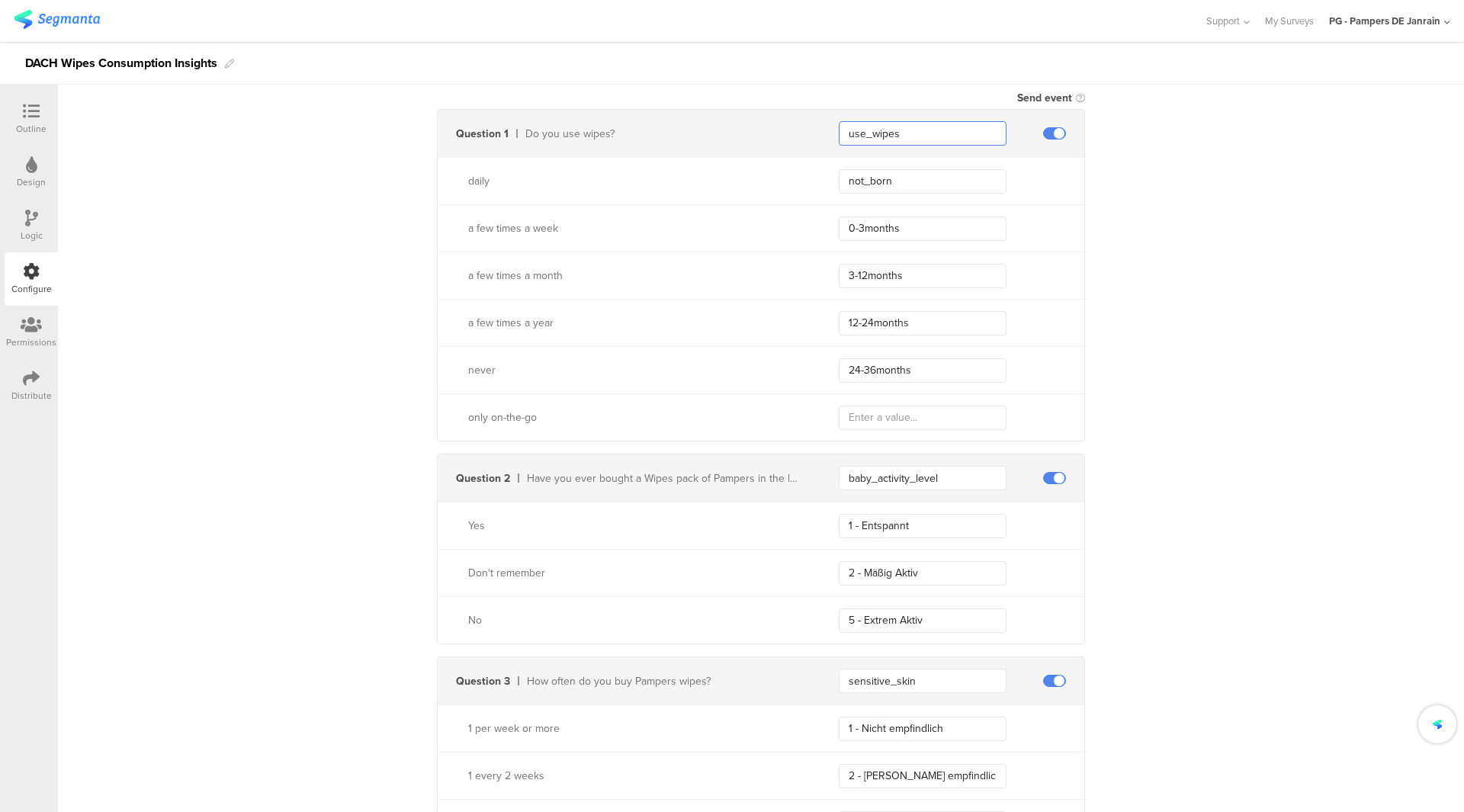
scroll to position [508, 0]
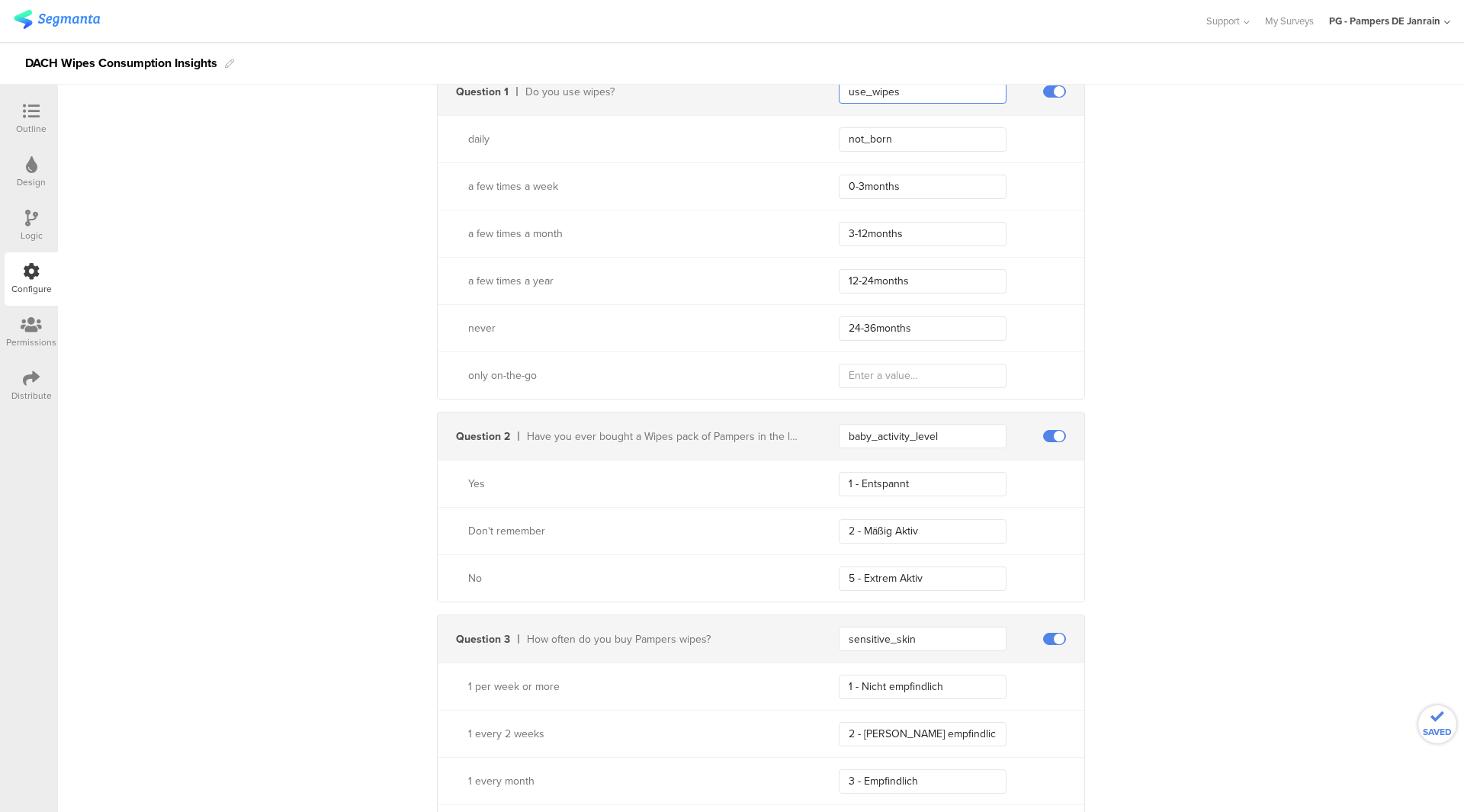
type input "use_wipes"
click at [939, 442] on input "baby_activity_level" at bounding box center [923, 436] width 168 height 24
type input "o"
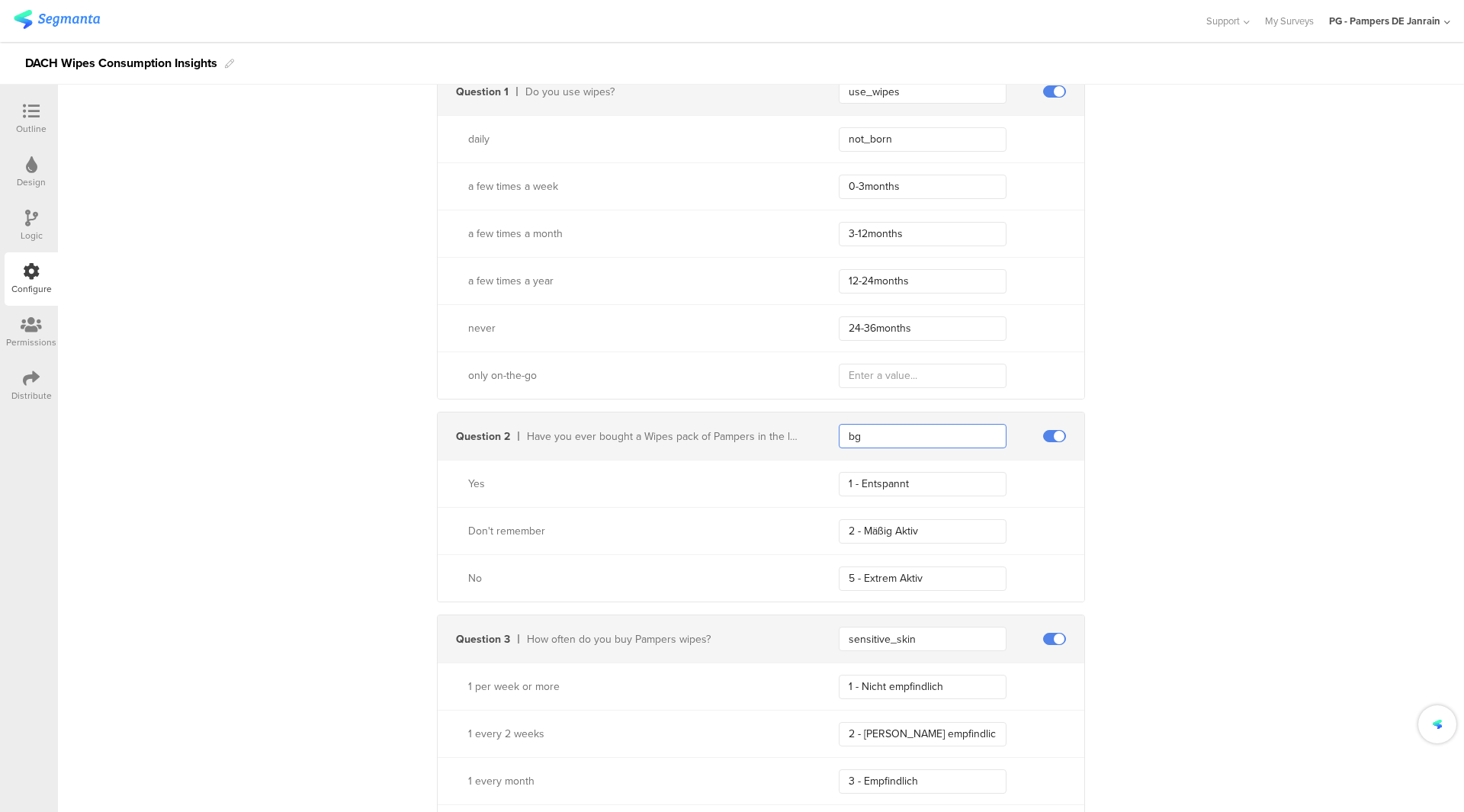
type input "b"
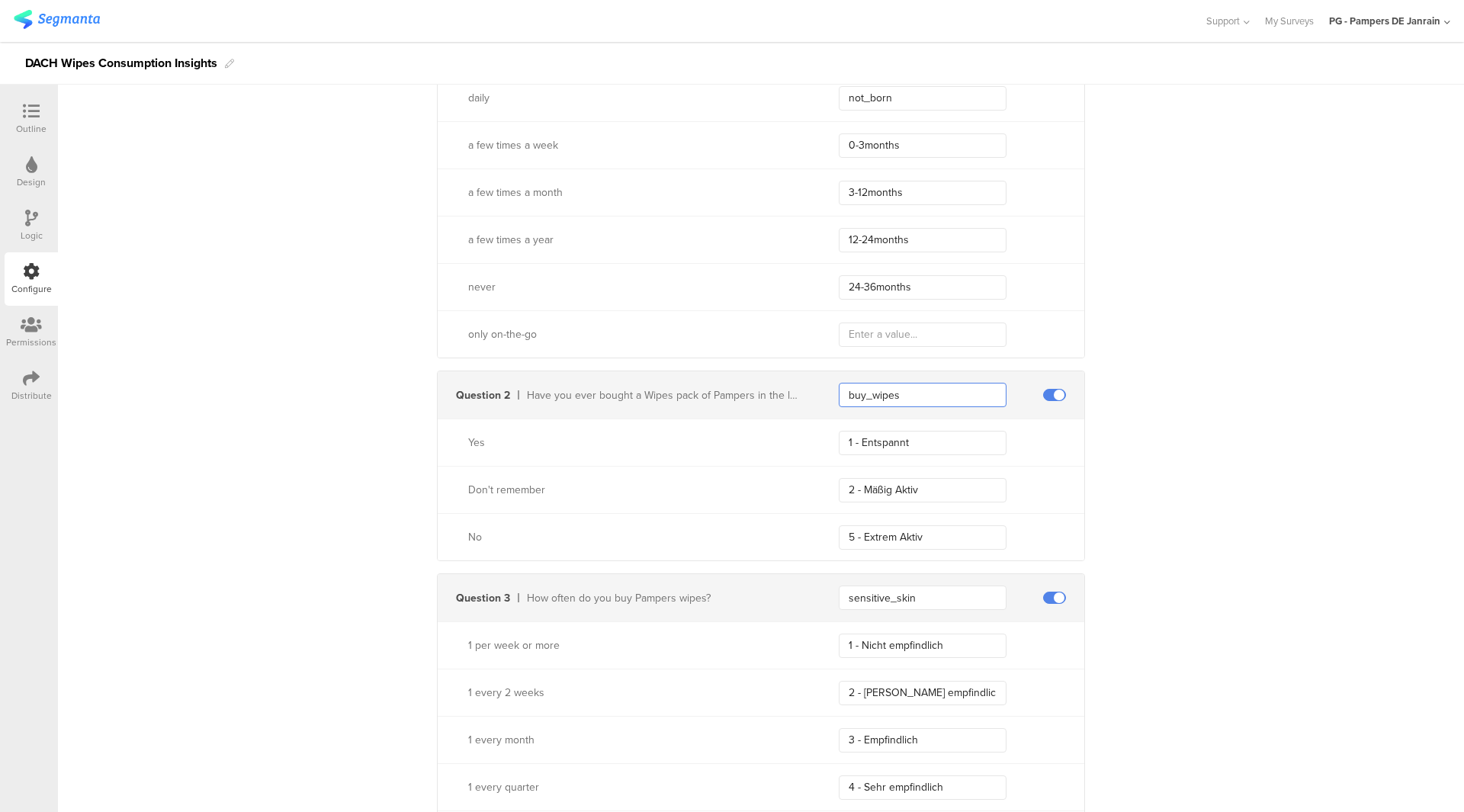
scroll to position [585, 0]
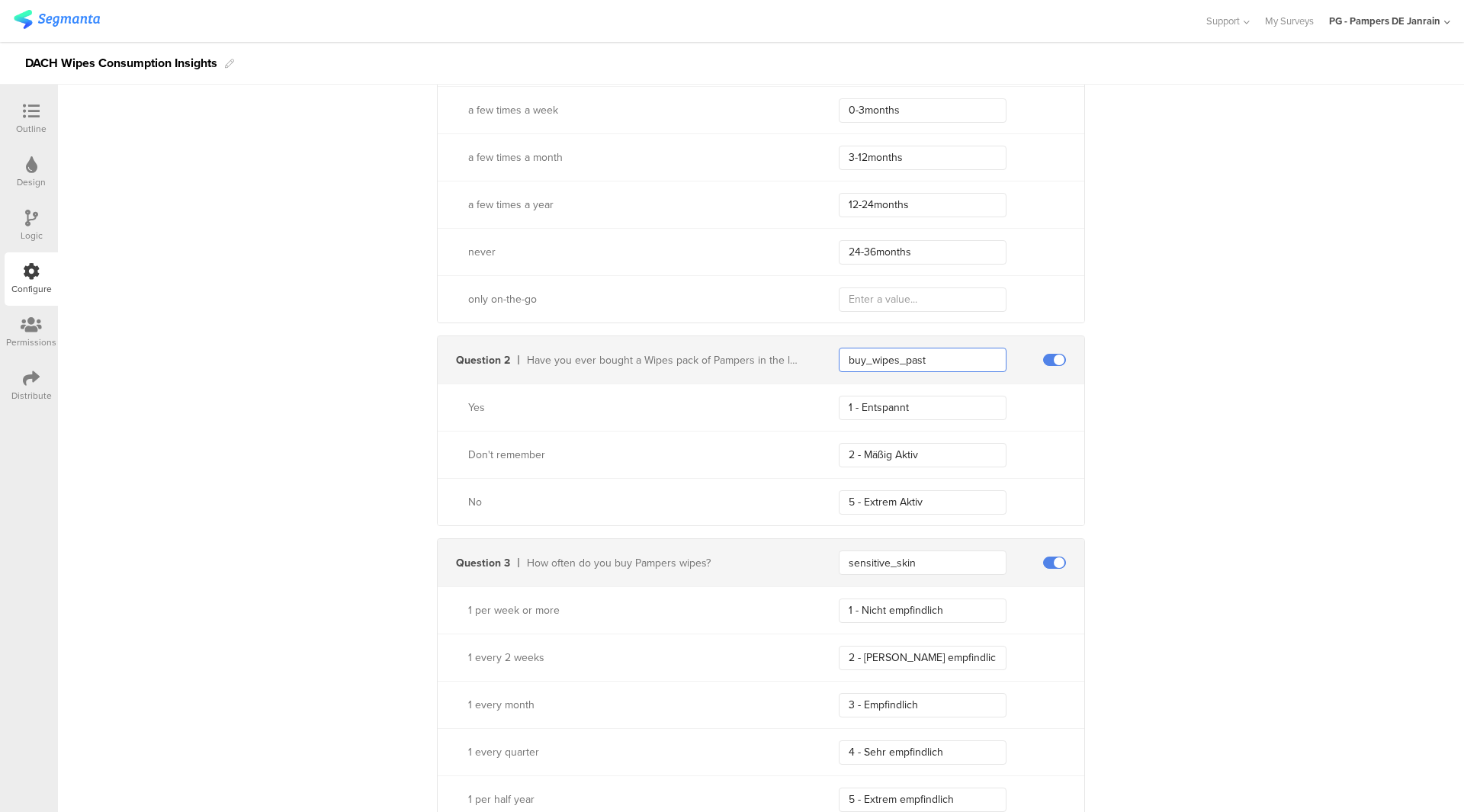
drag, startPoint x: 897, startPoint y: 356, endPoint x: 791, endPoint y: 356, distance: 106.0
click at [791, 356] on div "Question 2 Have you ever bought a Wipes pack of Pampers in the last 12 months? …" at bounding box center [762, 359] width 647 height 47
type input "buy_wipes_past"
drag, startPoint x: 923, startPoint y: 563, endPoint x: 433, endPoint y: 533, distance: 490.9
click at [437, 533] on div "Question 1 Do you use wipes? use_wipes daily not_born a few times a week 0-3mon…" at bounding box center [761, 758] width 648 height 1535
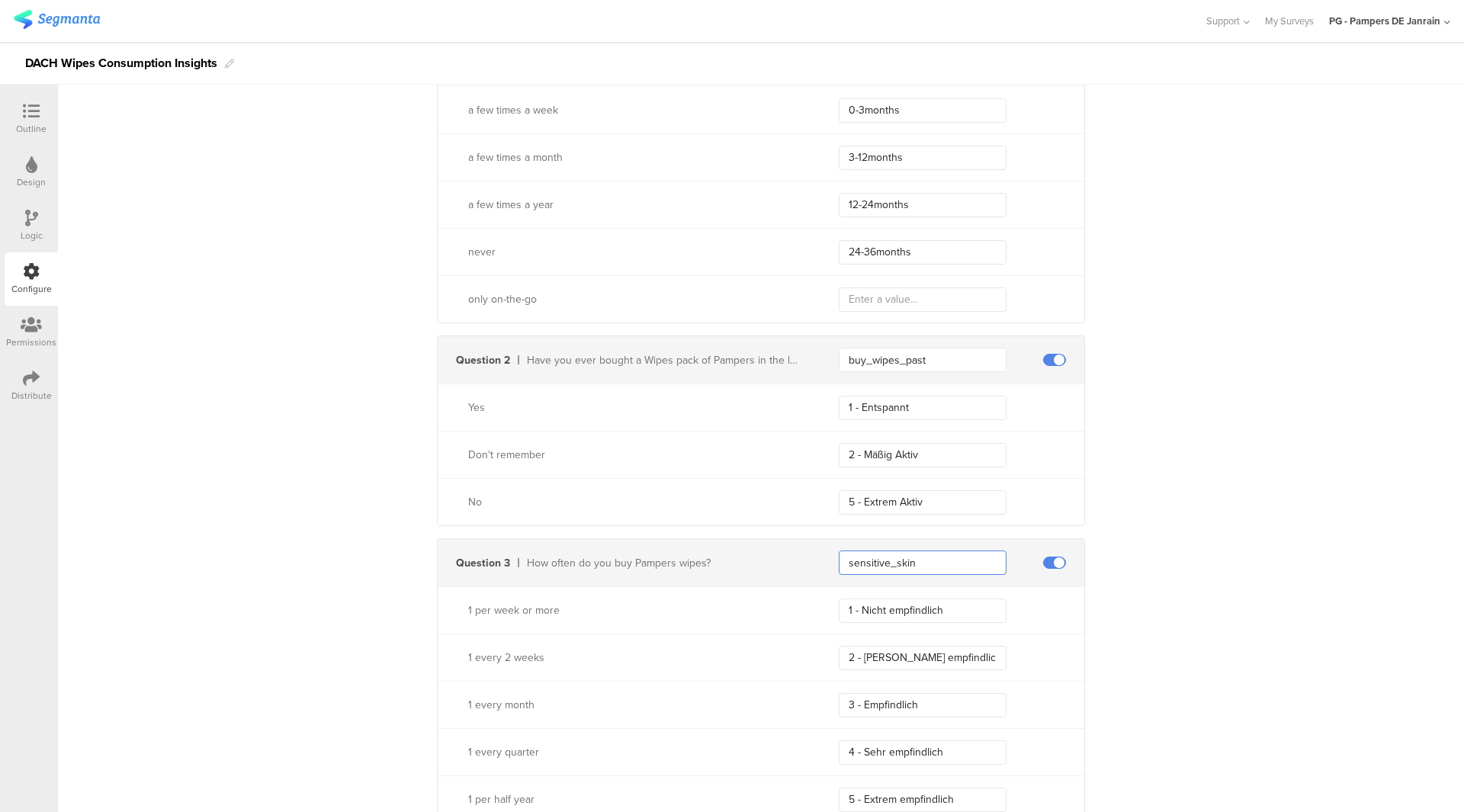
paste input "buy_wipes_"
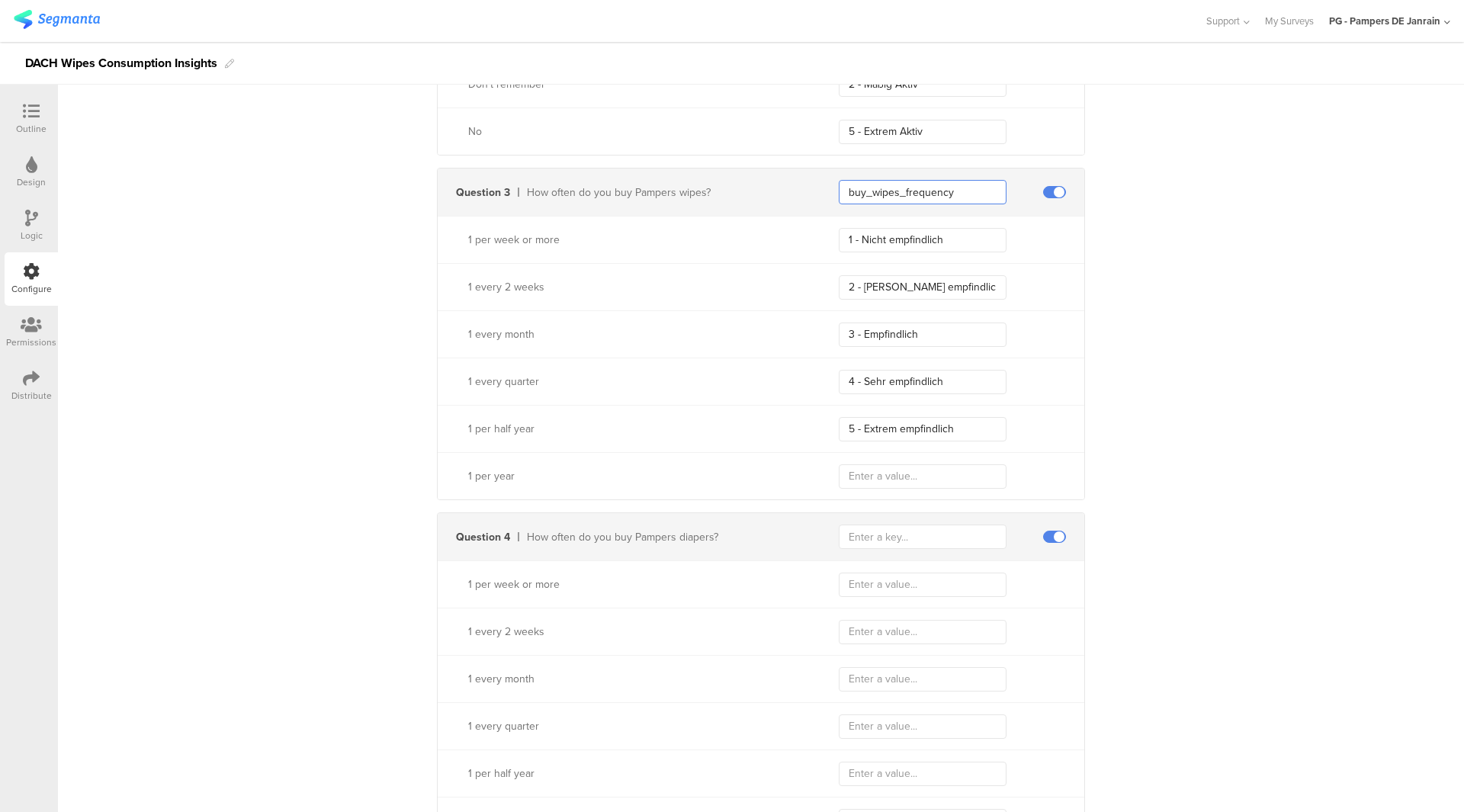
scroll to position [813, 0]
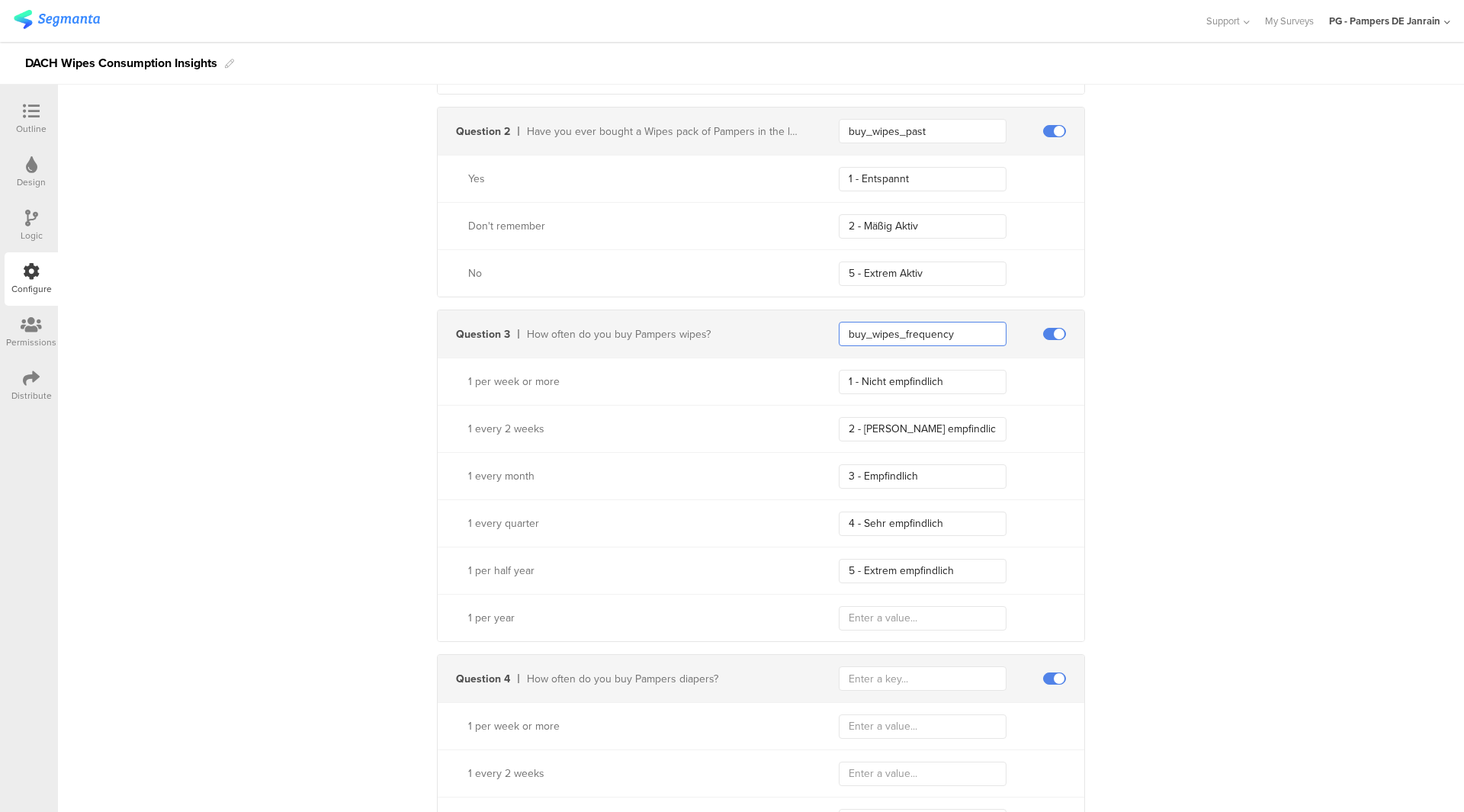
click at [929, 334] on input "buy_wipes_frequency" at bounding box center [923, 333] width 168 height 24
type input "buy_wipes_frequency"
click at [889, 674] on input "text" at bounding box center [923, 678] width 168 height 24
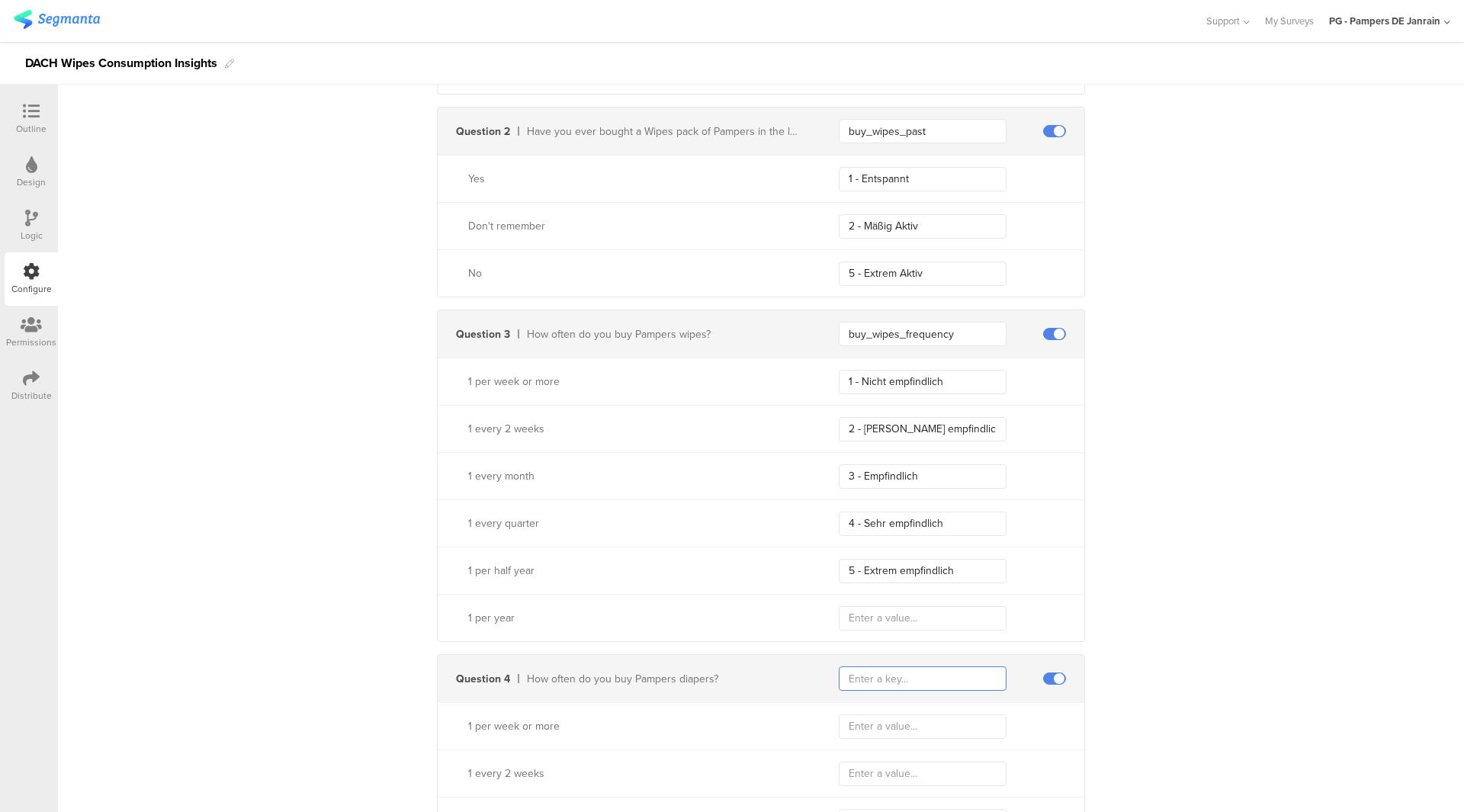
paste input "buy_wipes_frequency"
drag, startPoint x: 896, startPoint y: 673, endPoint x: 867, endPoint y: 669, distance: 29.3
click at [867, 669] on input "buy_wipes_frequency" at bounding box center [923, 678] width 168 height 24
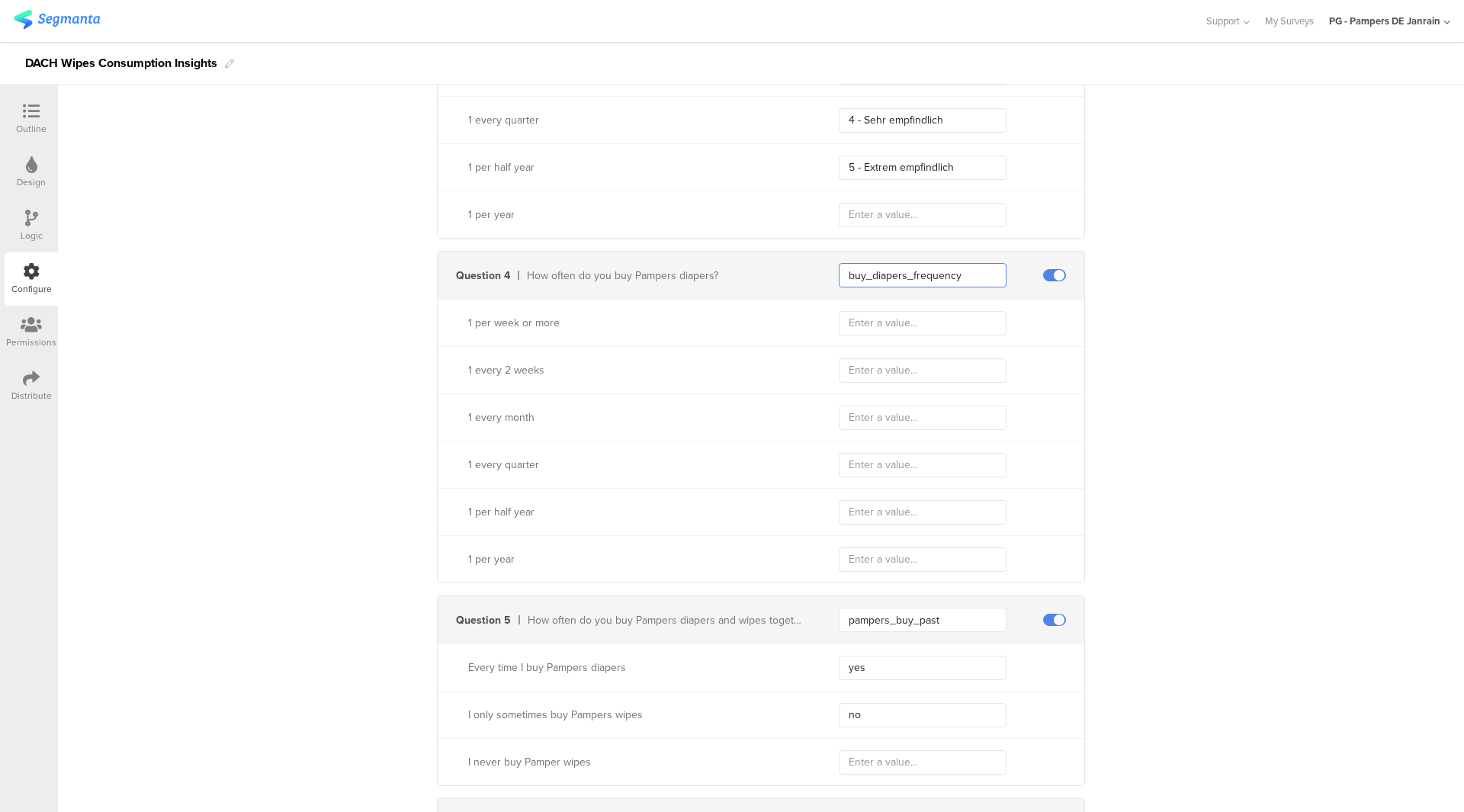
scroll to position [1347, 0]
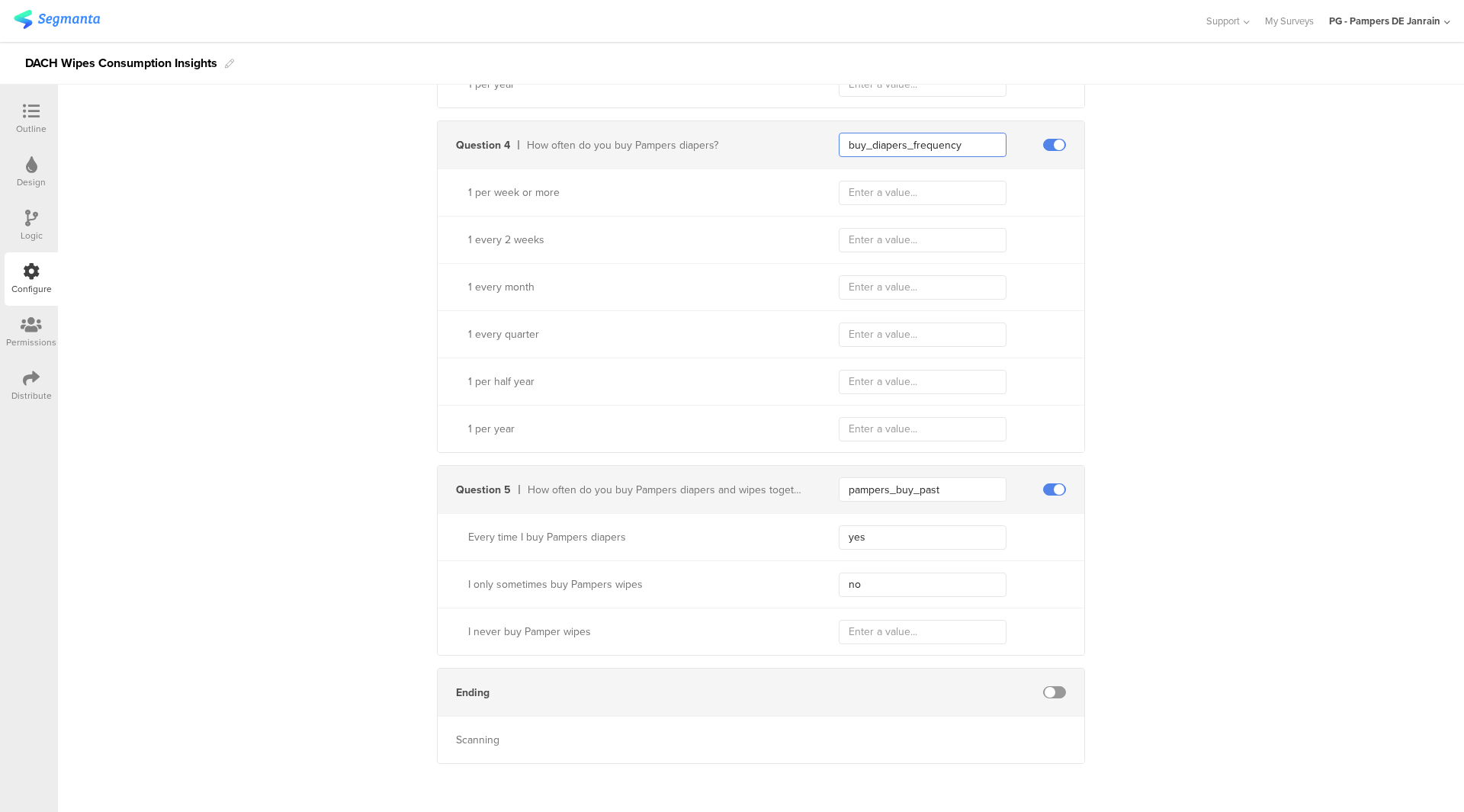
type input "buy_diapers_frequency"
click at [912, 493] on input "pampers_buy_past" at bounding box center [923, 489] width 168 height 24
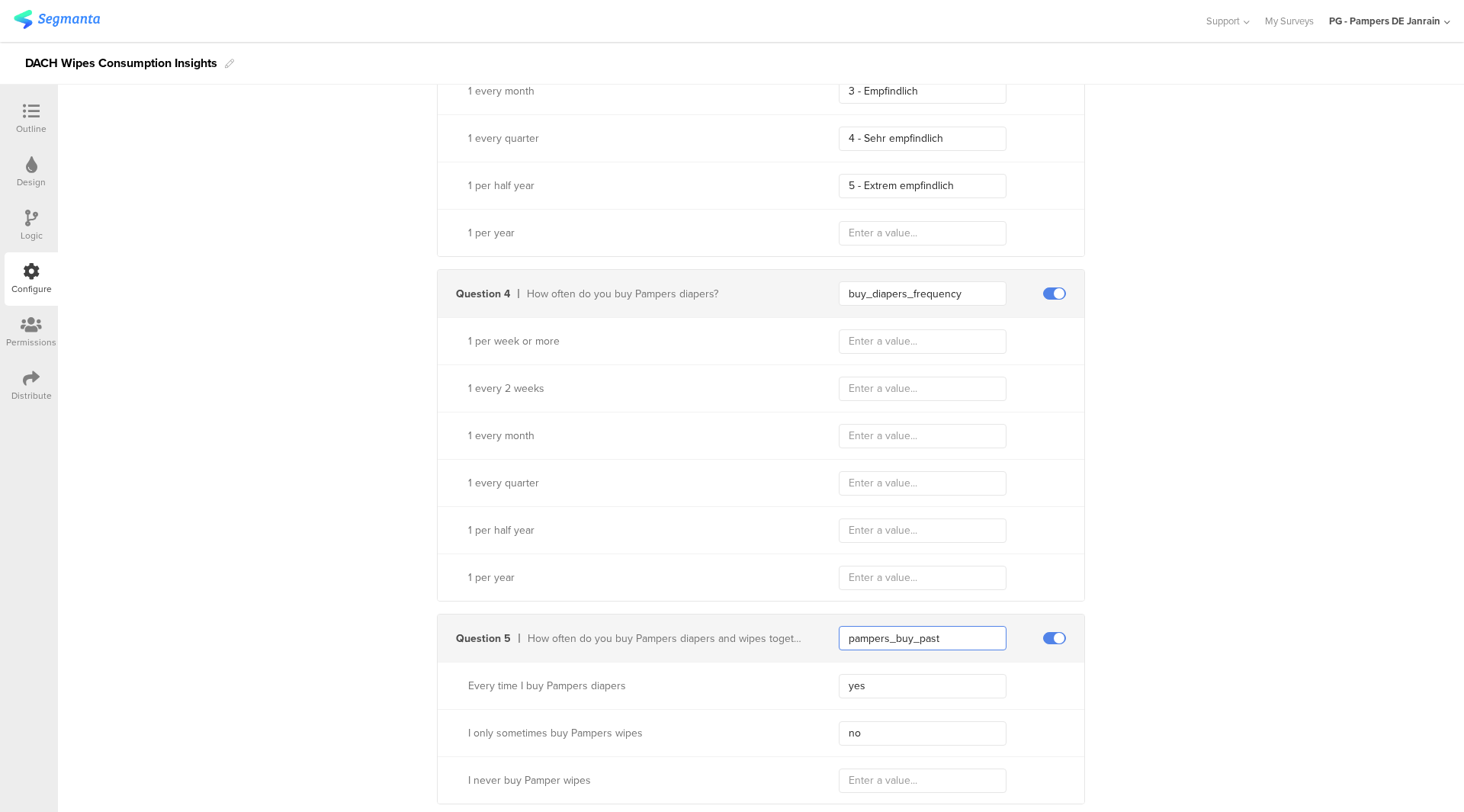
scroll to position [1194, 0]
click at [936, 638] on input "pampers_buy_past" at bounding box center [923, 641] width 168 height 24
type input "buy_diapers_wipes_together"
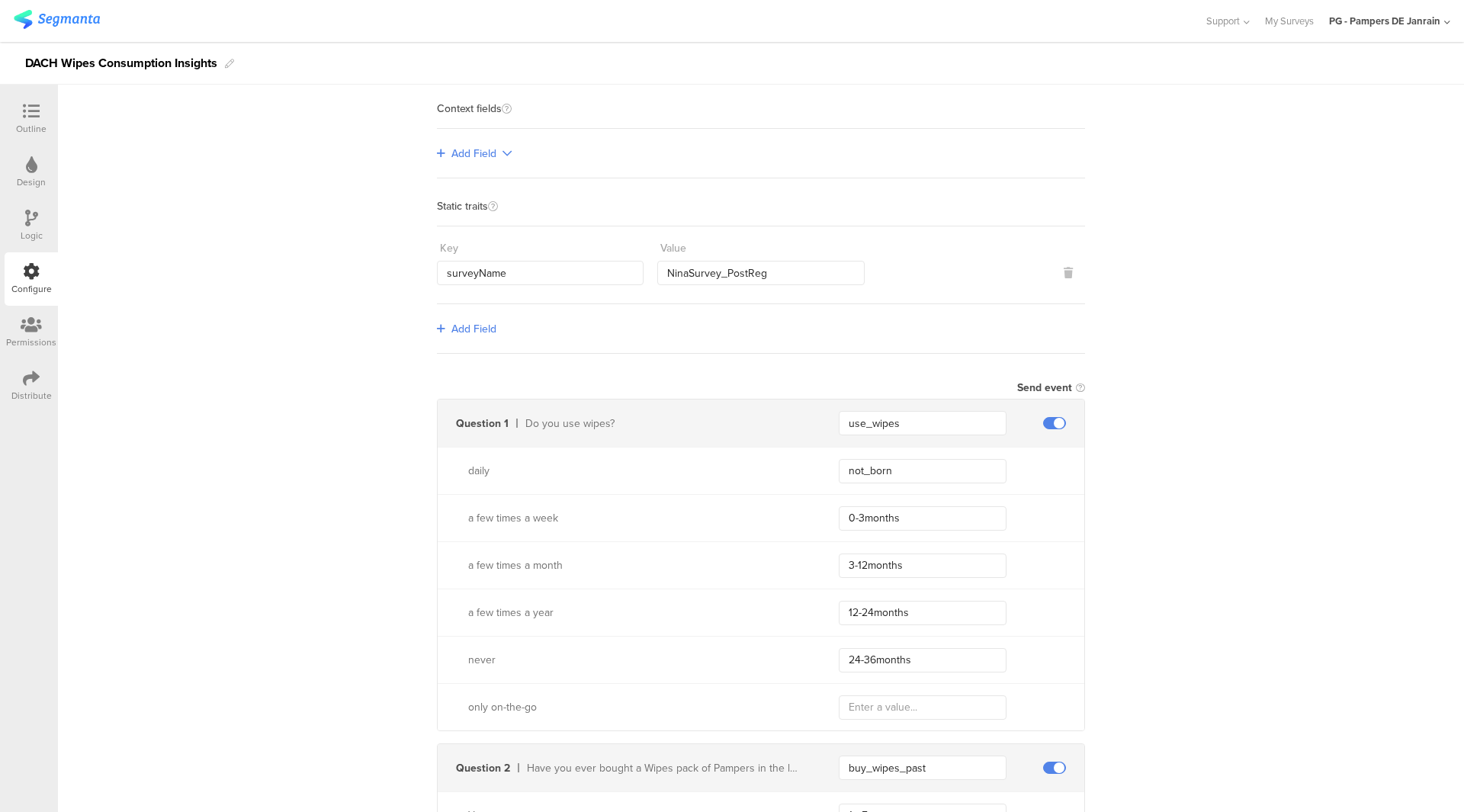
scroll to position [203, 0]
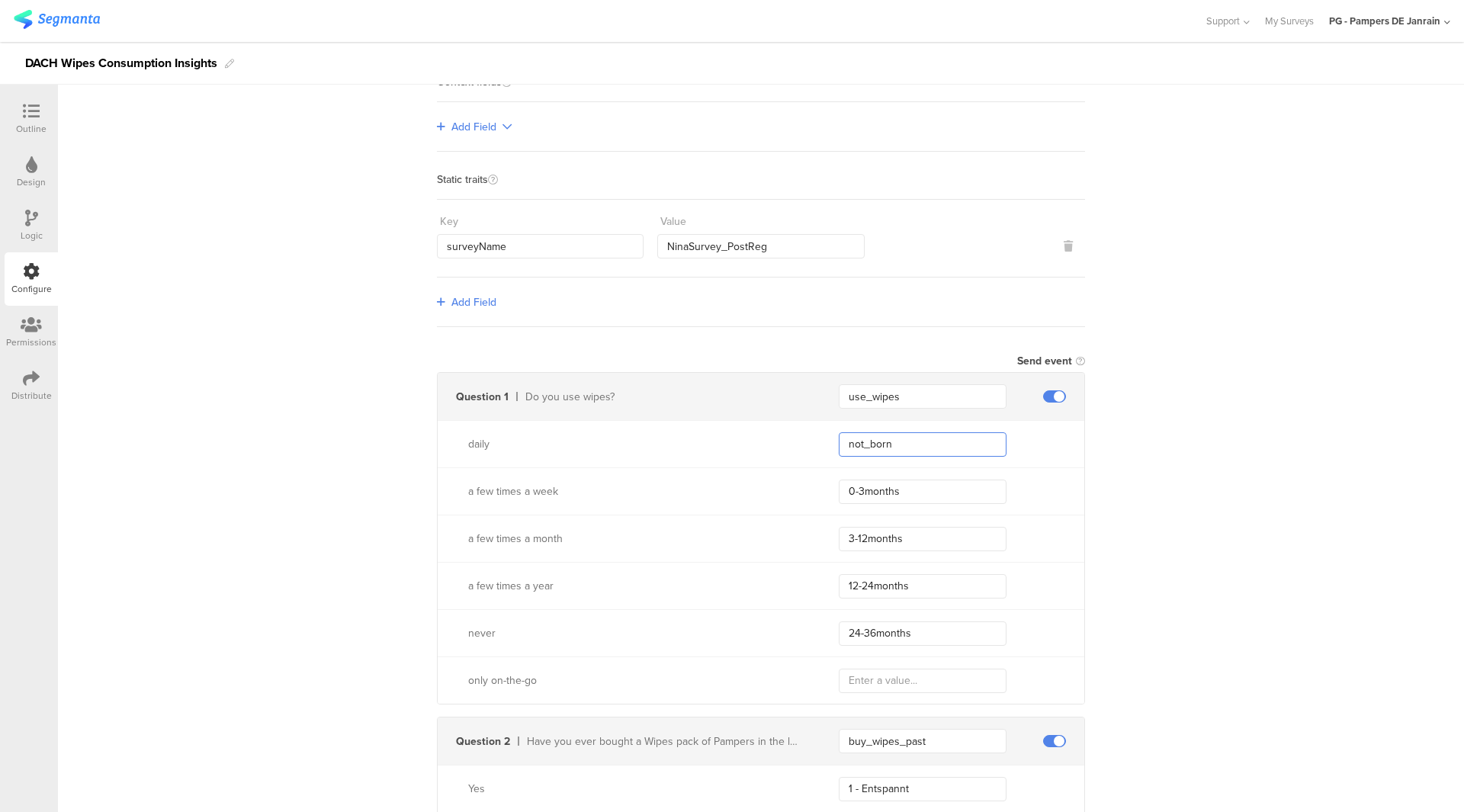
click at [879, 449] on input "not_born" at bounding box center [923, 444] width 168 height 24
type input "daily"
click at [909, 488] on input "0-3months" at bounding box center [923, 491] width 168 height 24
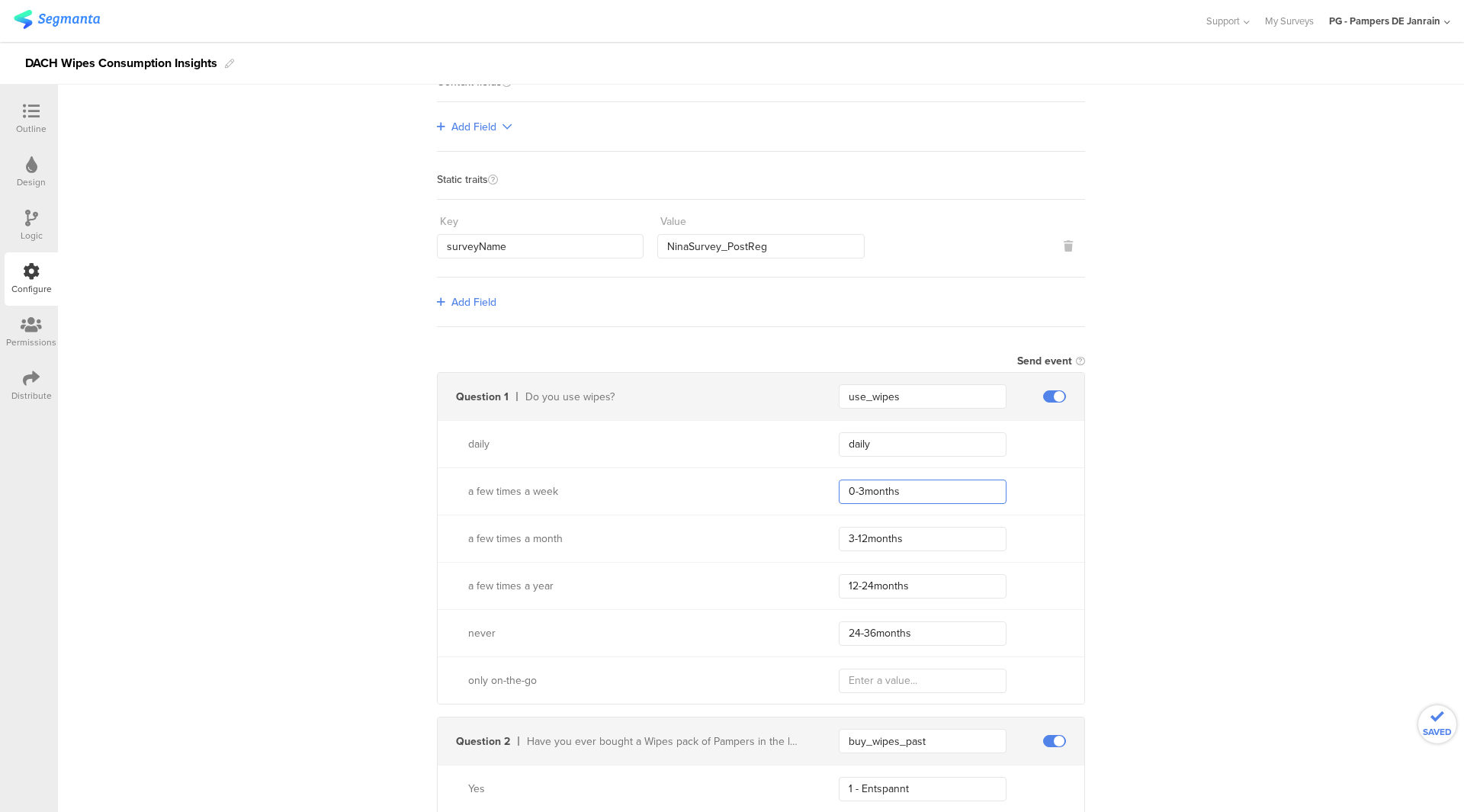
click at [909, 488] on input "0-3months" at bounding box center [923, 491] width 168 height 24
type input "f"
type input "weekly"
click at [888, 542] on input "3-12months" at bounding box center [923, 539] width 168 height 24
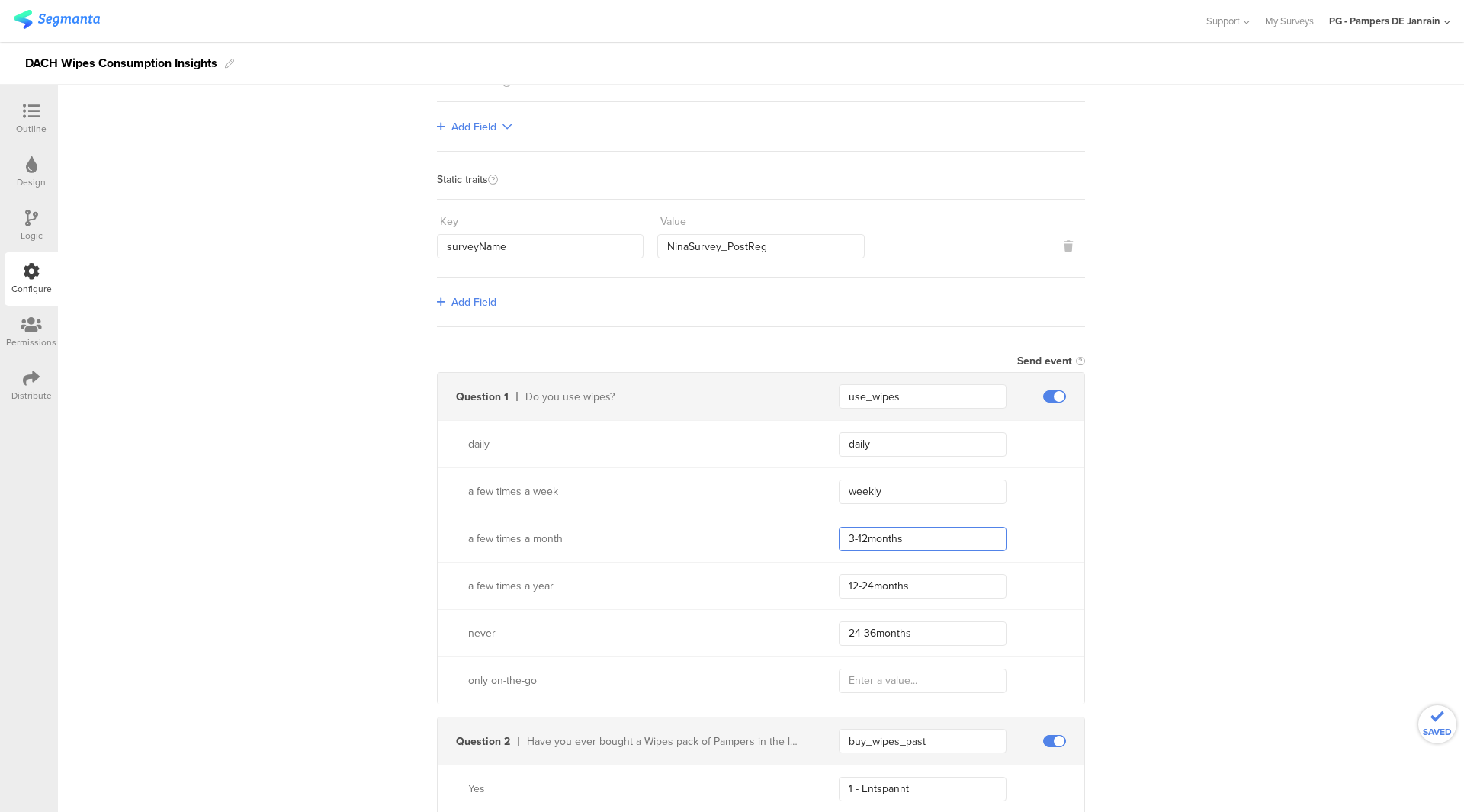
click at [888, 542] on input "3-12months" at bounding box center [923, 539] width 168 height 24
type input "monthly"
click at [891, 577] on input "12-24months" at bounding box center [923, 586] width 168 height 24
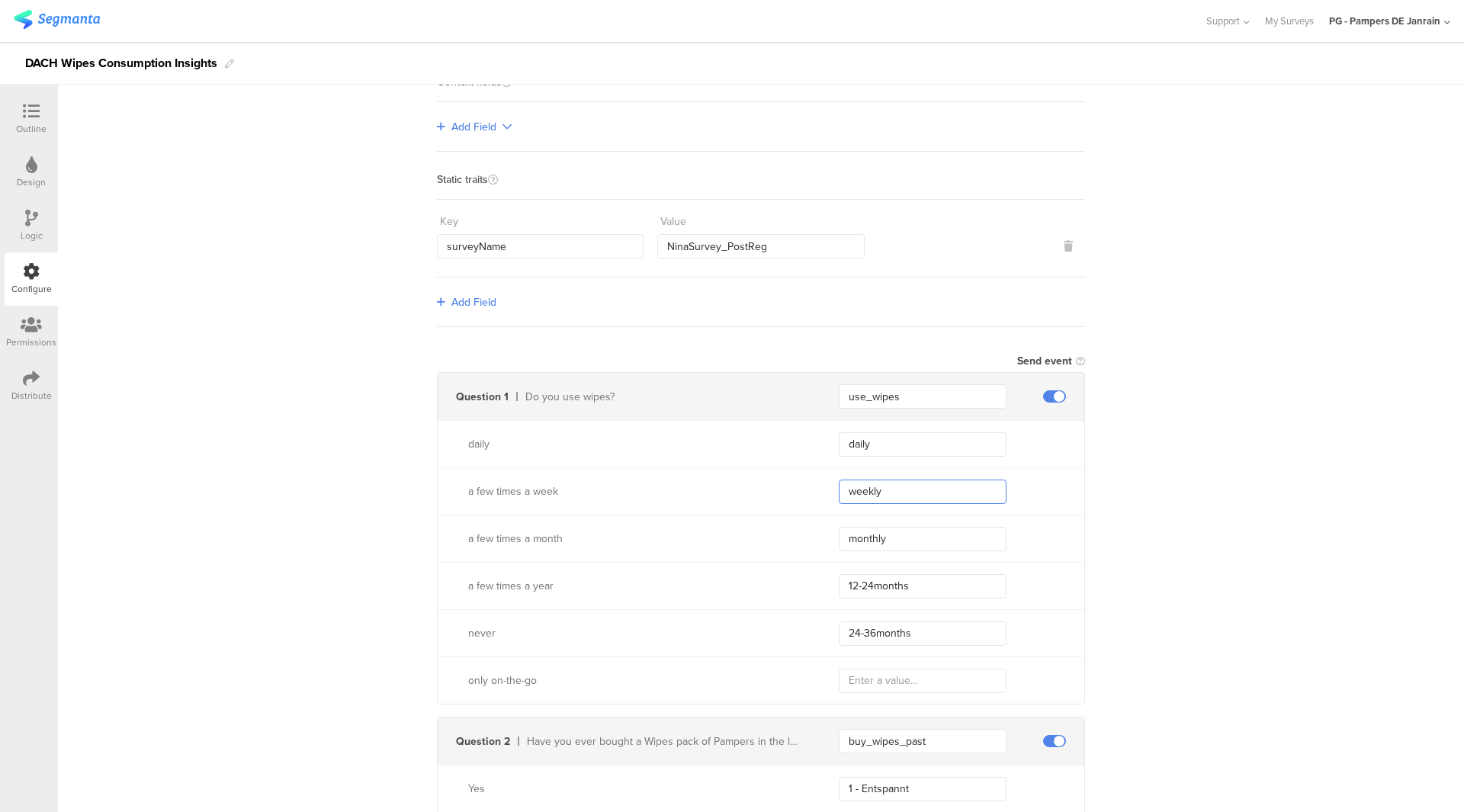
drag, startPoint x: 885, startPoint y: 488, endPoint x: 726, endPoint y: 480, distance: 159.2
click at [726, 480] on div "a few times a week weekly" at bounding box center [762, 491] width 647 height 47
click at [931, 578] on input "12-24months" at bounding box center [923, 586] width 168 height 24
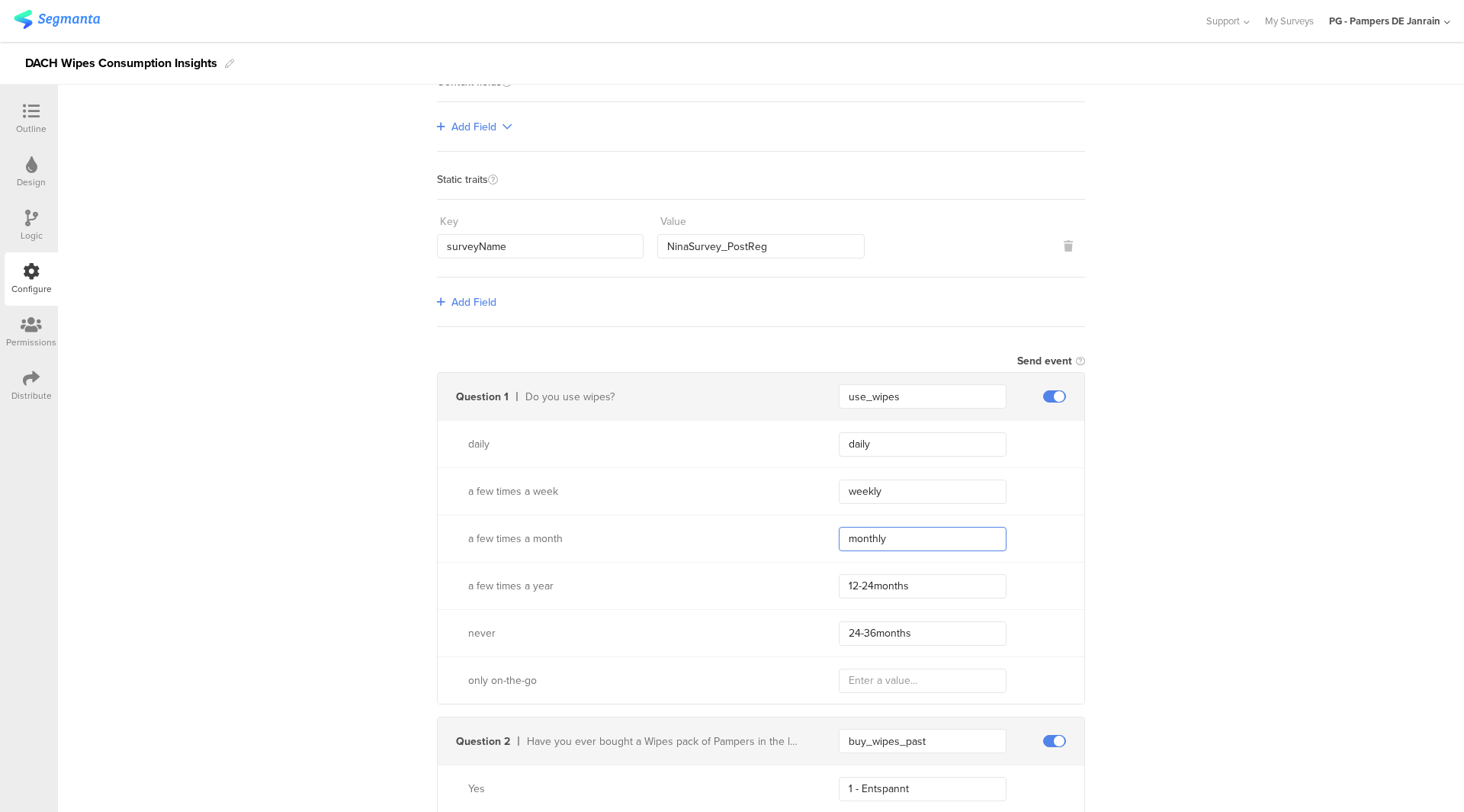
click at [887, 529] on input "monthly" at bounding box center [923, 539] width 168 height 24
click at [869, 490] on input "weekly" at bounding box center [923, 491] width 168 height 24
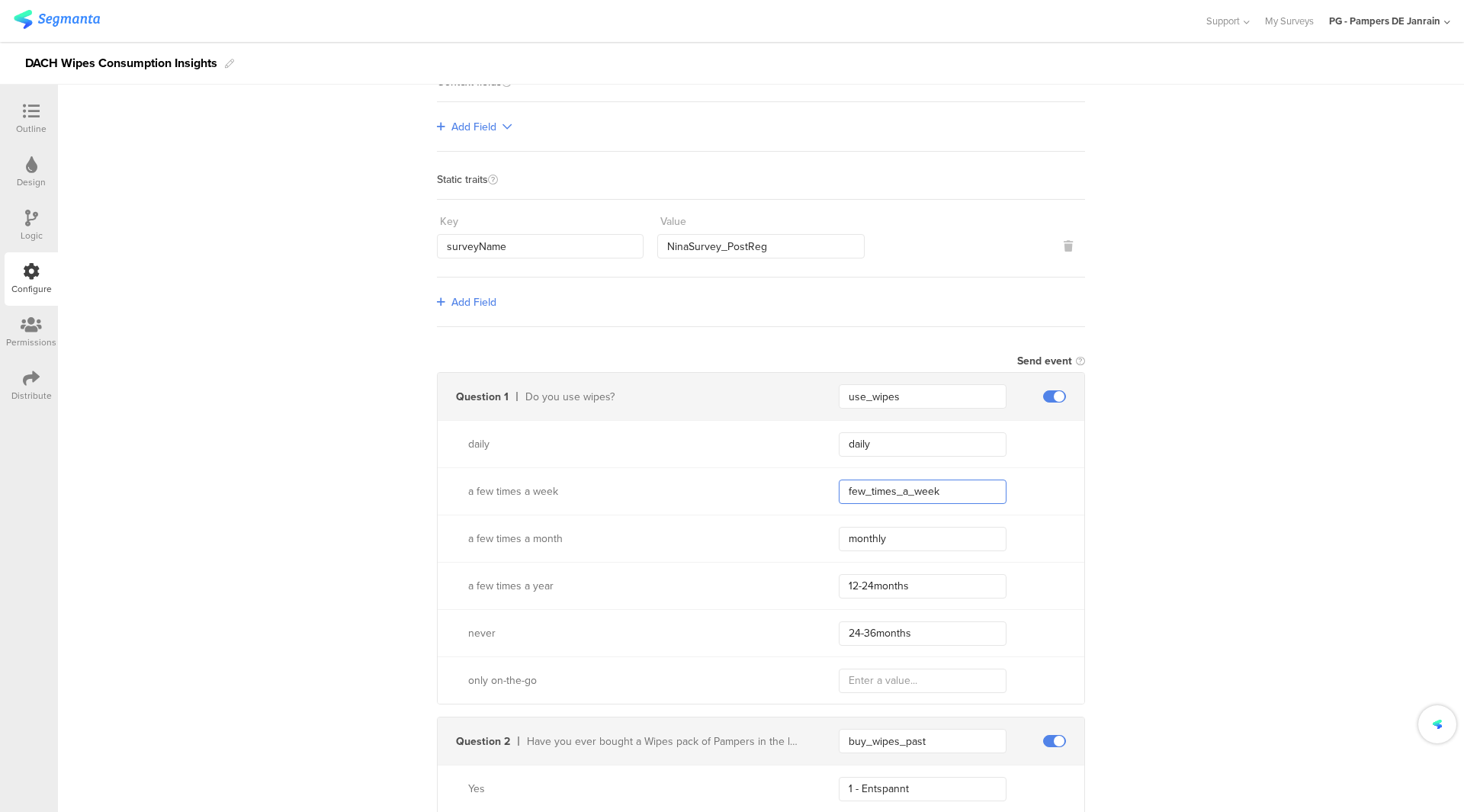
click at [869, 490] on input "few_times_a_week" at bounding box center [923, 491] width 168 height 24
type input "few_times_a_week"
click at [877, 544] on input "monthly" at bounding box center [923, 539] width 168 height 24
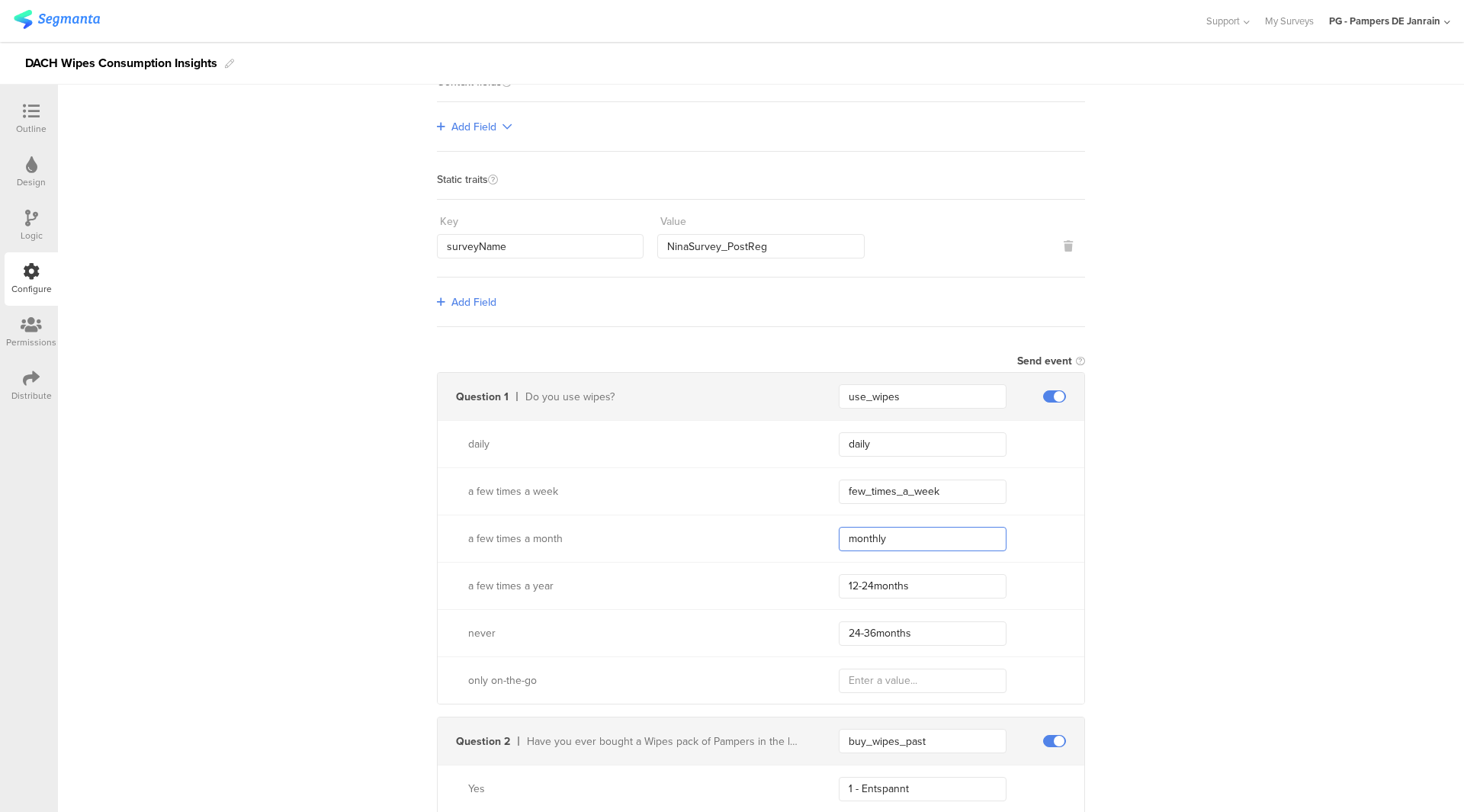
click at [877, 544] on input "monthly" at bounding box center [923, 539] width 168 height 24
paste input "few_times_a_week"
type input "few_times_a_week"
click at [885, 581] on input "12-24months" at bounding box center [923, 586] width 168 height 24
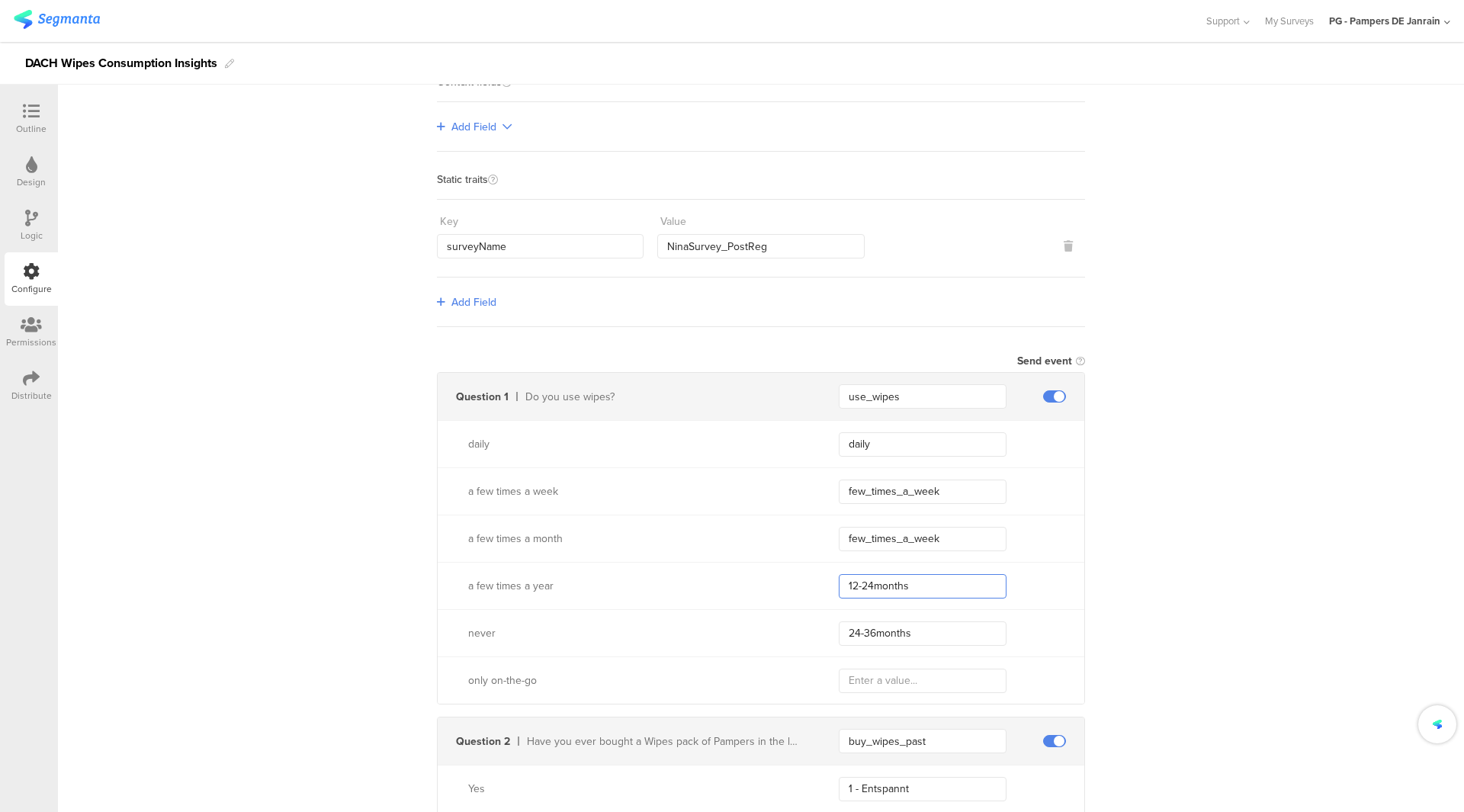
paste input "few_times_a_week"
paste input "text"
type input "few_times_a_week"
click at [879, 625] on input "24-36months" at bounding box center [923, 633] width 168 height 24
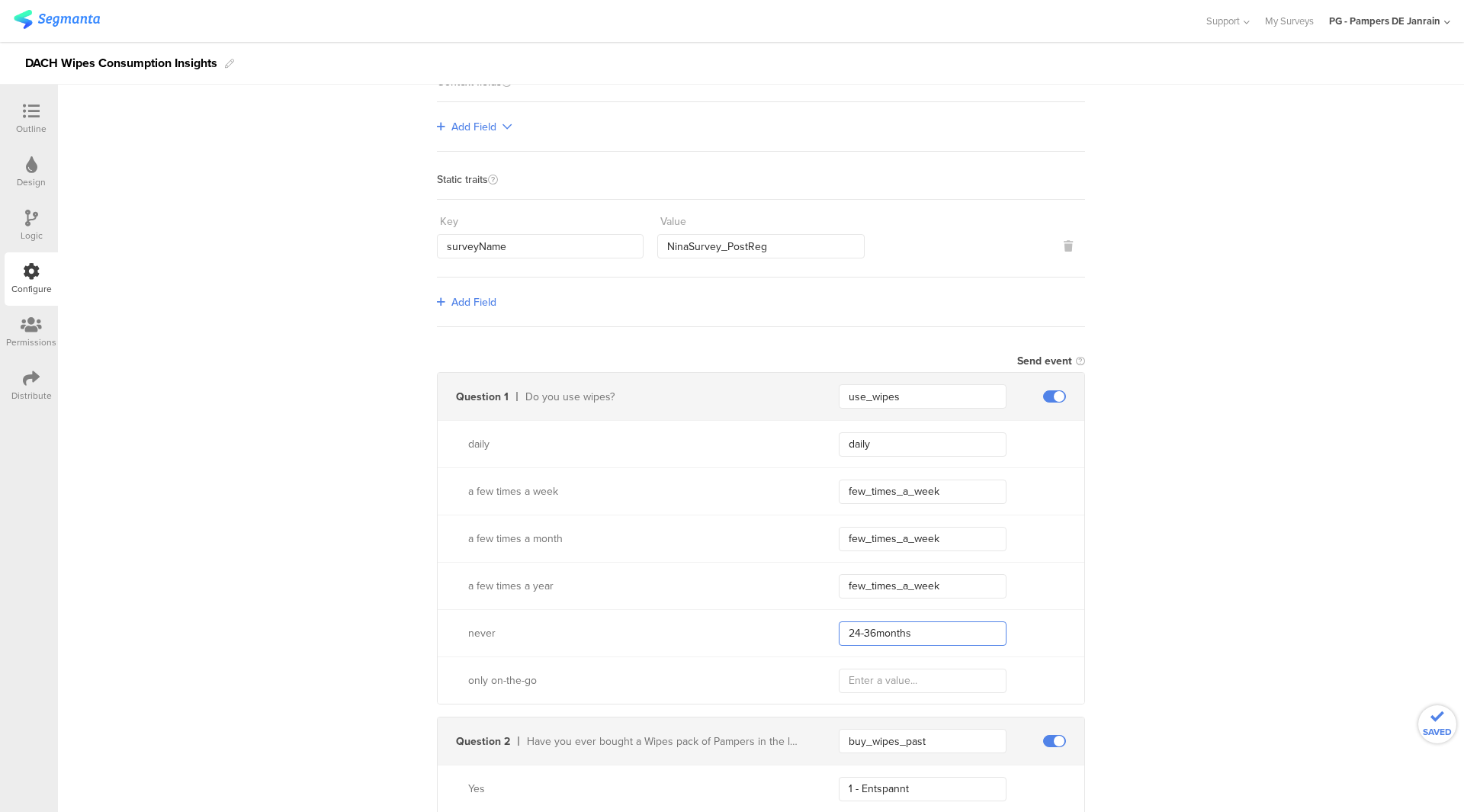
click at [879, 625] on input "24-36months" at bounding box center [923, 633] width 168 height 24
type input "never"
drag, startPoint x: 944, startPoint y: 534, endPoint x: 909, endPoint y: 529, distance: 35.4
click at [909, 529] on input "few_times_a_week" at bounding box center [923, 539] width 168 height 24
type input "few_times_a_month"
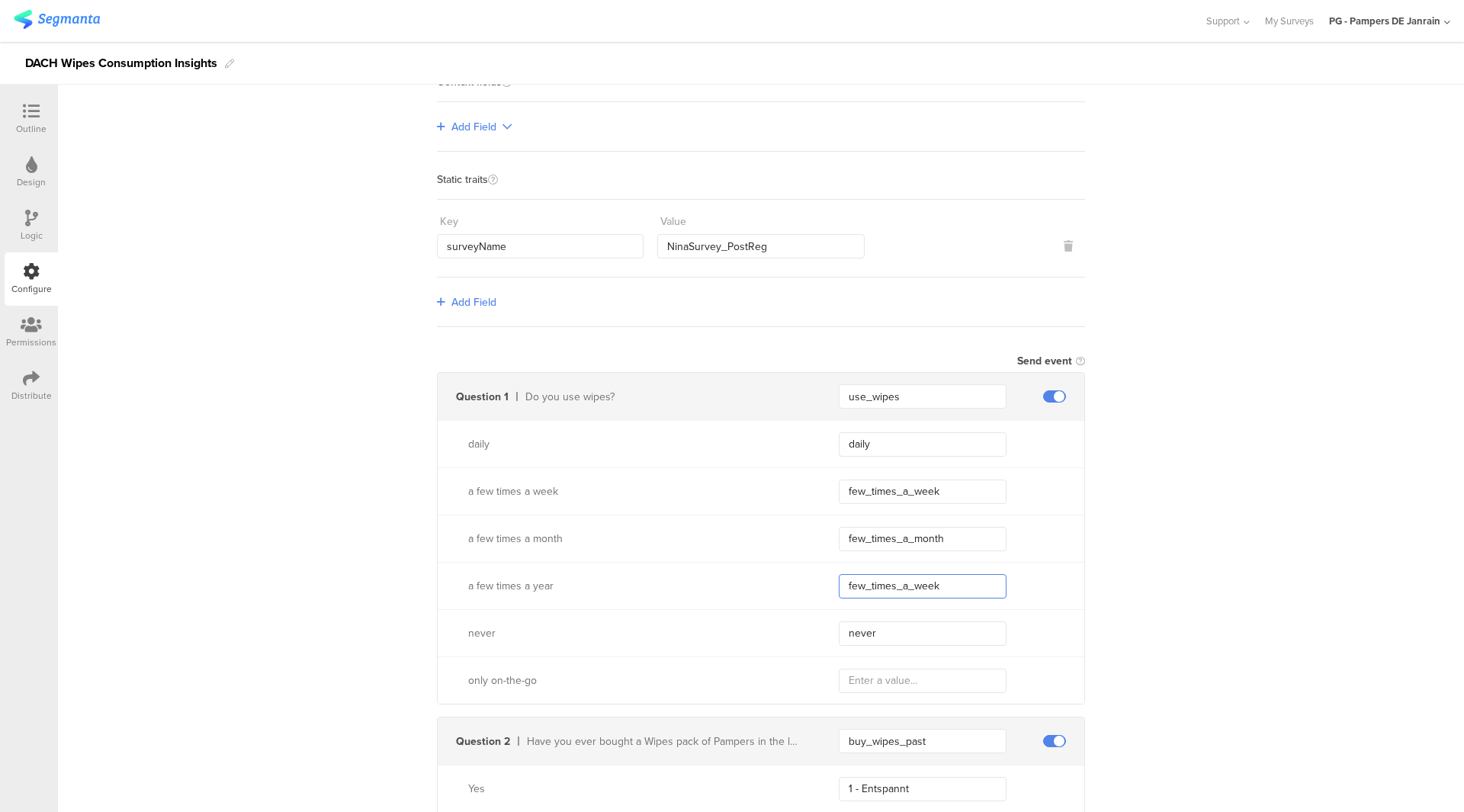
drag, startPoint x: 940, startPoint y: 586, endPoint x: 912, endPoint y: 577, distance: 29.4
click at [912, 577] on input "few_times_a_week" at bounding box center [923, 586] width 168 height 24
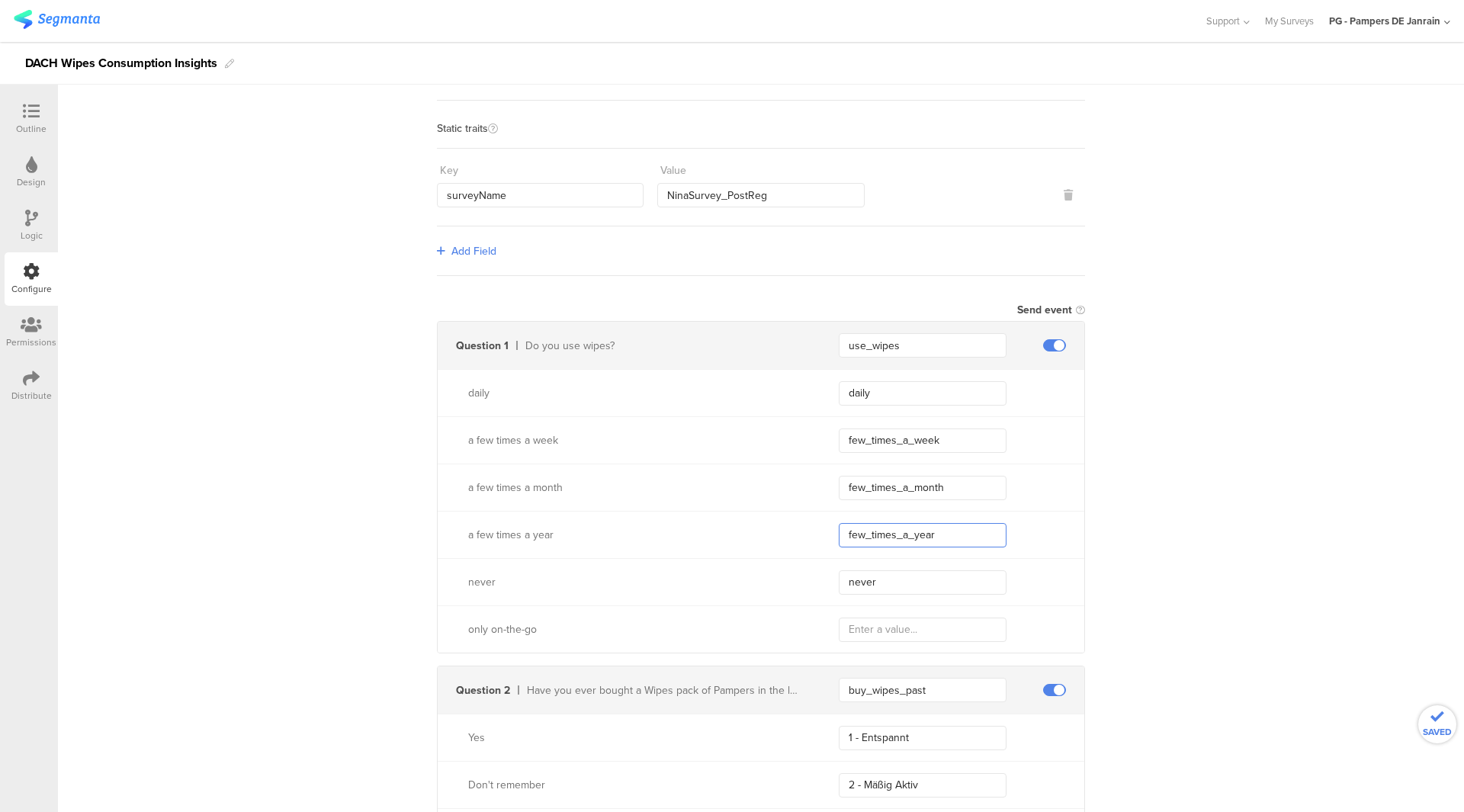
scroll to position [280, 0]
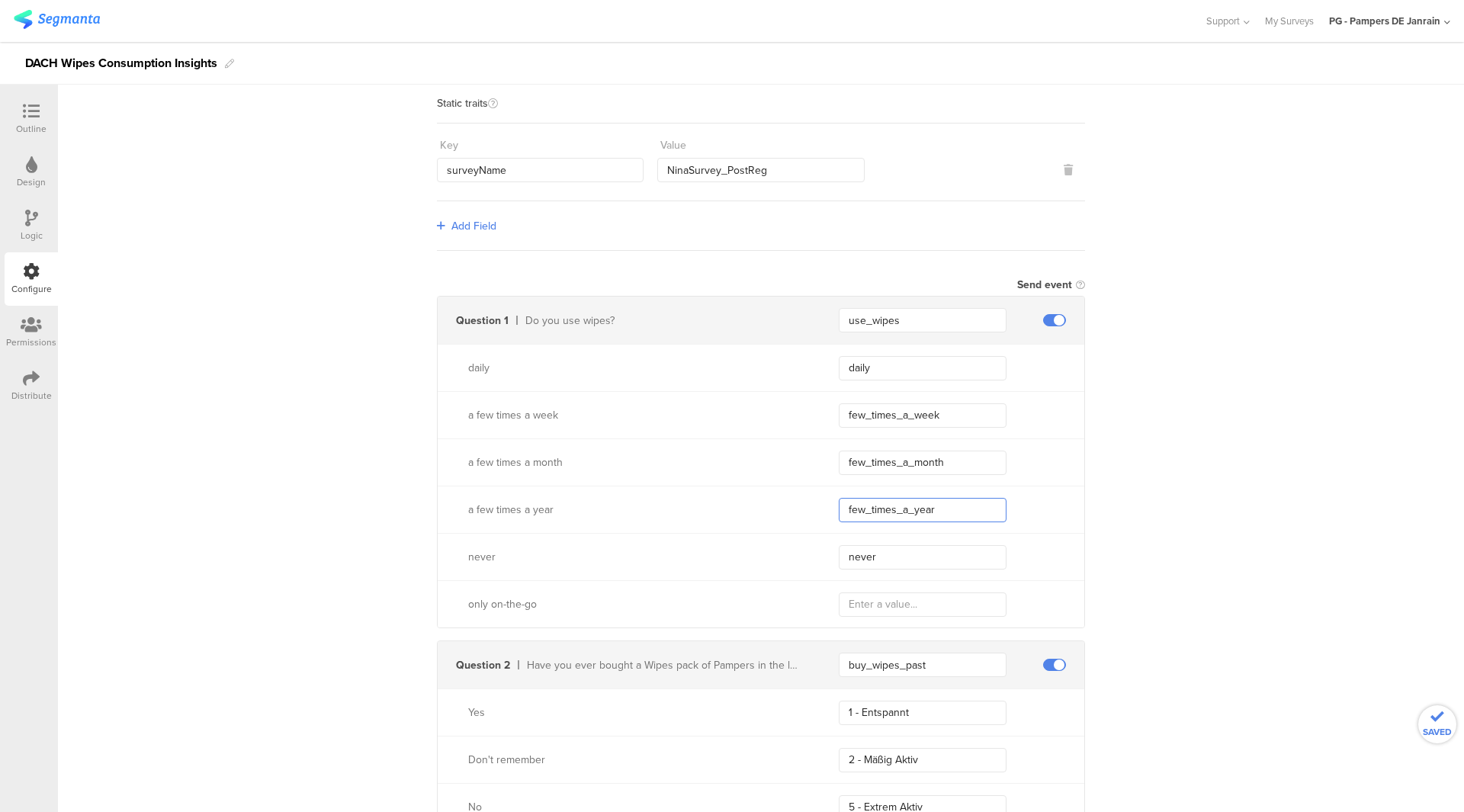
type input "few_times_a_year"
click at [904, 600] on input "text" at bounding box center [923, 604] width 168 height 24
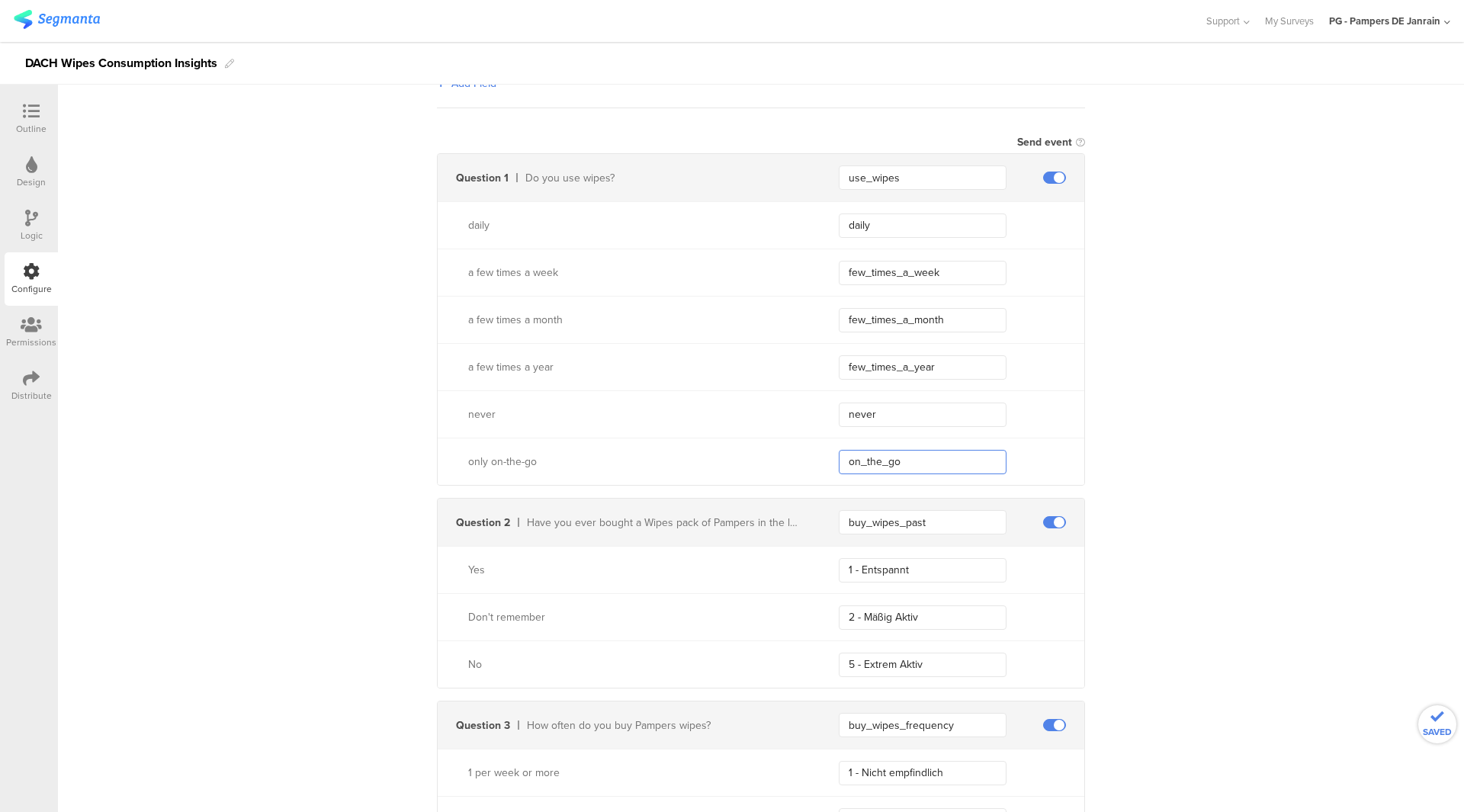
scroll to position [508, 0]
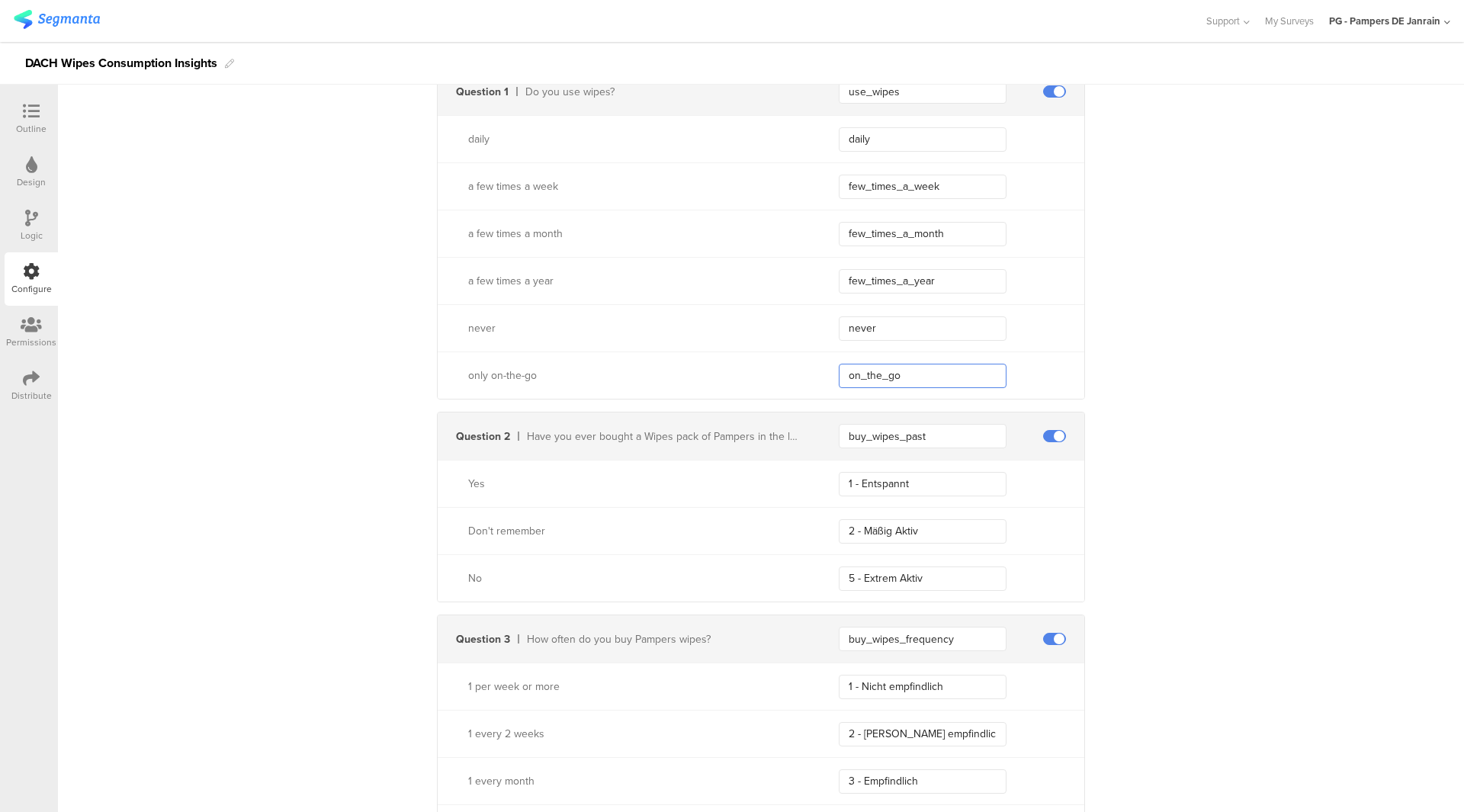
type input "on_the_go"
click at [909, 484] on input "1 - Entspannt" at bounding box center [923, 484] width 168 height 24
type input "yes"
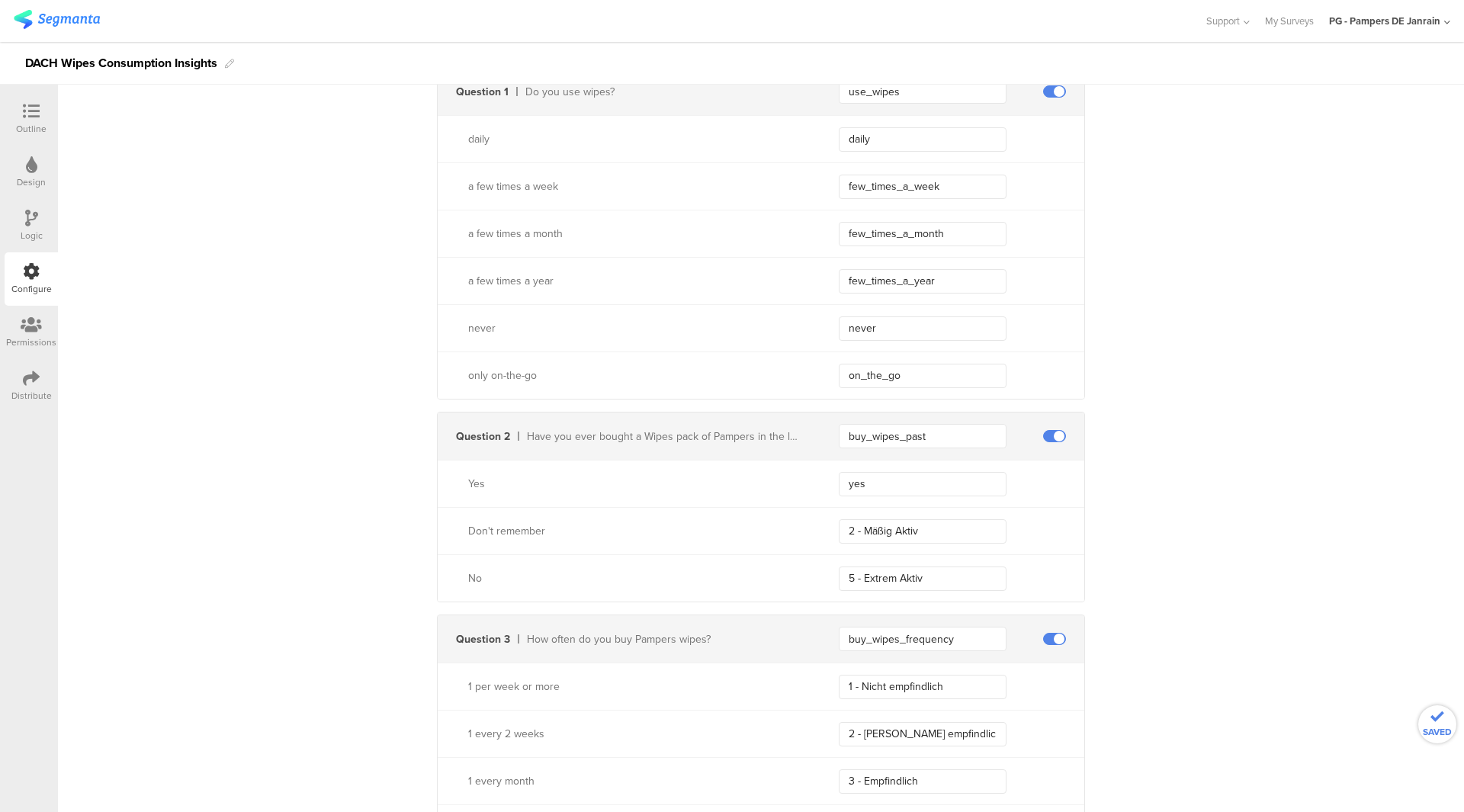
click at [909, 560] on div "No 5 - Extrem Aktiv" at bounding box center [762, 577] width 647 height 47
click at [899, 538] on input "2 - Mäßig Aktiv" at bounding box center [923, 531] width 168 height 24
type input "dont_remember"
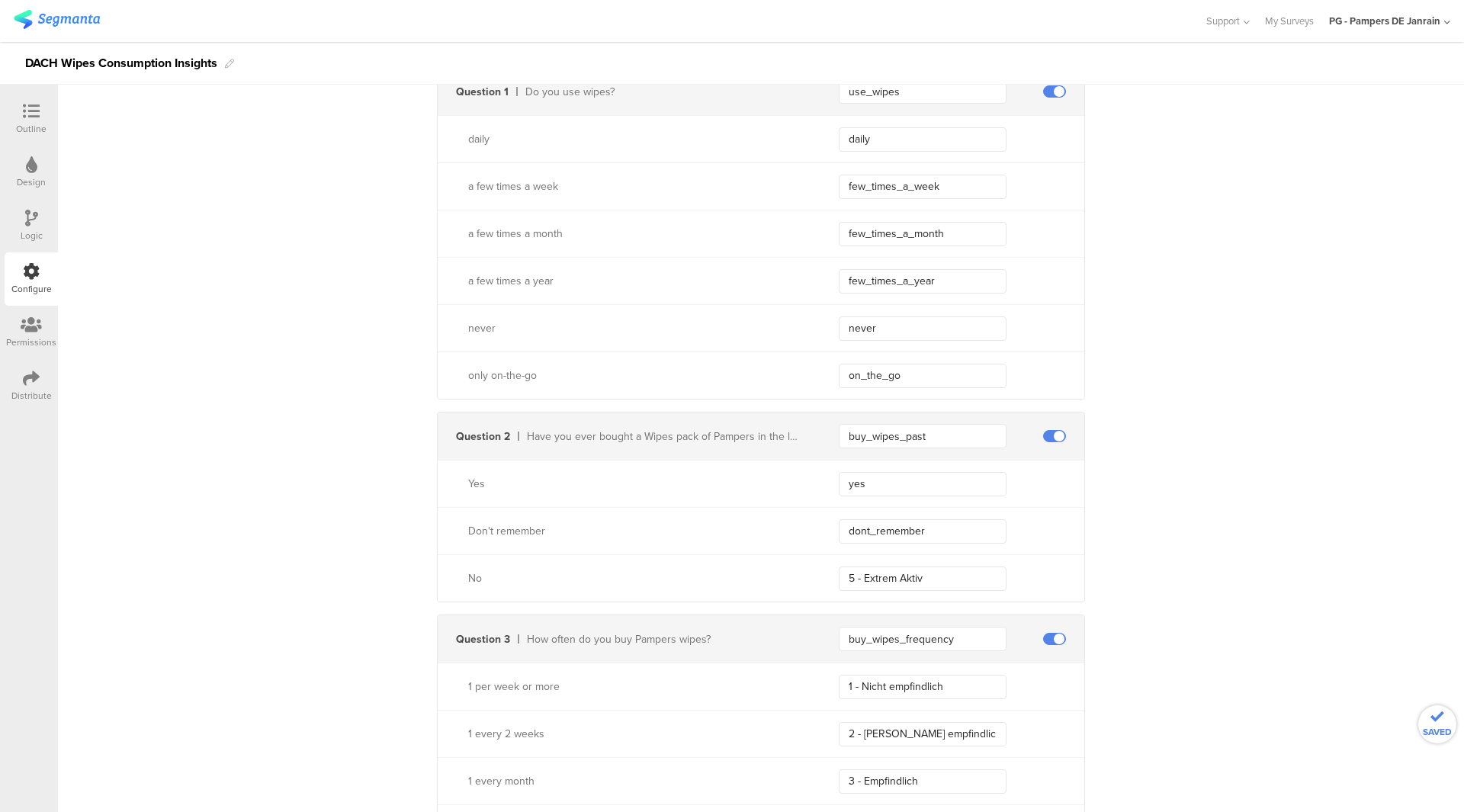
click at [913, 562] on div "No 5 - Extrem Aktiv" at bounding box center [762, 577] width 647 height 47
click at [924, 585] on input "5 - Extrem Aktiv" at bounding box center [923, 578] width 168 height 24
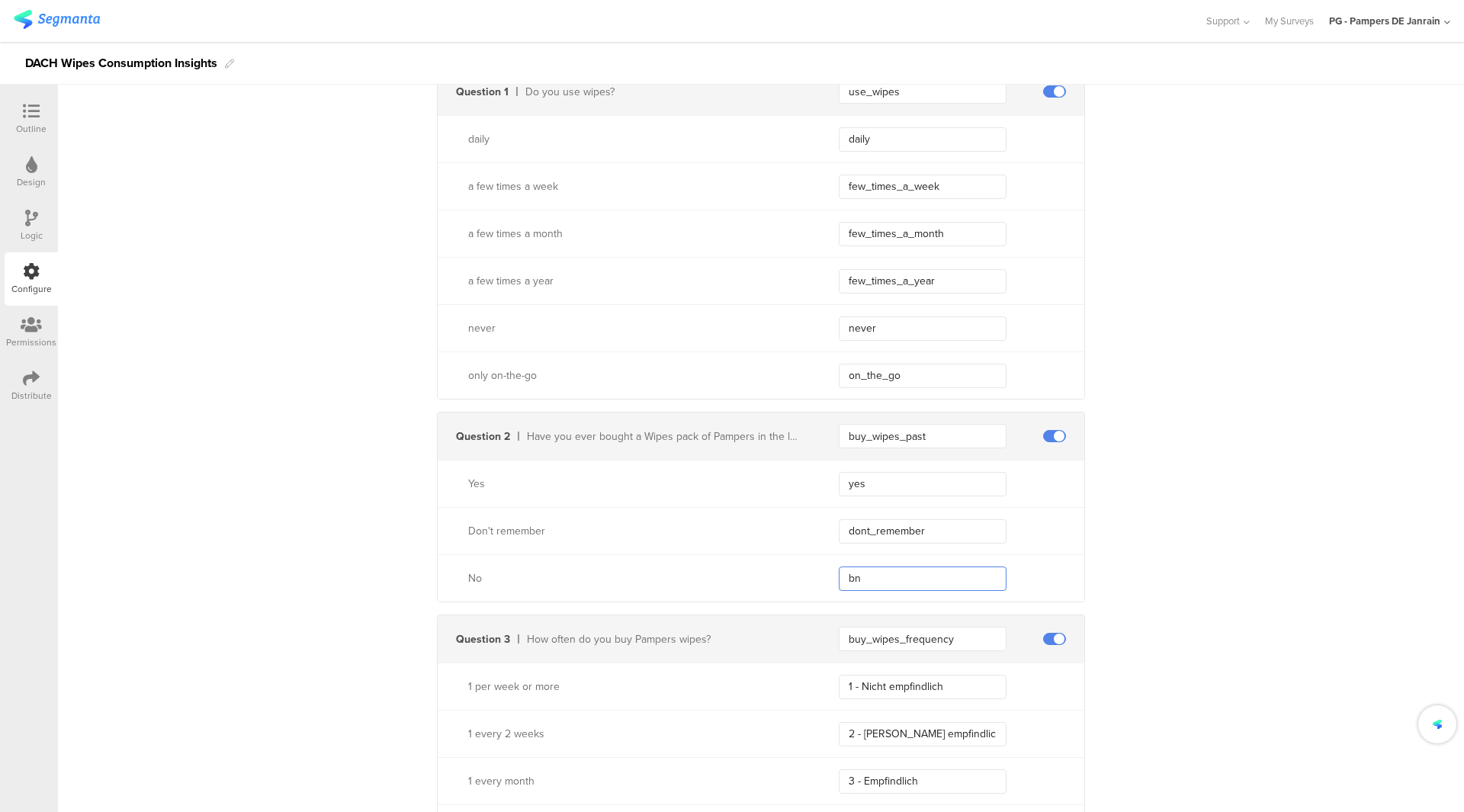
type input "b"
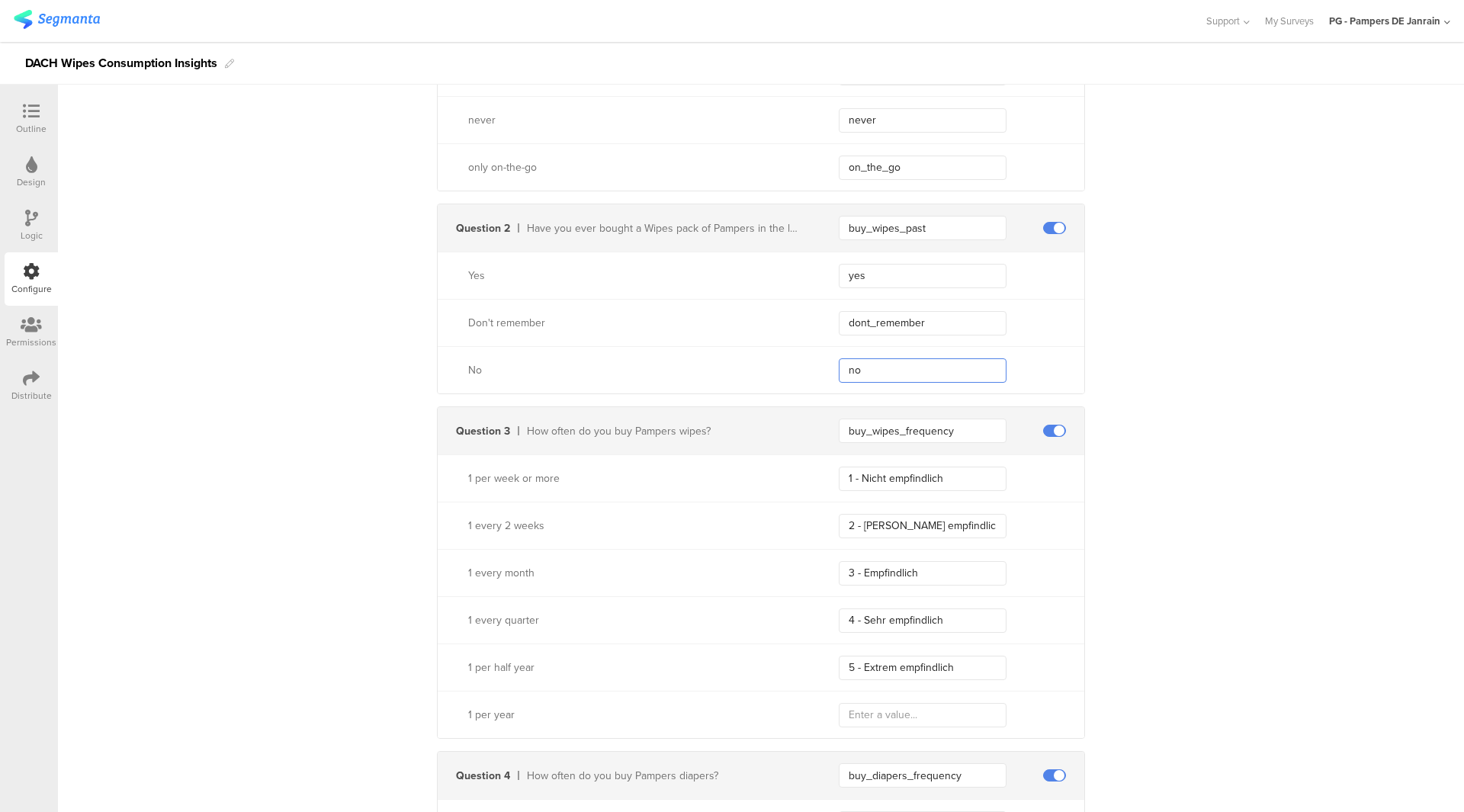
scroll to position [737, 0]
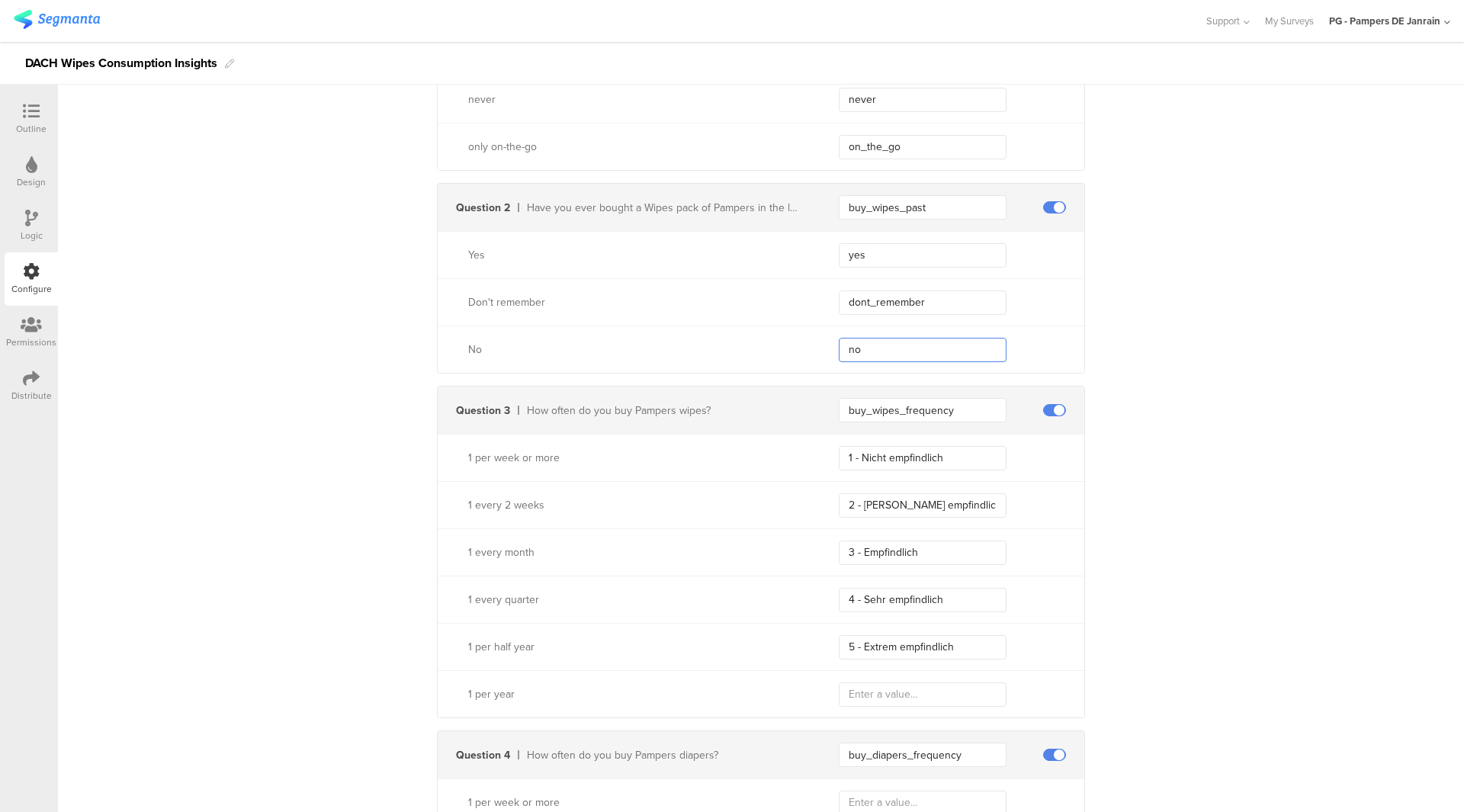
type input "no"
click at [949, 460] on input "1 - Nicht empfindlich" at bounding box center [923, 458] width 168 height 24
click at [950, 461] on input "1 - Nicht empfindlich" at bounding box center [923, 458] width 168 height 24
type input "weekly"
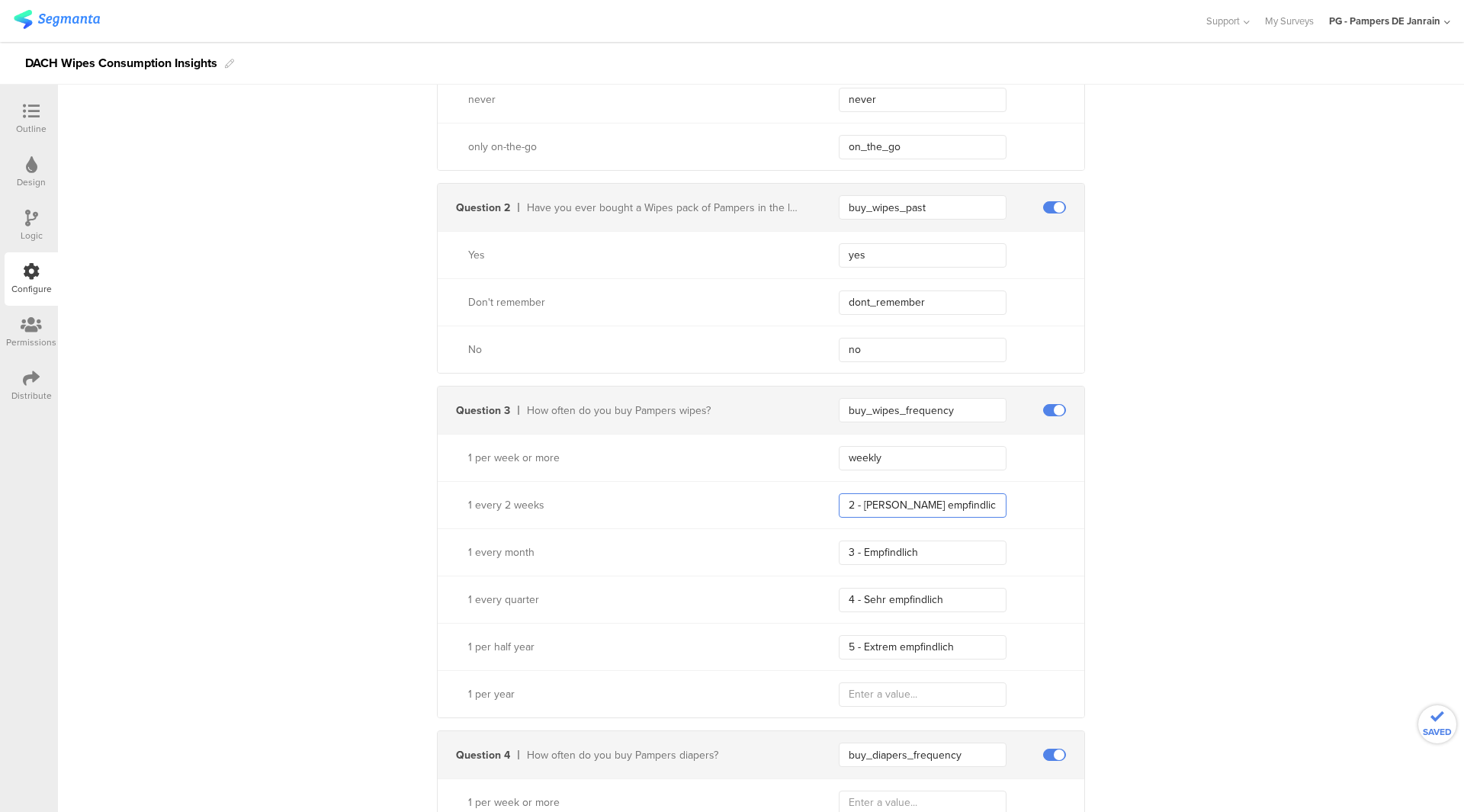
click at [908, 499] on input "2 - Leicht empfindlich" at bounding box center [923, 505] width 168 height 24
type input "biweekly"
click at [921, 547] on input "3 - Empfindlich" at bounding box center [923, 552] width 168 height 24
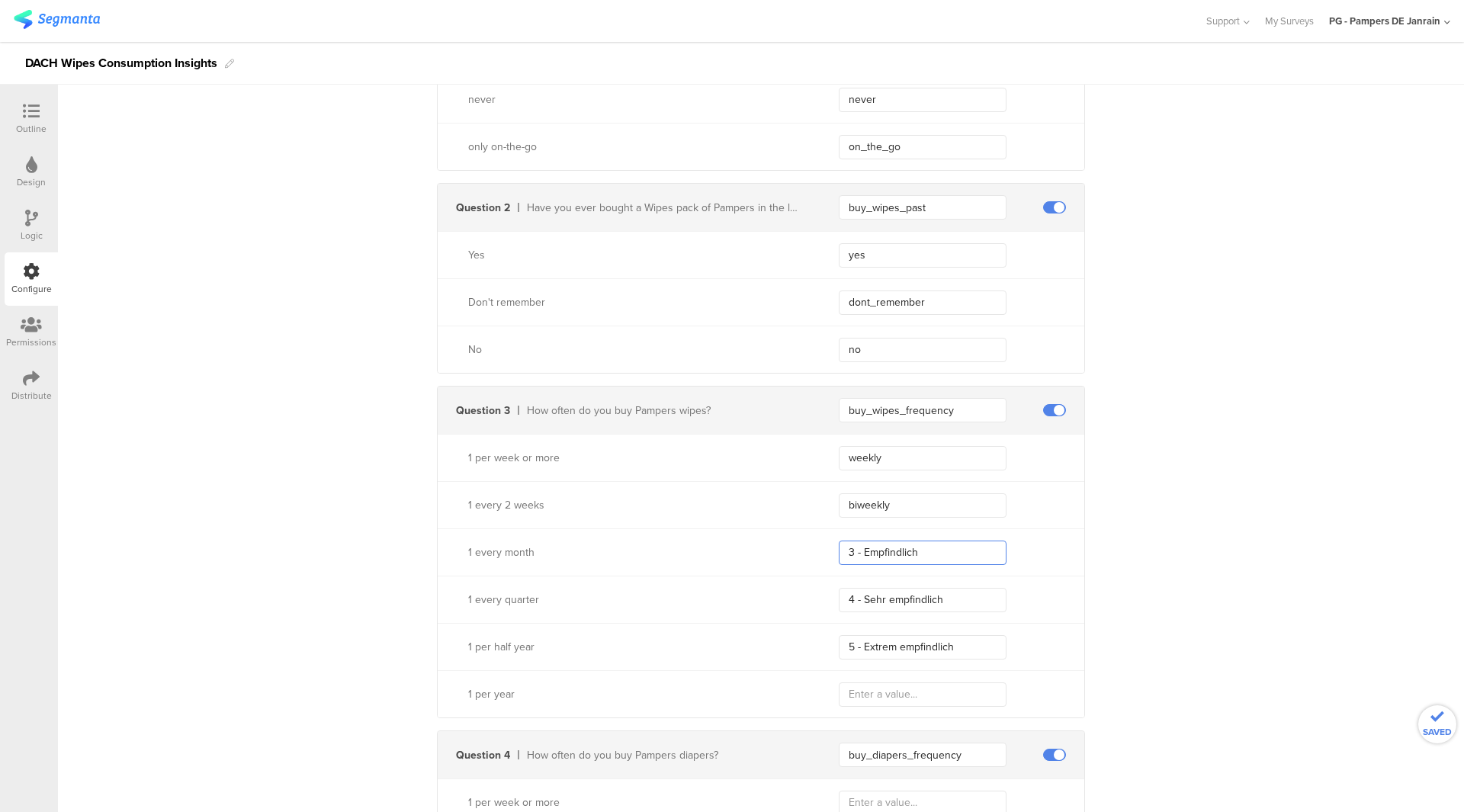
click at [921, 547] on input "3 - Empfindlich" at bounding box center [923, 552] width 168 height 24
type input "monthly"
click at [933, 597] on input "4 - Sehr empfindlich" at bounding box center [923, 600] width 168 height 24
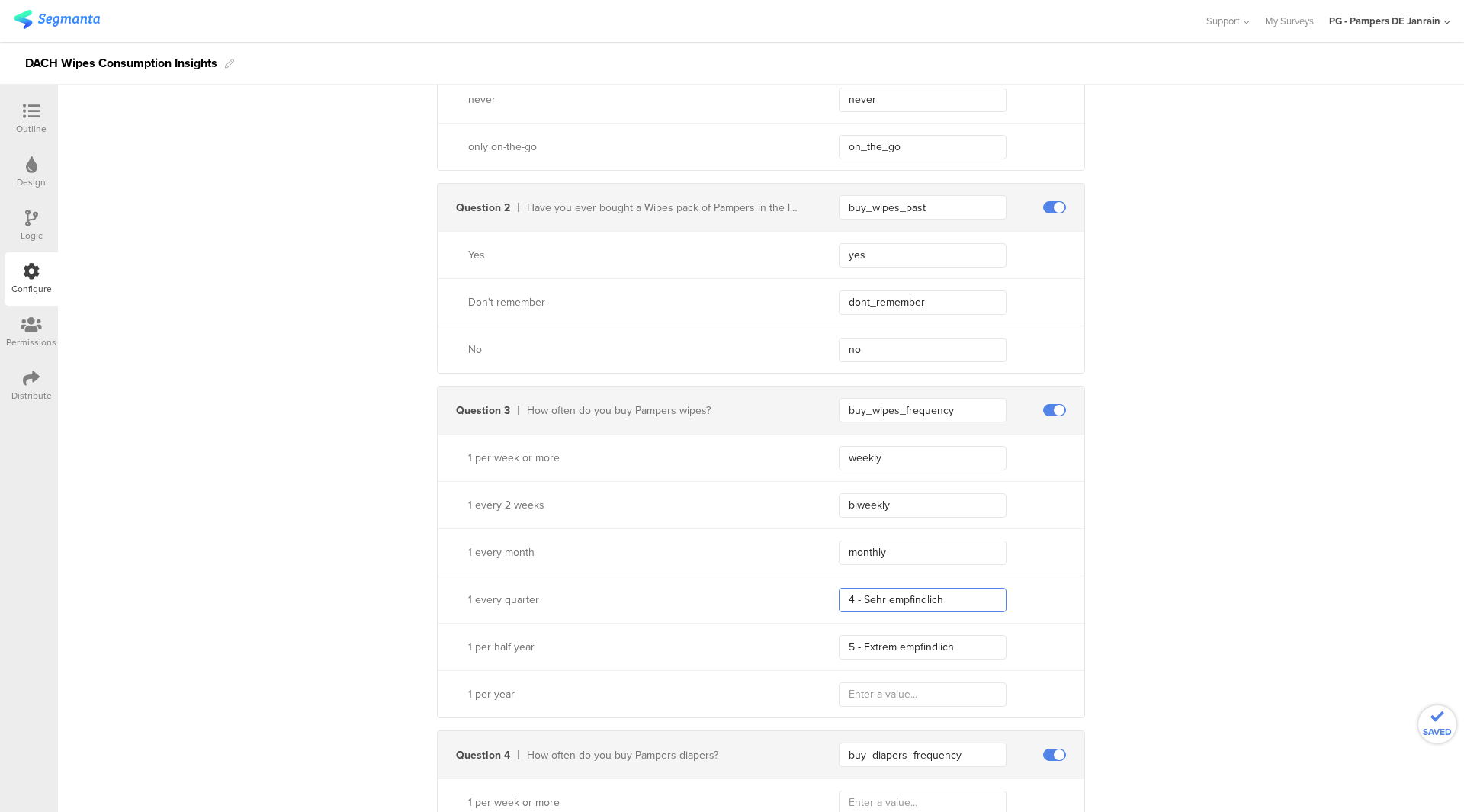
click at [933, 597] on input "4 - Sehr empfindlich" at bounding box center [923, 600] width 168 height 24
type input "quarterly"
click at [937, 651] on input "5 - Extrem empfindlich" at bounding box center [923, 647] width 168 height 24
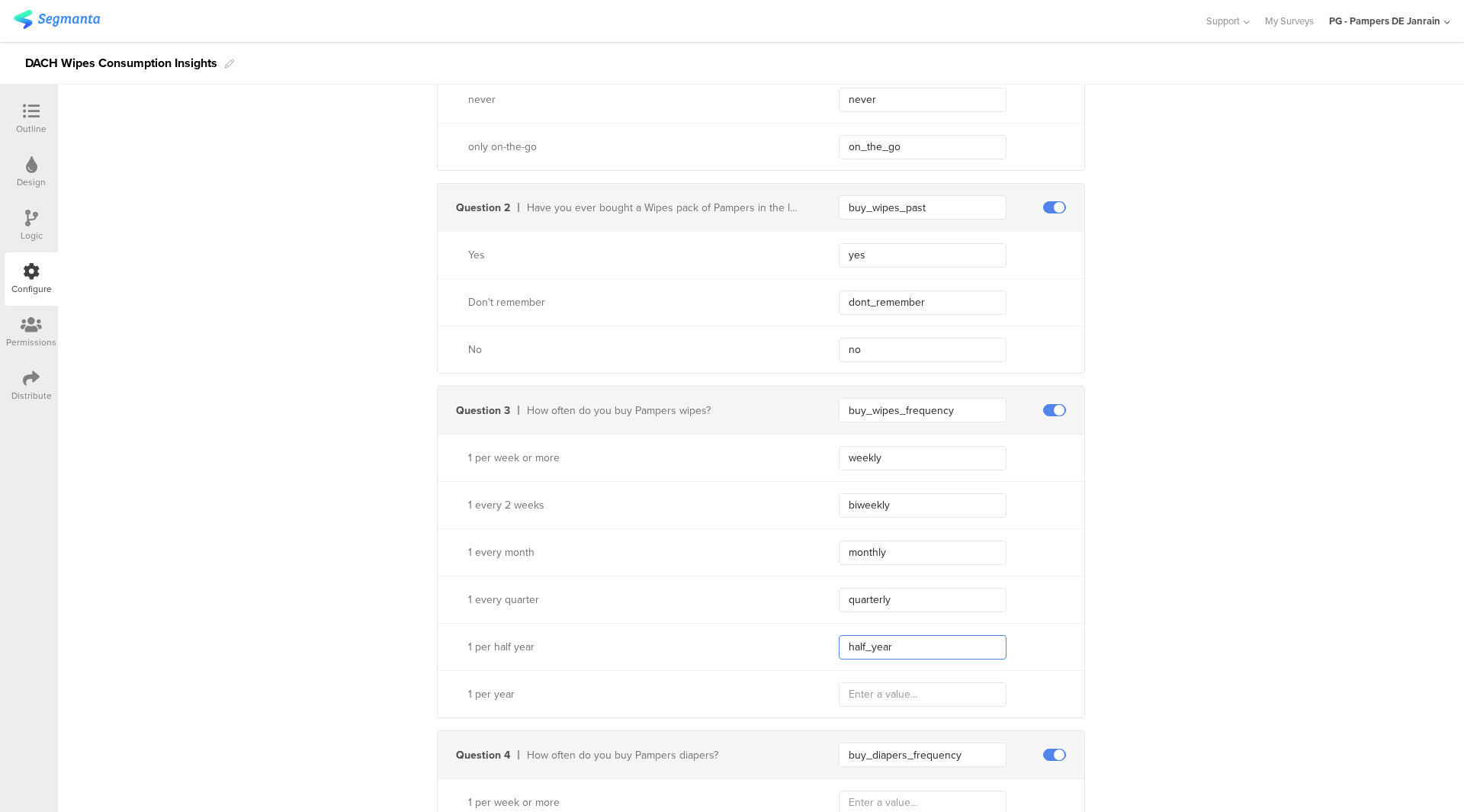
type input "half_year"
click at [883, 685] on input "text" at bounding box center [923, 694] width 168 height 24
type input "yearly"
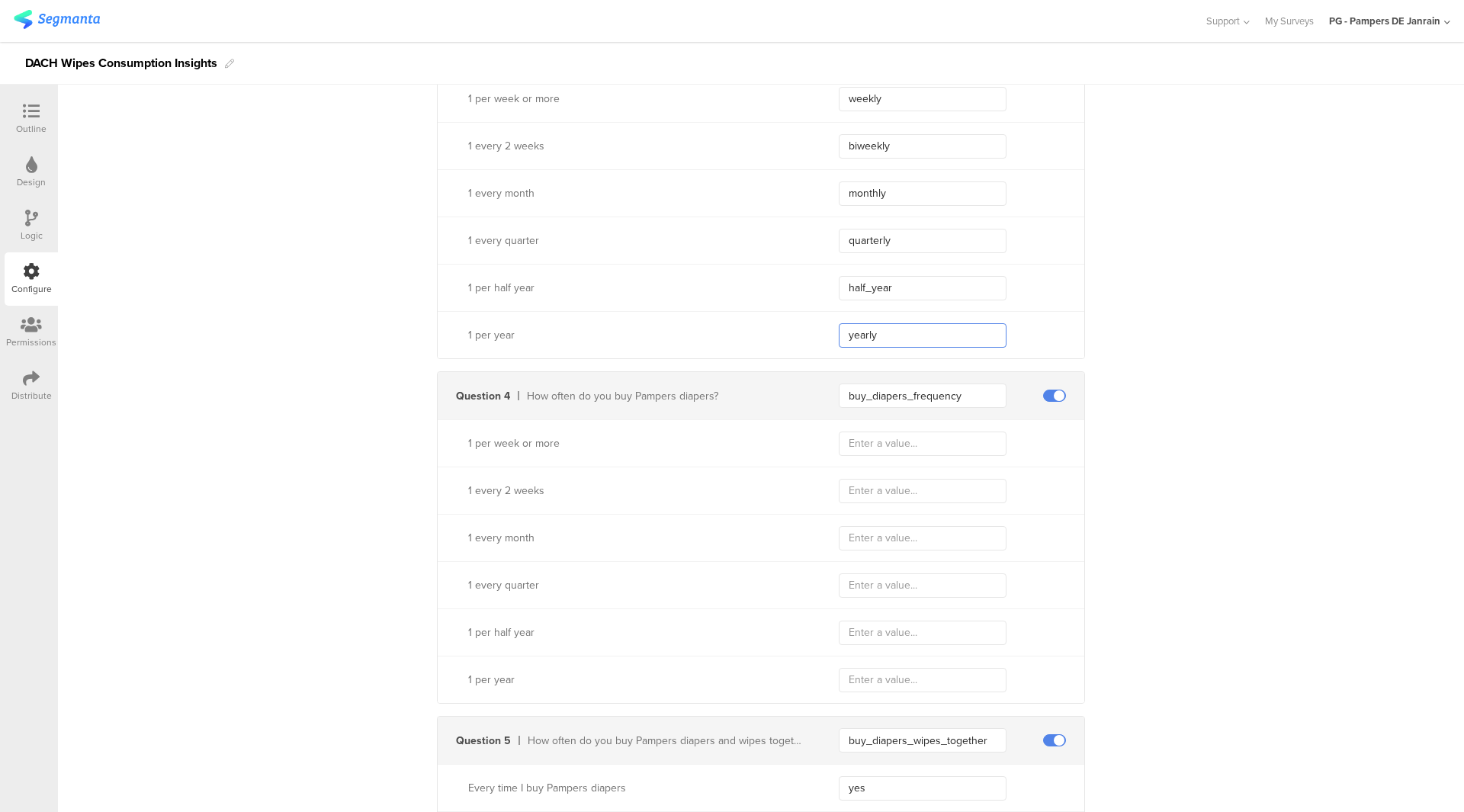
scroll to position [1118, 0]
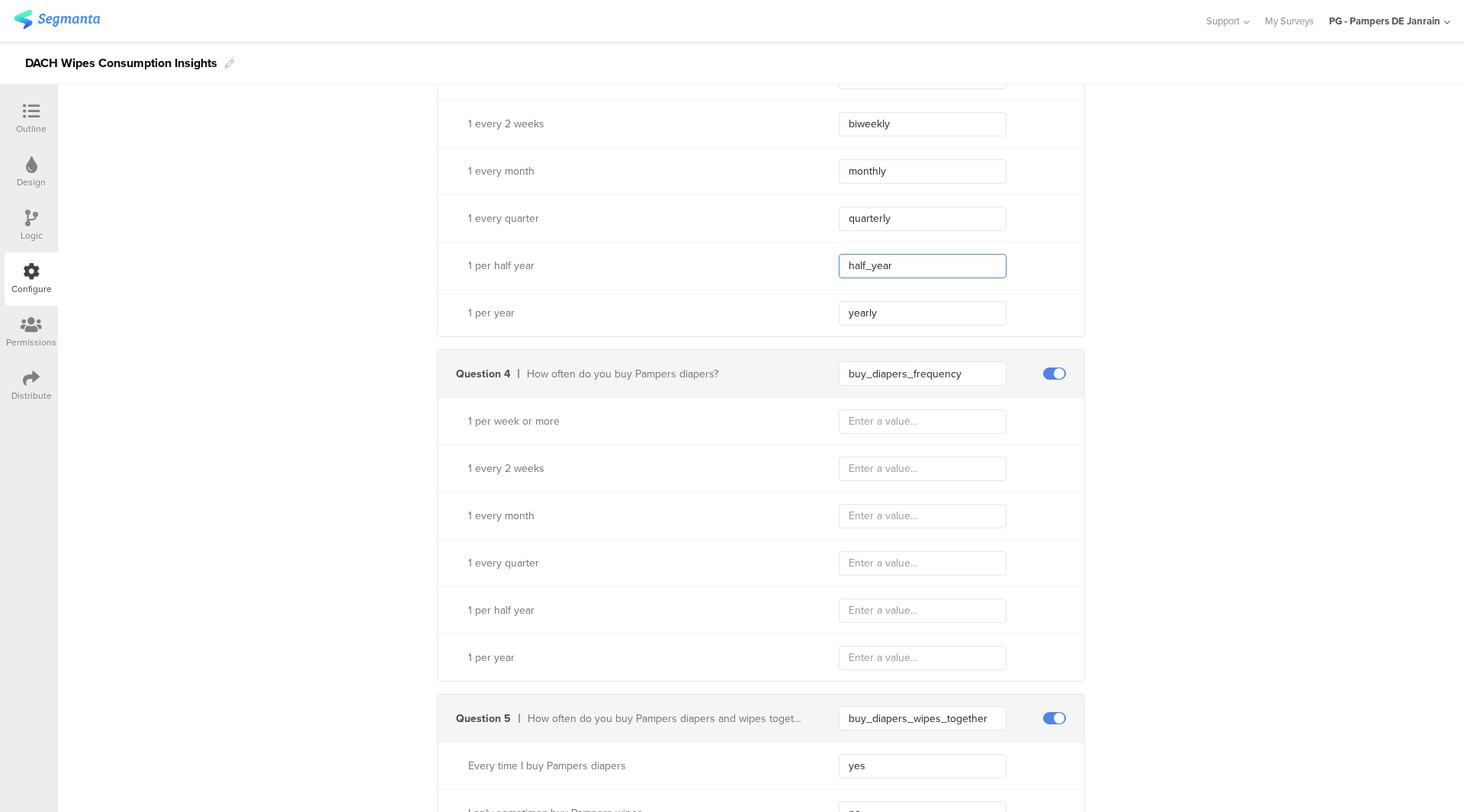
click at [888, 270] on input "half_year" at bounding box center [923, 266] width 168 height 24
type input "half_yearly"
click at [1169, 205] on div "**********" at bounding box center [761, 16] width 1406 height 1977
click at [889, 309] on input "yearly" at bounding box center [923, 313] width 168 height 24
click at [888, 309] on input "yearly" at bounding box center [923, 313] width 168 height 24
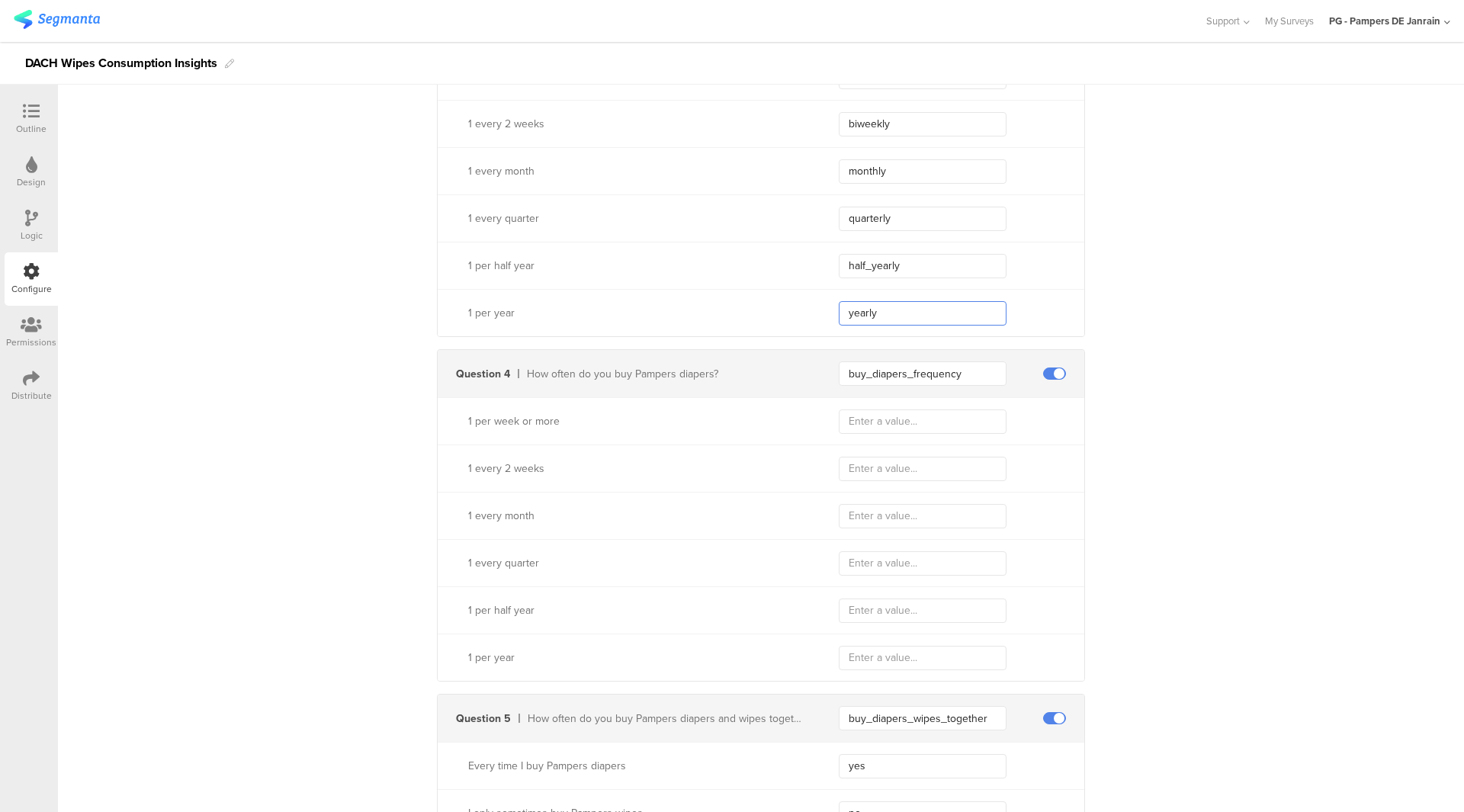
click at [888, 309] on input "yearly" at bounding box center [923, 313] width 168 height 24
click at [885, 647] on input "text" at bounding box center [923, 658] width 168 height 24
paste input "yearly"
type input "yearly"
click at [859, 260] on input "half_yearly" at bounding box center [923, 266] width 168 height 24
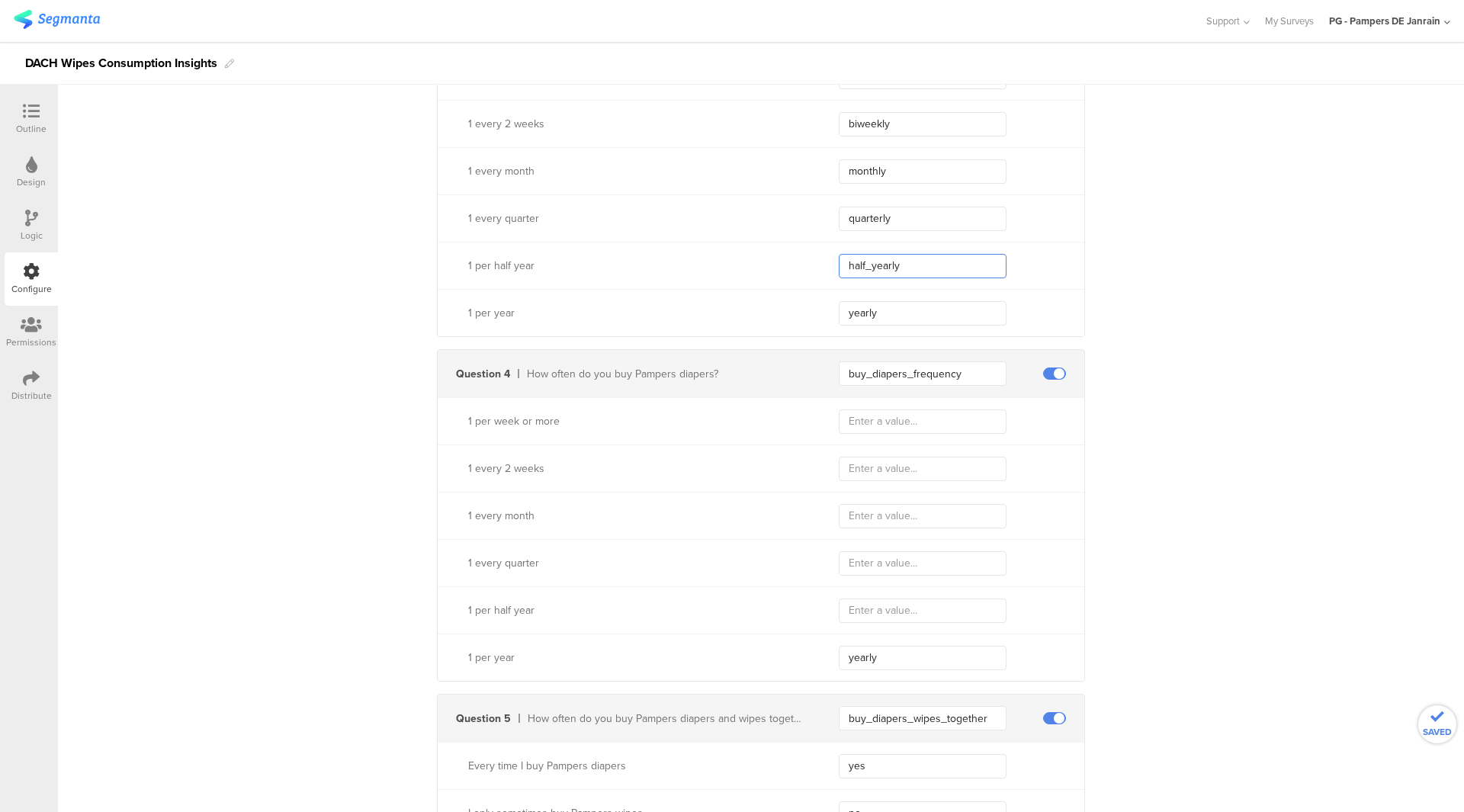
click at [859, 260] on input "half_yearly" at bounding box center [923, 266] width 168 height 24
drag, startPoint x: 864, startPoint y: 635, endPoint x: 864, endPoint y: 616, distance: 19.0
click at [864, 634] on div "1 per year yearly" at bounding box center [762, 657] width 647 height 47
click at [864, 615] on input "text" at bounding box center [923, 611] width 168 height 24
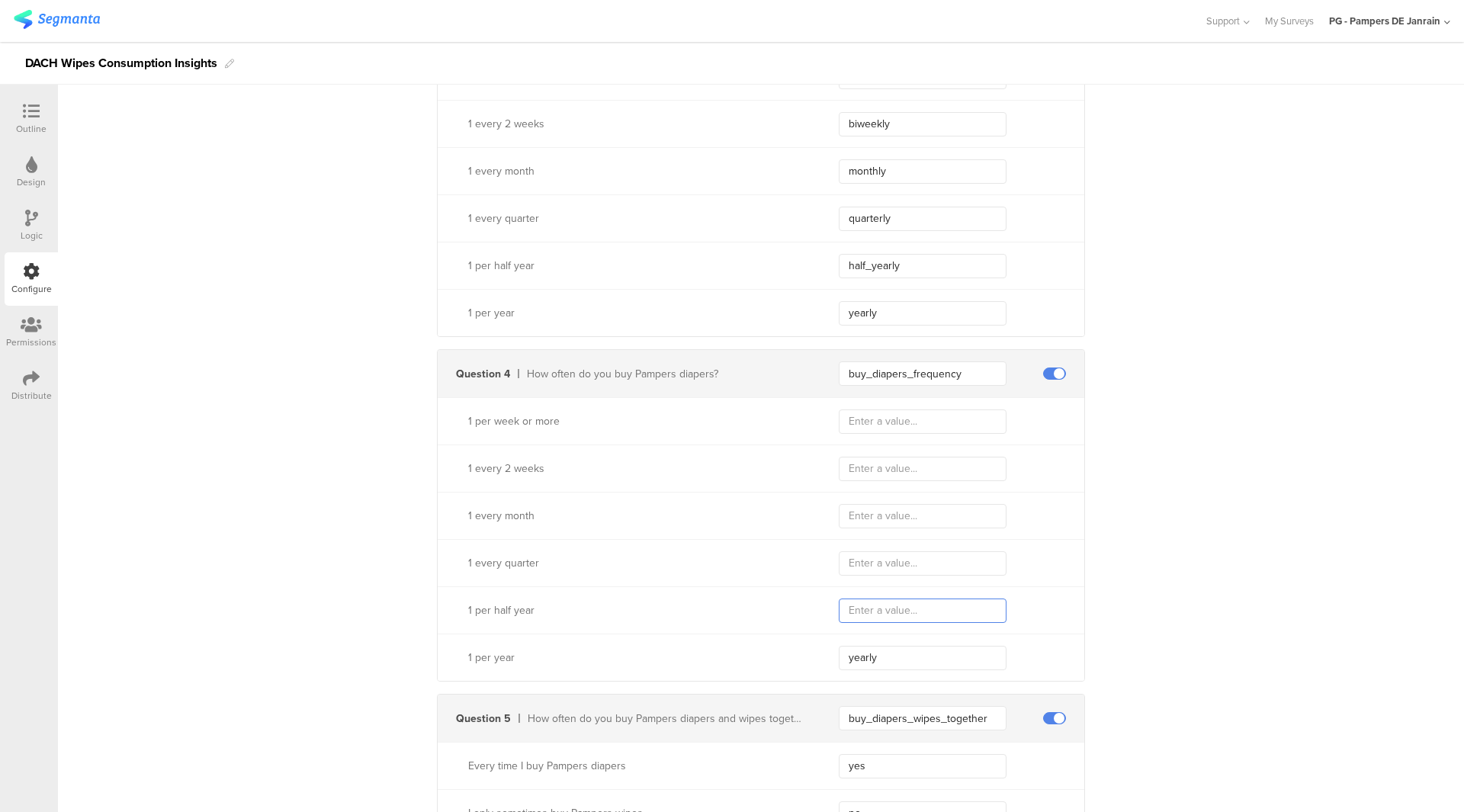
paste input "half_yearly"
type input "half_yearly"
click at [864, 227] on input "quarterly" at bounding box center [923, 219] width 168 height 24
click at [864, 224] on input "quarterly" at bounding box center [923, 219] width 168 height 24
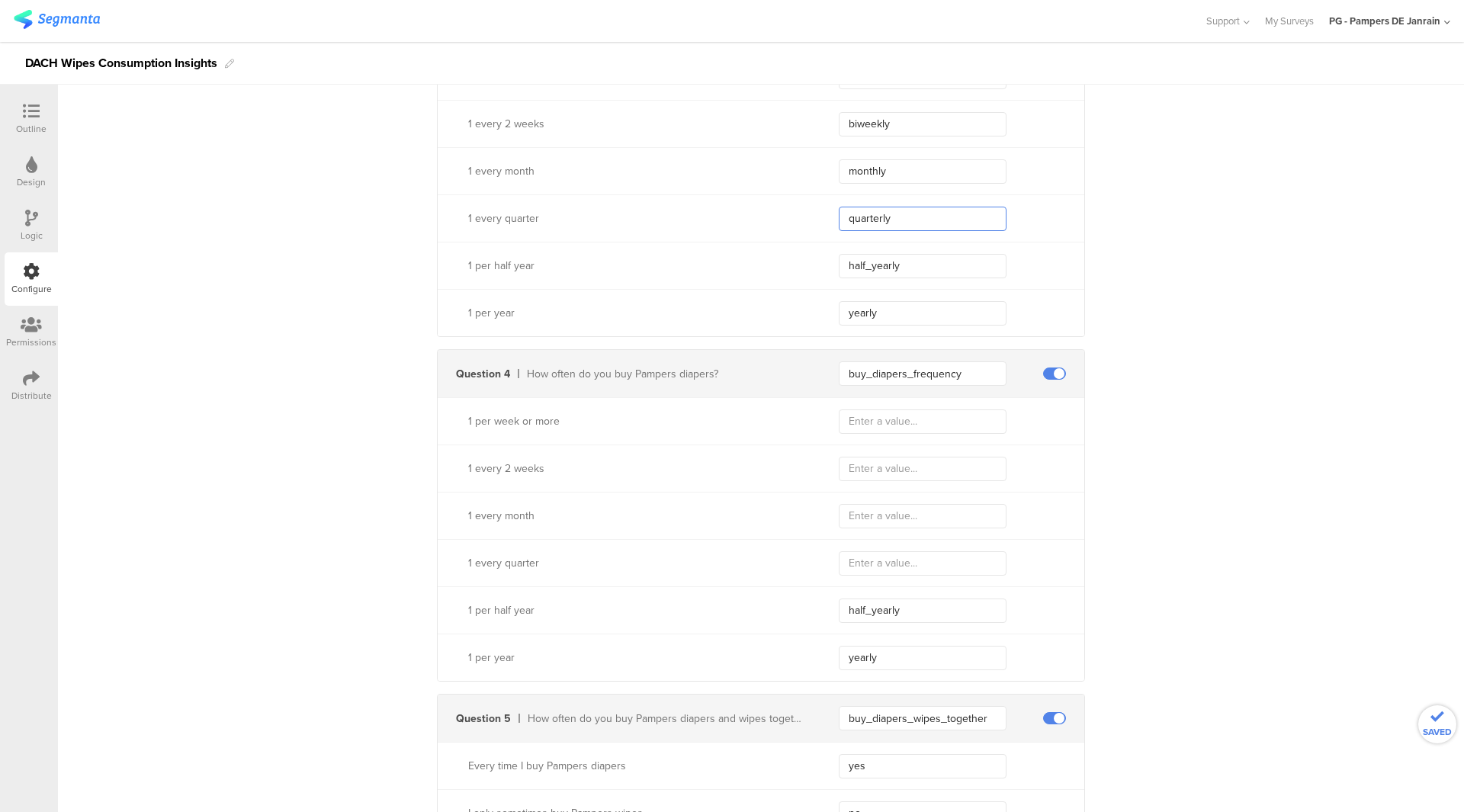
click at [864, 224] on input "quarterly" at bounding box center [923, 219] width 168 height 24
click at [882, 564] on input "text" at bounding box center [923, 563] width 168 height 24
paste input "quarterly"
type input "quarterly"
click at [875, 176] on input "monthly" at bounding box center [923, 171] width 168 height 24
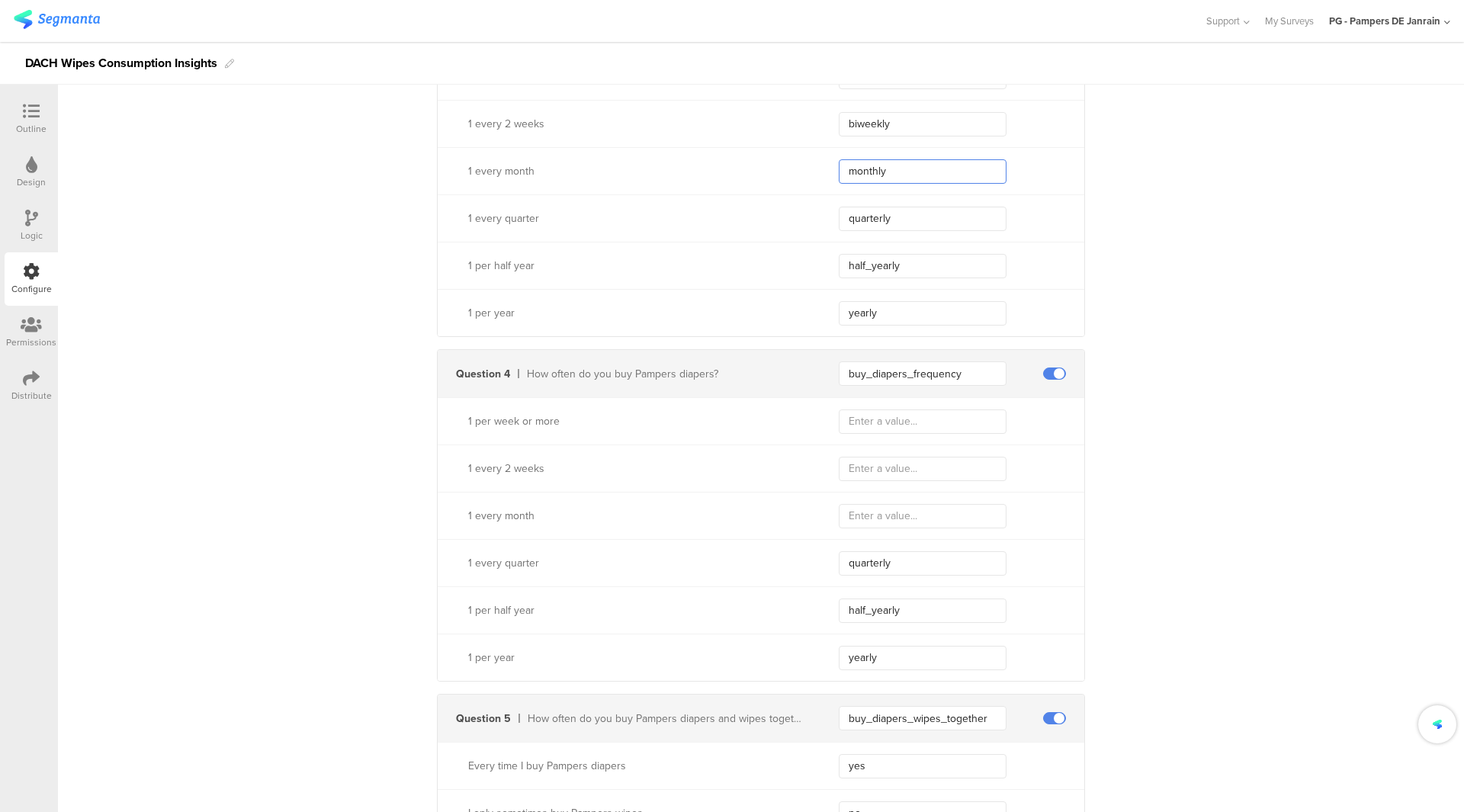
click at [875, 176] on input "monthly" at bounding box center [923, 171] width 168 height 24
click at [876, 504] on input "text" at bounding box center [923, 515] width 168 height 24
paste input "monthly"
type input "monthly"
click at [863, 124] on input "biweekly" at bounding box center [923, 124] width 168 height 24
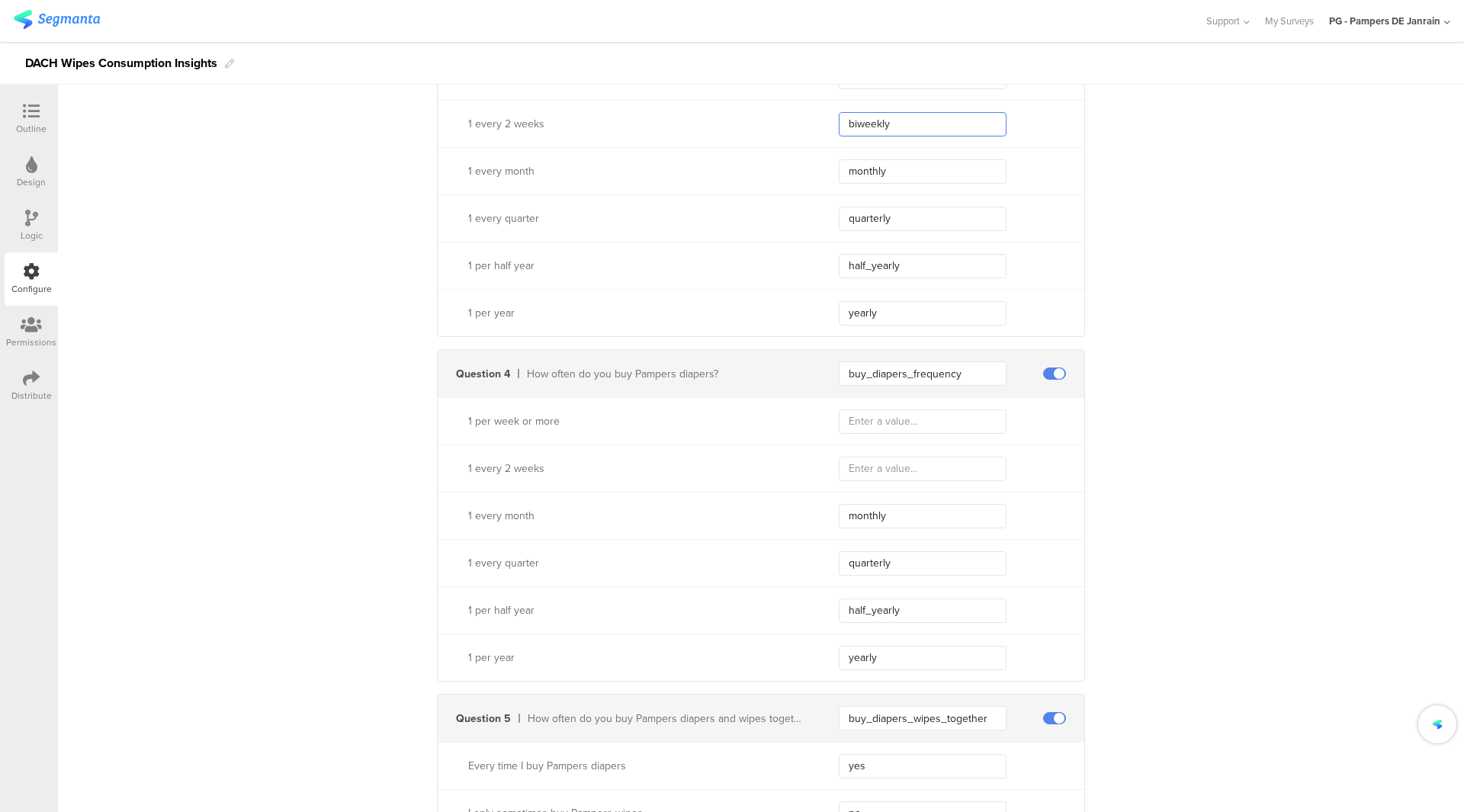
click at [863, 124] on input "biweekly" at bounding box center [923, 124] width 168 height 24
click at [879, 451] on div "1 every 2 weeks" at bounding box center [762, 467] width 647 height 47
click at [882, 459] on input "text" at bounding box center [923, 468] width 168 height 24
paste input "biweekly"
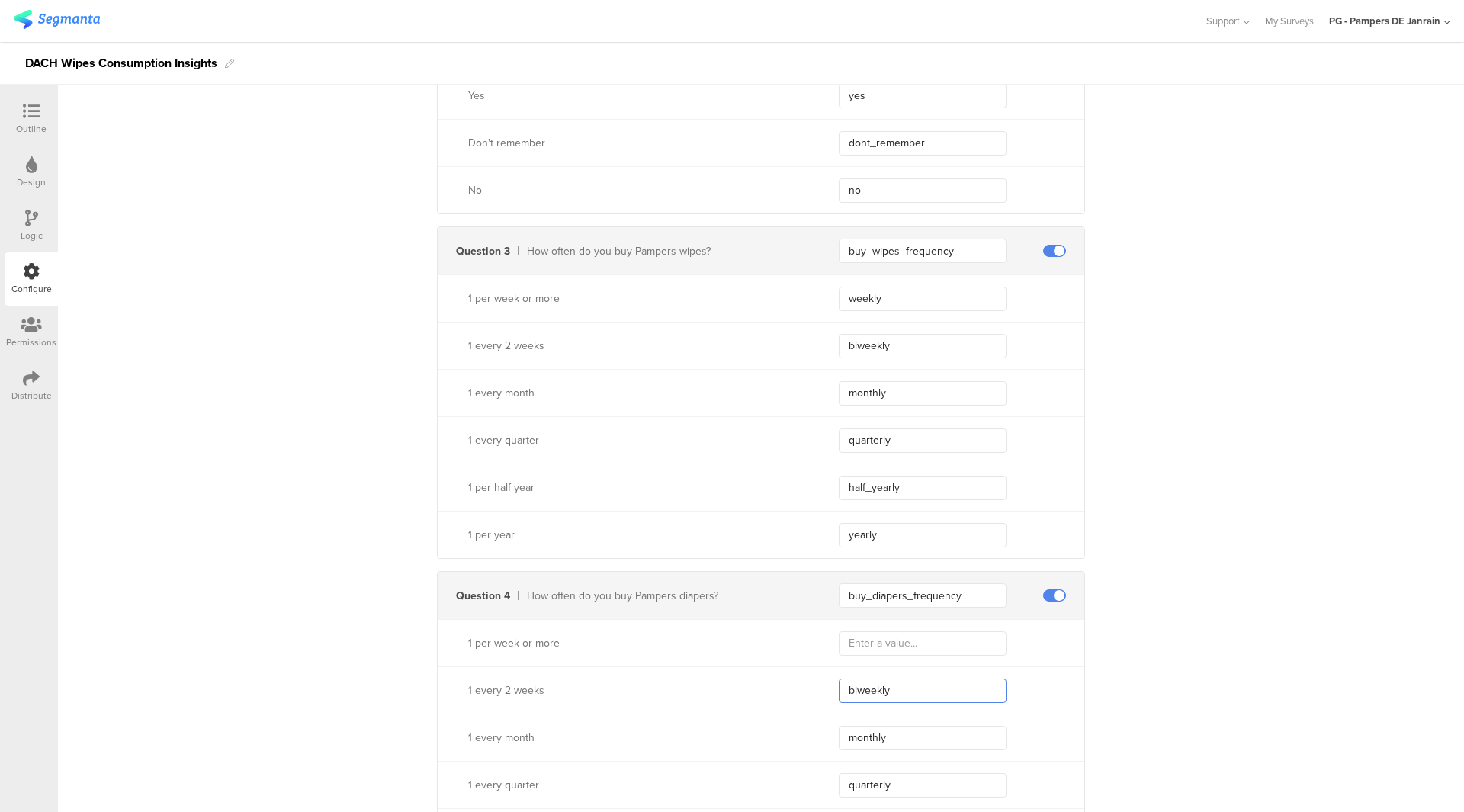
scroll to position [890, 0]
type input "biweekly"
click at [870, 300] on input "weekly" at bounding box center [923, 306] width 168 height 24
click at [868, 642] on input "text" at bounding box center [923, 650] width 168 height 24
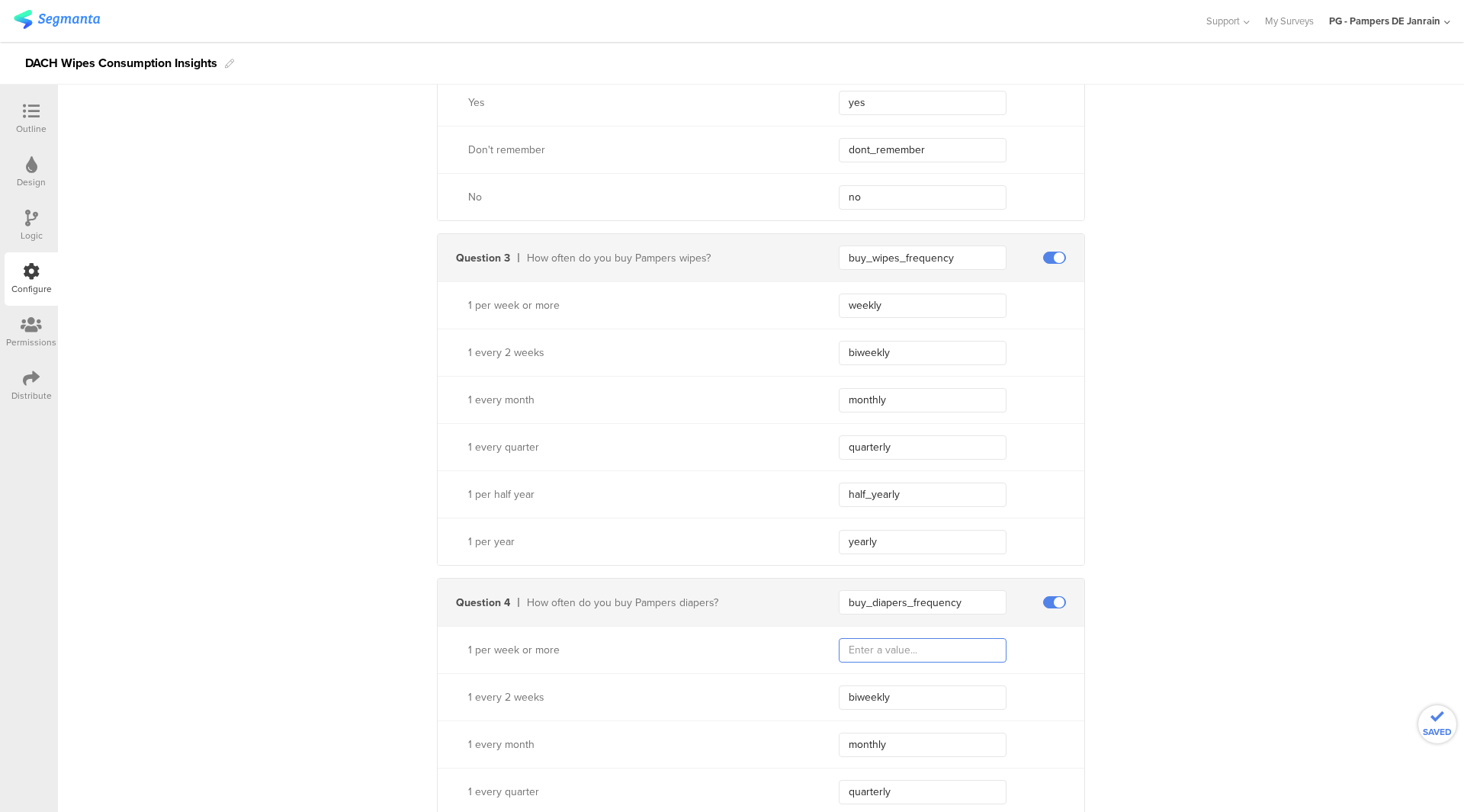
paste input "weekly"
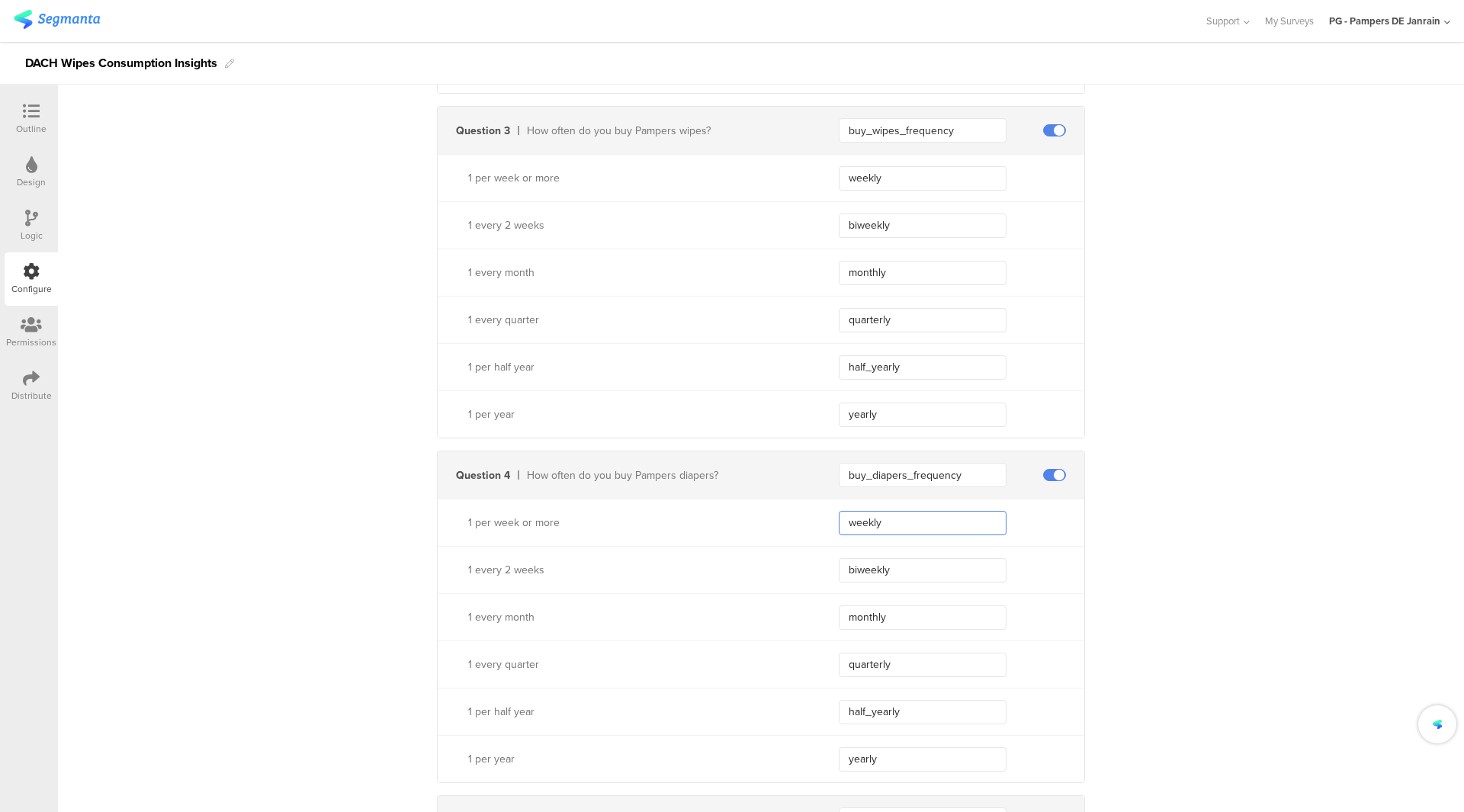
scroll to position [1347, 0]
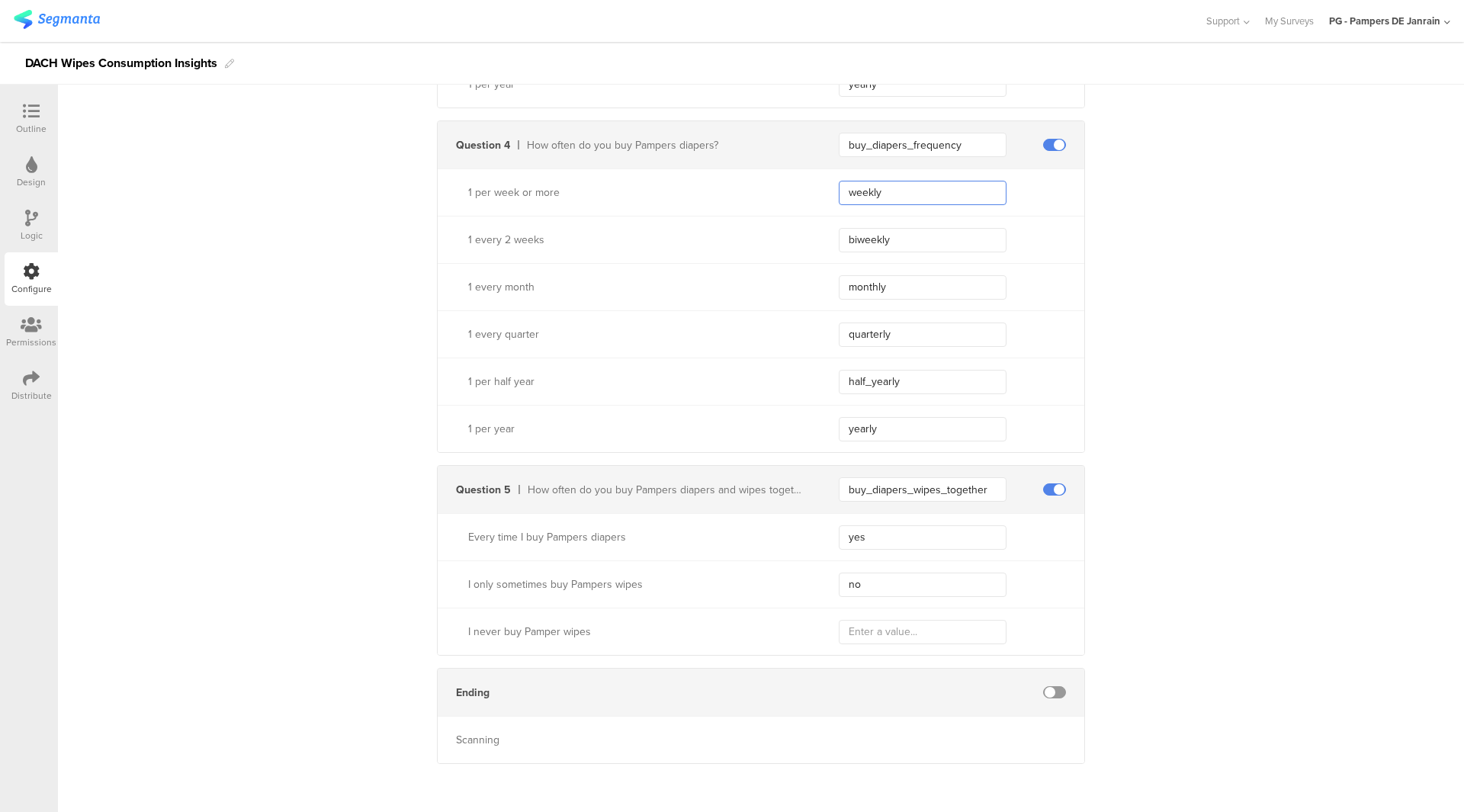
type input "weekly"
click at [846, 534] on input "yes" at bounding box center [923, 537] width 168 height 24
click at [848, 534] on input "yes" at bounding box center [923, 537] width 168 height 24
click at [845, 534] on input "yes" at bounding box center [923, 537] width 168 height 24
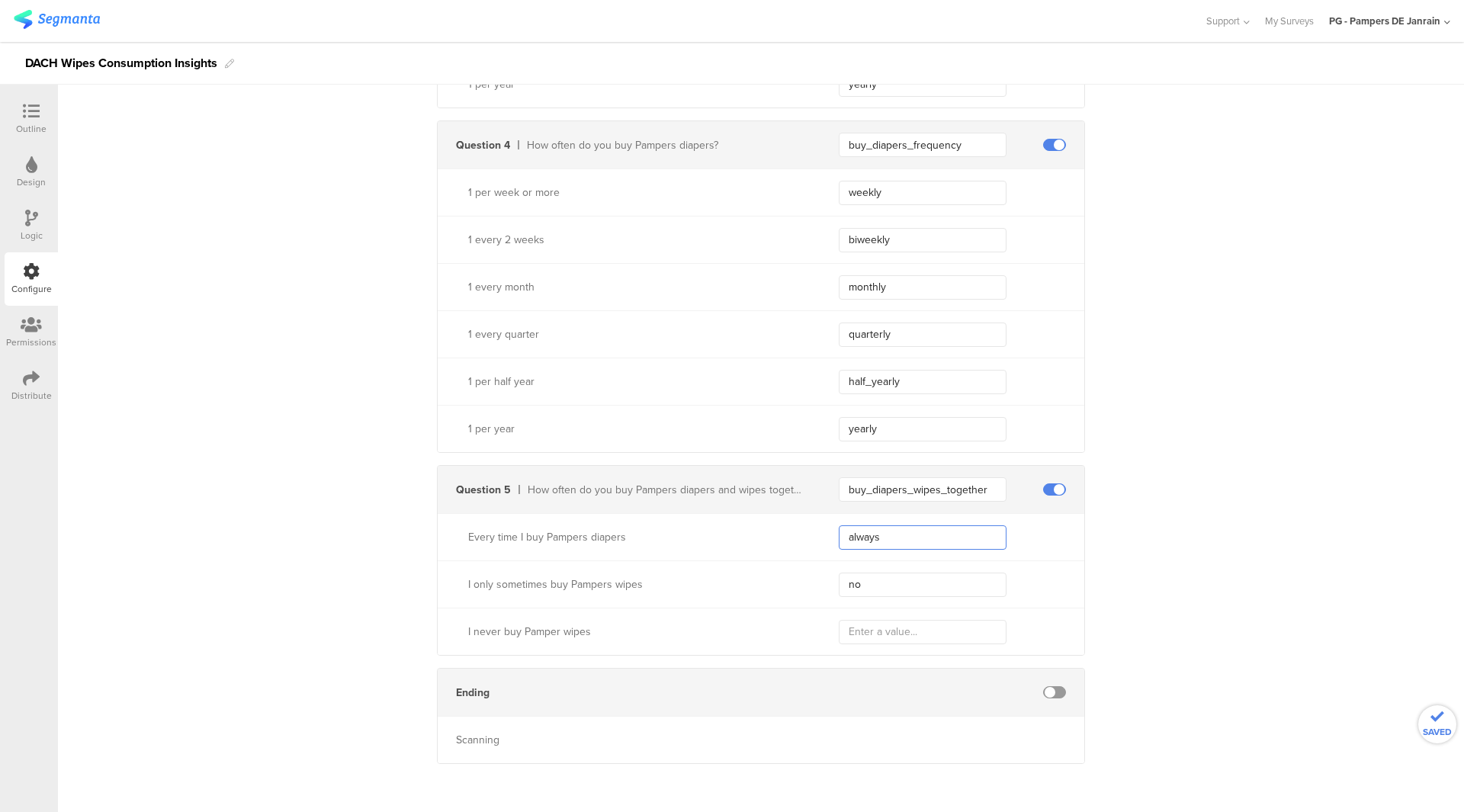
type input "always"
click at [944, 630] on input "text" at bounding box center [923, 632] width 168 height 24
click at [944, 629] on input "text" at bounding box center [923, 632] width 168 height 24
type input "n"
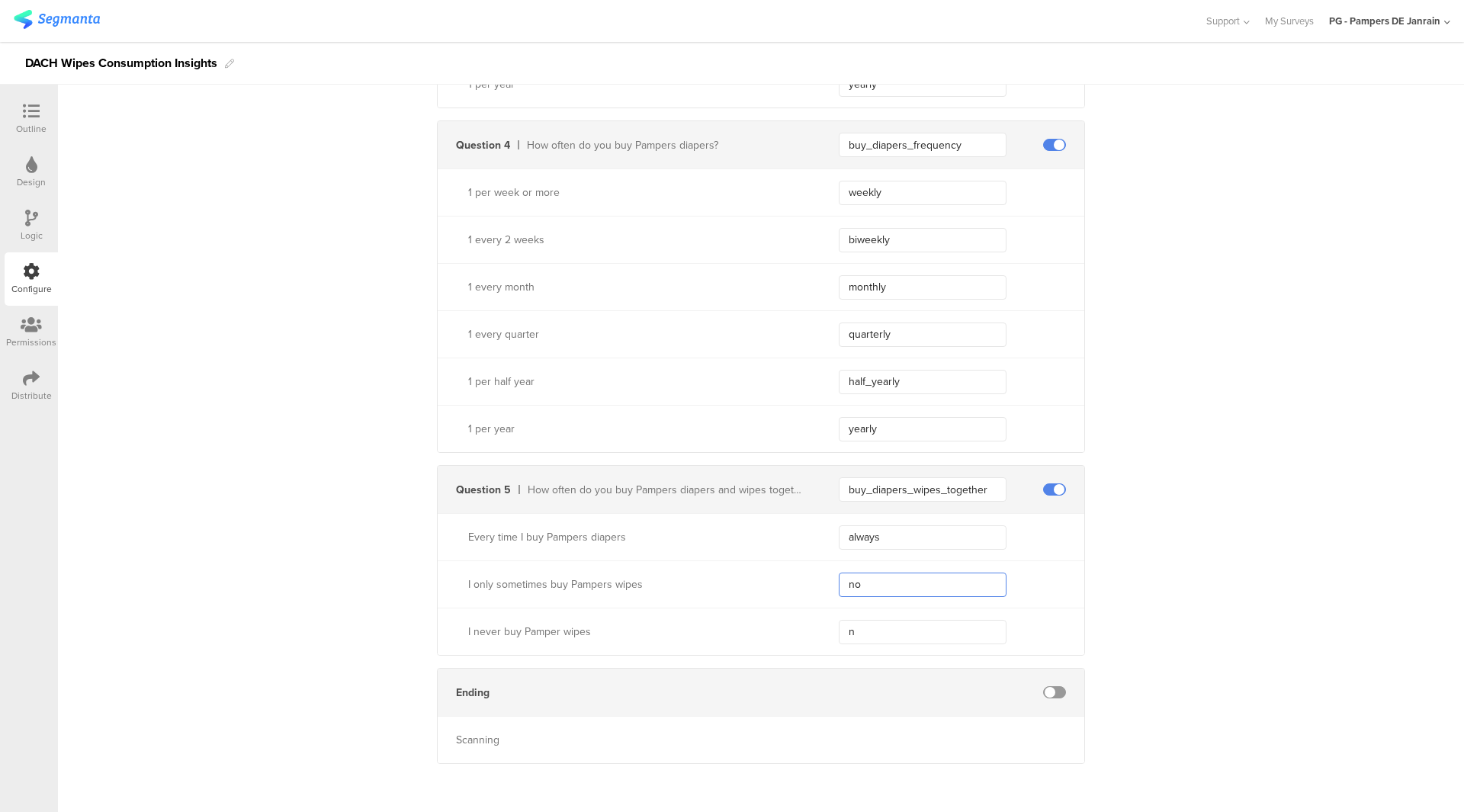
click at [856, 589] on input "no" at bounding box center [923, 585] width 168 height 24
type input "sometimes"
click at [865, 615] on div "I never buy Pamper wipes n" at bounding box center [762, 631] width 647 height 47
click at [872, 628] on input "n" at bounding box center [923, 632] width 168 height 24
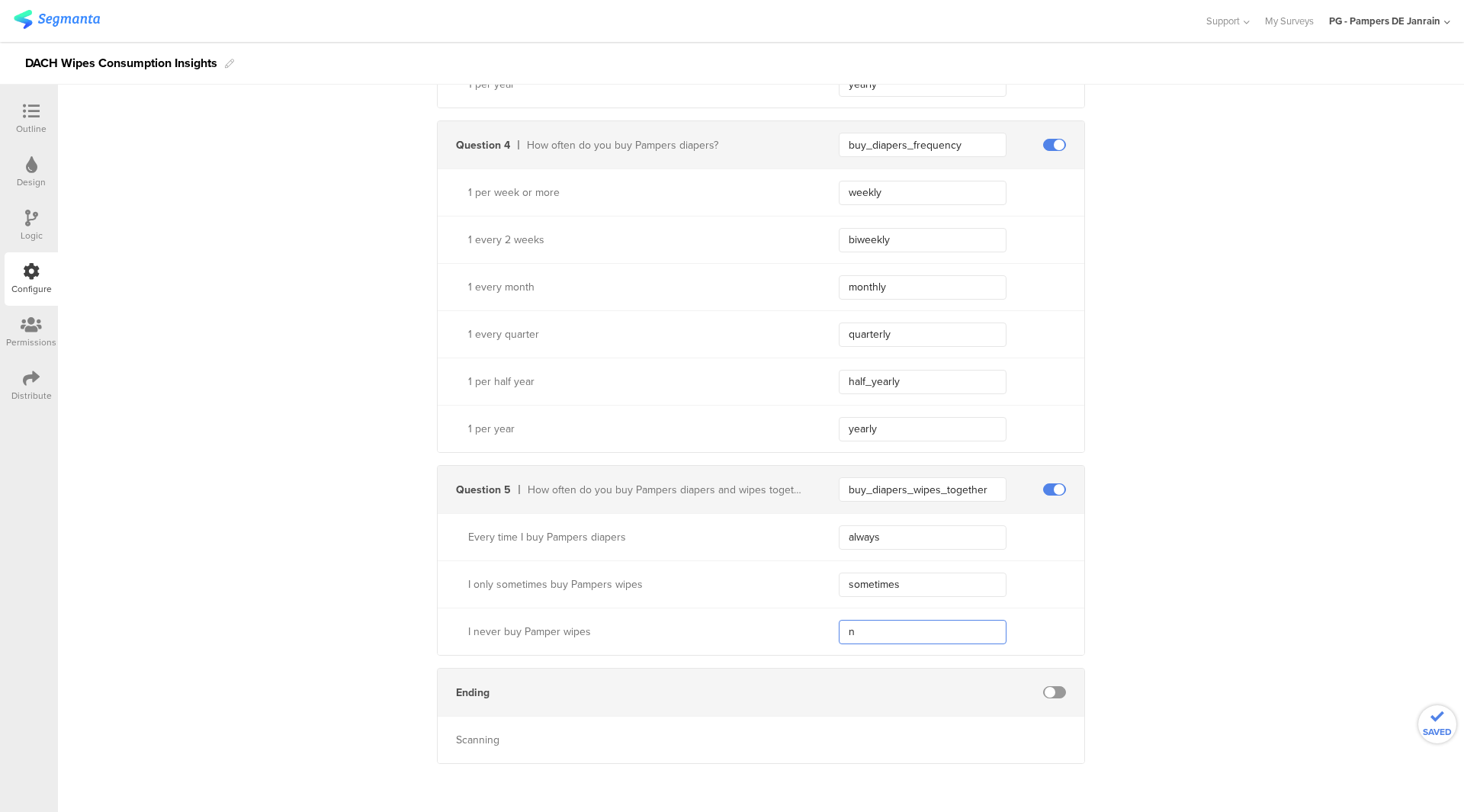
click at [872, 628] on input "n" at bounding box center [923, 632] width 168 height 24
type input "never"
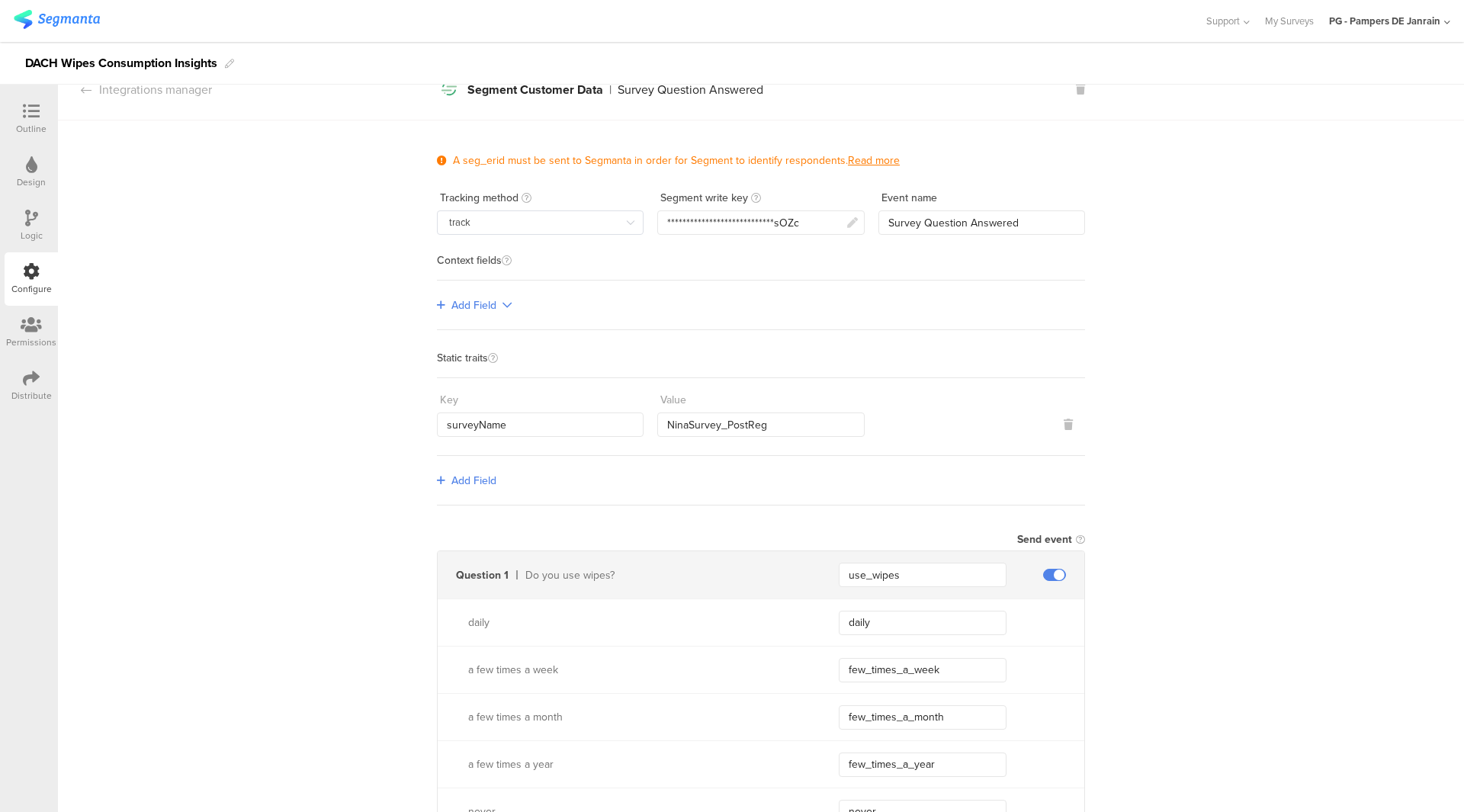
scroll to position [0, 0]
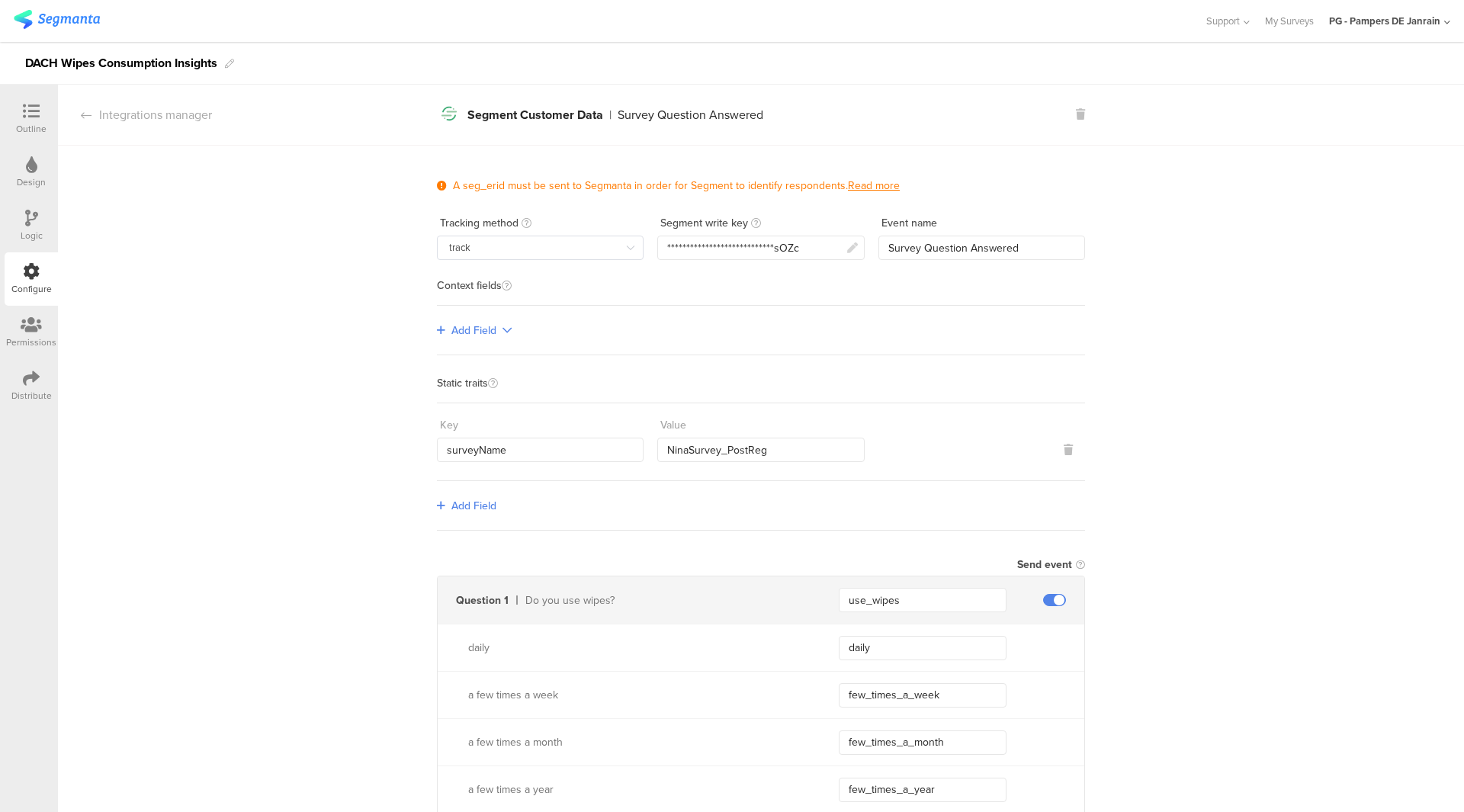
click at [21, 194] on div "Design" at bounding box center [31, 173] width 54 height 54
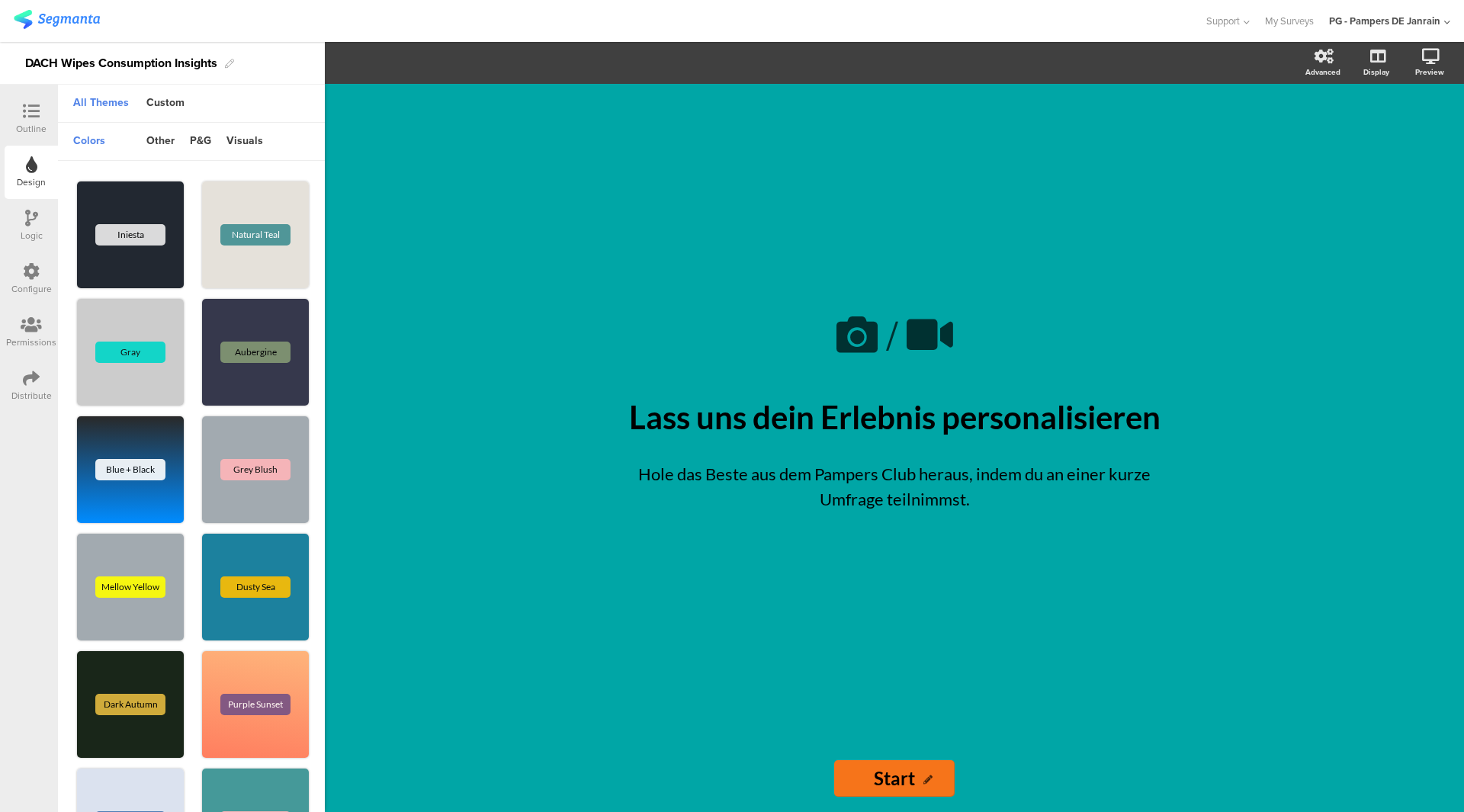
click at [32, 222] on icon at bounding box center [31, 218] width 13 height 17
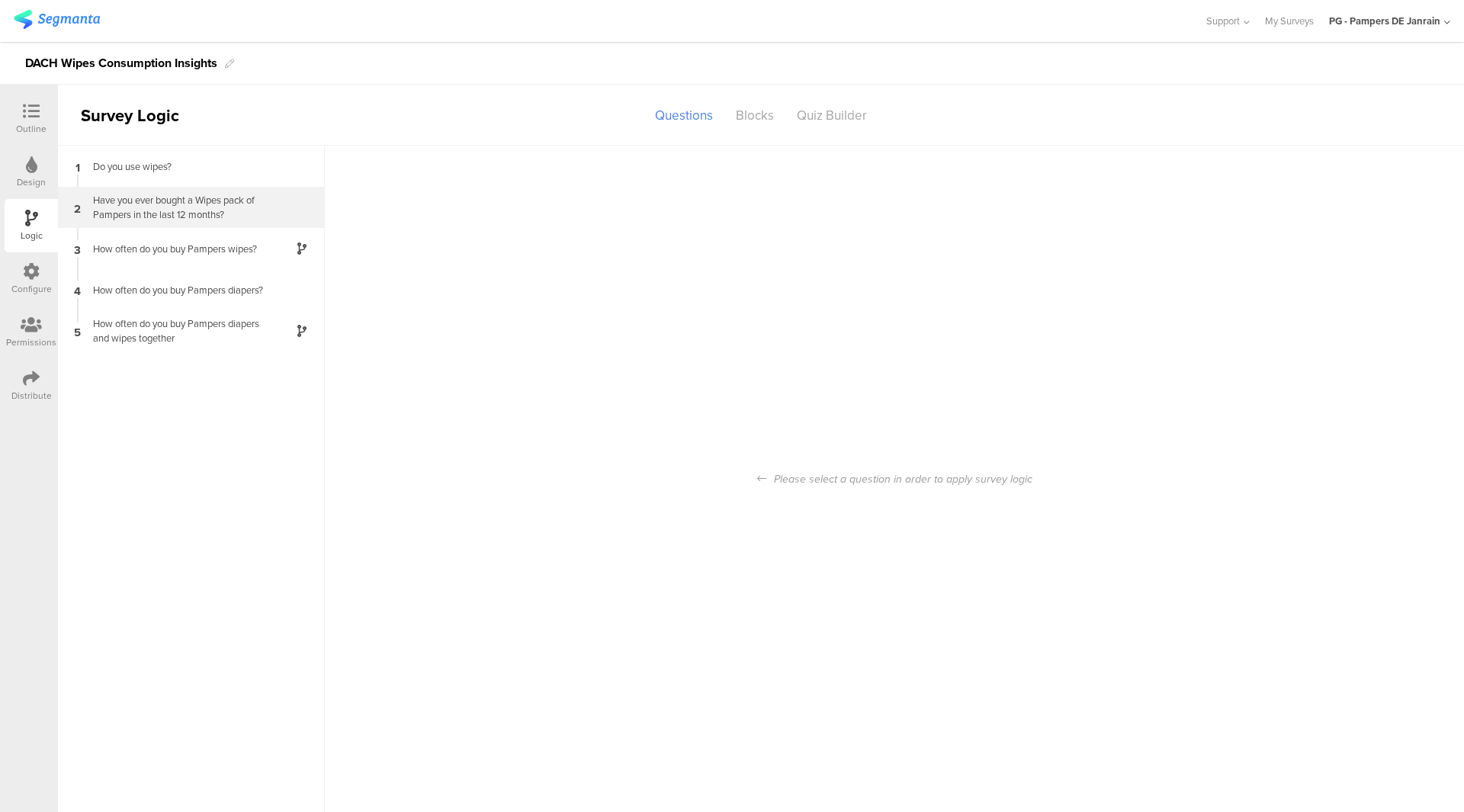
click at [186, 206] on div "Have you ever bought a Wipes pack of Pampers in the last 12 months?" at bounding box center [179, 207] width 190 height 29
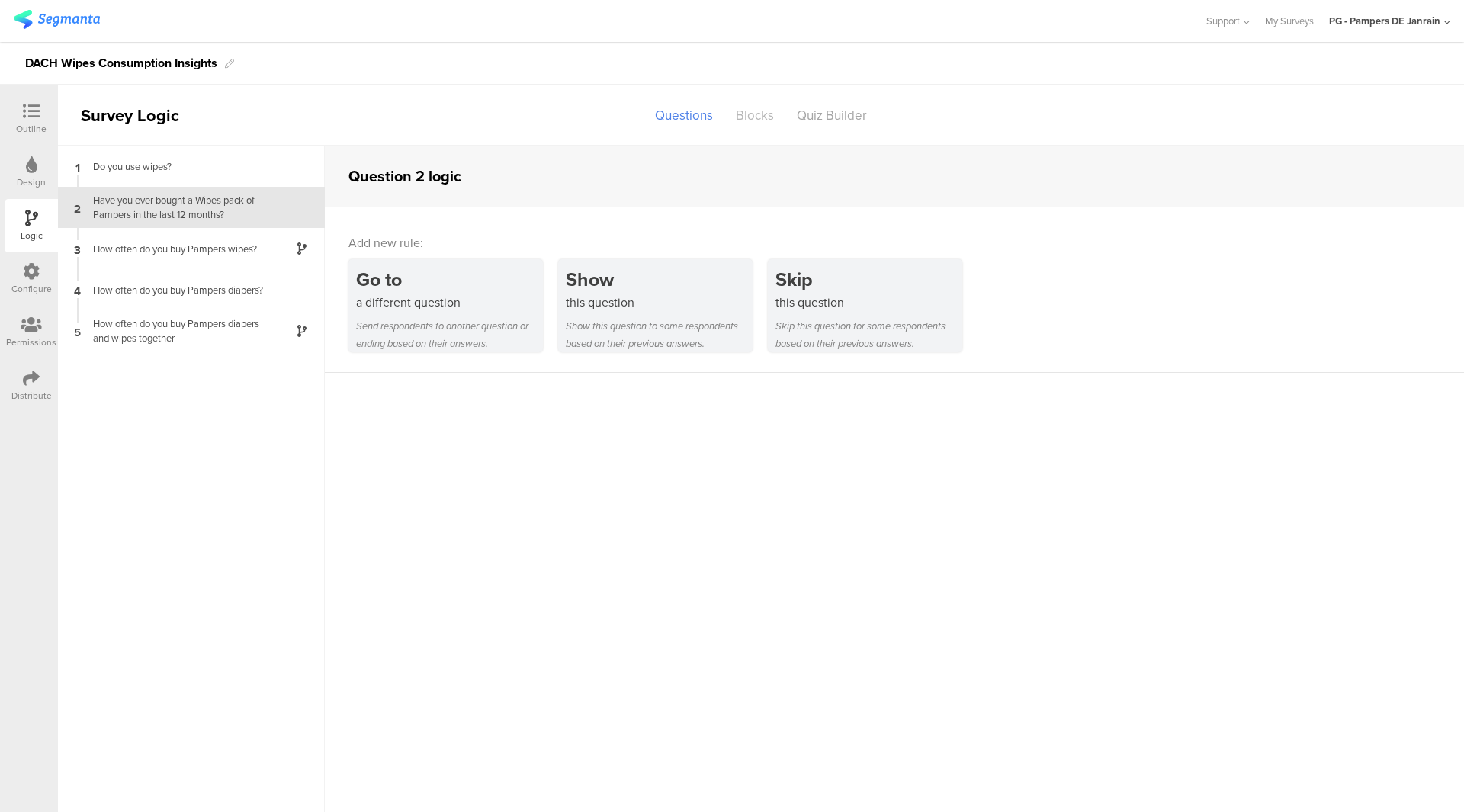
click at [731, 124] on div "Blocks" at bounding box center [755, 115] width 61 height 27
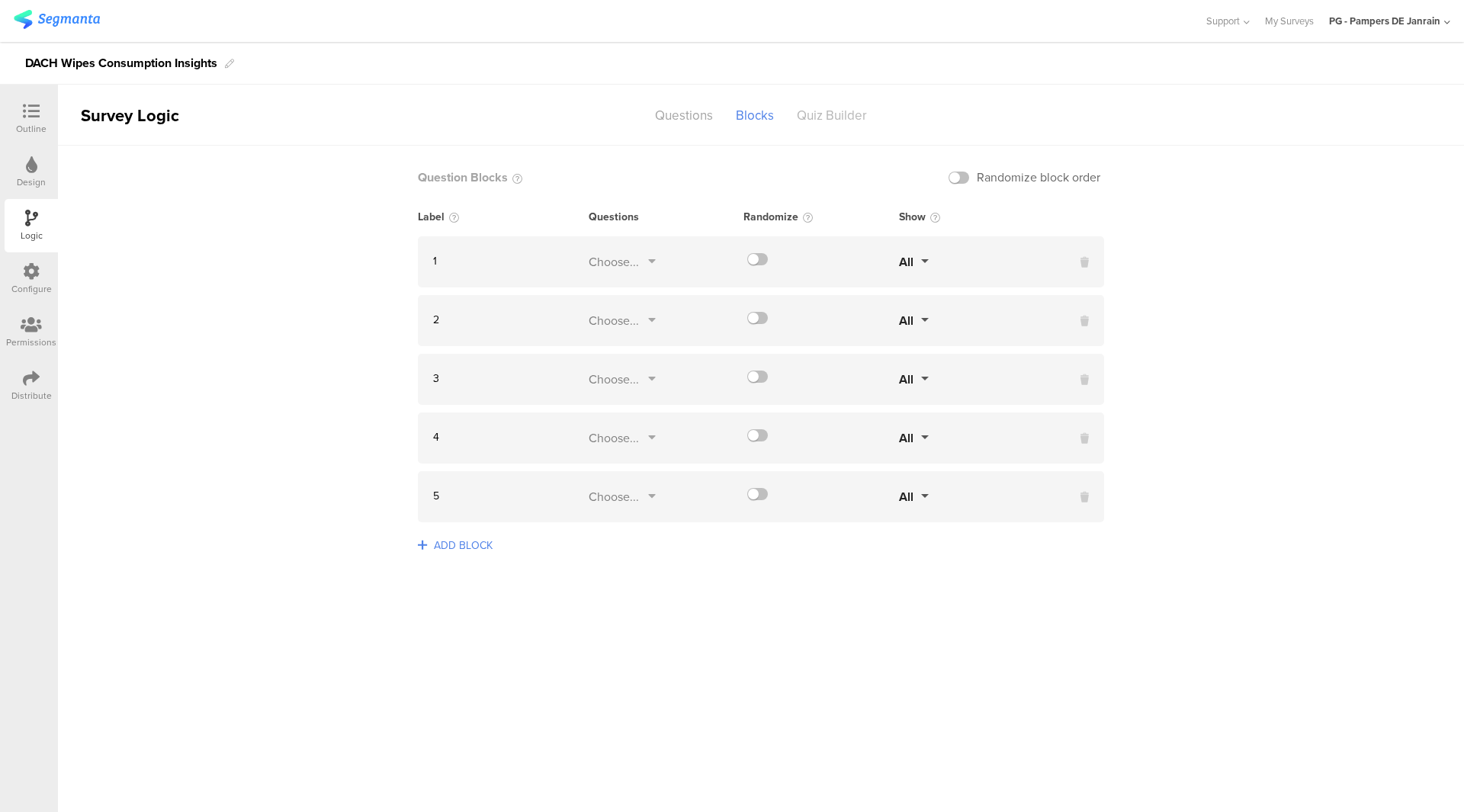
click at [801, 115] on div "Quiz Builder" at bounding box center [832, 115] width 93 height 27
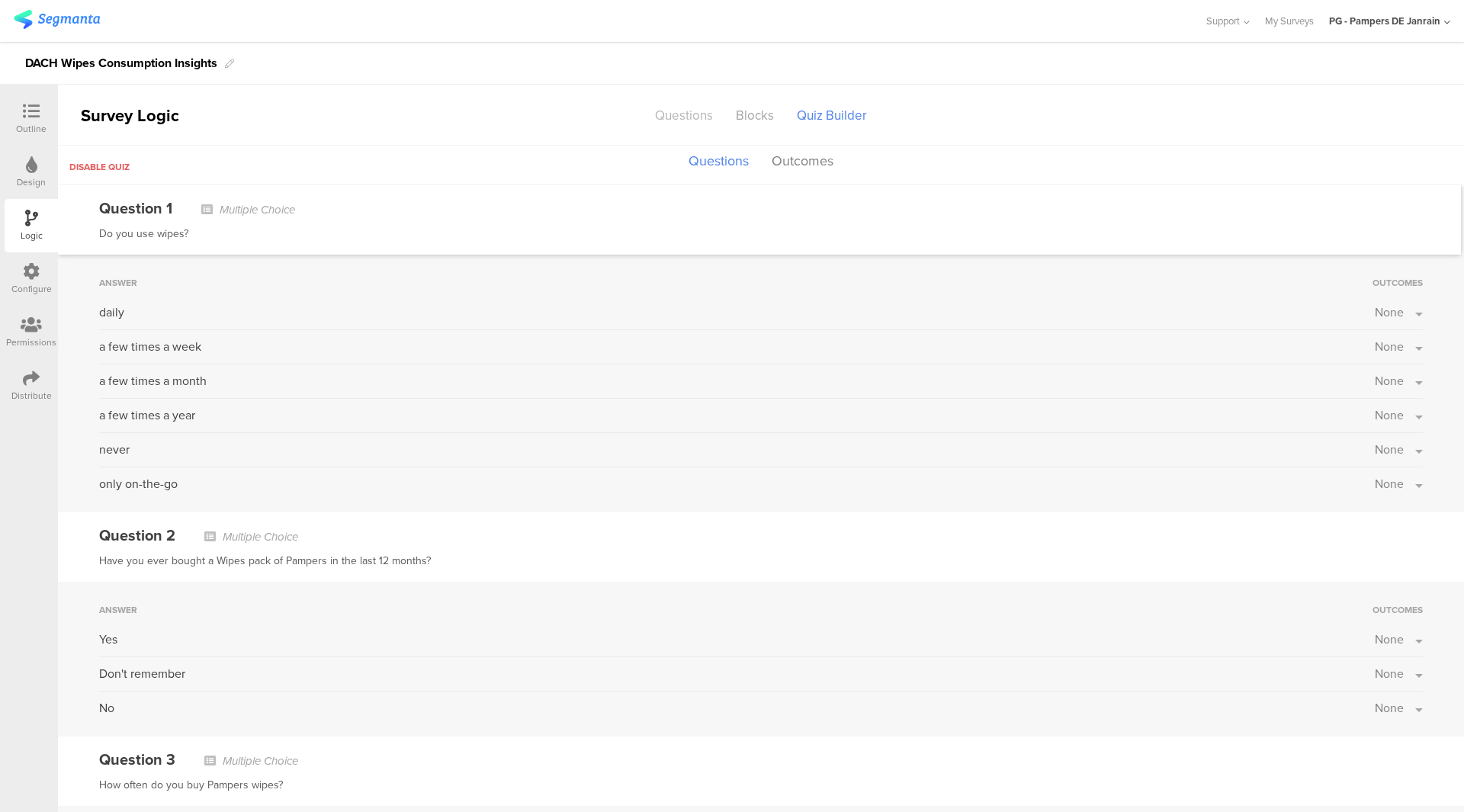
click at [695, 116] on div "Questions" at bounding box center [683, 115] width 80 height 27
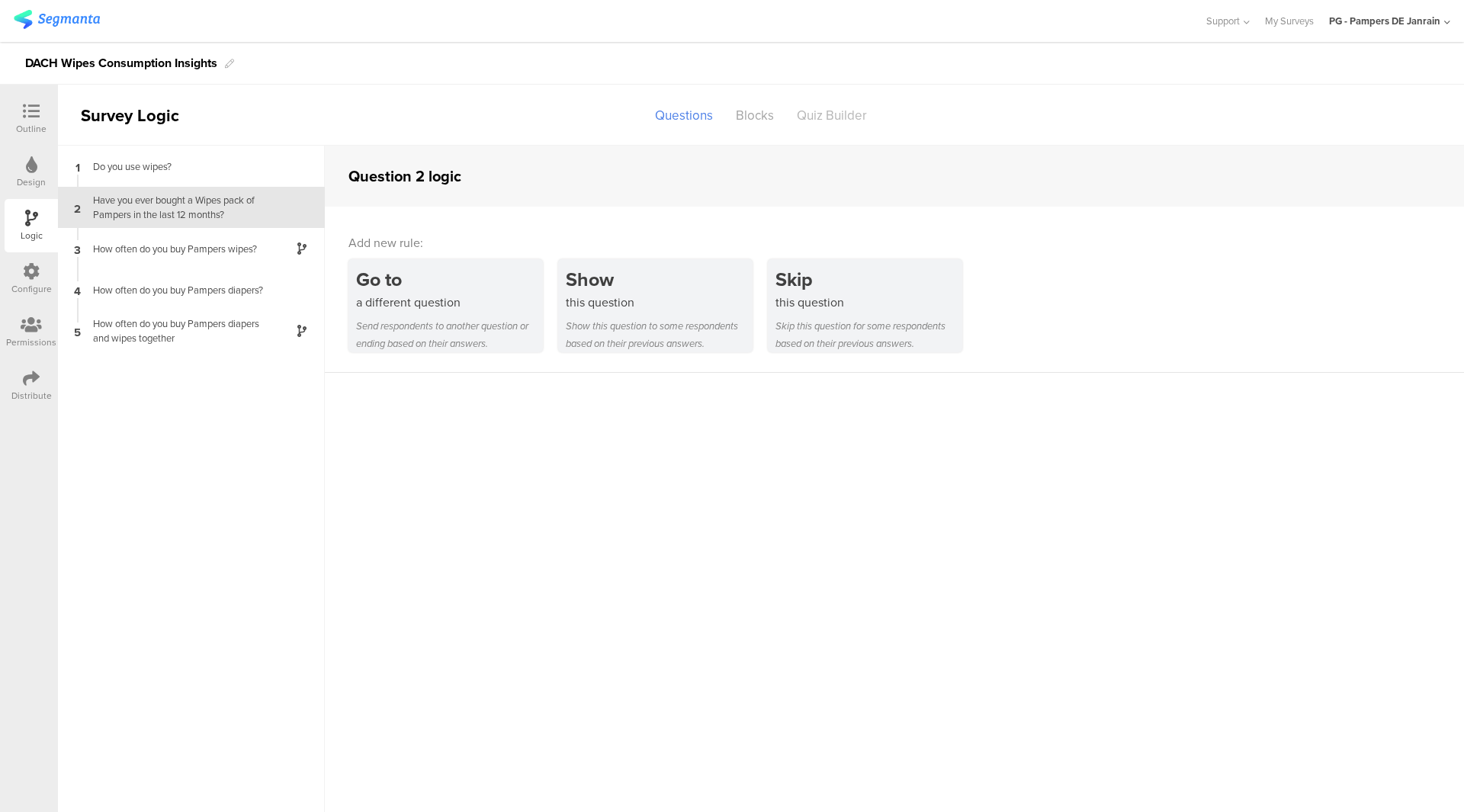
click at [835, 113] on div "Quiz Builder" at bounding box center [832, 115] width 93 height 27
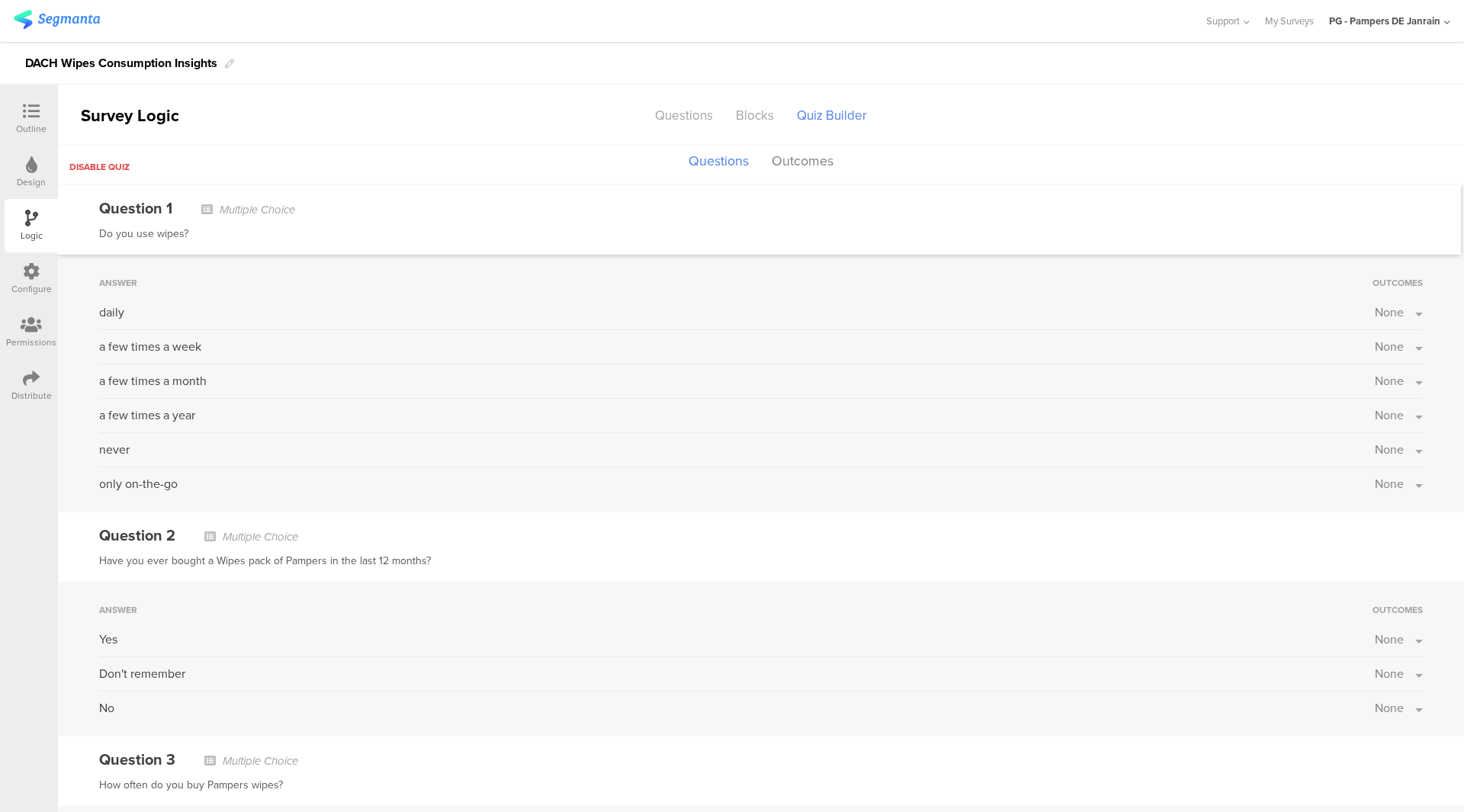
click at [104, 166] on span "Disable quiz" at bounding box center [99, 166] width 60 height 14
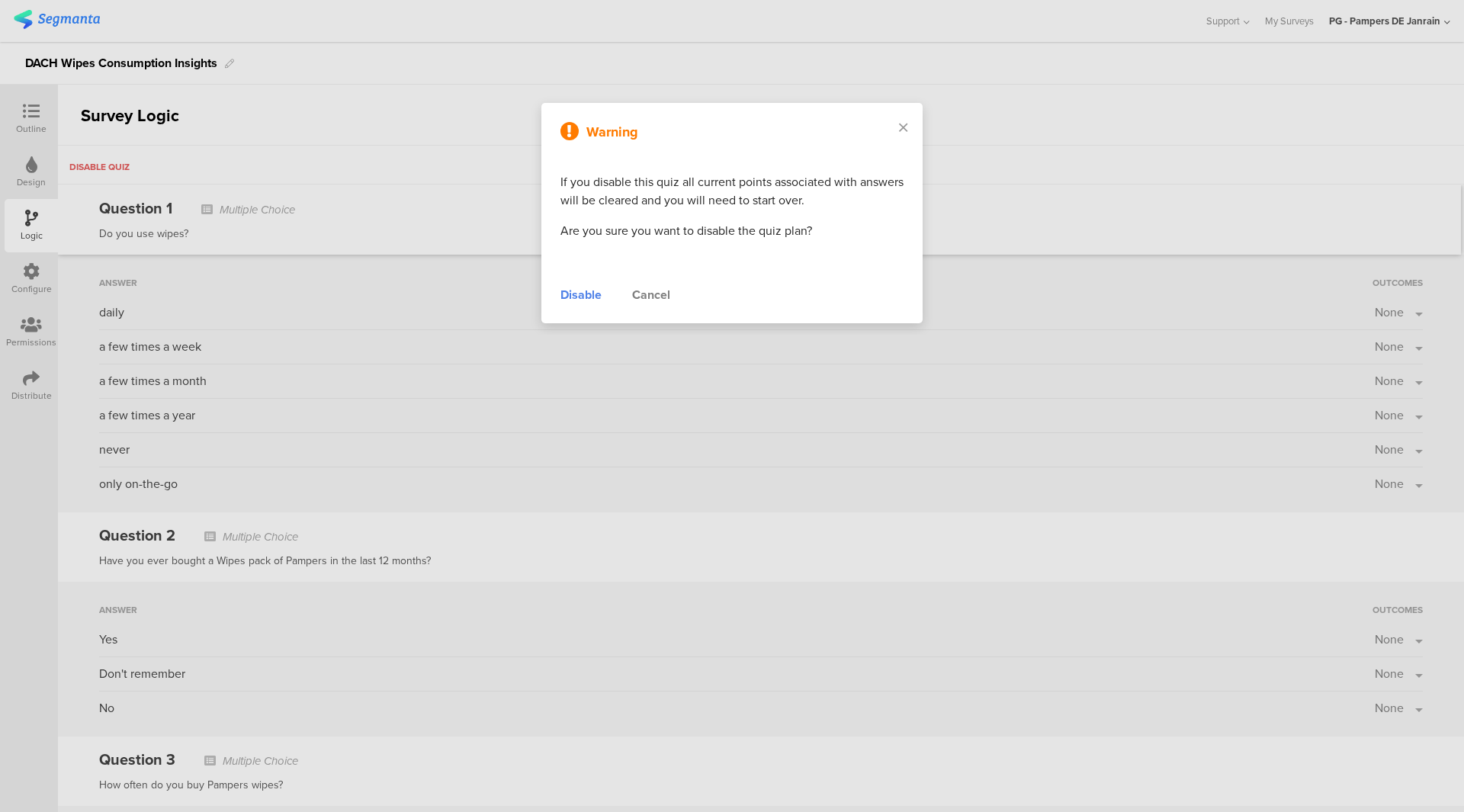
click at [579, 290] on div "Disable" at bounding box center [580, 295] width 42 height 18
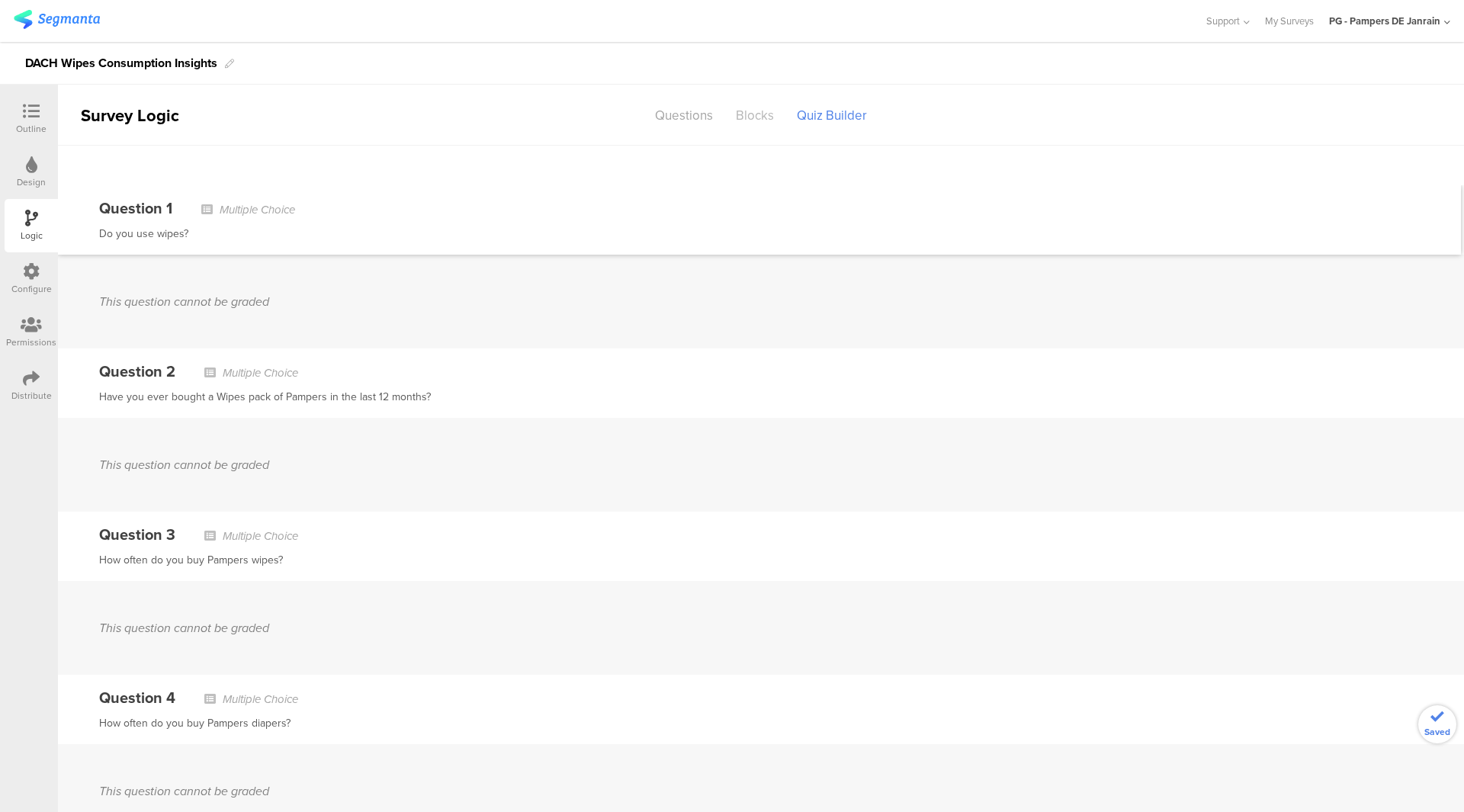
click at [748, 110] on div "Blocks" at bounding box center [755, 115] width 61 height 27
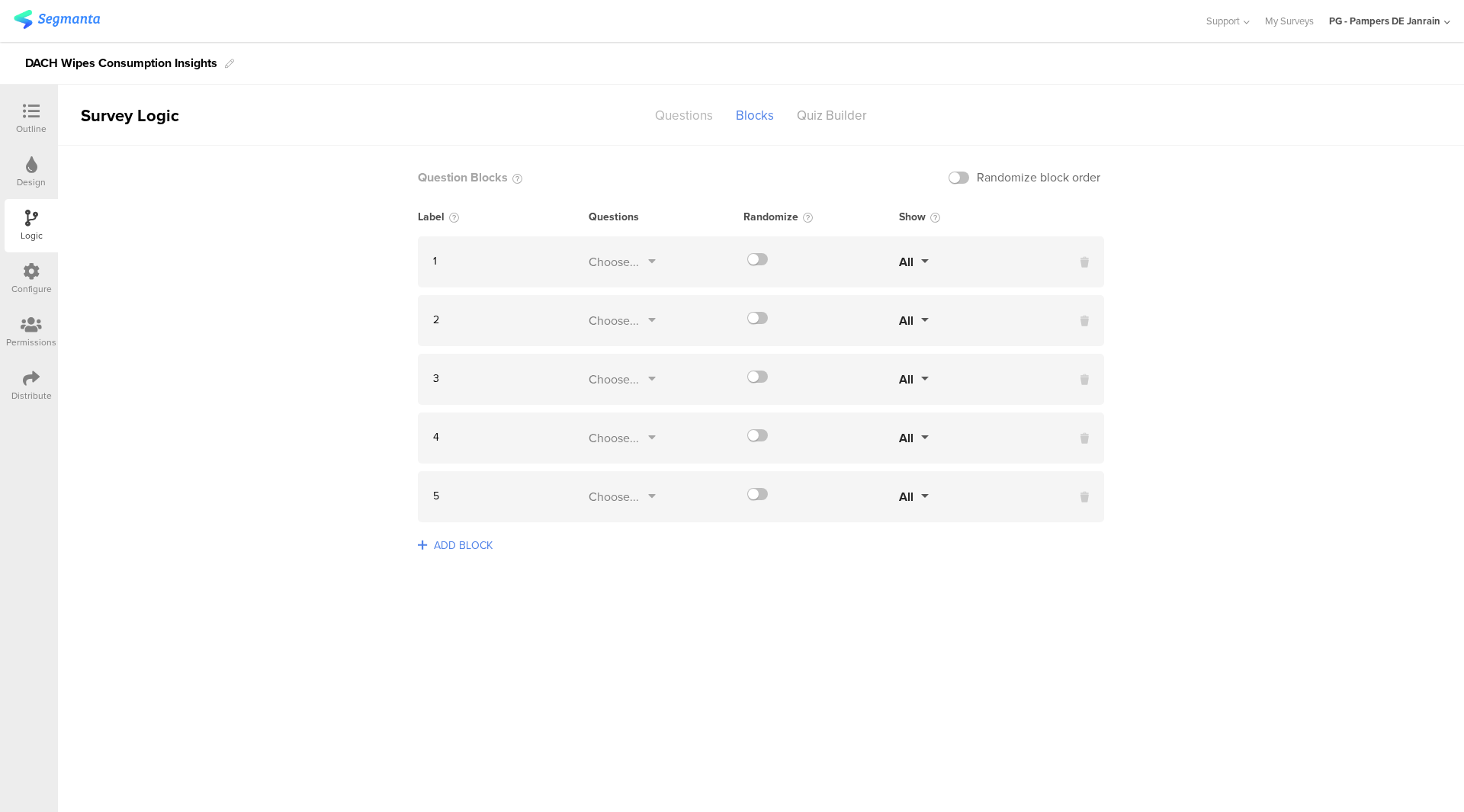
click at [701, 107] on div "Questions" at bounding box center [683, 115] width 80 height 27
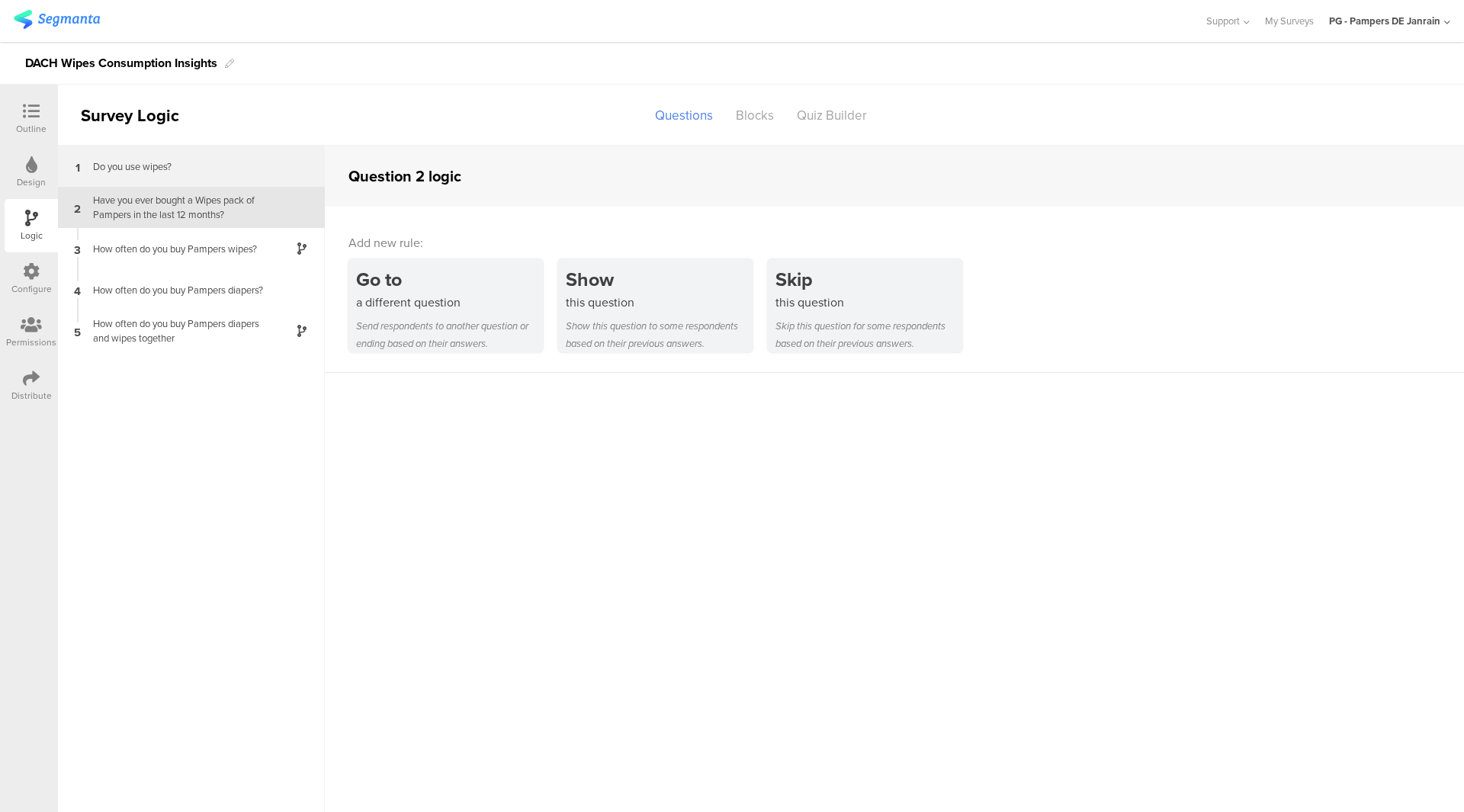
click at [165, 175] on div "1 Do you use wipes?" at bounding box center [191, 166] width 267 height 42
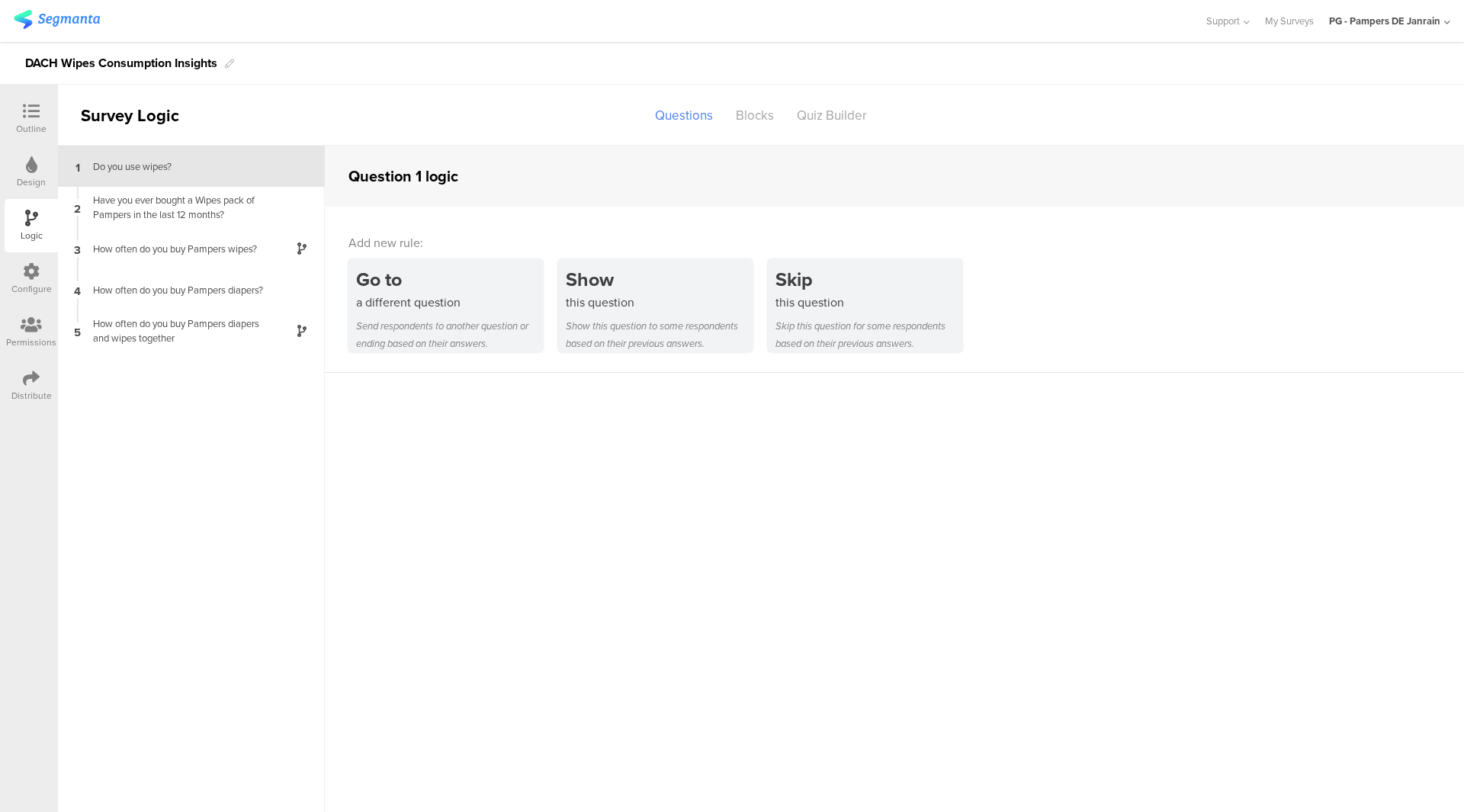
click at [60, 149] on div "1 Do you use wipes?" at bounding box center [191, 166] width 267 height 42
click at [34, 149] on div "Design" at bounding box center [31, 173] width 54 height 54
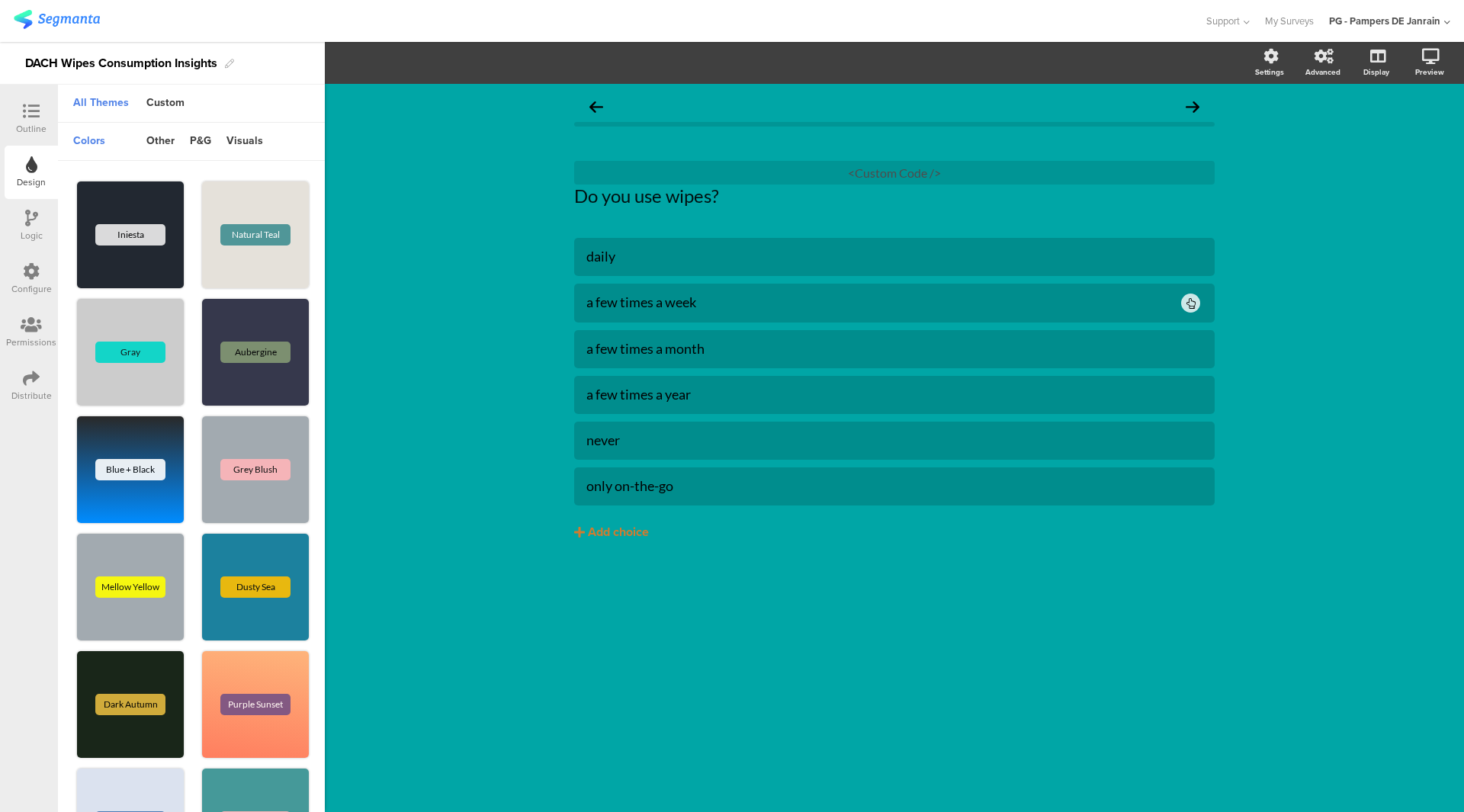
click at [33, 125] on div "Outline" at bounding box center [30, 128] width 30 height 14
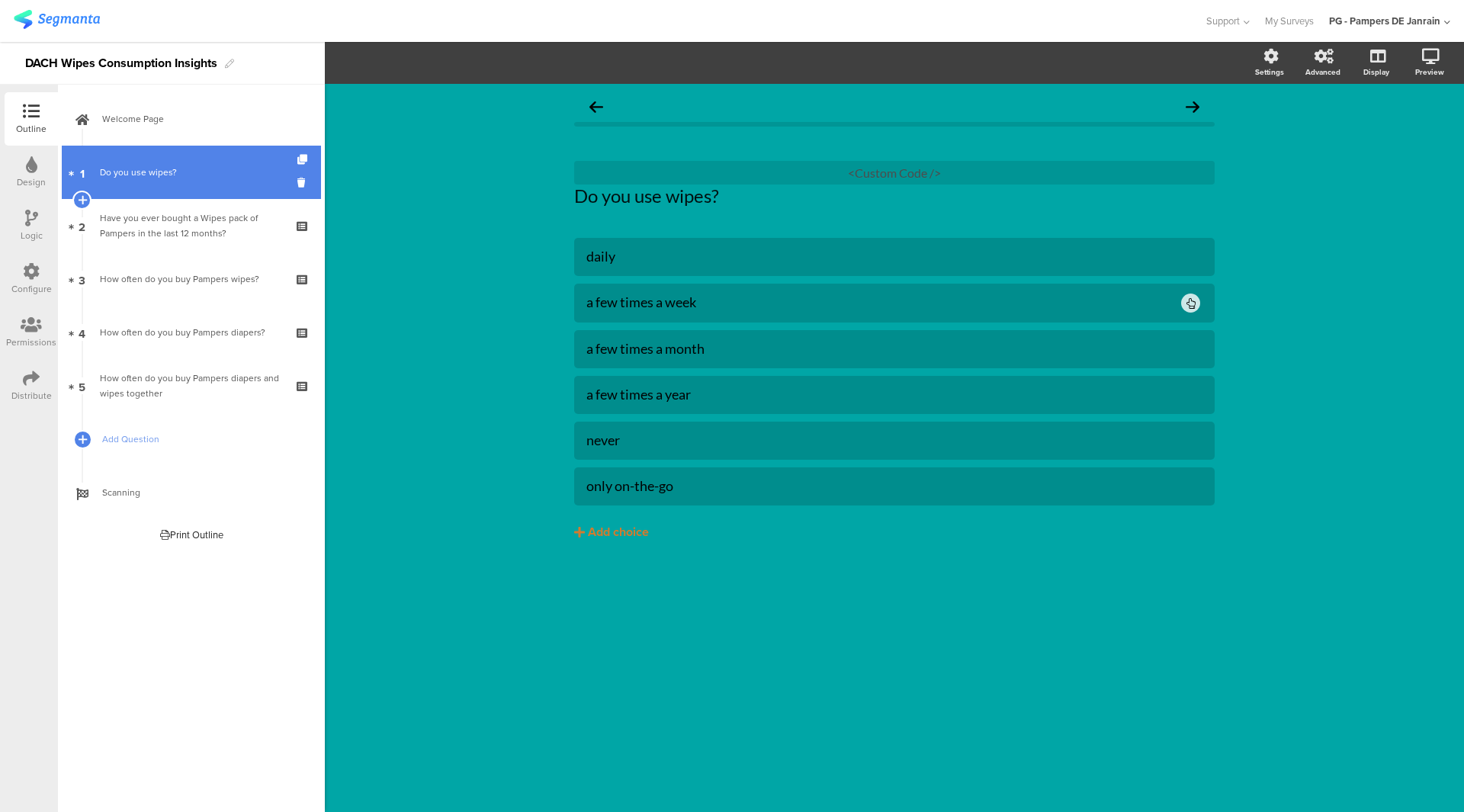
click at [139, 181] on link "1 Do you use wipes?" at bounding box center [191, 173] width 260 height 54
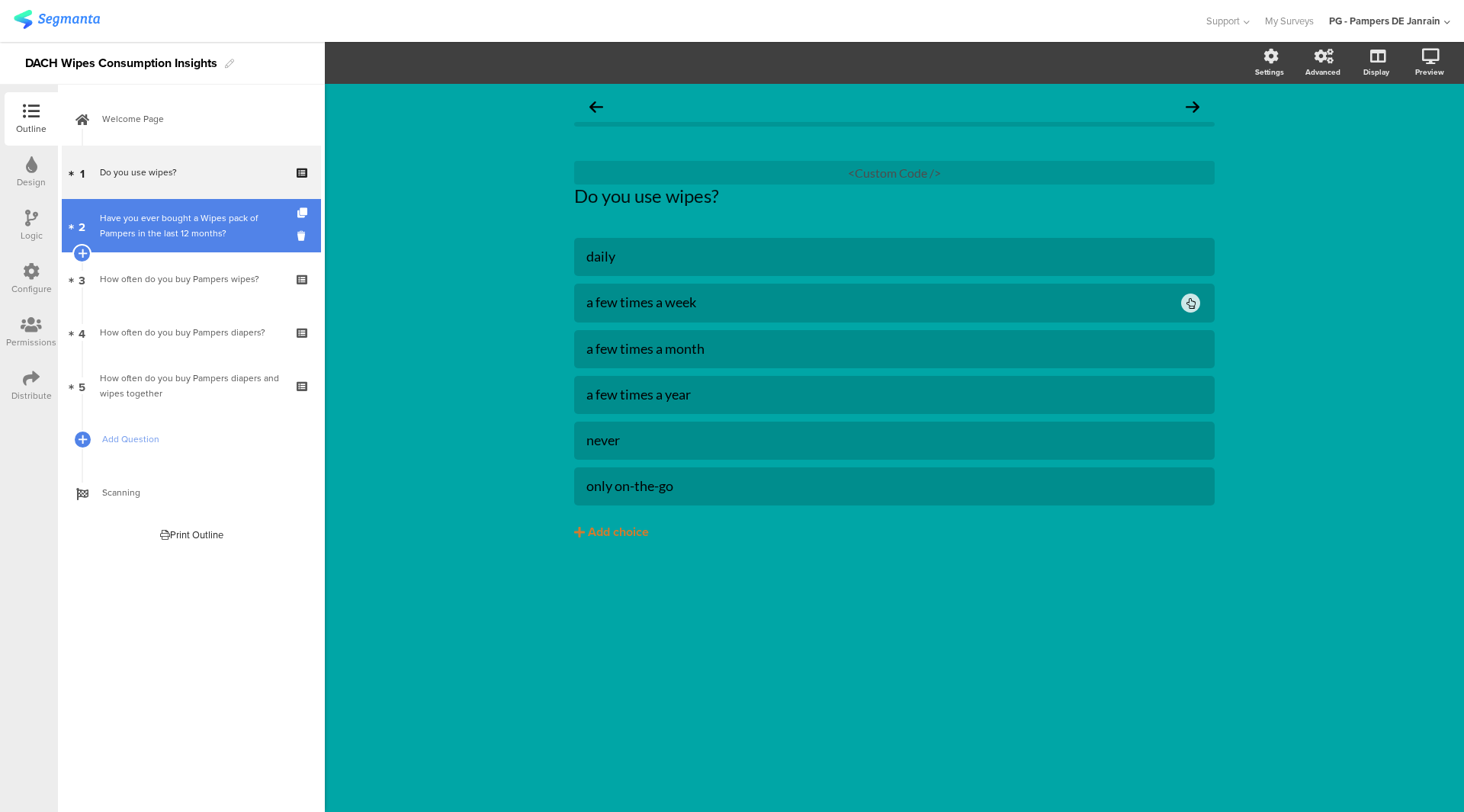
click at [166, 221] on div "Have you ever bought a Wipes pack of Pampers in the last 12 months?" at bounding box center [190, 225] width 182 height 30
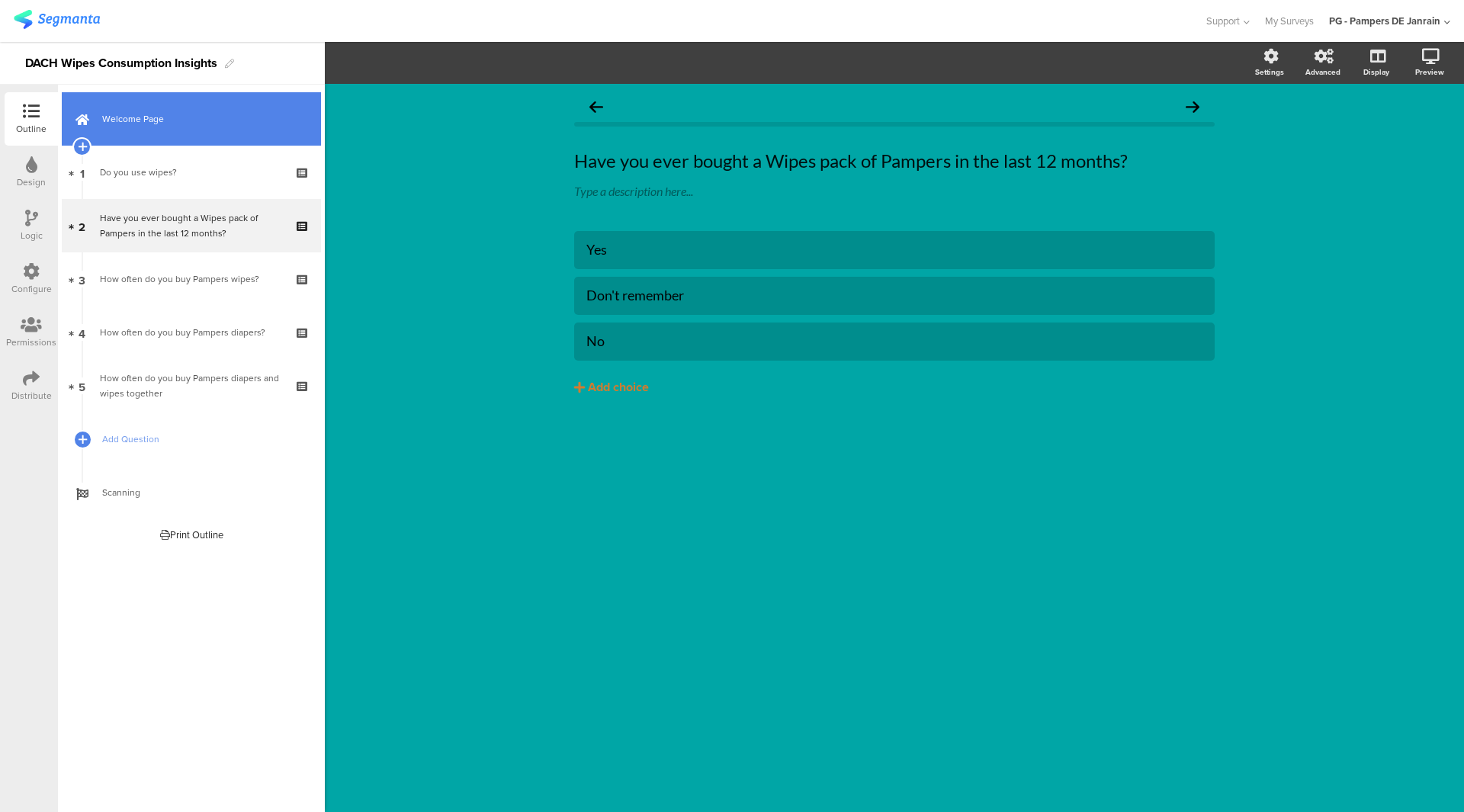
click at [111, 144] on link "Welcome Page" at bounding box center [191, 119] width 260 height 54
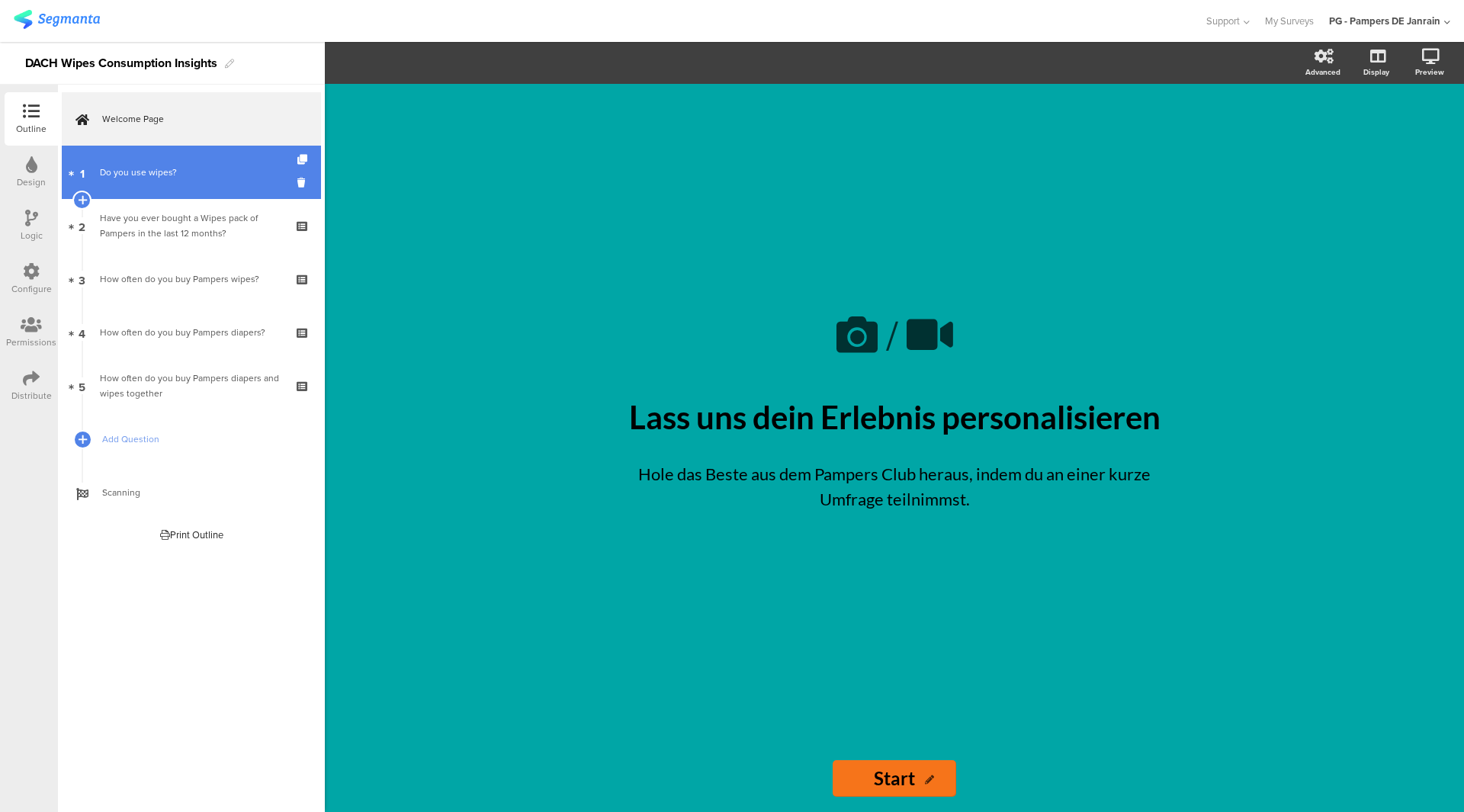
click at [143, 174] on div "Do you use wipes?" at bounding box center [190, 172] width 182 height 16
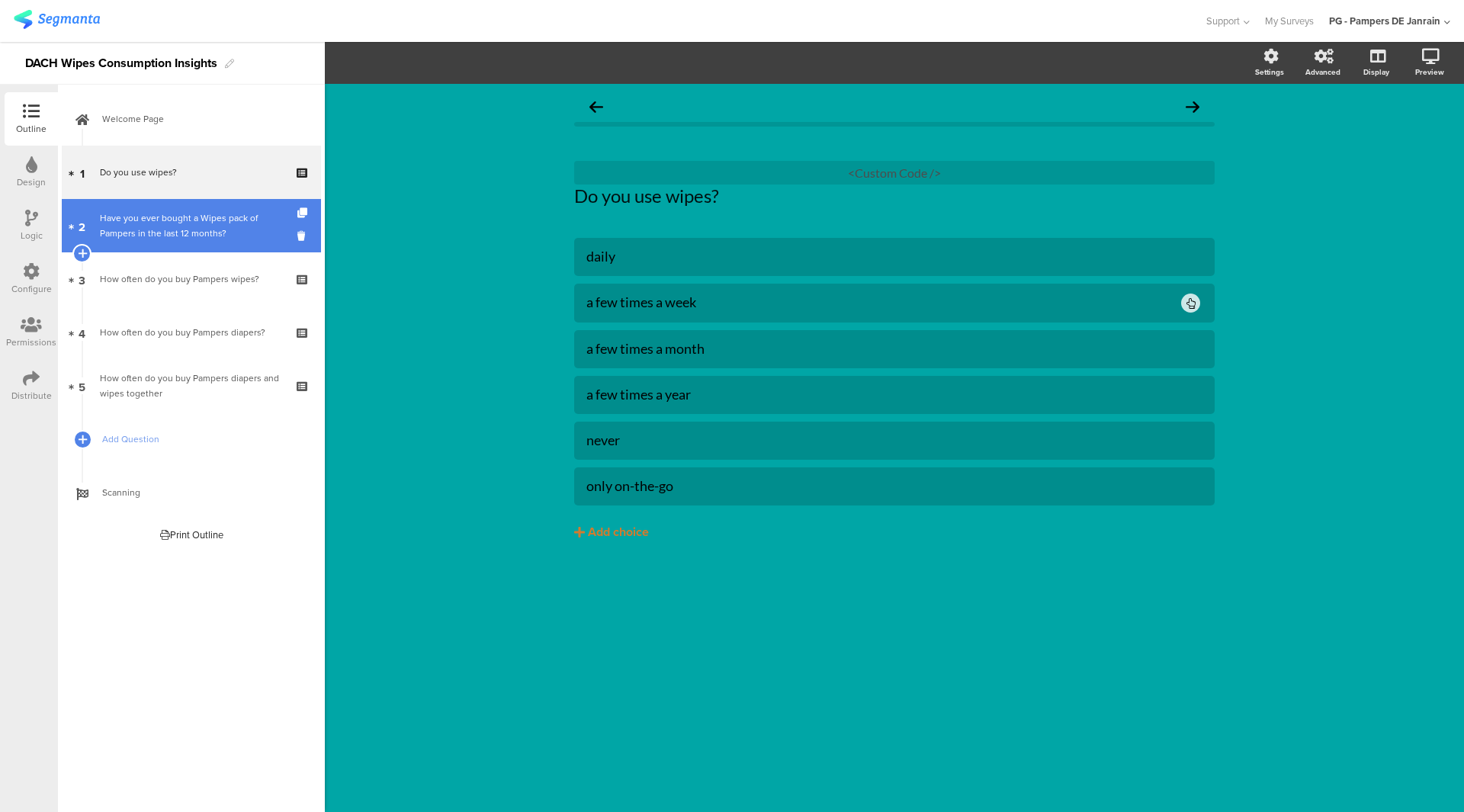
click at [127, 224] on div "Have you ever bought a Wipes pack of Pampers in the last 12 months?" at bounding box center [190, 225] width 182 height 30
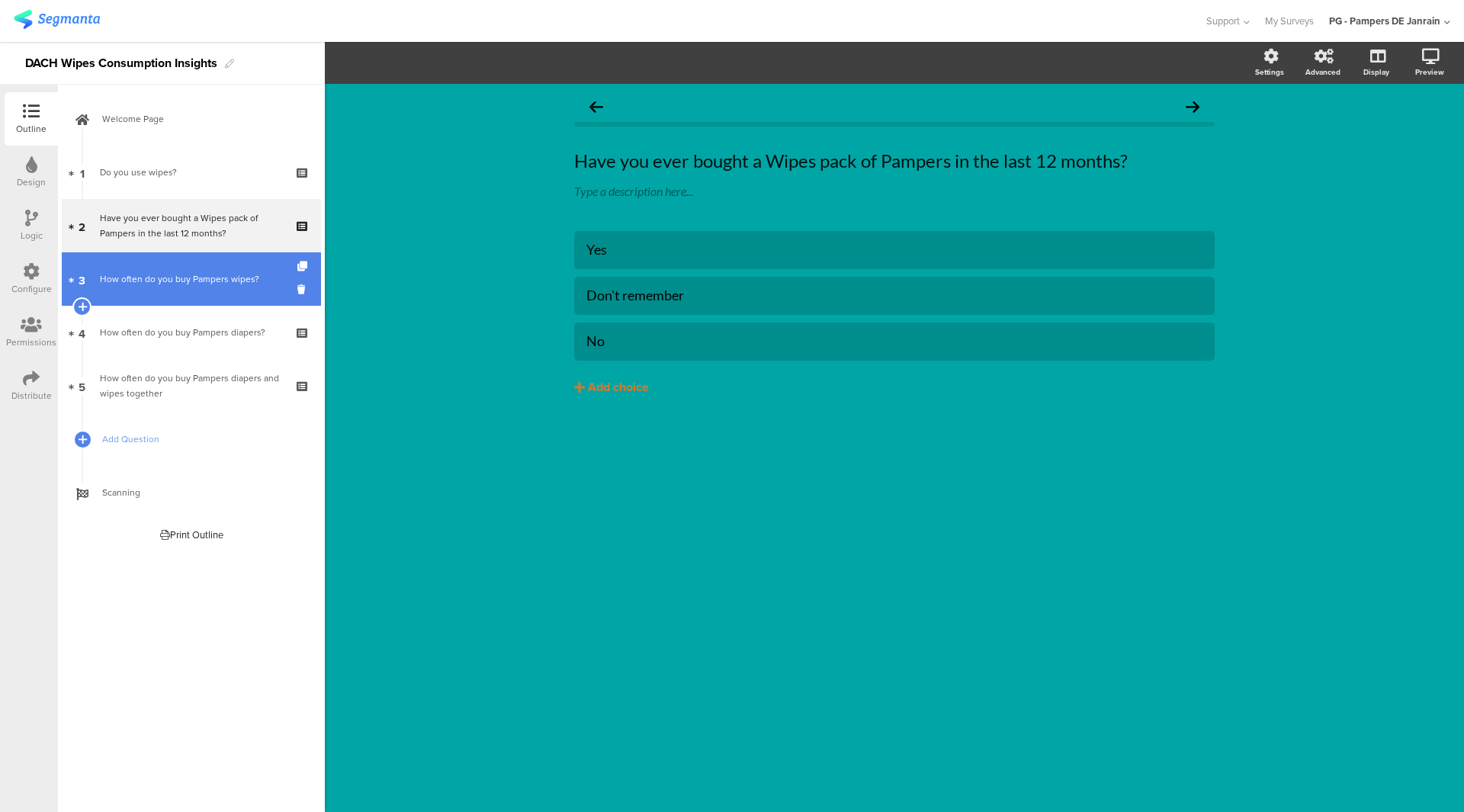
click at [118, 291] on link "3 How often do you buy Pampers wipes?" at bounding box center [191, 279] width 260 height 54
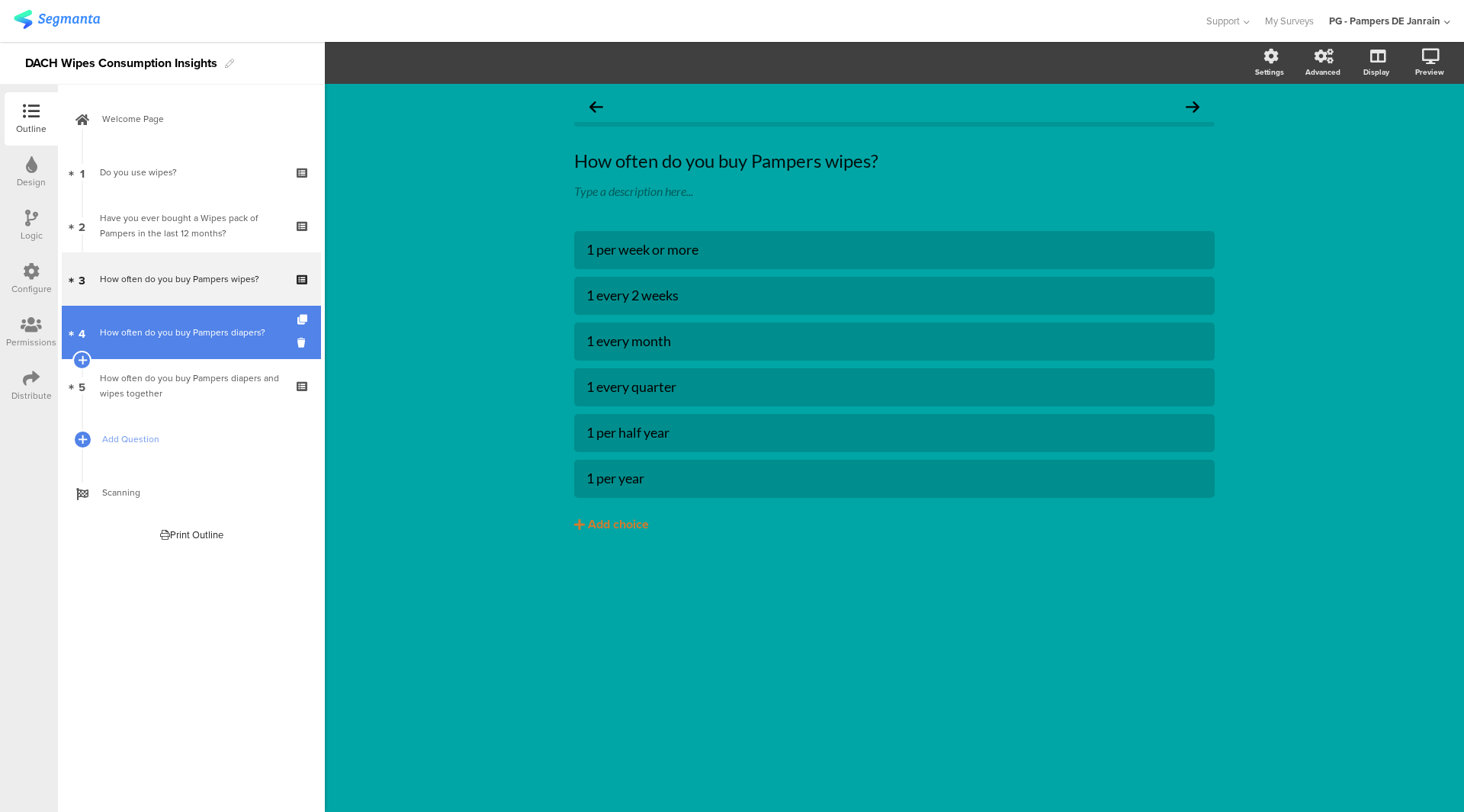
click at [154, 345] on link "4 How often do you buy Pampers diapers?" at bounding box center [191, 333] width 260 height 54
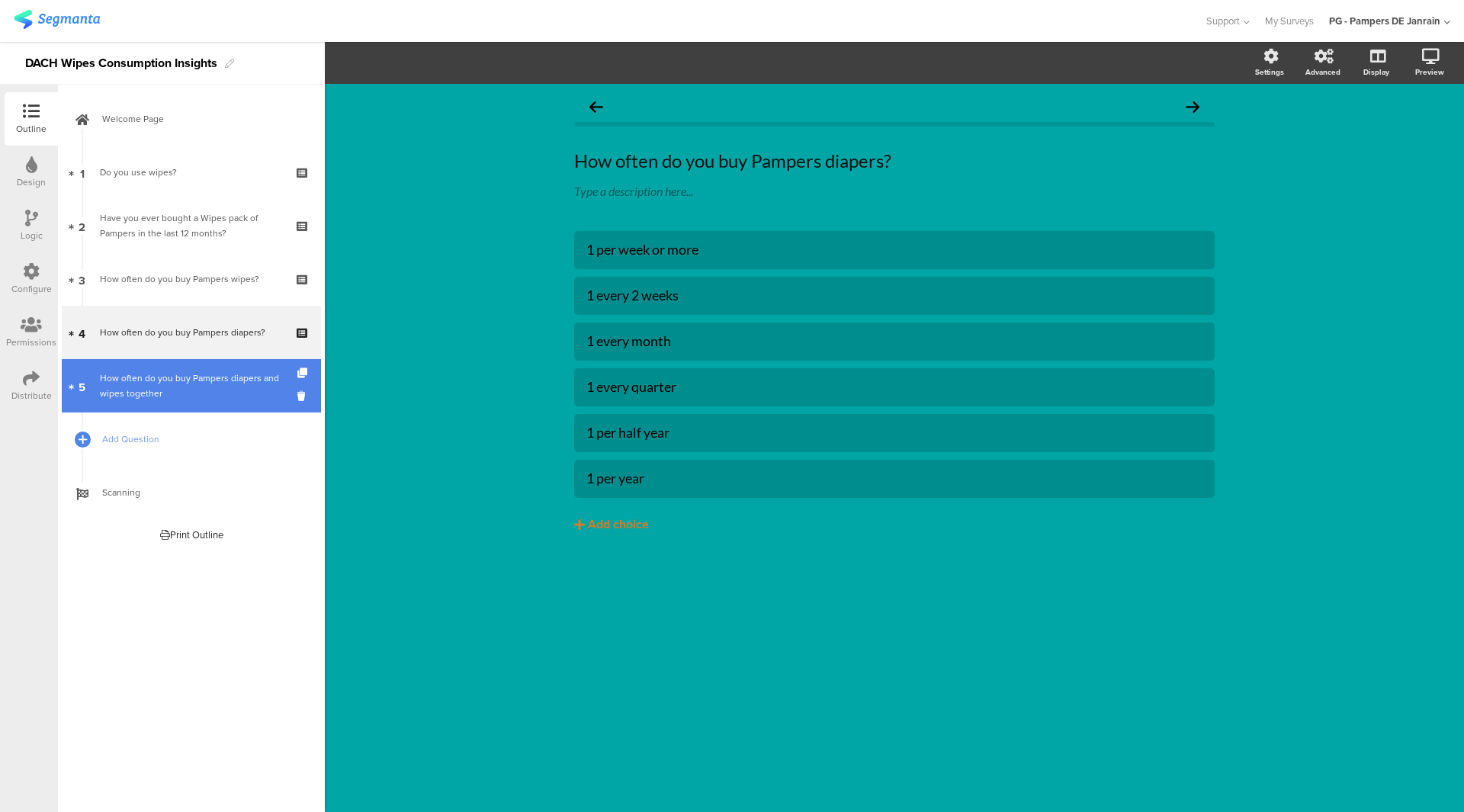
click at [185, 394] on div "How often do you buy Pampers diapers and wipes together" at bounding box center [190, 385] width 182 height 30
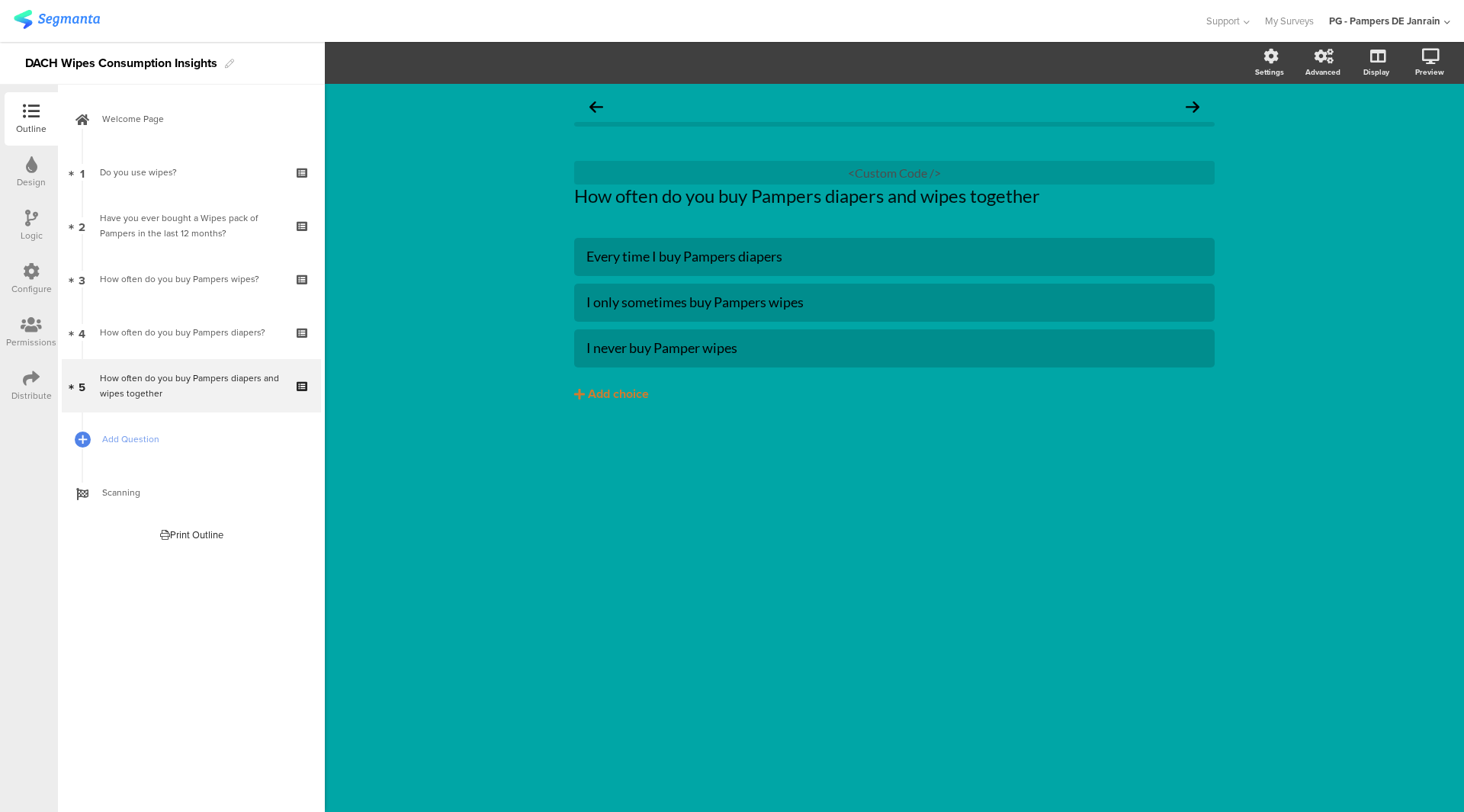
click at [33, 264] on icon at bounding box center [31, 272] width 17 height 17
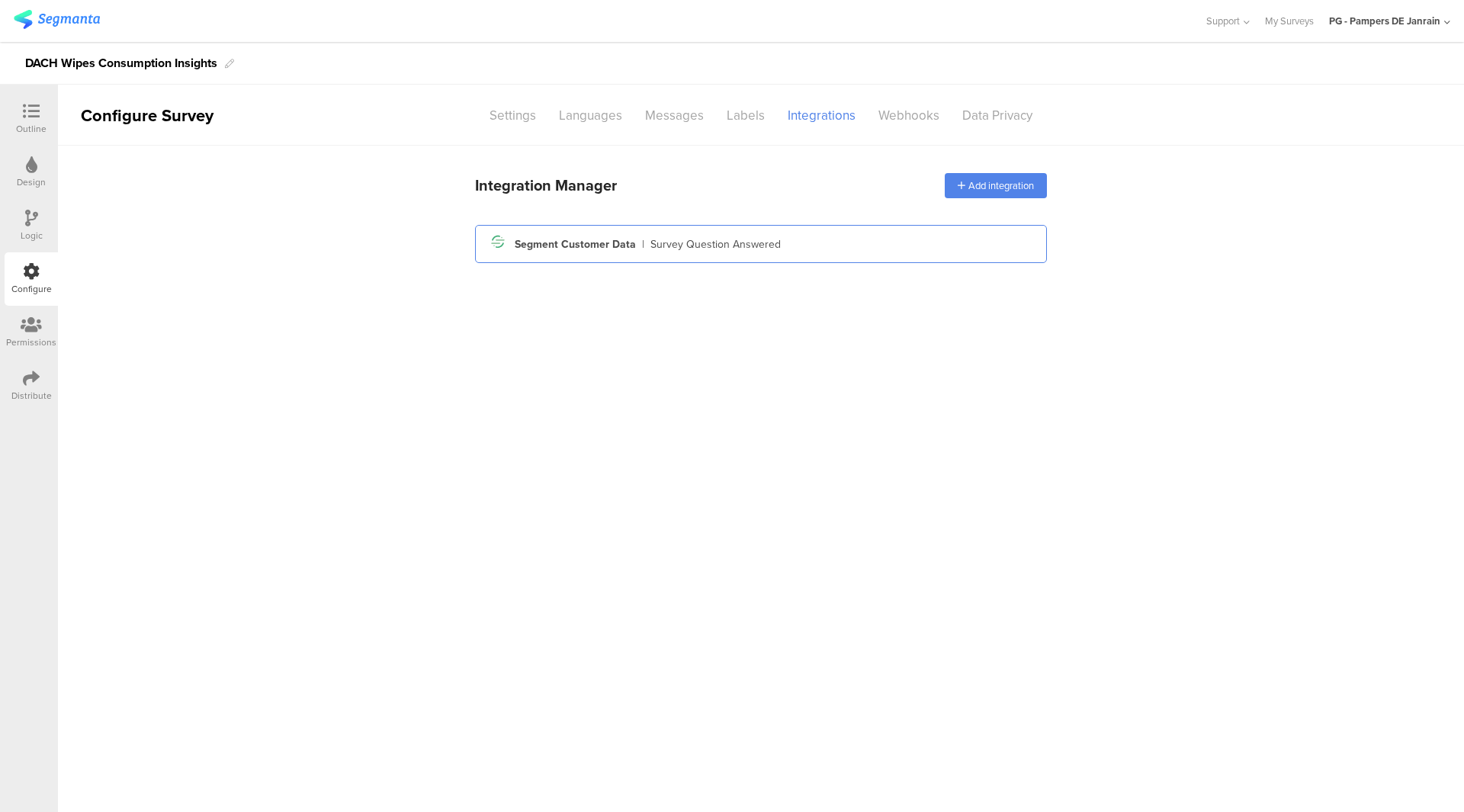
click at [727, 238] on div "Survey Question Answered" at bounding box center [715, 244] width 130 height 16
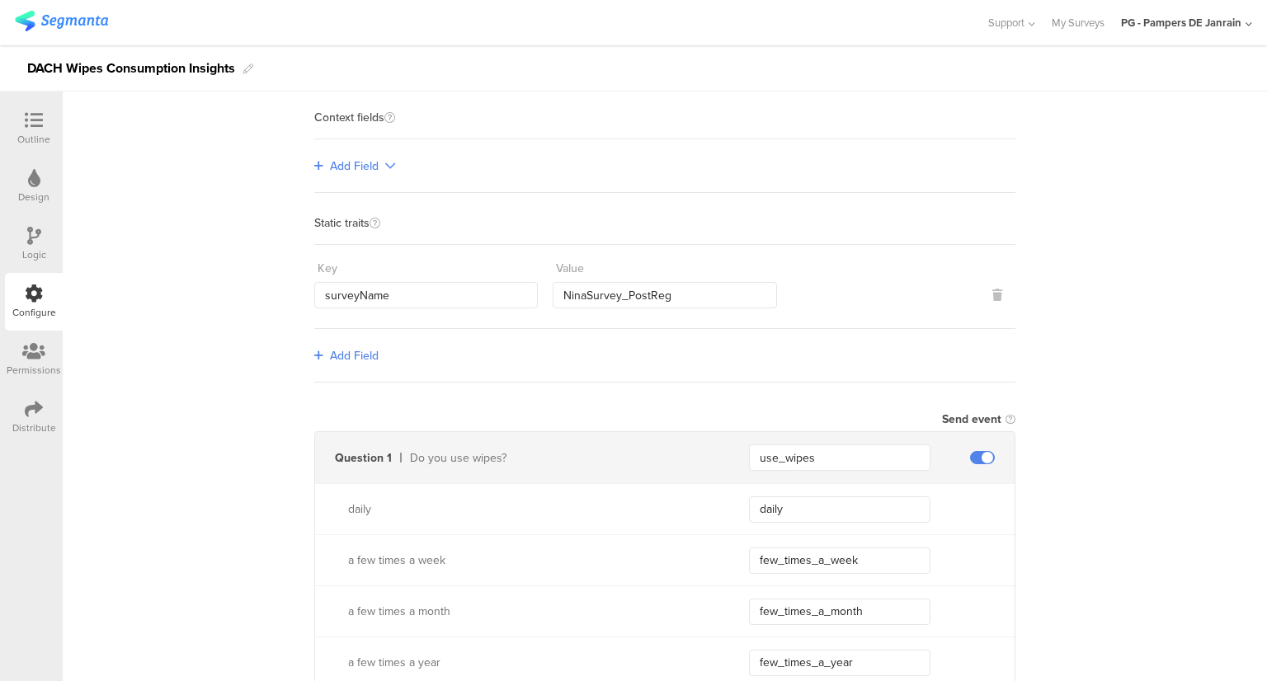
scroll to position [413, 0]
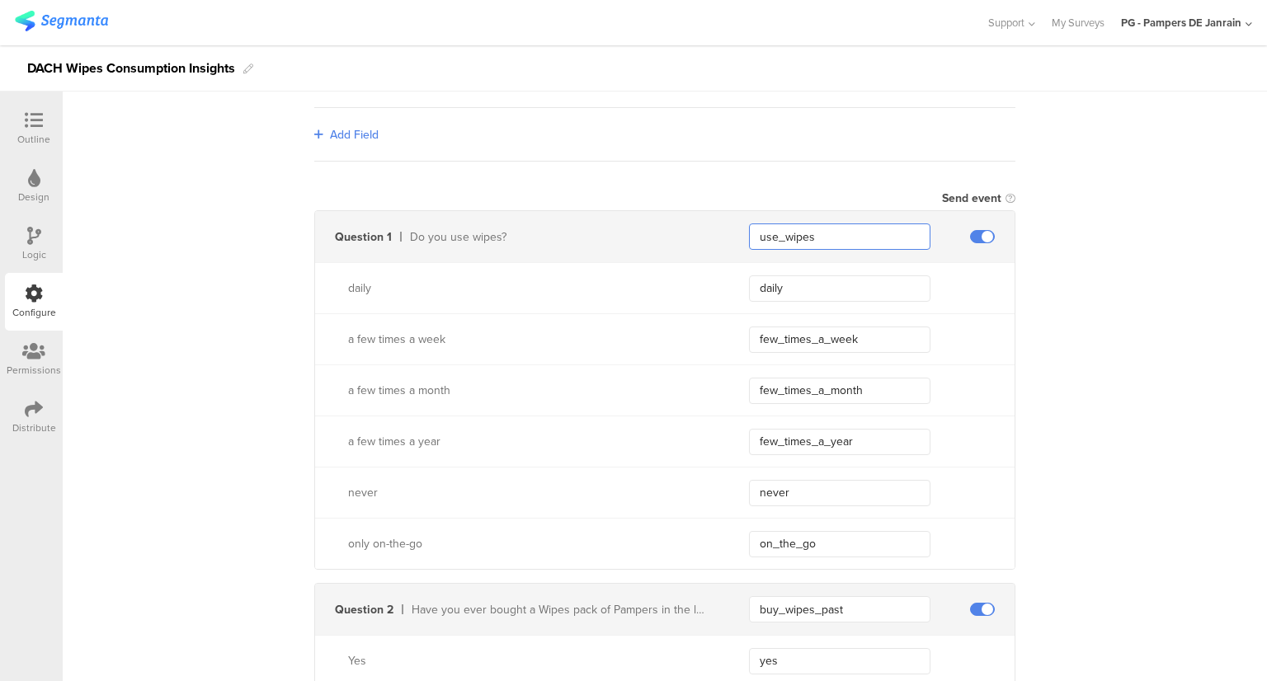
click at [789, 232] on input "use_wipes" at bounding box center [840, 237] width 182 height 26
click at [795, 606] on input "buy_wipes_past" at bounding box center [840, 609] width 182 height 26
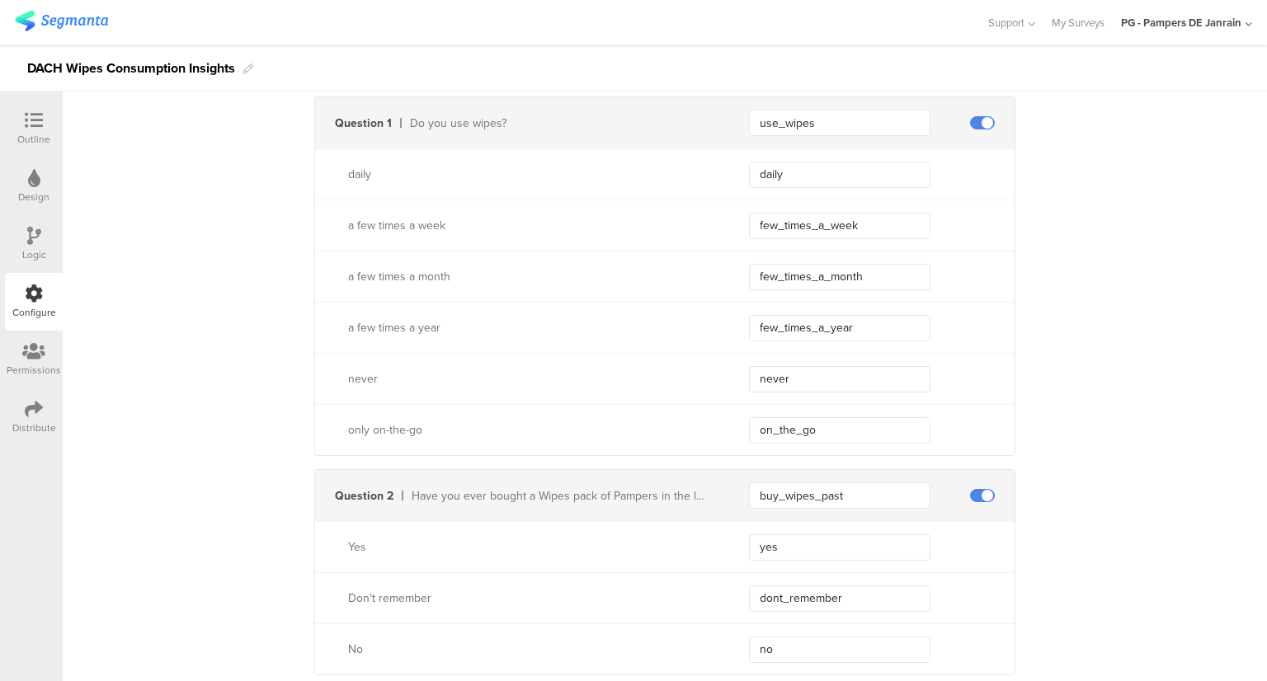
scroll to position [660, 0]
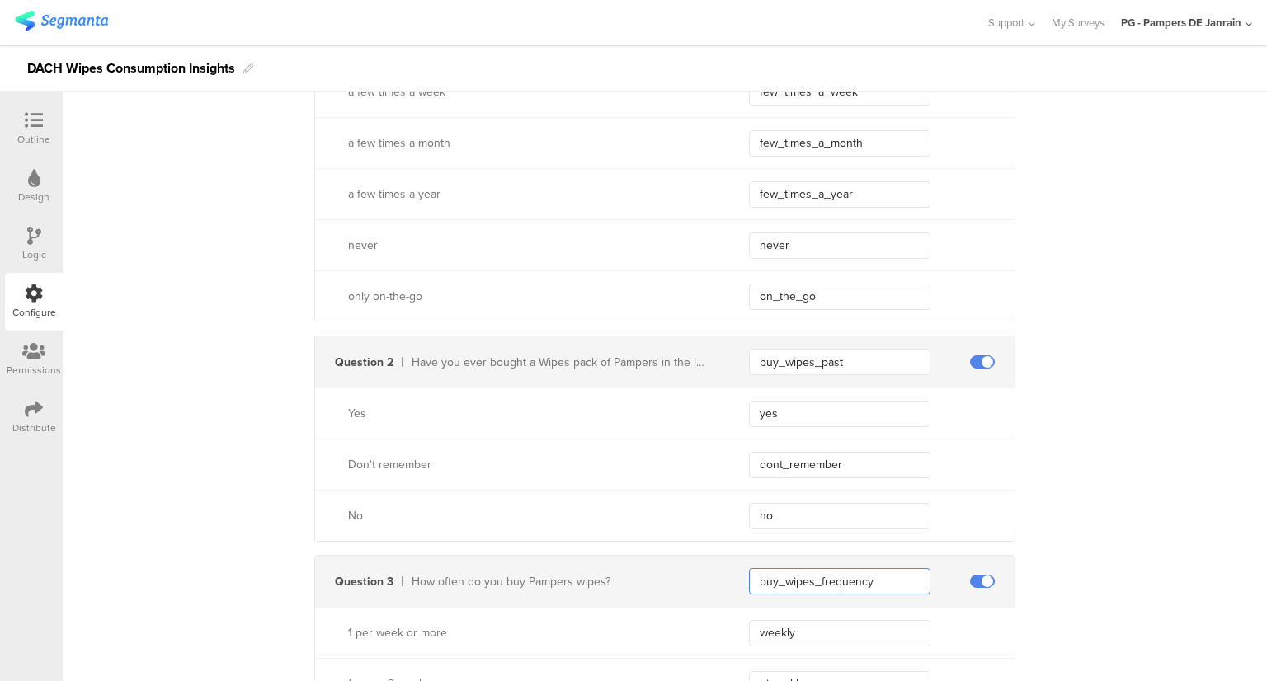
click at [785, 572] on input "buy_wipes_frequency" at bounding box center [840, 581] width 182 height 26
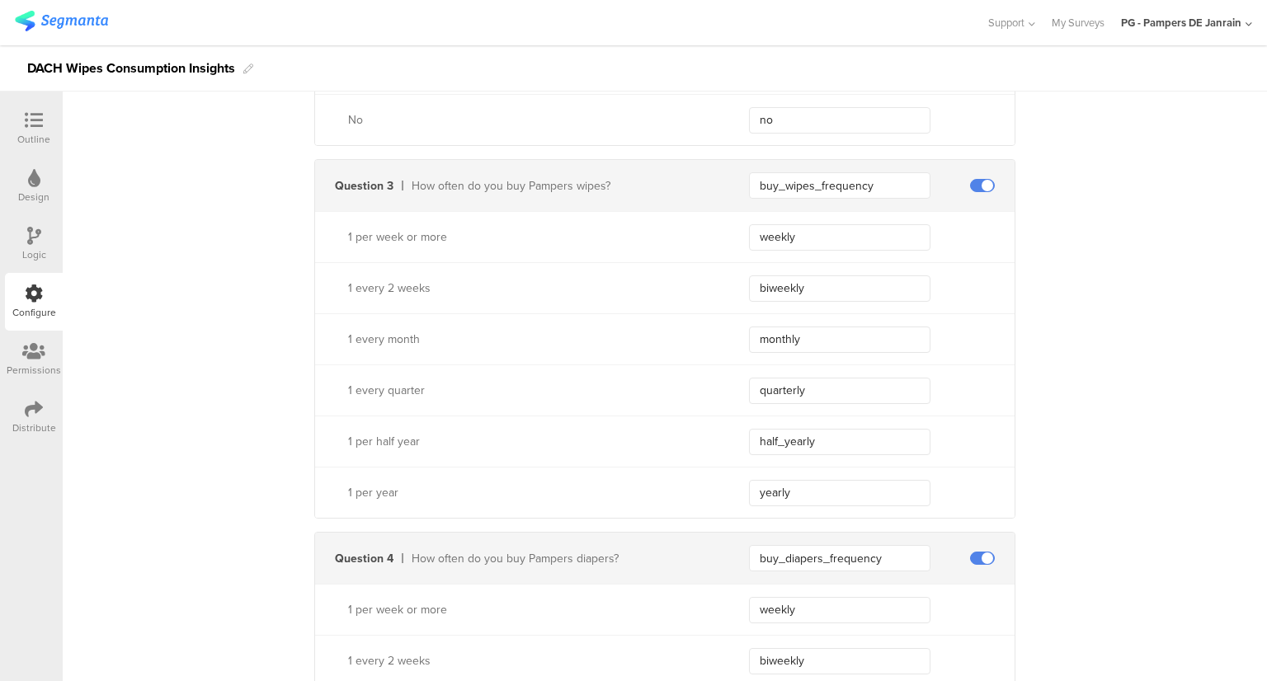
scroll to position [1155, 0]
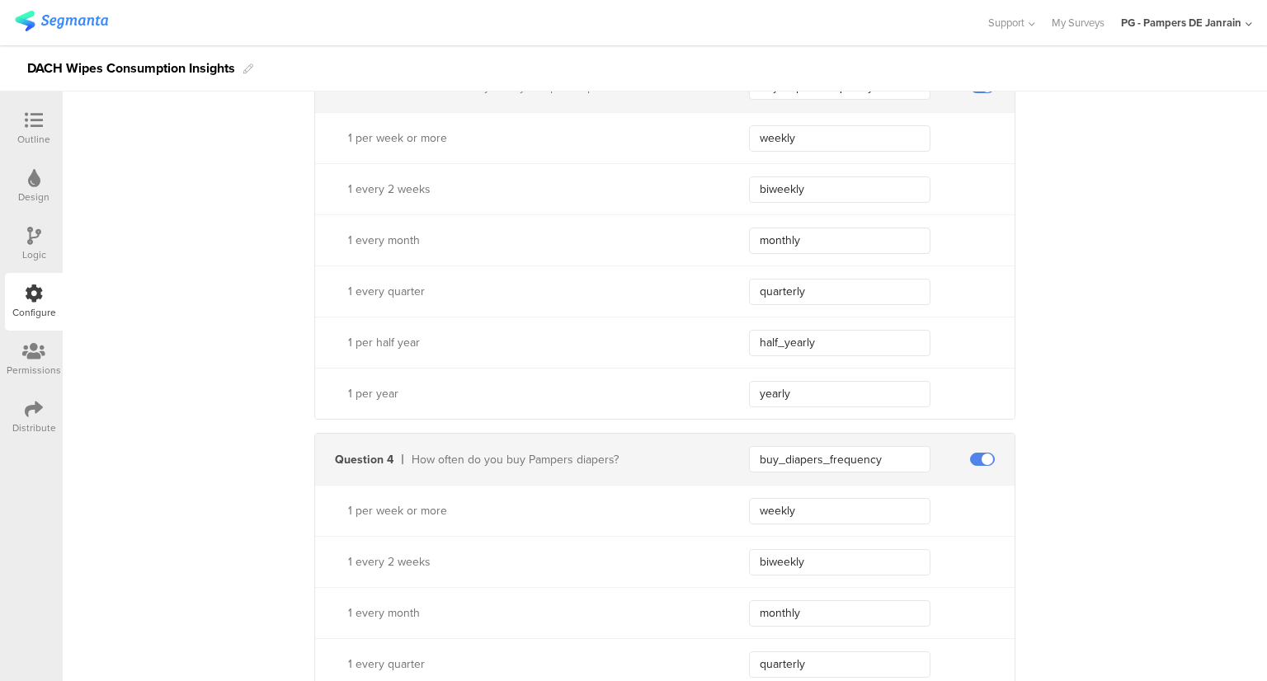
click at [799, 469] on div "Question 4 How often do you buy Pampers diapers? buy_diapers_frequency" at bounding box center [665, 459] width 700 height 51
click at [794, 449] on input "buy_diapers_frequency" at bounding box center [840, 459] width 182 height 26
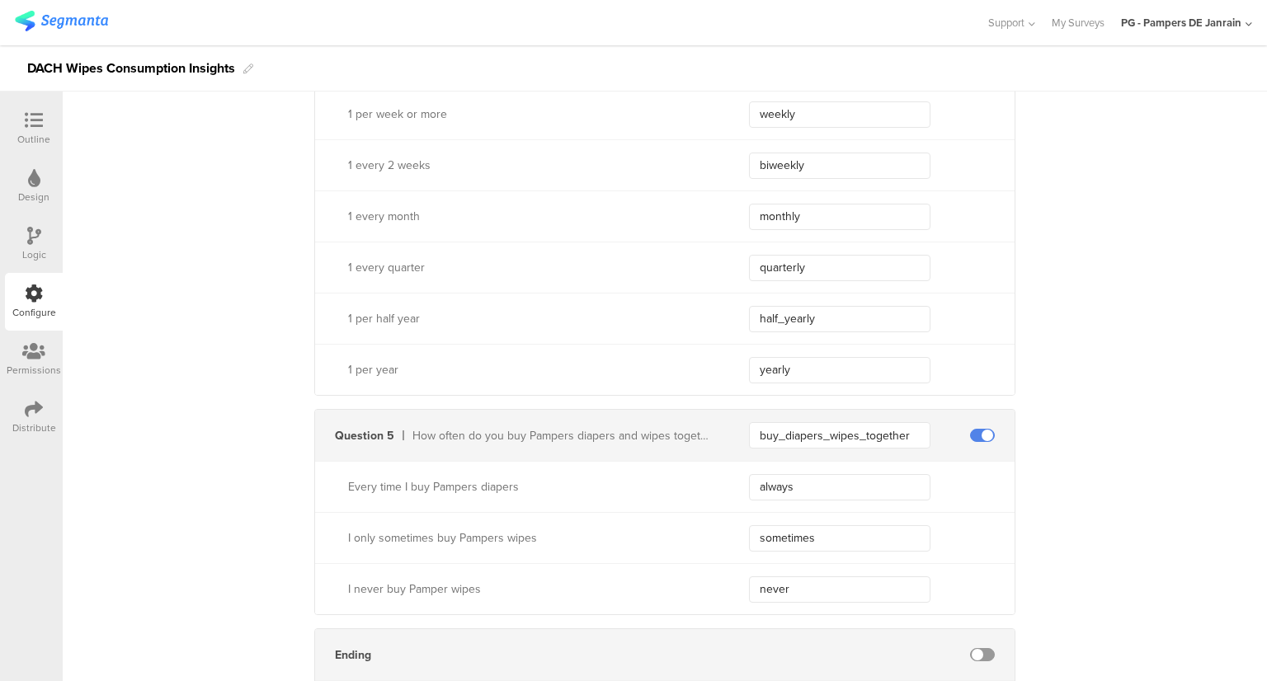
scroll to position [1568, 0]
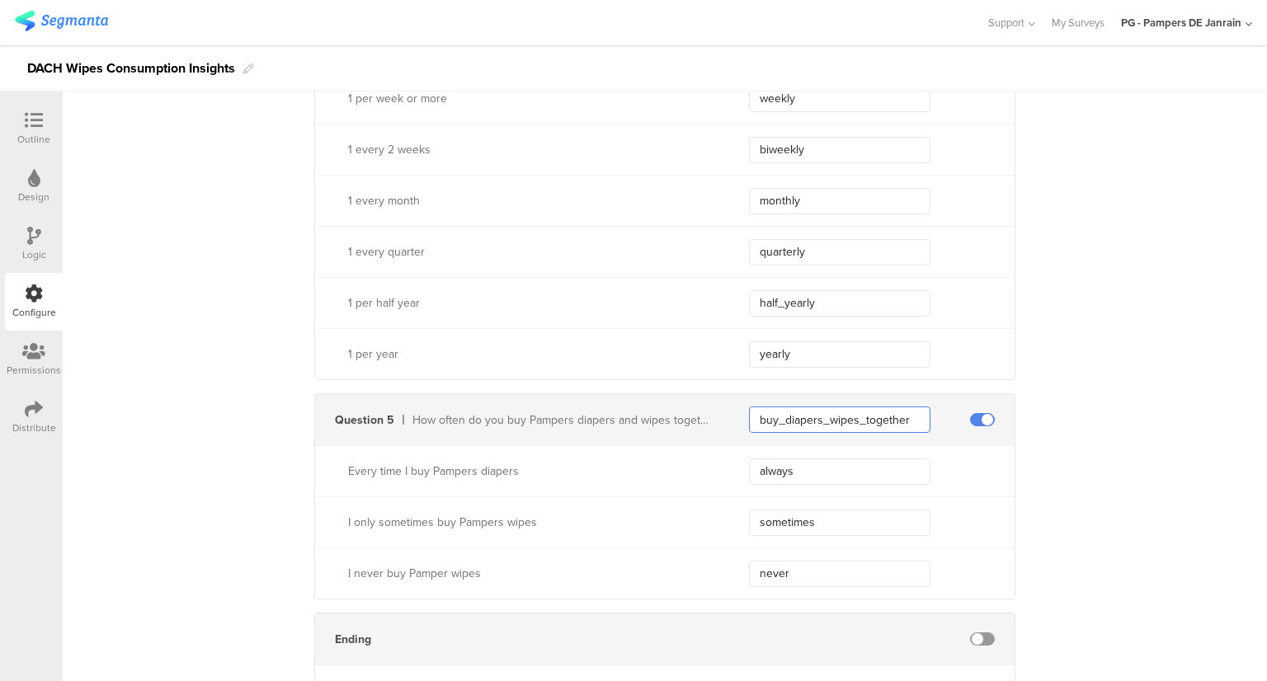
click at [798, 412] on input "buy_diapers_wipes_together" at bounding box center [840, 420] width 182 height 26
click at [796, 412] on input "buy_diapers_wipes_together" at bounding box center [840, 420] width 182 height 26
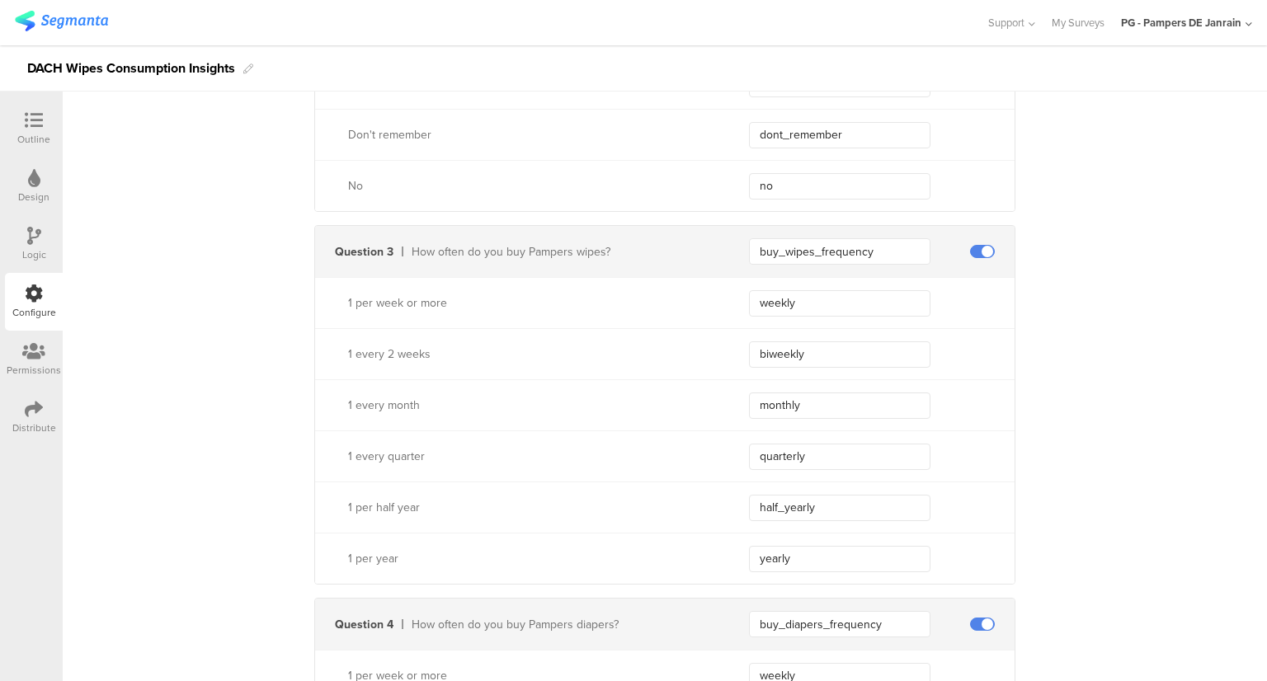
scroll to position [1652, 0]
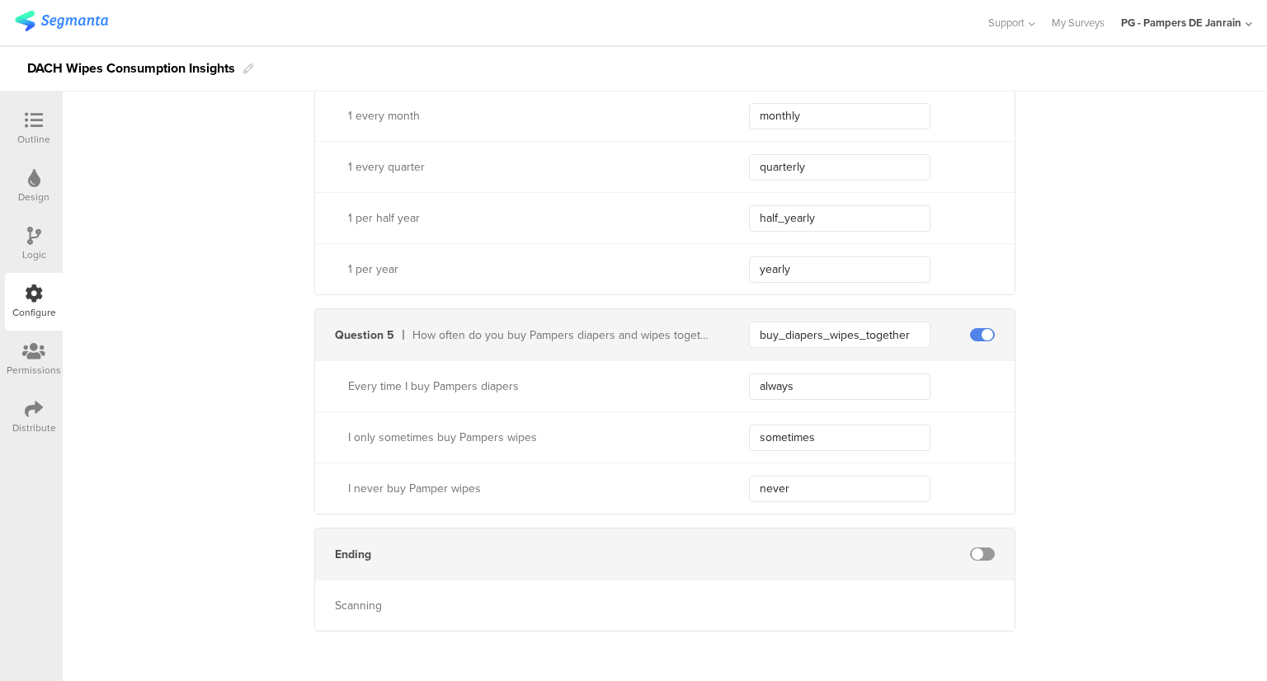
click at [22, 181] on div "Design" at bounding box center [34, 187] width 58 height 58
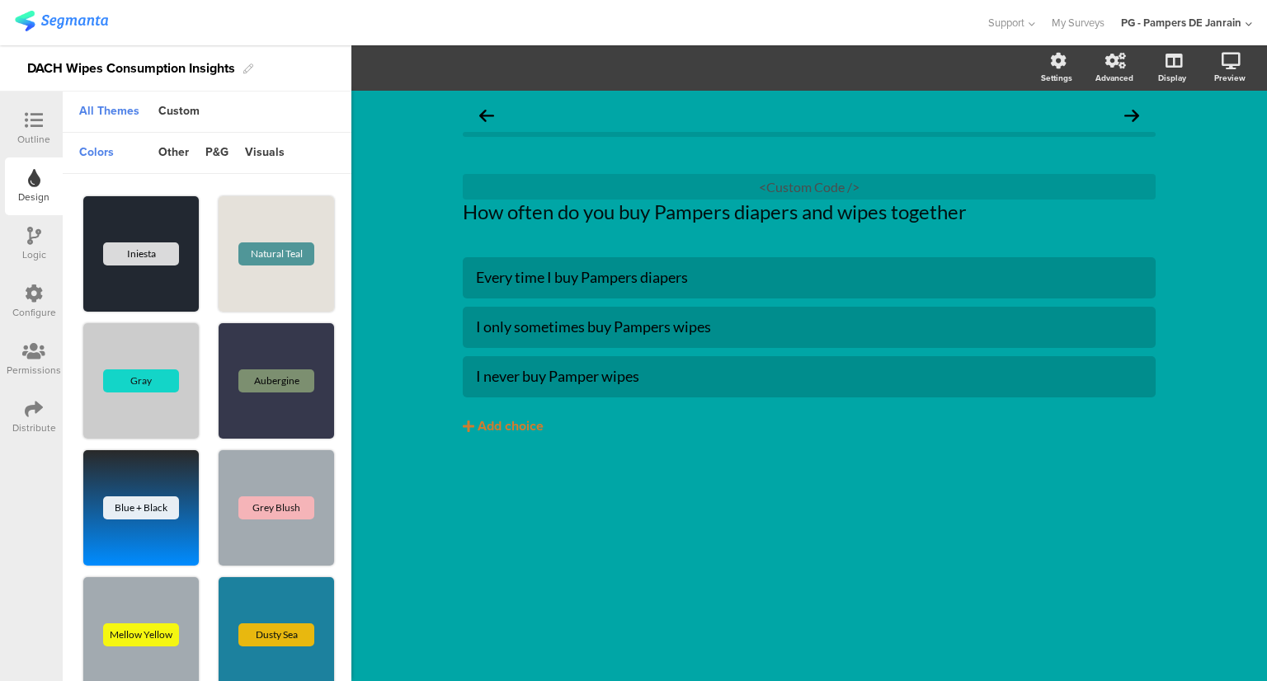
click at [41, 267] on div "Logic" at bounding box center [34, 244] width 58 height 58
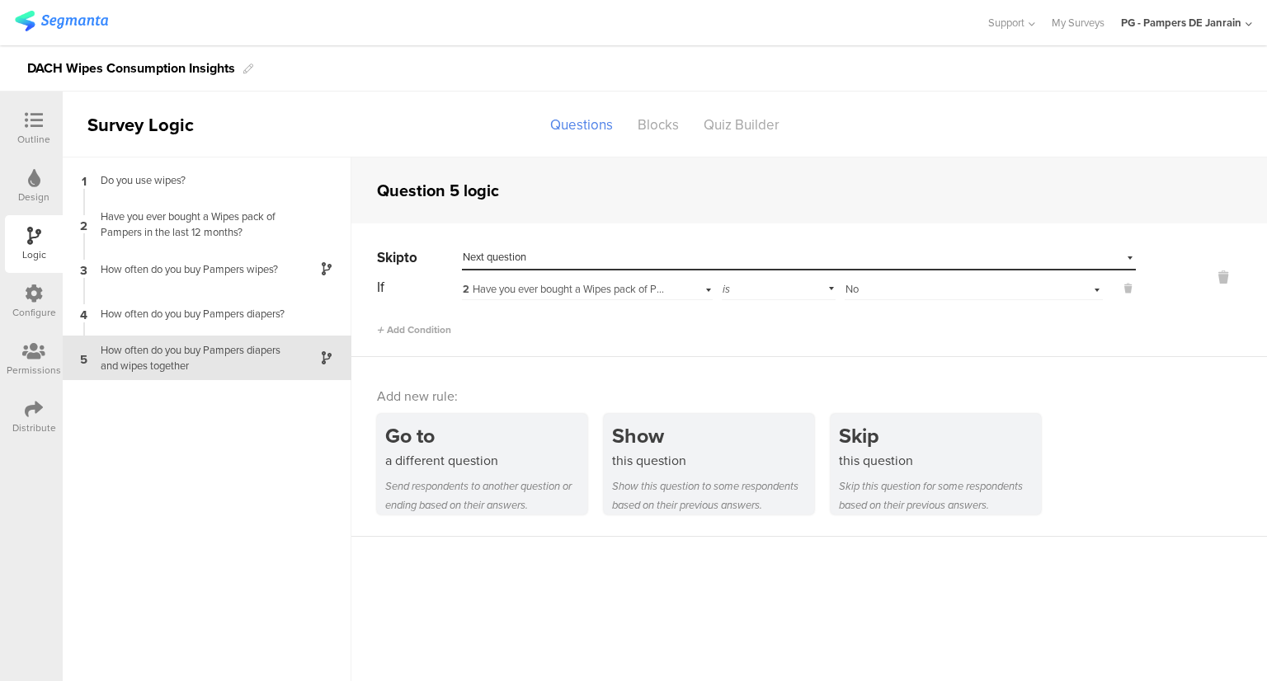
click at [50, 302] on div "Configure" at bounding box center [34, 302] width 58 height 58
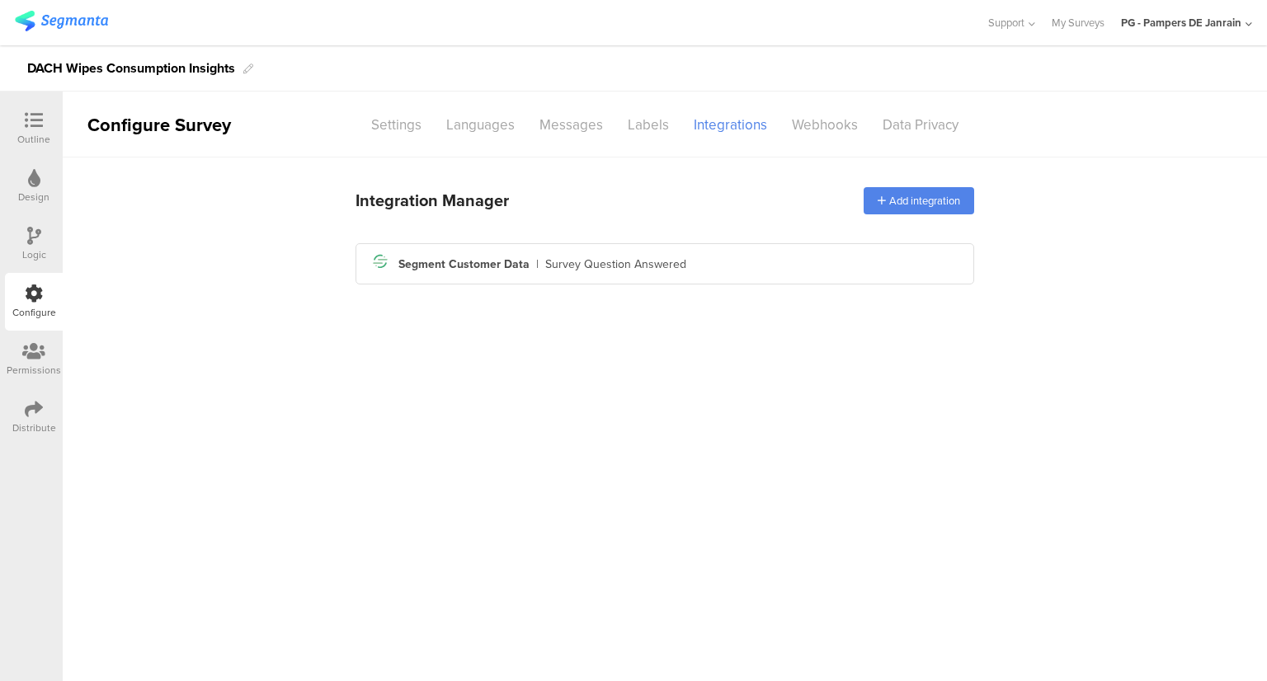
click at [33, 180] on icon at bounding box center [34, 178] width 12 height 18
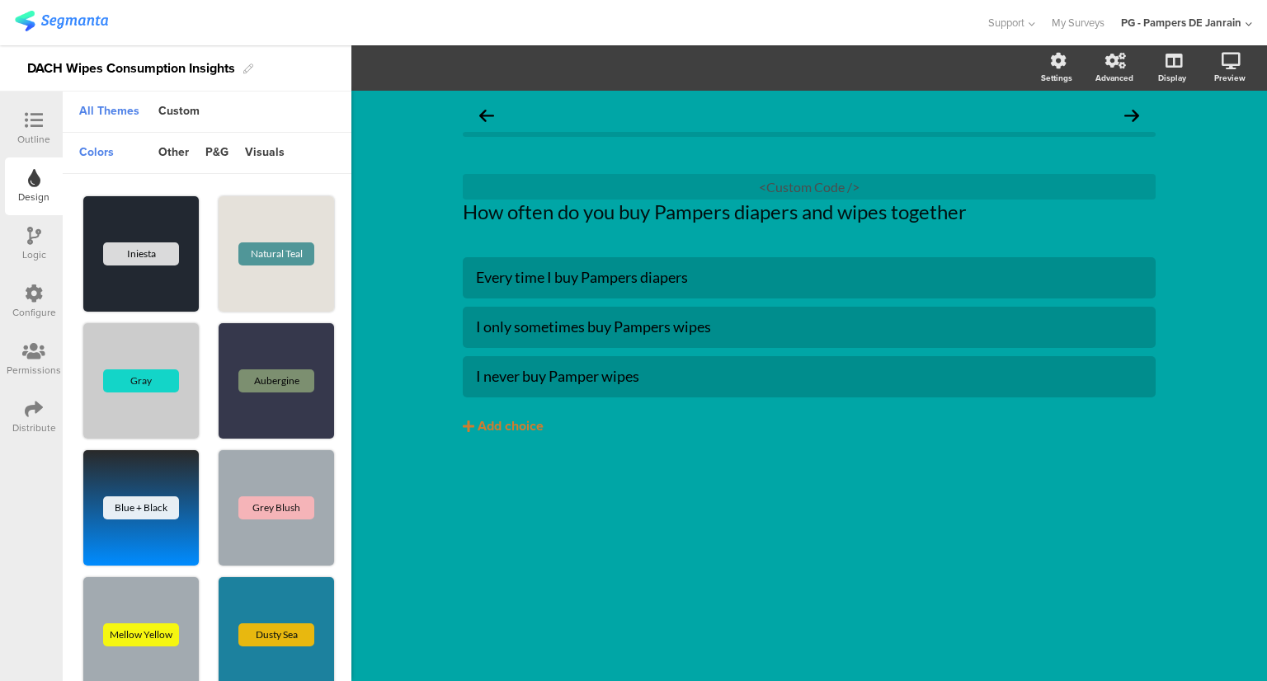
click at [30, 113] on icon at bounding box center [34, 120] width 18 height 18
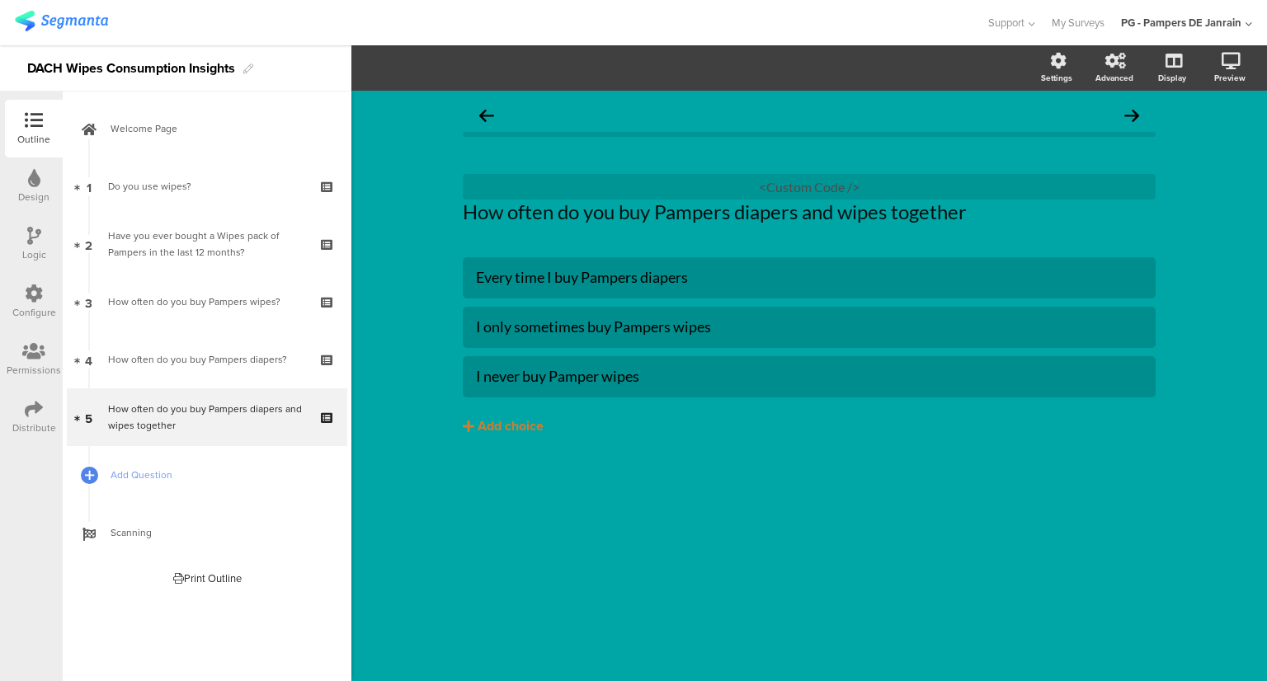
click at [40, 232] on icon at bounding box center [34, 236] width 14 height 18
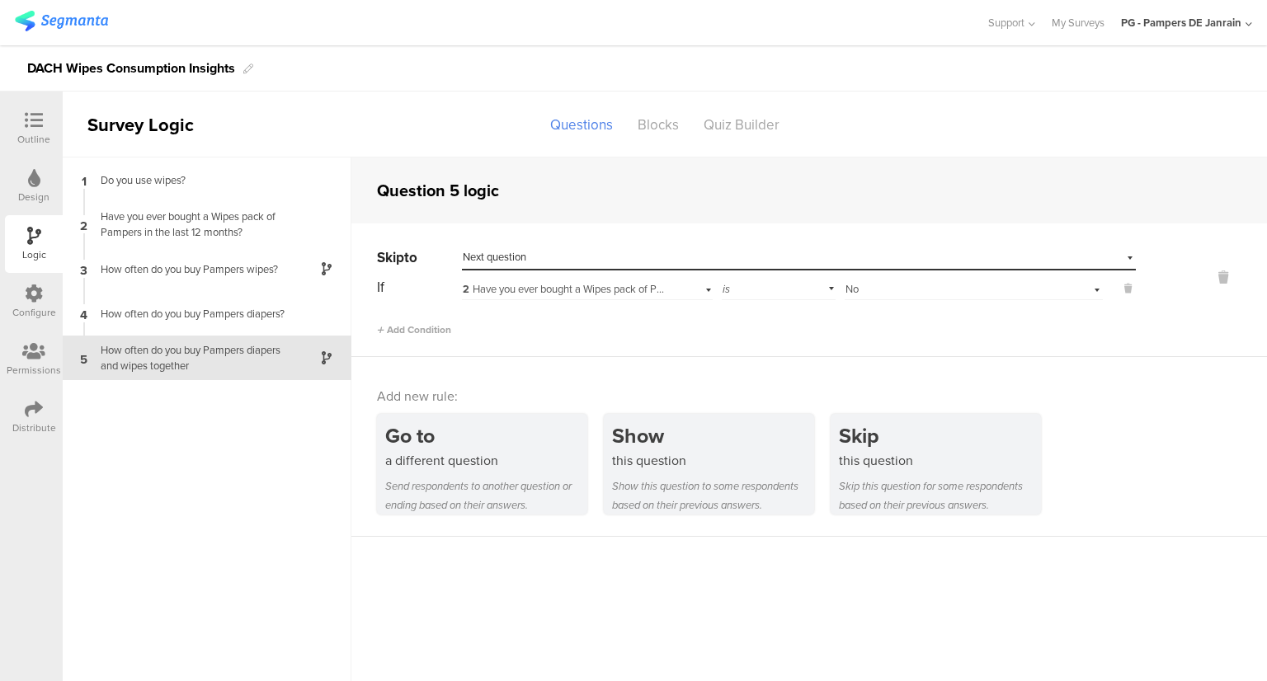
click at [35, 176] on icon at bounding box center [34, 178] width 12 height 18
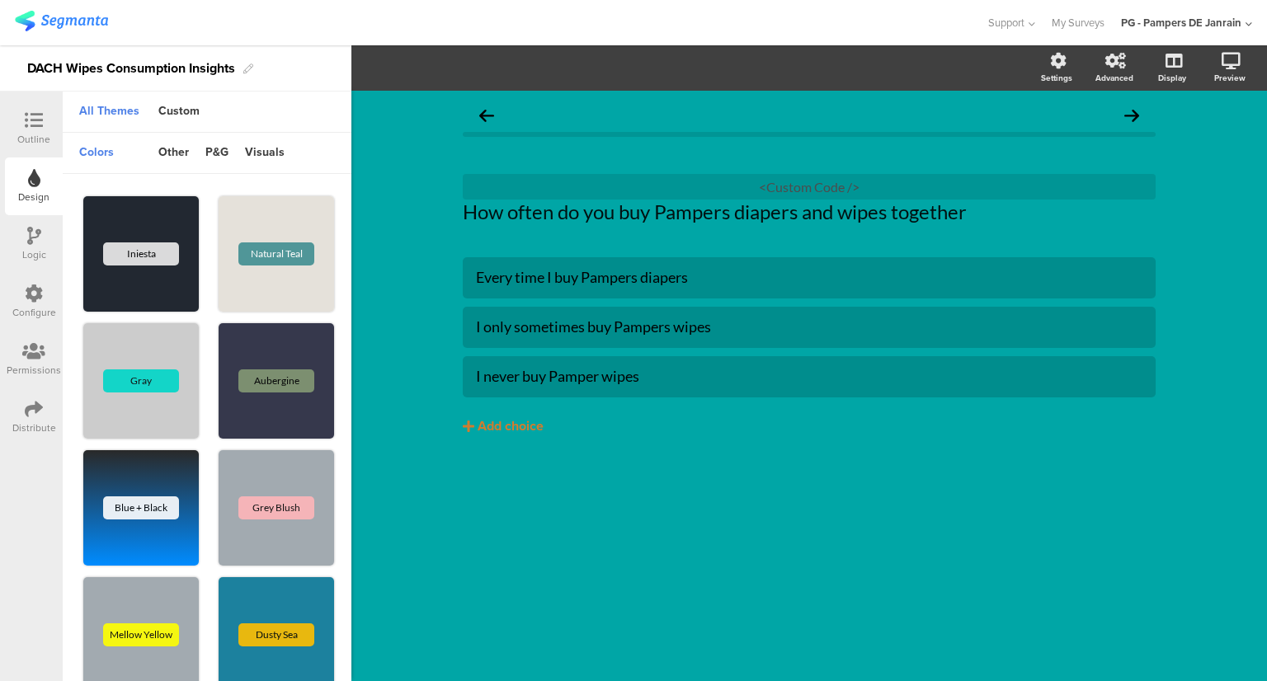
click at [35, 136] on div "Outline" at bounding box center [33, 139] width 33 height 15
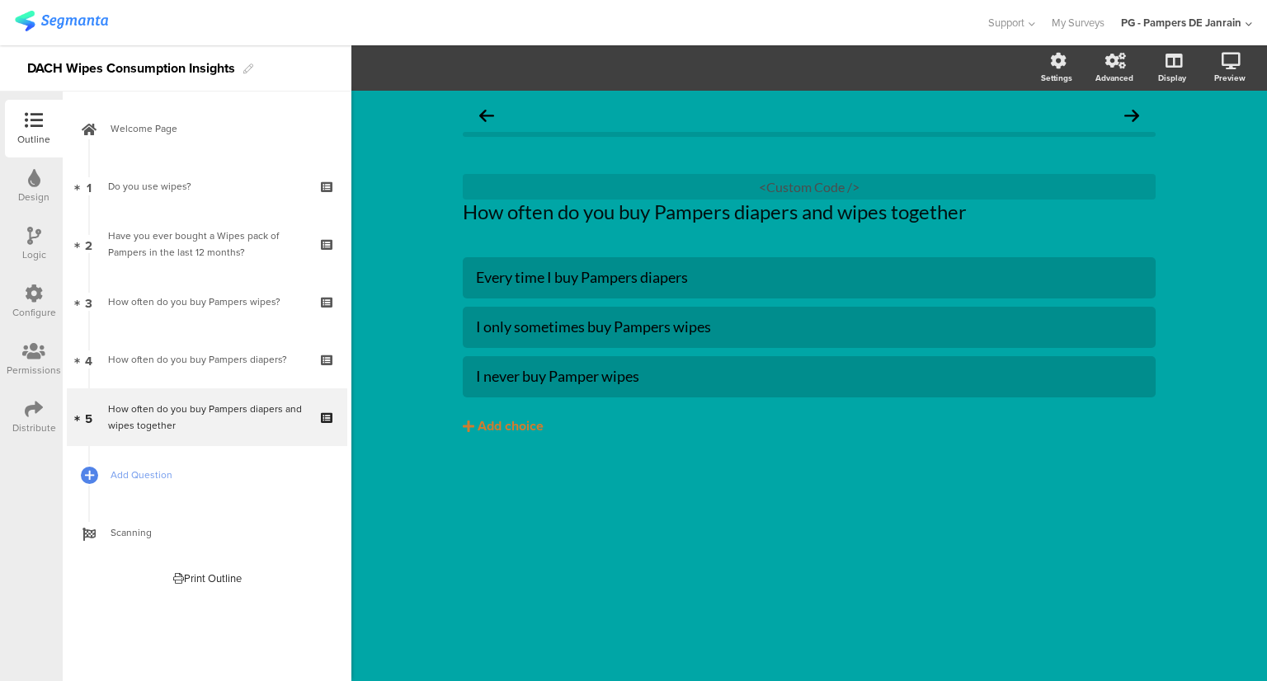
click at [30, 169] on icon at bounding box center [34, 178] width 12 height 18
